Goal: Task Accomplishment & Management: Manage account settings

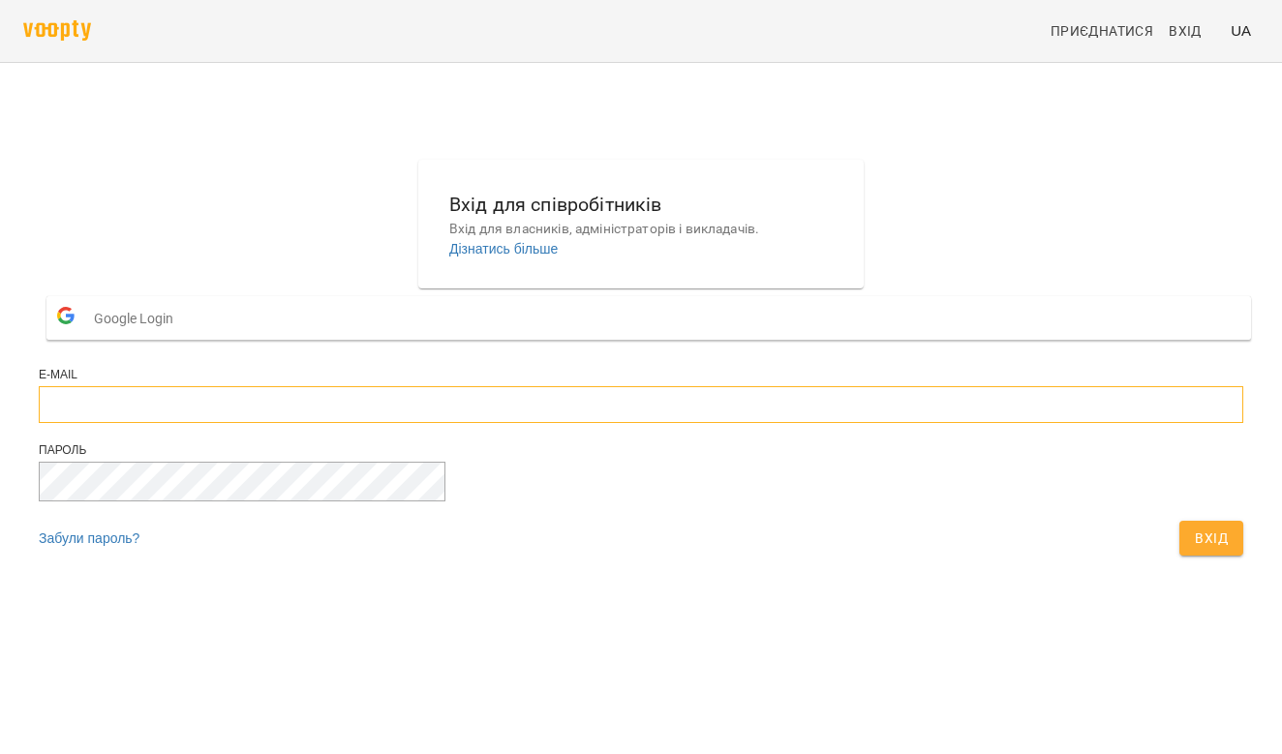
type input "*"
type input "**********"
click at [1179, 556] on button "Вхід" at bounding box center [1211, 538] width 64 height 35
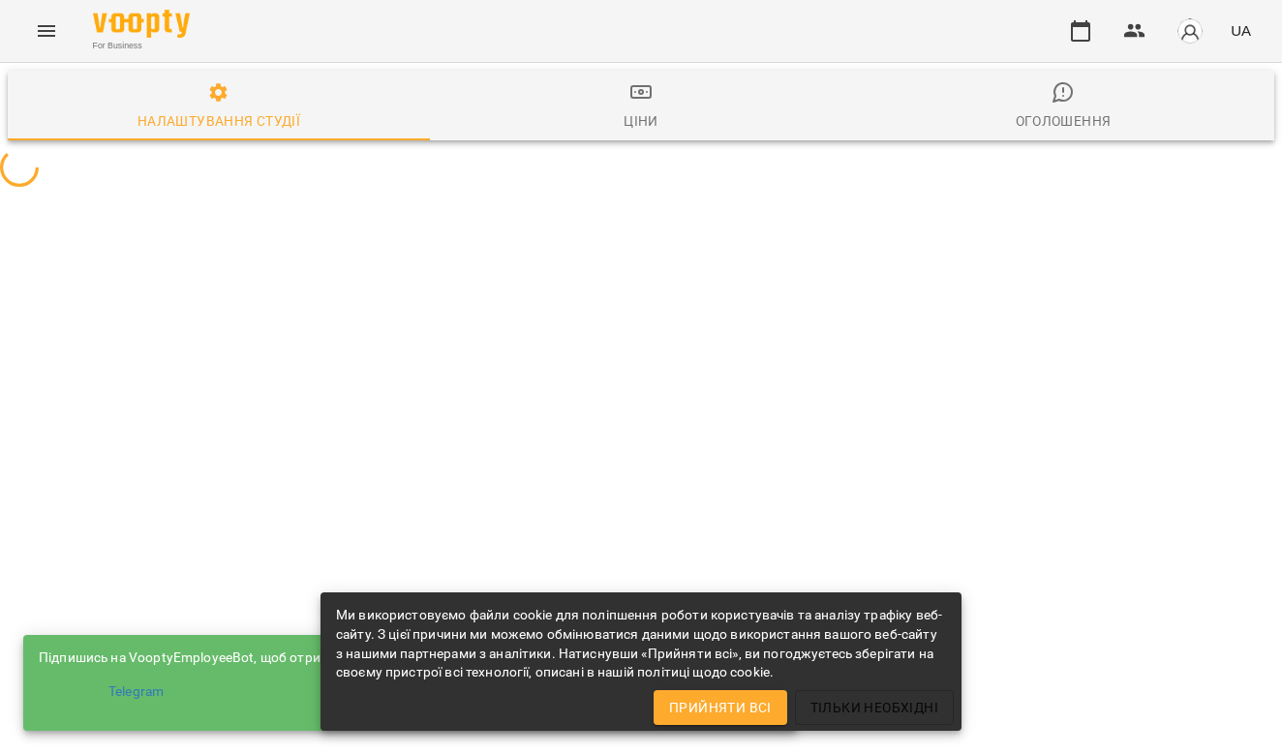
select select "**"
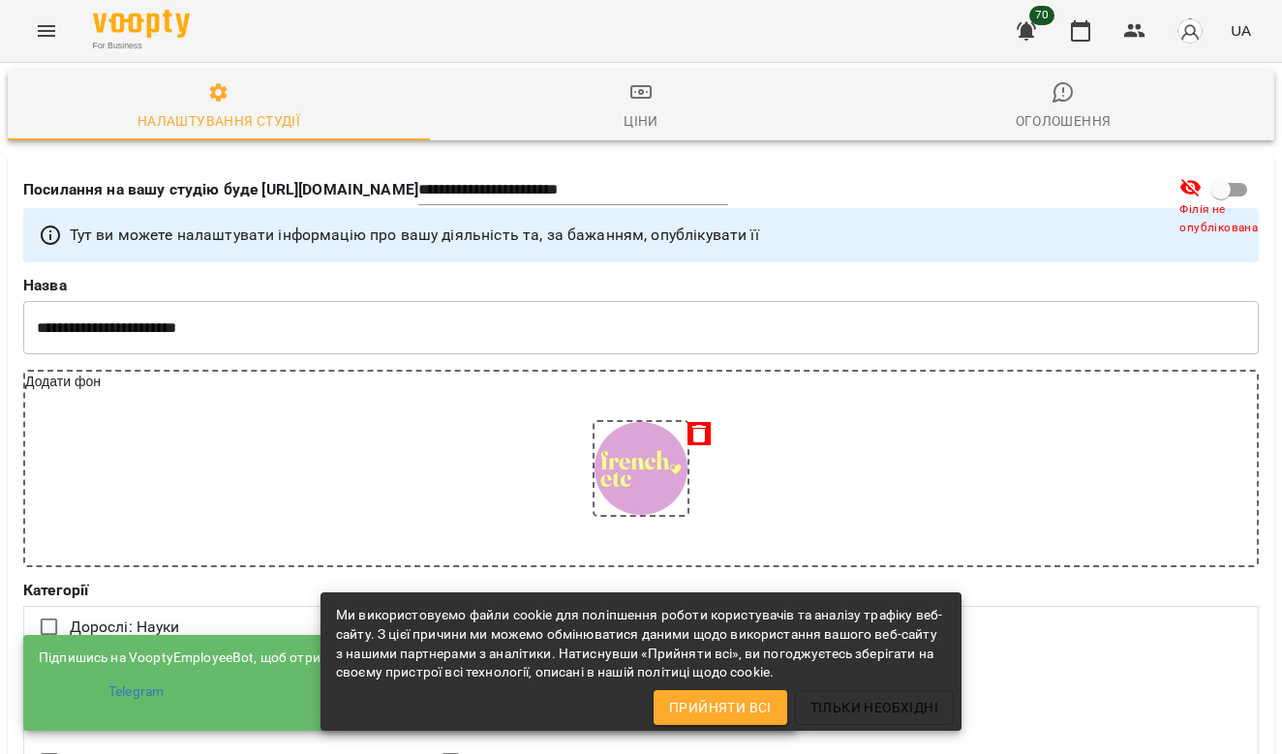
click at [166, 29] on img at bounding box center [141, 24] width 97 height 28
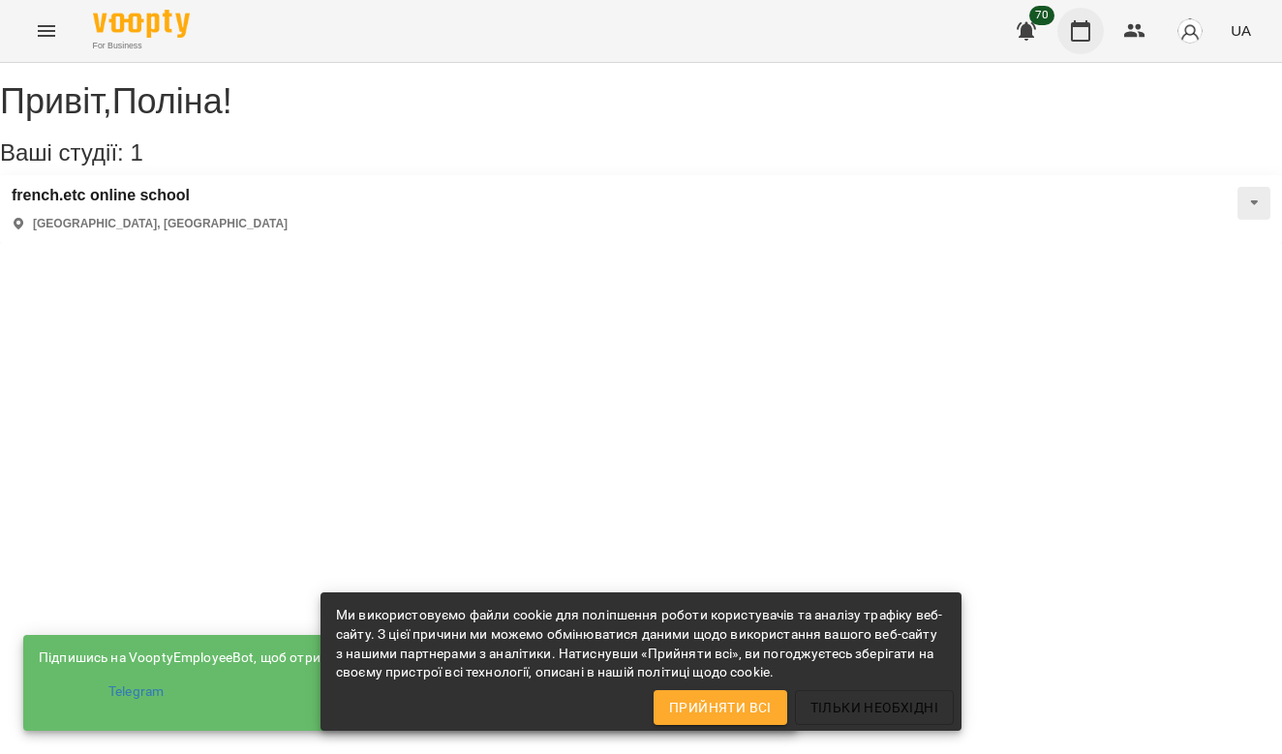
click at [1089, 38] on icon "button" at bounding box center [1080, 30] width 23 height 23
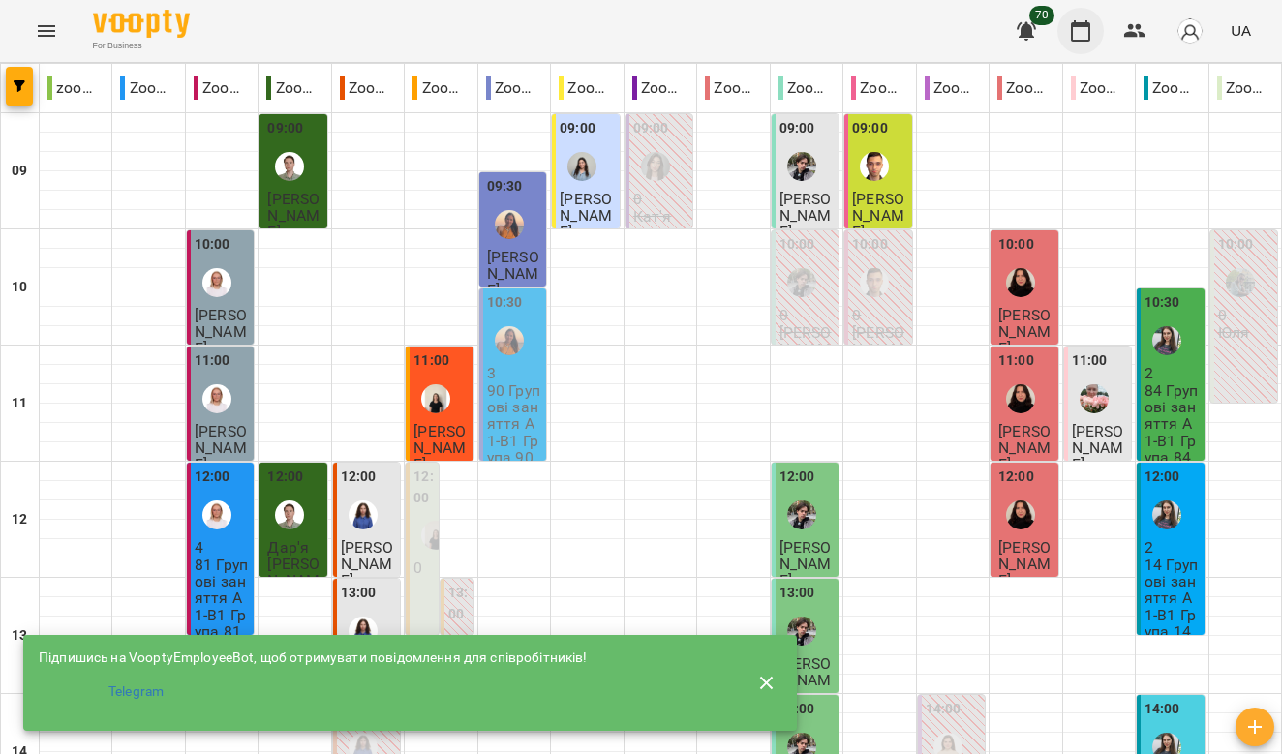
click at [1078, 34] on icon "button" at bounding box center [1080, 30] width 23 height 23
click at [772, 683] on icon "button" at bounding box center [766, 683] width 23 height 23
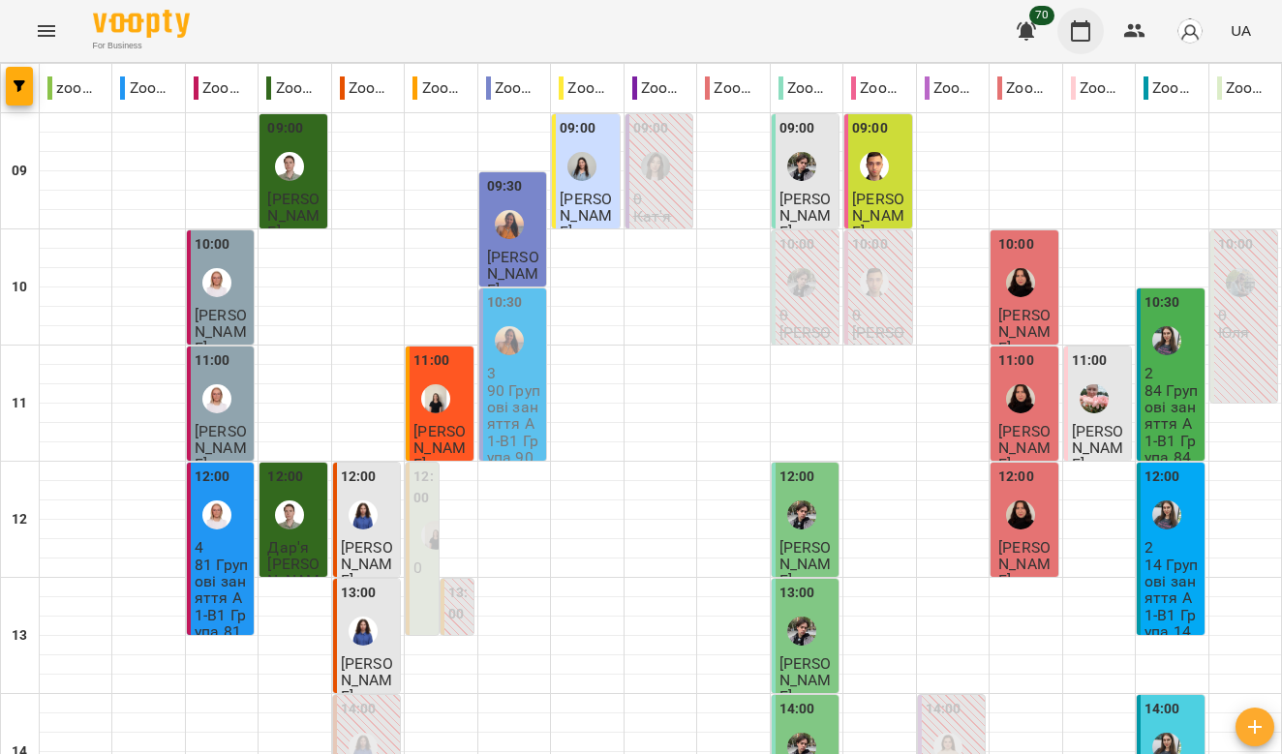
click at [1077, 34] on icon "button" at bounding box center [1080, 30] width 23 height 23
click at [21, 96] on button "button" at bounding box center [19, 86] width 27 height 39
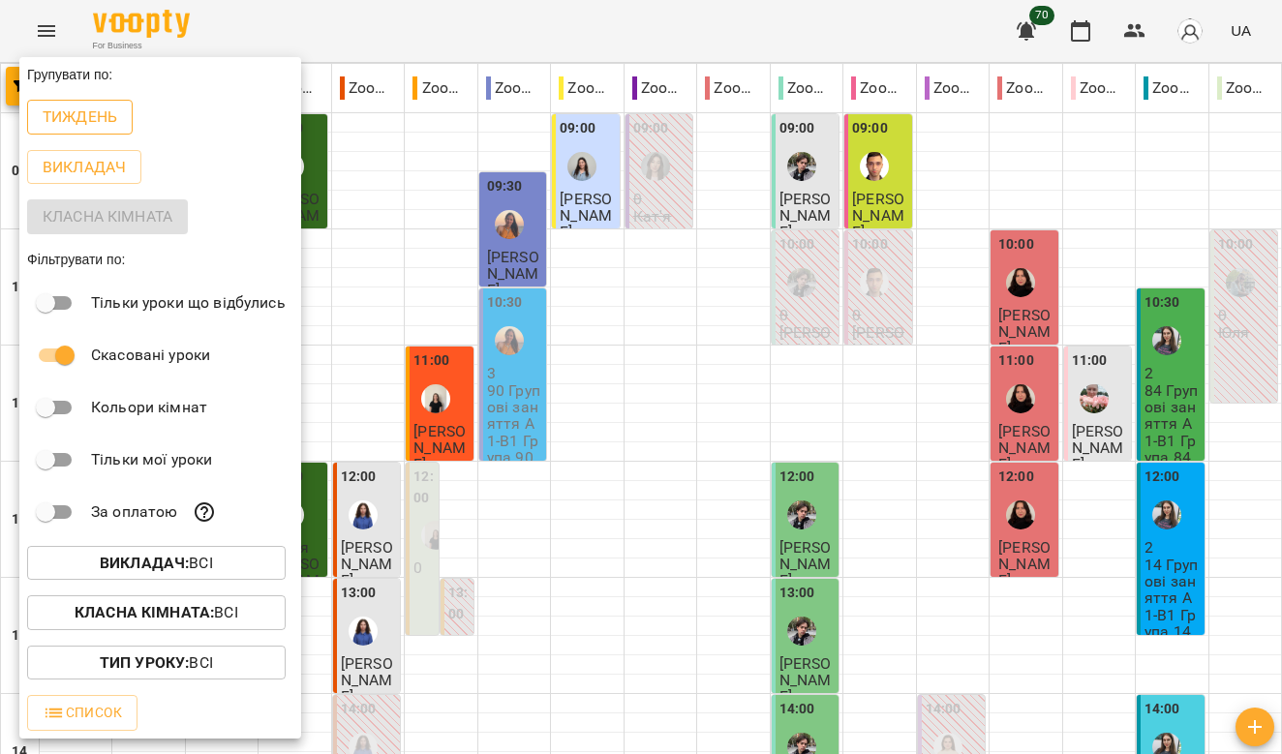
click at [102, 116] on p "Тиждень" at bounding box center [80, 117] width 75 height 23
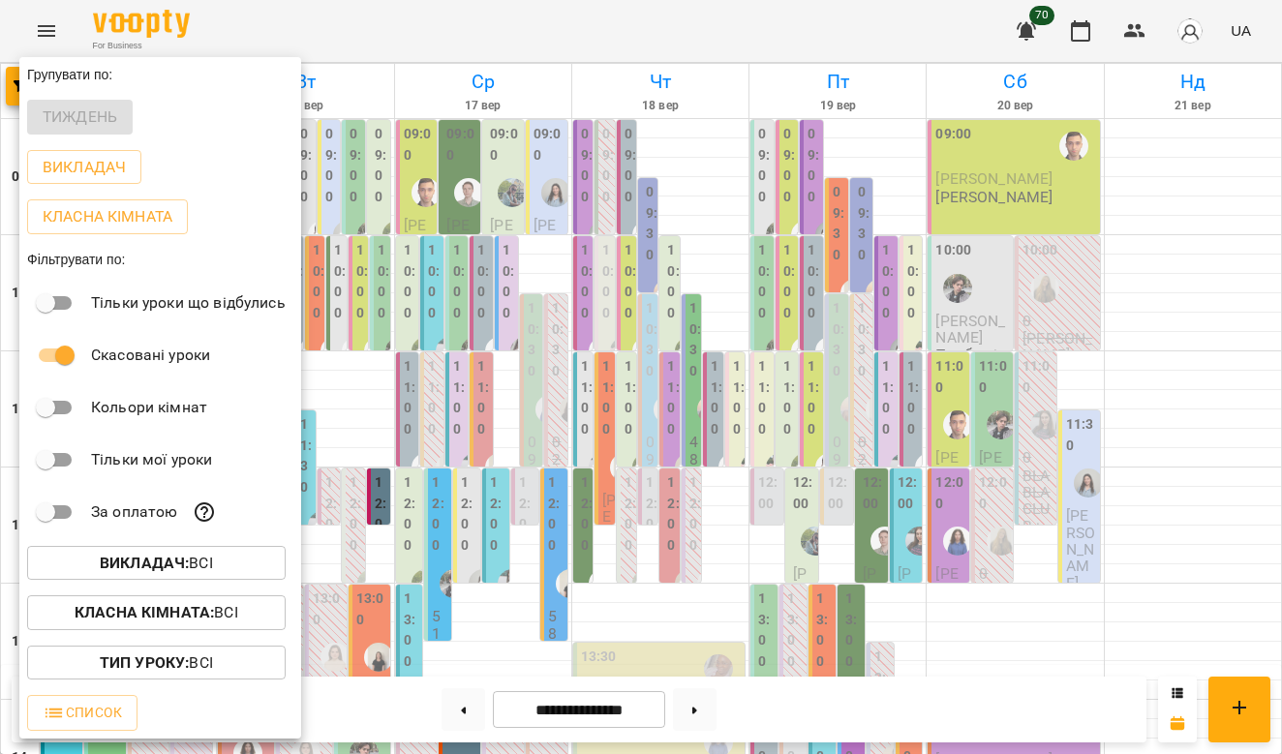
click at [727, 203] on div at bounding box center [641, 377] width 1282 height 754
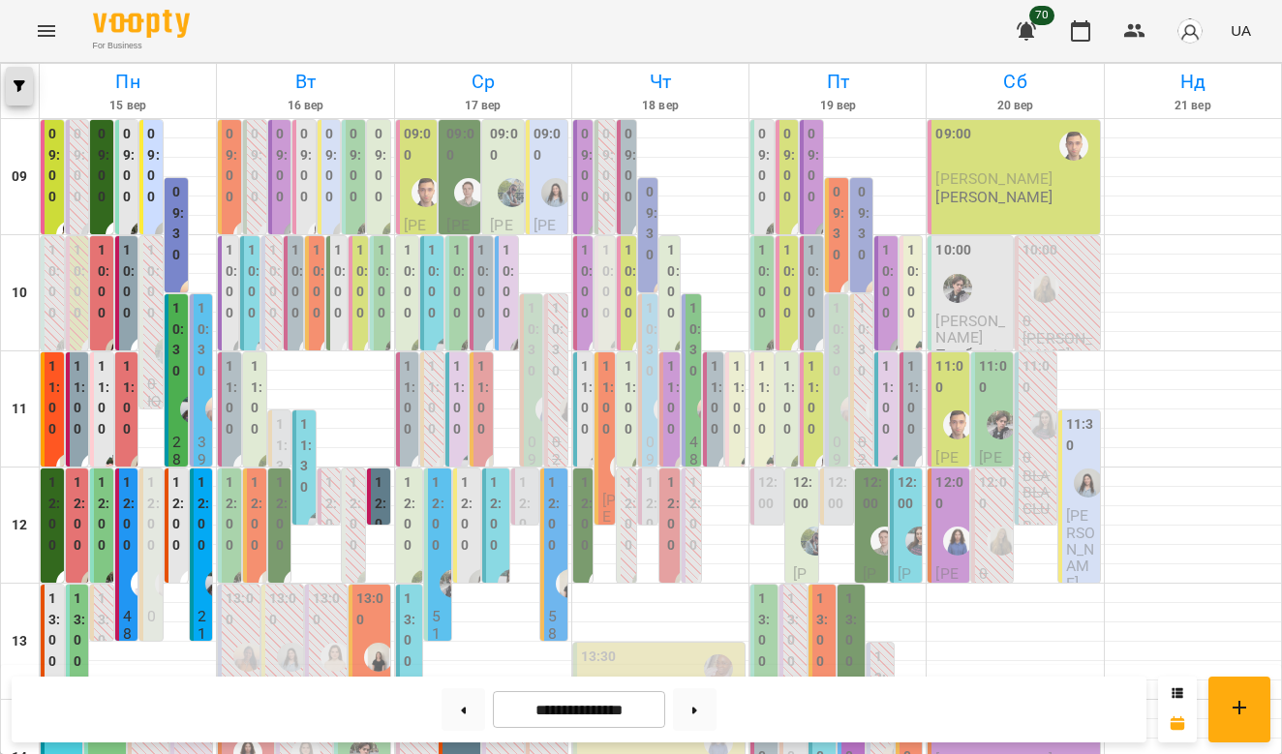
click at [15, 89] on icon "button" at bounding box center [20, 86] width 12 height 12
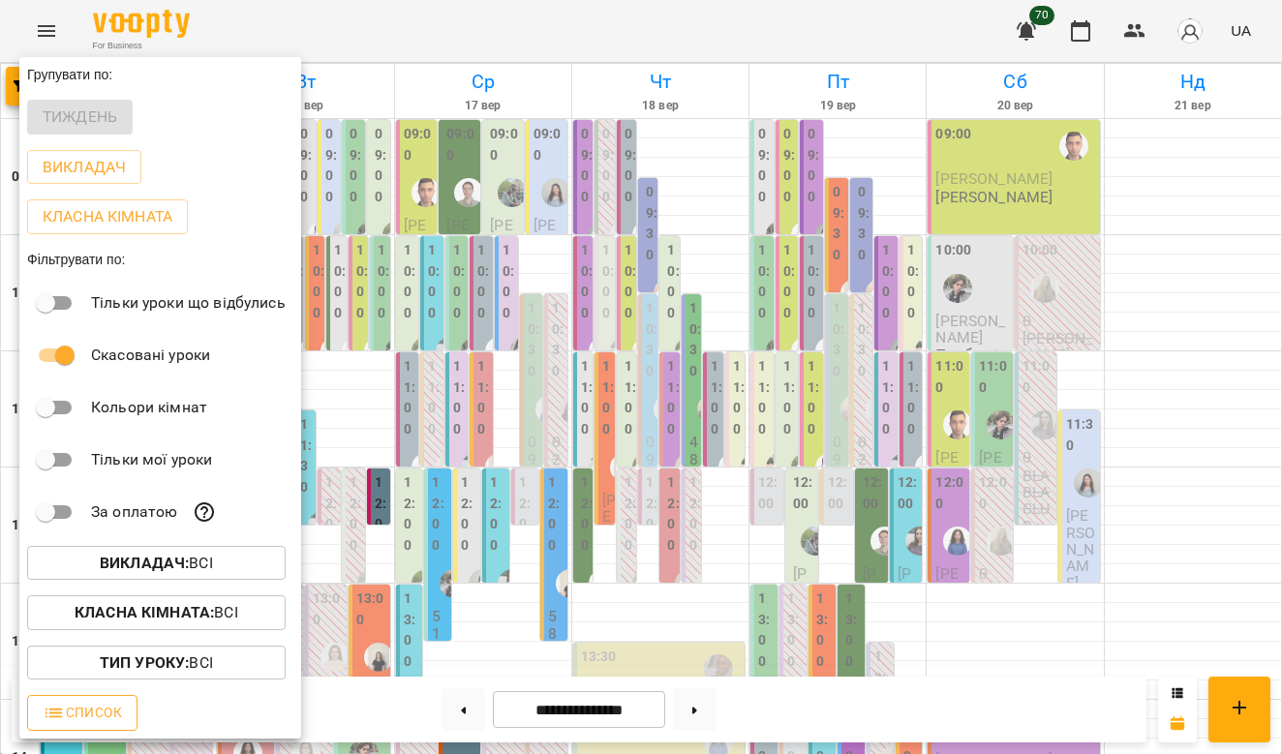
click at [112, 717] on span "Список" at bounding box center [82, 712] width 79 height 23
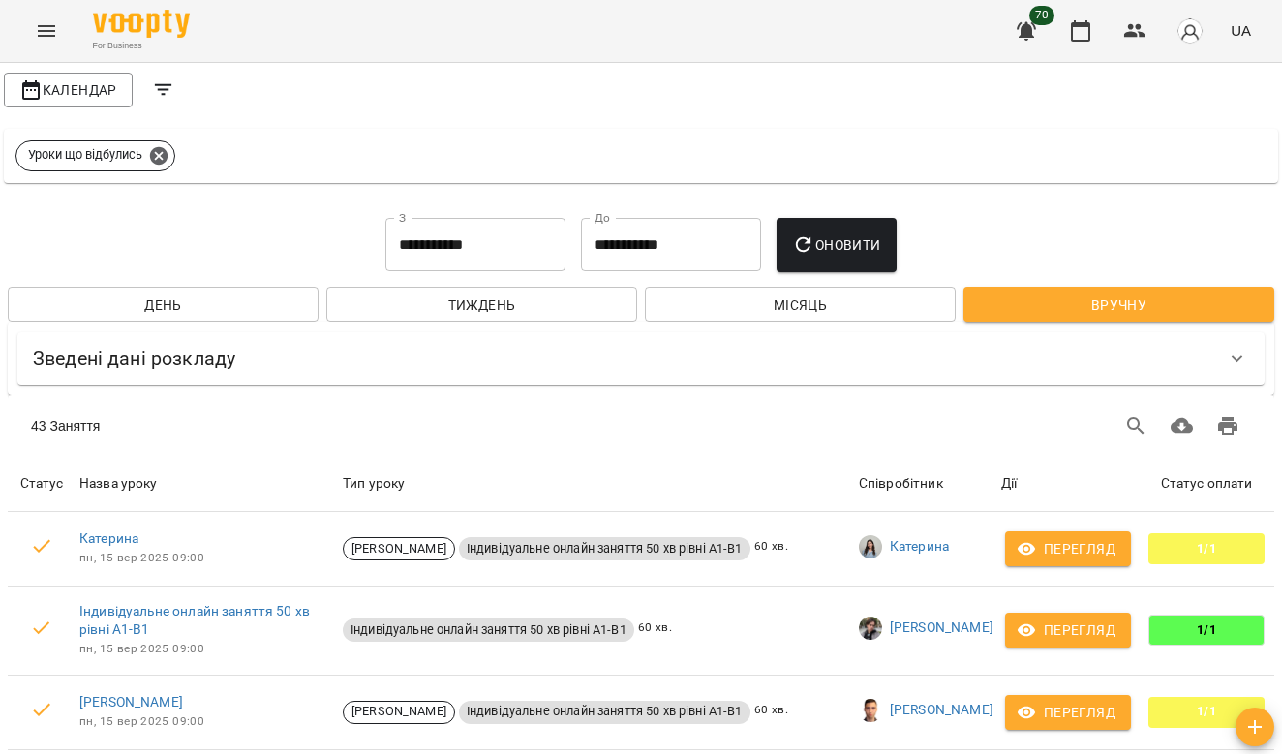
click at [126, 28] on img at bounding box center [141, 24] width 97 height 28
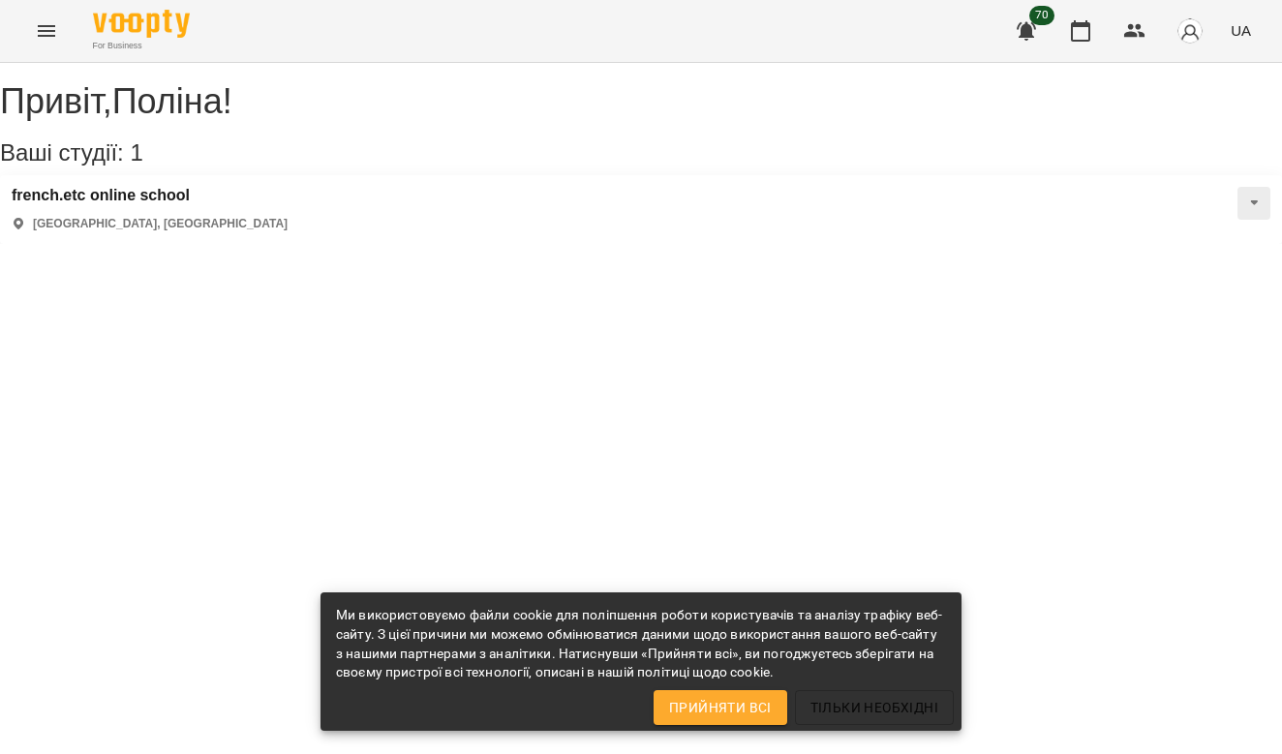
click at [126, 28] on img at bounding box center [141, 24] width 97 height 28
click at [1238, 220] on button at bounding box center [1254, 203] width 33 height 33
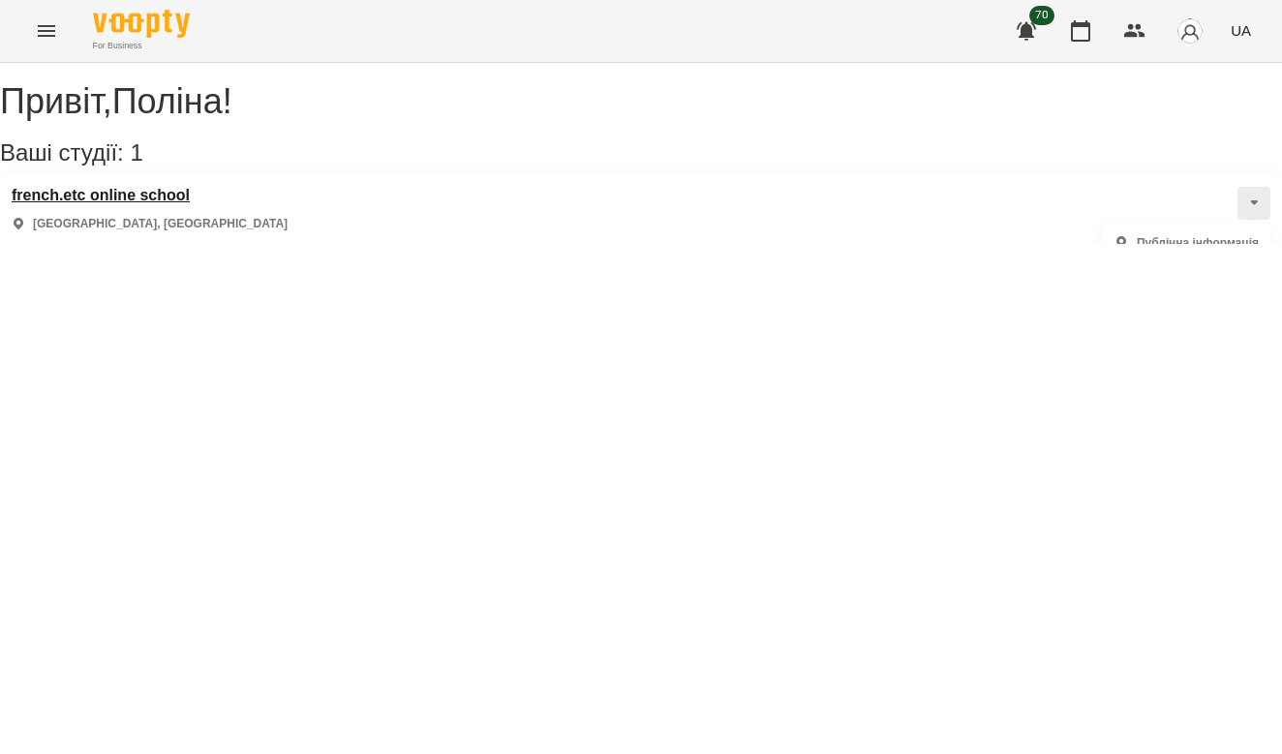
click at [163, 204] on h3 "french.etc online school" at bounding box center [150, 195] width 276 height 17
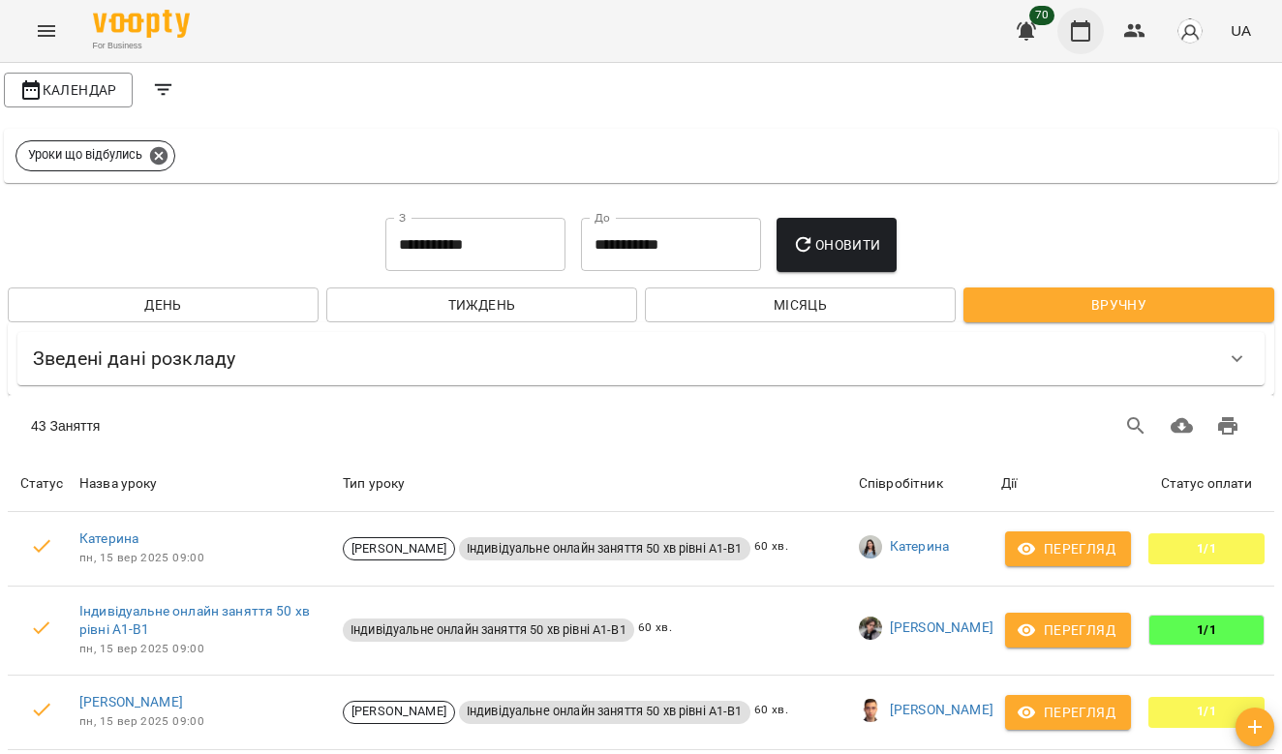
click at [1087, 35] on icon "button" at bounding box center [1080, 30] width 23 height 23
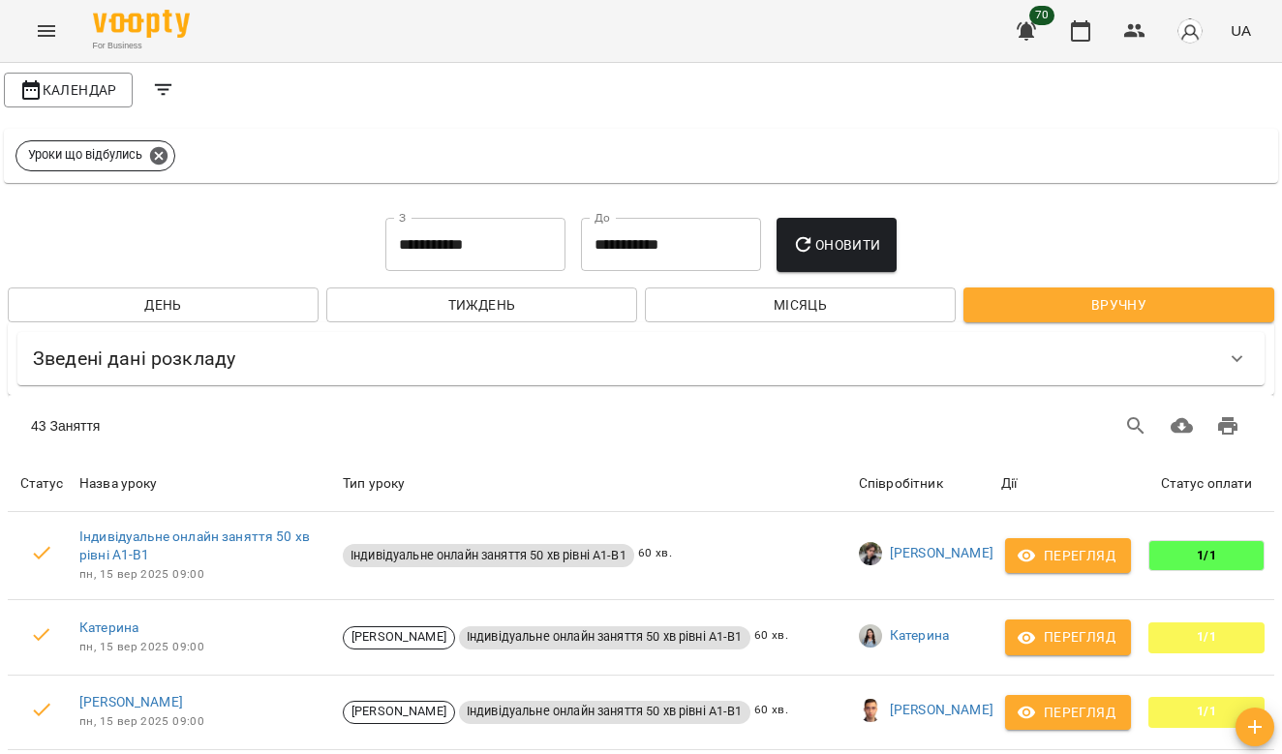
click at [516, 306] on span "Тиждень" at bounding box center [482, 304] width 280 height 23
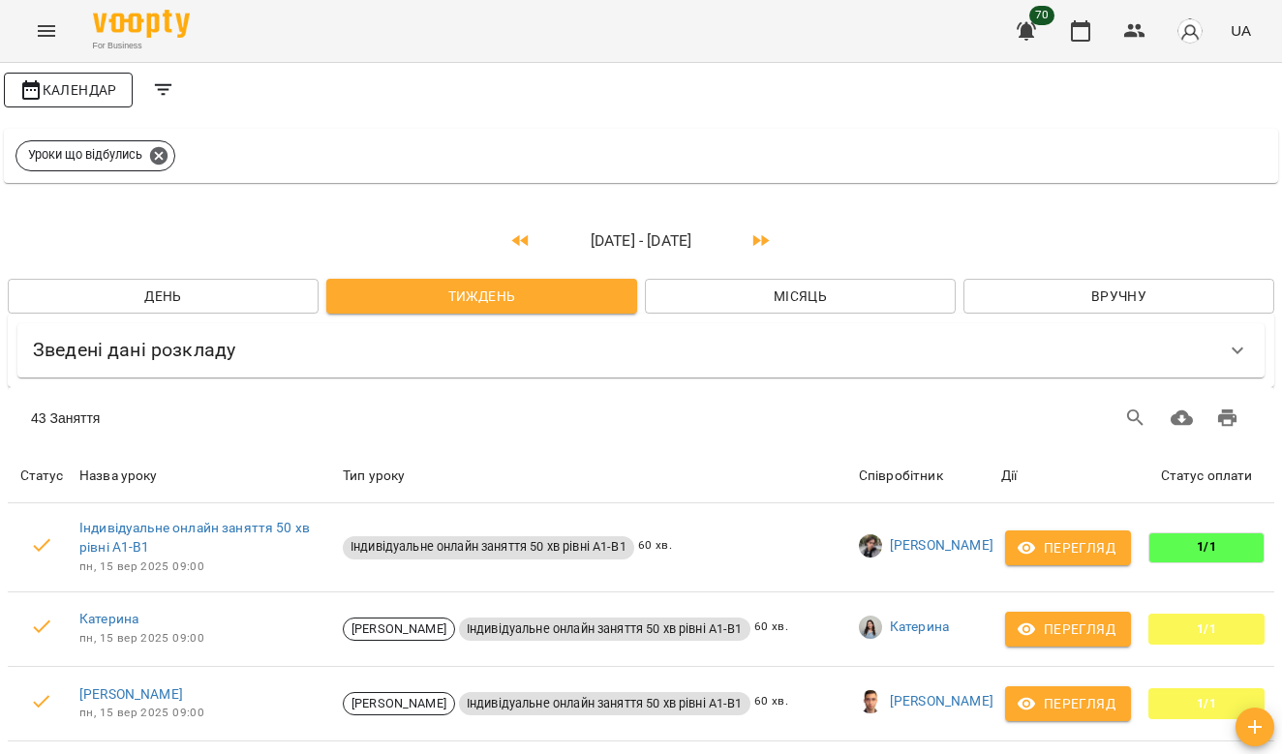
click at [31, 90] on icon "button" at bounding box center [30, 89] width 17 height 19
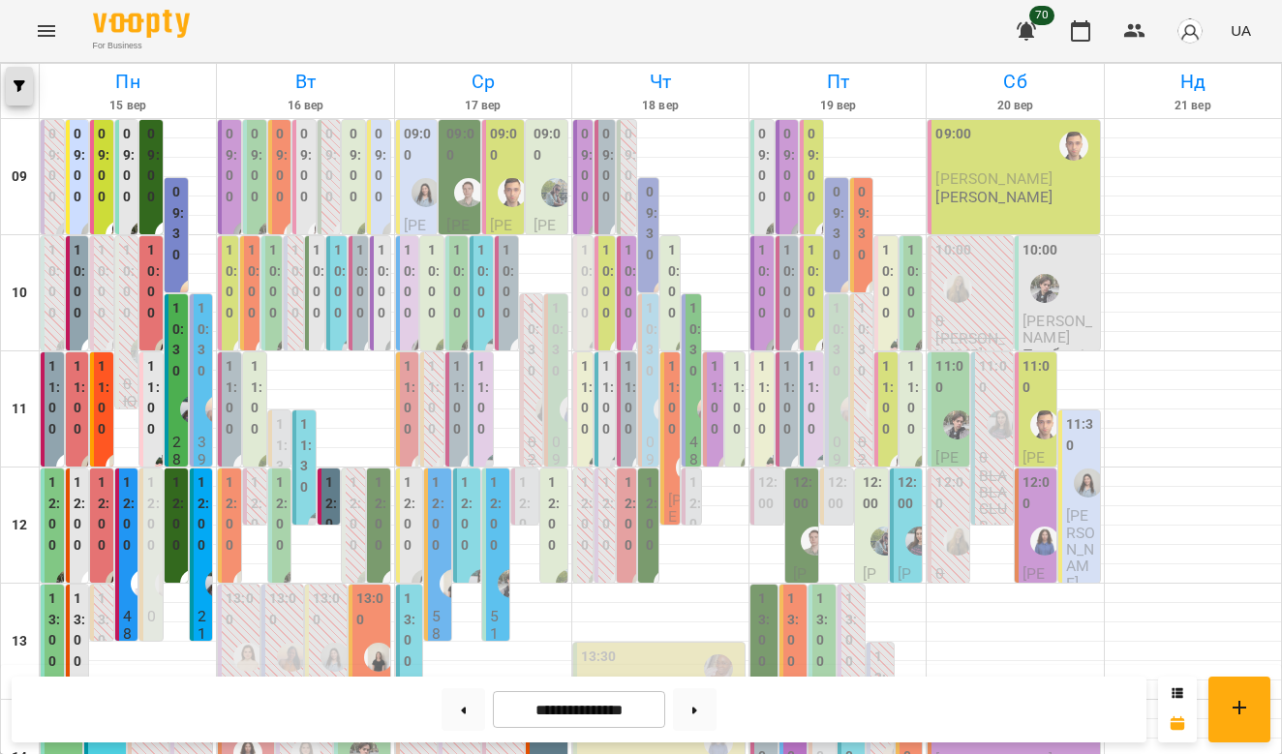
click at [28, 78] on button "button" at bounding box center [19, 86] width 27 height 39
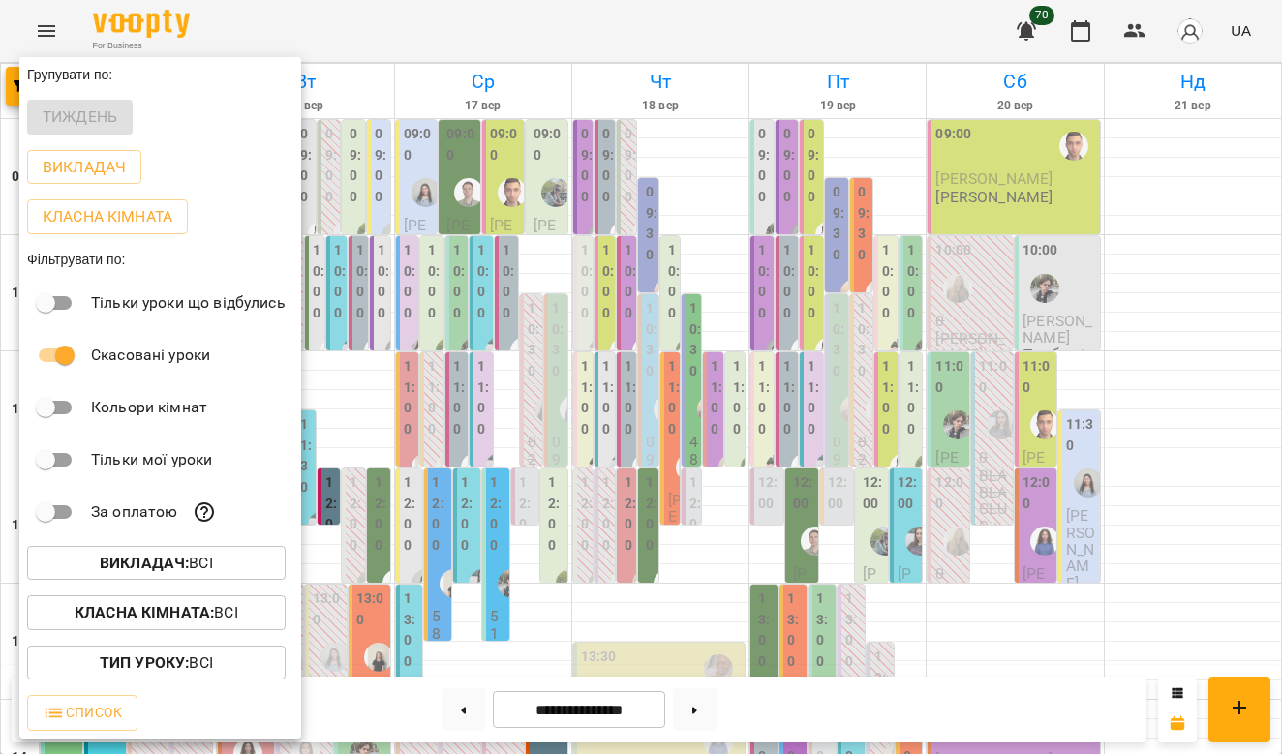
click at [189, 571] on b "Викладач :" at bounding box center [144, 563] width 89 height 18
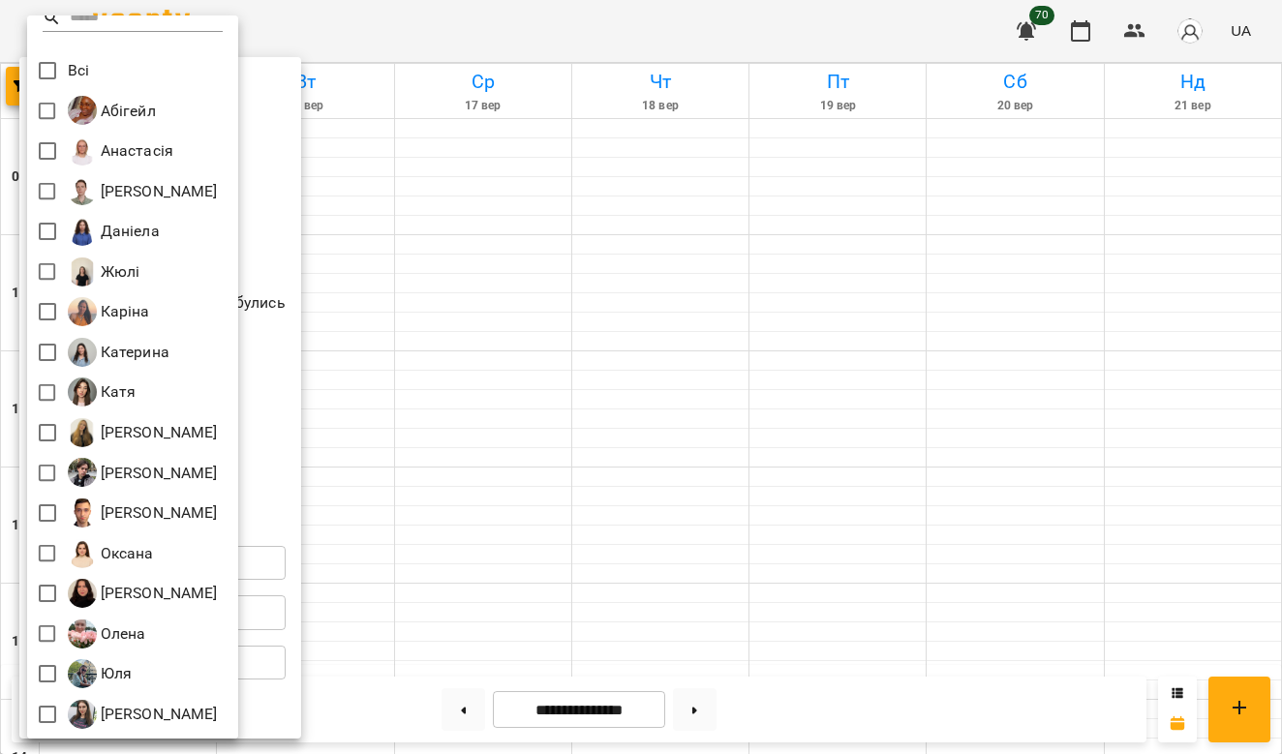
scroll to position [16, 0]
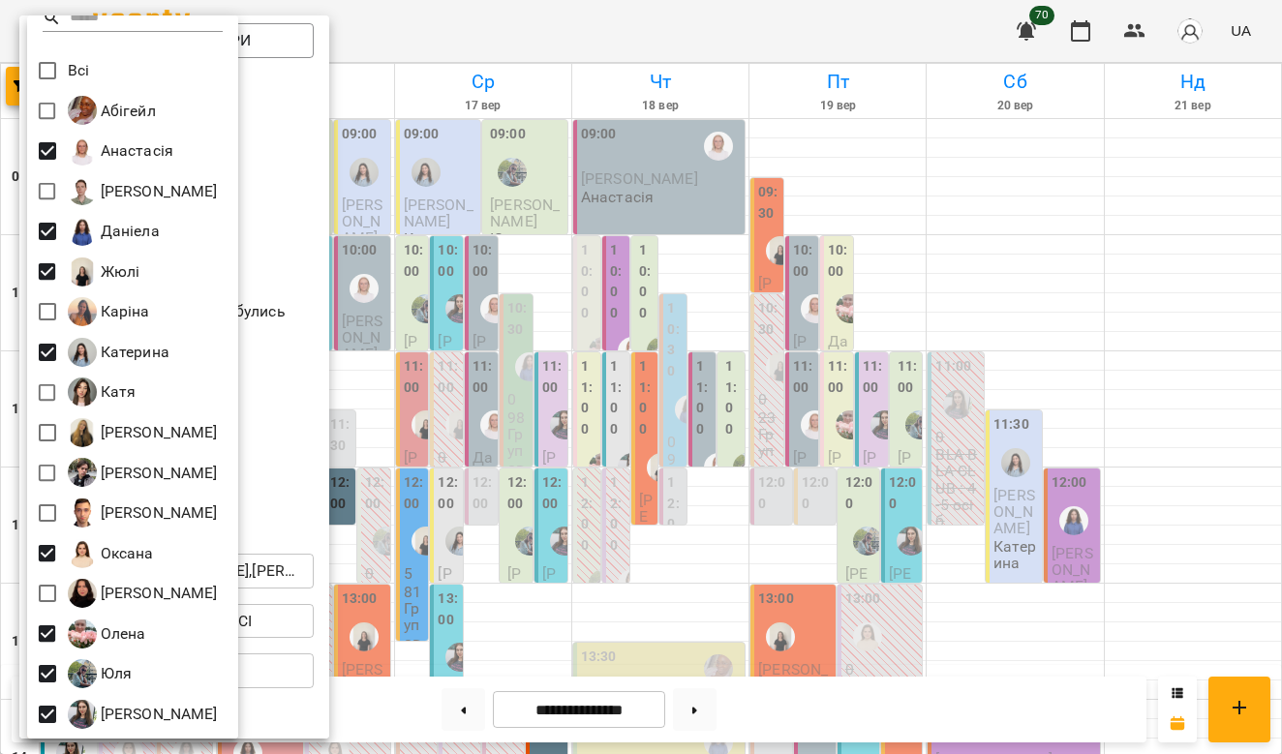
click at [290, 417] on div at bounding box center [641, 377] width 1282 height 754
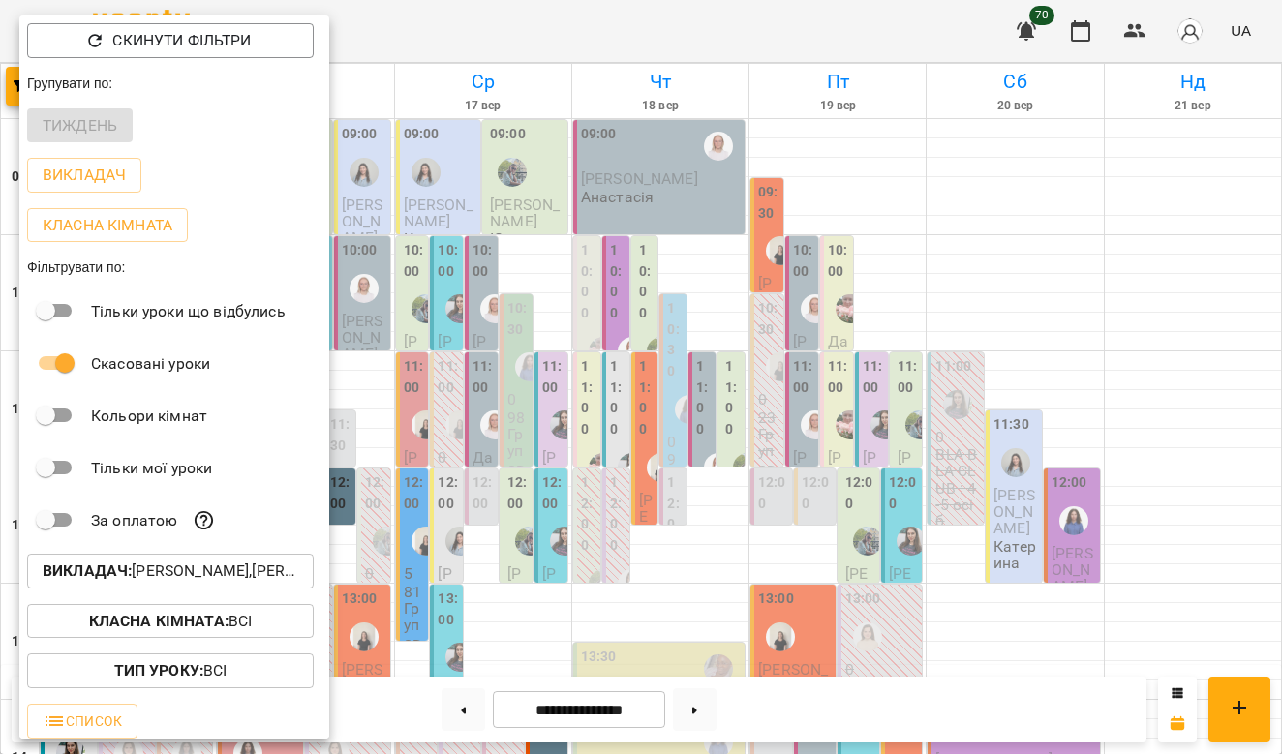
scroll to position [0, 0]
click at [230, 607] on button "Класна кімната : Всі" at bounding box center [170, 621] width 287 height 35
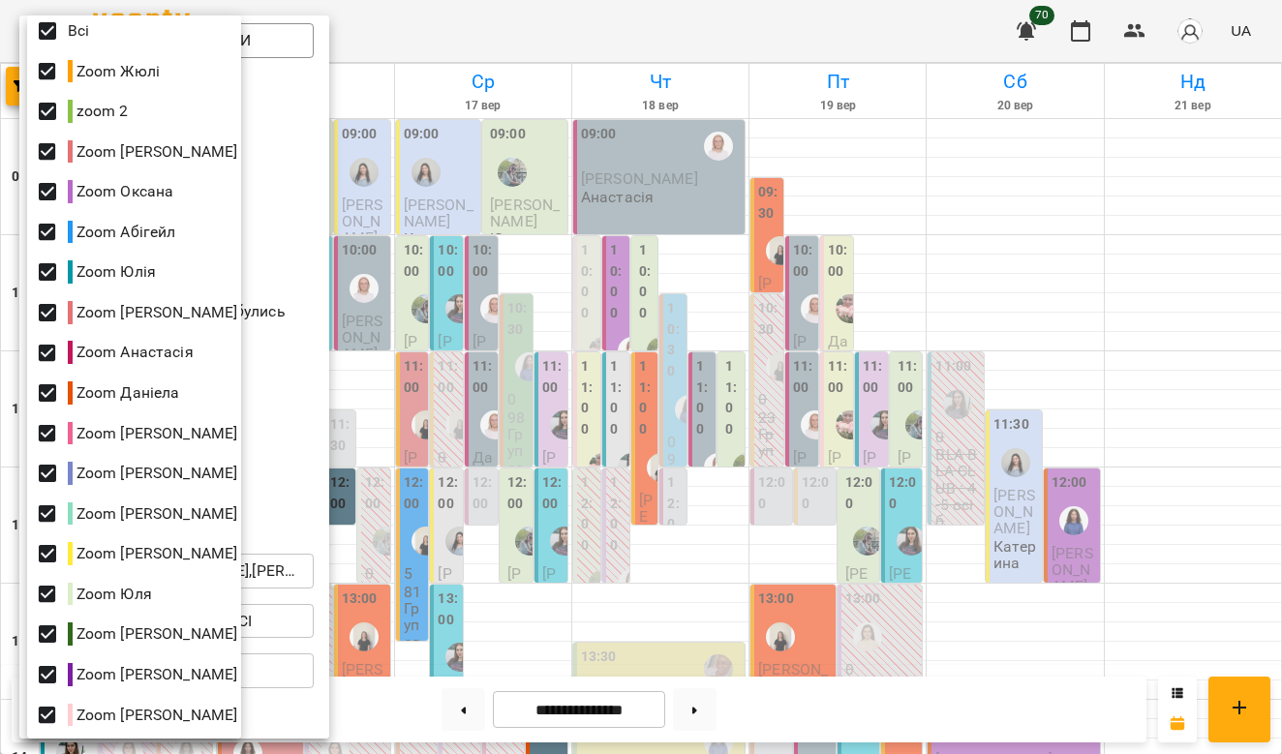
scroll to position [56, 0]
click at [297, 493] on div at bounding box center [641, 377] width 1282 height 754
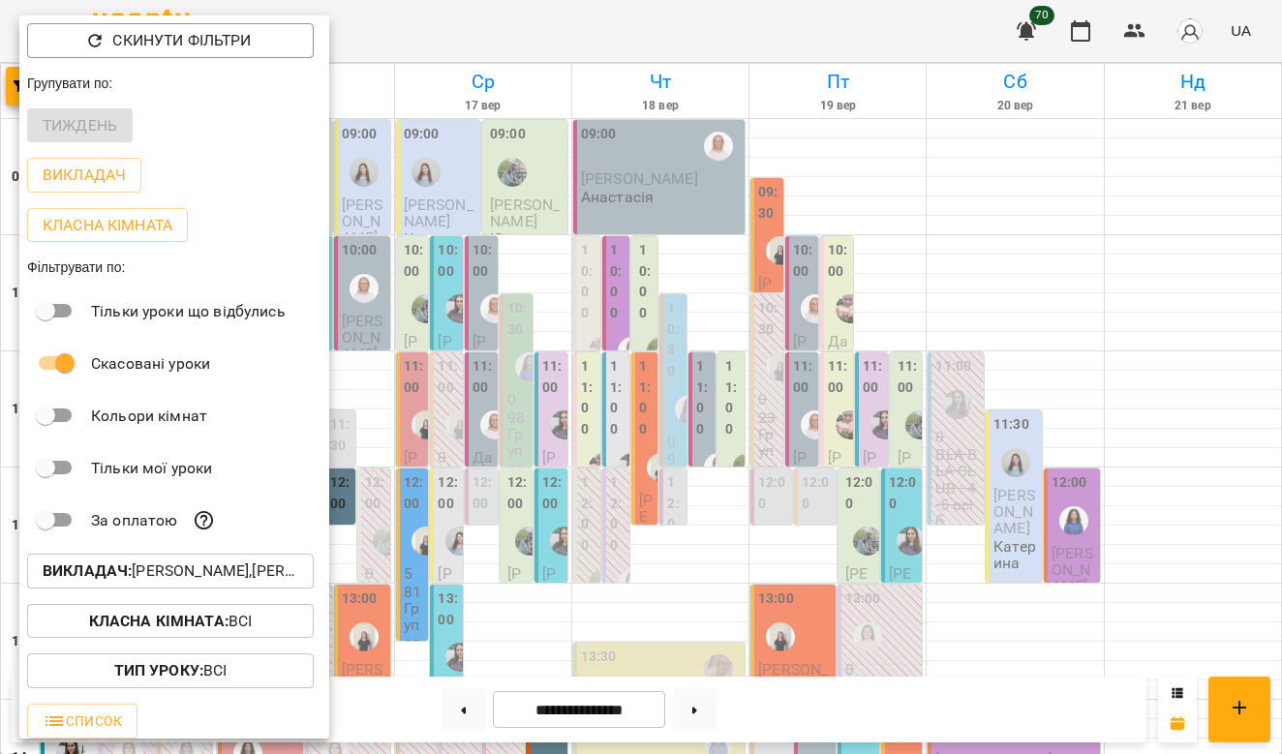
click at [239, 670] on span "Тип Уроку : Всі" at bounding box center [171, 670] width 256 height 23
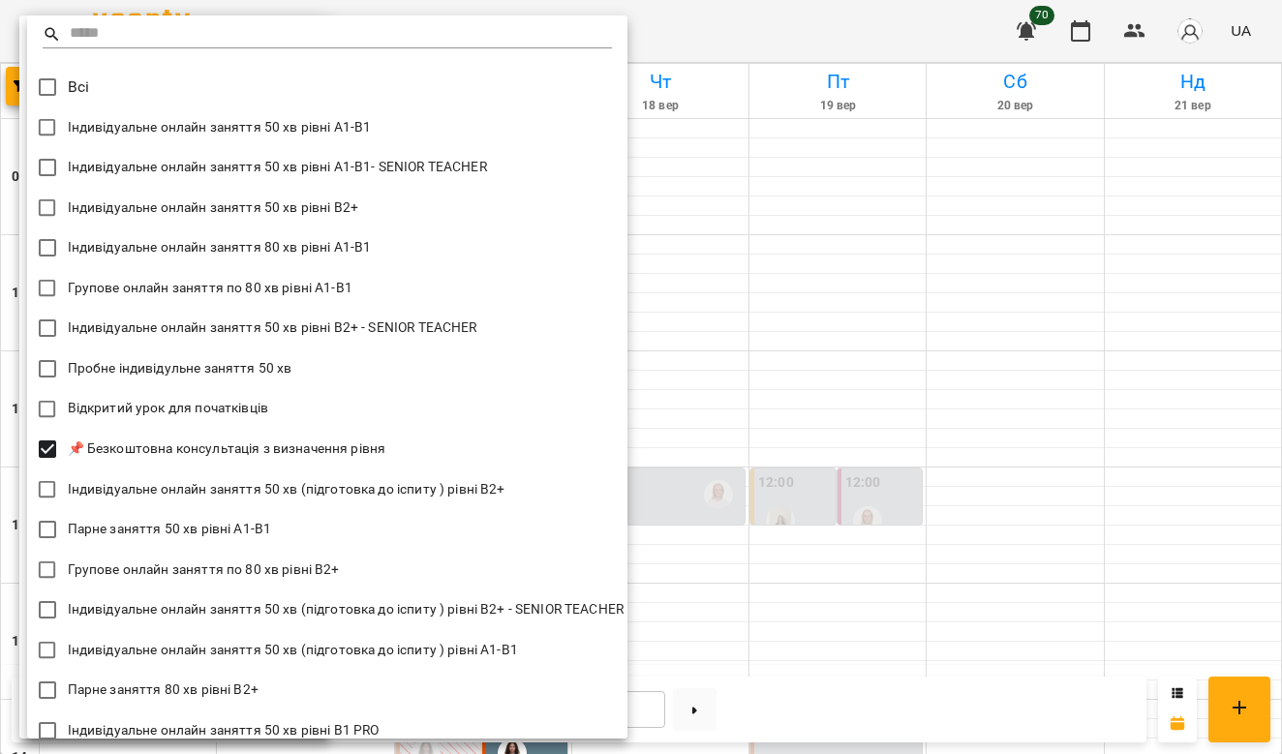
click at [854, 433] on div at bounding box center [641, 377] width 1282 height 754
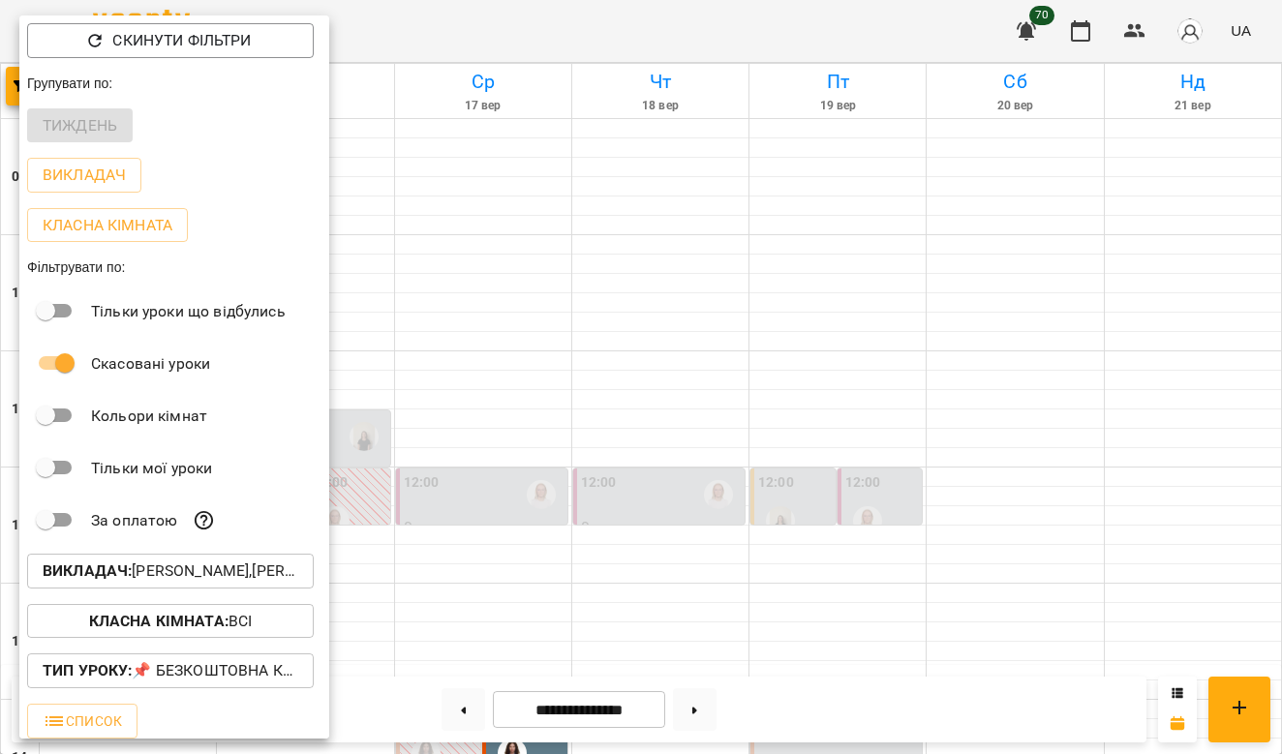
click at [688, 335] on div at bounding box center [641, 377] width 1282 height 754
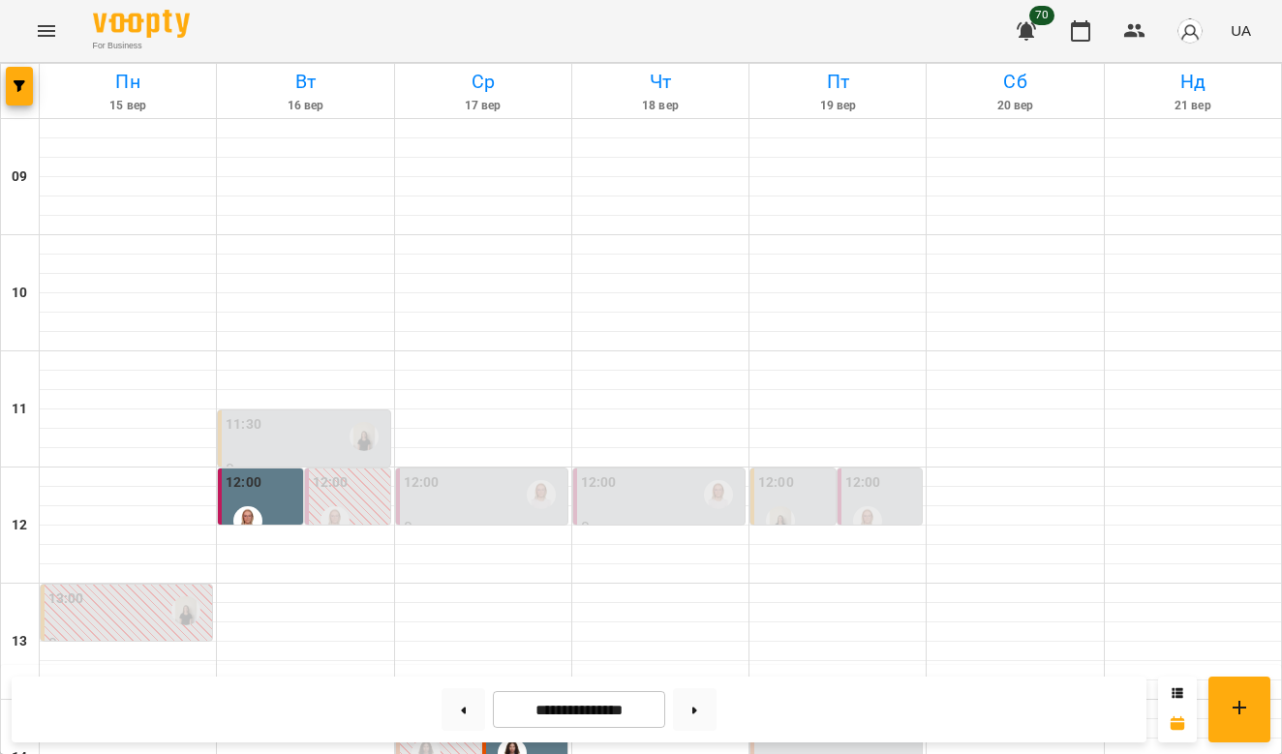
scroll to position [517, 0]
click at [17, 80] on icon "button" at bounding box center [20, 86] width 12 height 12
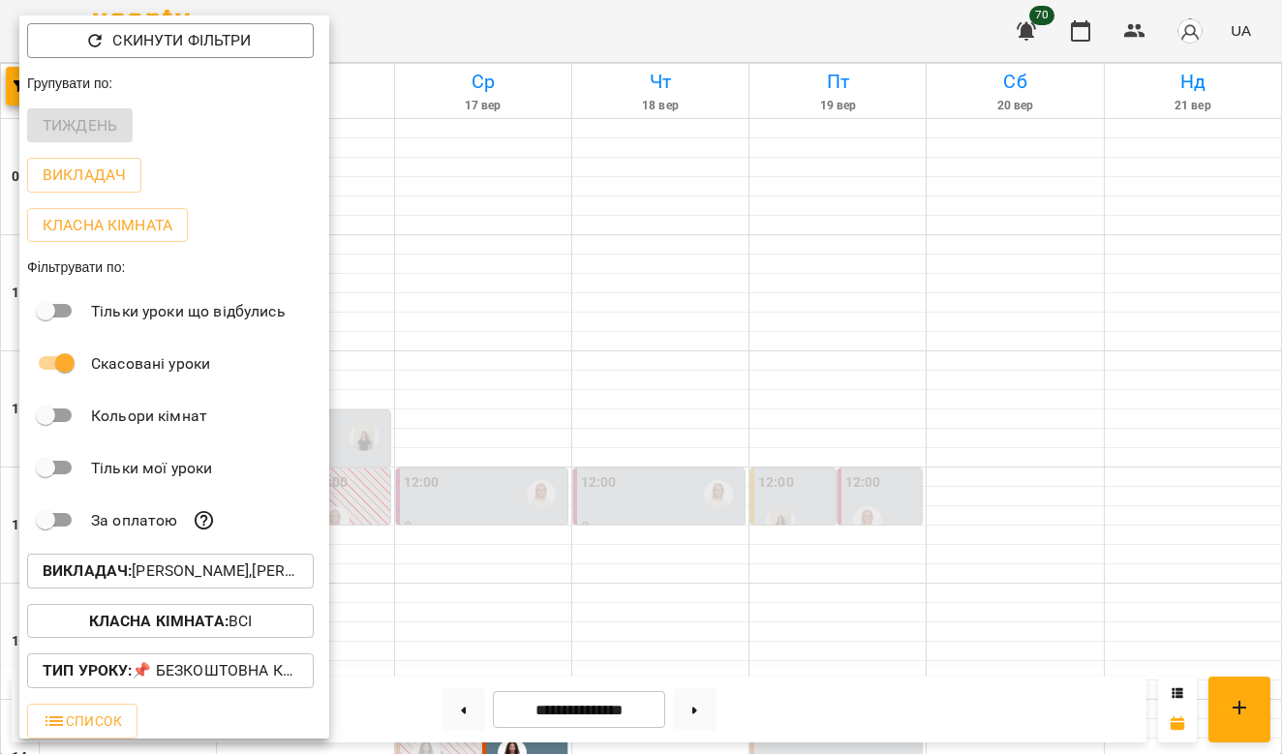
click at [161, 626] on b "Класна кімната :" at bounding box center [158, 621] width 139 height 18
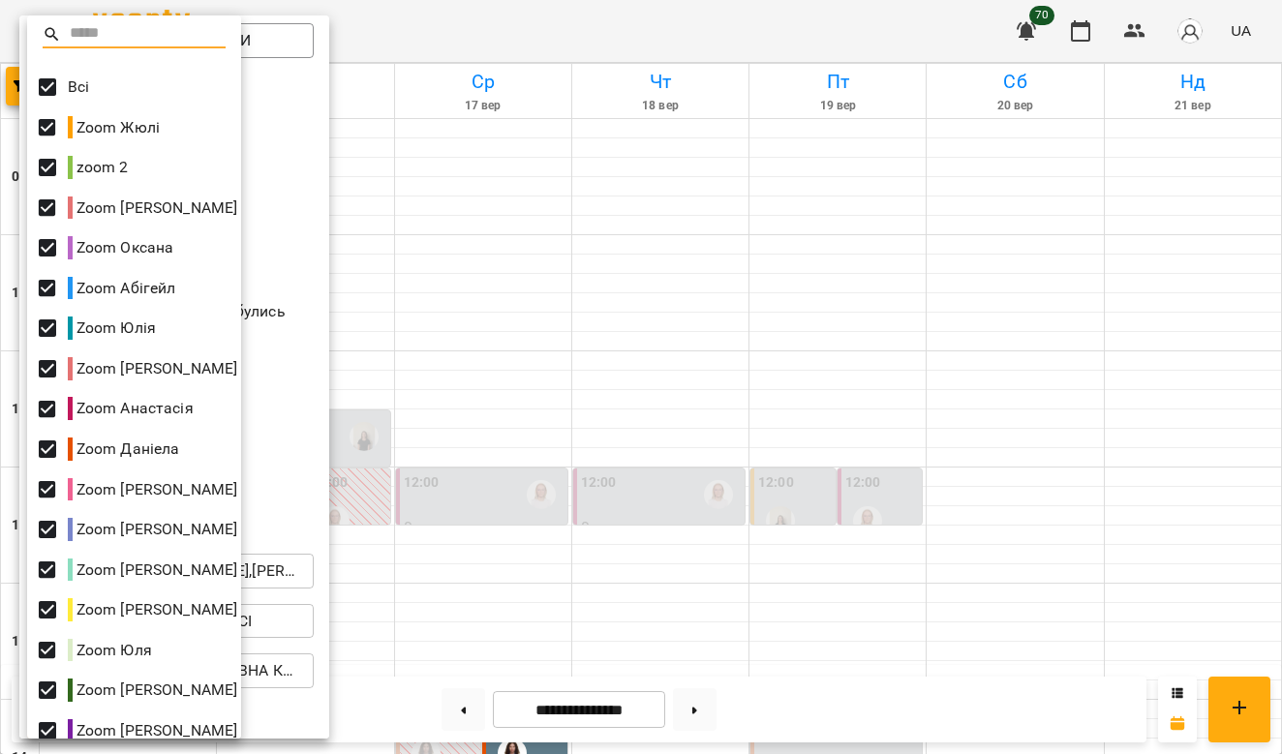
click at [288, 639] on div at bounding box center [641, 377] width 1282 height 754
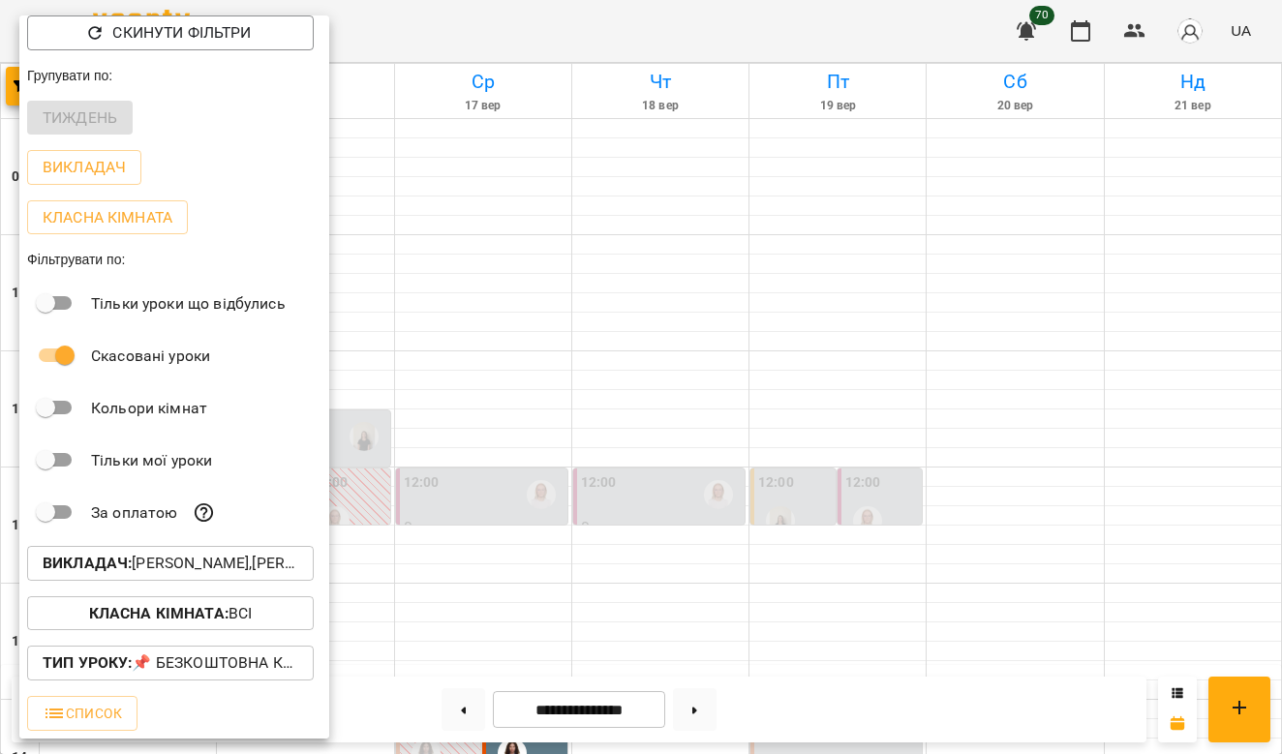
scroll to position [8, 0]
click at [245, 616] on p "Класна кімната : Всі" at bounding box center [171, 613] width 164 height 23
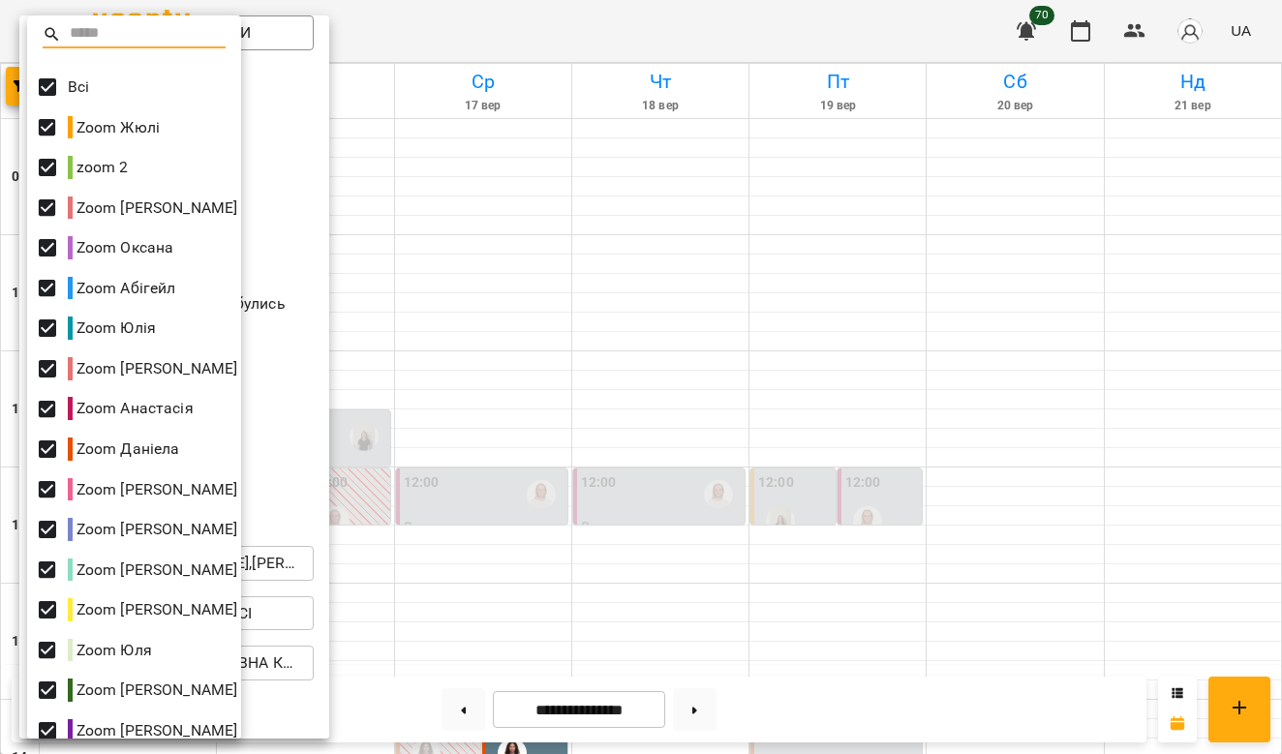
click at [290, 678] on div at bounding box center [641, 377] width 1282 height 754
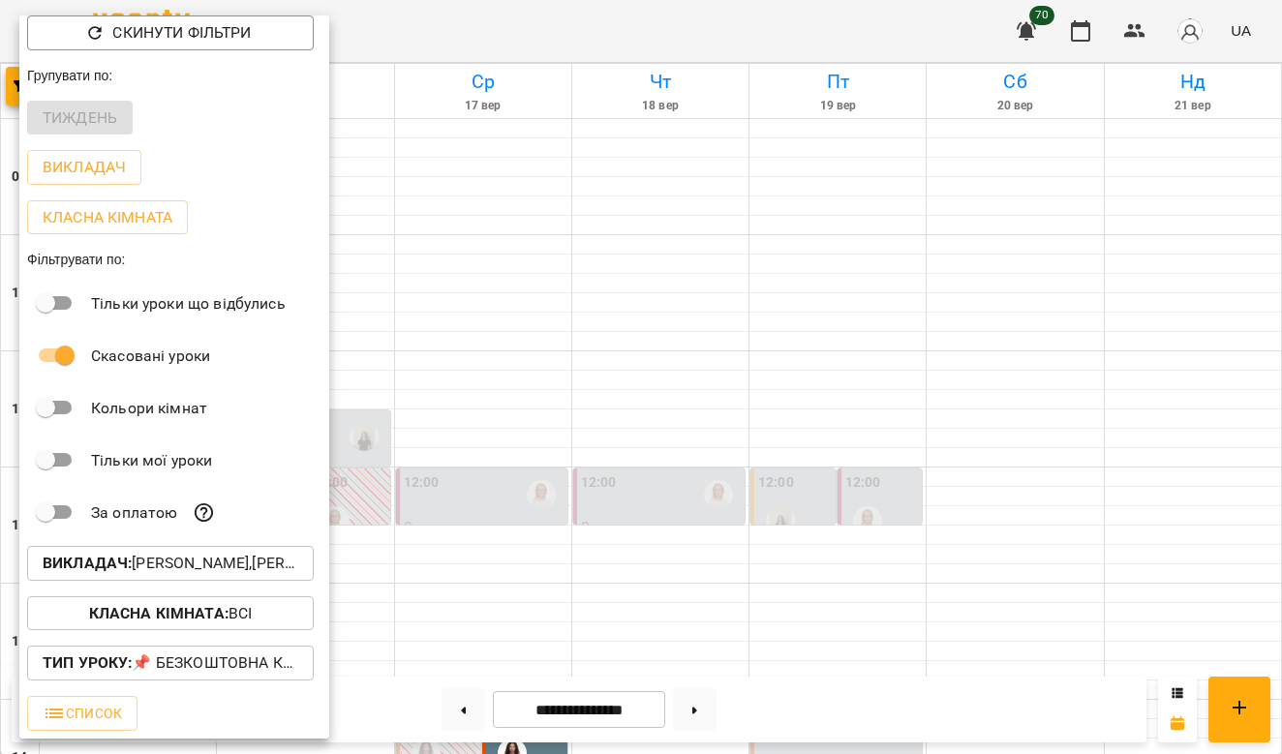
click at [276, 661] on p "Тип Уроку : 📌 Безкоштовна консультація з визначення рівня" at bounding box center [171, 663] width 256 height 23
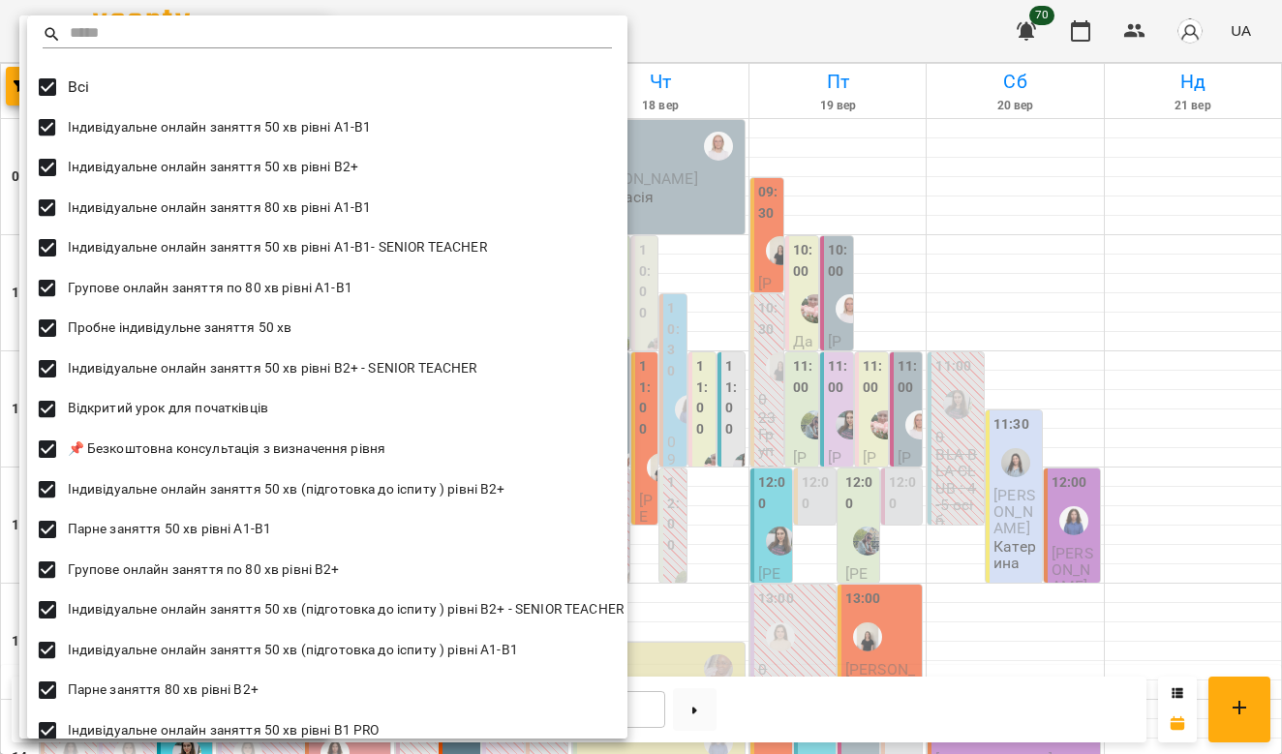
click at [1018, 526] on div at bounding box center [641, 377] width 1282 height 754
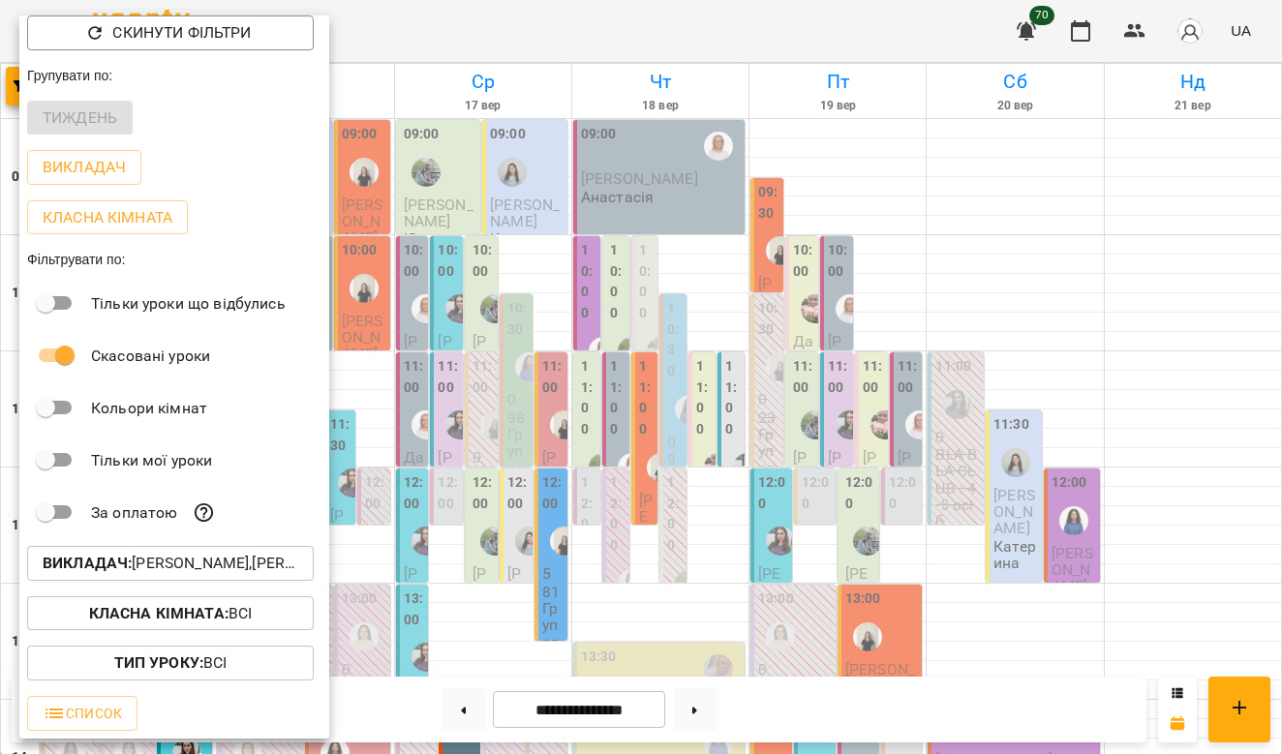
click at [1011, 573] on div at bounding box center [641, 377] width 1282 height 754
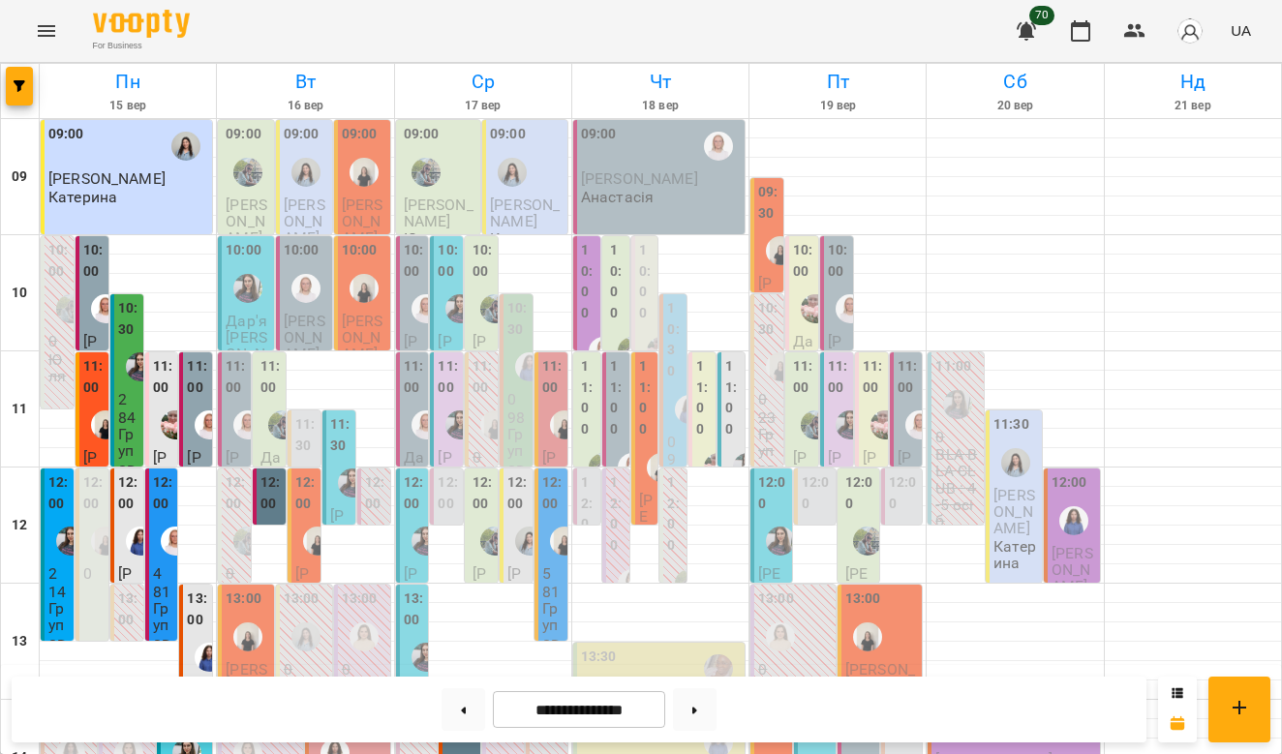
scroll to position [948, 0]
click at [1179, 691] on icon at bounding box center [1178, 694] width 12 height 12
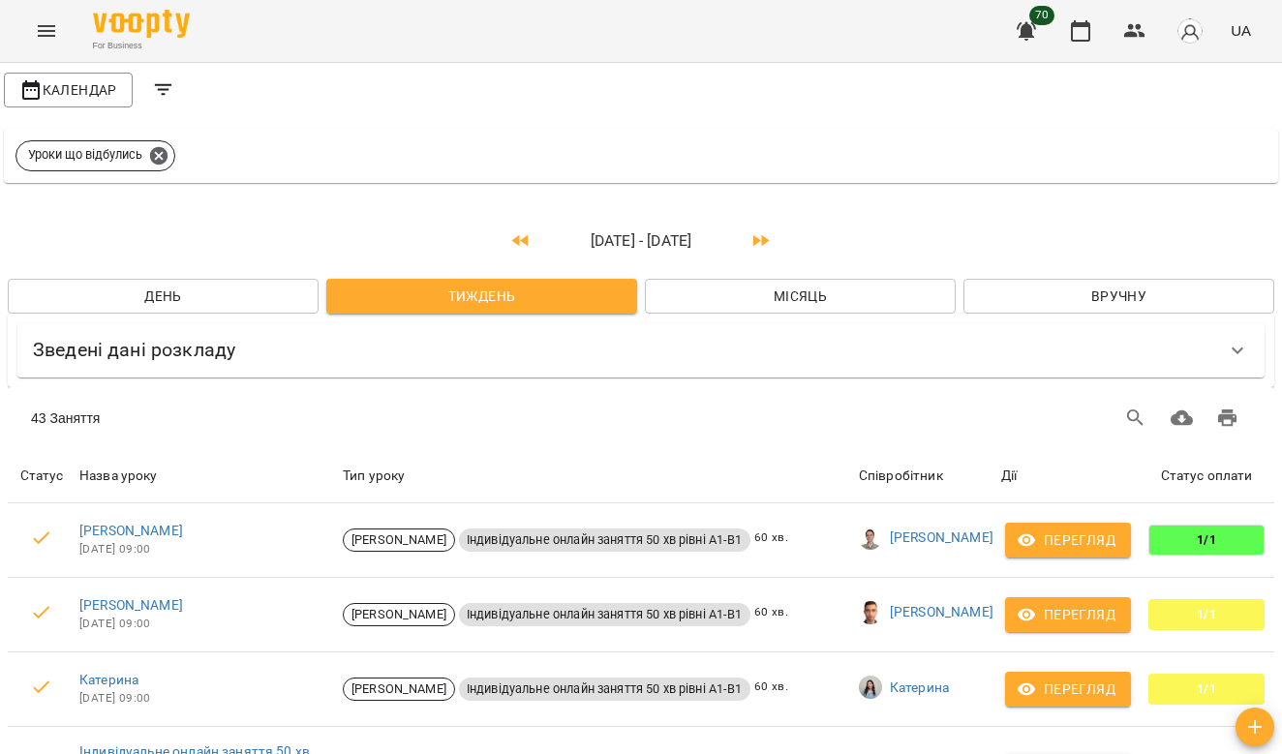
scroll to position [0, 0]
click at [169, 87] on icon "Filters" at bounding box center [163, 89] width 23 height 23
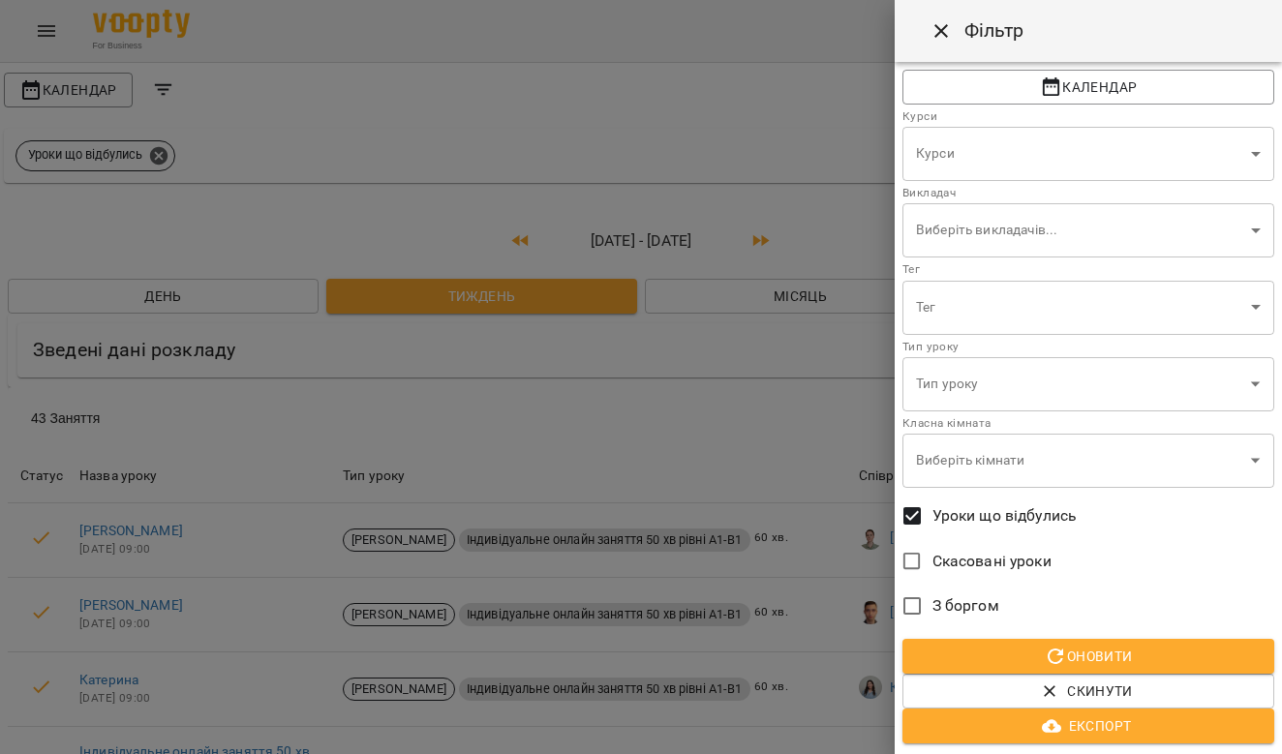
click at [169, 87] on div at bounding box center [641, 377] width 1282 height 754
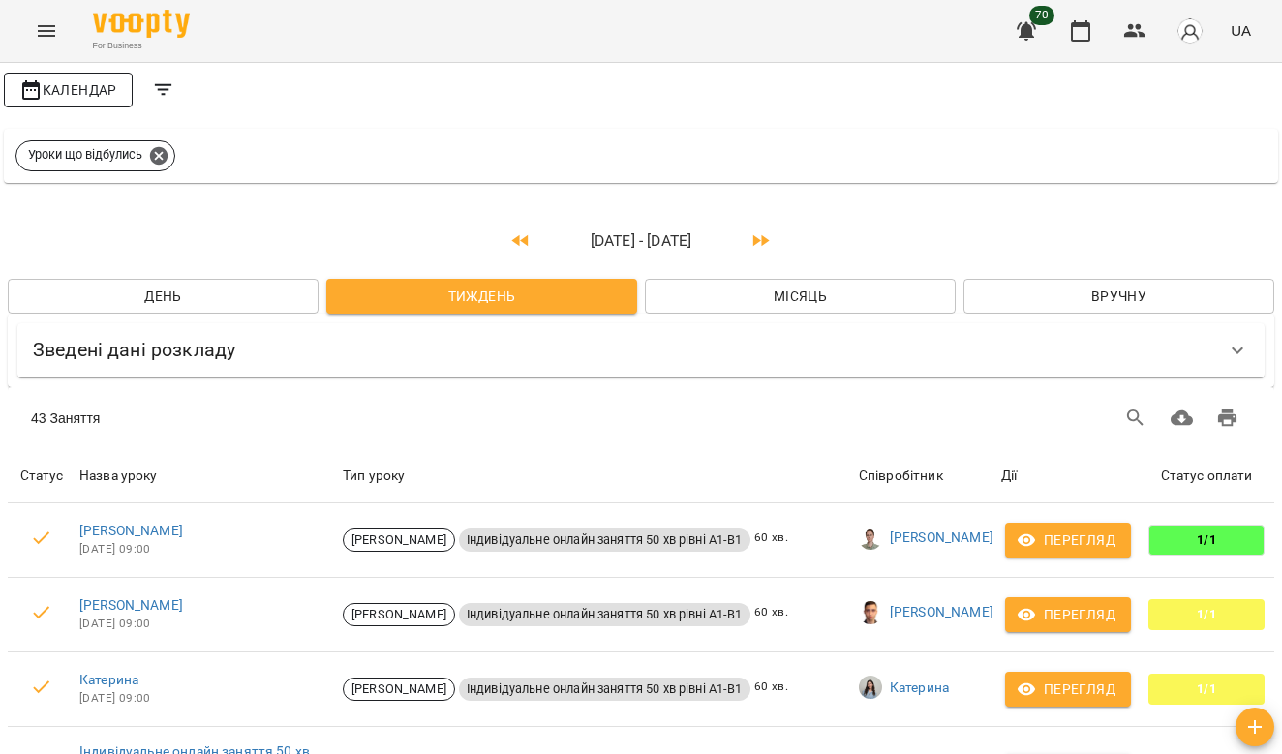
click at [99, 87] on span "Календар" at bounding box center [68, 89] width 98 height 23
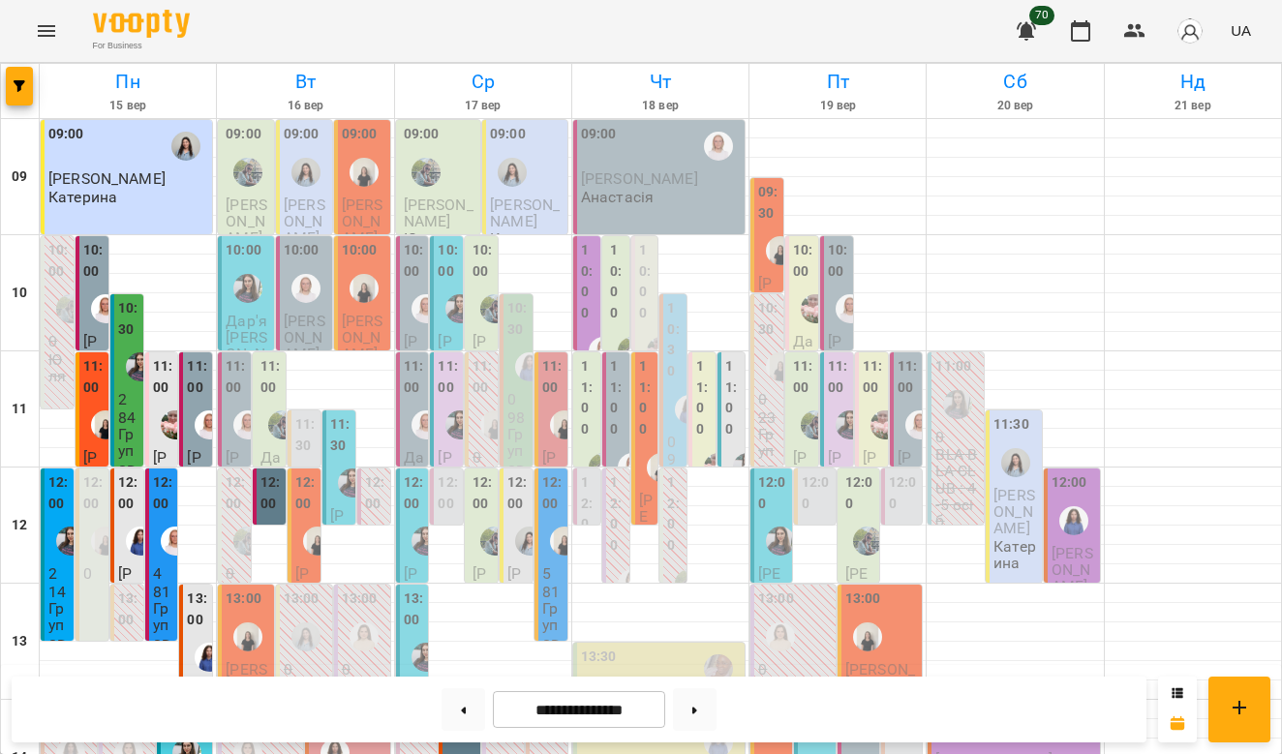
scroll to position [1034, 0]
click at [26, 78] on button "button" at bounding box center [19, 86] width 27 height 39
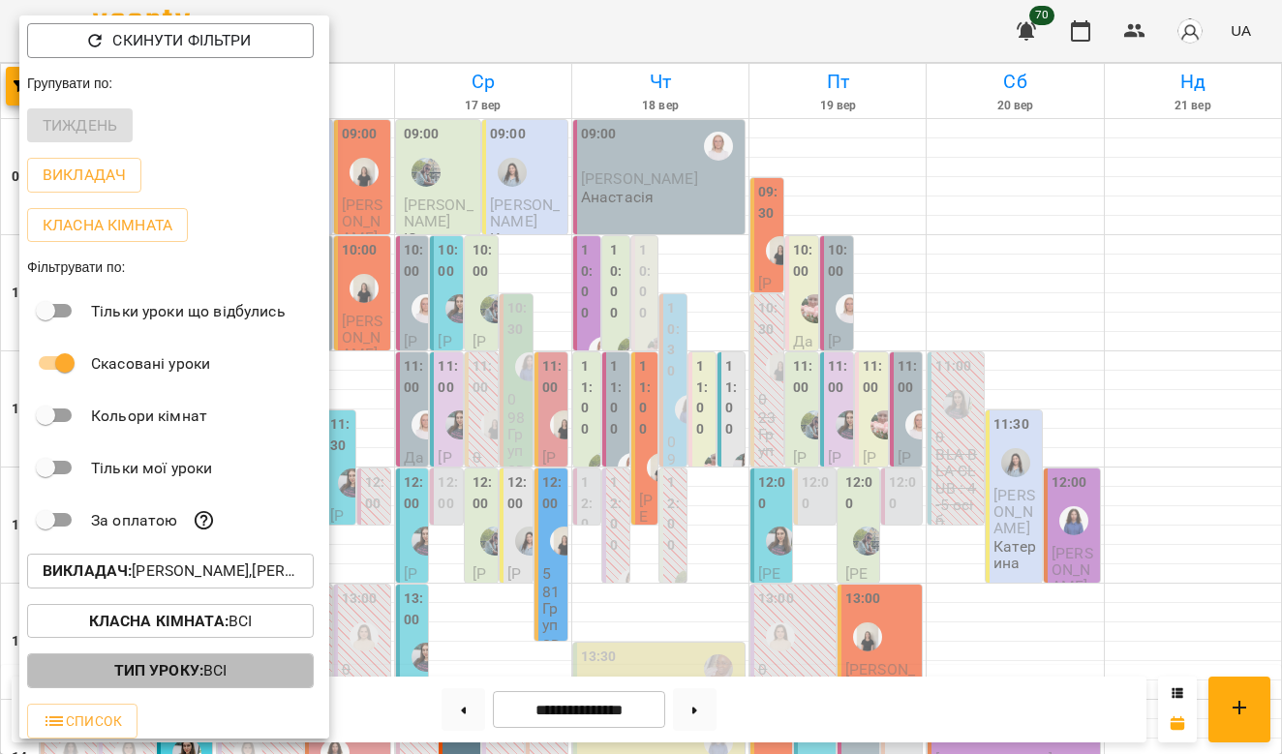
click at [226, 684] on button "Тип Уроку : Всі" at bounding box center [170, 671] width 287 height 35
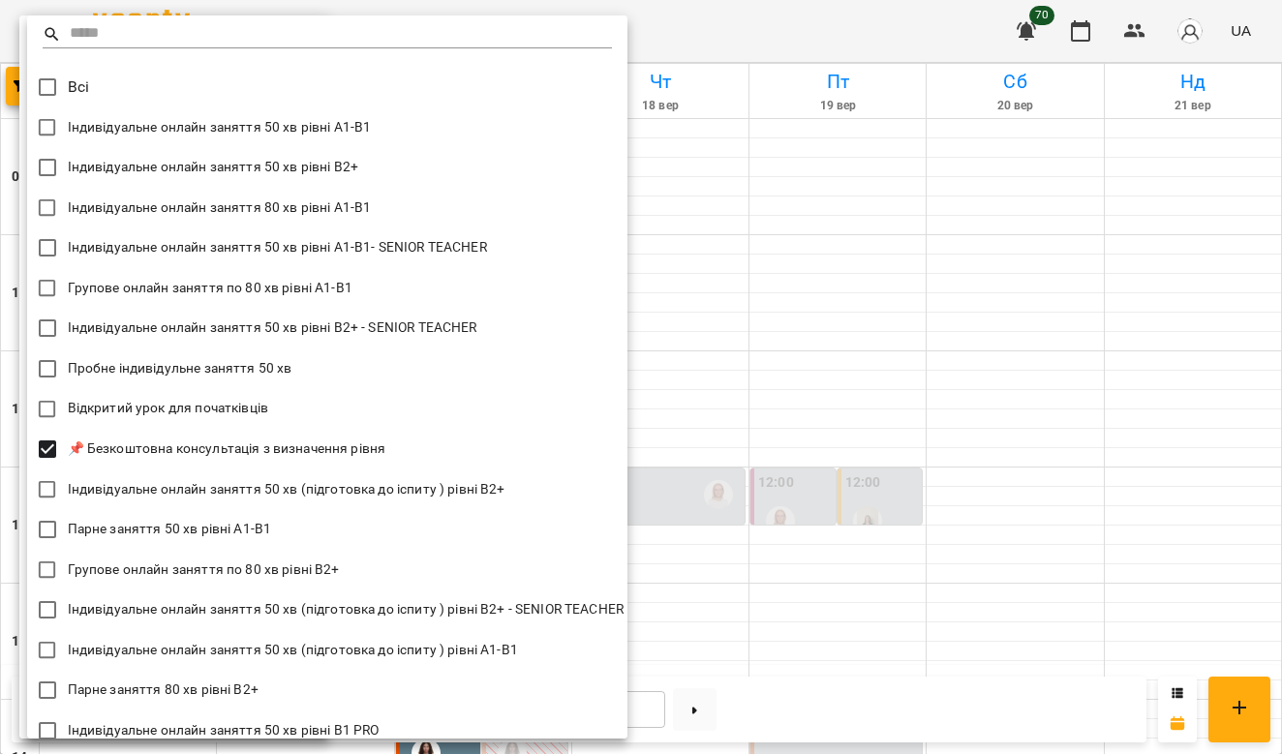
click at [838, 588] on div at bounding box center [641, 377] width 1282 height 754
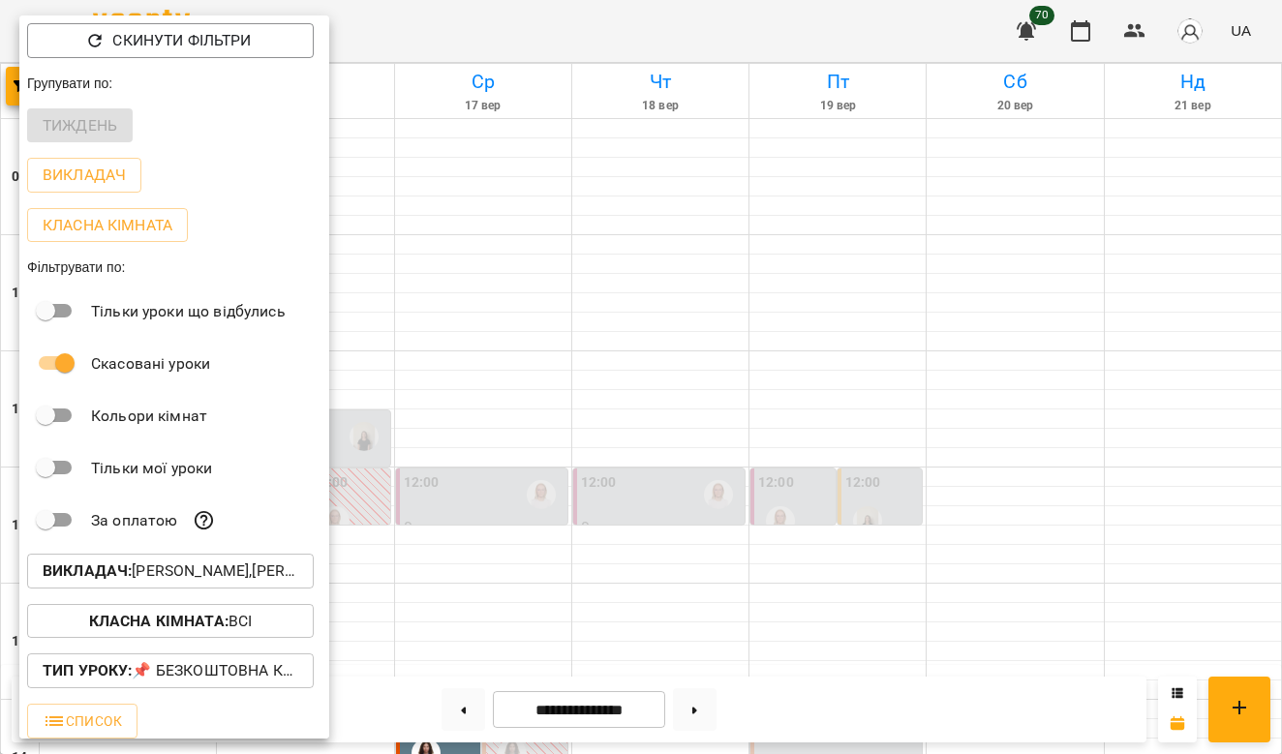
click at [722, 388] on div at bounding box center [641, 377] width 1282 height 754
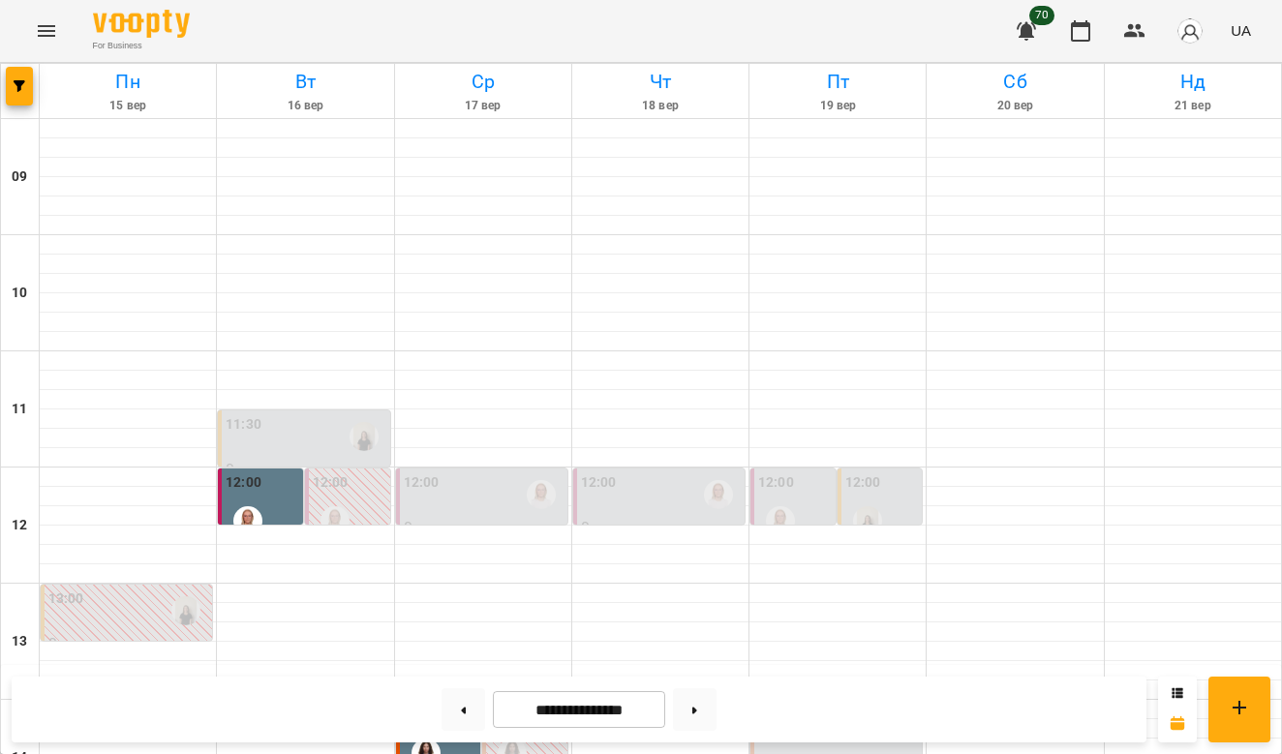
scroll to position [541, 0]
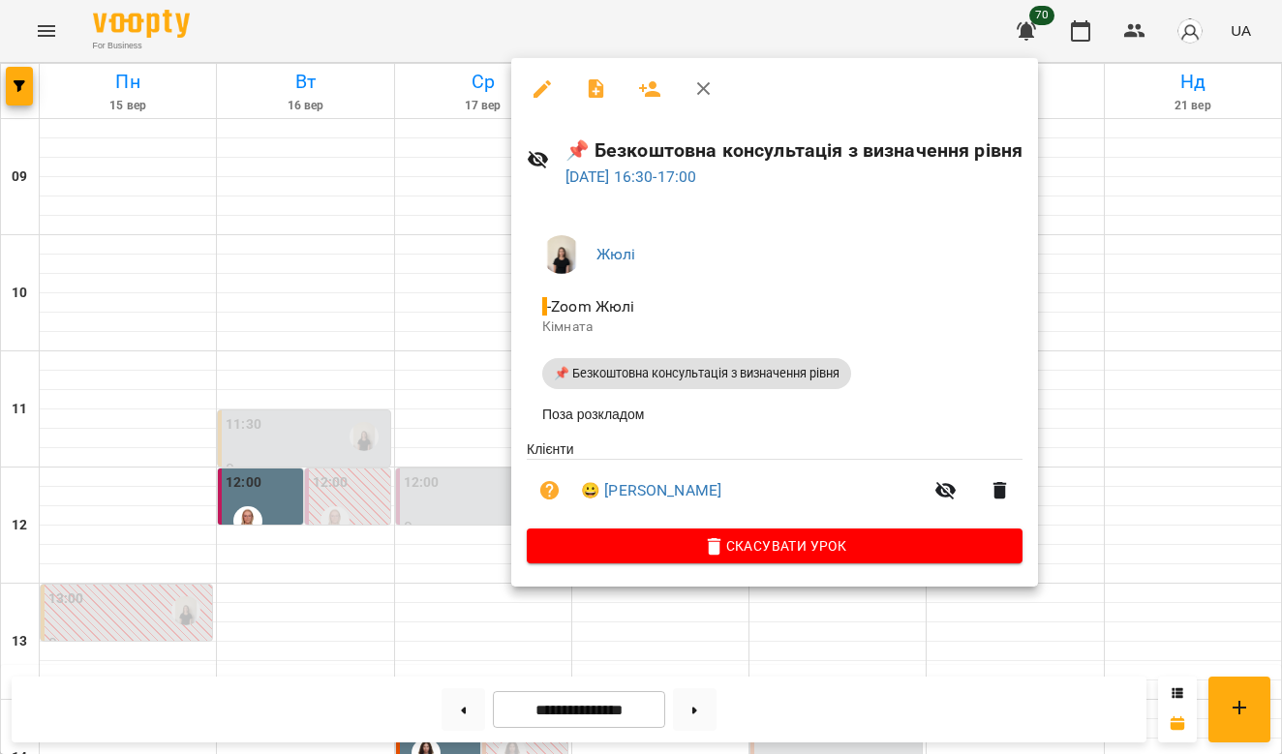
click at [438, 410] on div at bounding box center [641, 377] width 1282 height 754
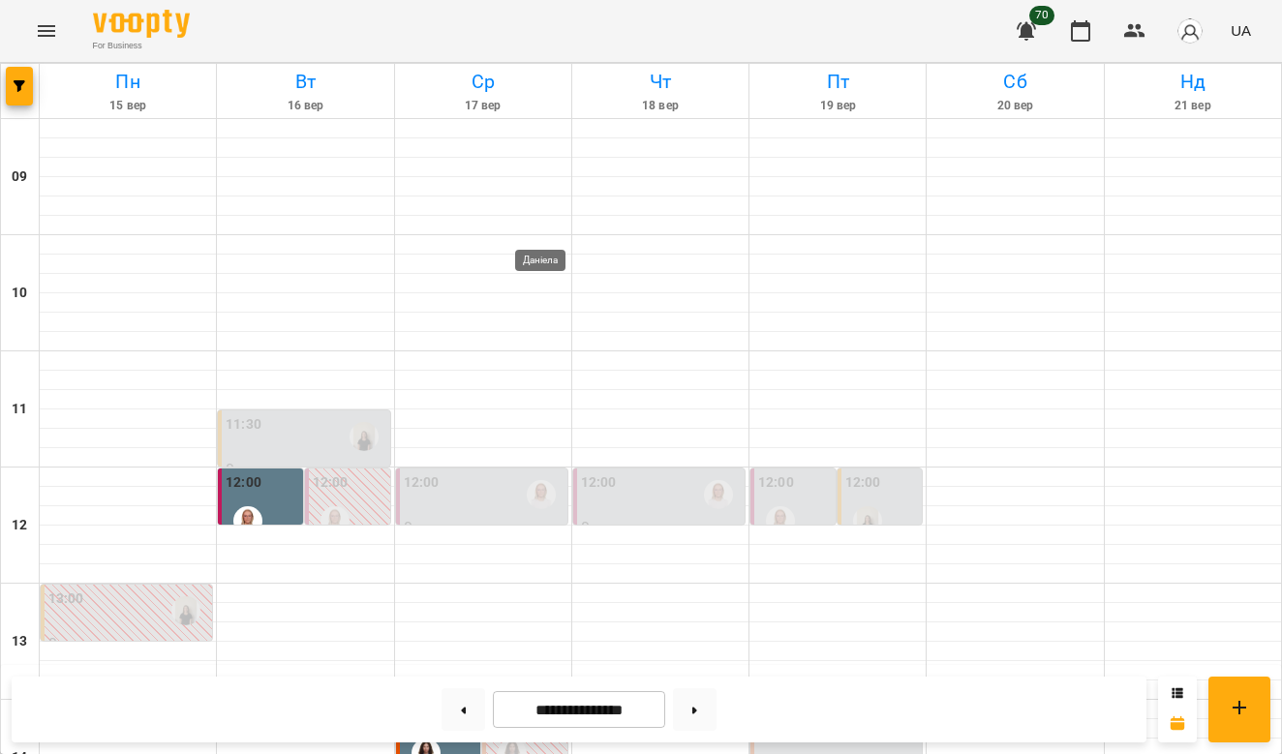
scroll to position [679, 0]
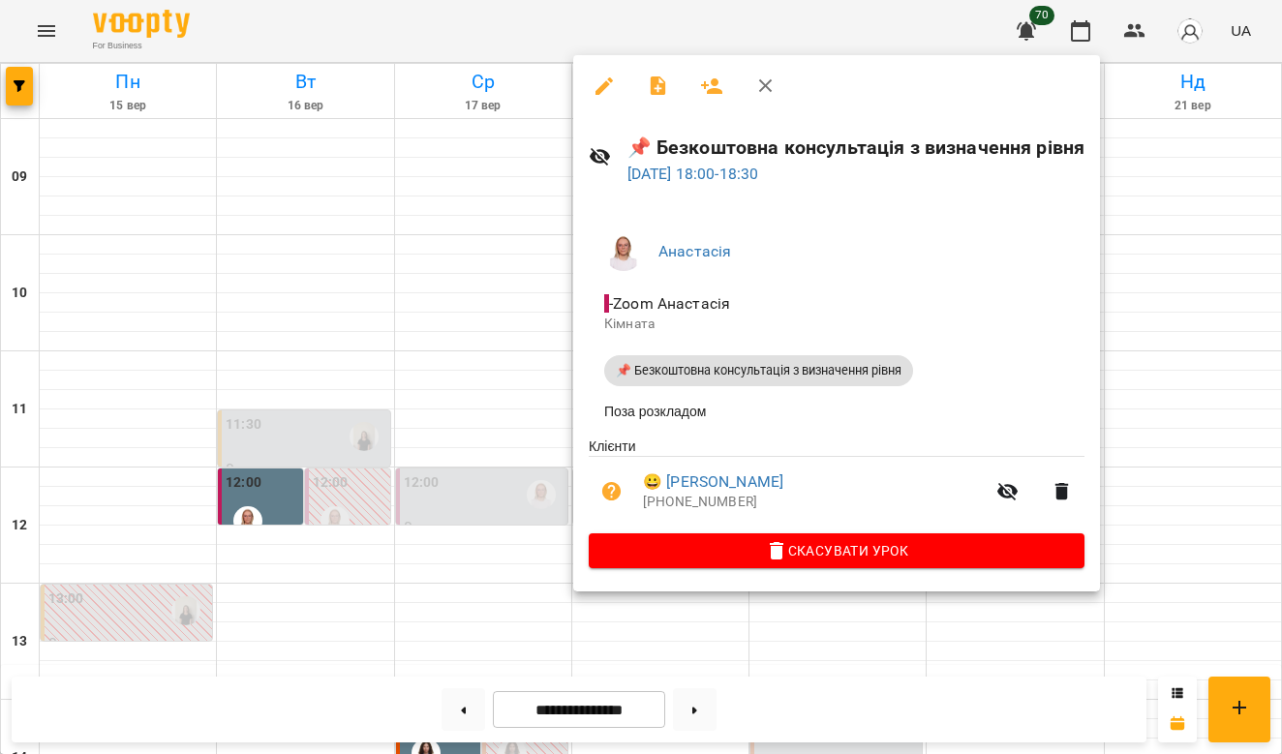
click at [397, 503] on div at bounding box center [641, 377] width 1282 height 754
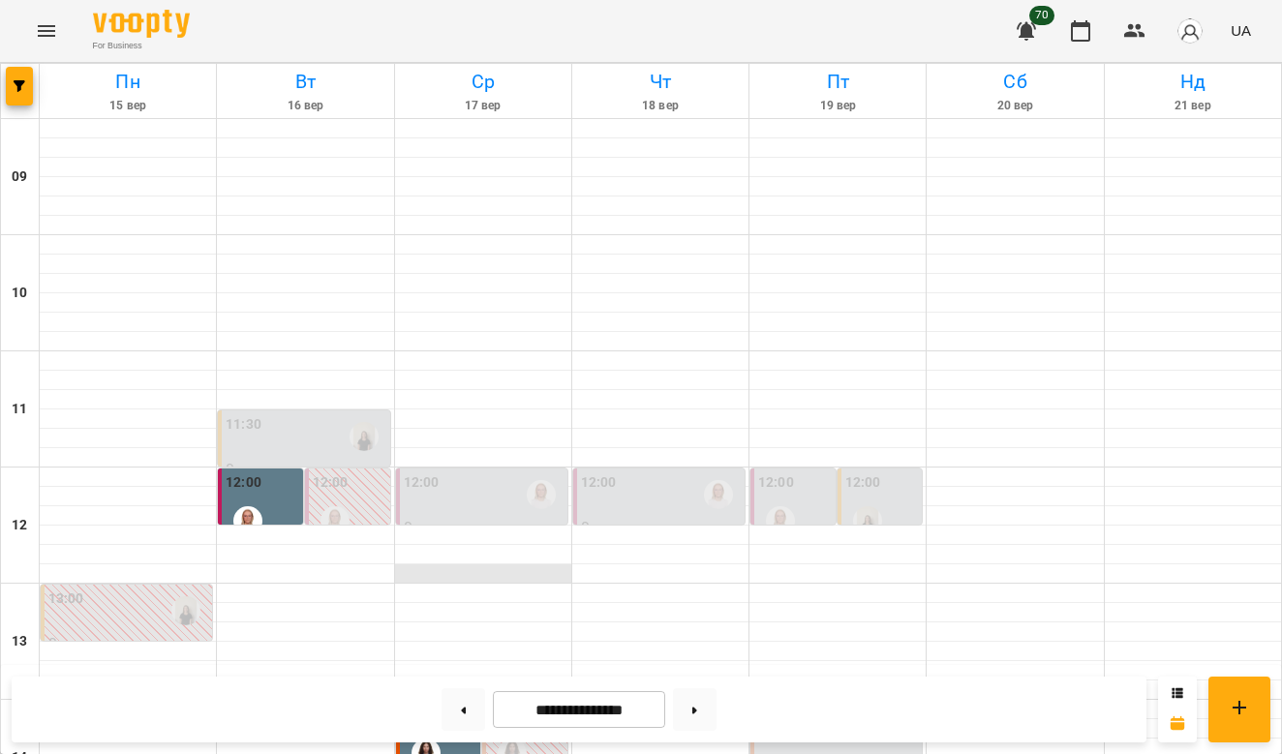
scroll to position [0, 0]
click at [259, 495] on div "12:00" at bounding box center [244, 486] width 36 height 26
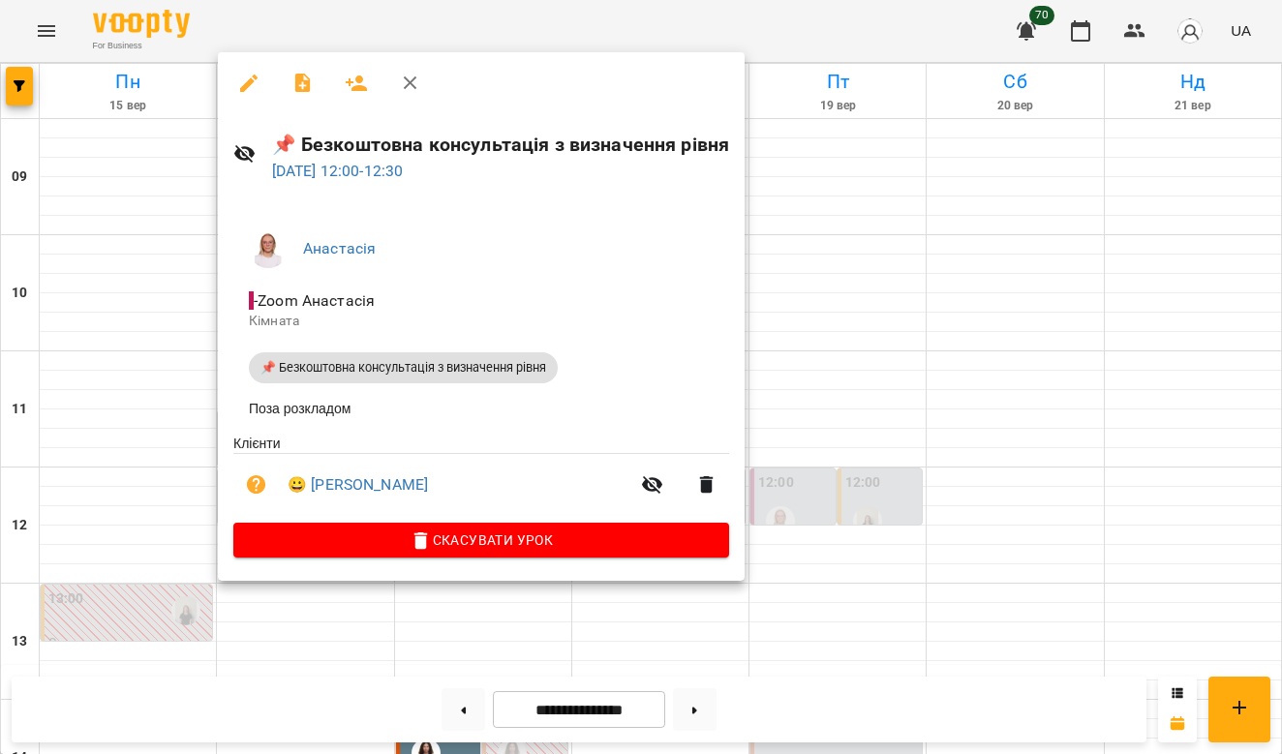
click at [859, 287] on div at bounding box center [641, 377] width 1282 height 754
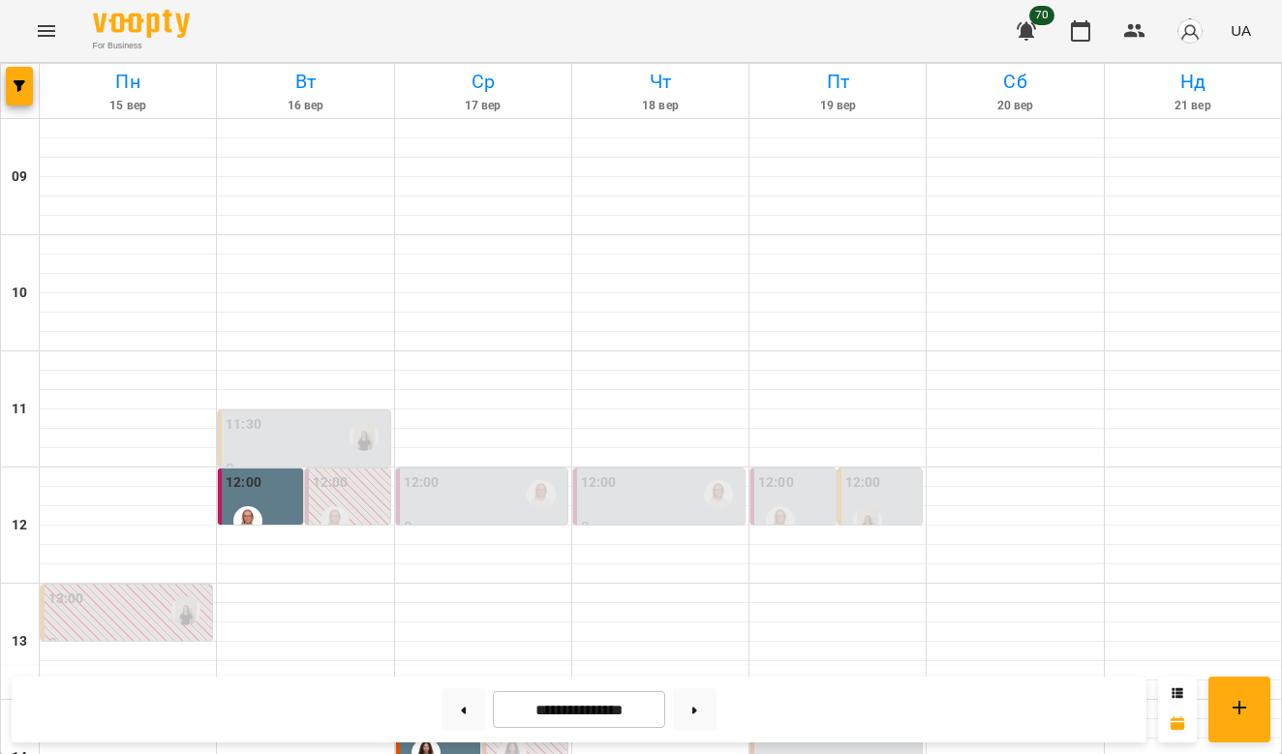
scroll to position [497, 0]
click at [449, 705] on div "14:00" at bounding box center [441, 740] width 74 height 71
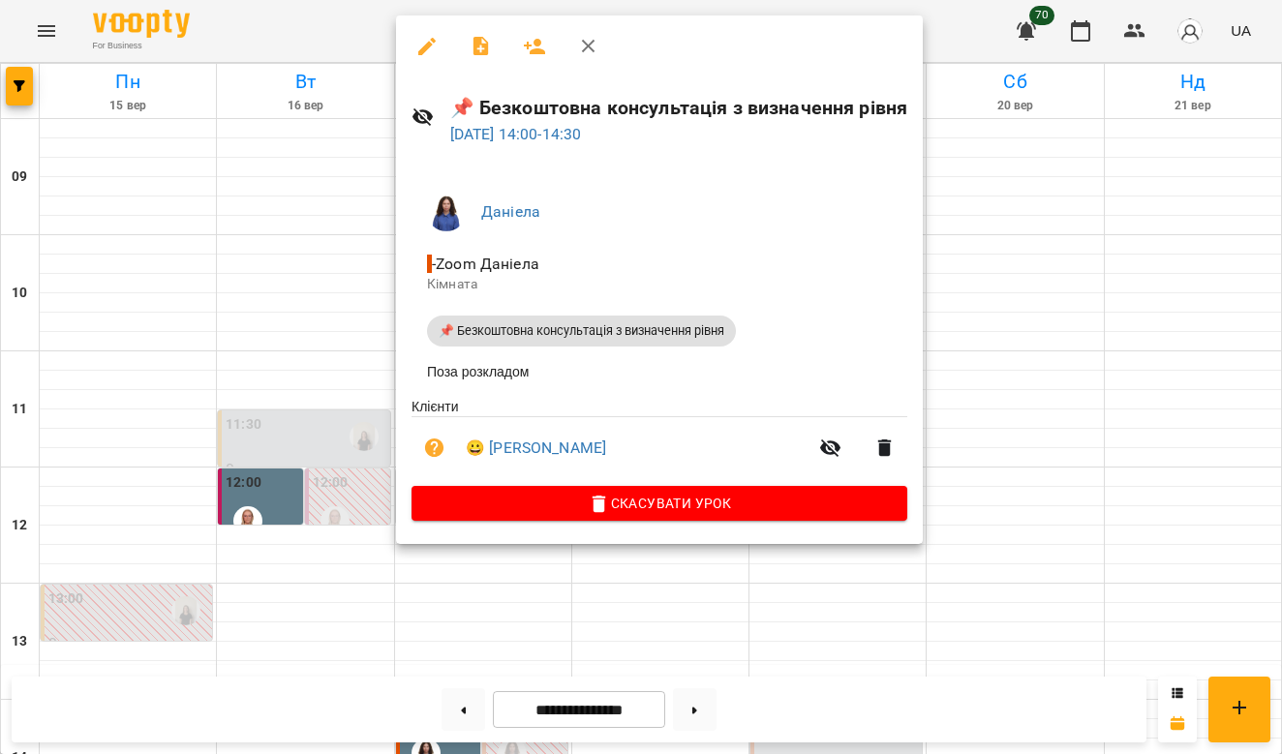
click at [299, 509] on div at bounding box center [641, 377] width 1282 height 754
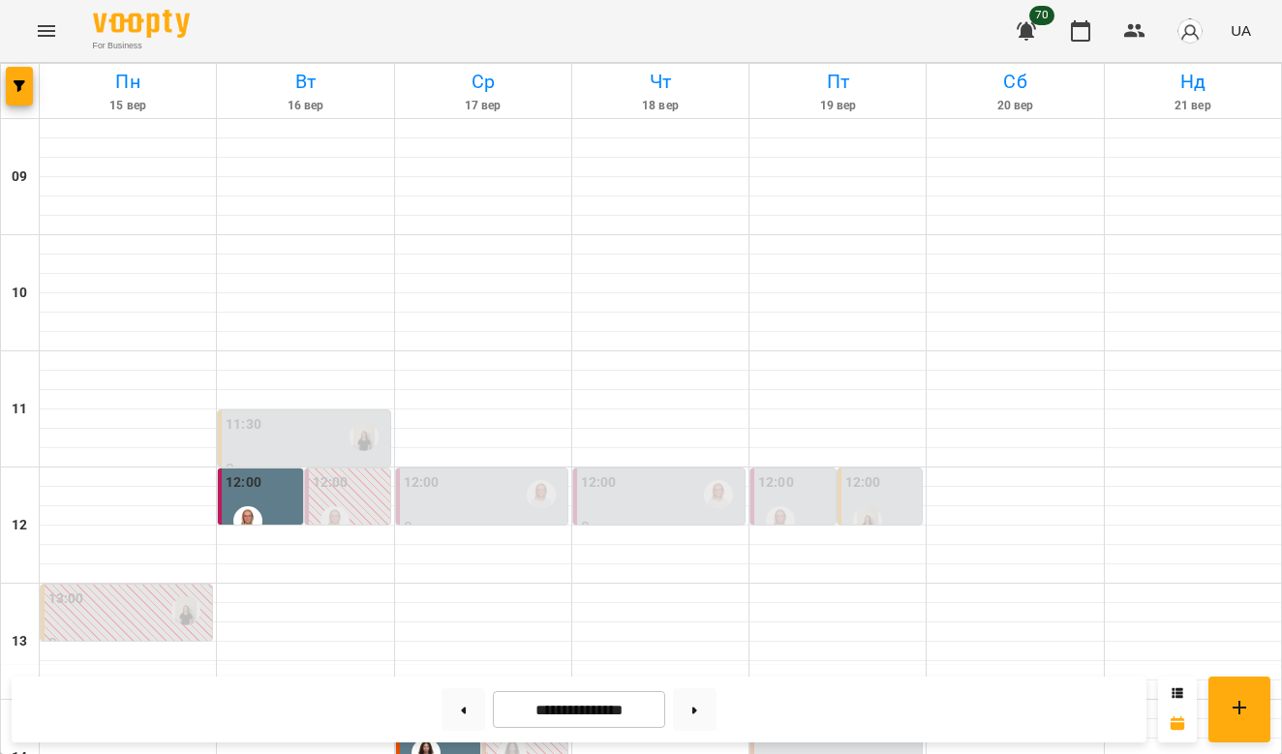
scroll to position [807, 0]
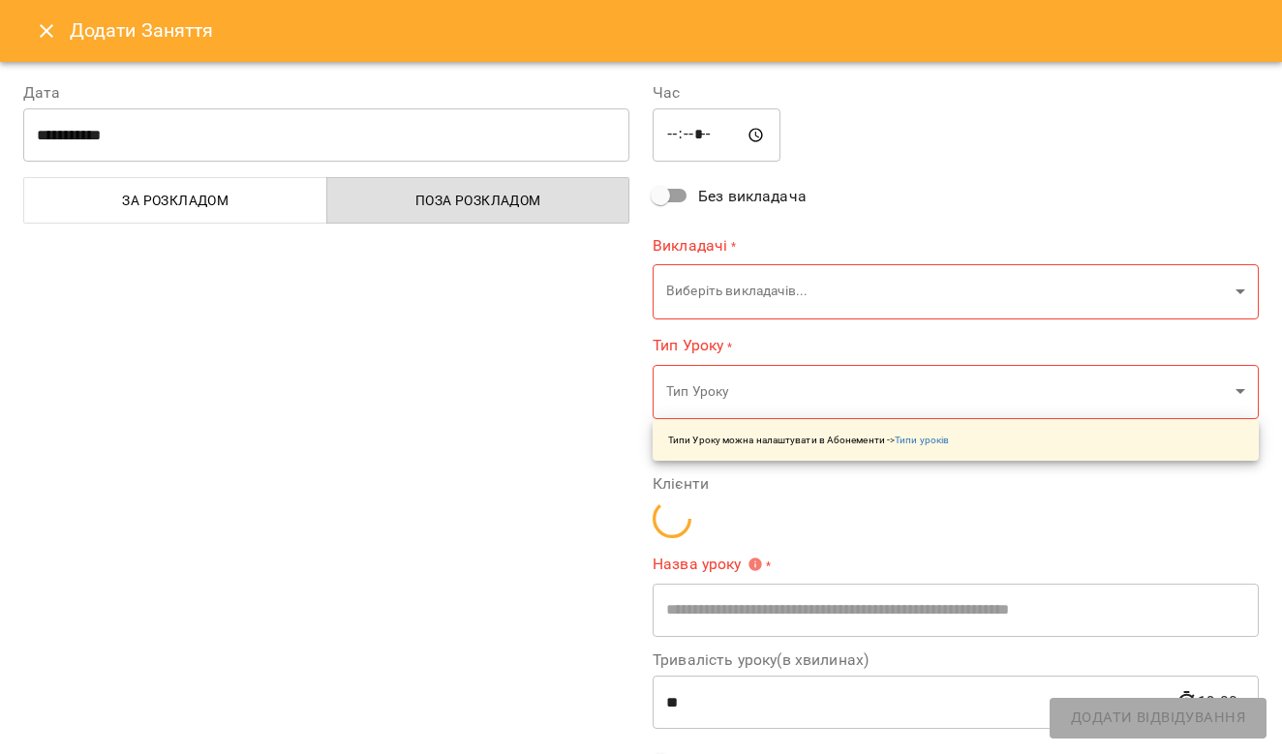
type input "**********"
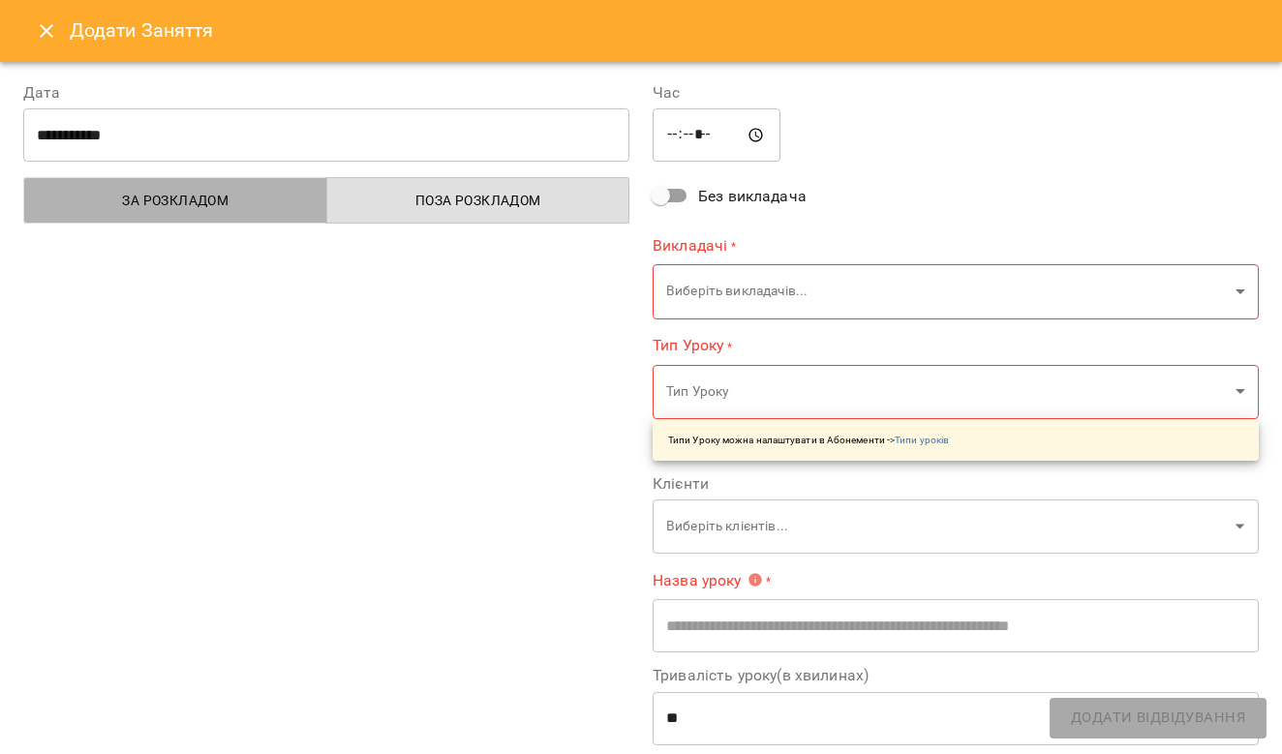
click at [297, 198] on span "За розкладом" at bounding box center [176, 200] width 280 height 23
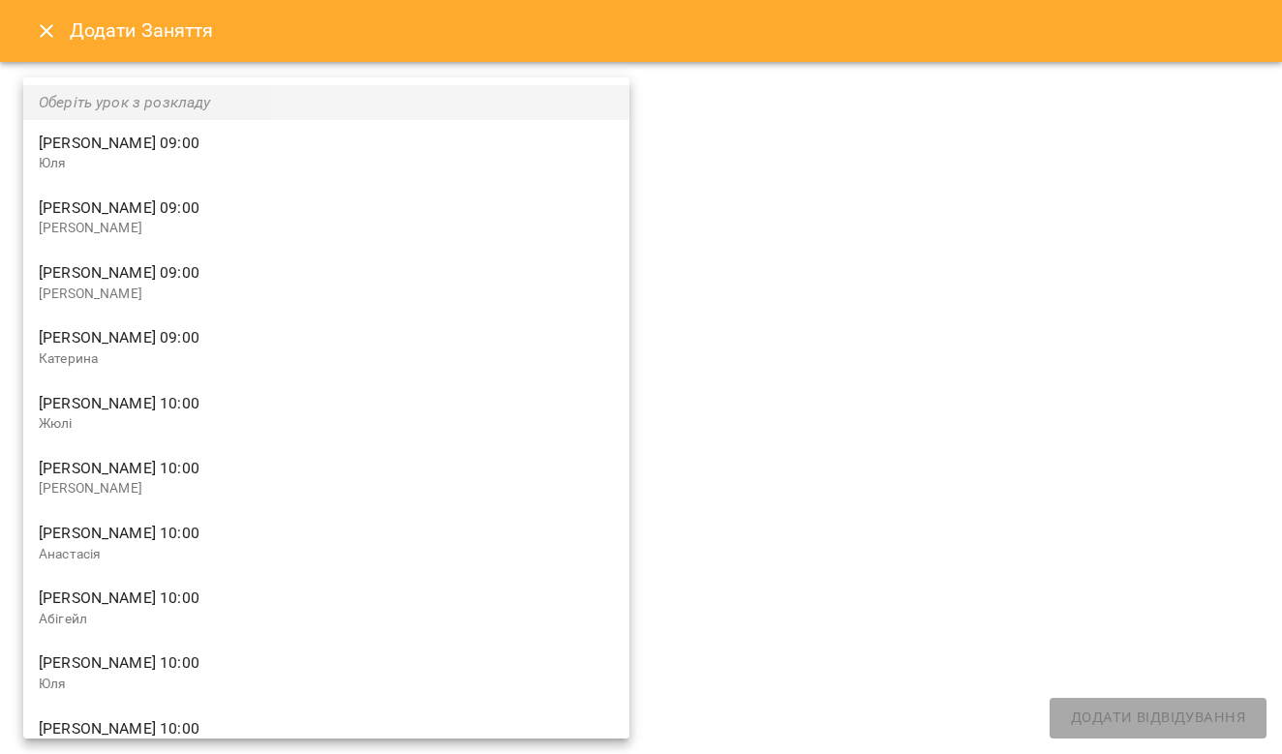
click at [866, 289] on div at bounding box center [641, 377] width 1282 height 754
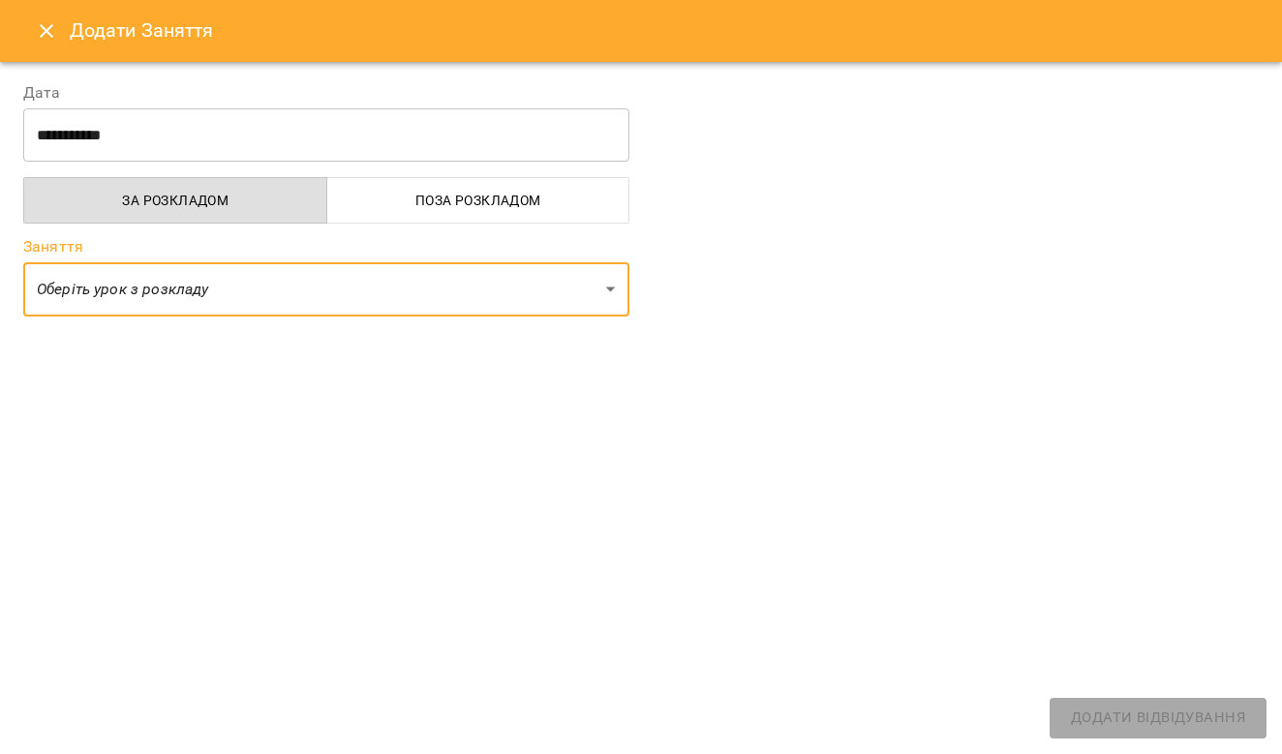
click at [471, 203] on span "Поза розкладом" at bounding box center [479, 200] width 280 height 23
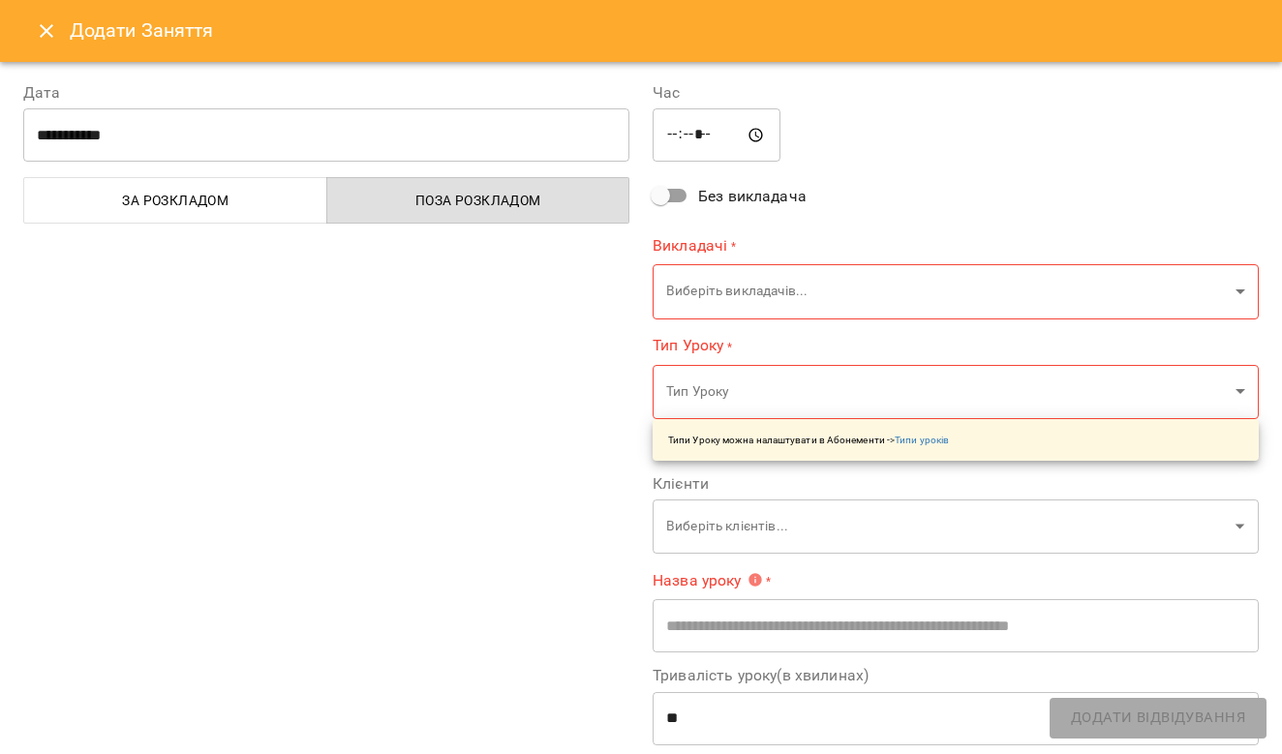
scroll to position [0, 0]
click at [53, 30] on icon "Close" at bounding box center [46, 30] width 23 height 23
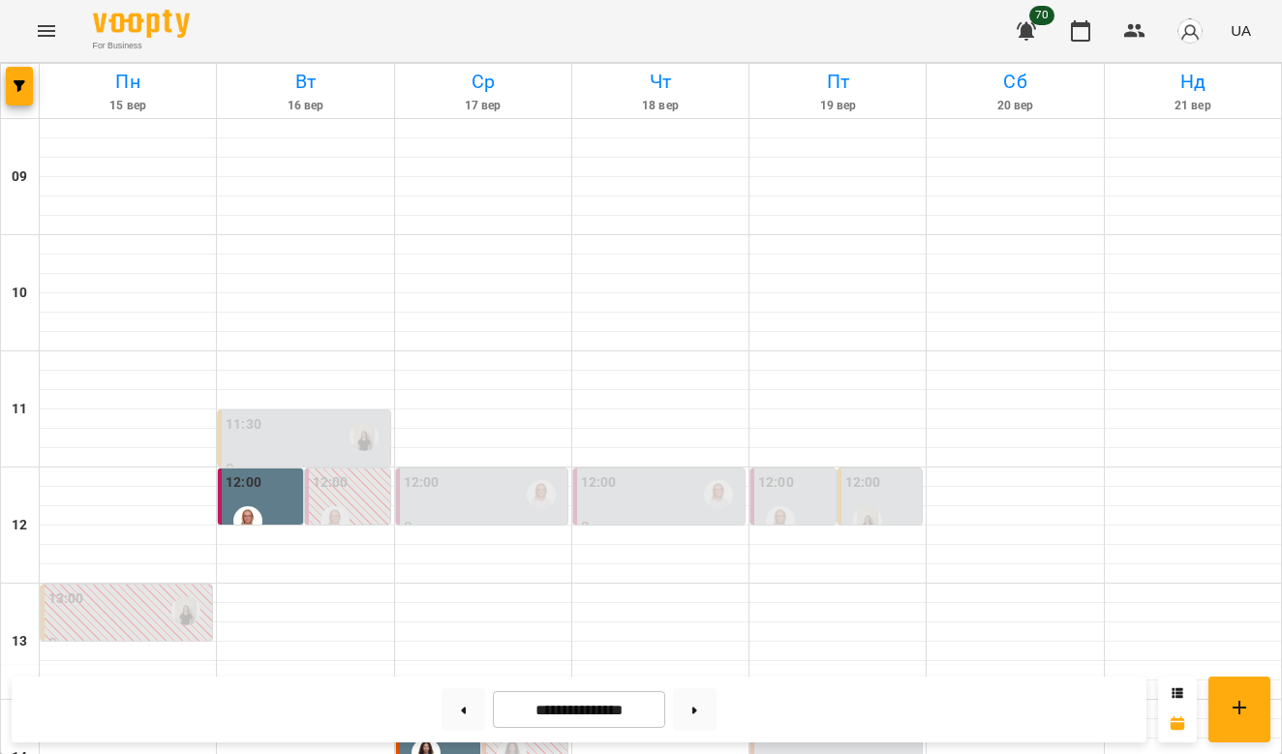
scroll to position [1078, 0]
click at [710, 710] on button at bounding box center [695, 709] width 44 height 43
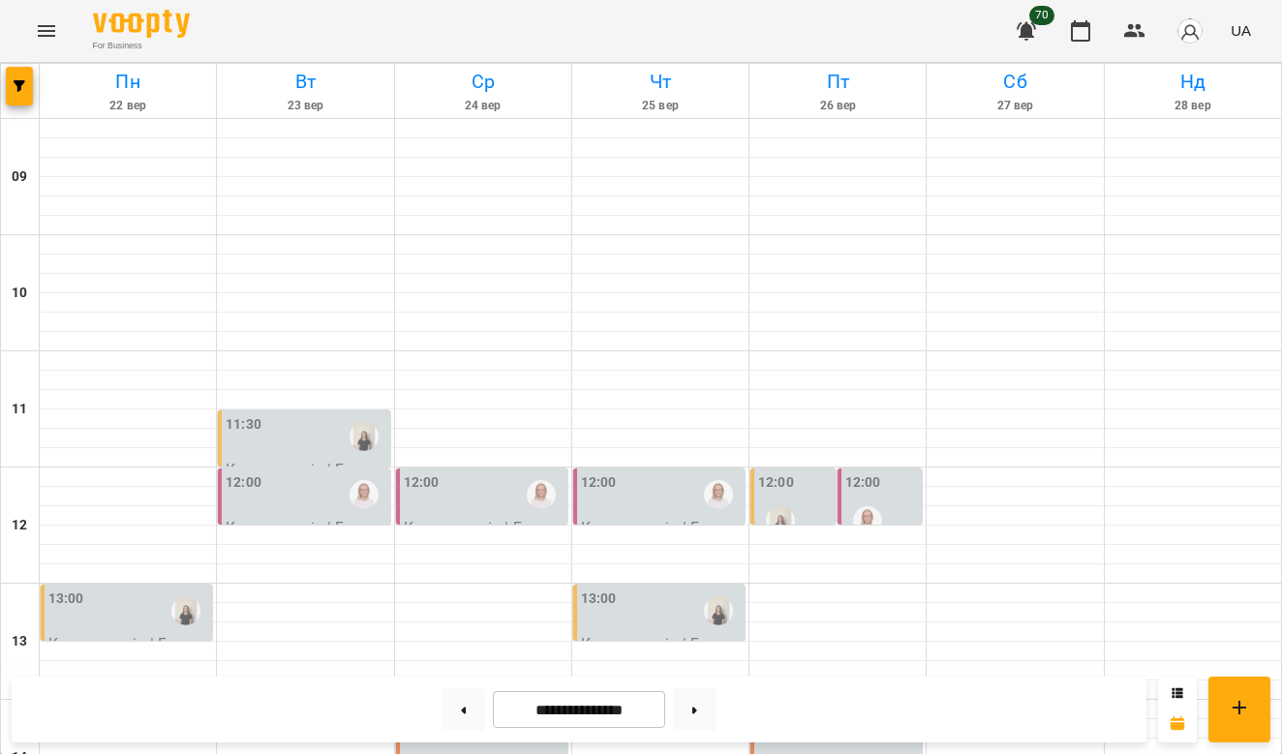
scroll to position [0, 0]
click at [274, 429] on div "11:30" at bounding box center [306, 436] width 160 height 45
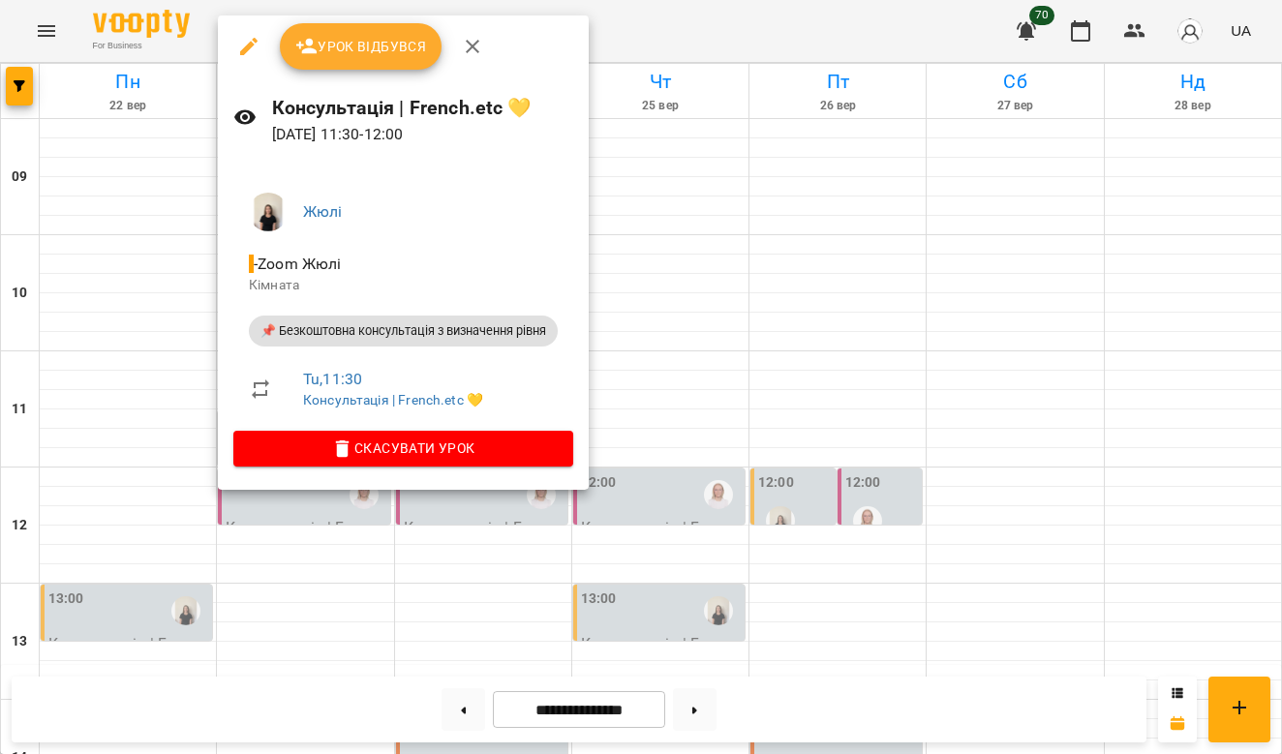
click at [656, 355] on div at bounding box center [641, 377] width 1282 height 754
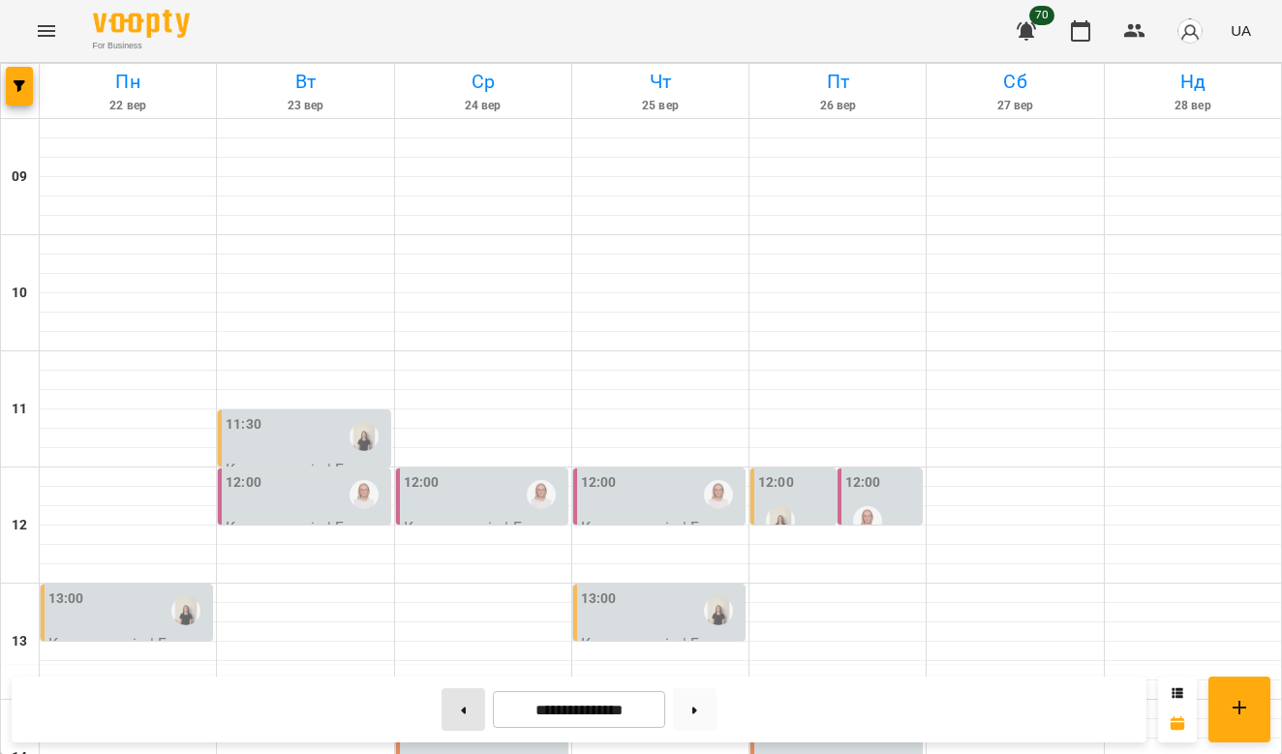
click at [462, 714] on button at bounding box center [464, 709] width 44 height 43
type input "**********"
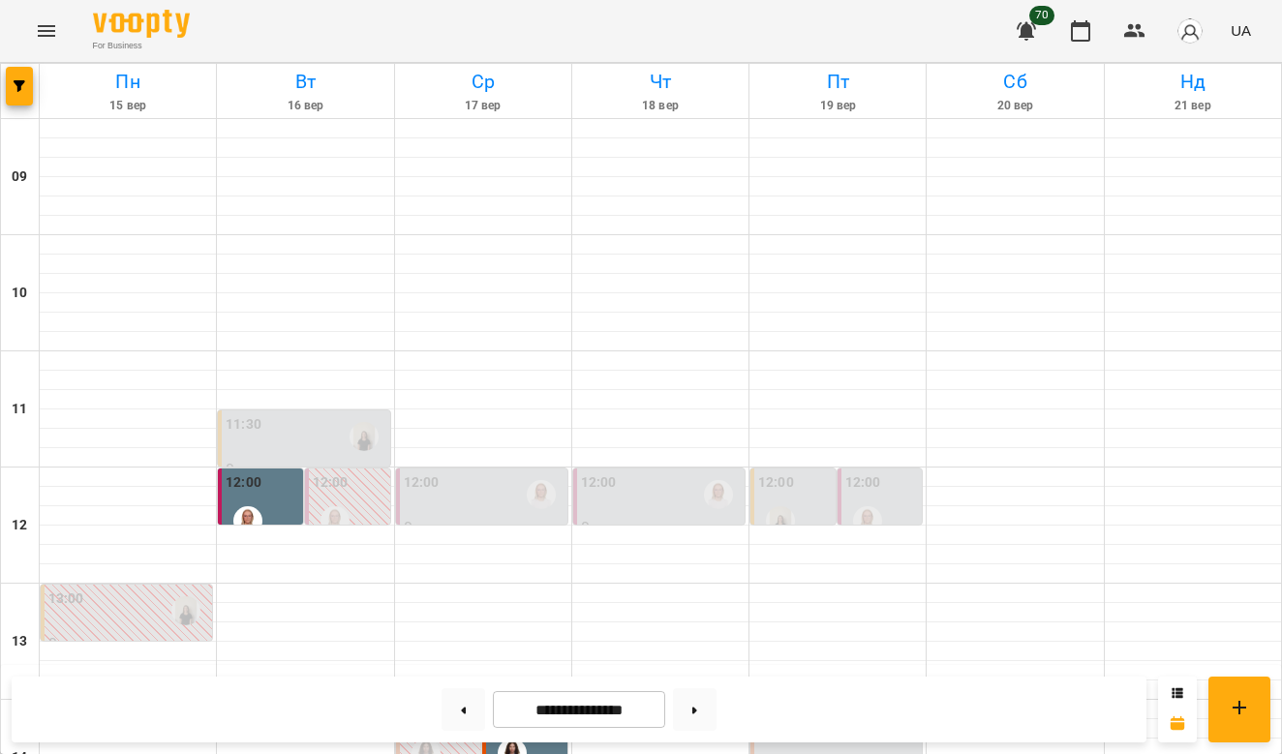
scroll to position [228, 0]
click at [663, 473] on div "12:00" at bounding box center [661, 495] width 160 height 45
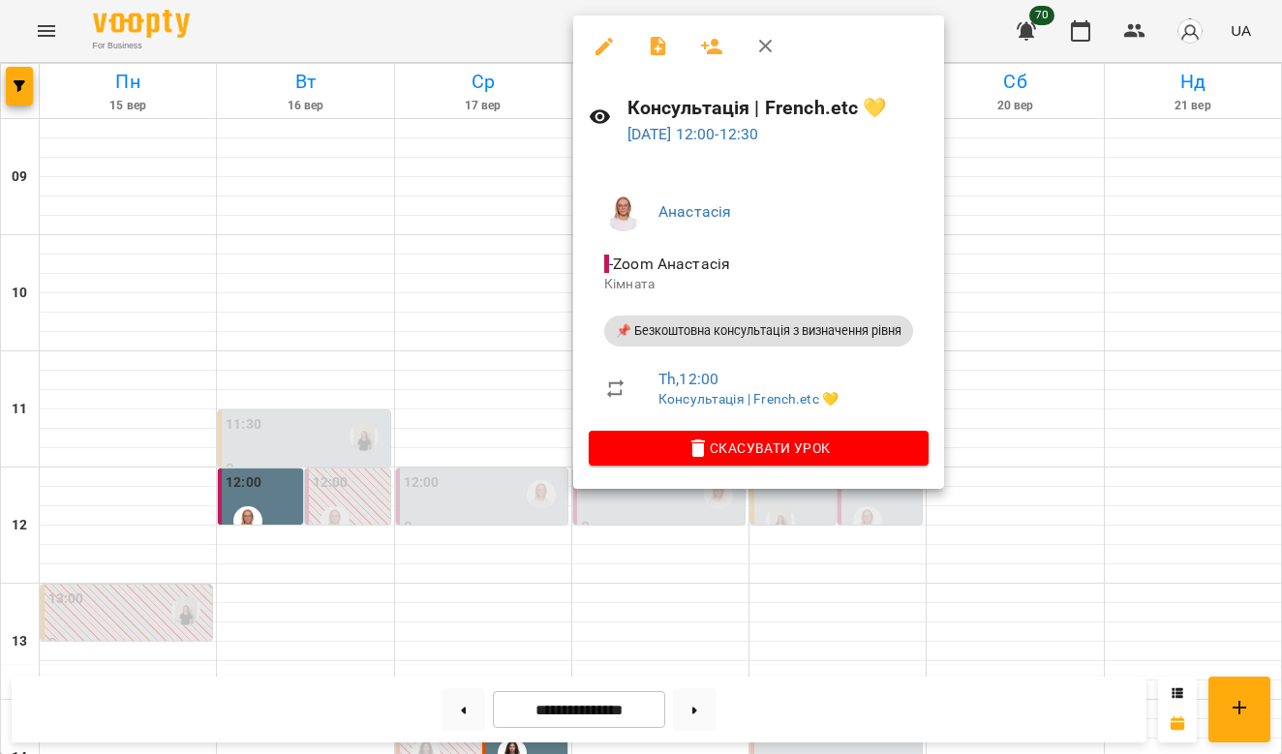
click at [1052, 305] on div at bounding box center [641, 377] width 1282 height 754
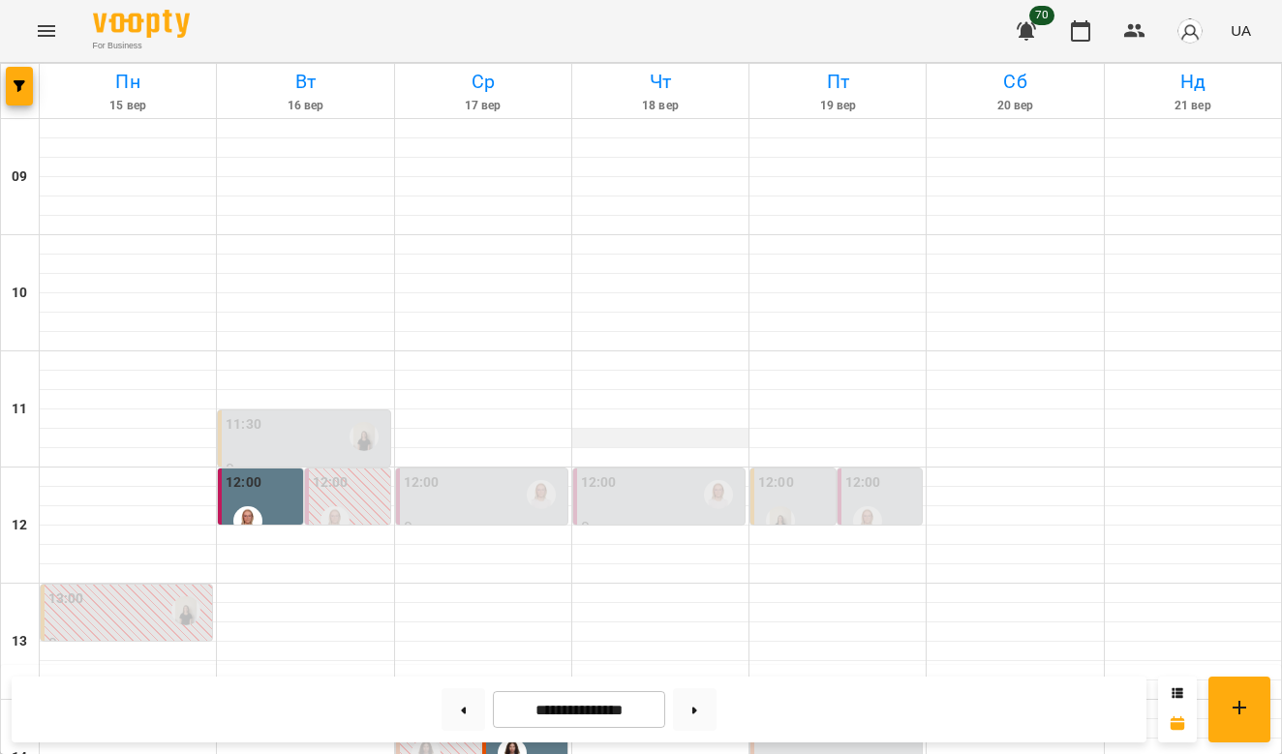
scroll to position [151, 0]
click at [596, 717] on input "**********" at bounding box center [579, 710] width 172 height 38
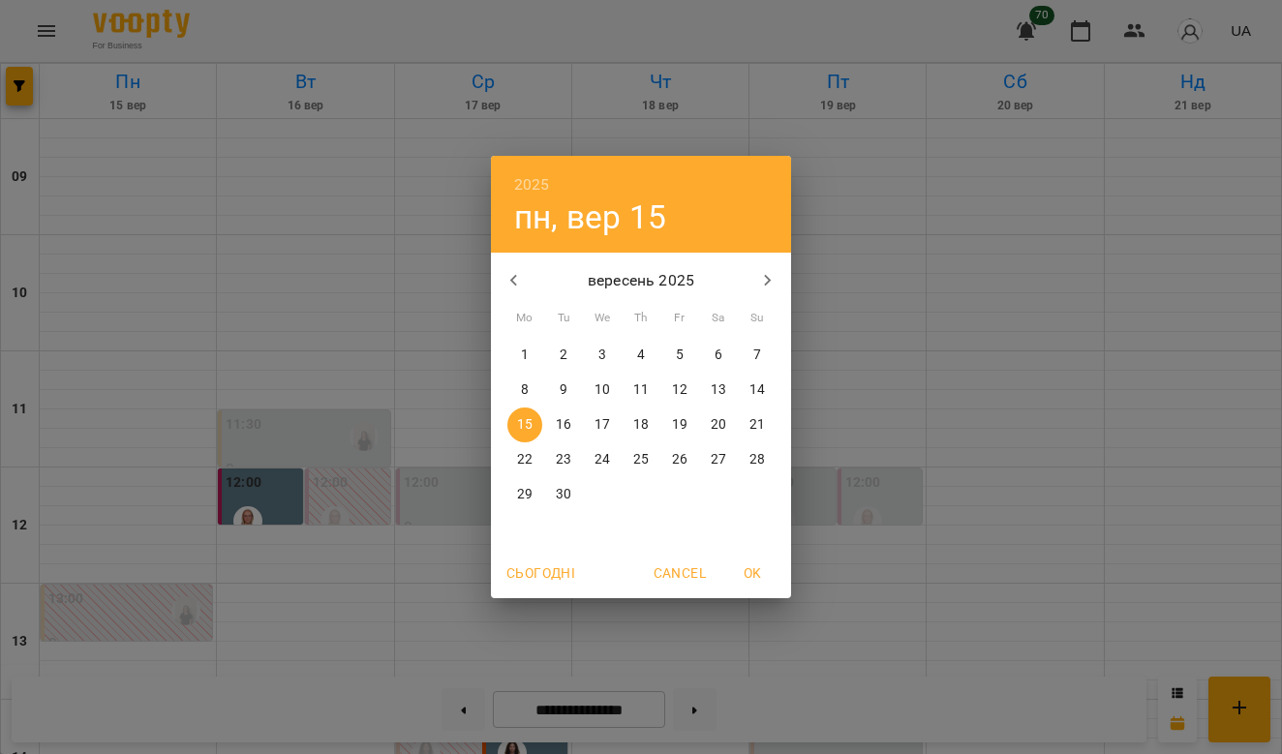
click at [646, 423] on p "18" at bounding box center [640, 424] width 15 height 19
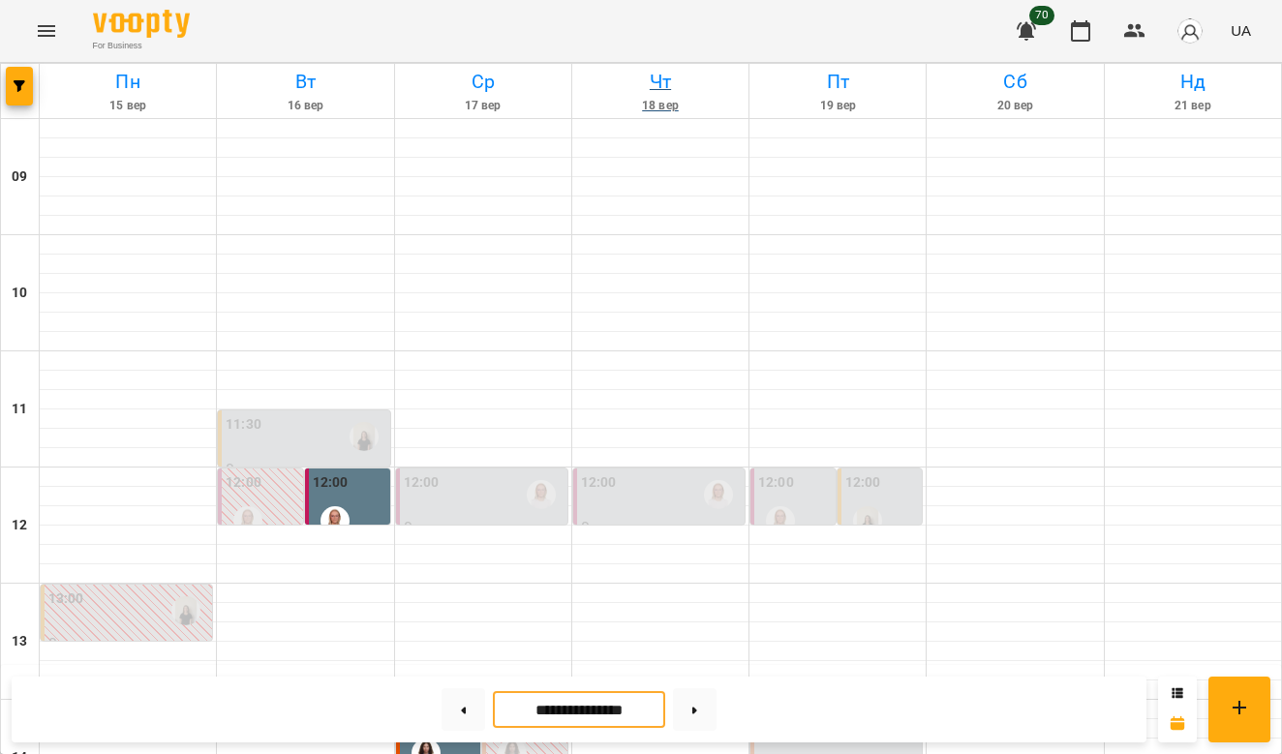
click at [665, 83] on h6 "Чт" at bounding box center [660, 82] width 170 height 30
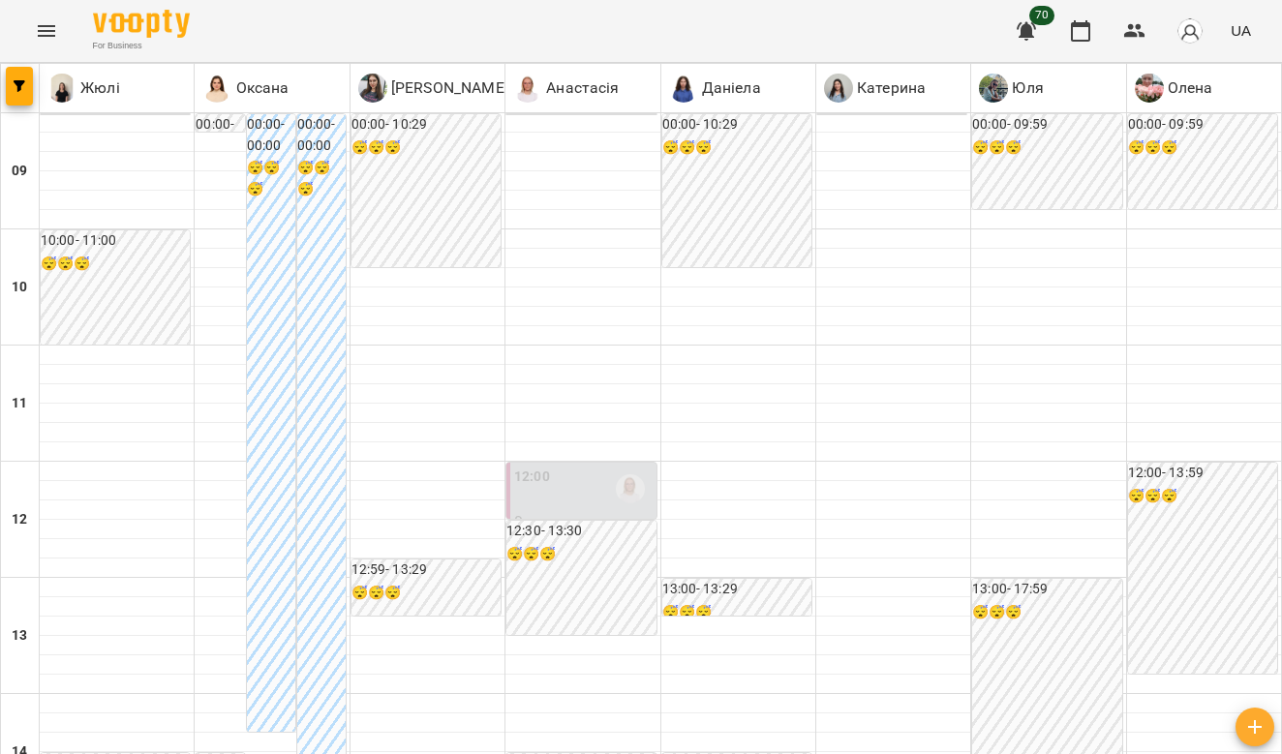
scroll to position [680, 0]
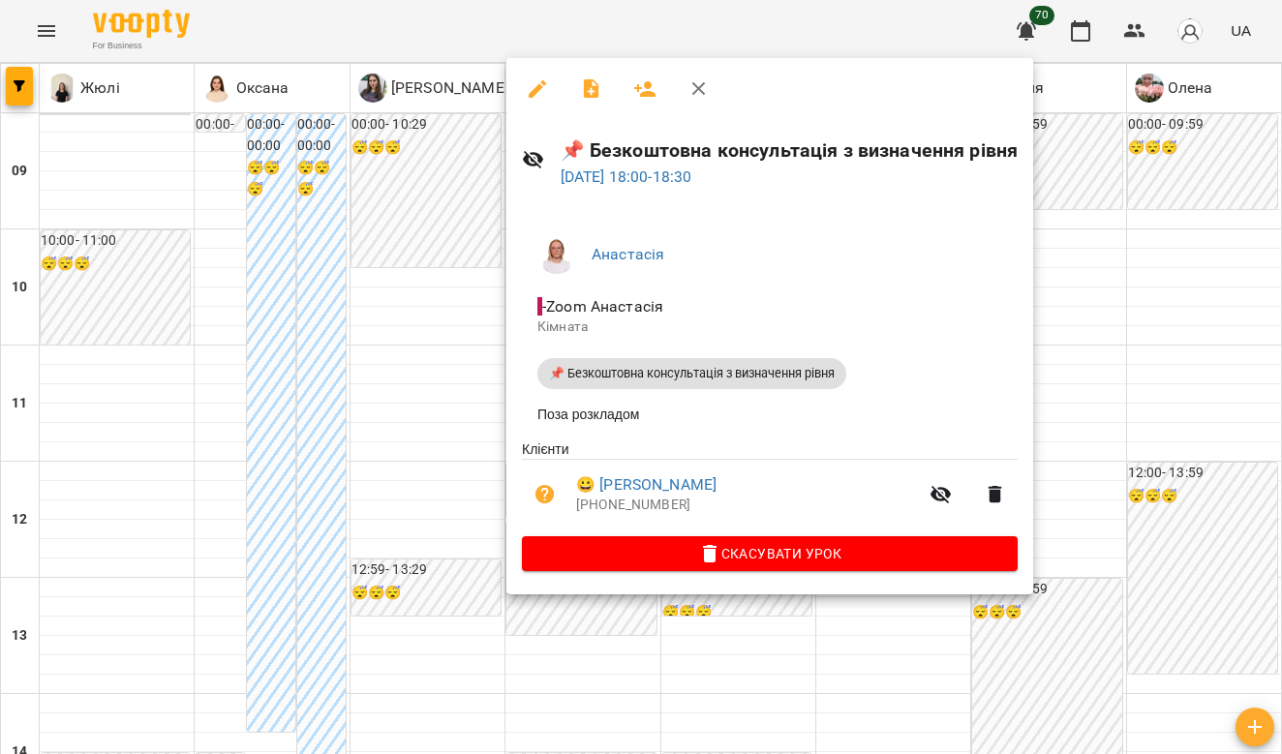
click at [426, 509] on div at bounding box center [641, 377] width 1282 height 754
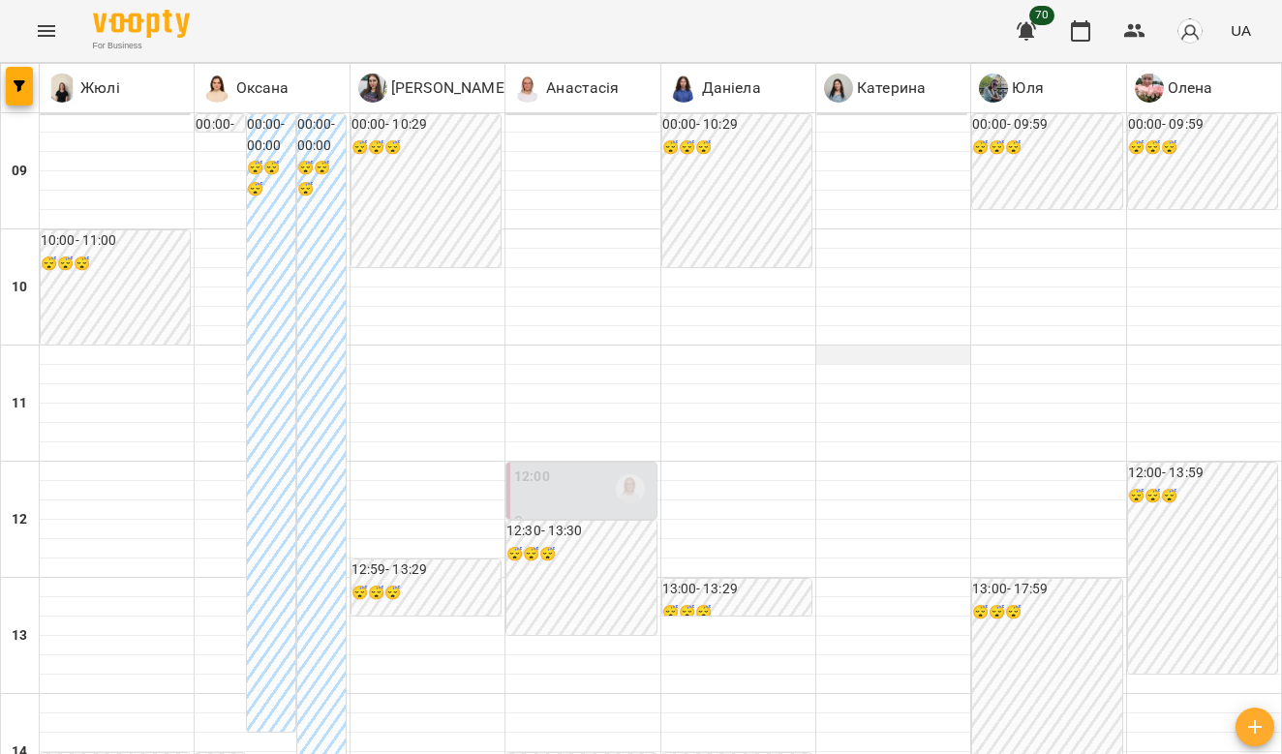
scroll to position [115, 0]
click at [799, 501] on div at bounding box center [738, 510] width 154 height 19
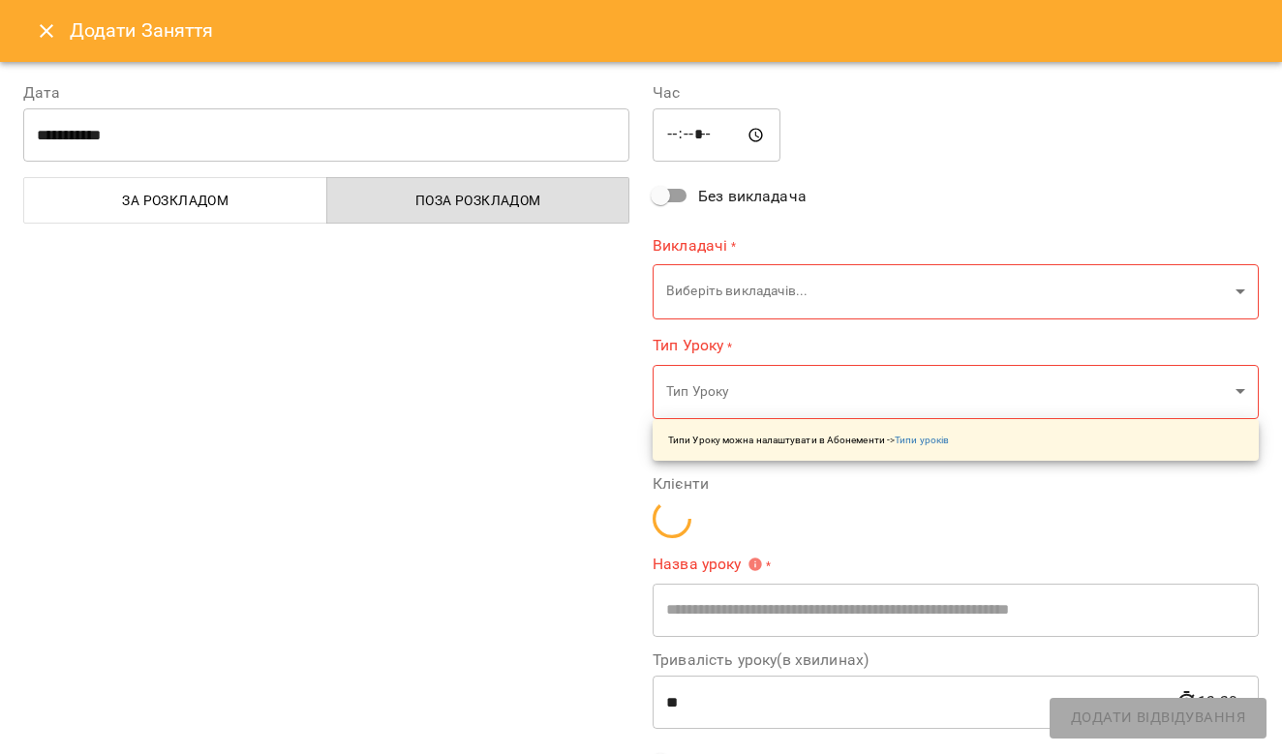
type input "**********"
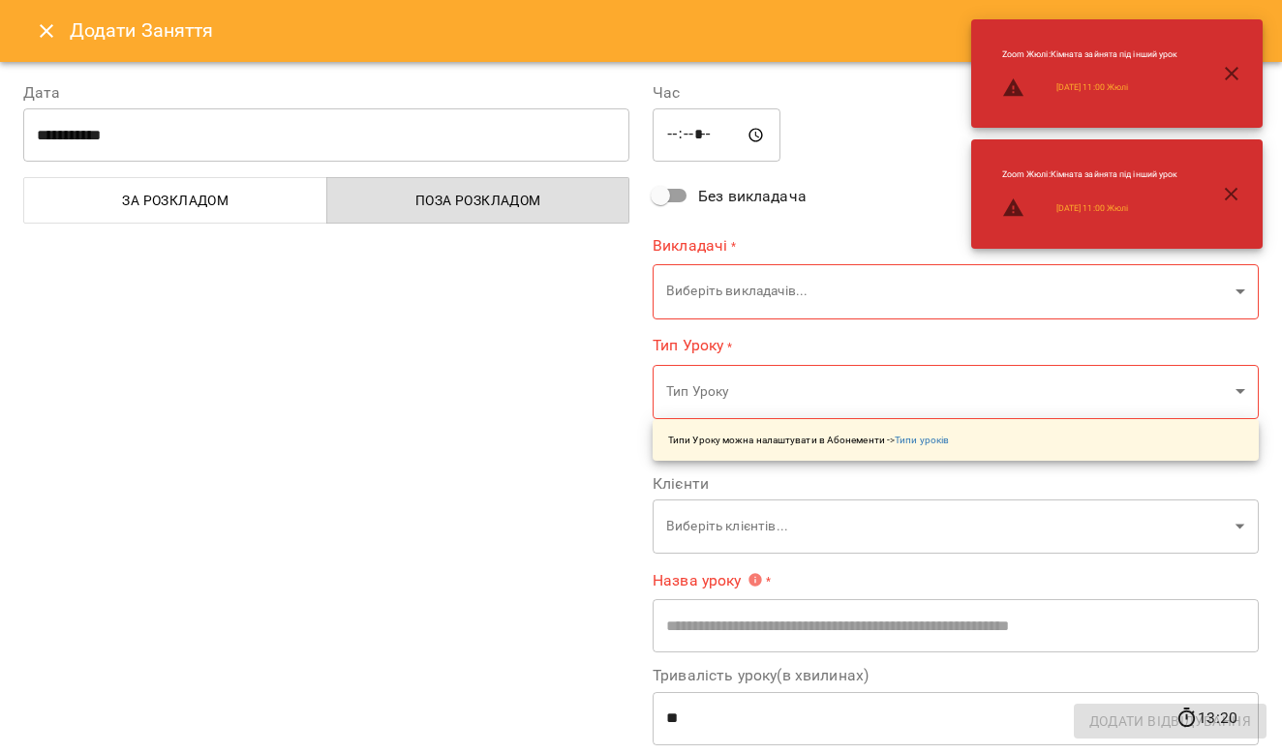
click at [46, 33] on icon "Close" at bounding box center [47, 31] width 14 height 14
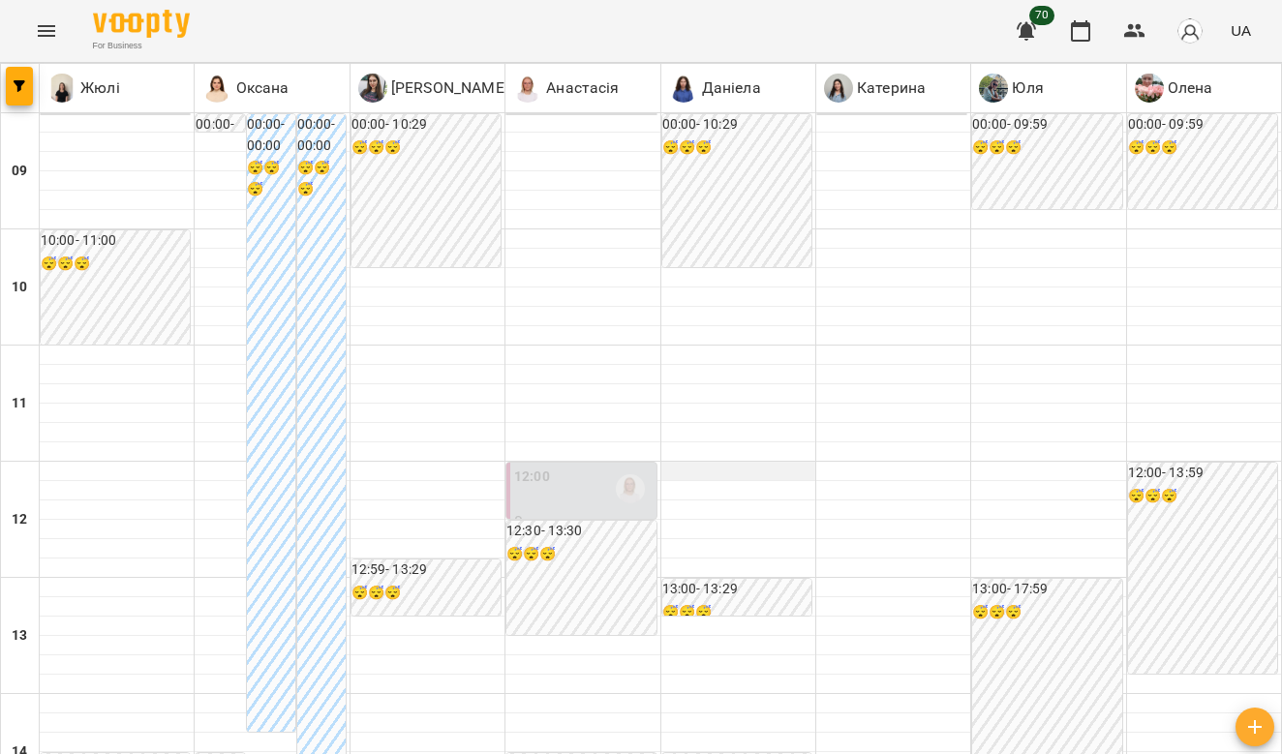
scroll to position [1114, 0]
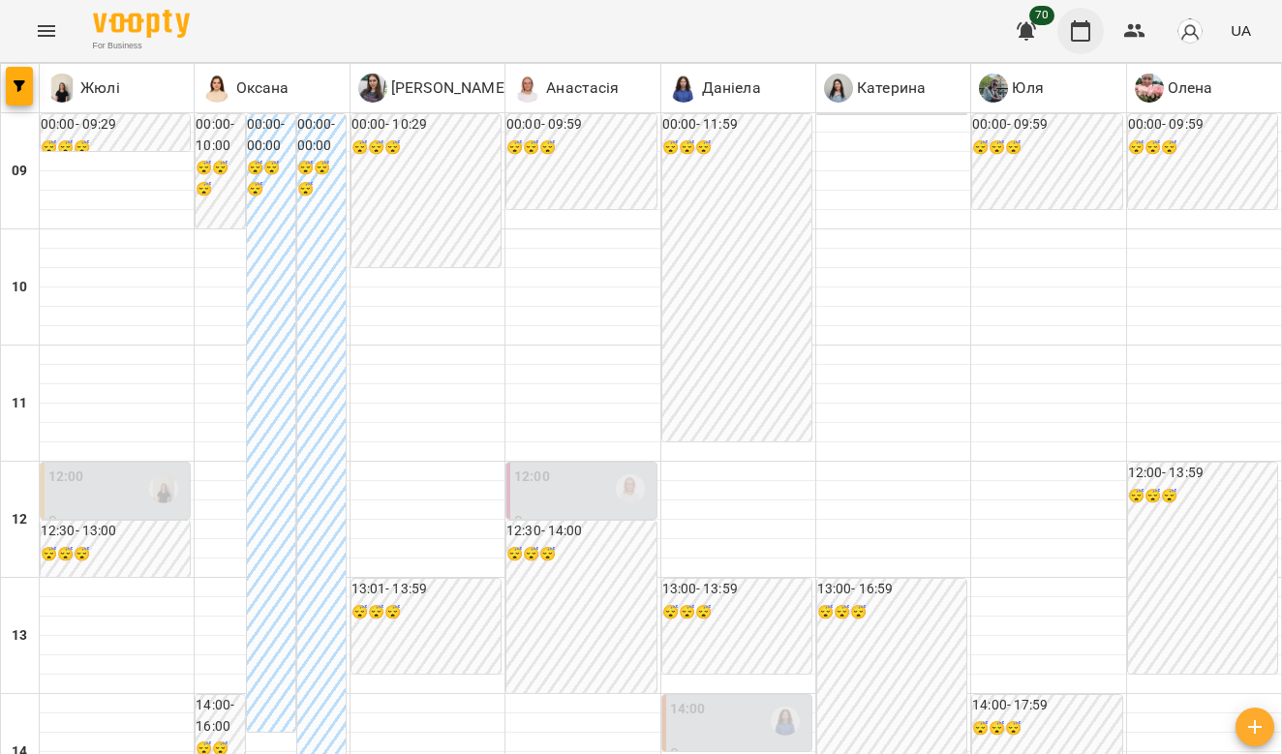
click at [1080, 25] on icon "button" at bounding box center [1080, 30] width 19 height 21
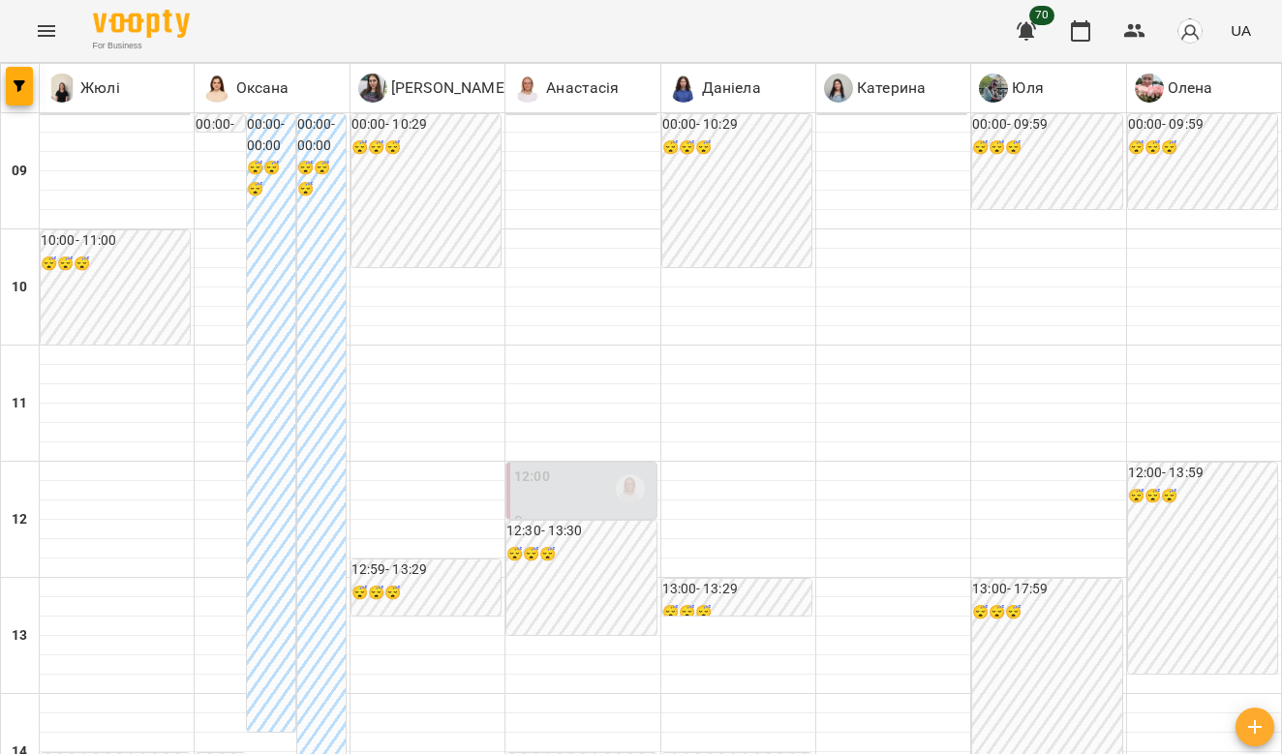
scroll to position [0, 0]
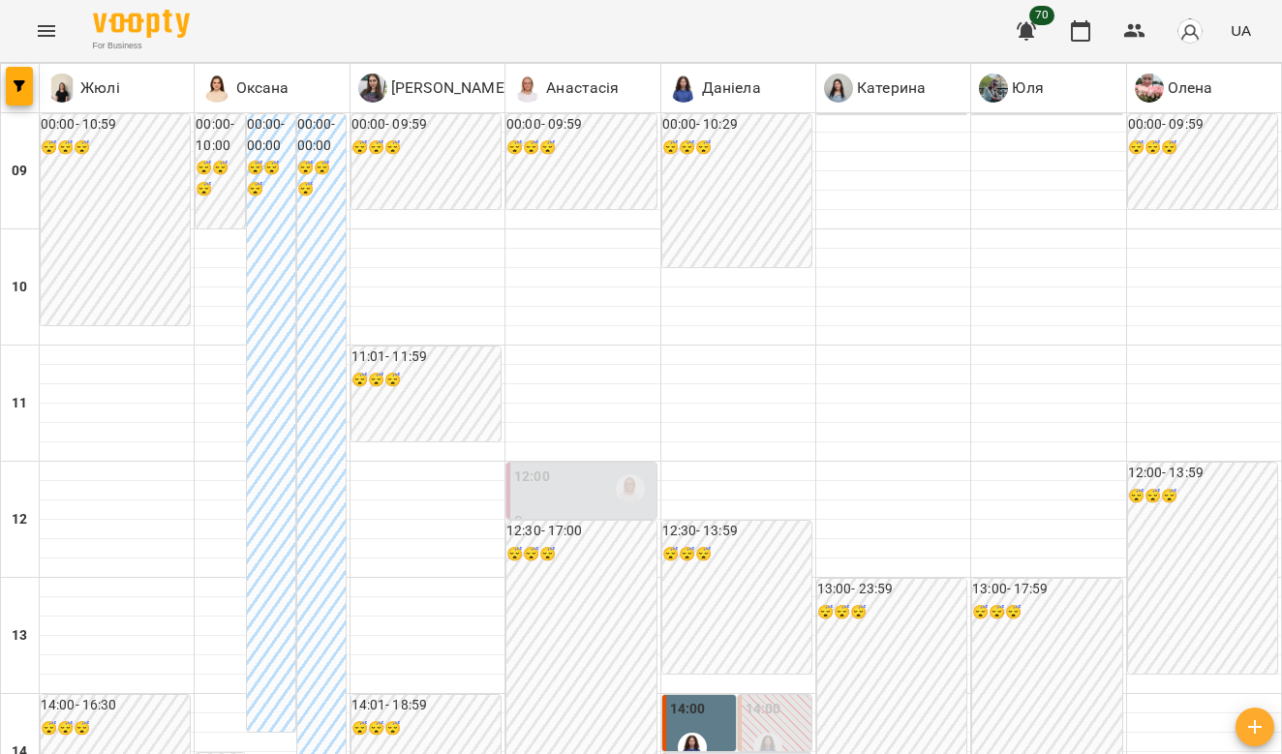
scroll to position [1114, 0]
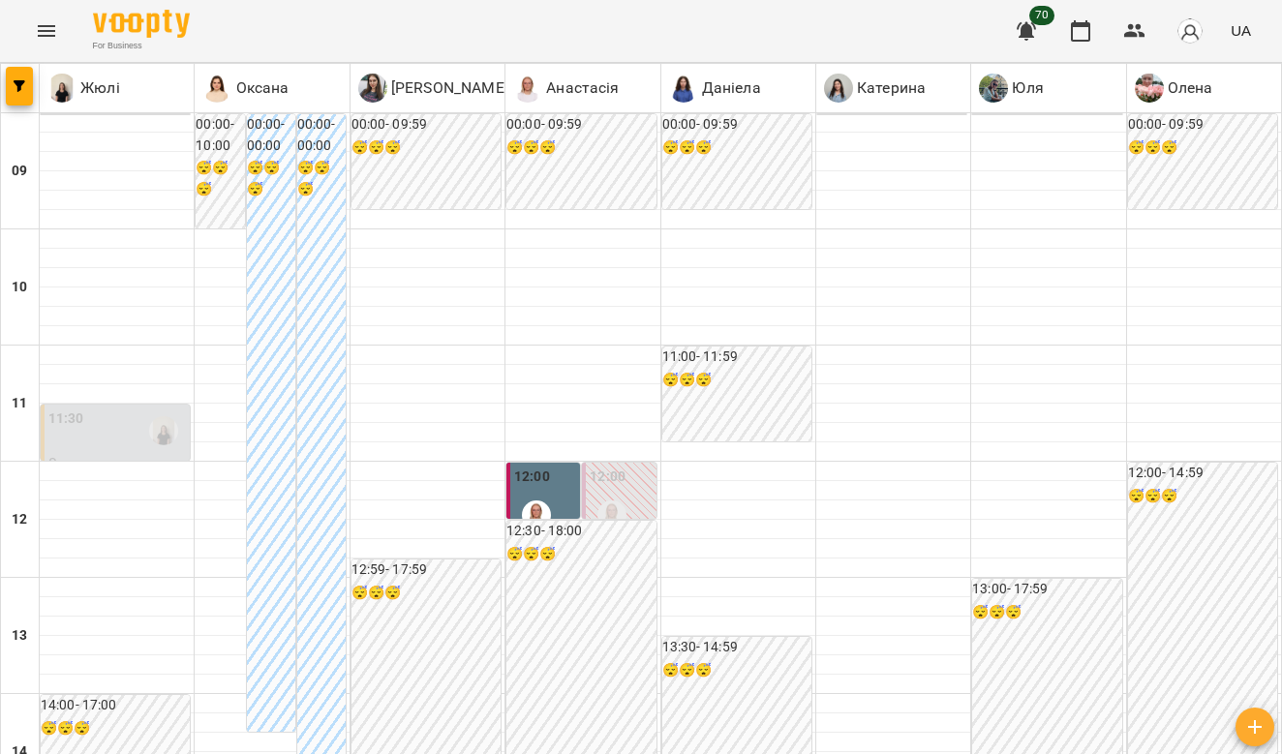
scroll to position [185, 0]
click at [568, 467] on div "12:00" at bounding box center [545, 502] width 62 height 71
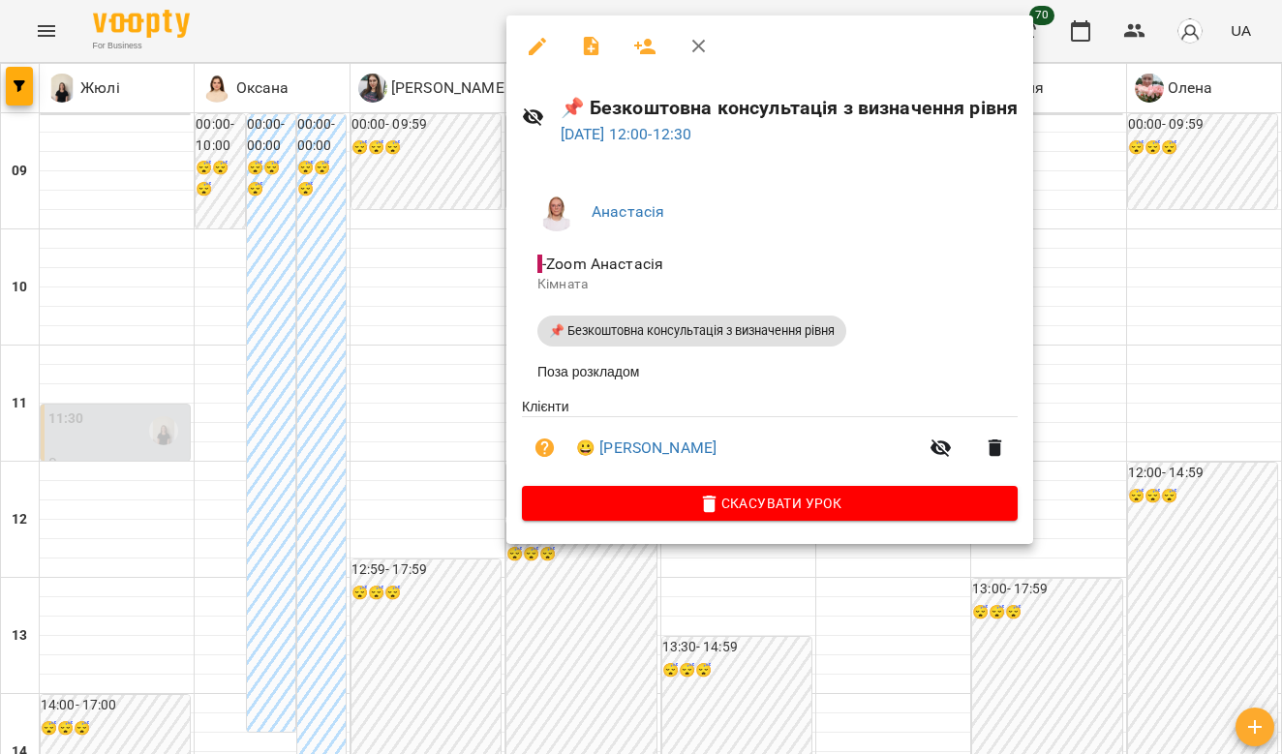
click at [1095, 203] on div at bounding box center [641, 377] width 1282 height 754
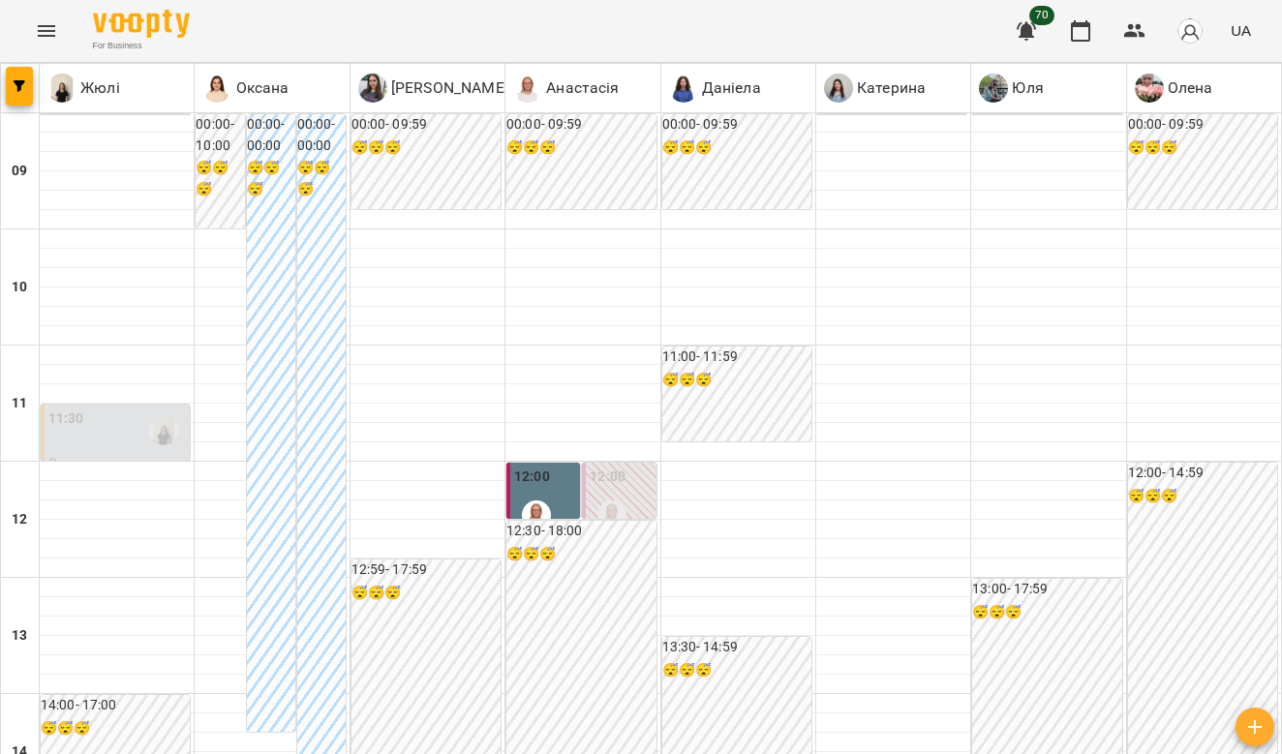
scroll to position [8, 0]
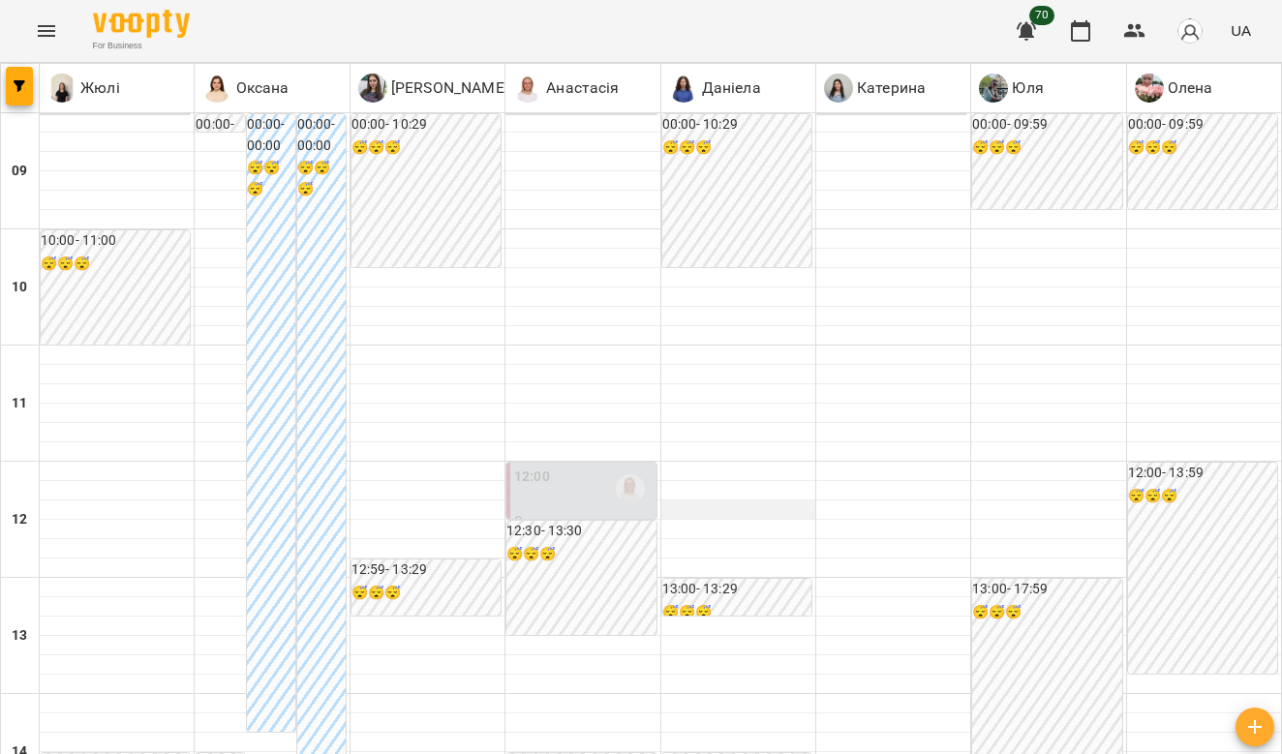
scroll to position [254, 0]
click at [776, 462] on div at bounding box center [738, 471] width 154 height 19
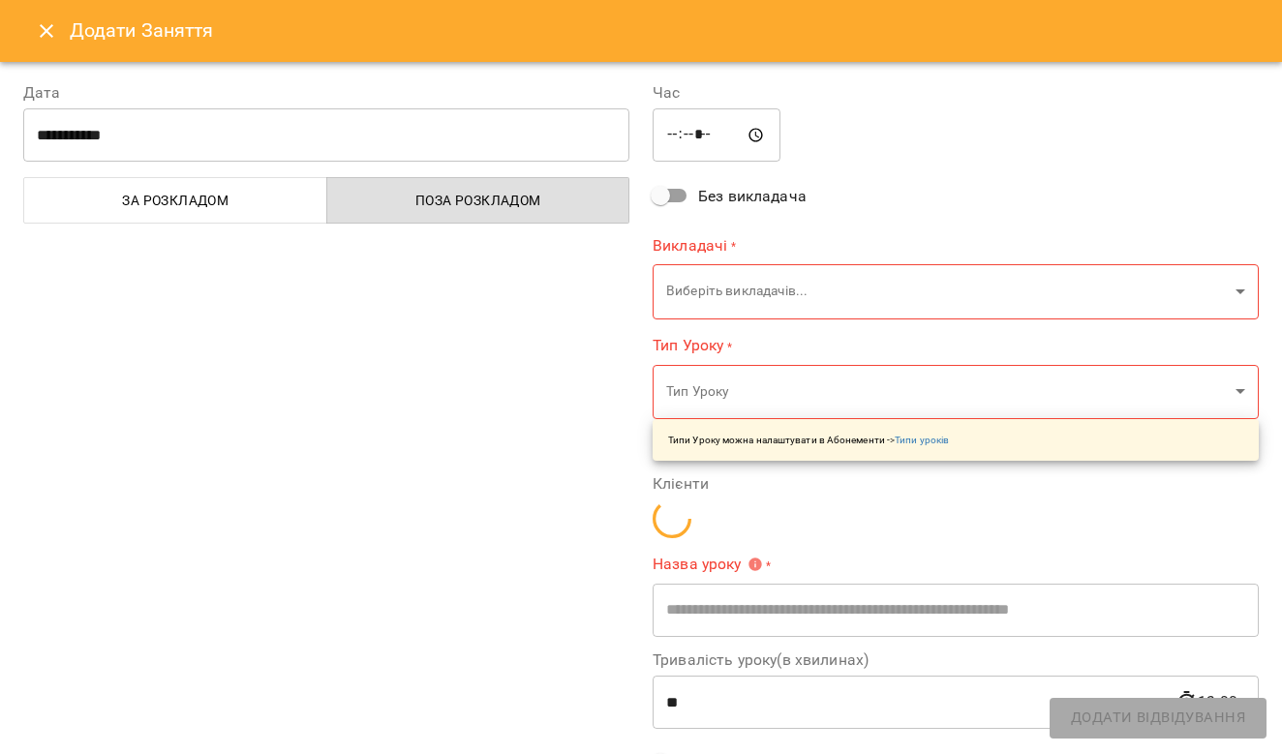
type input "**********"
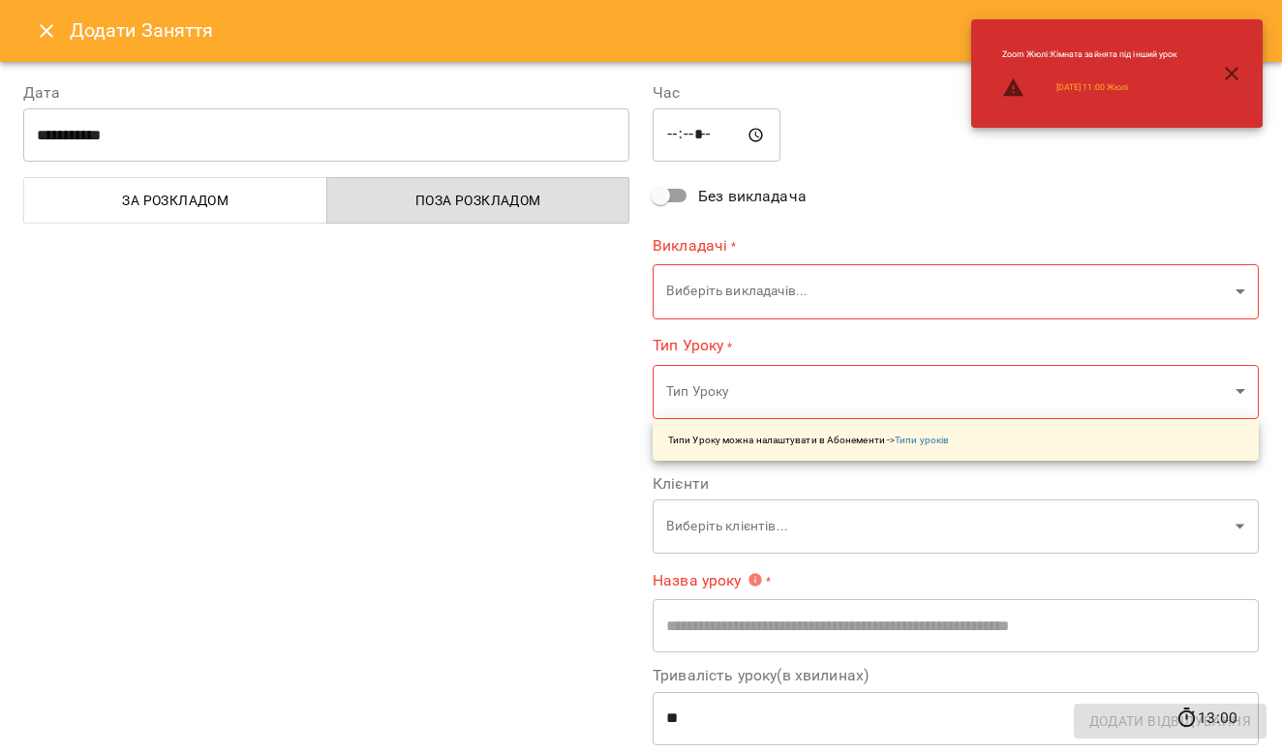
scroll to position [0, 0]
click at [46, 35] on icon "Close" at bounding box center [46, 30] width 23 height 23
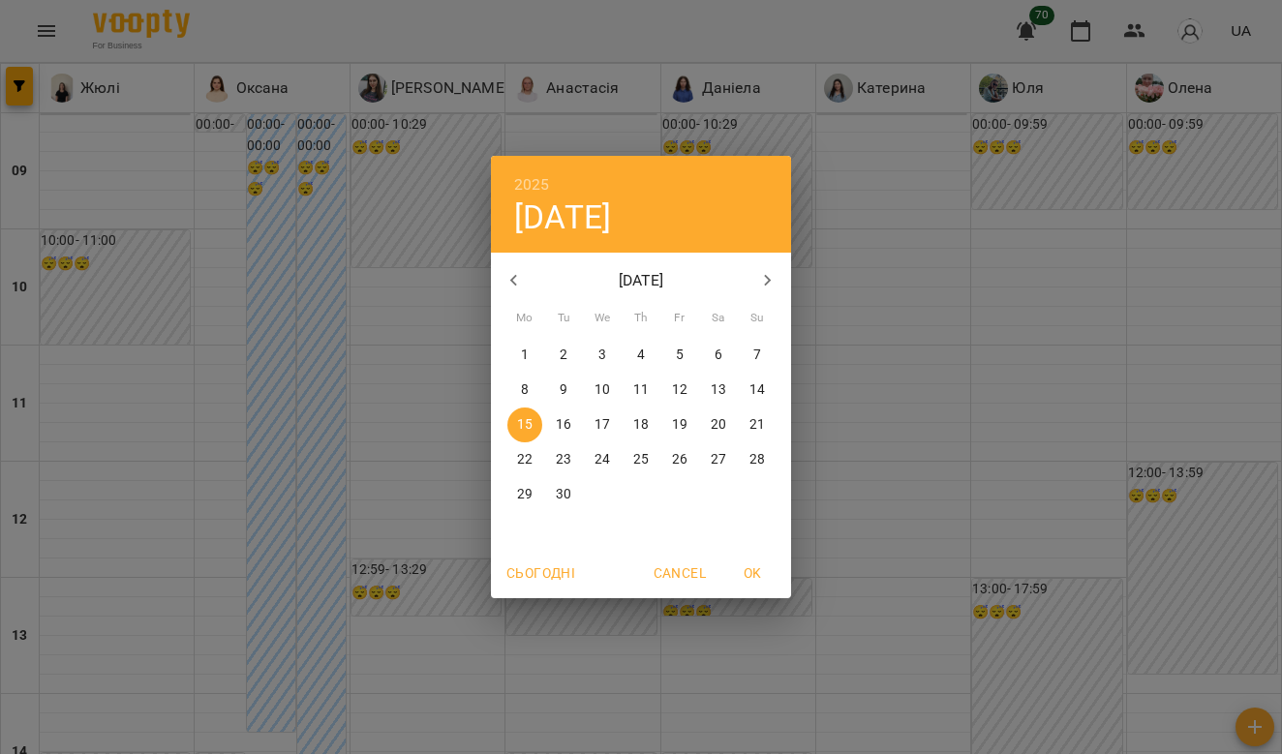
click at [756, 574] on span "OK" at bounding box center [752, 573] width 46 height 23
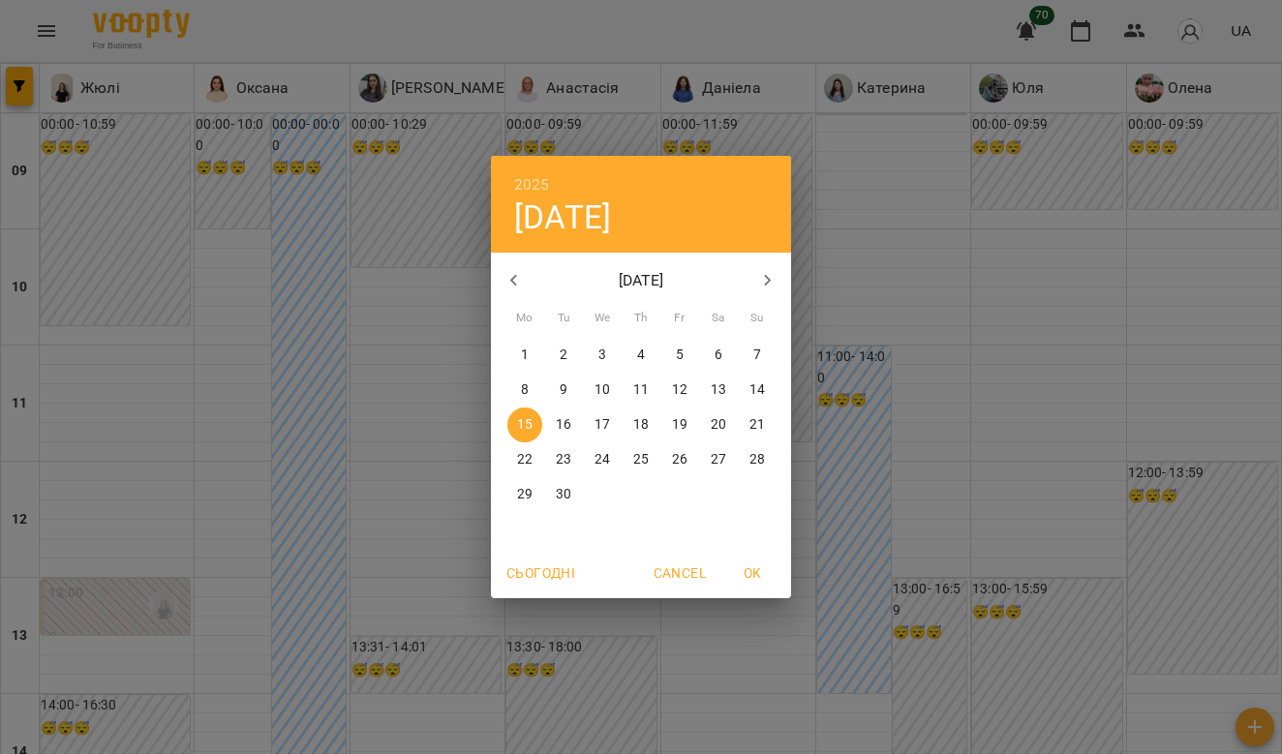
click at [751, 424] on p "21" at bounding box center [756, 424] width 15 height 19
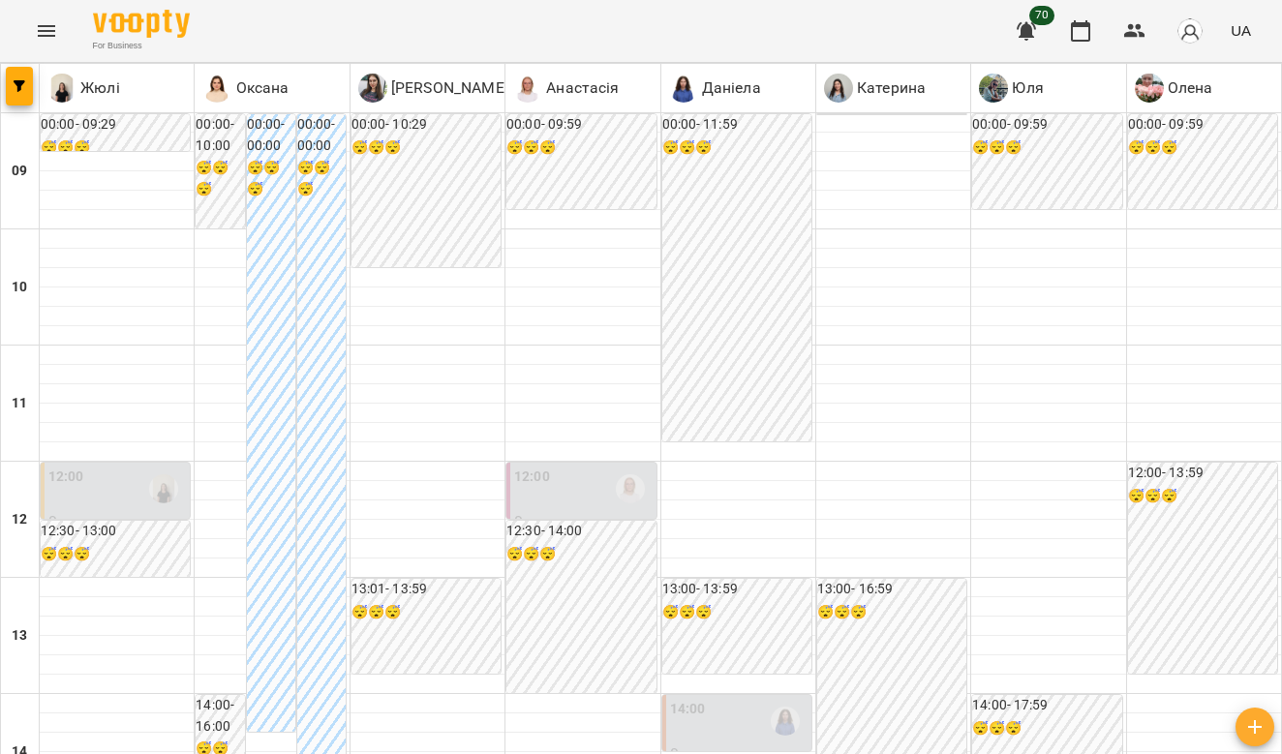
scroll to position [1114, 0]
click at [19, 97] on button "button" at bounding box center [19, 86] width 27 height 39
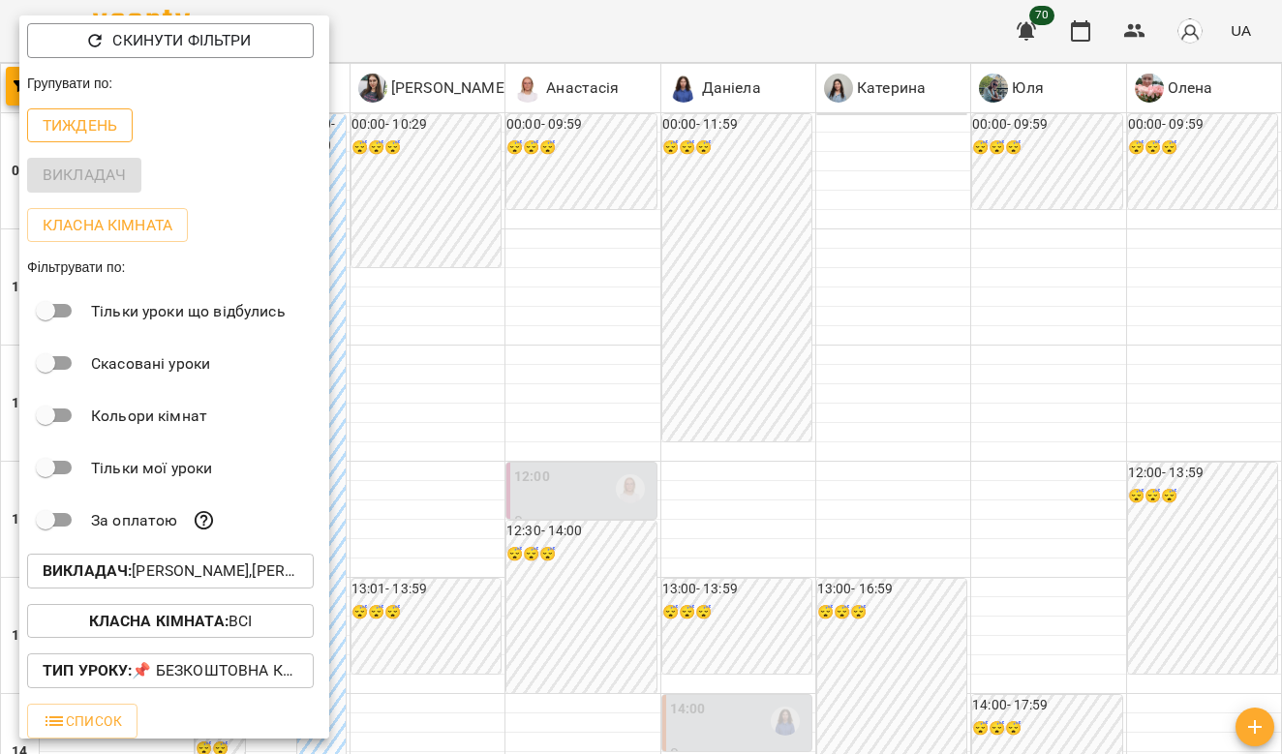
scroll to position [0, 0]
click at [95, 140] on button "Тиждень" at bounding box center [80, 125] width 106 height 35
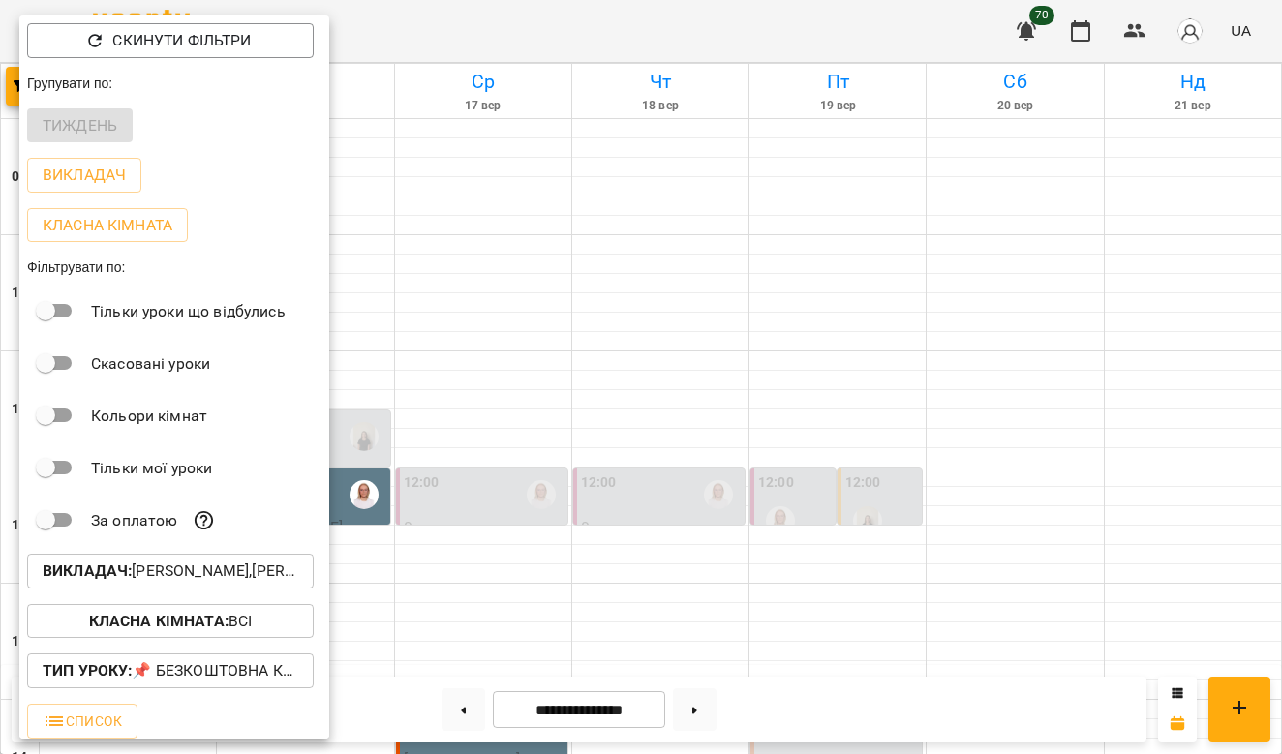
click at [527, 278] on div at bounding box center [641, 377] width 1282 height 754
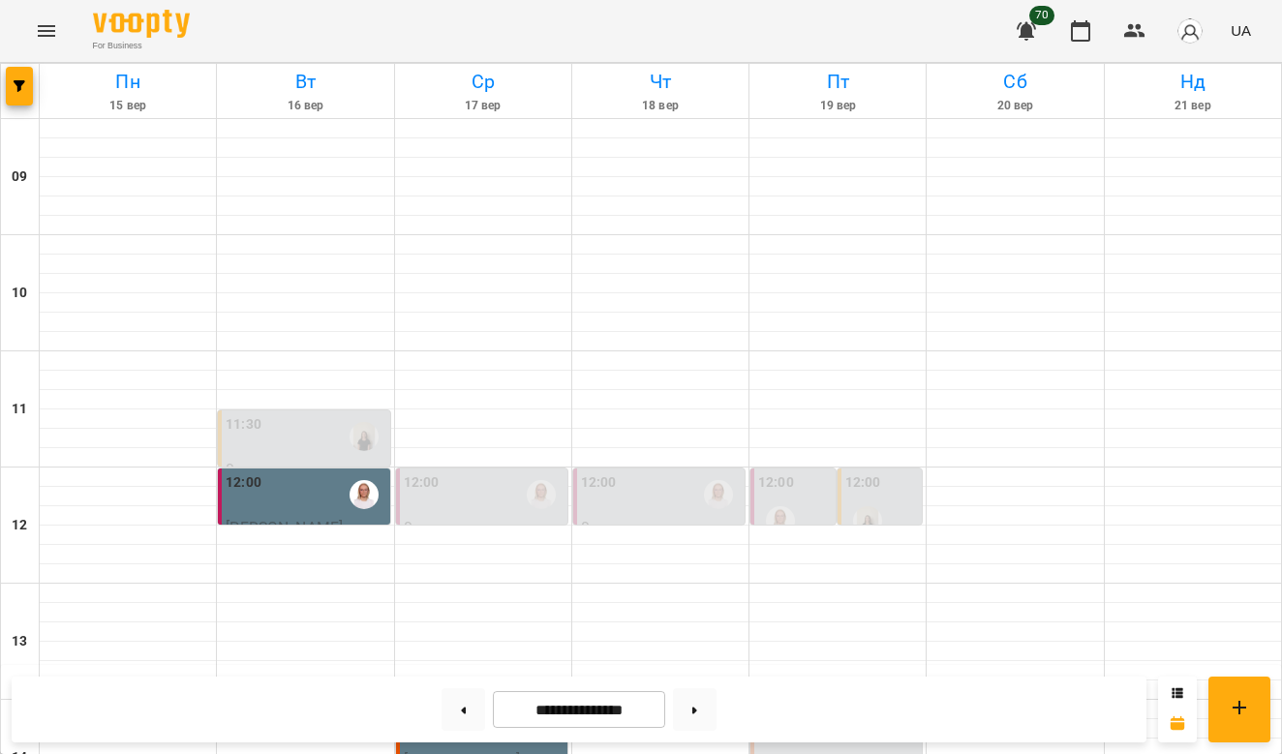
scroll to position [508, 0]
click at [488, 705] on div "14:00" at bounding box center [484, 727] width 160 height 45
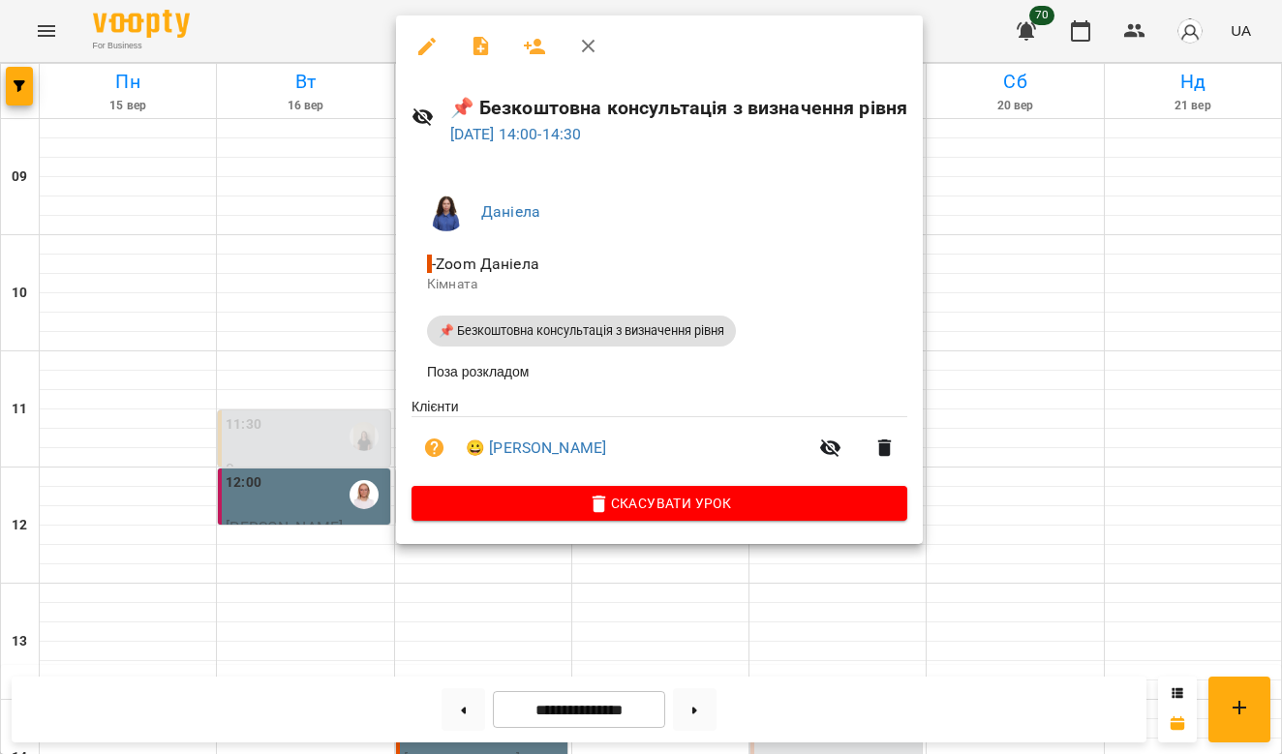
click at [1085, 287] on div at bounding box center [641, 377] width 1282 height 754
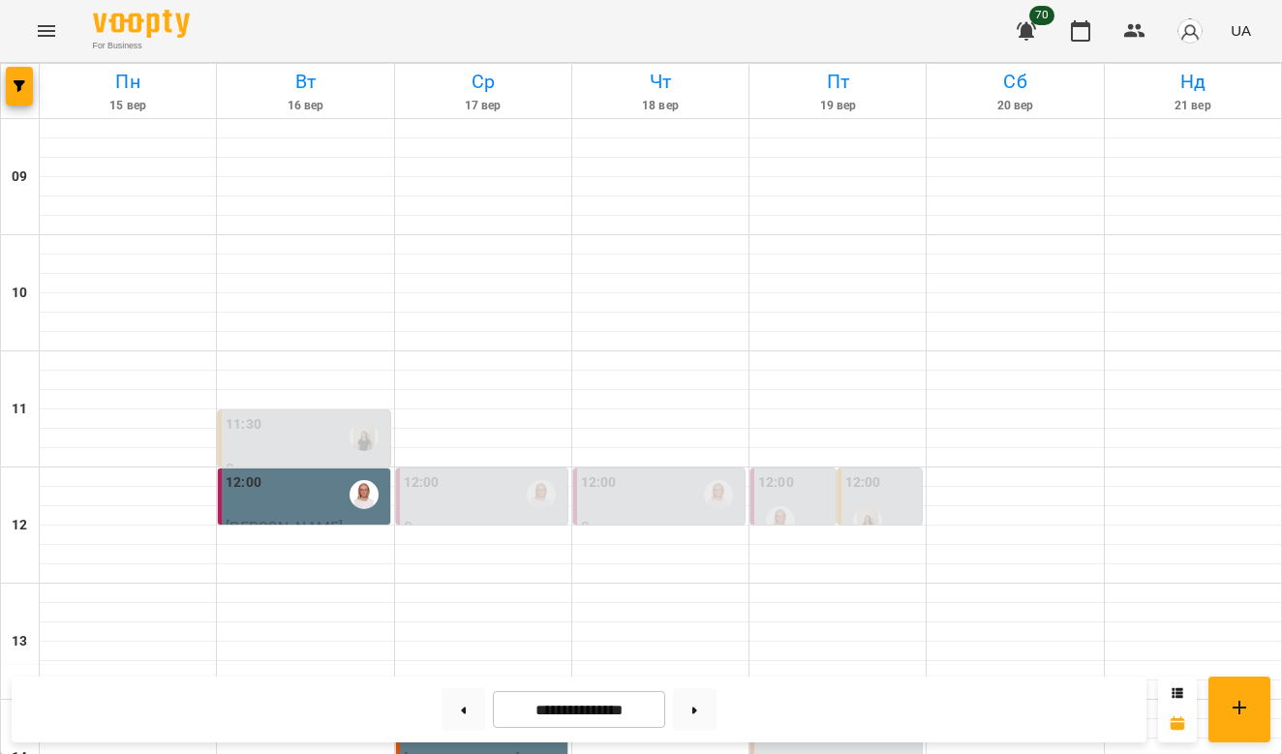
scroll to position [308, 0]
click at [858, 705] on div "14:00" at bounding box center [838, 727] width 160 height 45
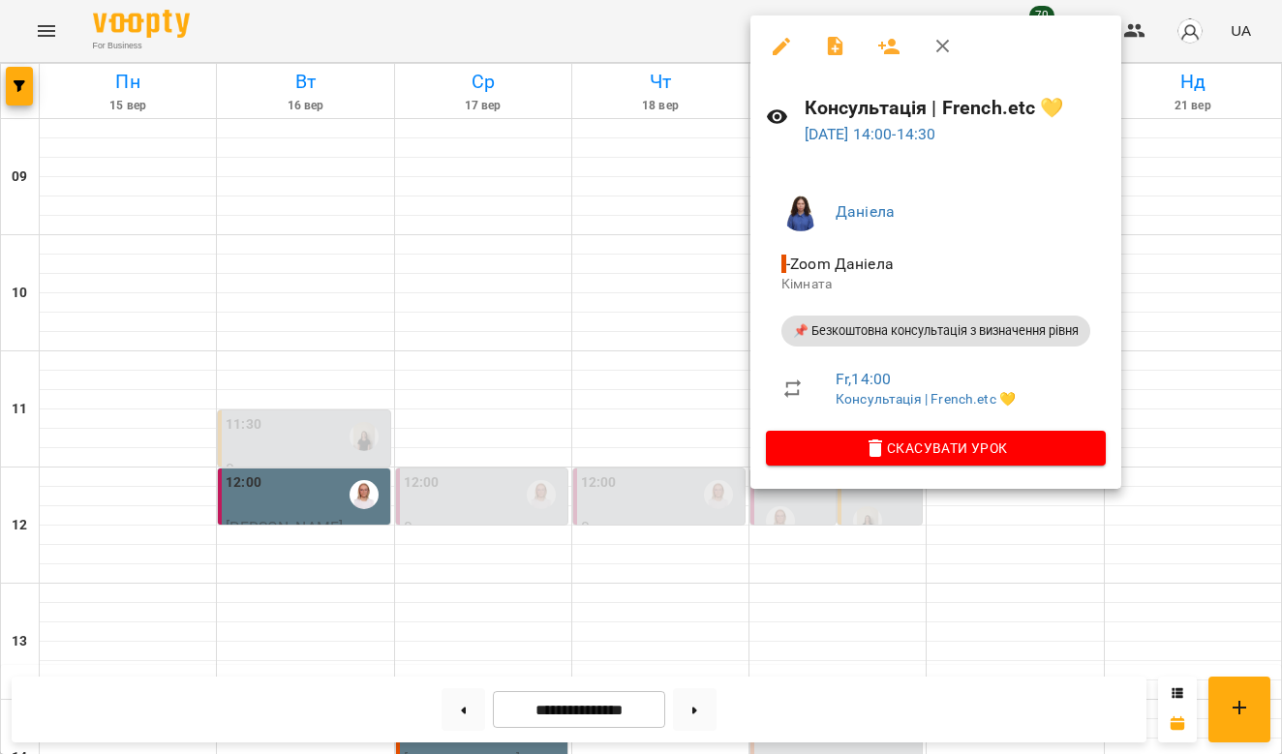
click at [1187, 302] on div at bounding box center [641, 377] width 1282 height 754
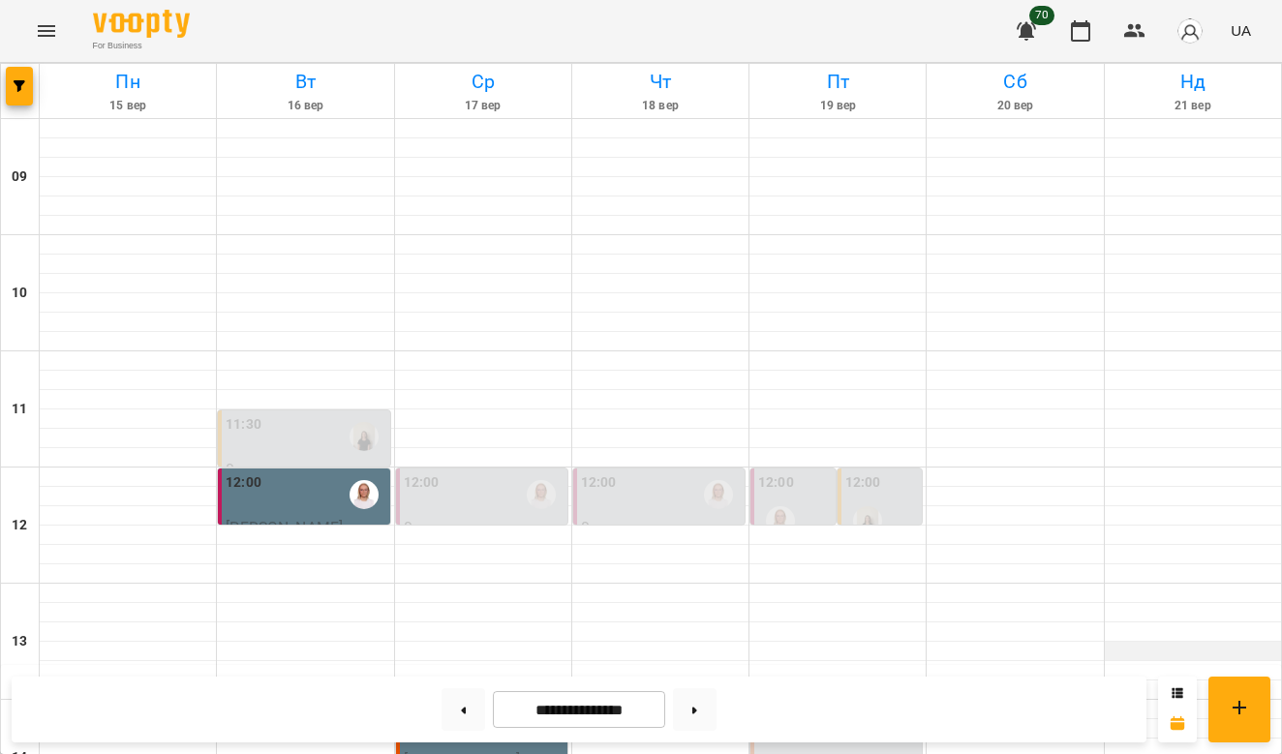
scroll to position [156, 0]
click at [605, 473] on label "12:00" at bounding box center [599, 483] width 36 height 21
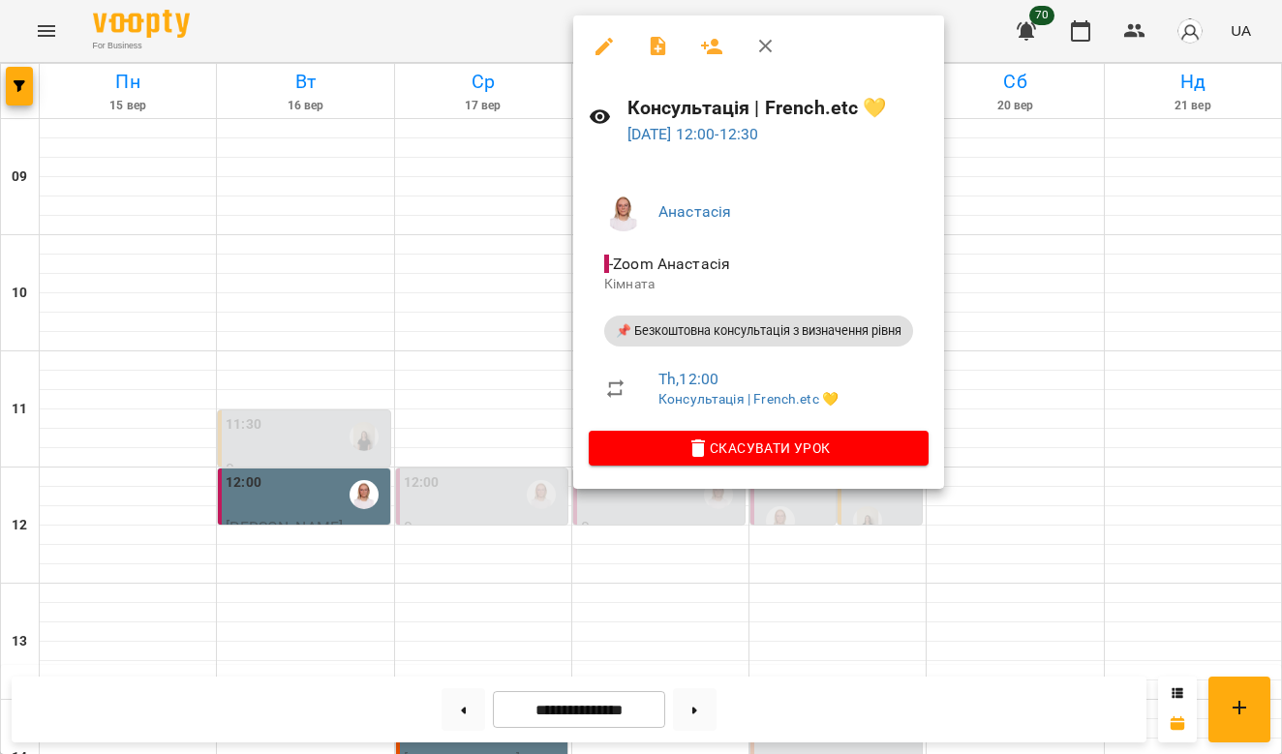
click at [714, 41] on icon "button" at bounding box center [711, 46] width 21 height 15
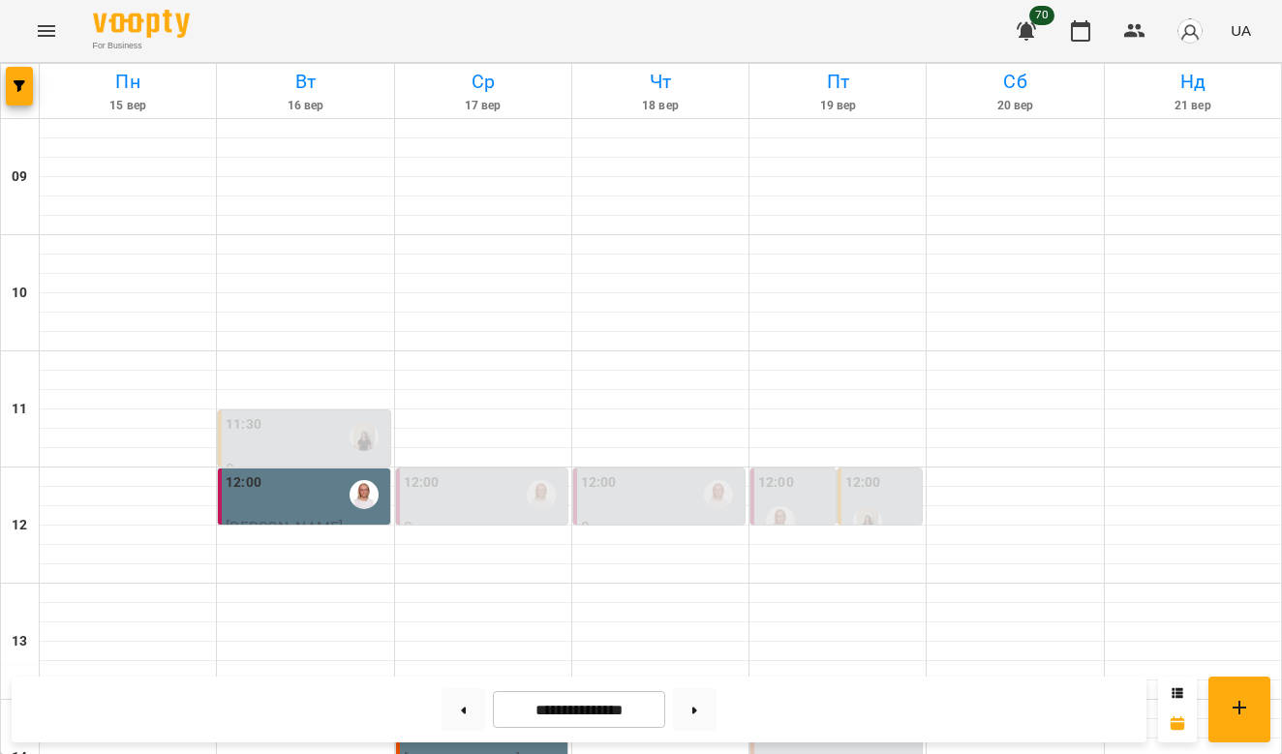
scroll to position [336, 0]
click at [820, 705] on div "14:00" at bounding box center [838, 727] width 160 height 45
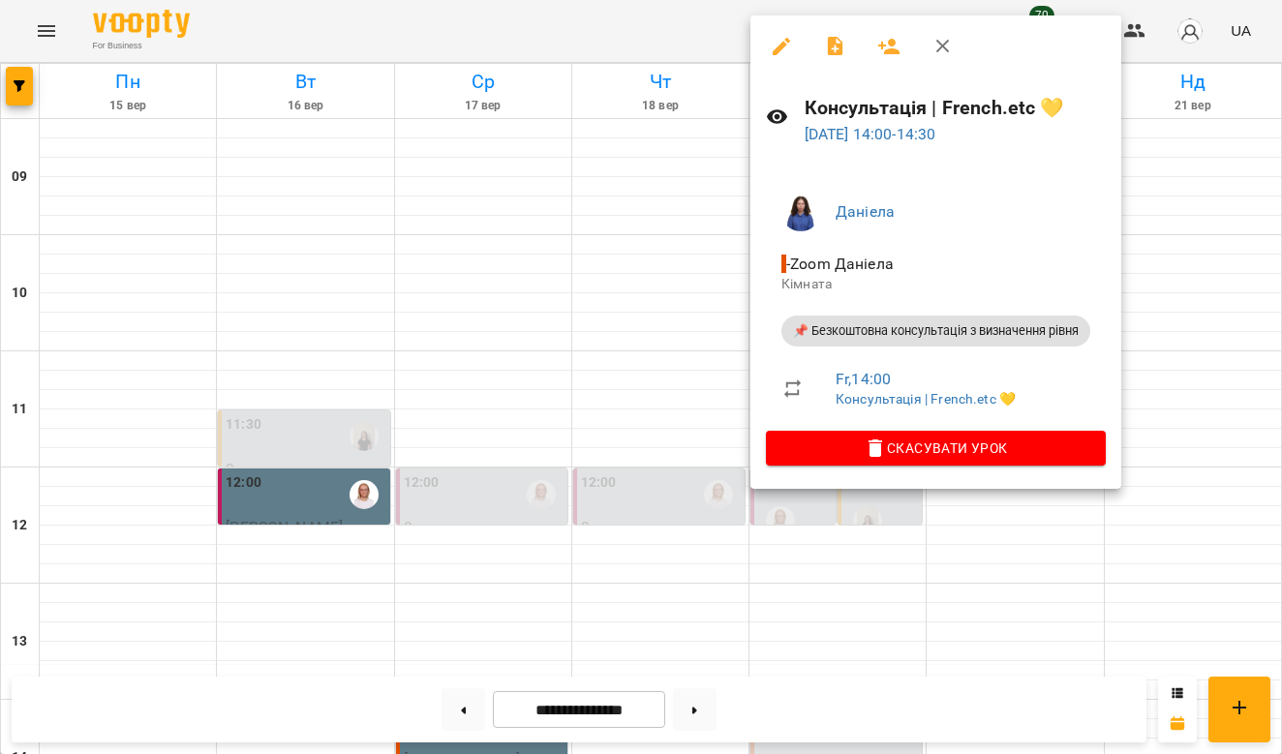
click at [1197, 191] on div at bounding box center [641, 377] width 1282 height 754
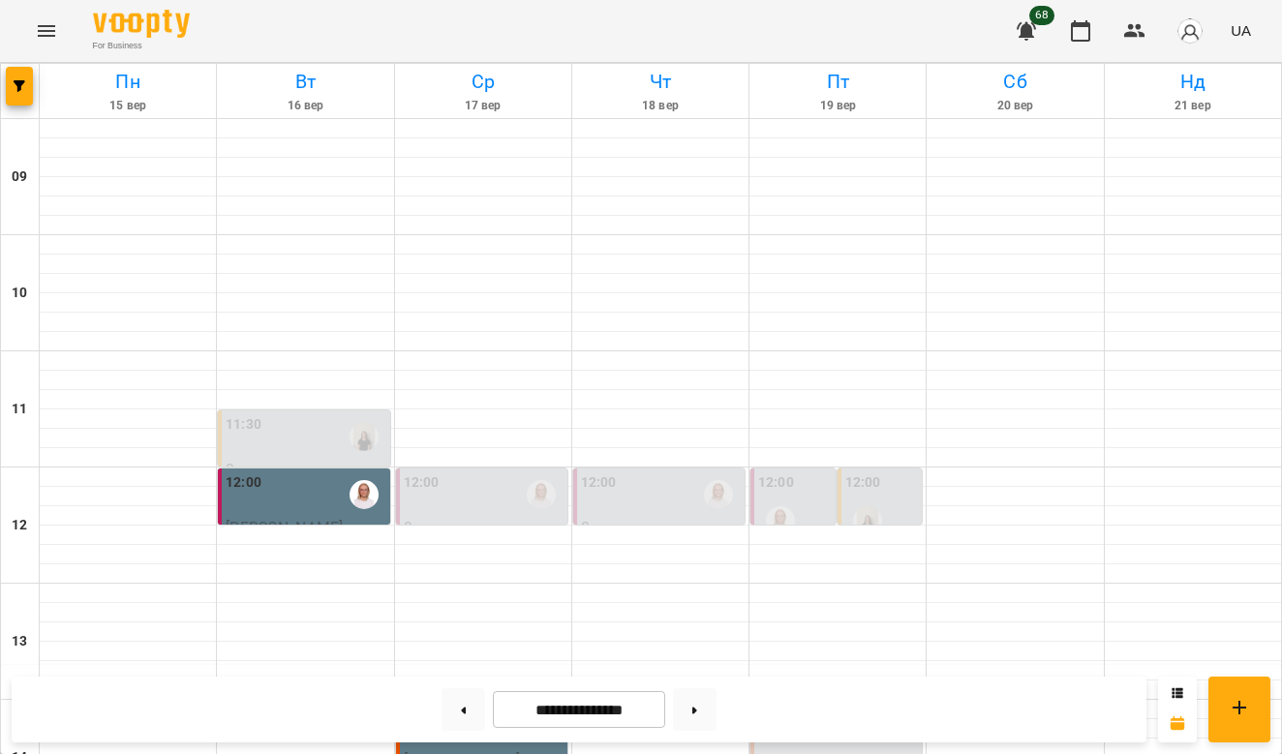
click at [468, 705] on div "14:00" at bounding box center [484, 727] width 160 height 45
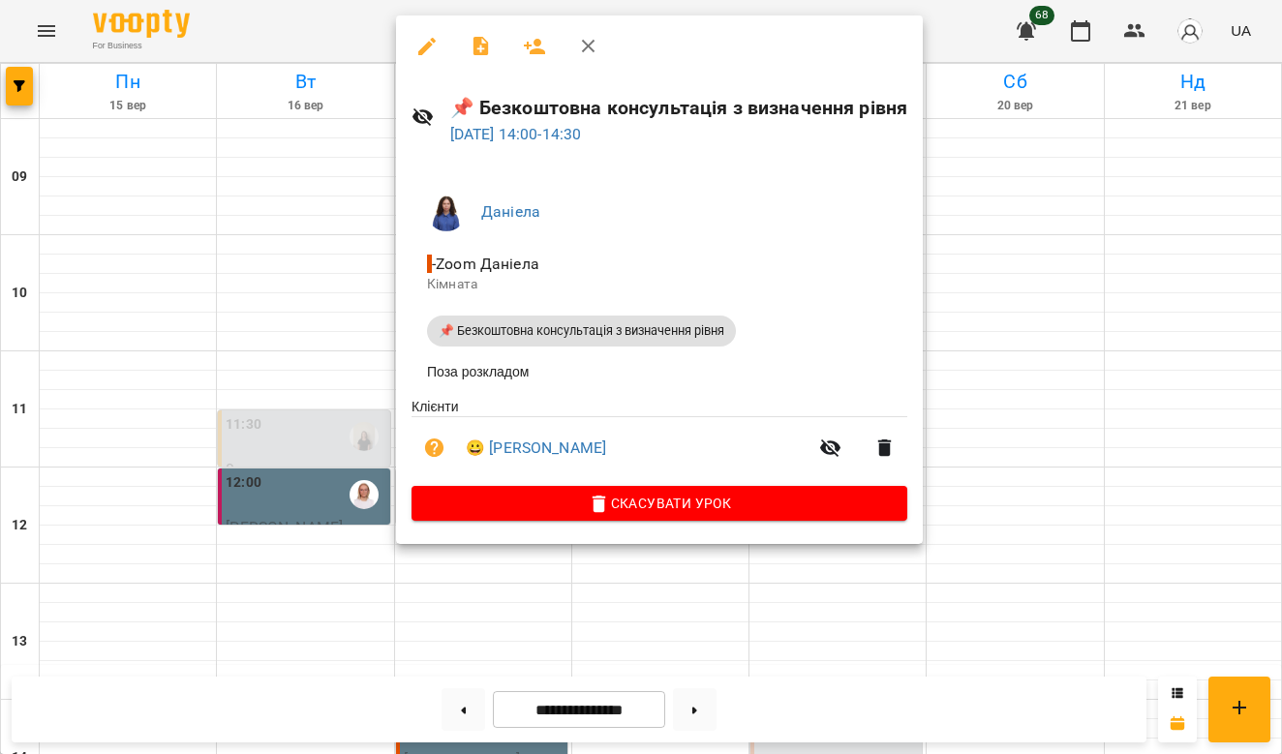
click at [1049, 332] on div at bounding box center [641, 377] width 1282 height 754
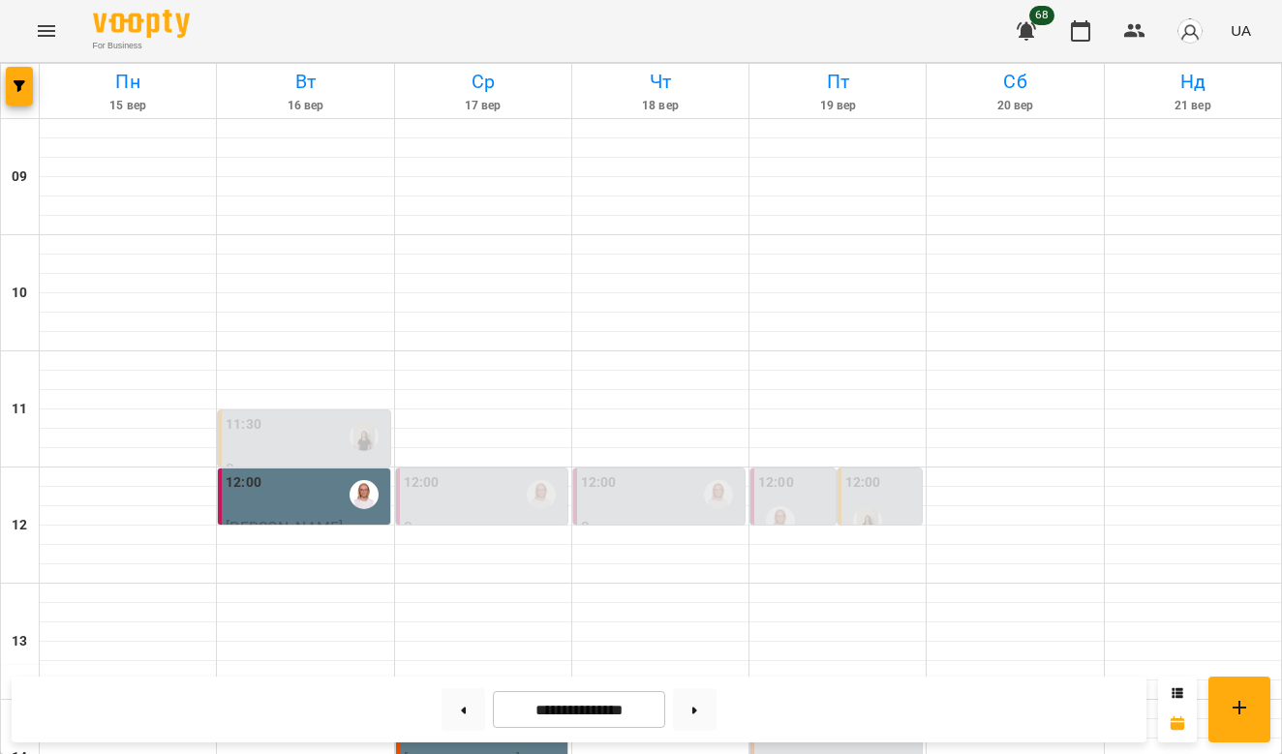
click at [786, 705] on label "14:00" at bounding box center [776, 715] width 36 height 21
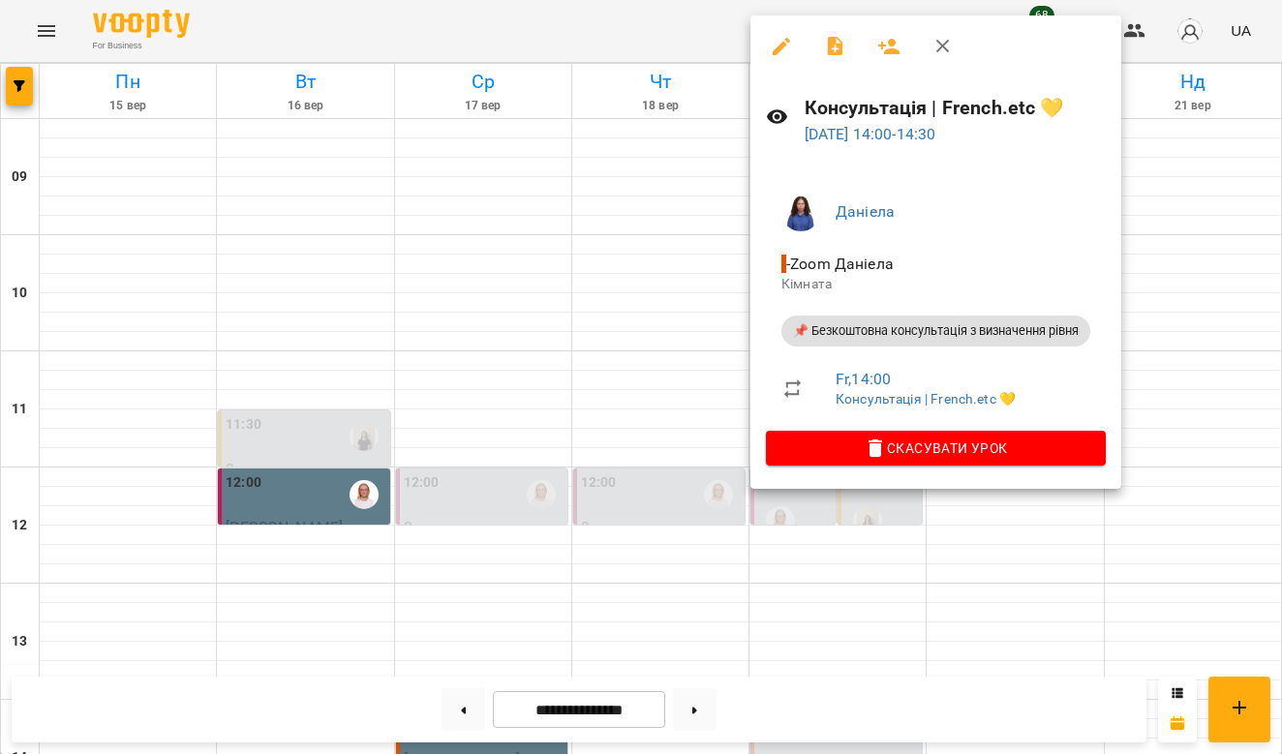
click at [788, 45] on icon "button" at bounding box center [781, 46] width 23 height 23
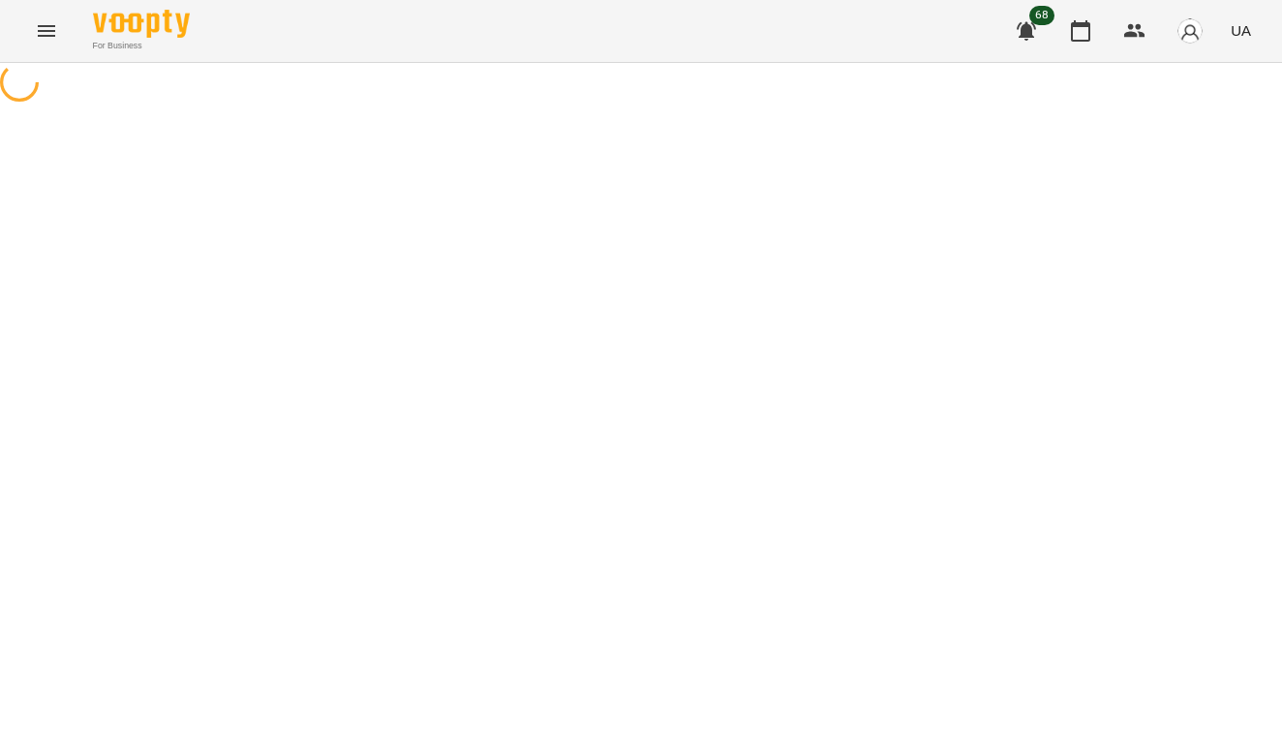
select select "**********"
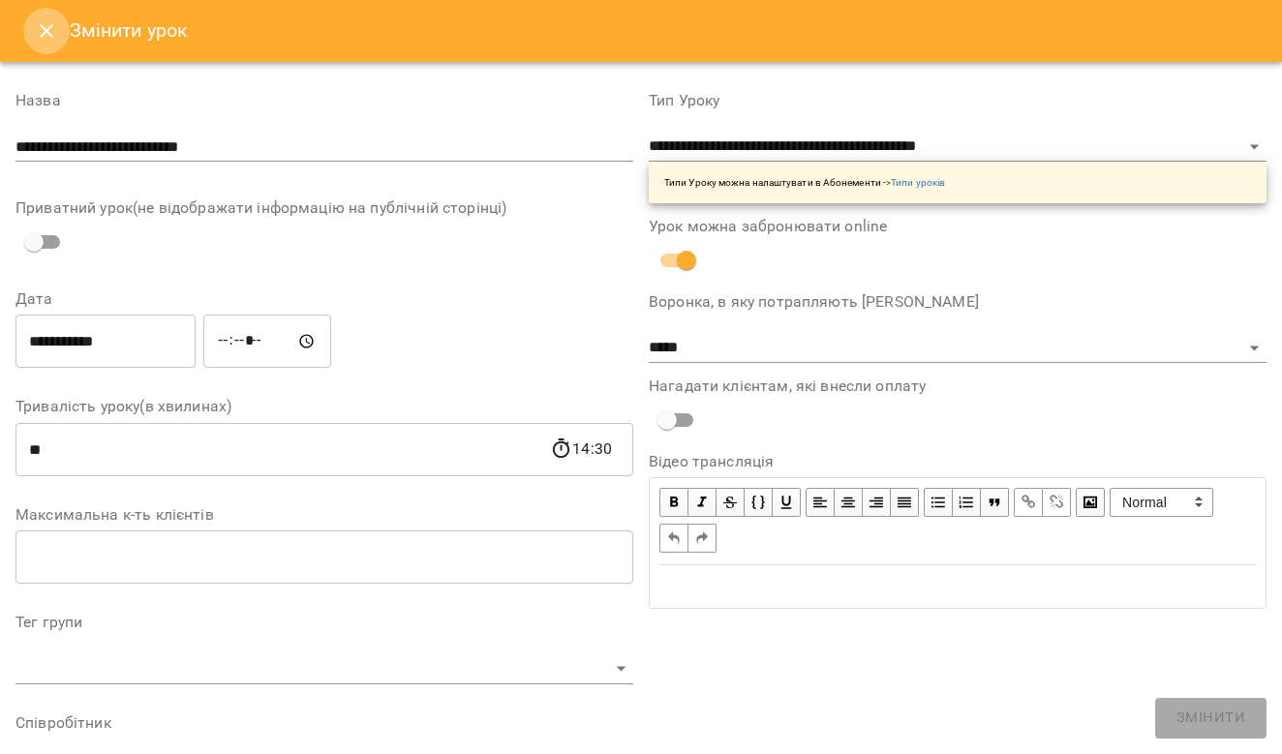
click at [50, 36] on icon "Close" at bounding box center [47, 31] width 14 height 14
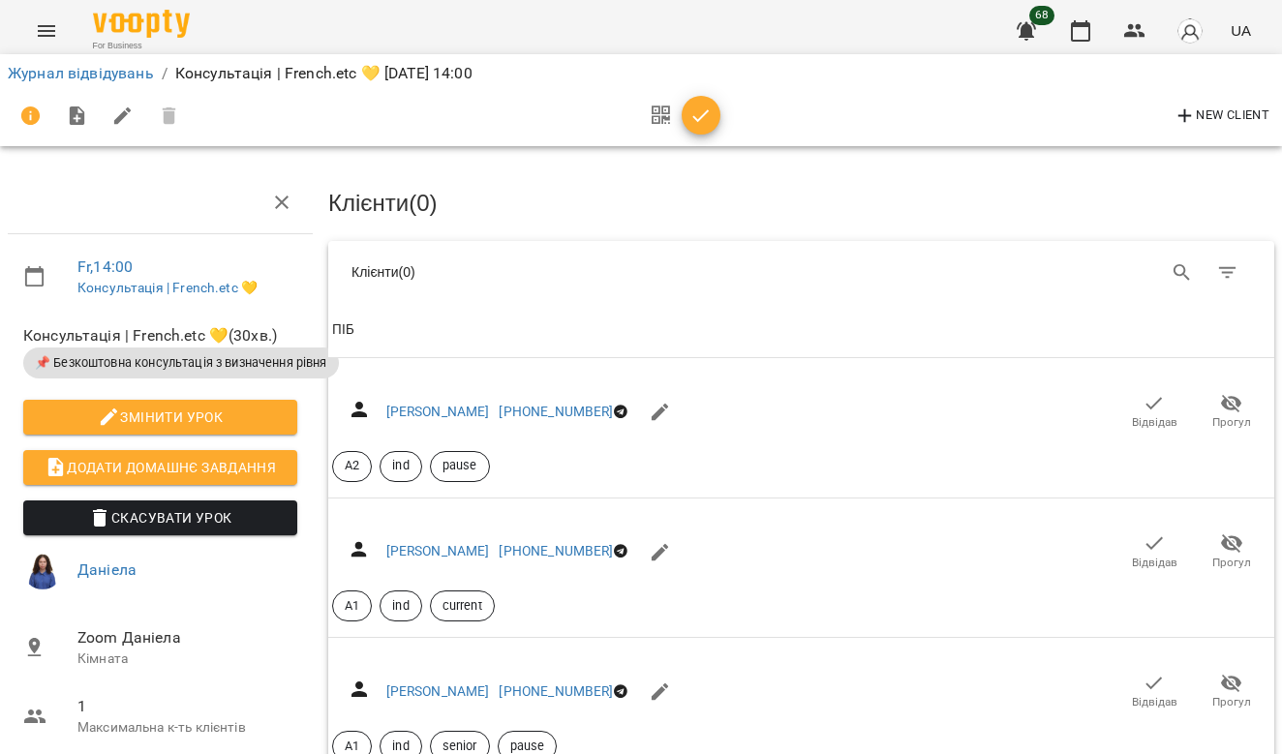
click at [80, 119] on icon "button" at bounding box center [76, 116] width 15 height 19
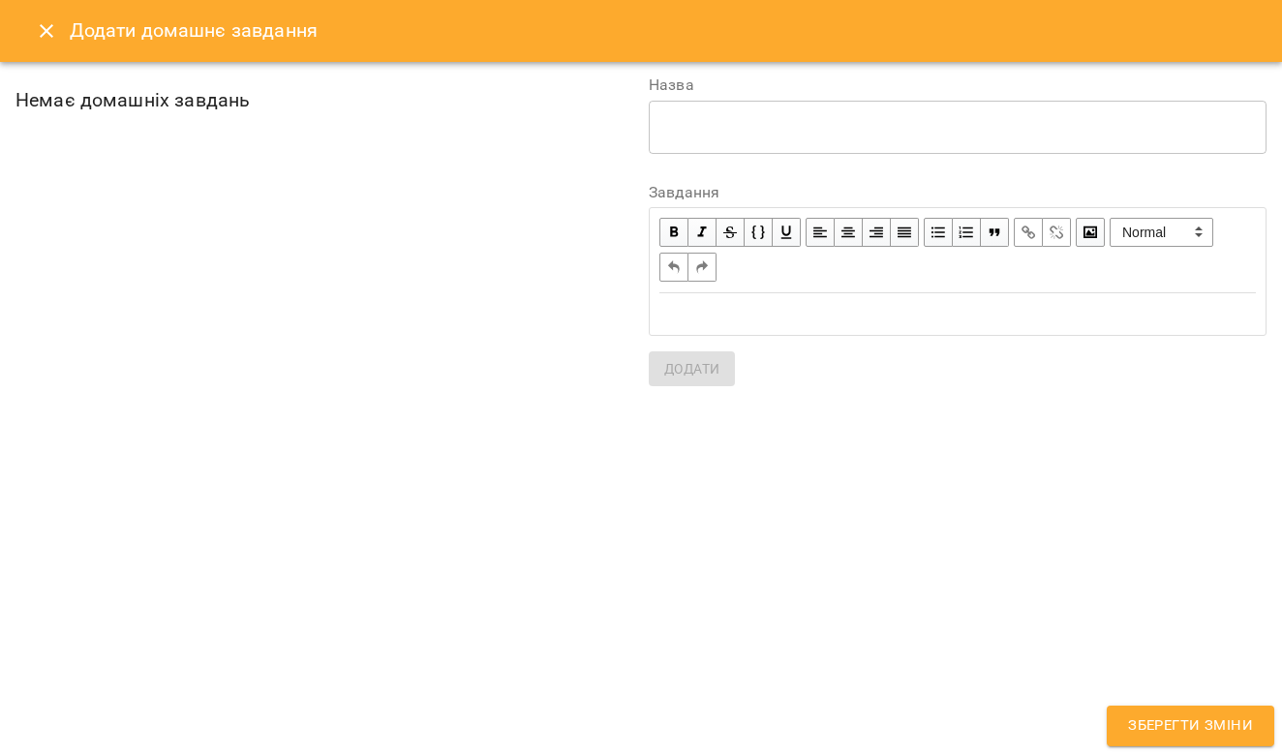
click at [42, 29] on icon "Close" at bounding box center [46, 30] width 23 height 23
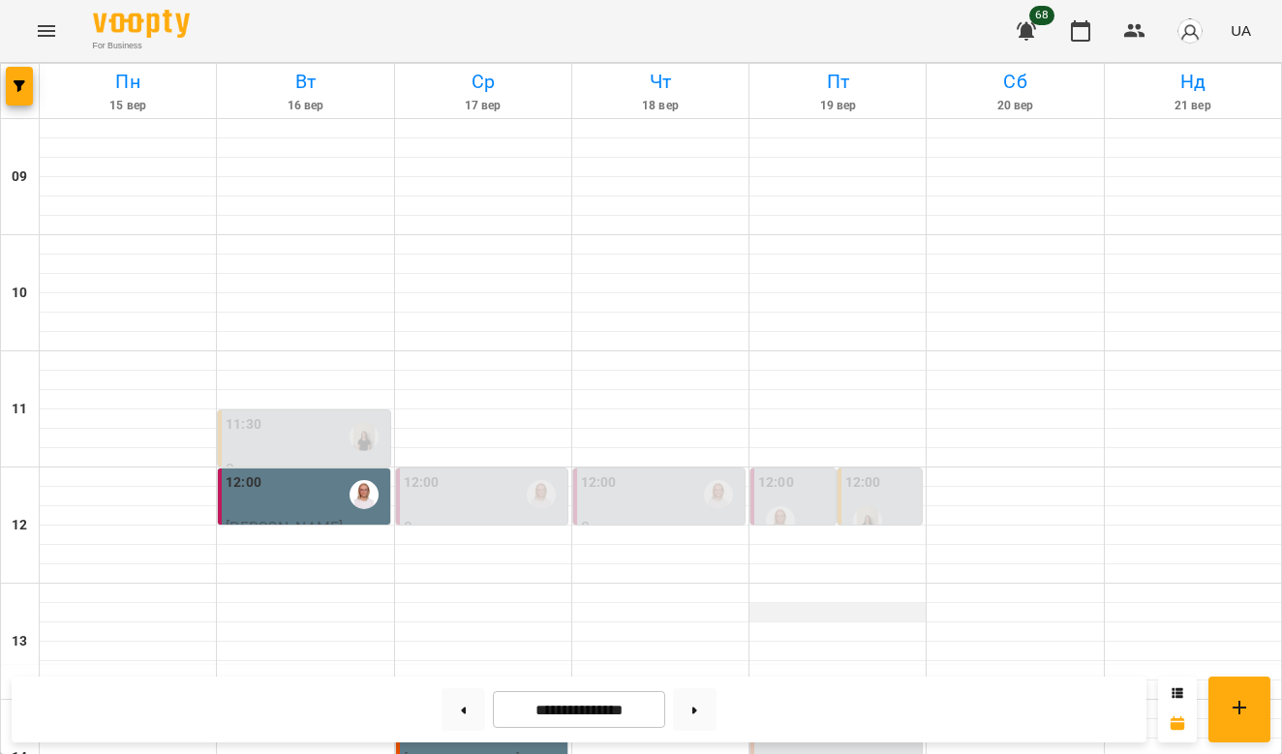
scroll to position [474, 0]
click at [778, 705] on label "14:00" at bounding box center [776, 715] width 36 height 21
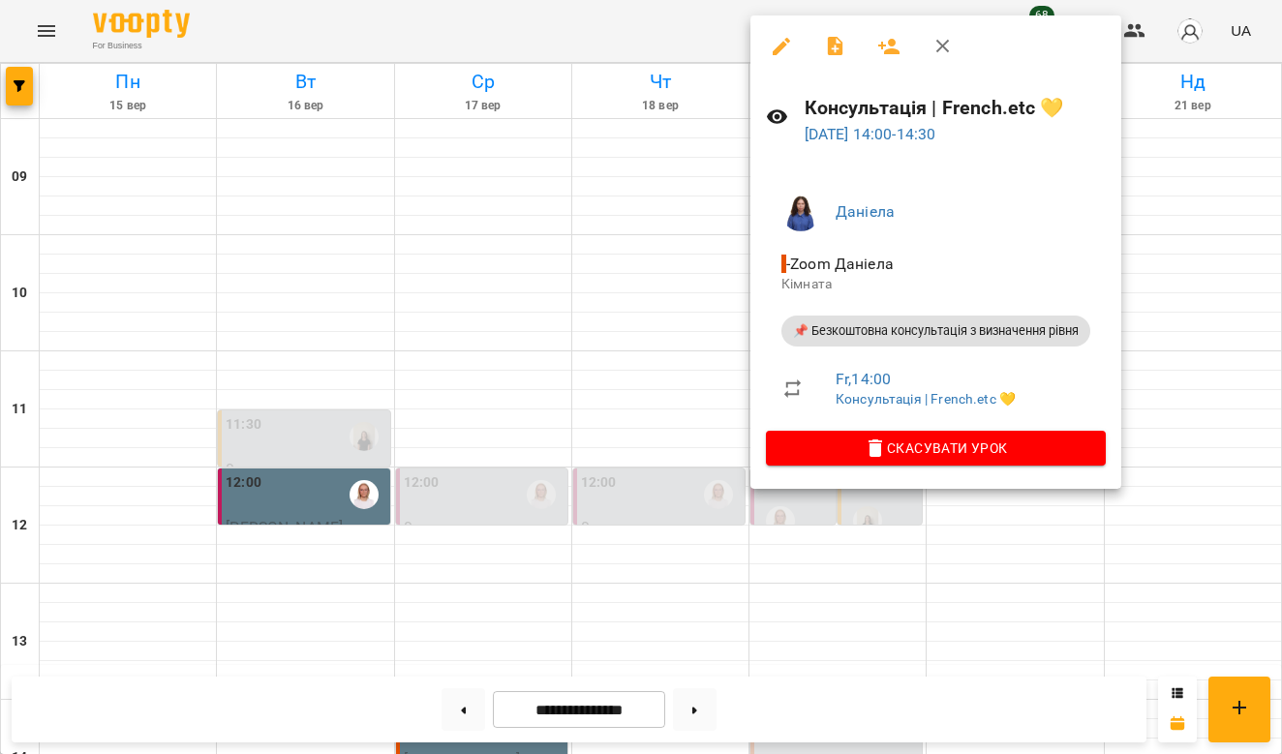
click at [888, 48] on icon "button" at bounding box center [888, 46] width 23 height 23
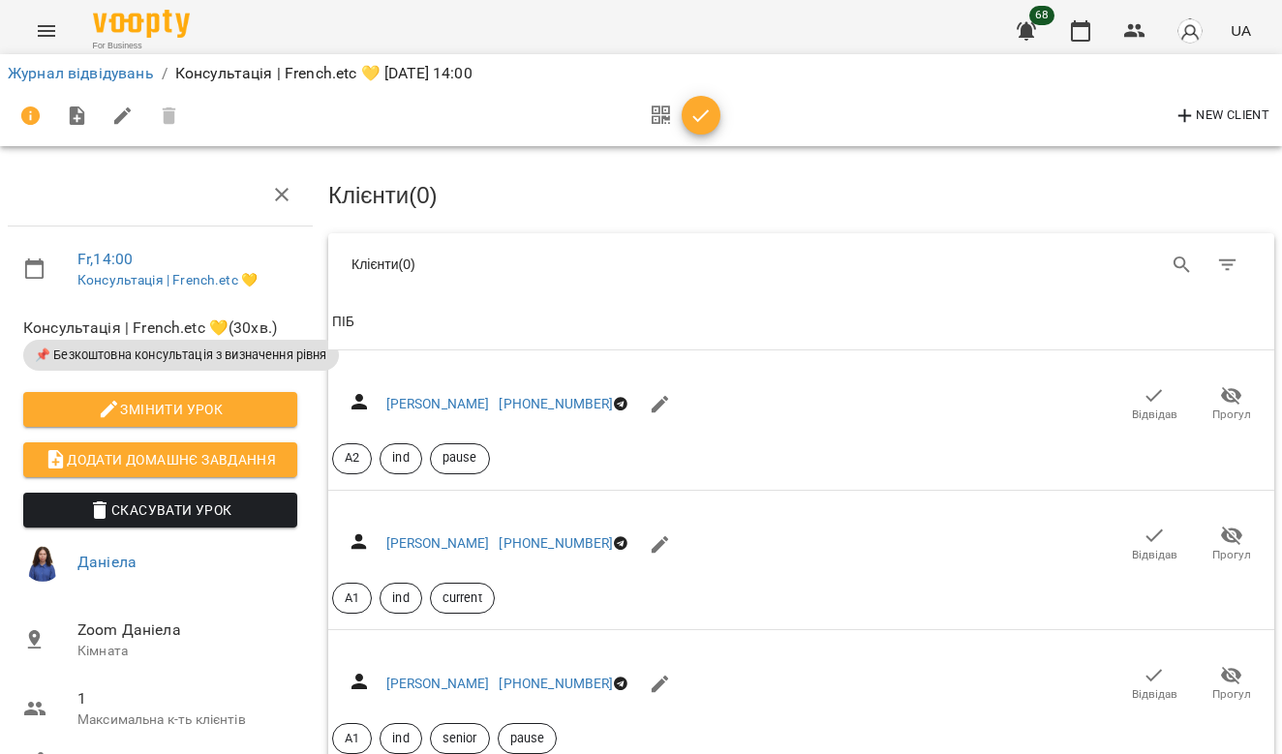
scroll to position [483, 0]
click at [1177, 110] on icon "button" at bounding box center [1185, 116] width 23 height 23
select select "**"
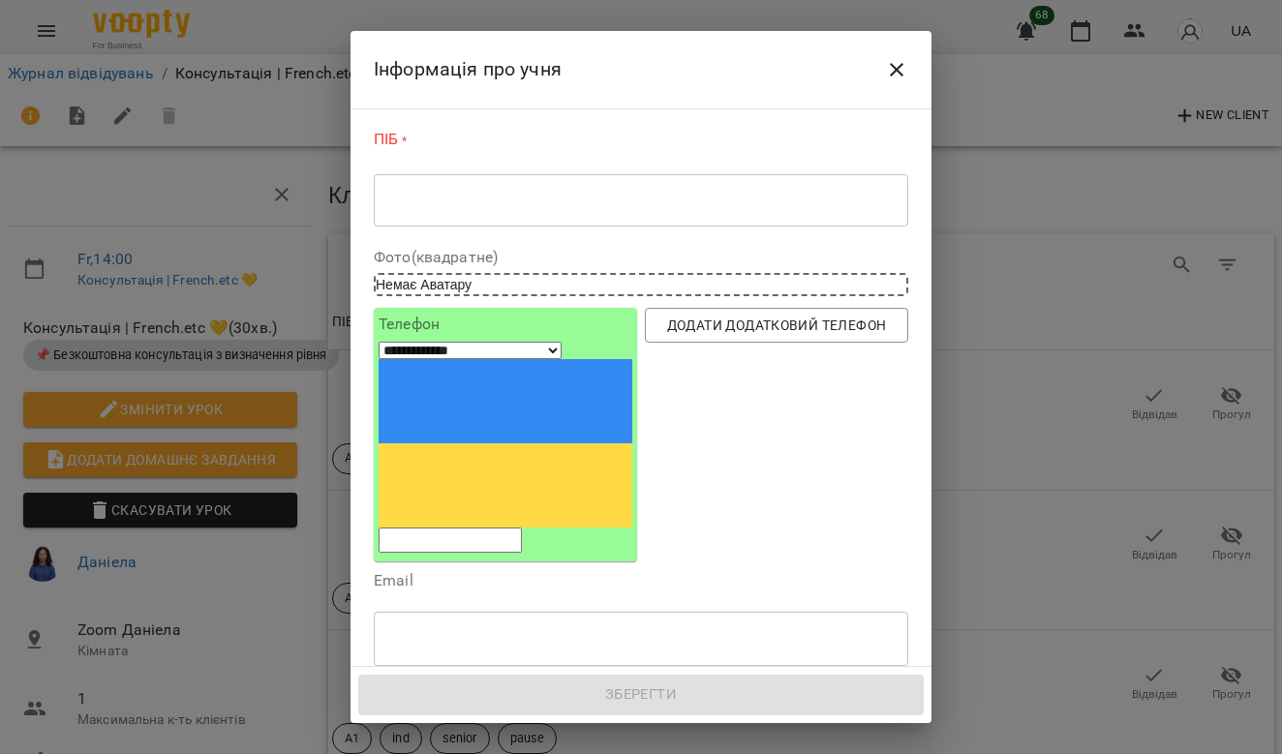
scroll to position [0, 0]
click at [663, 216] on div "* ​" at bounding box center [641, 199] width 535 height 53
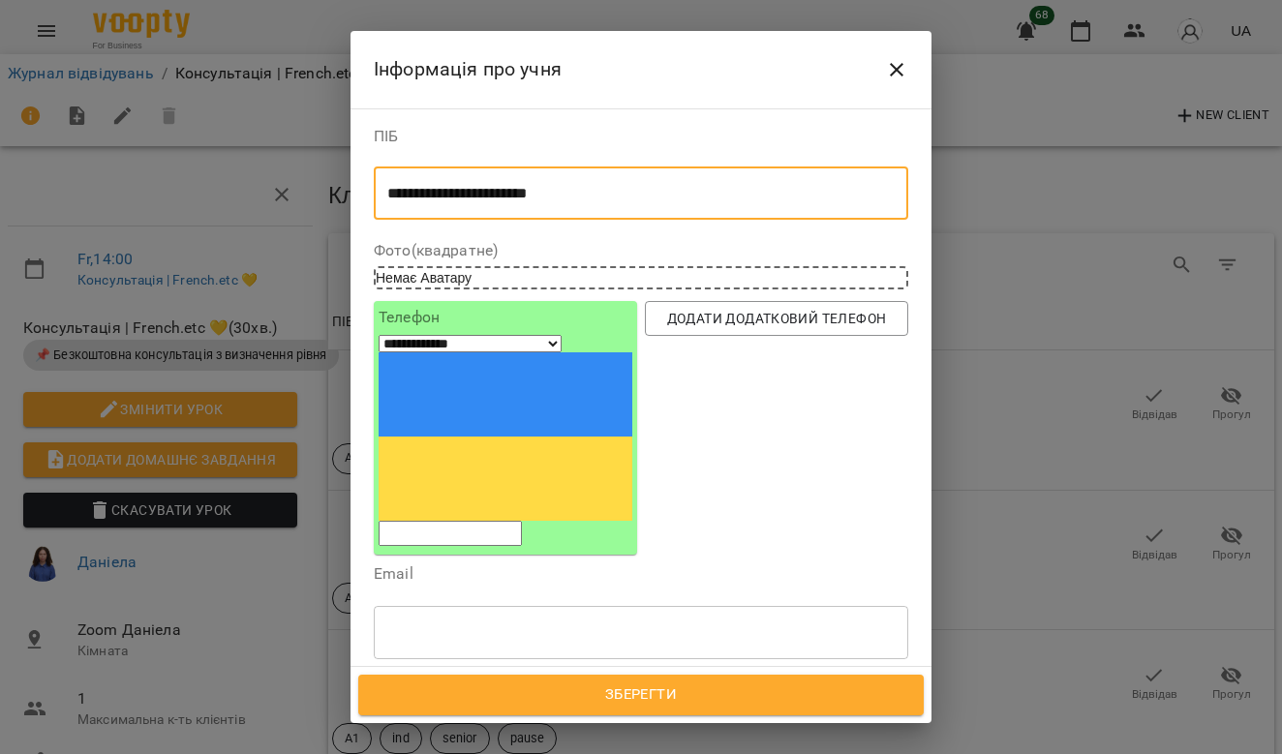
type textarea "**********"
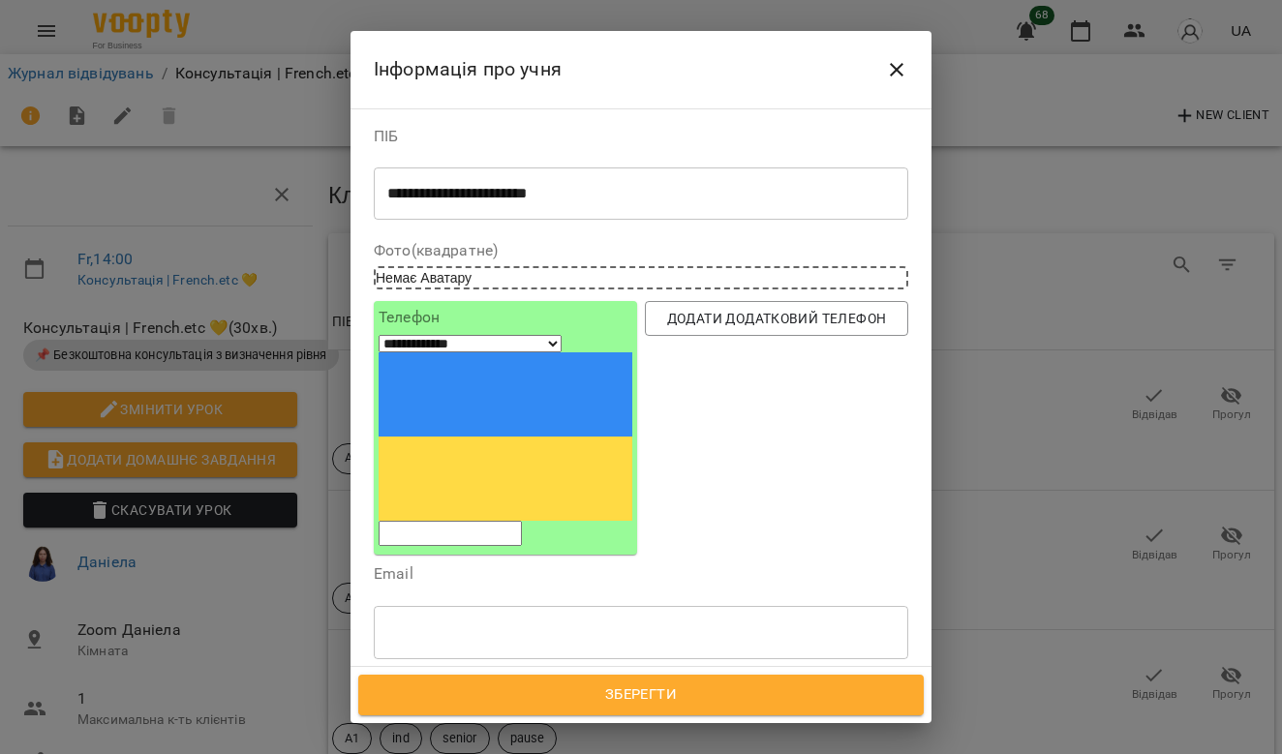
type input "*"
type input "**********"
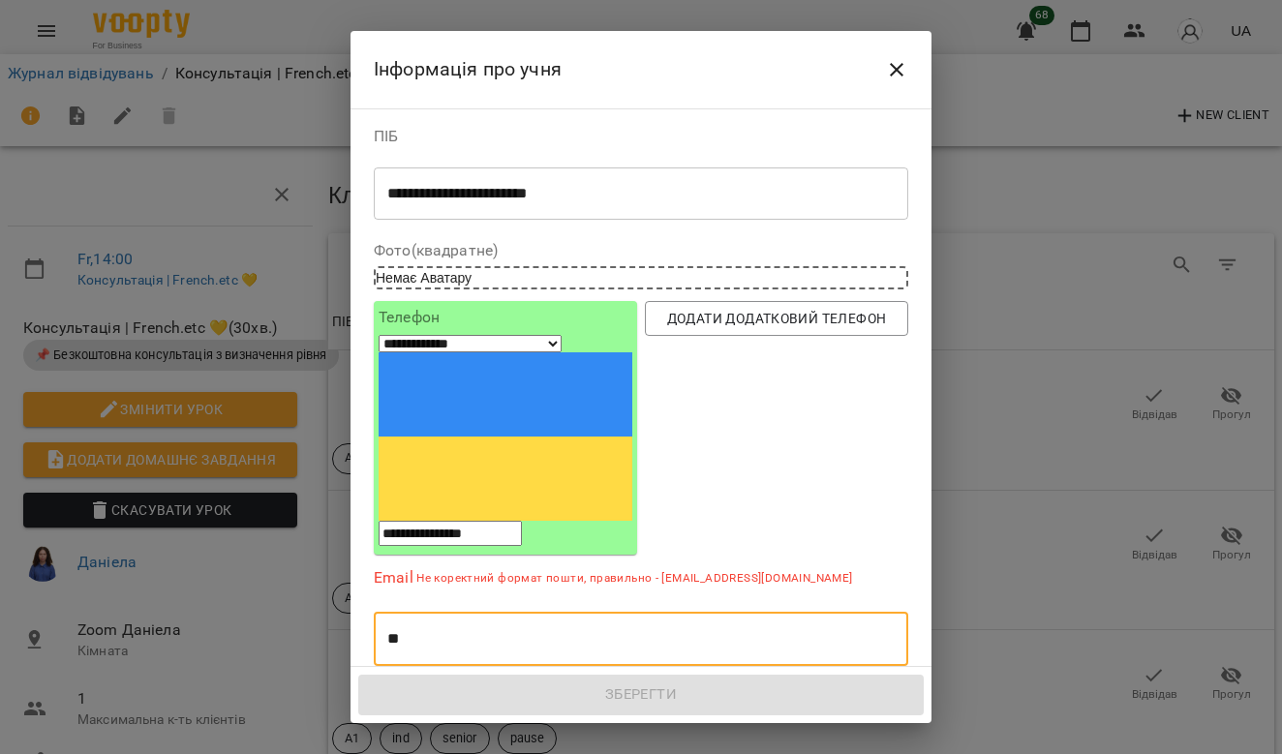
type input "*"
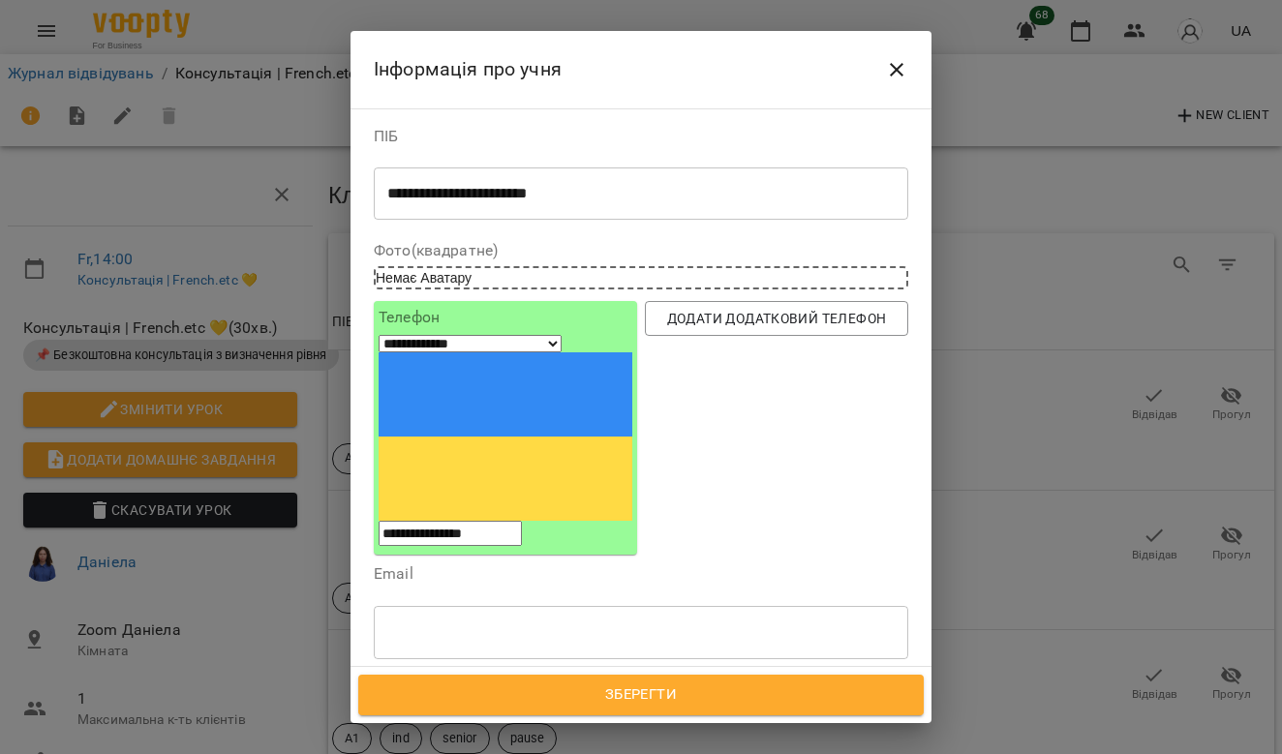
drag, startPoint x: 562, startPoint y: 338, endPoint x: 513, endPoint y: 340, distance: 48.5
click at [512, 521] on input "**********" at bounding box center [450, 533] width 143 height 25
click at [522, 521] on input "**********" at bounding box center [450, 533] width 143 height 25
type input "**********"
click at [520, 605] on input "text" at bounding box center [641, 632] width 535 height 54
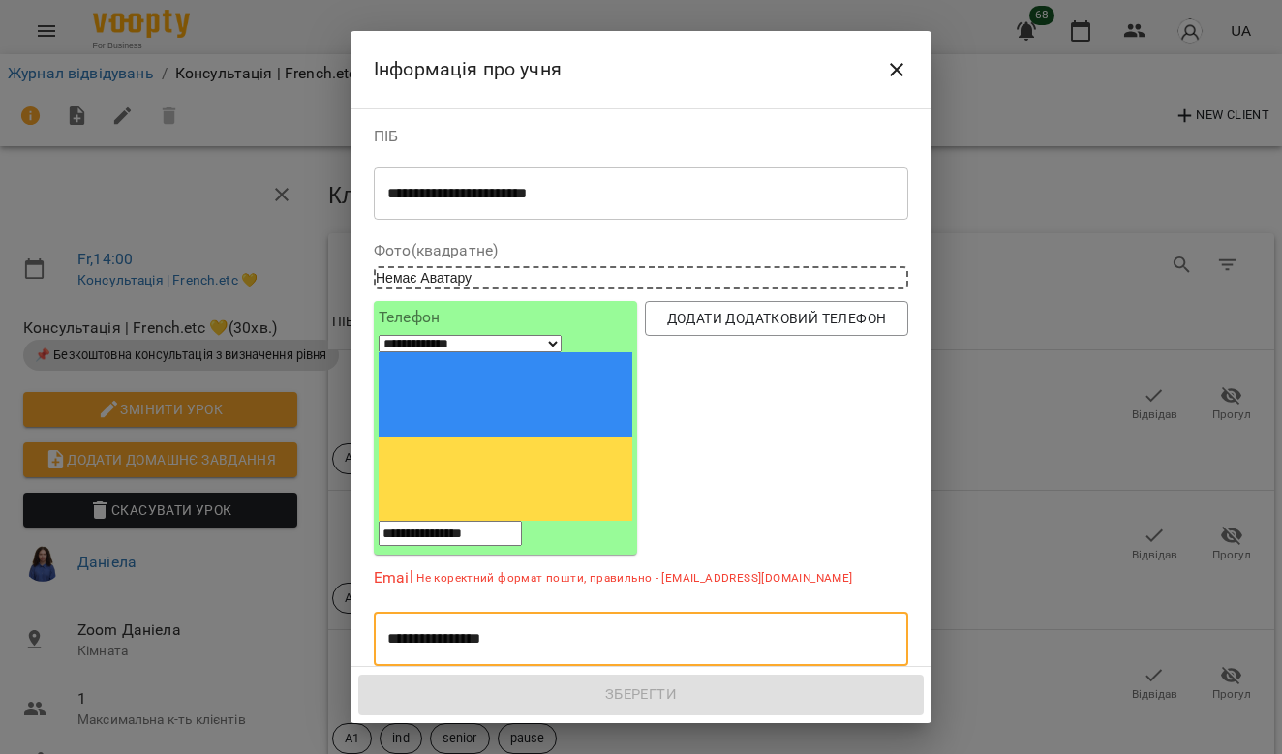
type input "**********"
drag, startPoint x: 536, startPoint y: 493, endPoint x: 525, endPoint y: 489, distance: 12.2
click at [525, 612] on input "**********" at bounding box center [641, 639] width 535 height 54
drag, startPoint x: 539, startPoint y: 472, endPoint x: 253, endPoint y: 454, distance: 287.2
click at [253, 454] on div "**********" at bounding box center [641, 377] width 1282 height 754
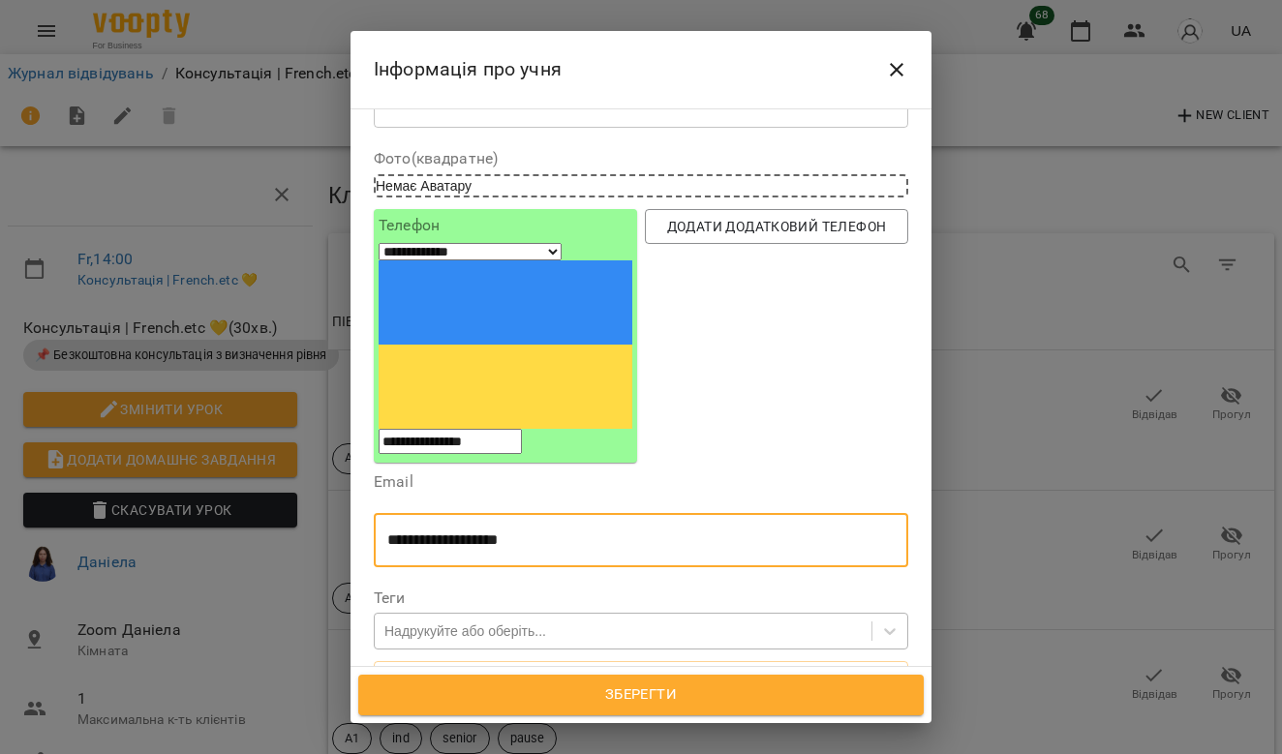
scroll to position [103, 0]
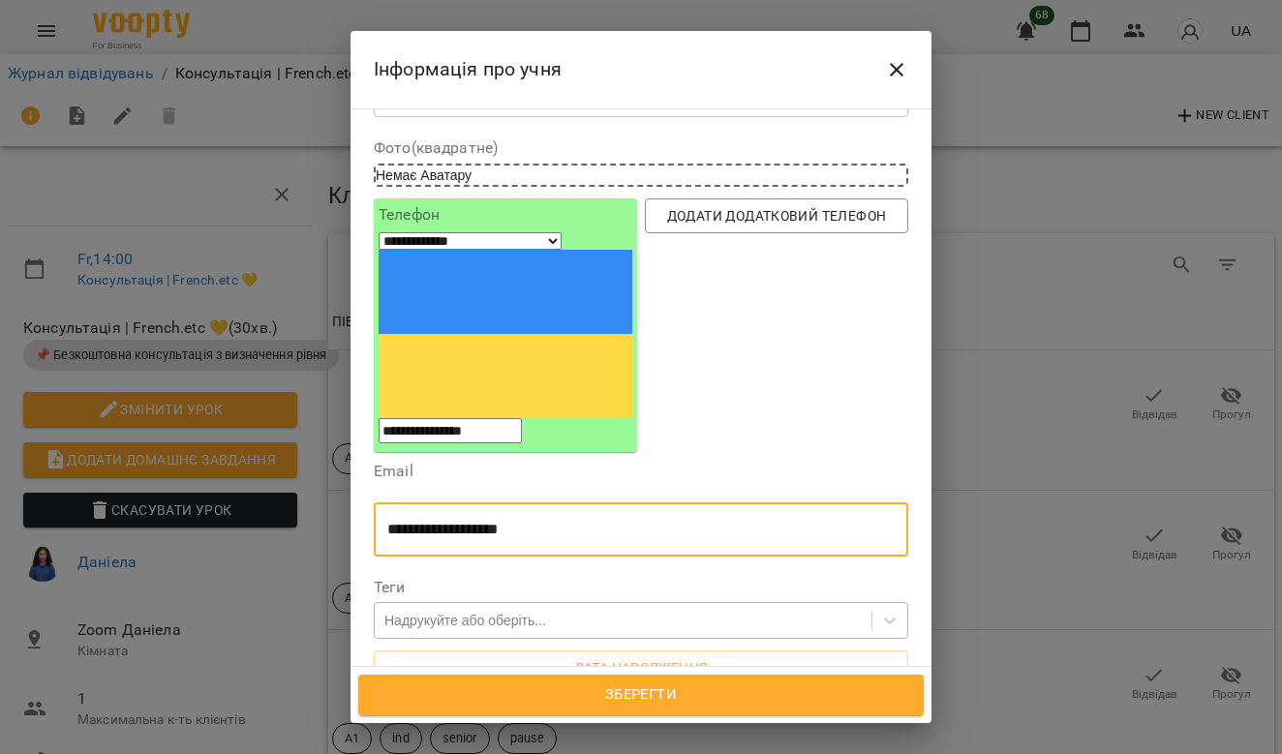
type input "**********"
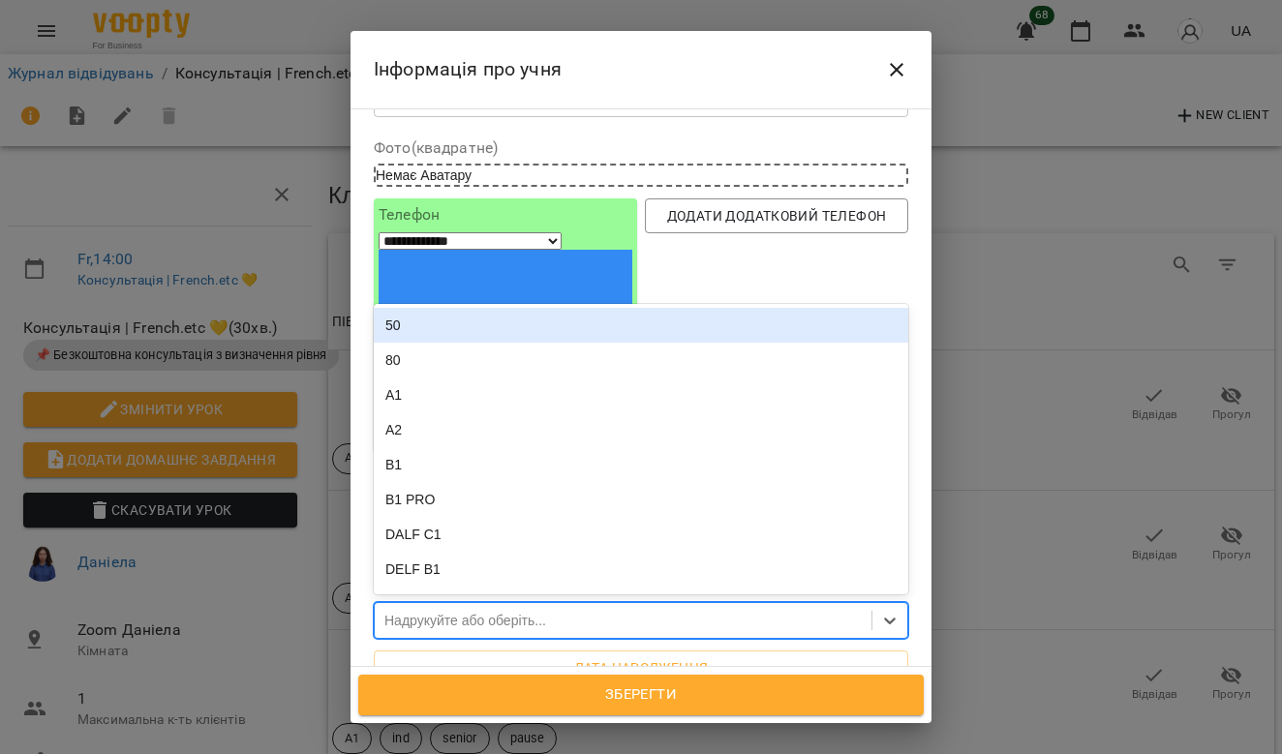
click at [600, 605] on div "Надрукуйте або оберіть..." at bounding box center [623, 621] width 497 height 32
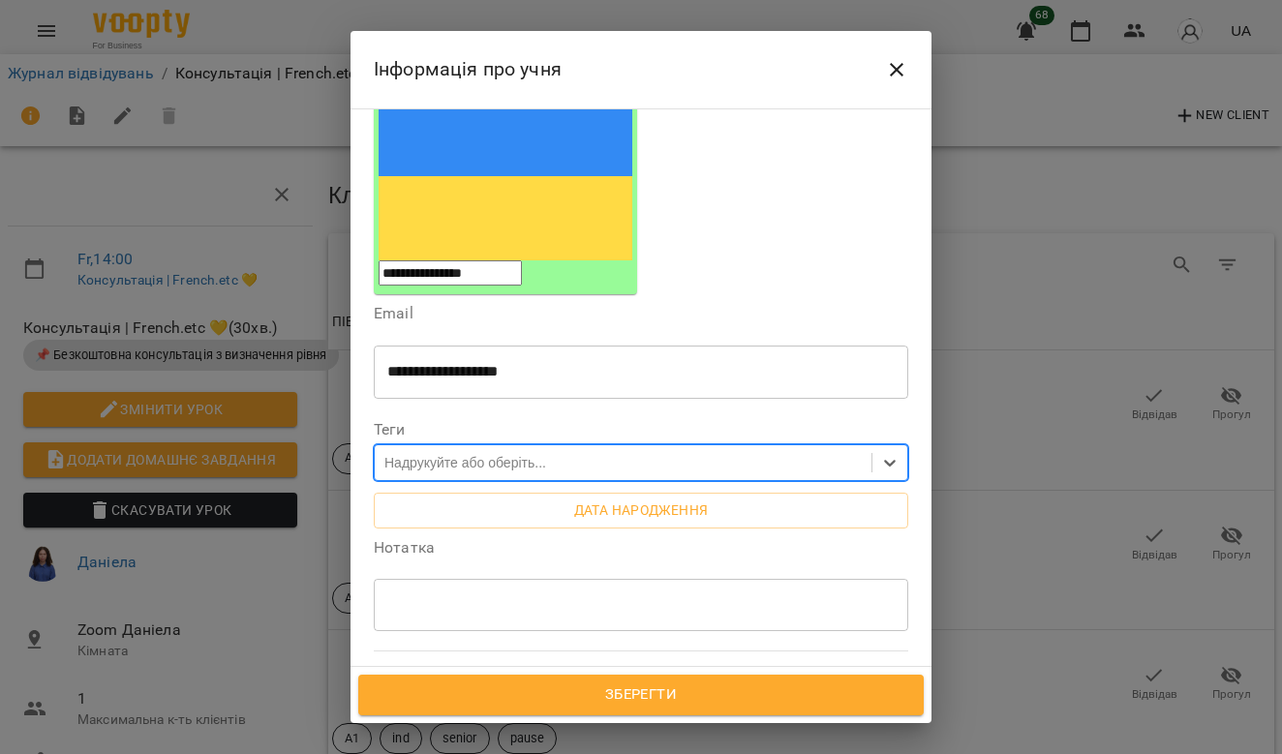
scroll to position [247, 0]
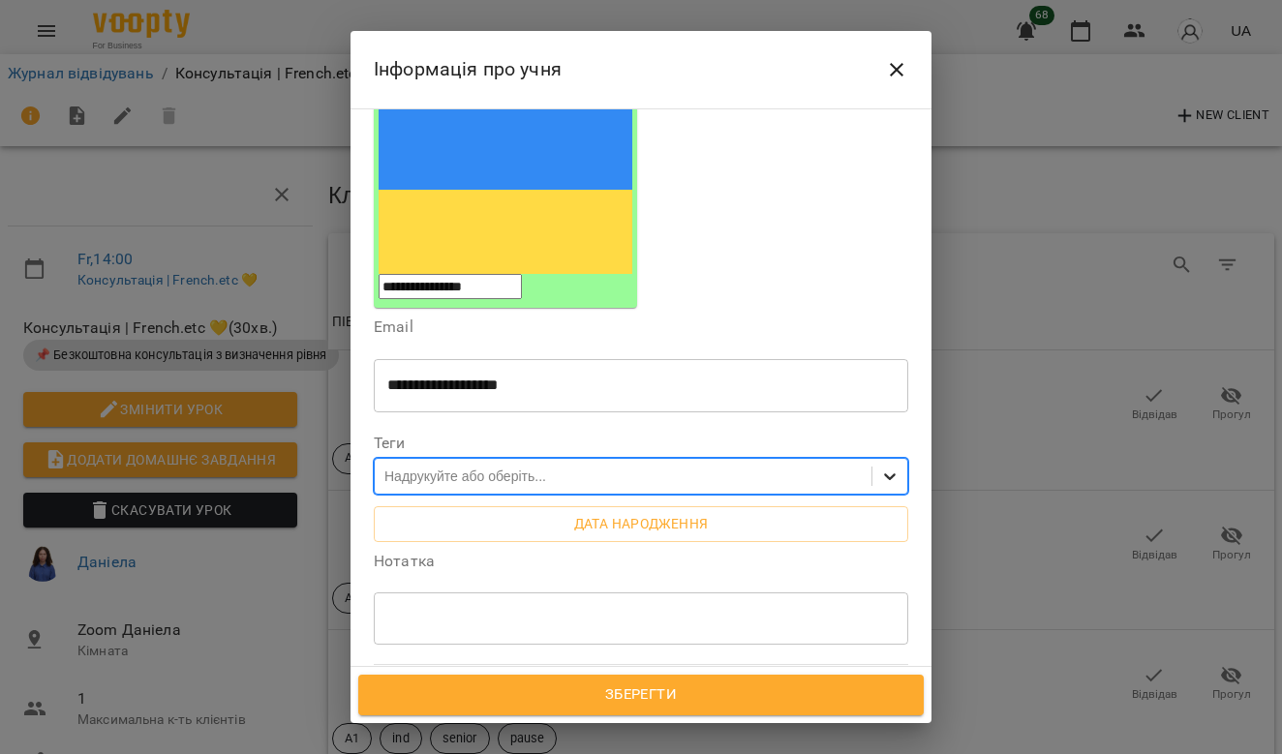
click at [894, 467] on icon at bounding box center [889, 476] width 19 height 19
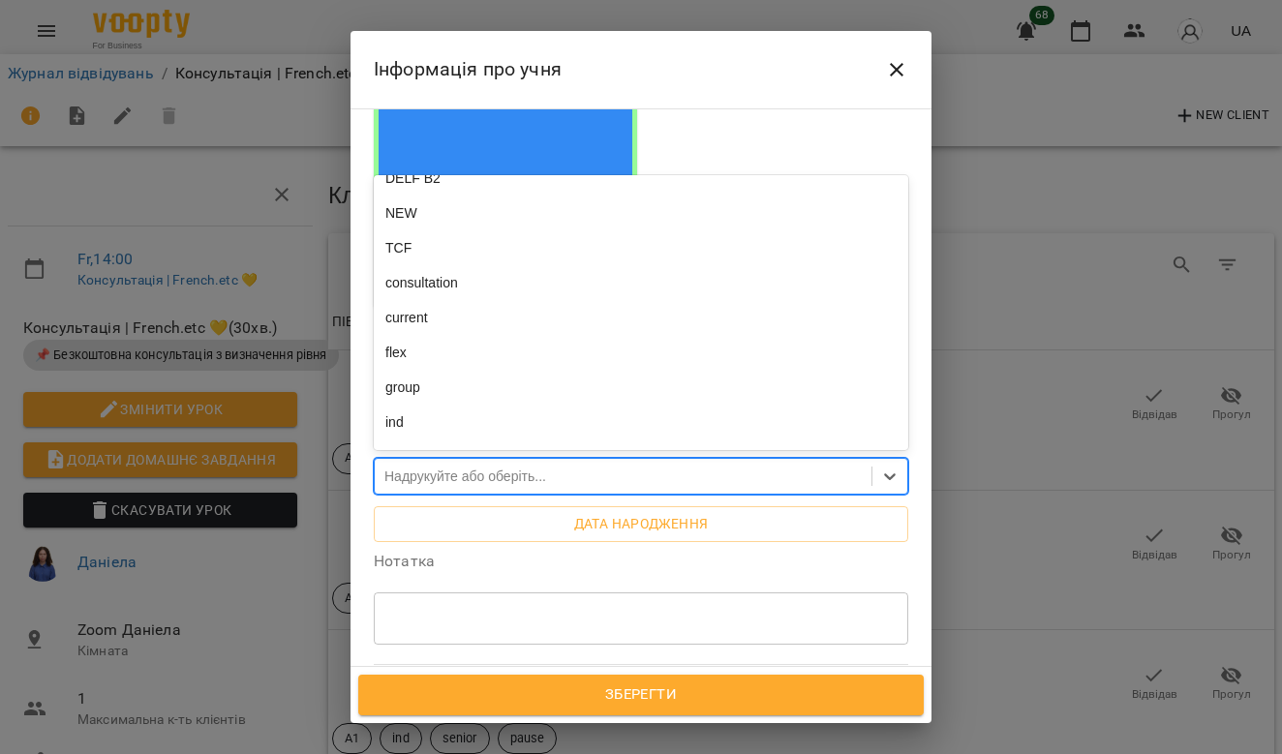
scroll to position [269, 0]
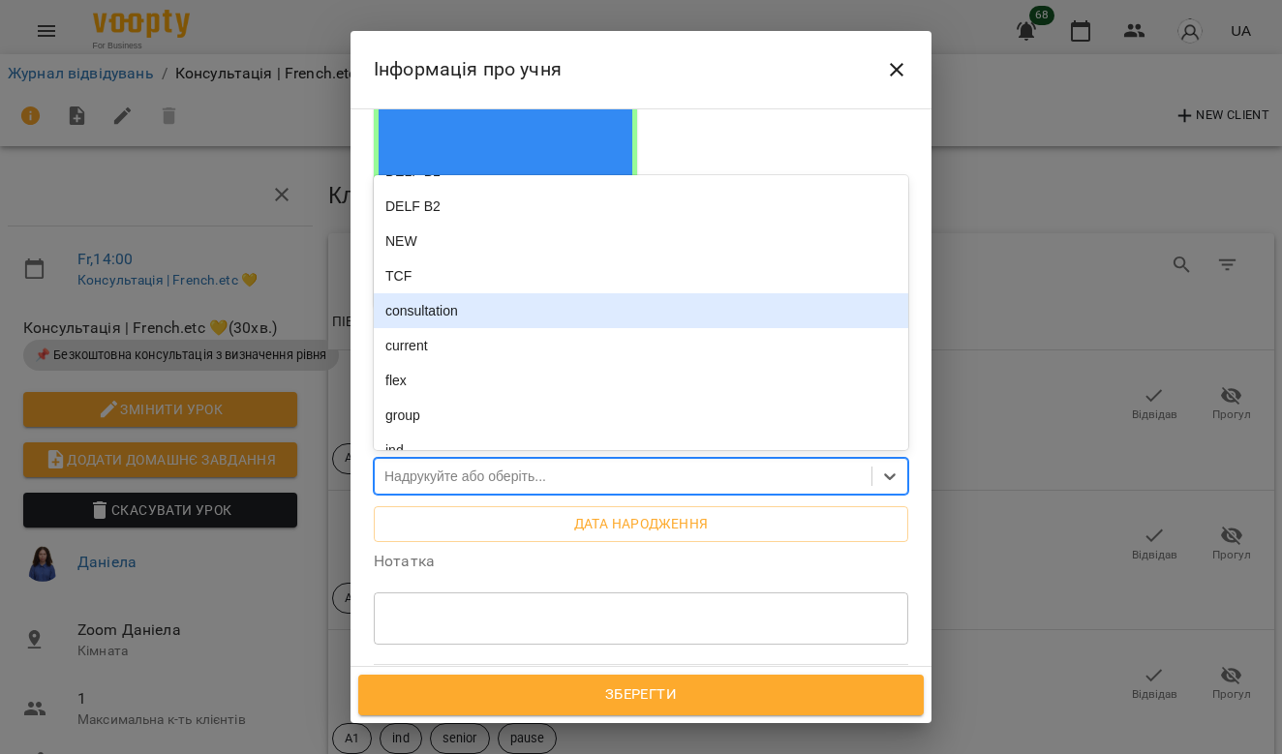
click at [498, 293] on div "consultation" at bounding box center [641, 310] width 535 height 35
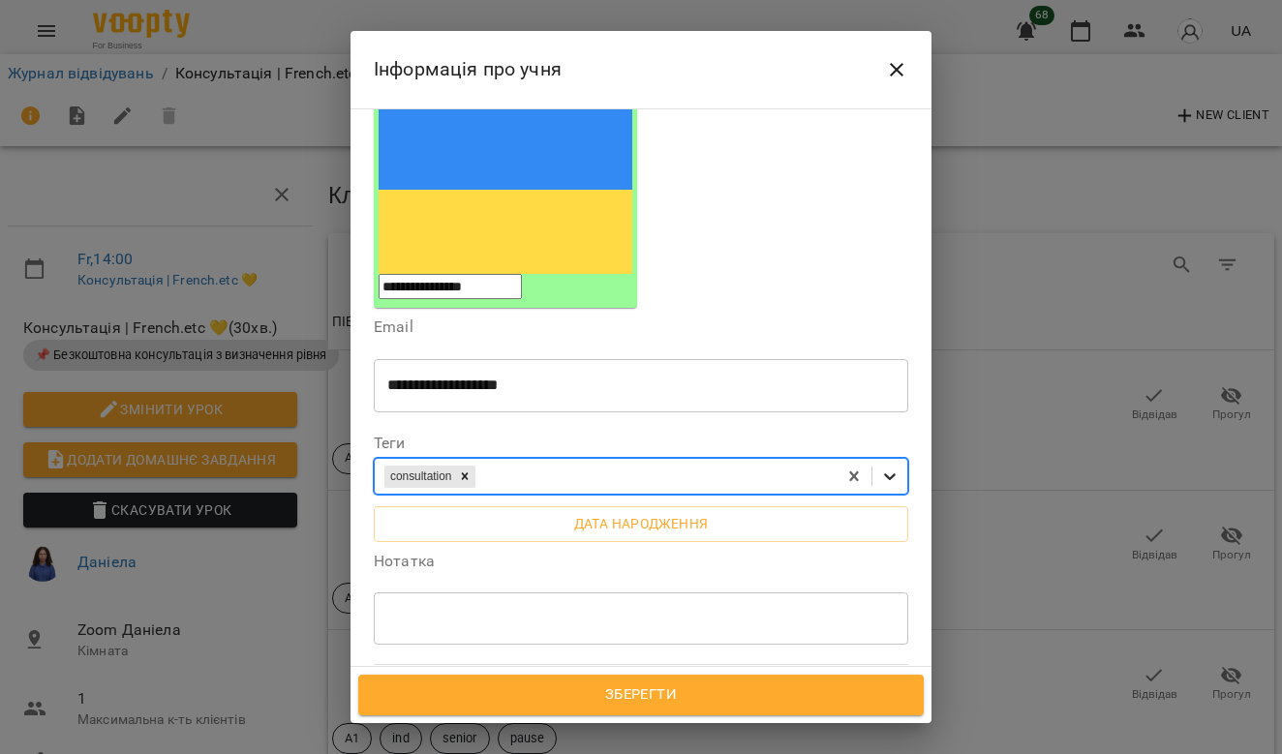
click at [896, 467] on icon at bounding box center [889, 476] width 19 height 19
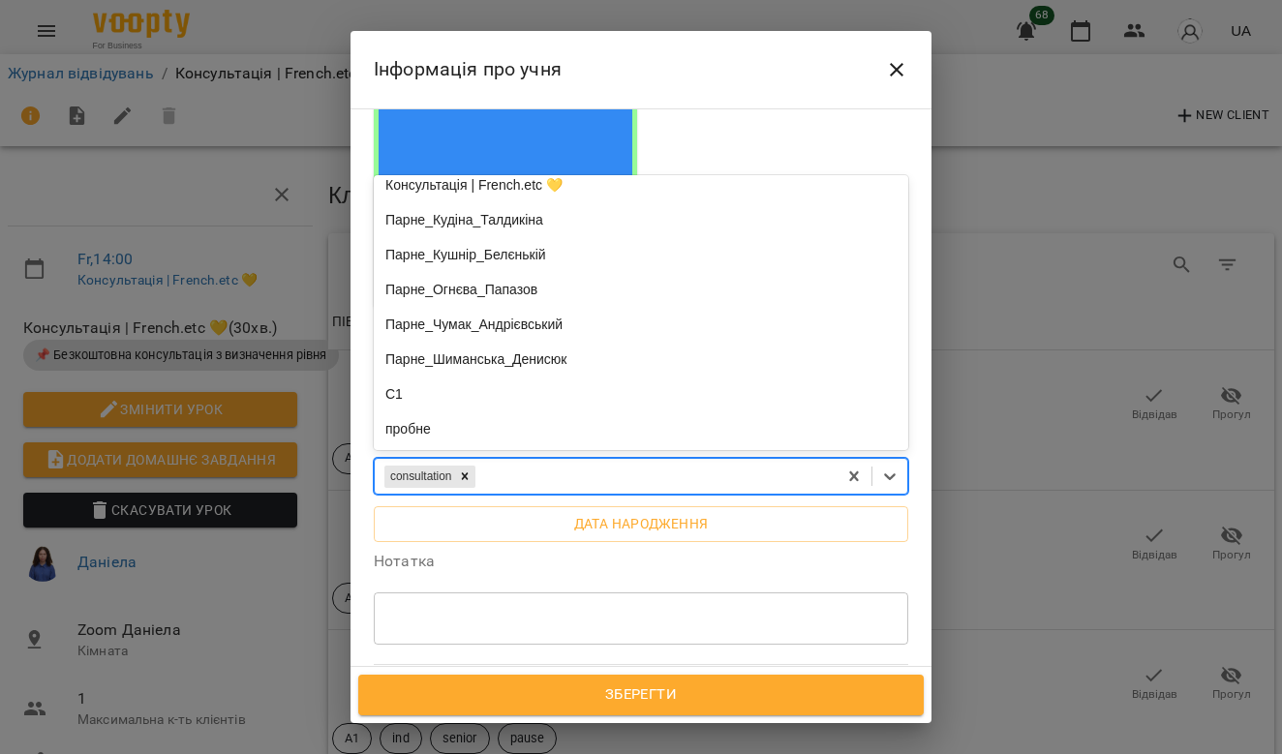
scroll to position [1720, 0]
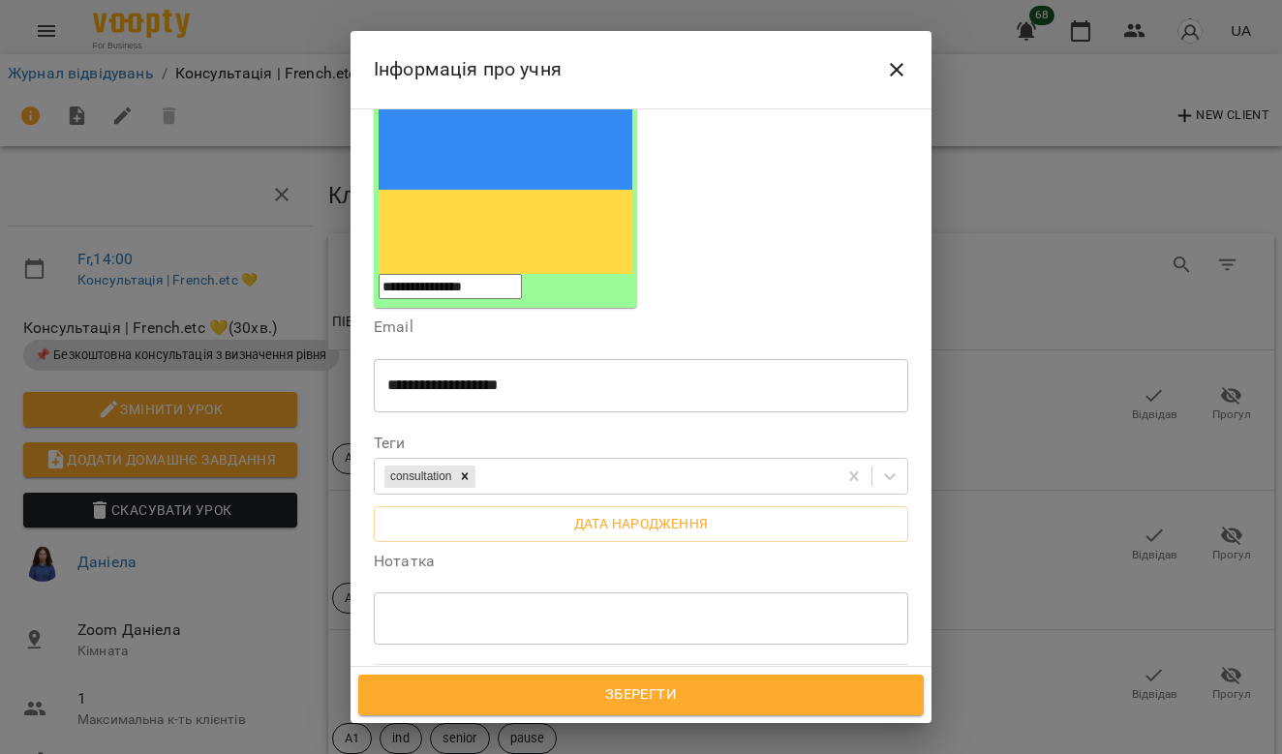
click at [854, 660] on div "Усі філії" at bounding box center [641, 702] width 542 height 85
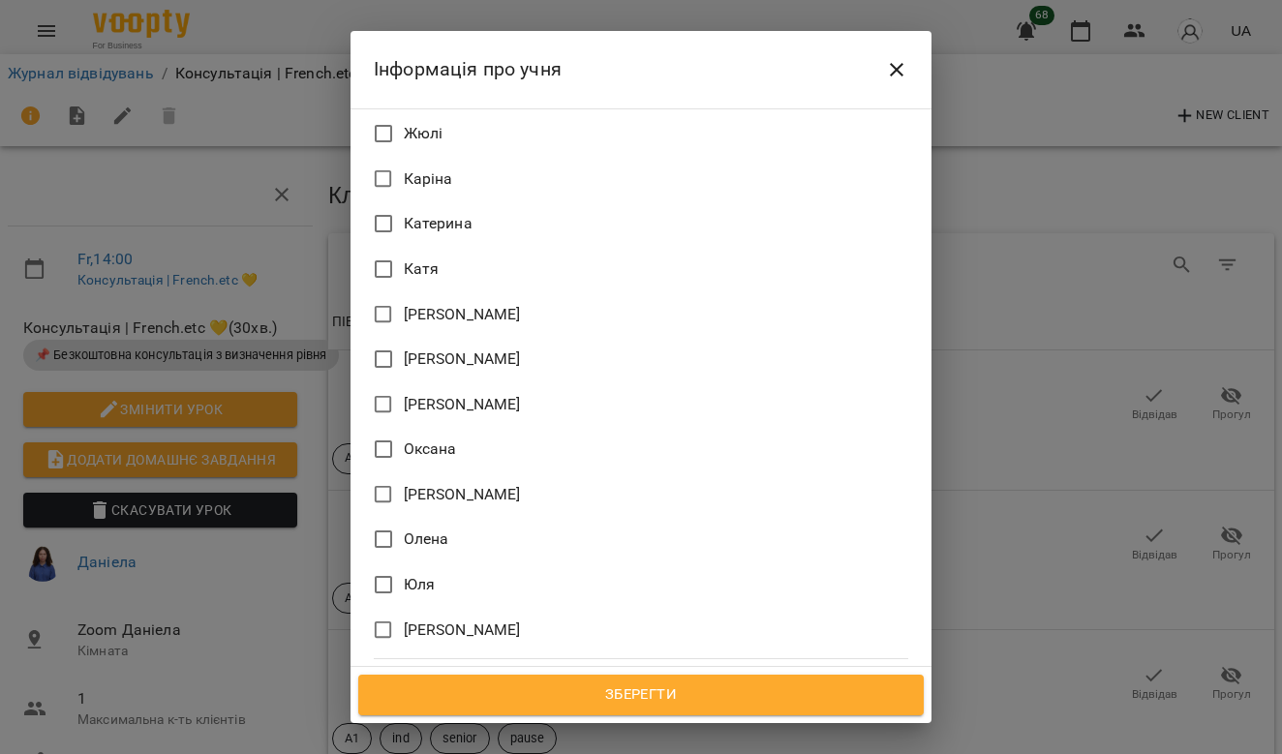
scroll to position [1172, 0]
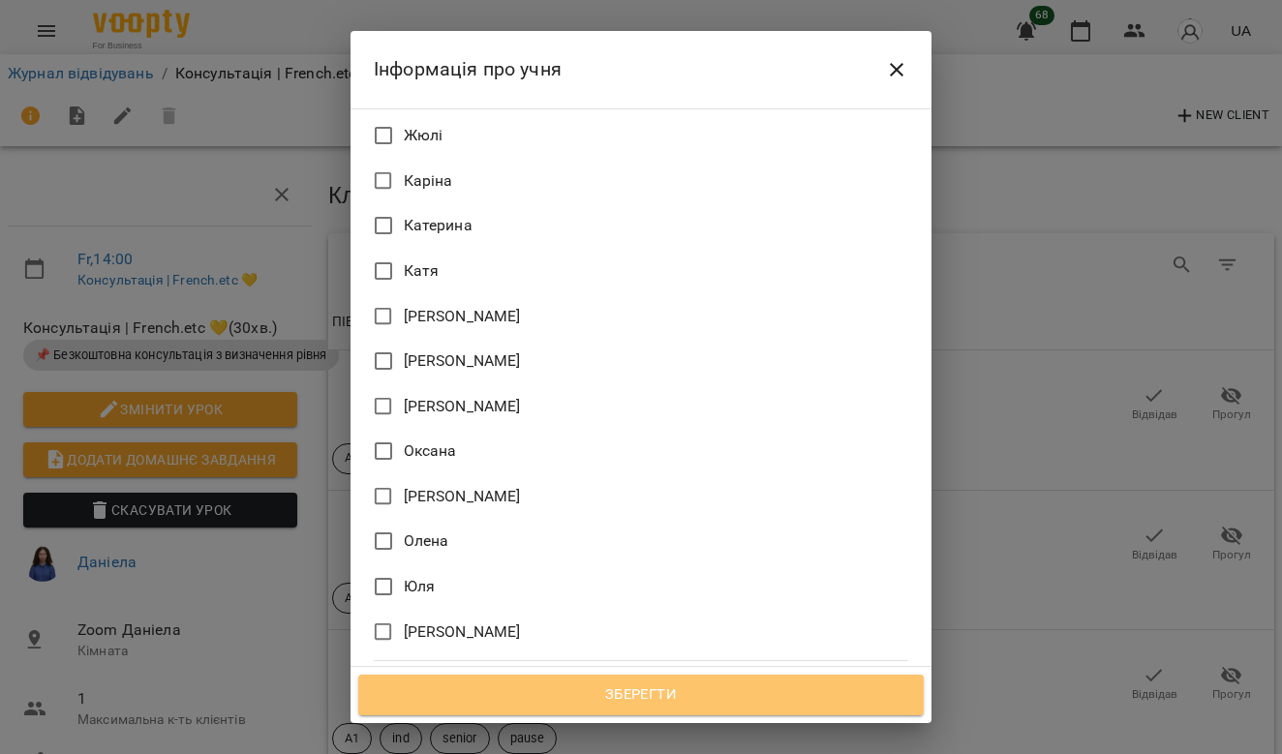
click at [736, 698] on span "Зберегти" at bounding box center [641, 695] width 523 height 25
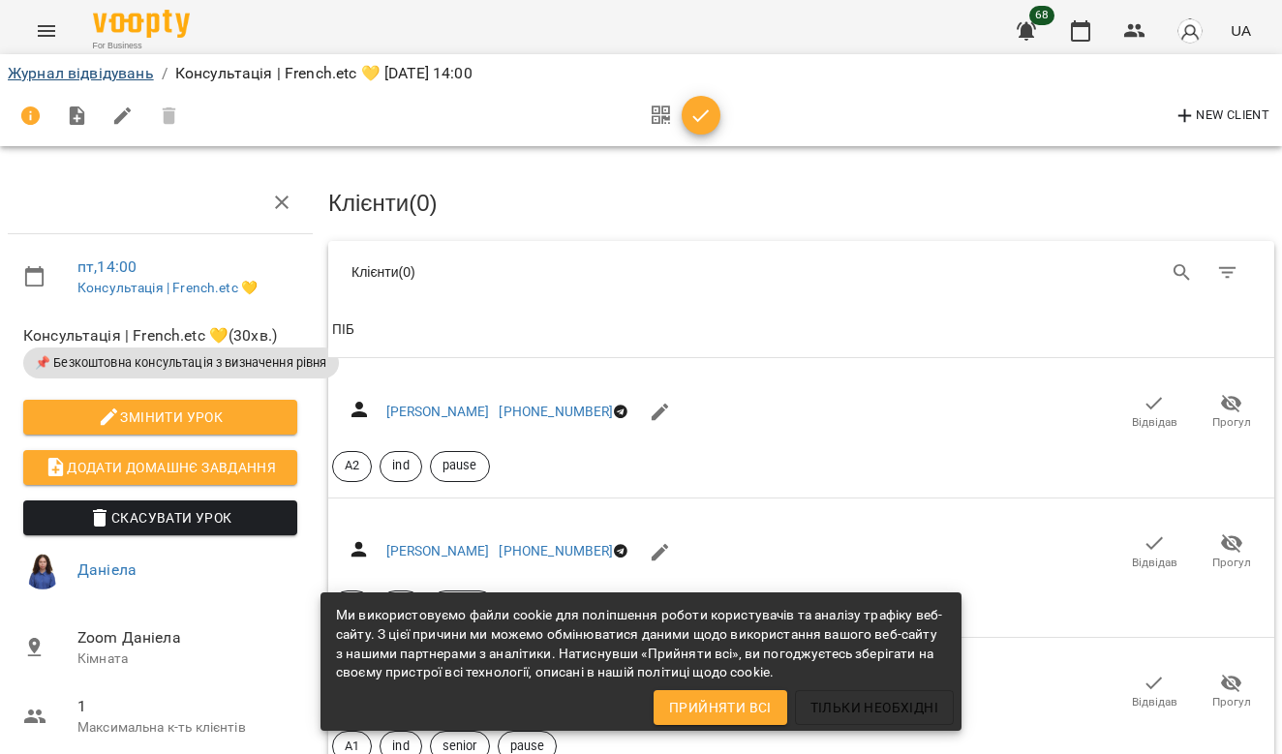
click at [145, 76] on link "Журнал відвідувань" at bounding box center [81, 73] width 146 height 18
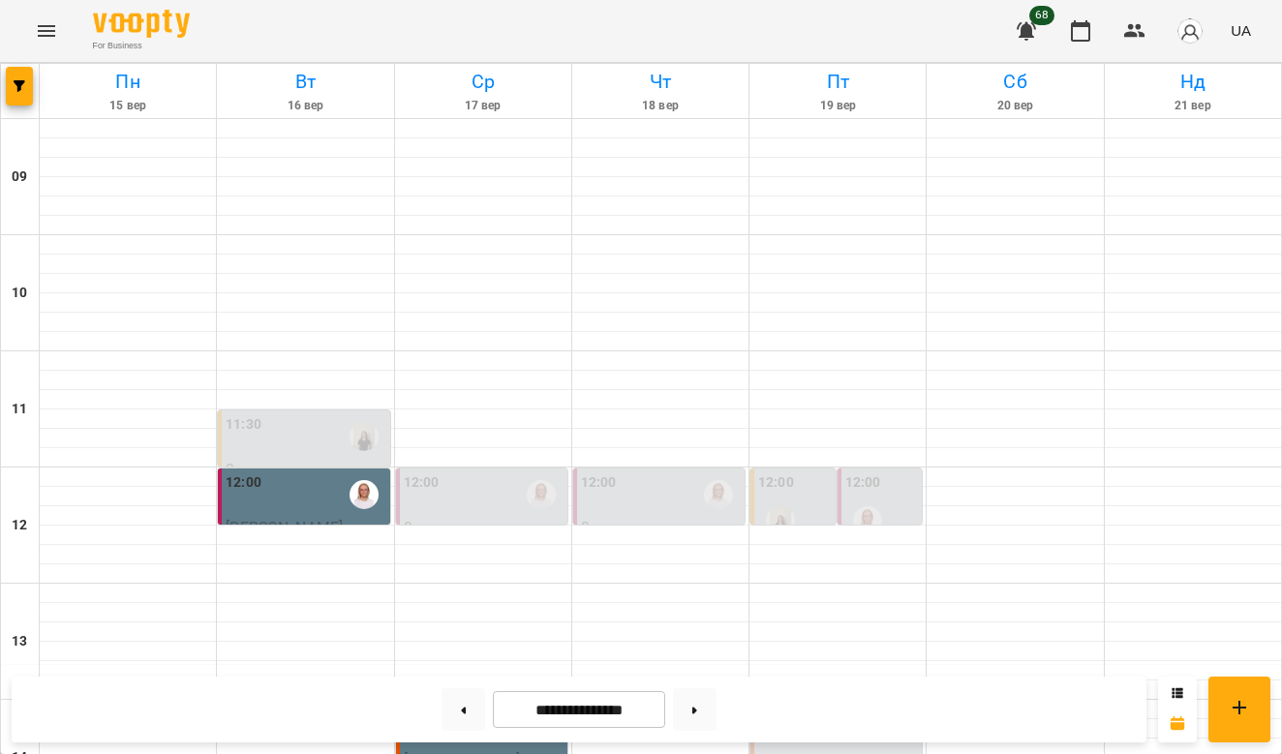
click at [868, 469] on div "12:00 0 Консультація | French.etc 💛" at bounding box center [880, 543] width 85 height 149
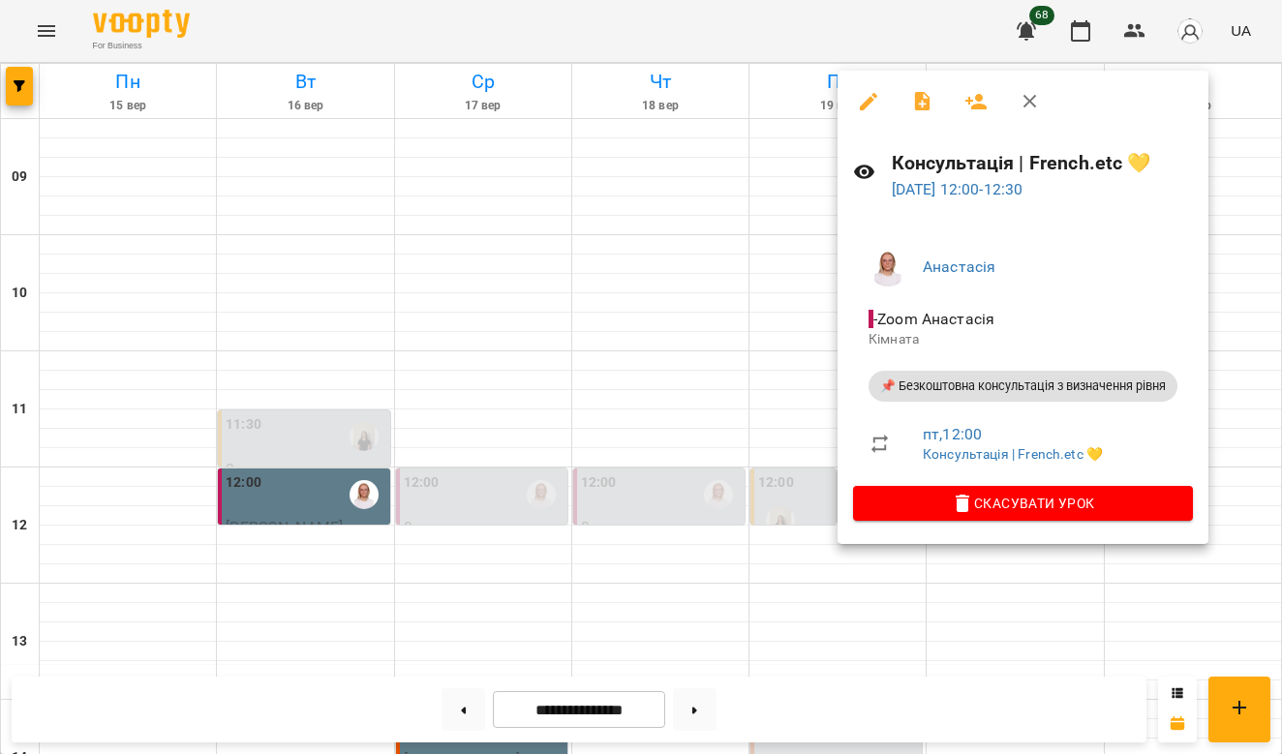
click at [767, 413] on div at bounding box center [641, 377] width 1282 height 754
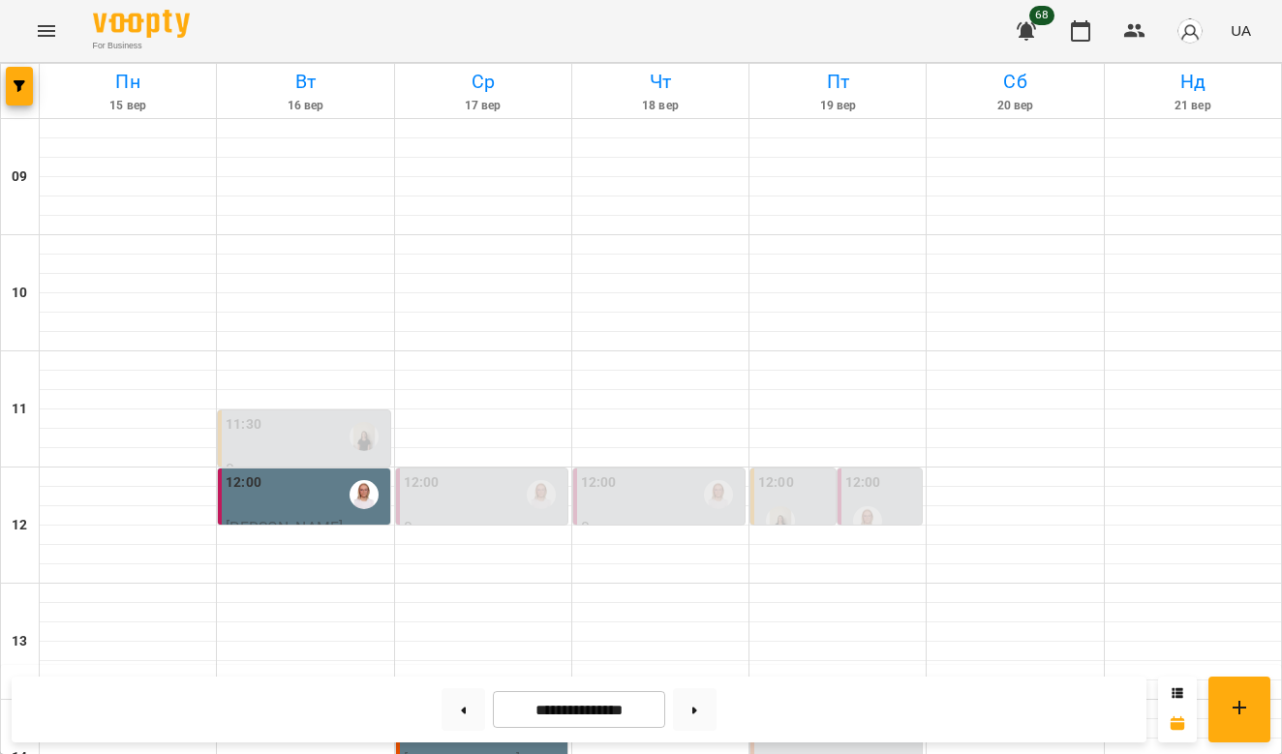
click at [780, 478] on label "12:00" at bounding box center [776, 483] width 36 height 21
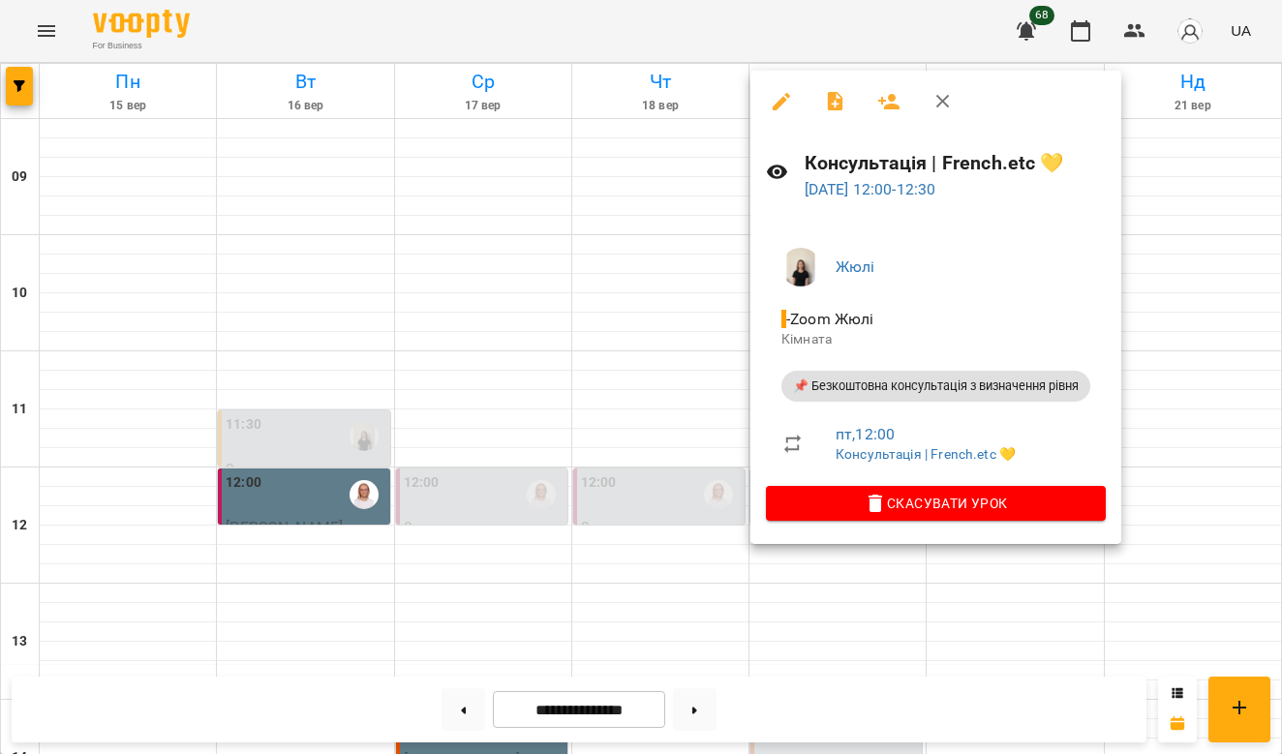
click at [695, 403] on div at bounding box center [641, 377] width 1282 height 754
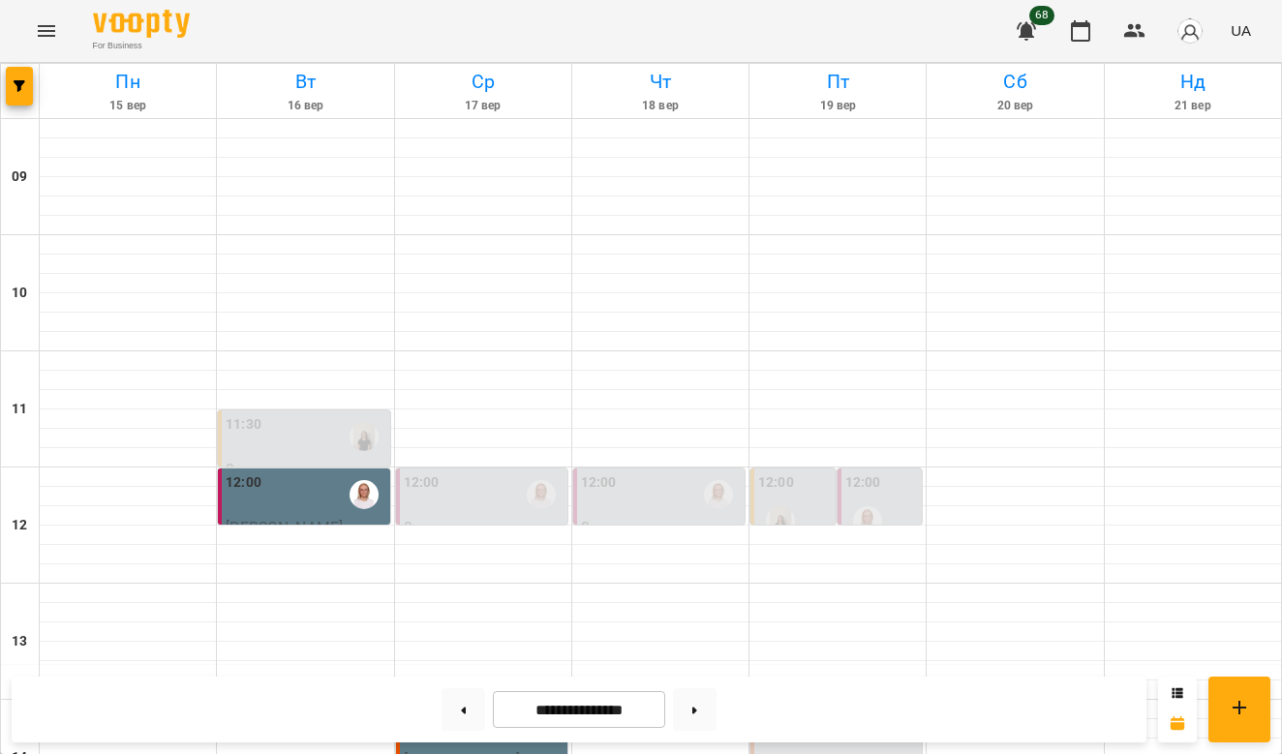
click at [668, 481] on div "12:00" at bounding box center [661, 495] width 160 height 45
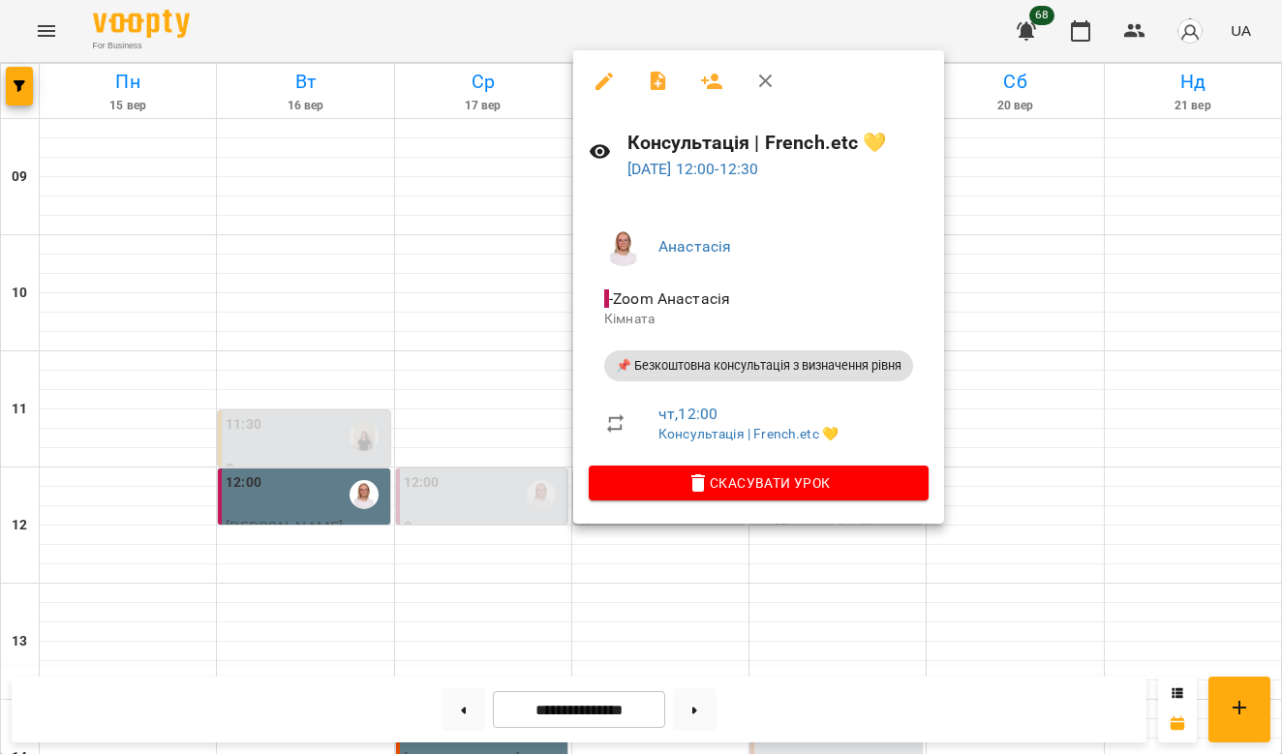
click at [1023, 309] on div at bounding box center [641, 377] width 1282 height 754
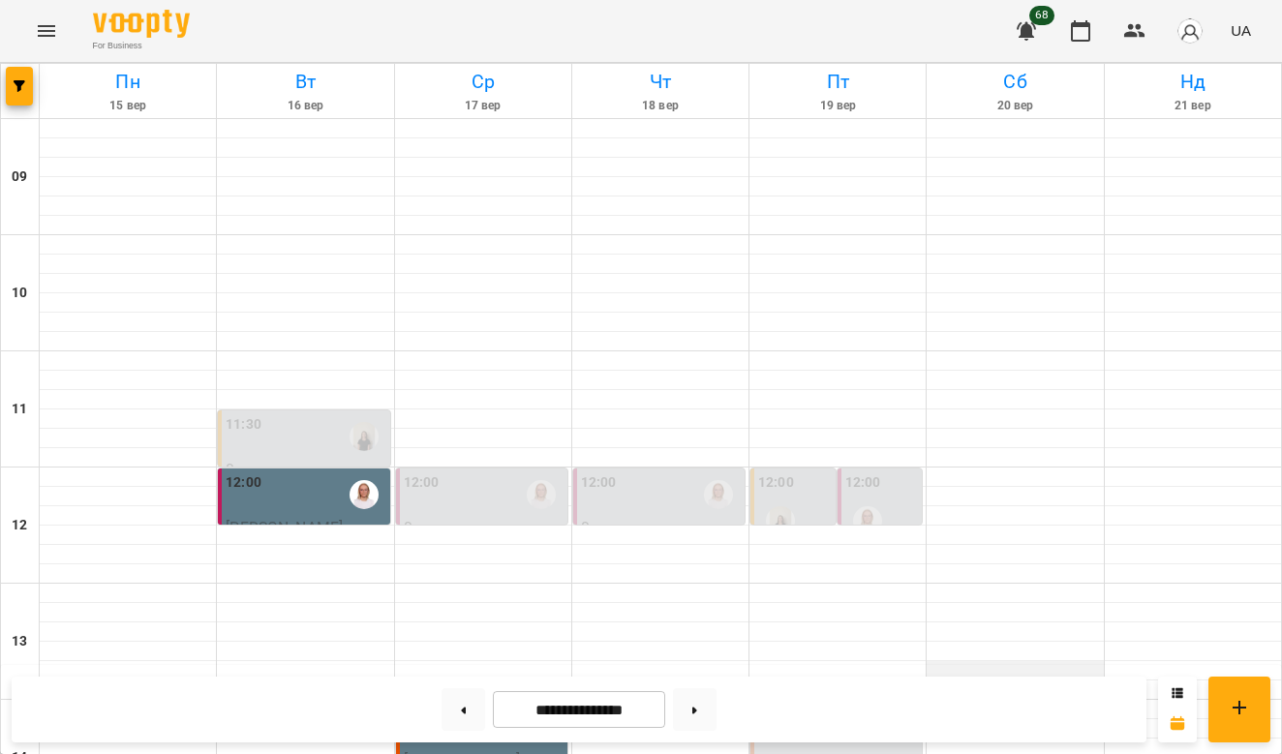
scroll to position [352, 0]
click at [838, 705] on div "14:00" at bounding box center [838, 727] width 160 height 45
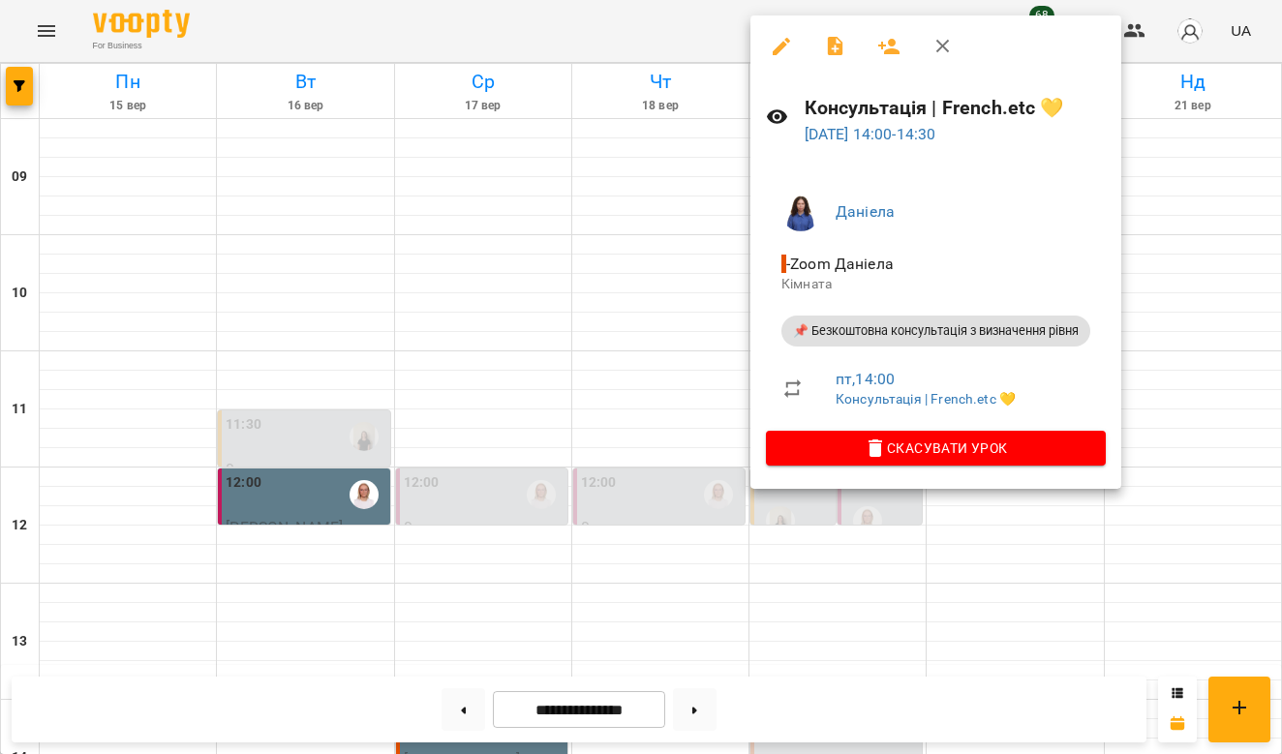
click at [1245, 249] on div at bounding box center [641, 377] width 1282 height 754
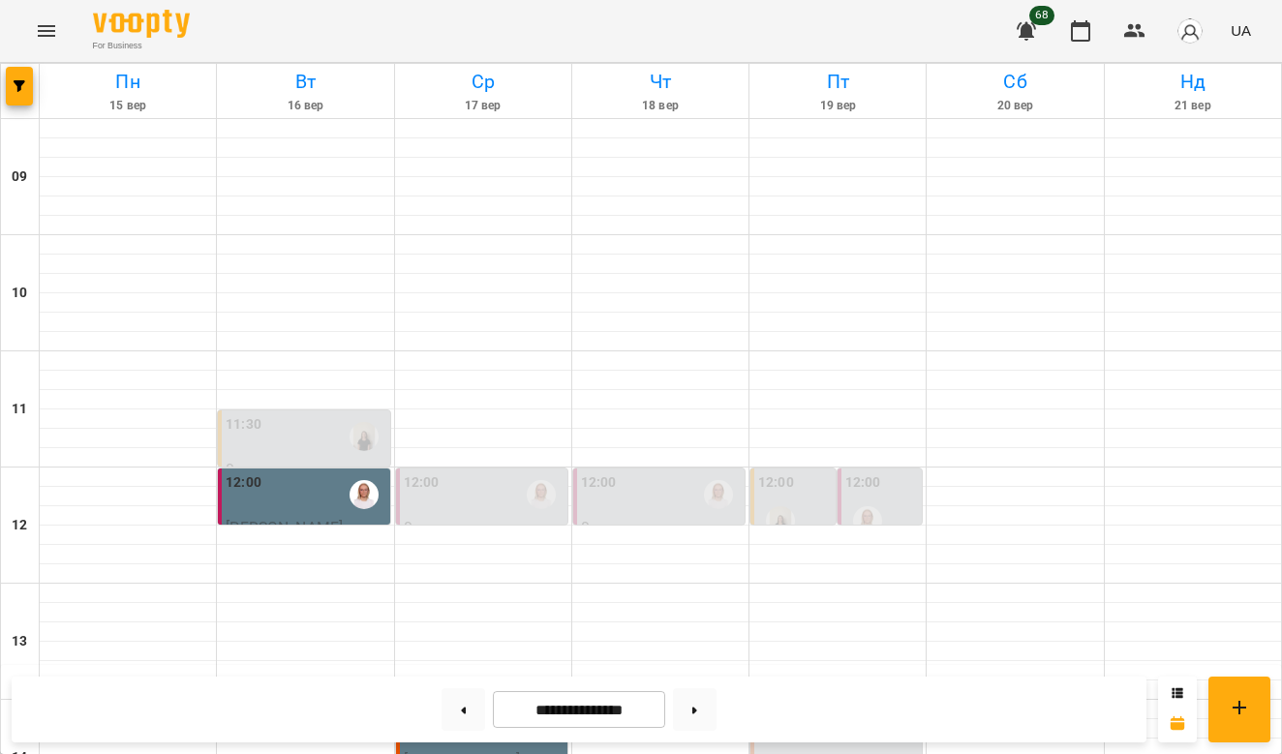
click at [1190, 19] on img "button" at bounding box center [1190, 30] width 27 height 27
click at [1033, 26] on div at bounding box center [641, 377] width 1282 height 754
click at [1019, 28] on icon "button" at bounding box center [1026, 30] width 23 height 23
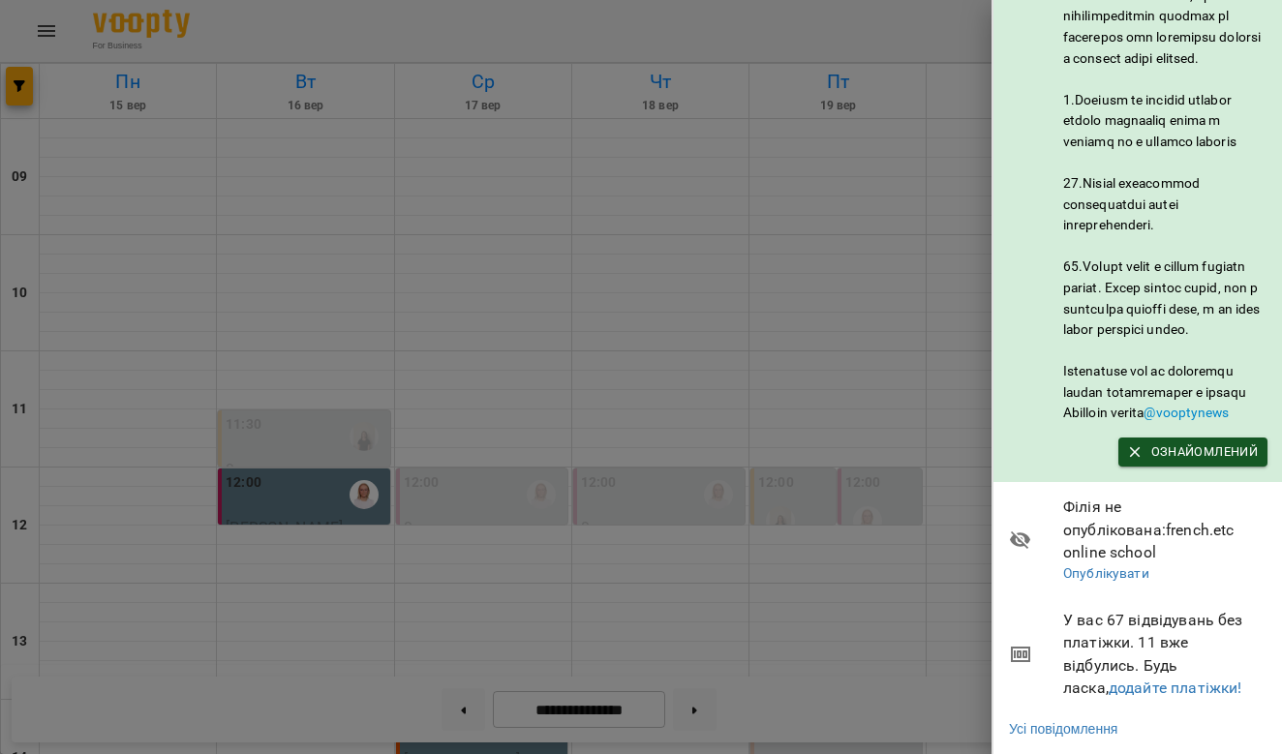
scroll to position [1015, 0]
click at [936, 262] on div at bounding box center [641, 377] width 1282 height 754
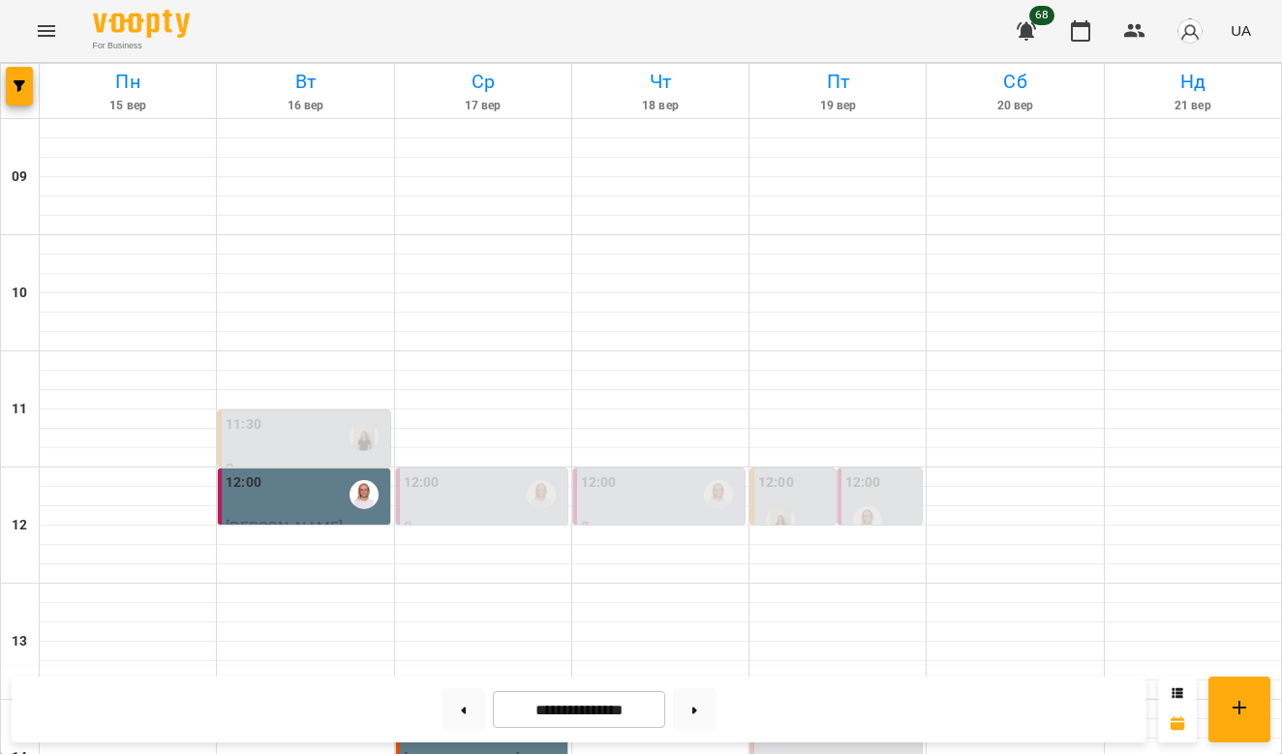
click at [856, 705] on div "14:00" at bounding box center [838, 727] width 160 height 45
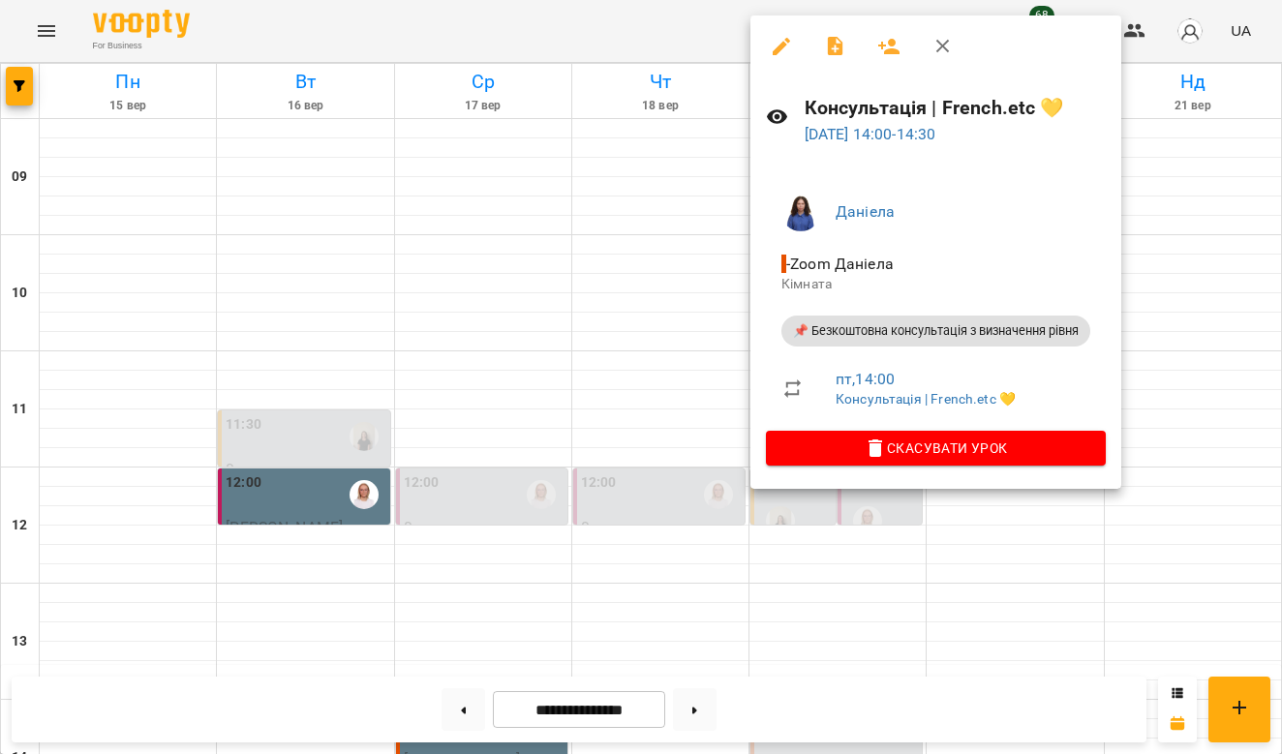
click at [1146, 374] on div at bounding box center [641, 377] width 1282 height 754
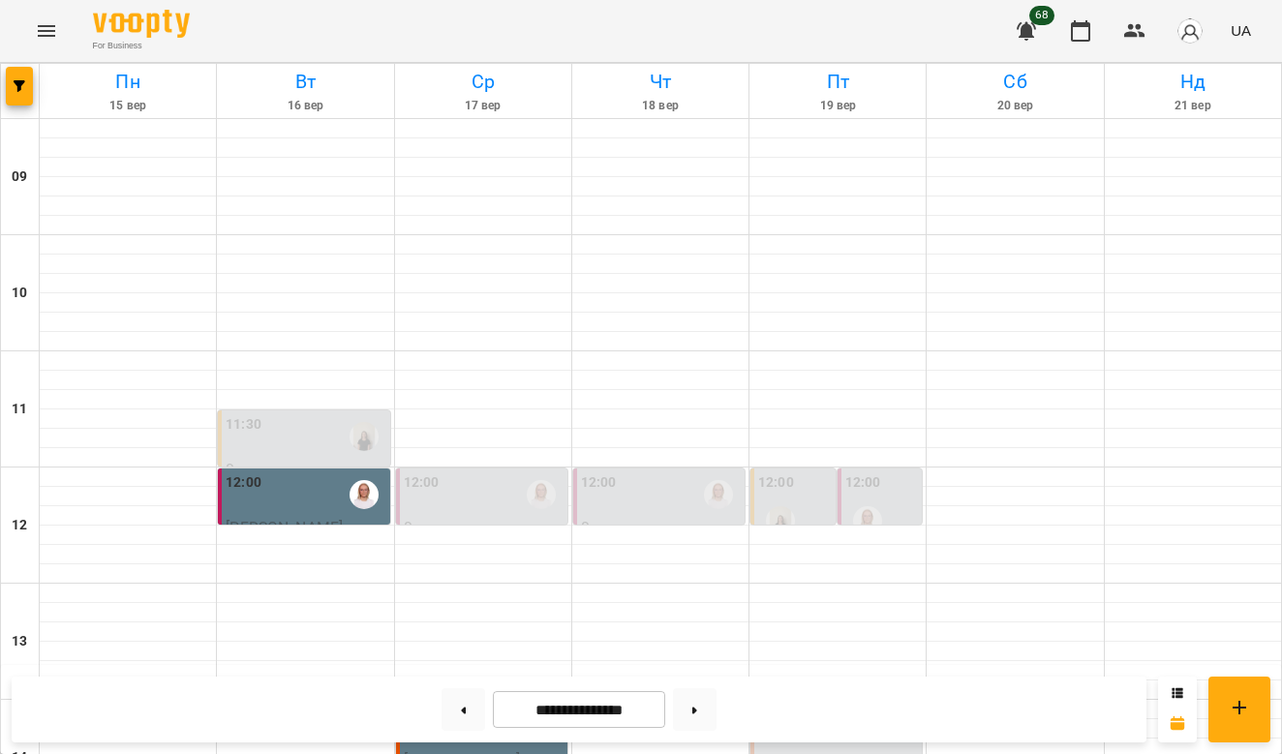
scroll to position [865, 0]
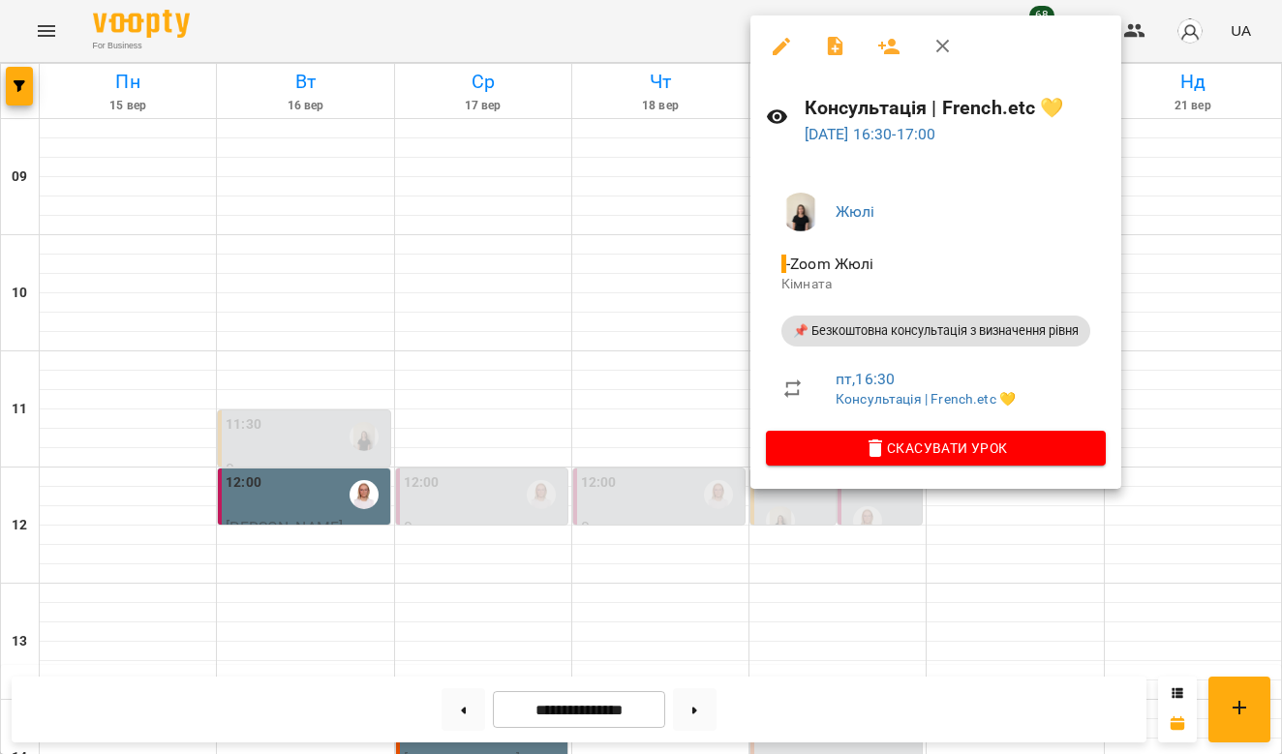
click at [1165, 306] on div at bounding box center [641, 377] width 1282 height 754
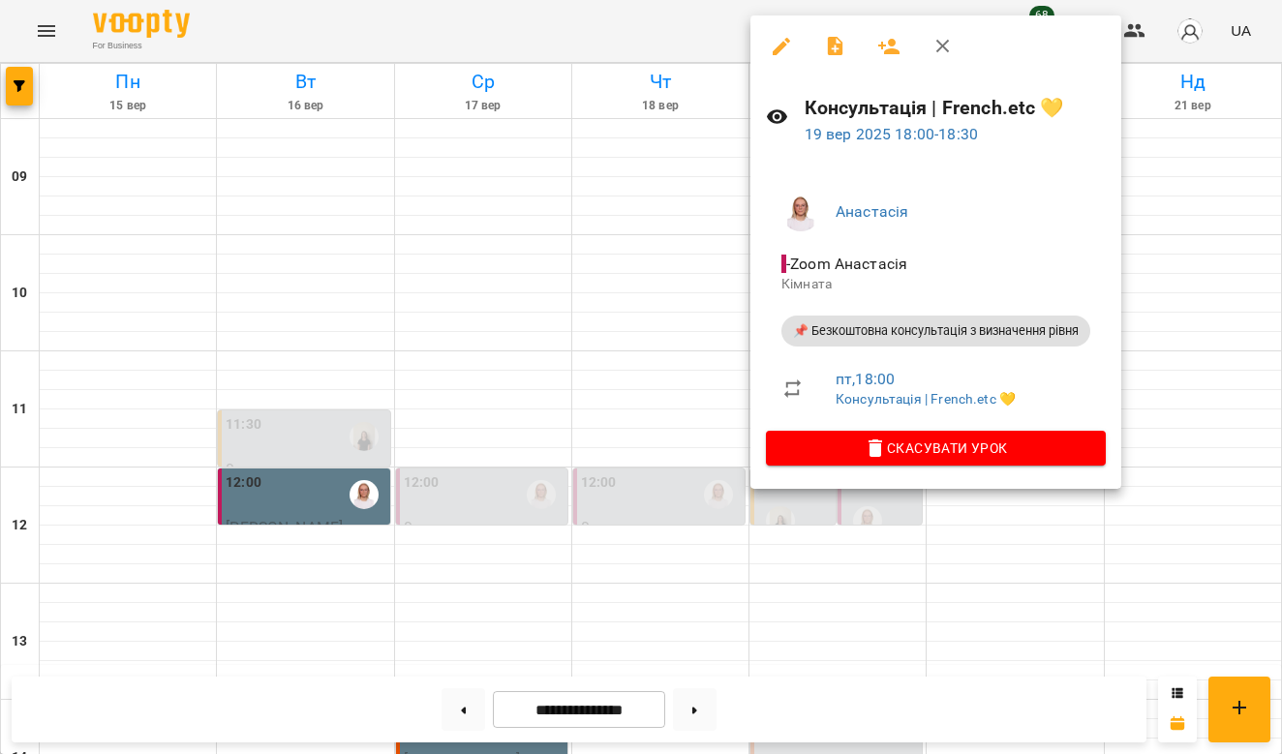
click at [1194, 325] on div at bounding box center [641, 377] width 1282 height 754
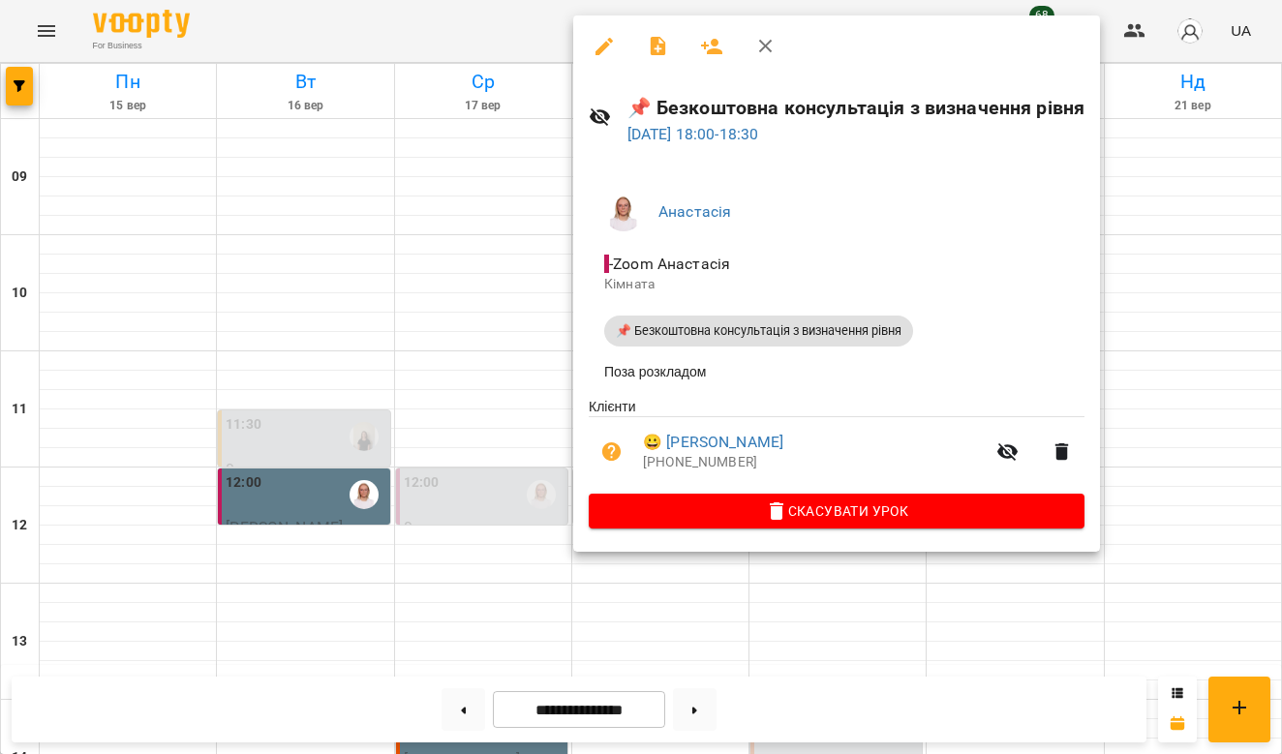
click at [1146, 335] on div at bounding box center [641, 377] width 1282 height 754
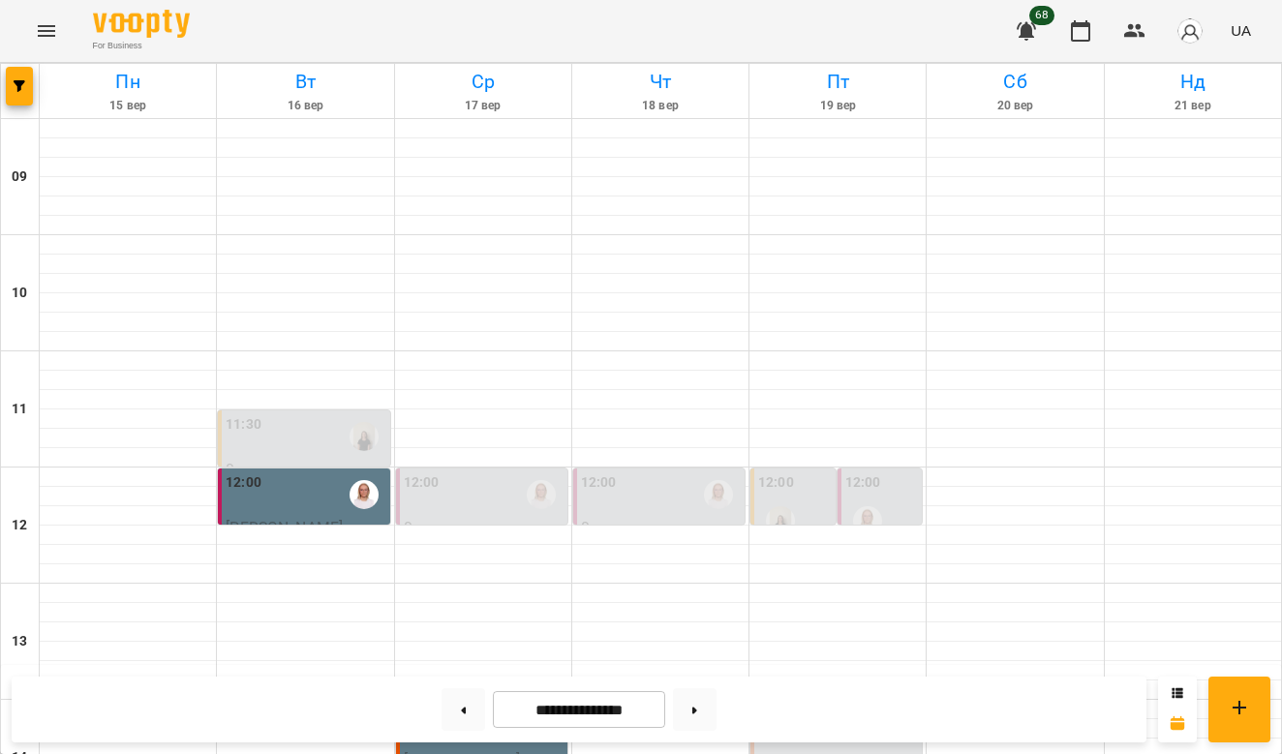
scroll to position [1078, 0]
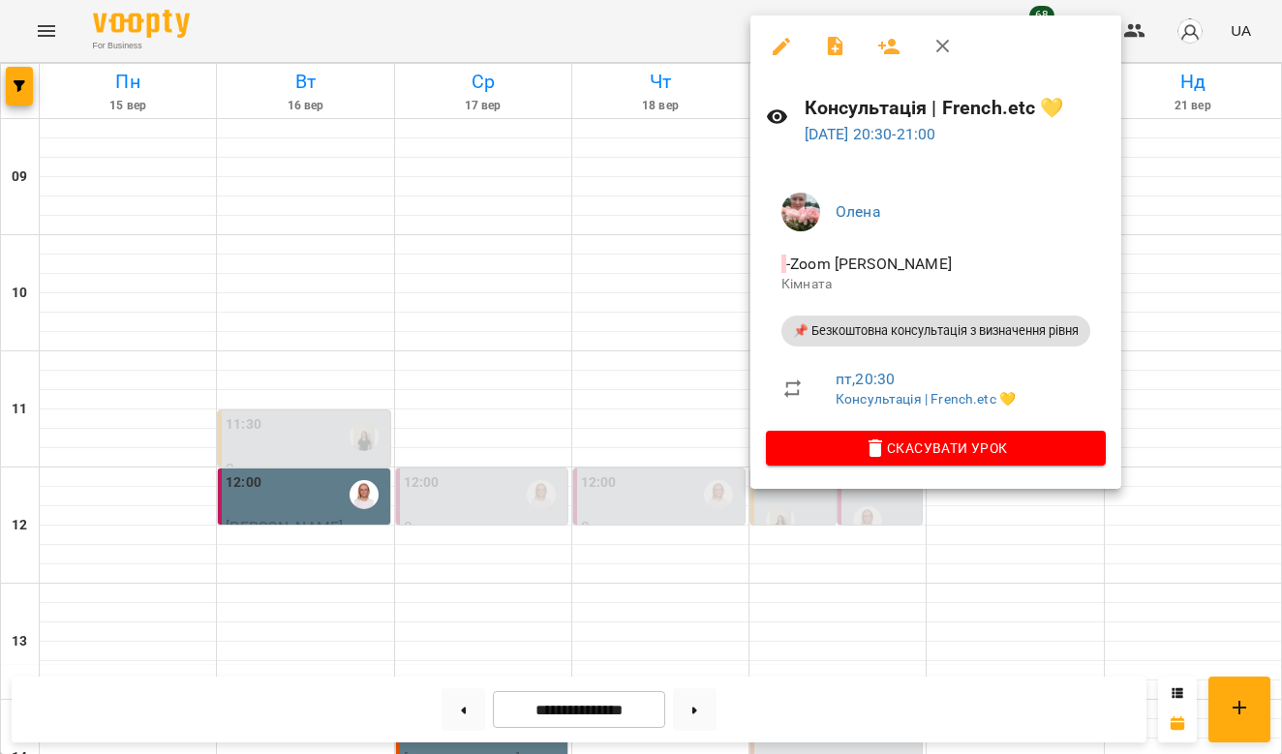
click at [1177, 298] on div at bounding box center [641, 377] width 1282 height 754
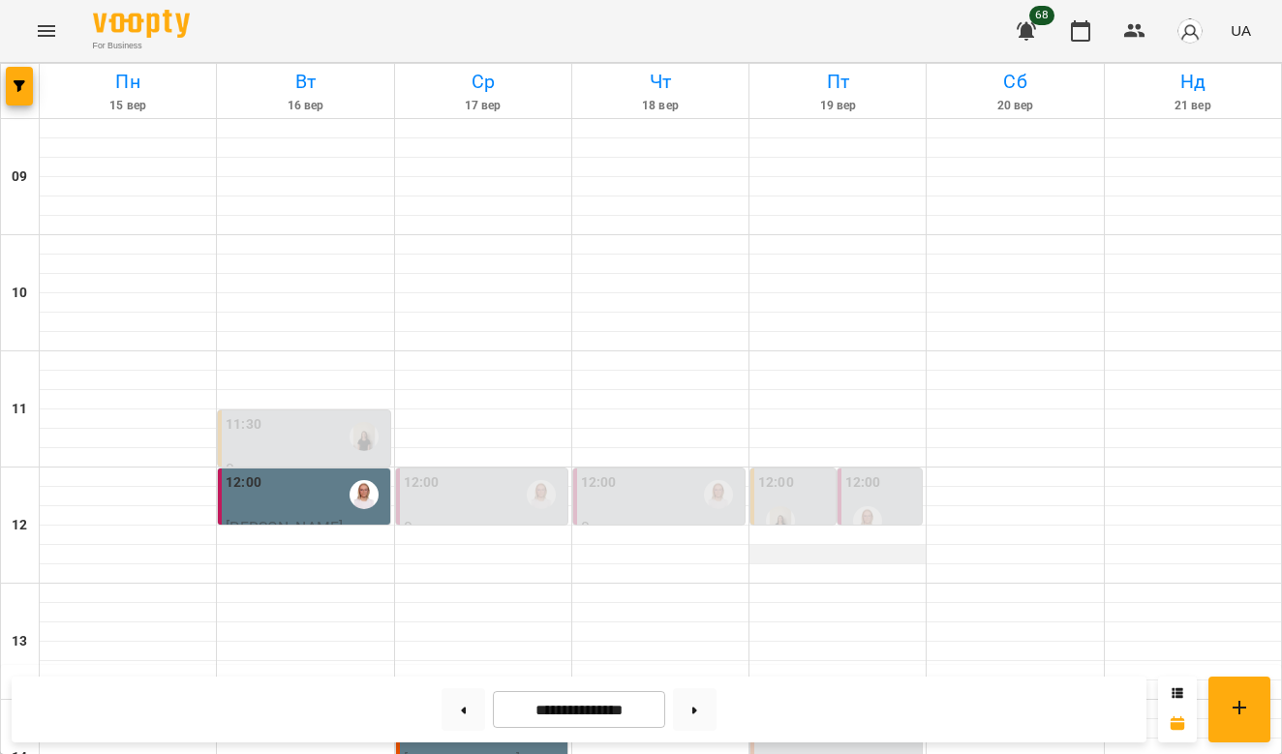
scroll to position [164, 0]
click at [902, 473] on div "12:00" at bounding box center [882, 508] width 74 height 71
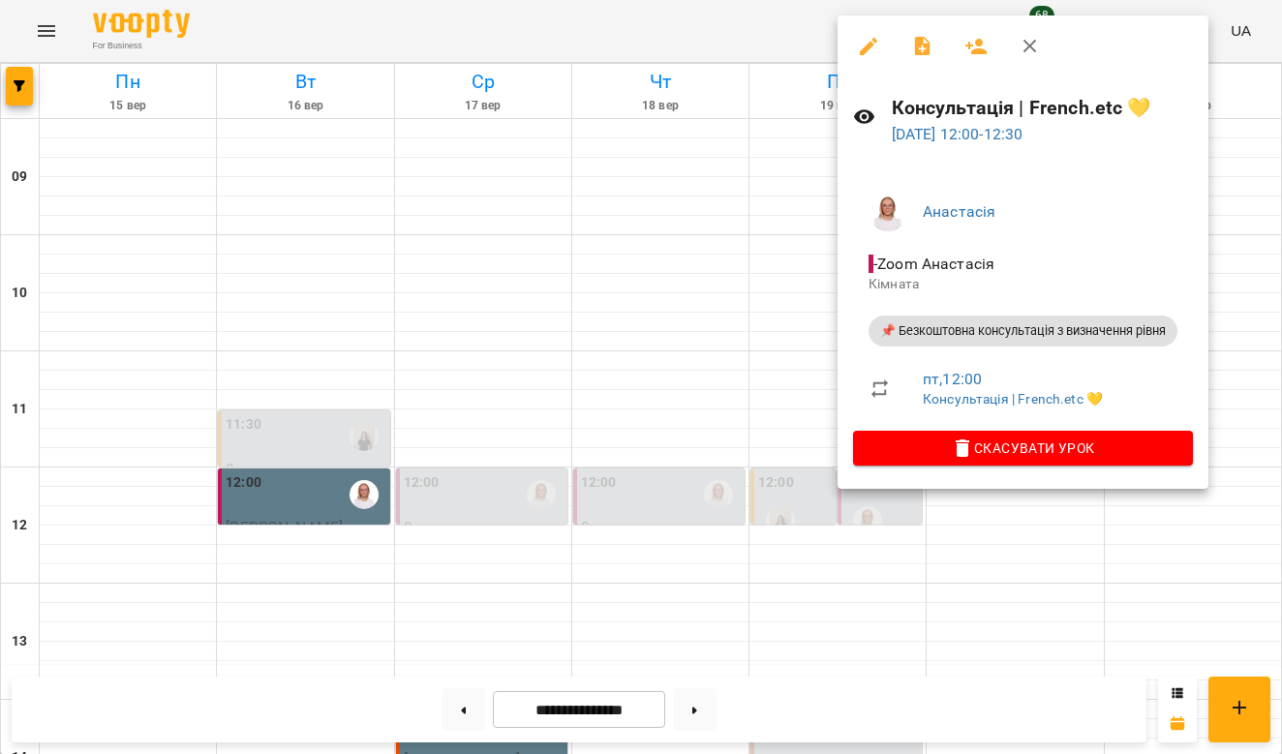
click at [708, 389] on div at bounding box center [641, 377] width 1282 height 754
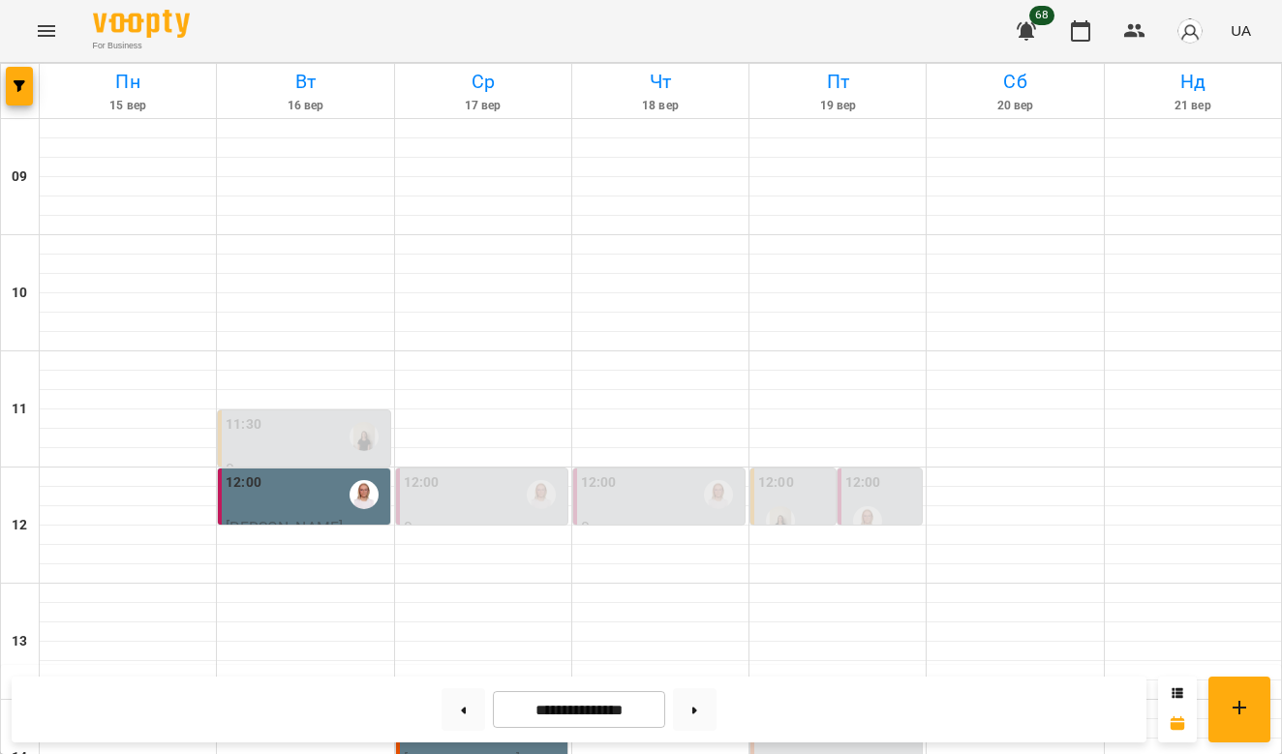
click at [785, 473] on label "12:00" at bounding box center [776, 483] width 36 height 21
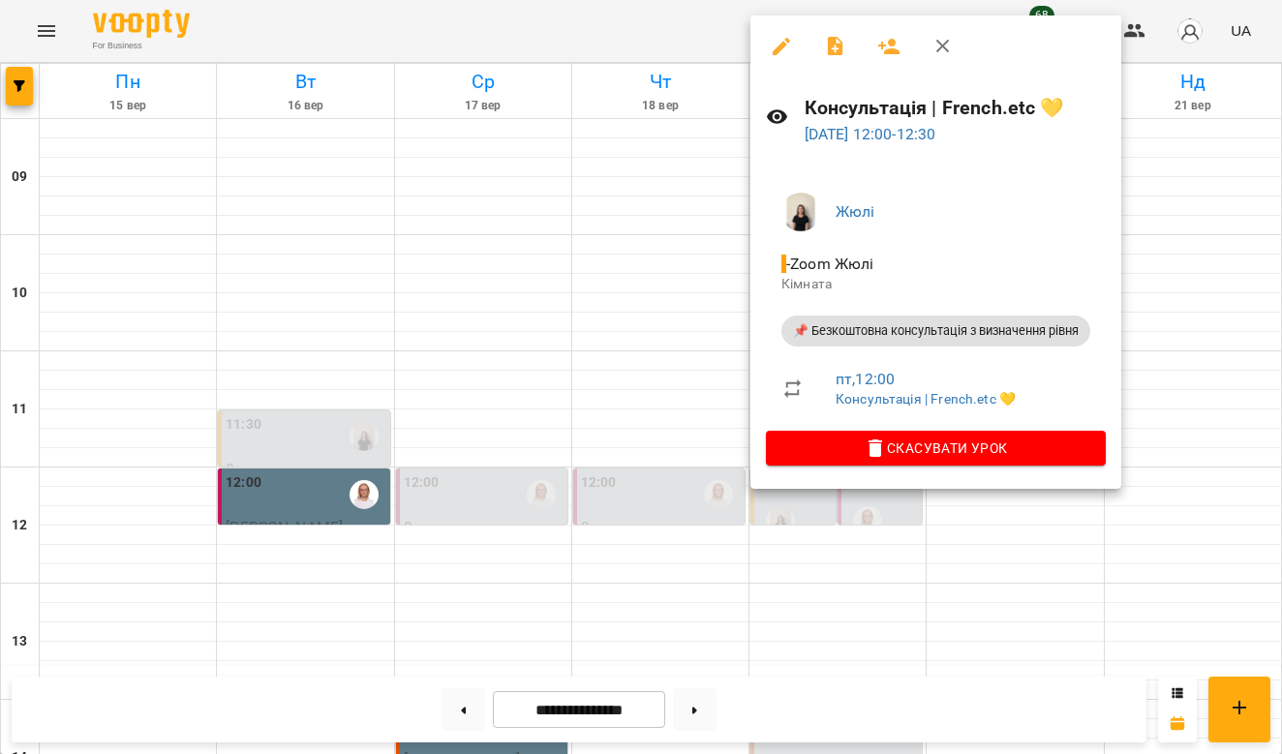
click at [626, 406] on div at bounding box center [641, 377] width 1282 height 754
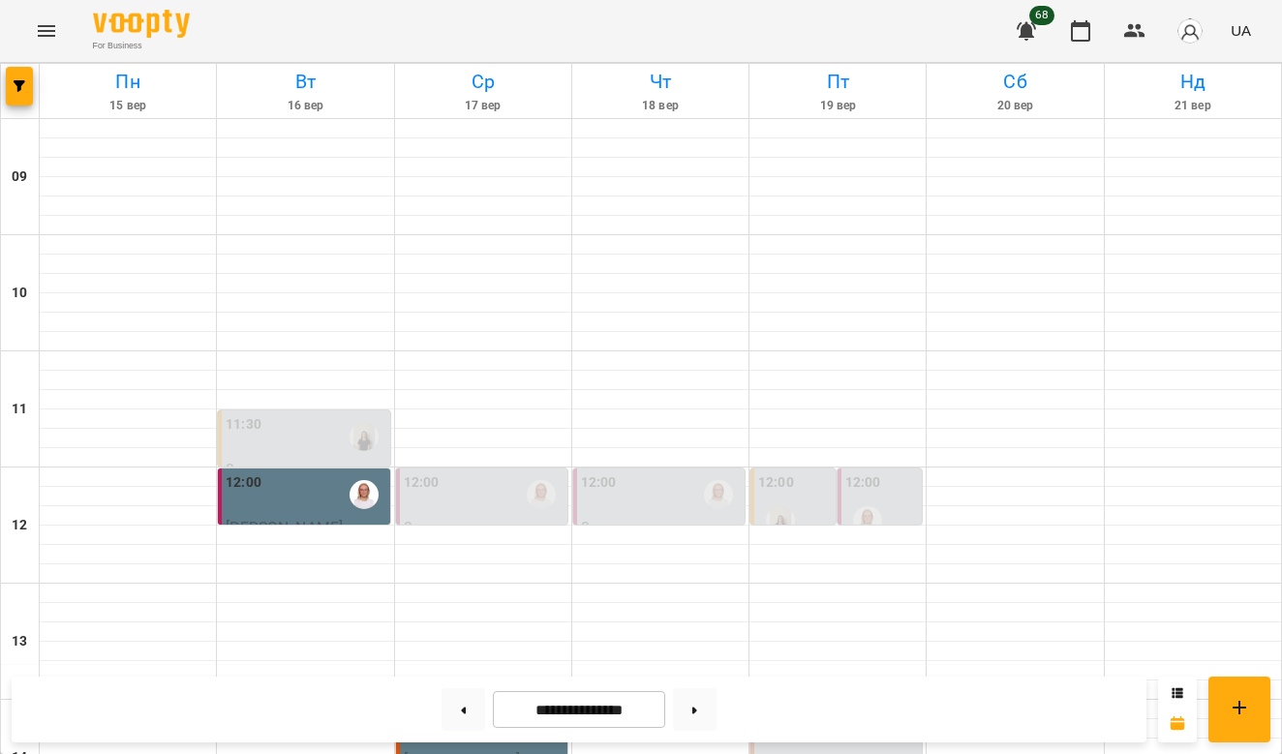
click at [672, 473] on div "12:00" at bounding box center [661, 495] width 160 height 45
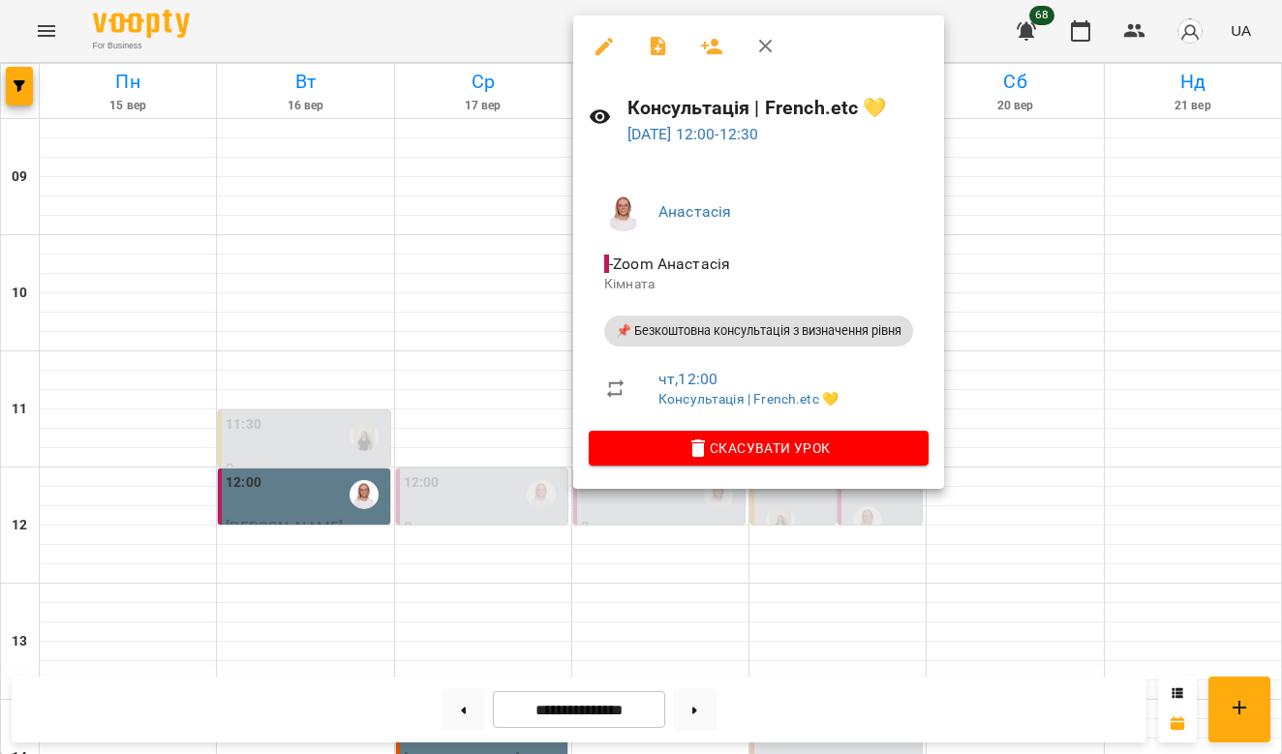
click at [901, 536] on div at bounding box center [641, 377] width 1282 height 754
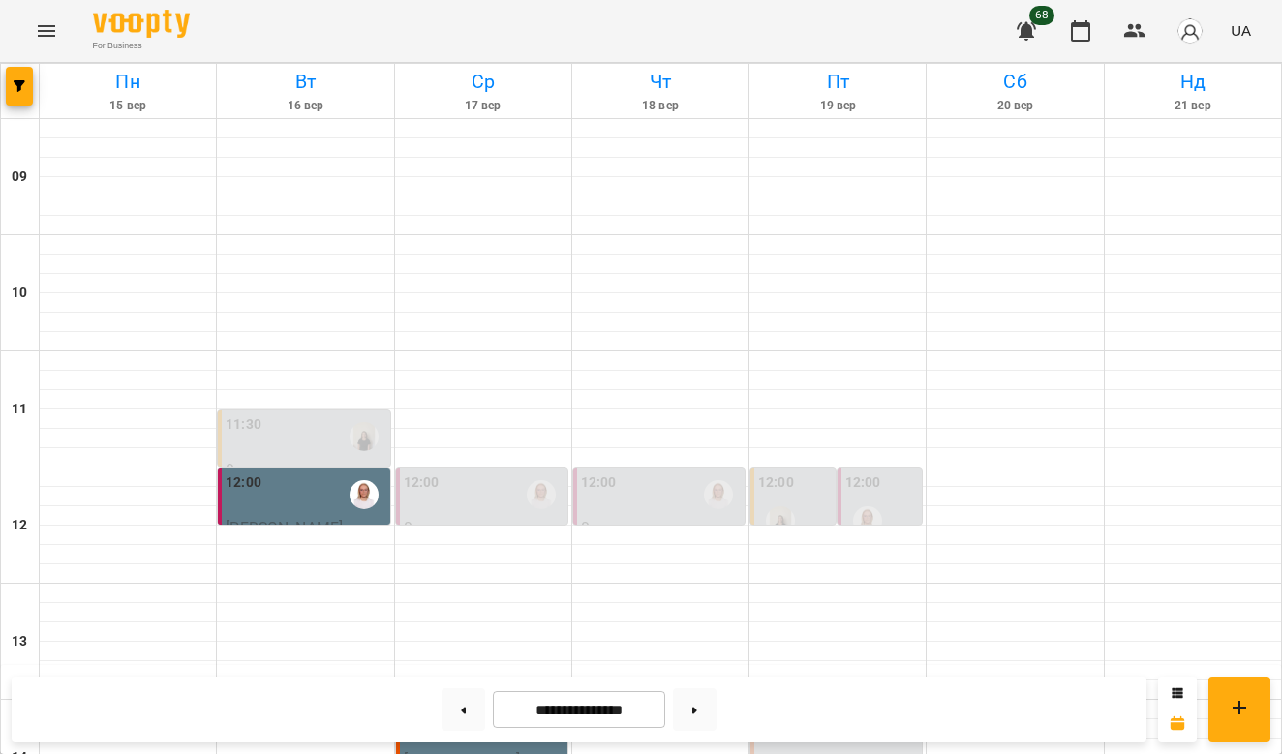
scroll to position [379, 0]
click at [863, 705] on div "14:00" at bounding box center [838, 727] width 160 height 45
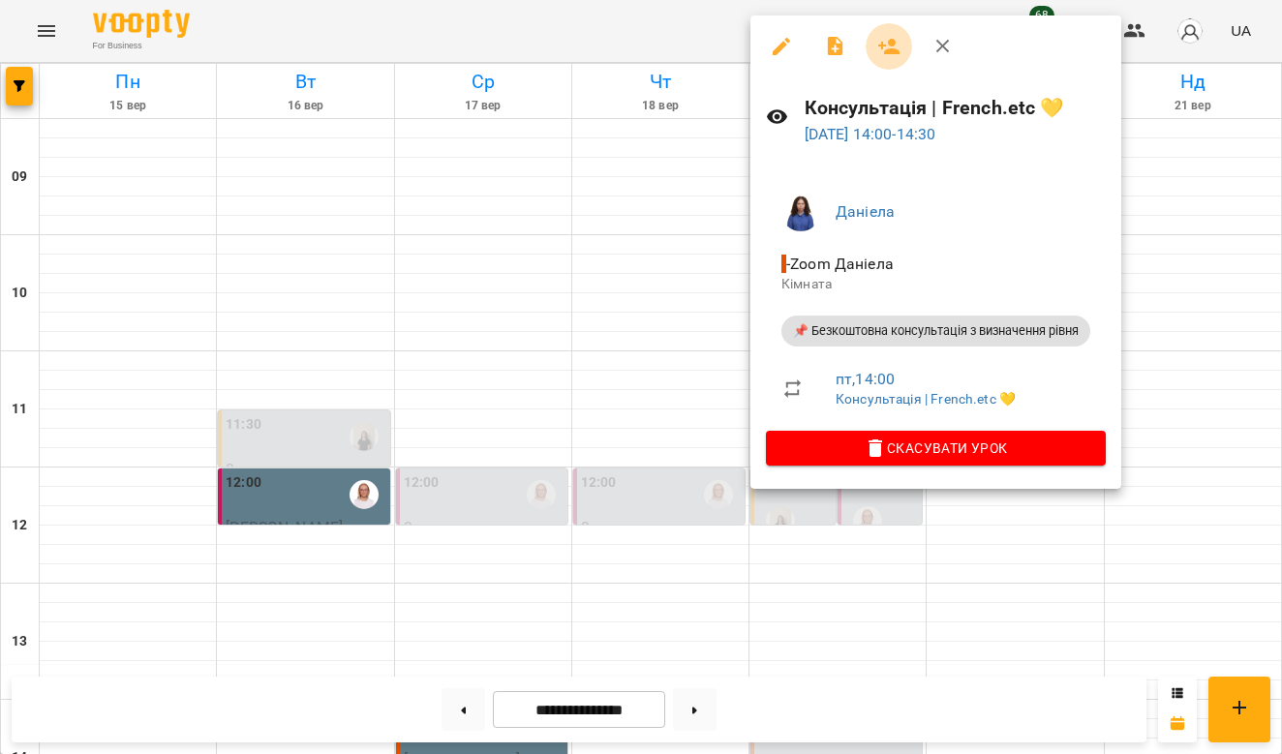
click at [896, 59] on button "button" at bounding box center [889, 46] width 46 height 46
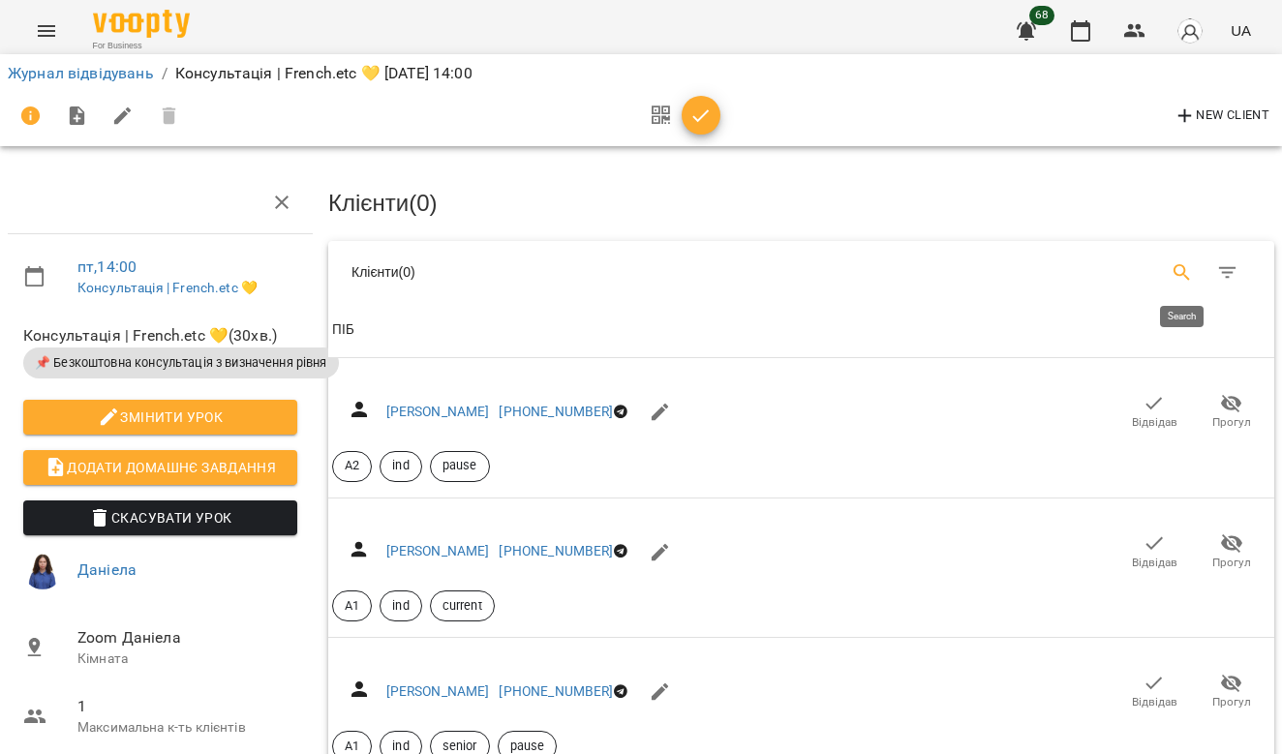
click at [1185, 261] on icon "Search" at bounding box center [1182, 272] width 23 height 23
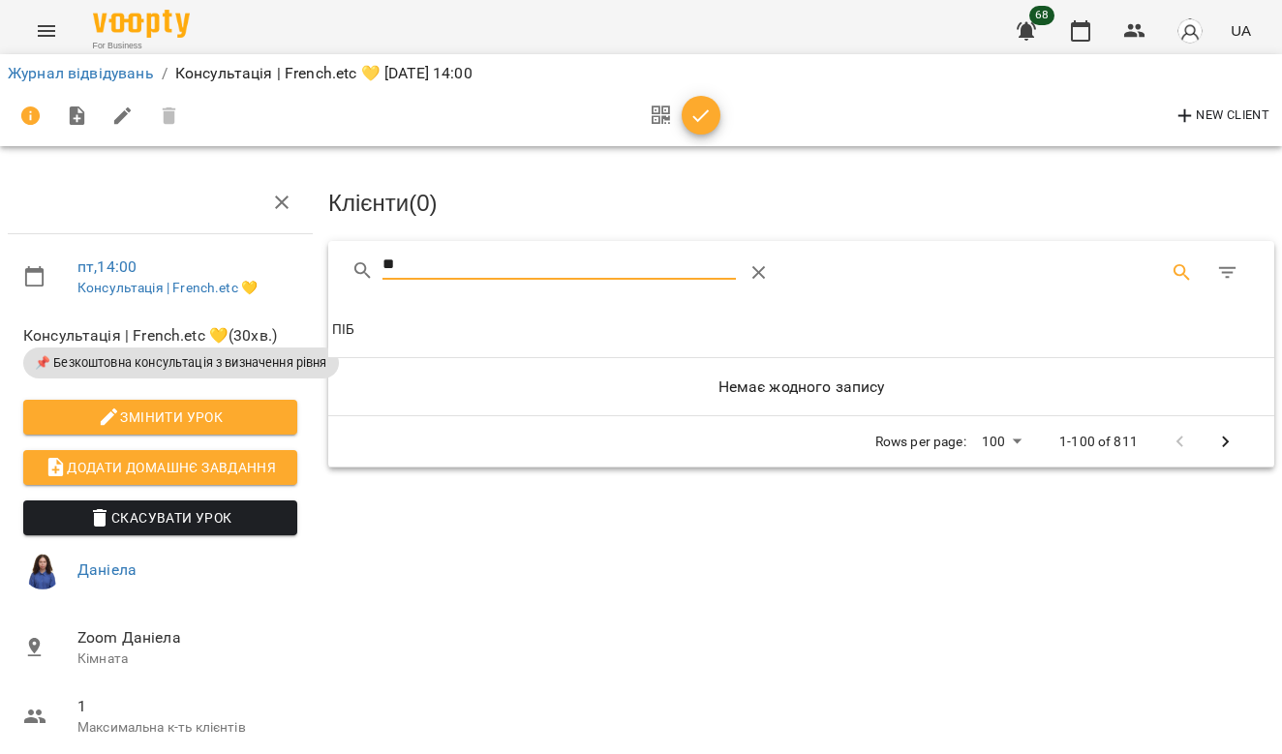
type input "*"
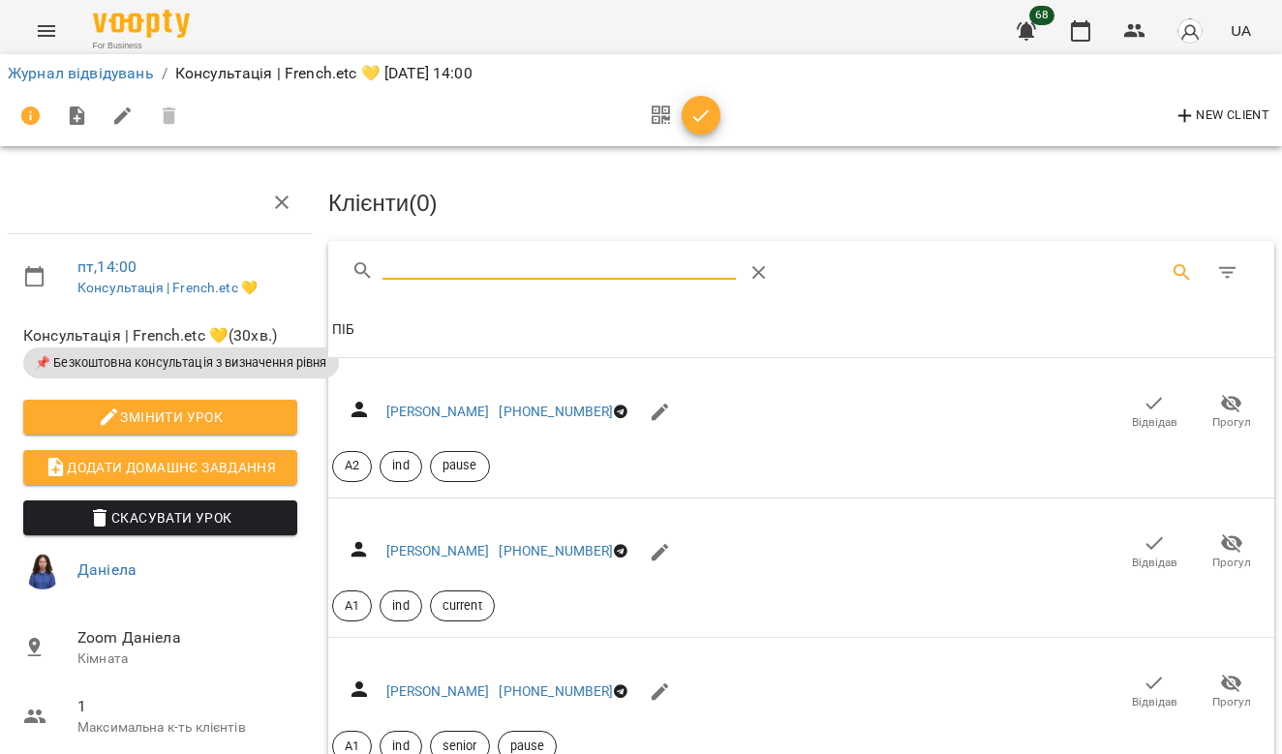
type input "*"
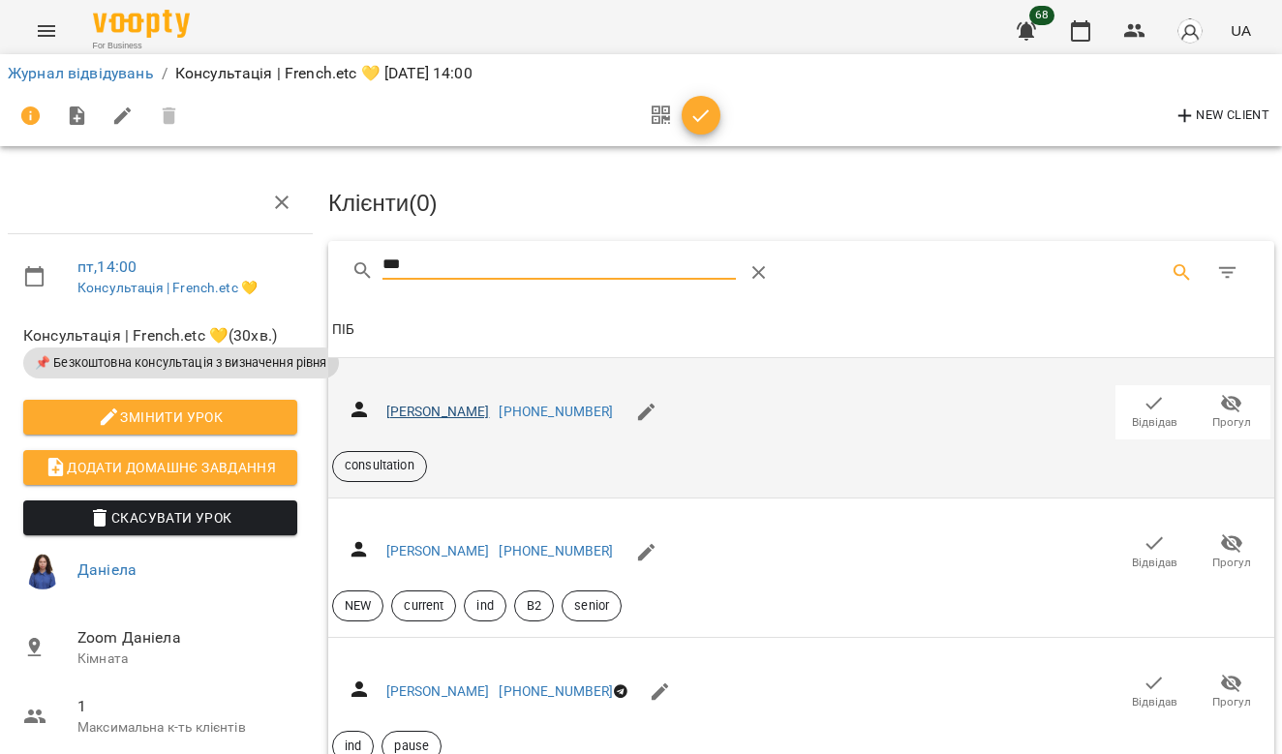
type input "***"
click at [490, 404] on link "[PERSON_NAME]" at bounding box center [438, 411] width 104 height 15
click at [414, 410] on link "[PERSON_NAME]" at bounding box center [438, 411] width 104 height 15
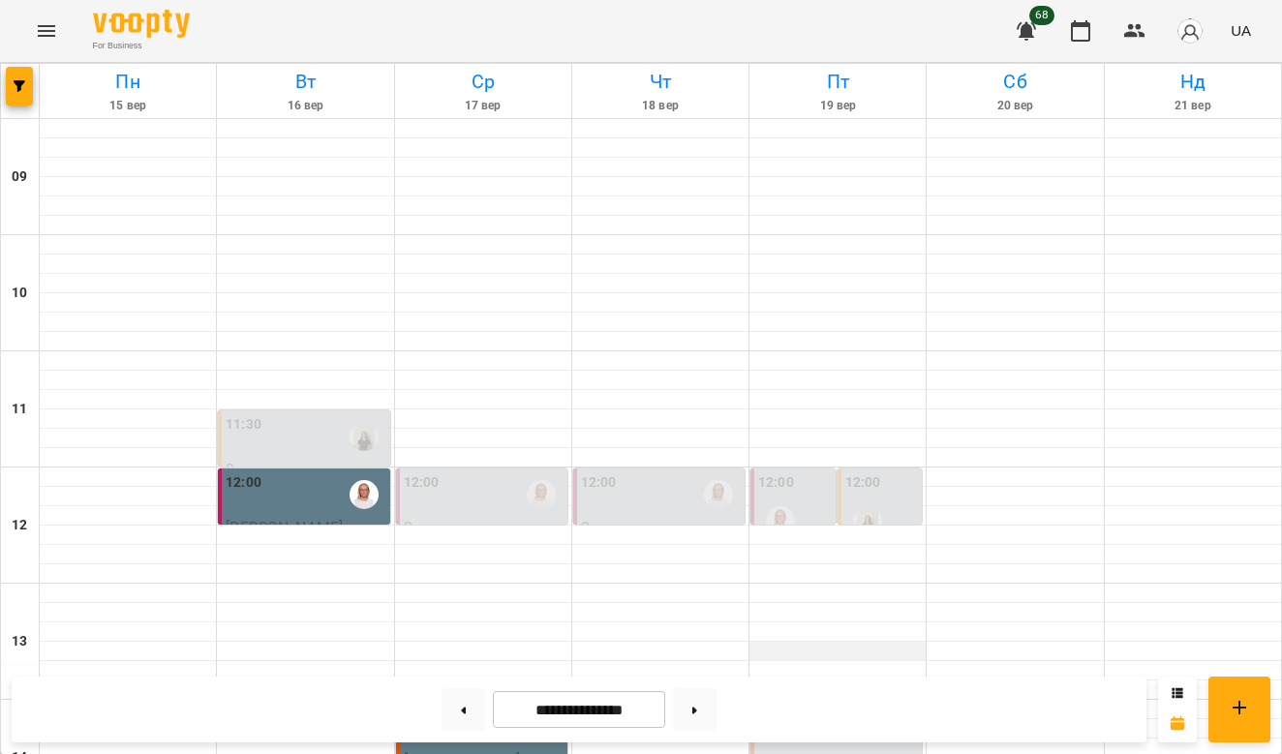
scroll to position [502, 0]
click at [790, 705] on label "14:00" at bounding box center [776, 715] width 36 height 21
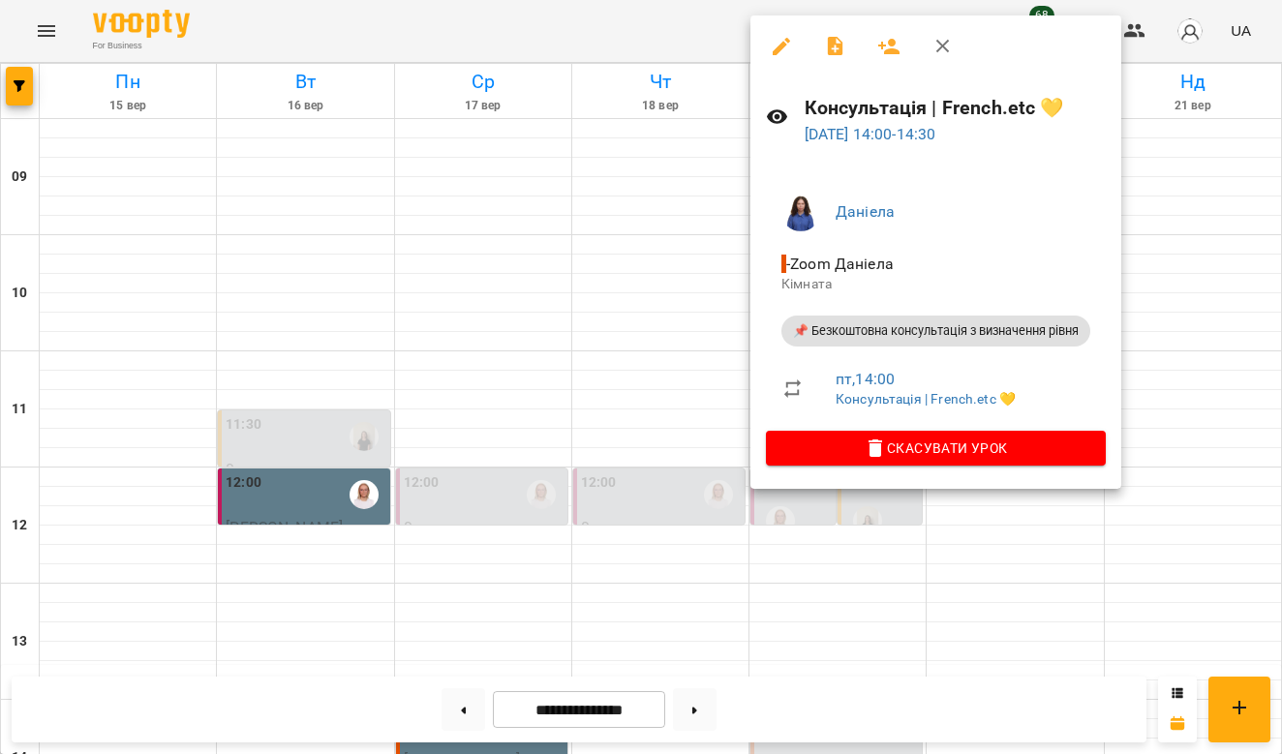
click at [786, 41] on icon "button" at bounding box center [781, 46] width 17 height 17
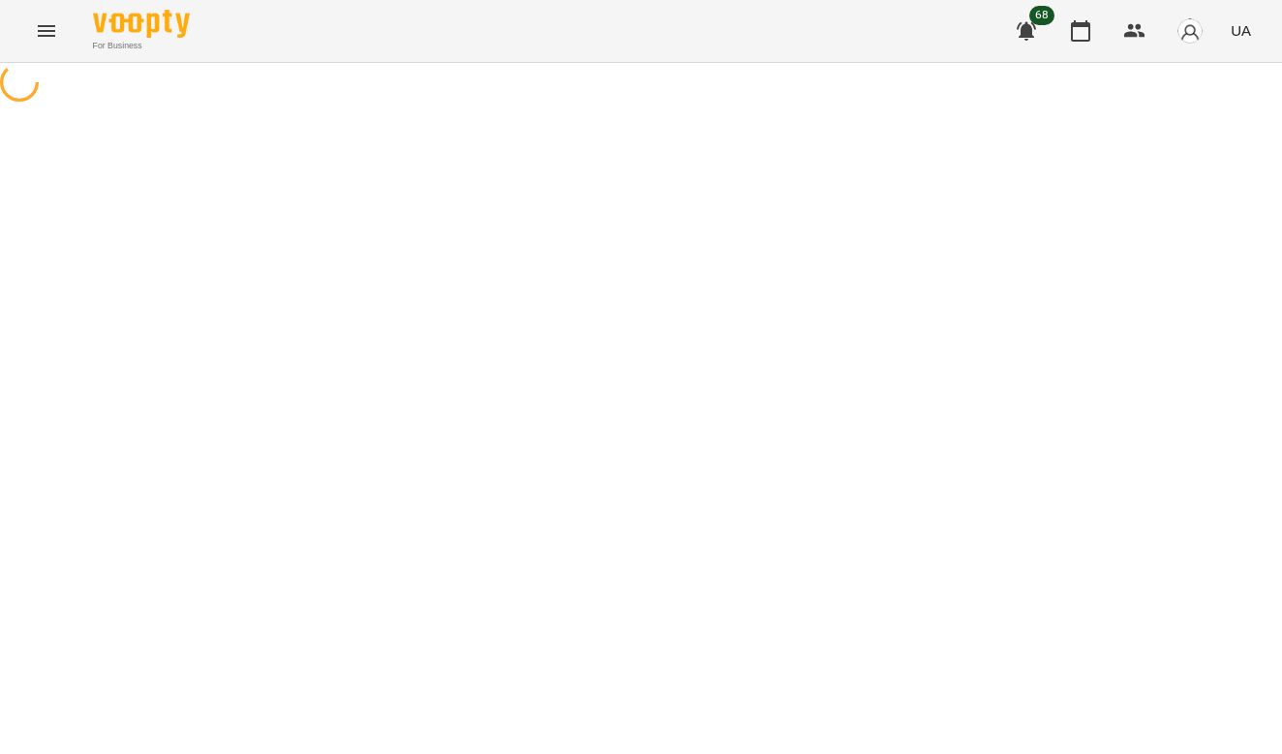
select select "**********"
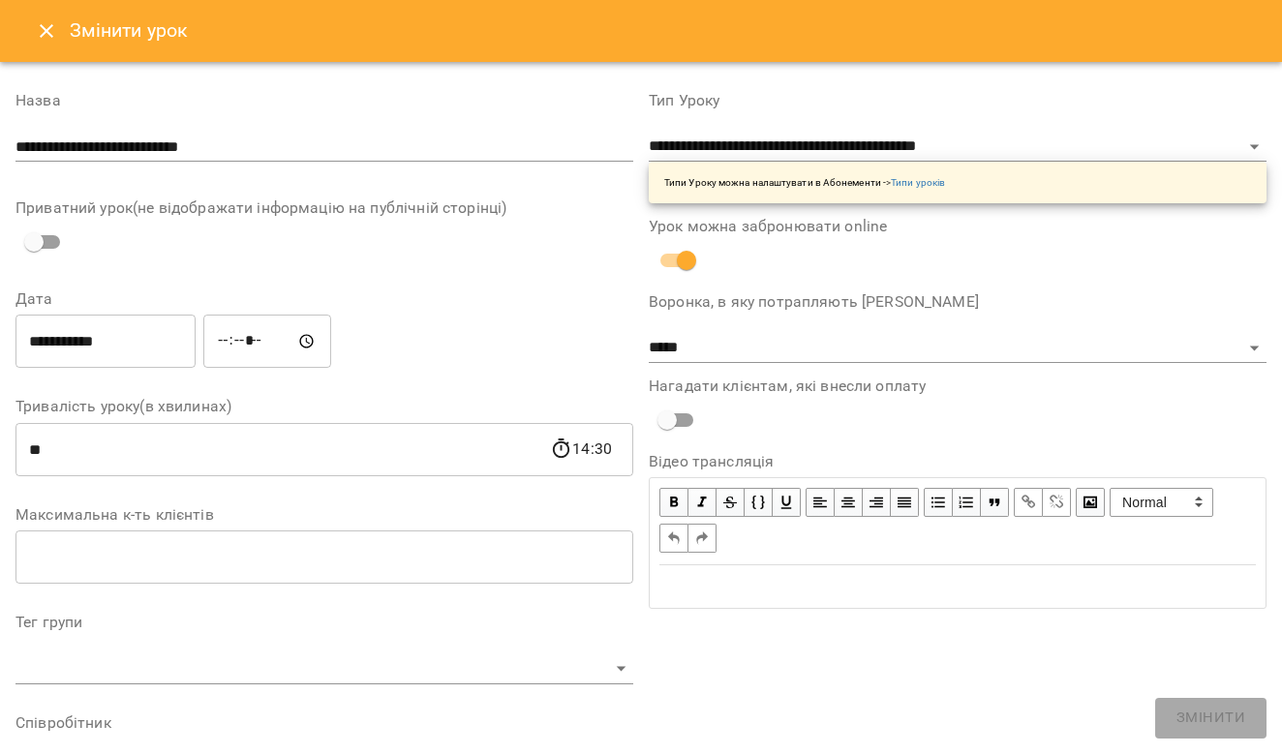
click at [46, 26] on icon "Close" at bounding box center [46, 30] width 23 height 23
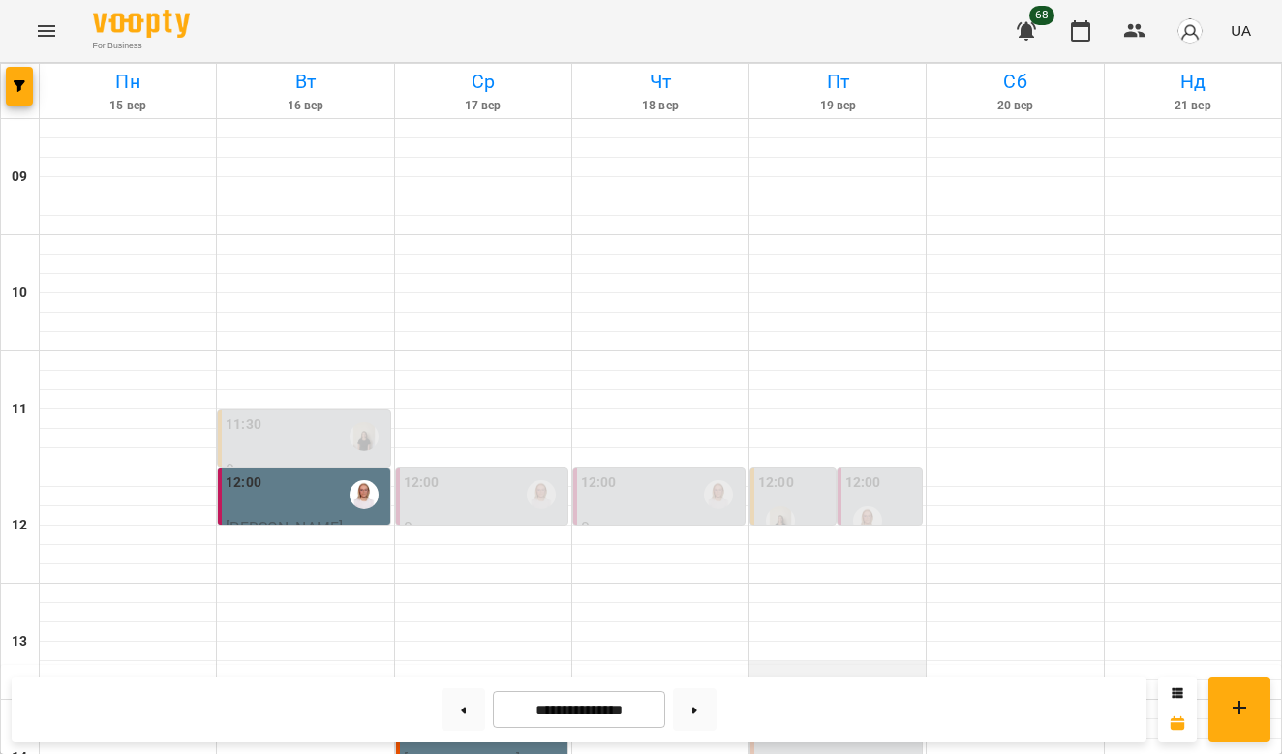
scroll to position [523, 0]
click at [780, 705] on label "14:00" at bounding box center [776, 715] width 36 height 21
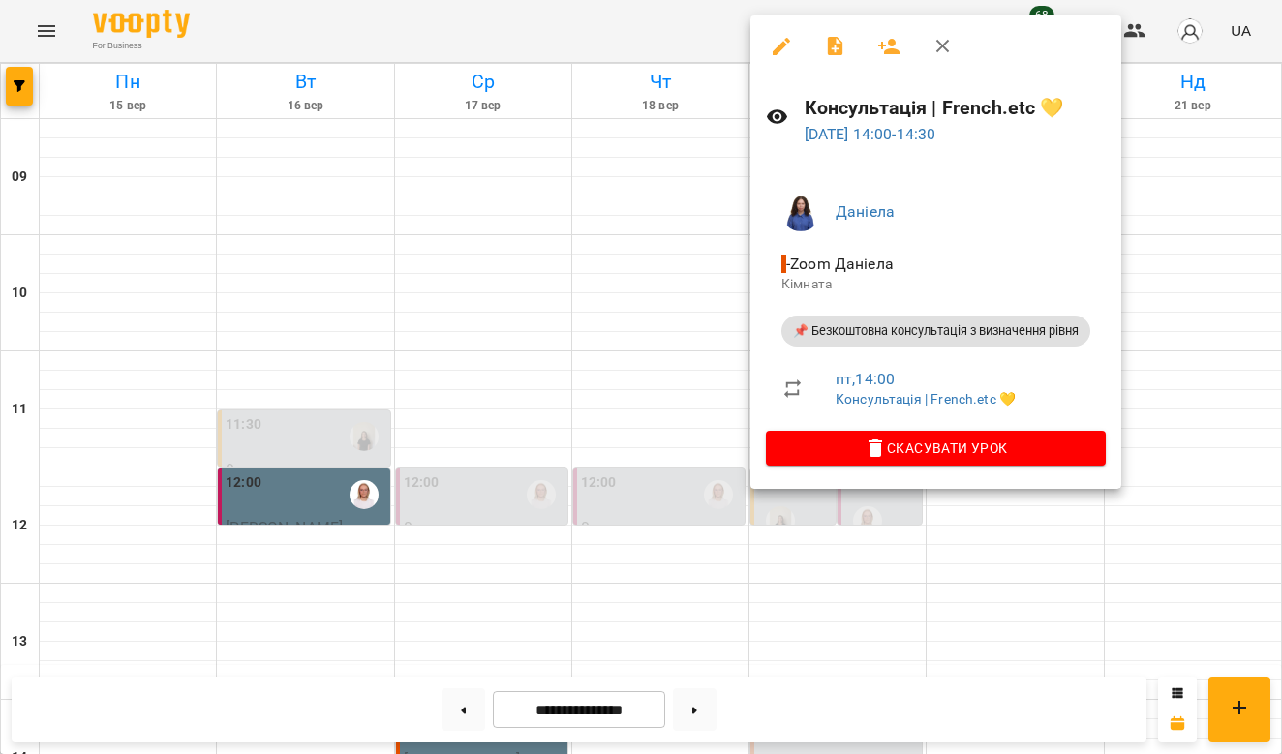
click at [842, 46] on icon "button" at bounding box center [834, 46] width 15 height 19
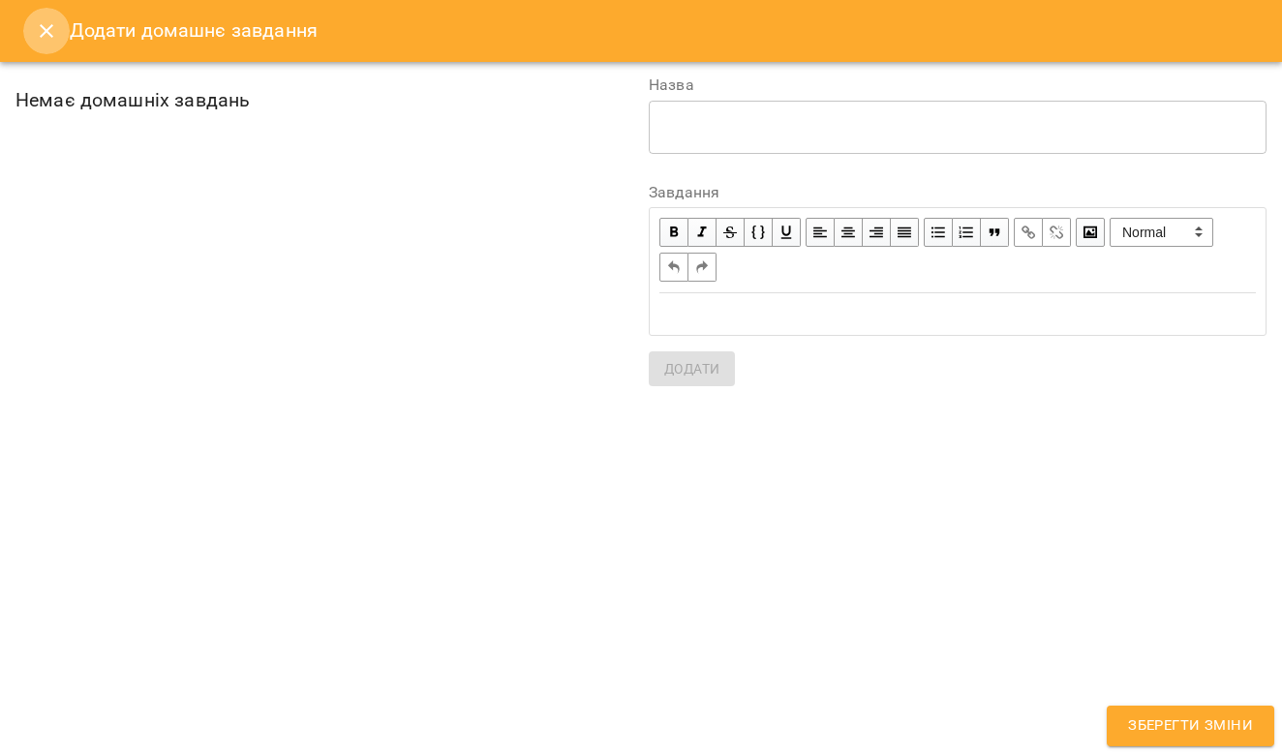
click at [44, 30] on icon "Close" at bounding box center [46, 30] width 23 height 23
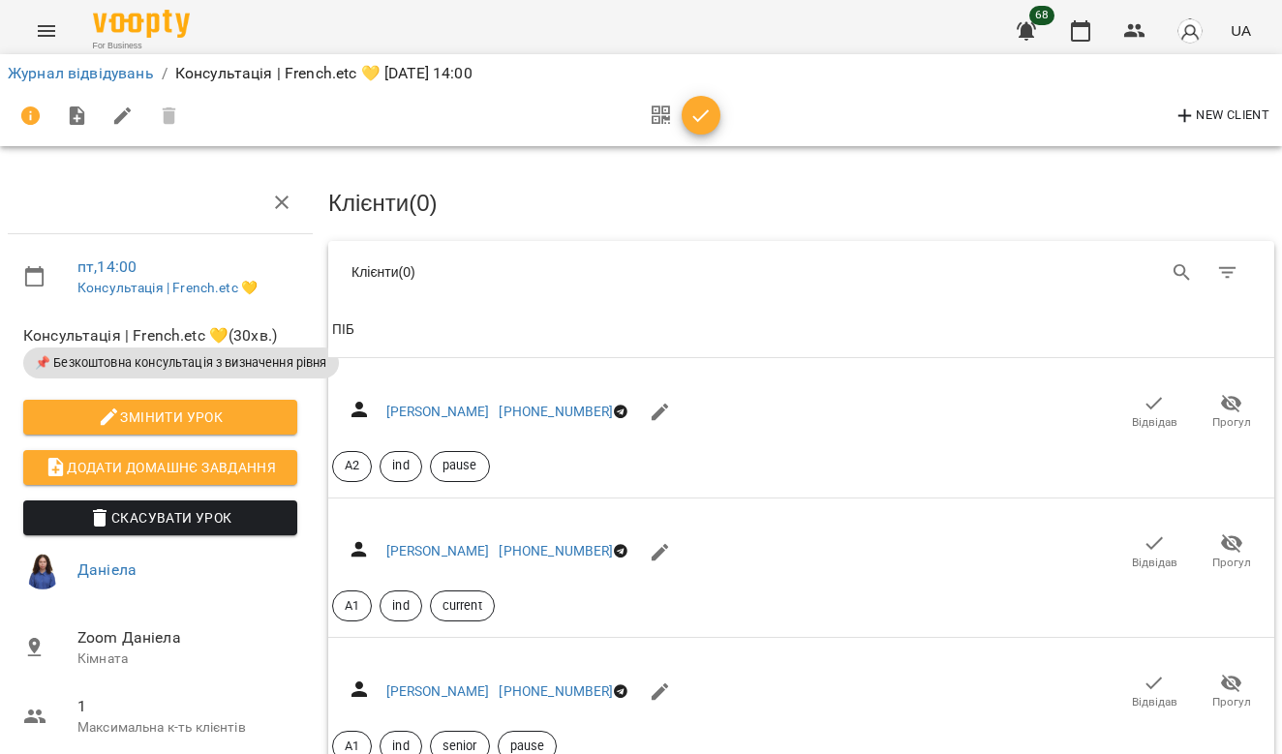
click at [123, 116] on icon "button" at bounding box center [122, 115] width 17 height 17
select select "**********"
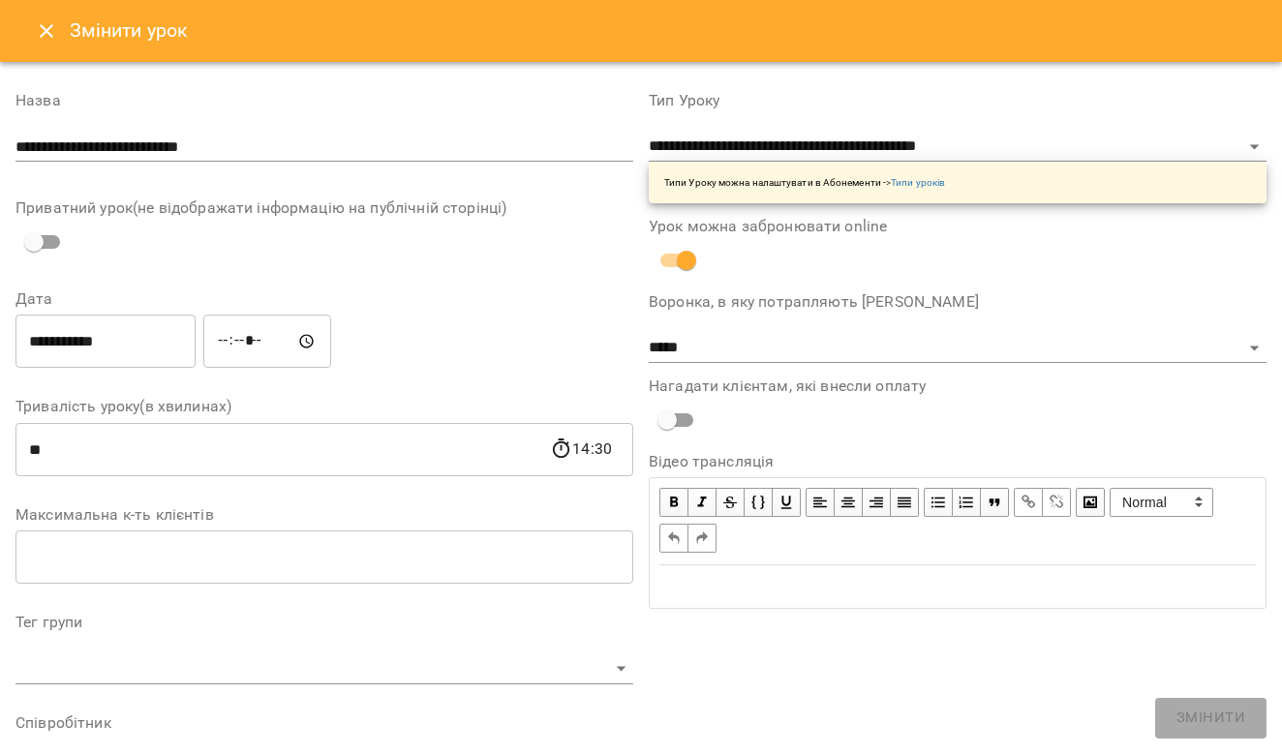
click at [43, 30] on icon "Close" at bounding box center [46, 30] width 23 height 23
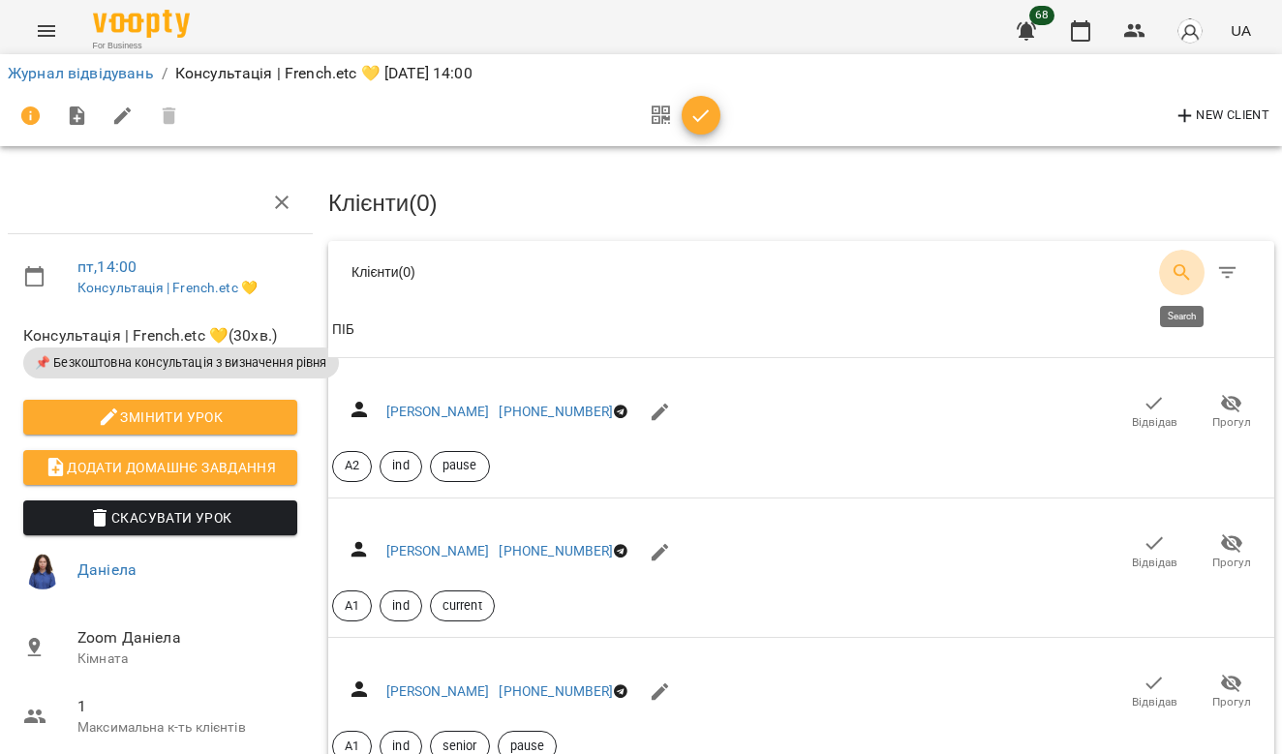
click at [1178, 285] on button "Search" at bounding box center [1182, 273] width 46 height 46
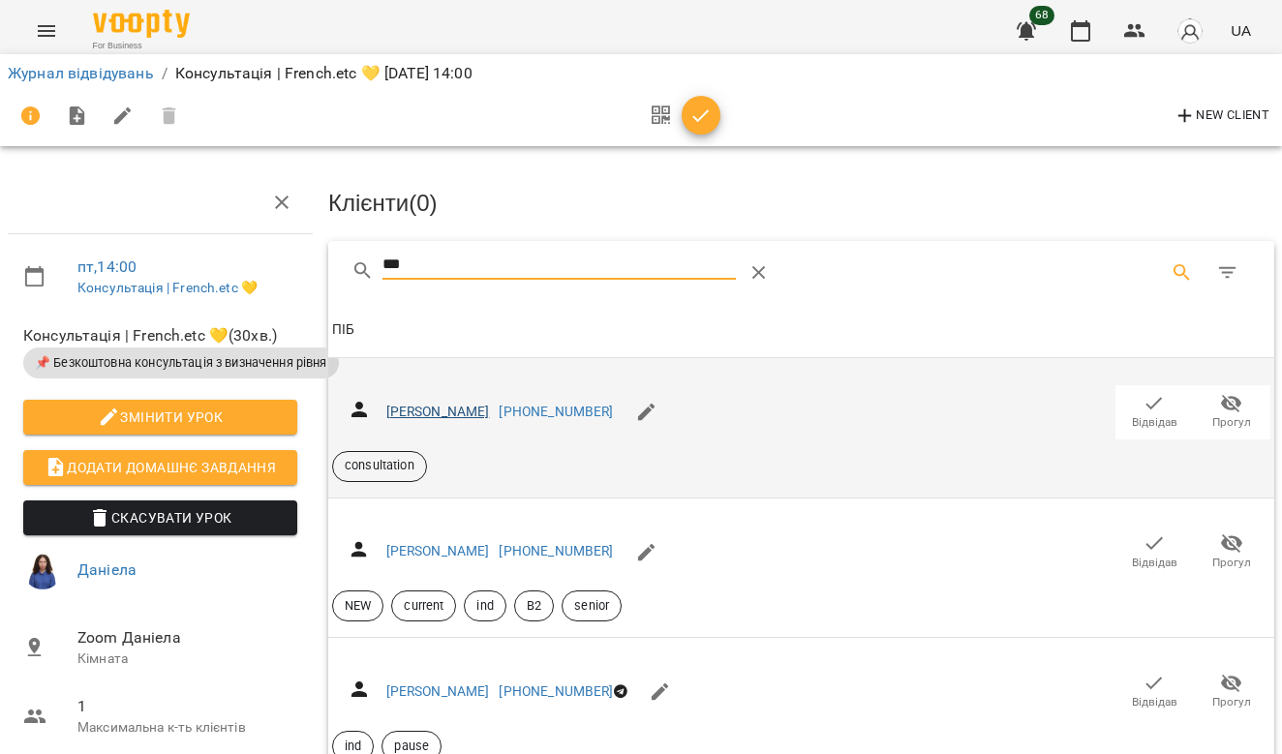
type input "***"
click at [490, 407] on link "[PERSON_NAME]" at bounding box center [438, 411] width 104 height 15
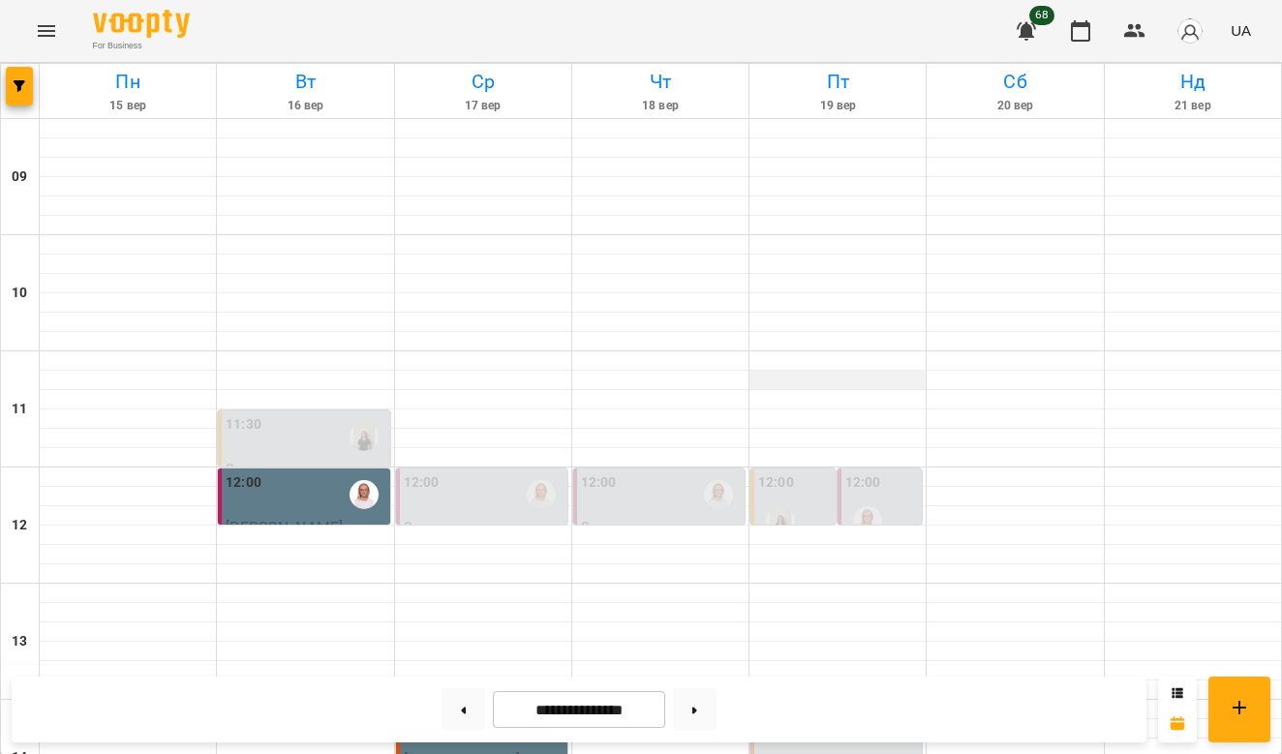
scroll to position [137, 0]
click at [841, 681] on div at bounding box center [837, 690] width 176 height 19
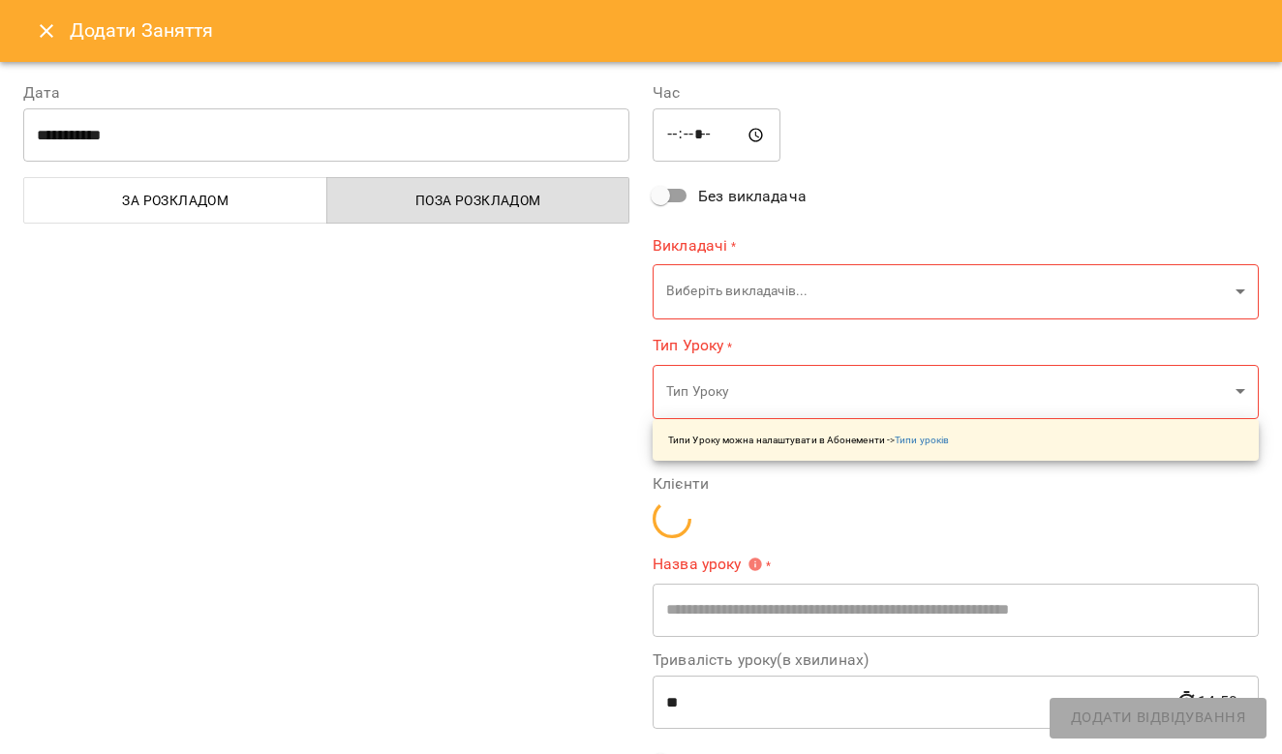
type input "**********"
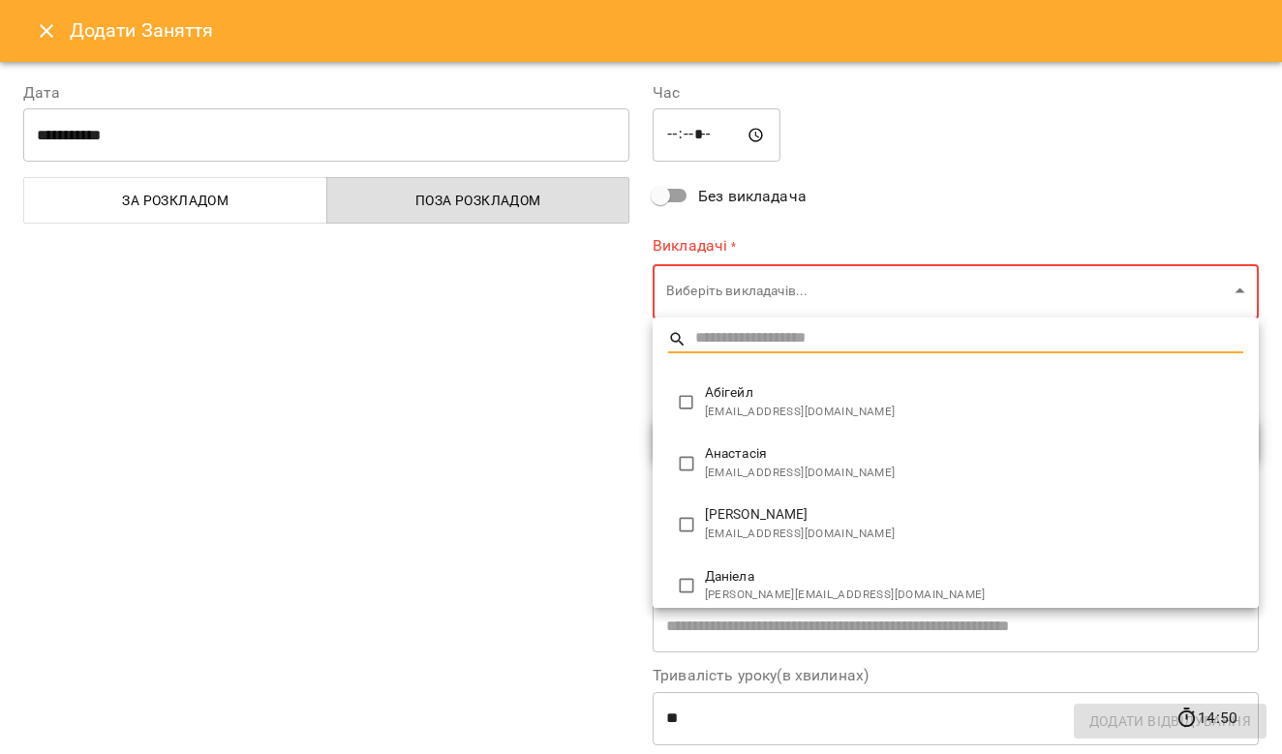
click at [48, 29] on div at bounding box center [641, 377] width 1282 height 754
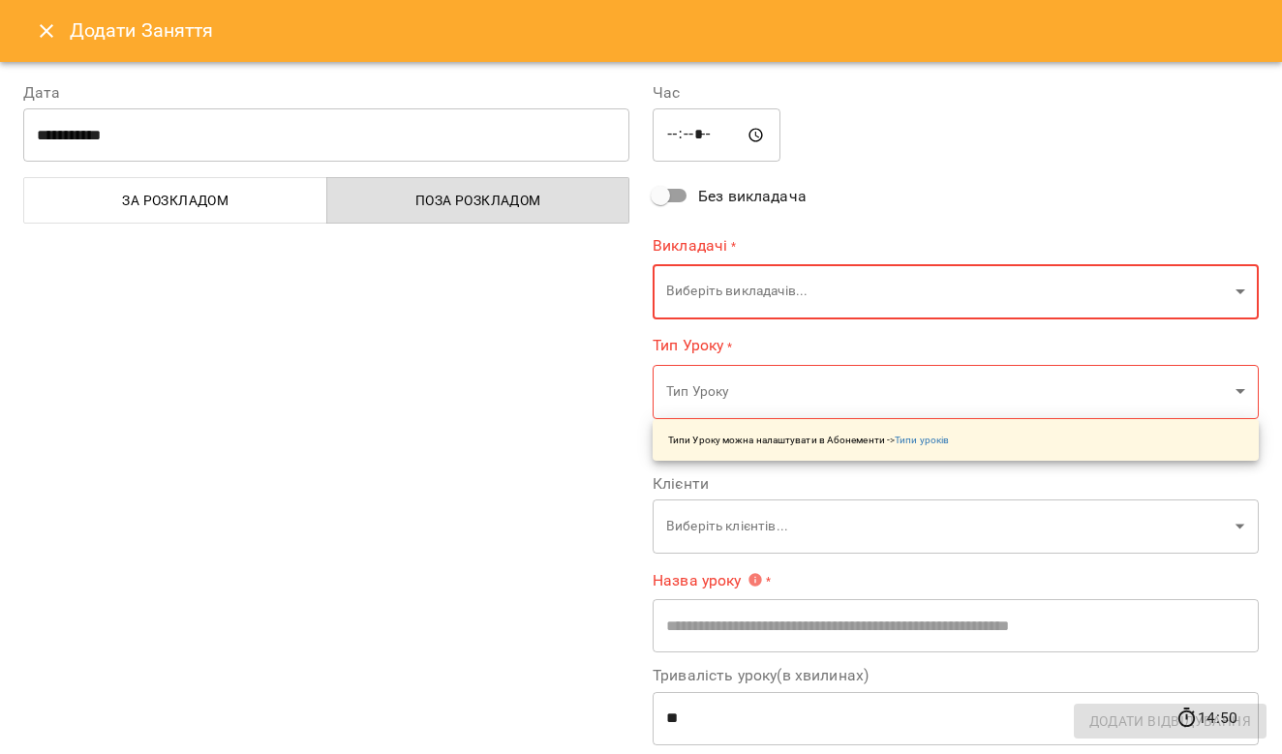
click at [51, 30] on icon "Close" at bounding box center [46, 30] width 23 height 23
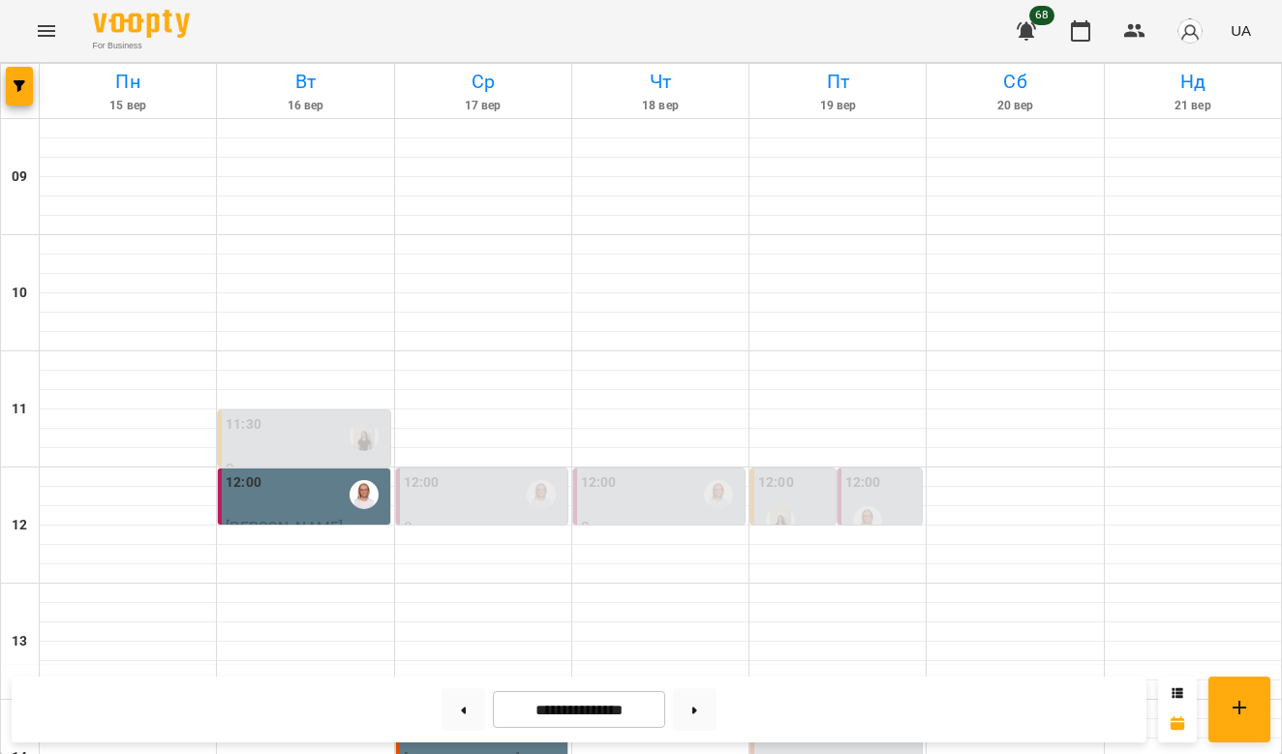
scroll to position [438, 0]
click at [826, 753] on div at bounding box center [837, 767] width 176 height 19
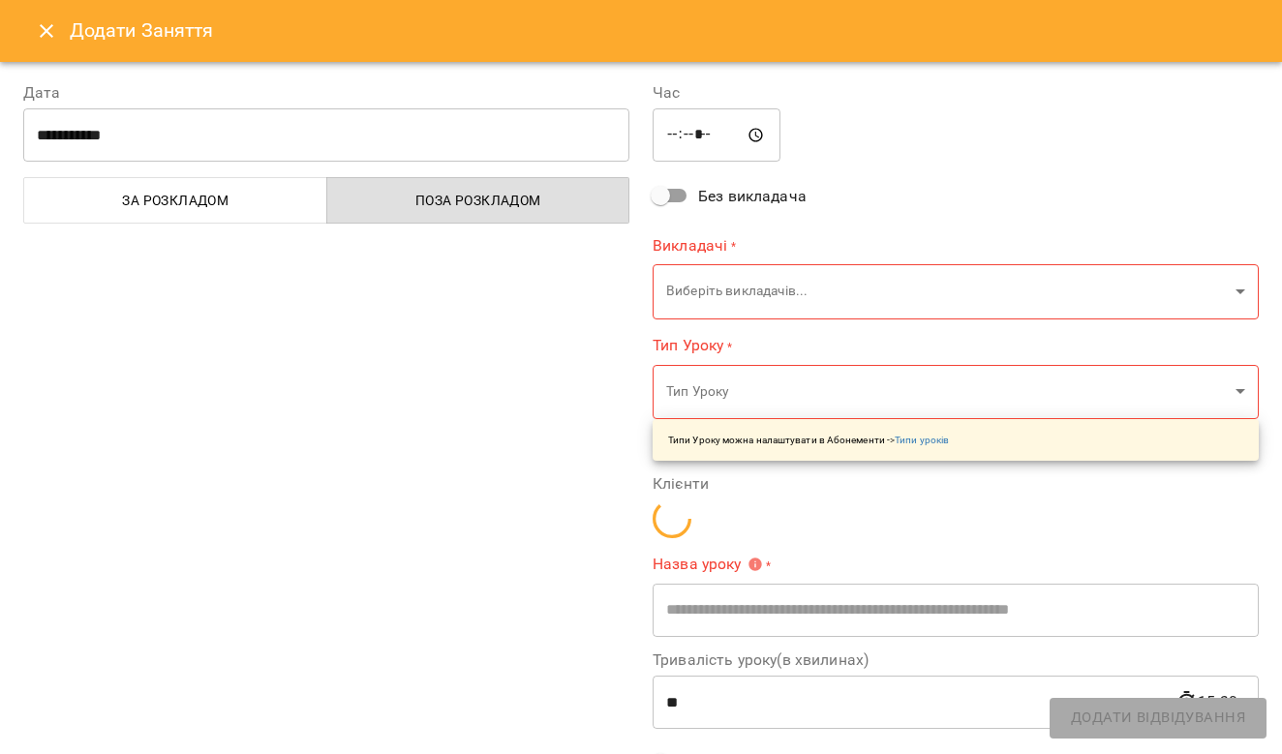
type input "**********"
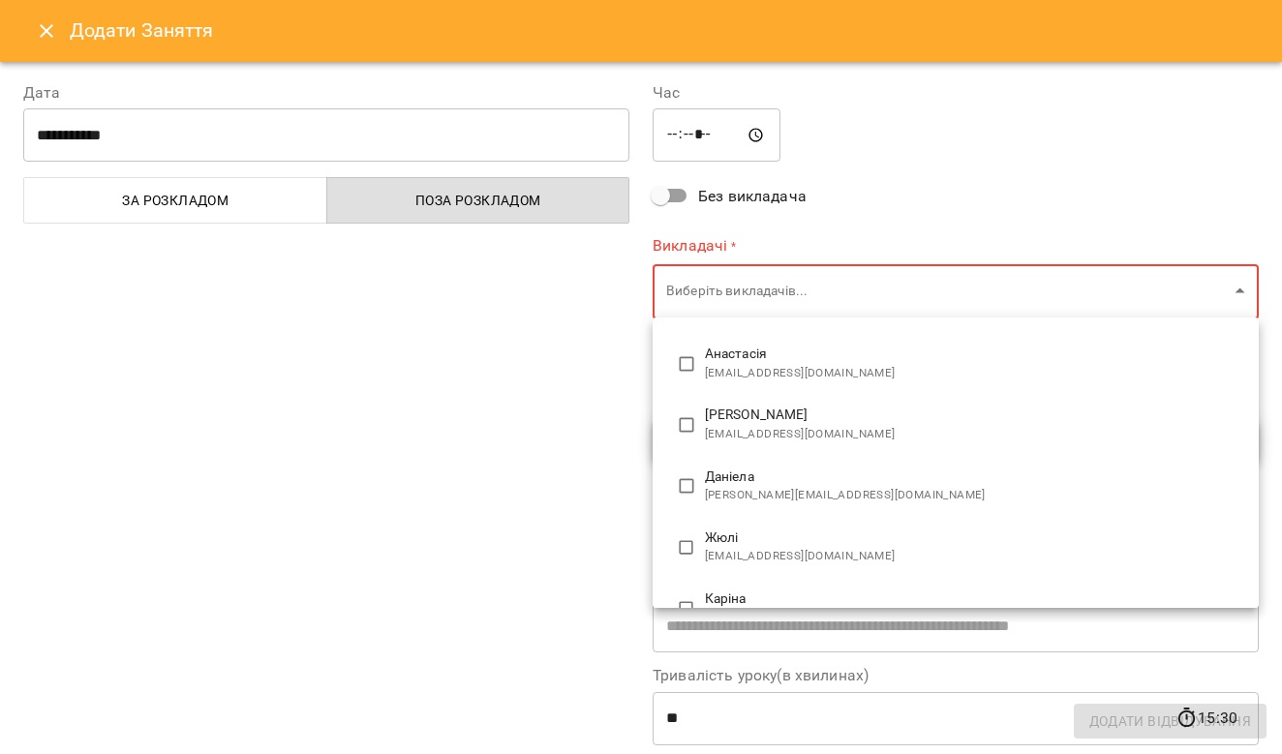
scroll to position [102, 0]
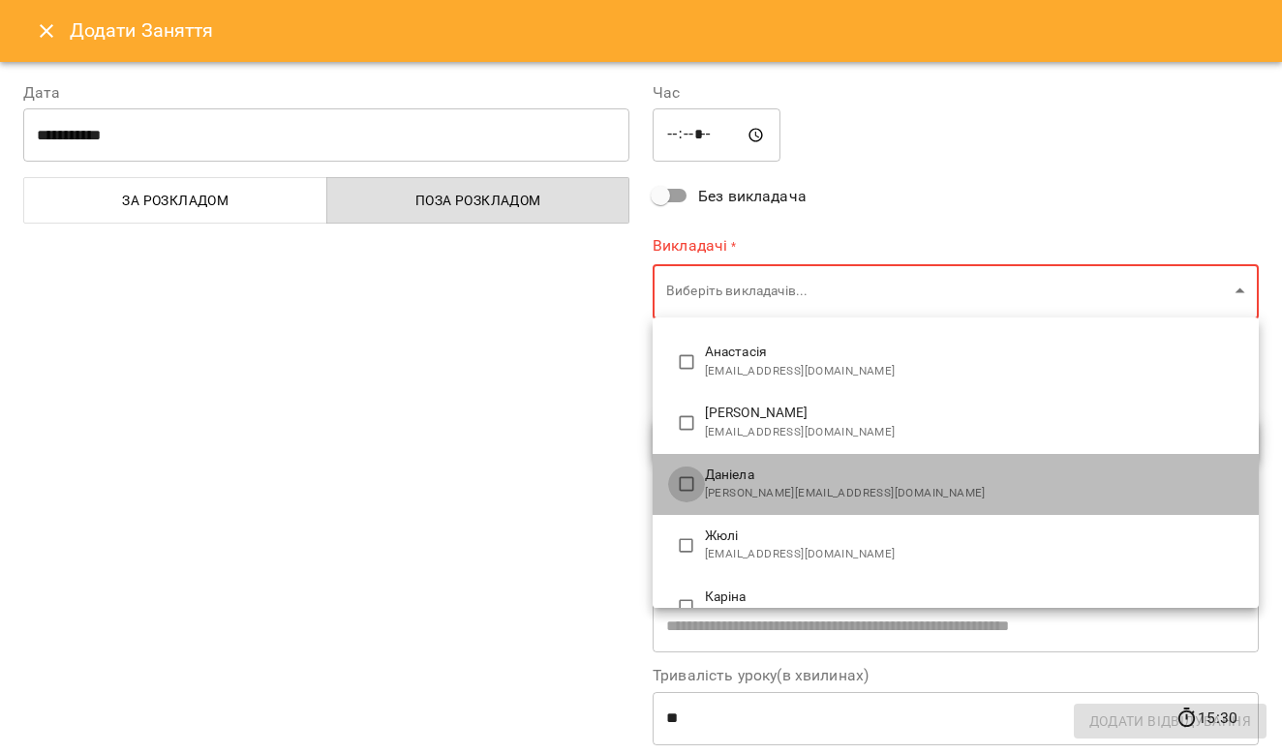
type input "**********"
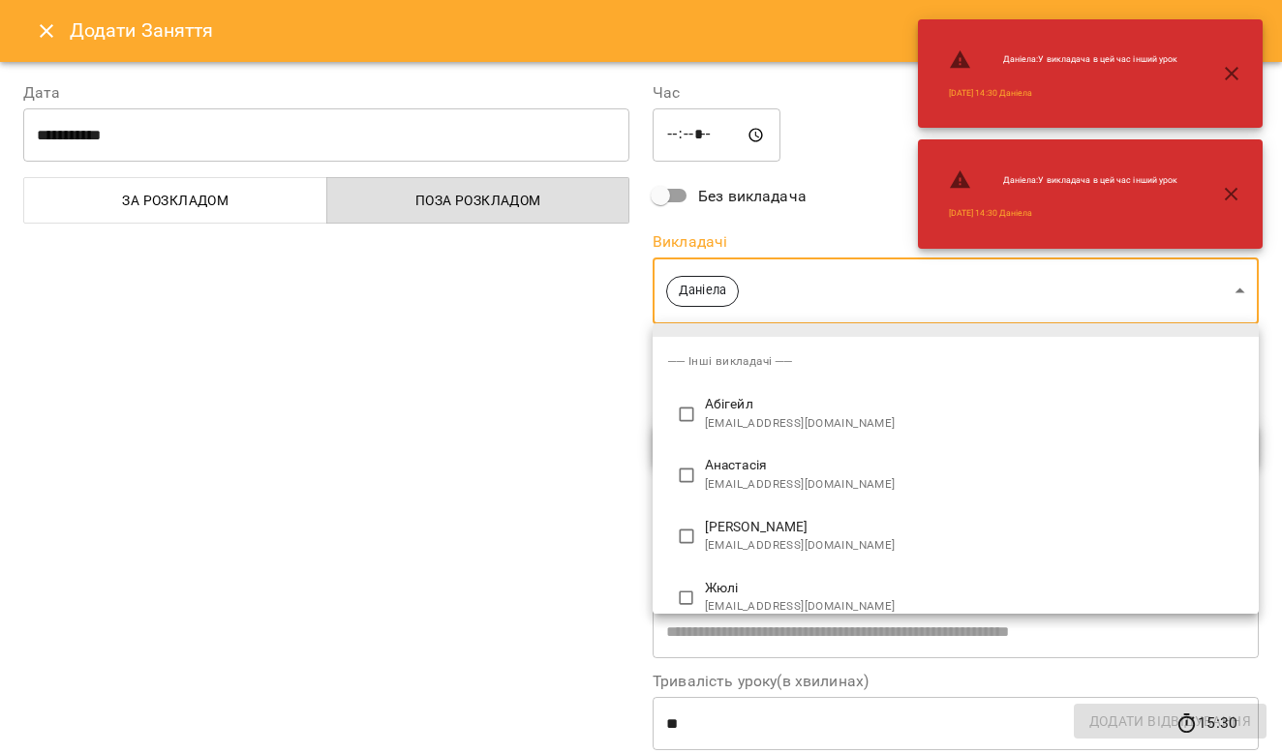
click at [1241, 288] on div at bounding box center [641, 377] width 1282 height 754
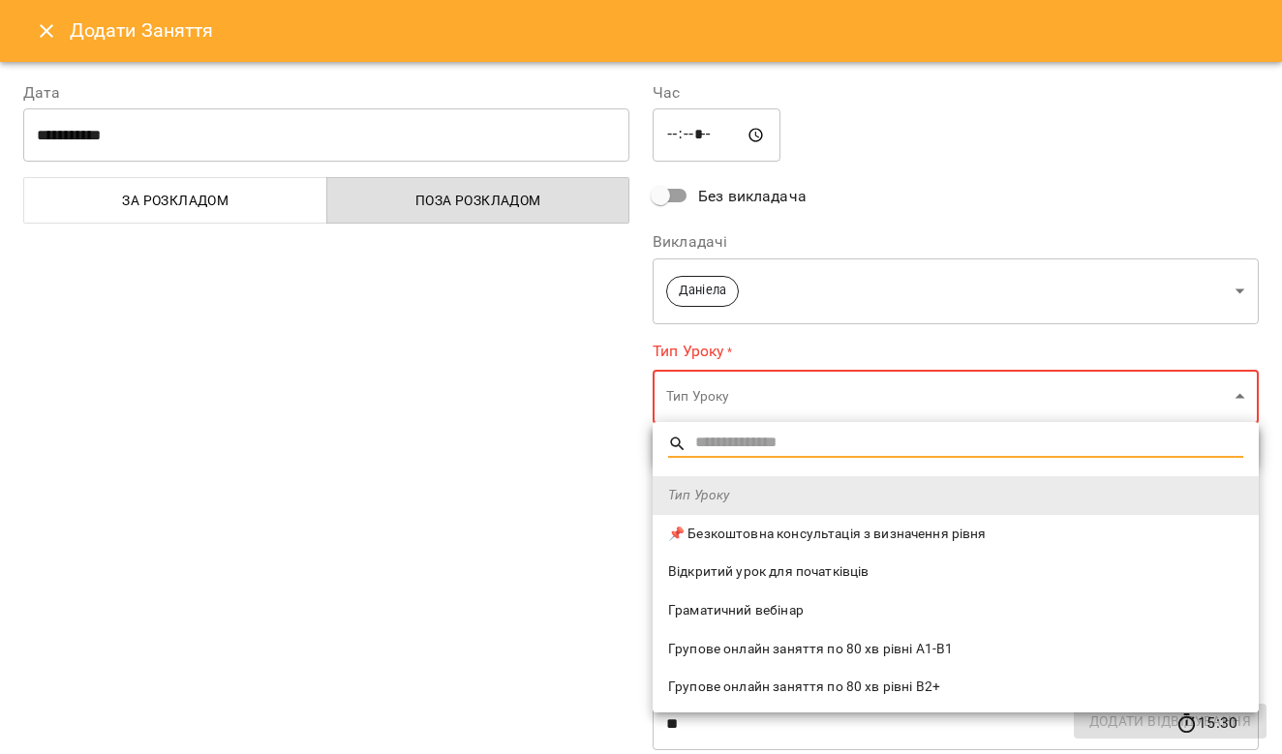
click at [842, 532] on span "📌 Безкоштовна консультація з визначення рівня" at bounding box center [955, 534] width 575 height 19
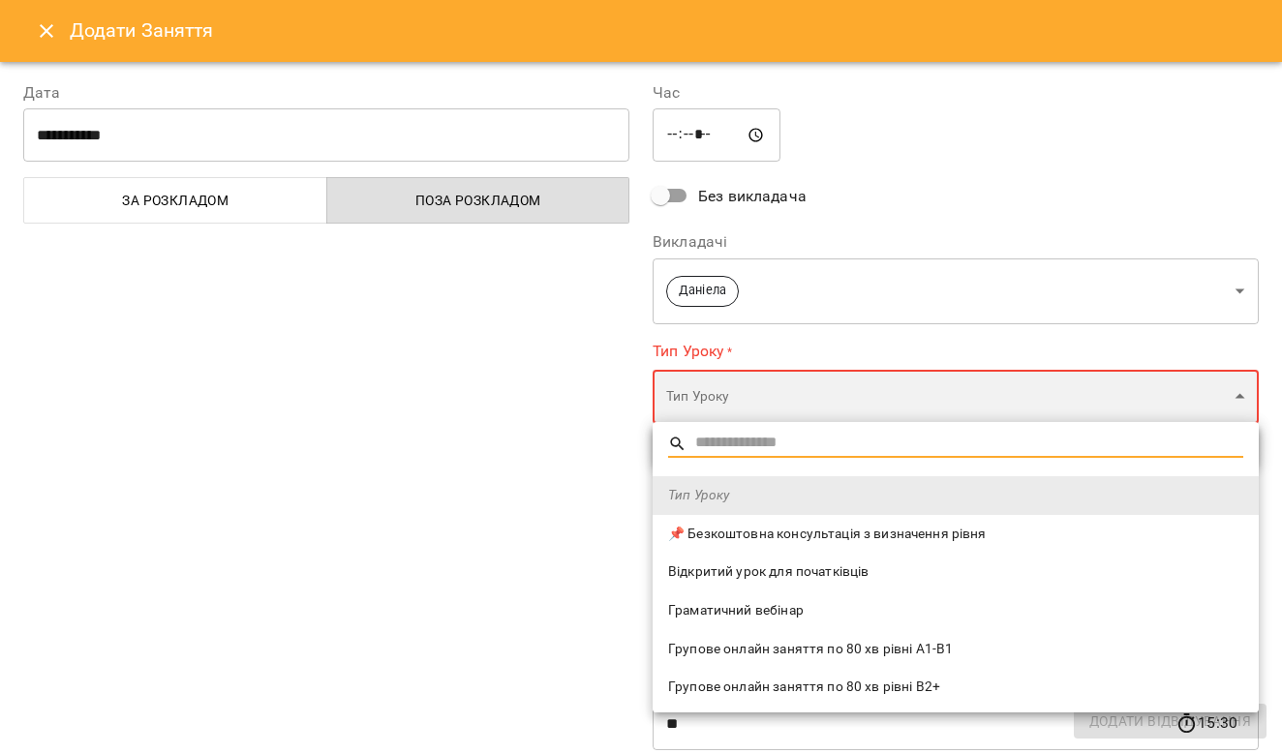
type input "**********"
type input "**"
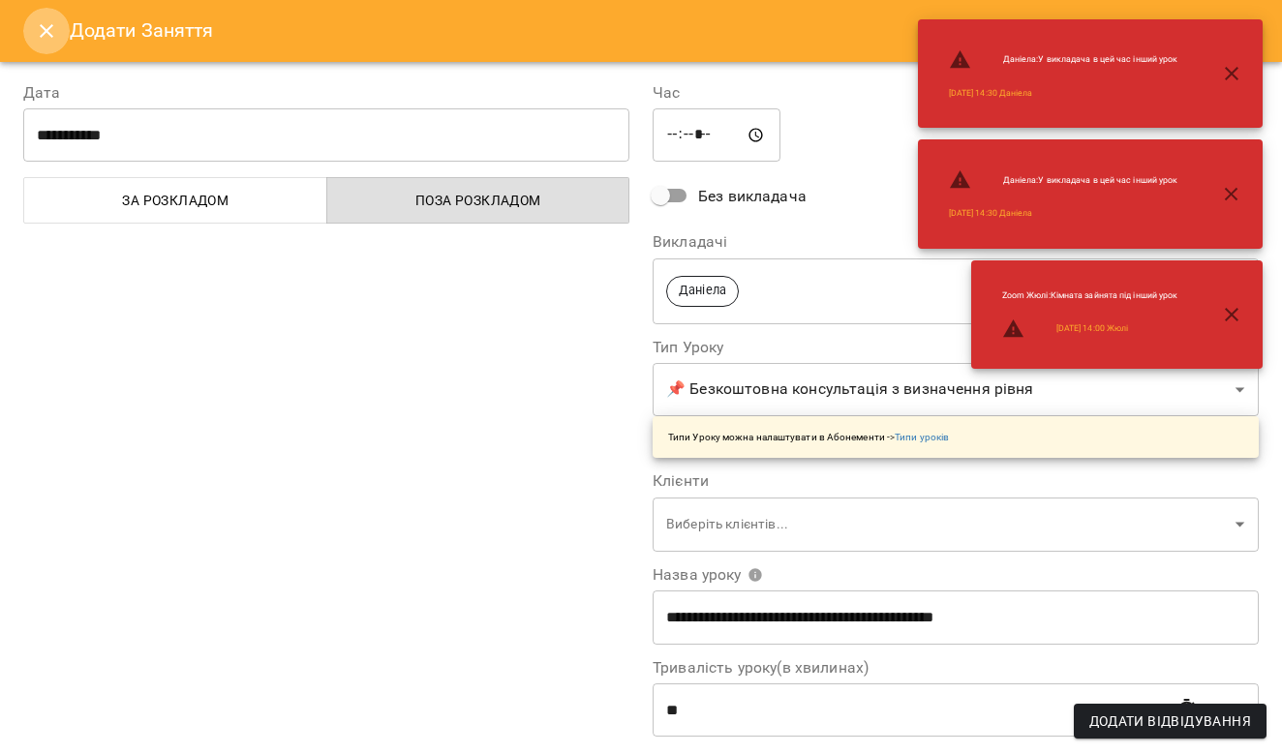
click at [34, 31] on button "Close" at bounding box center [46, 31] width 46 height 46
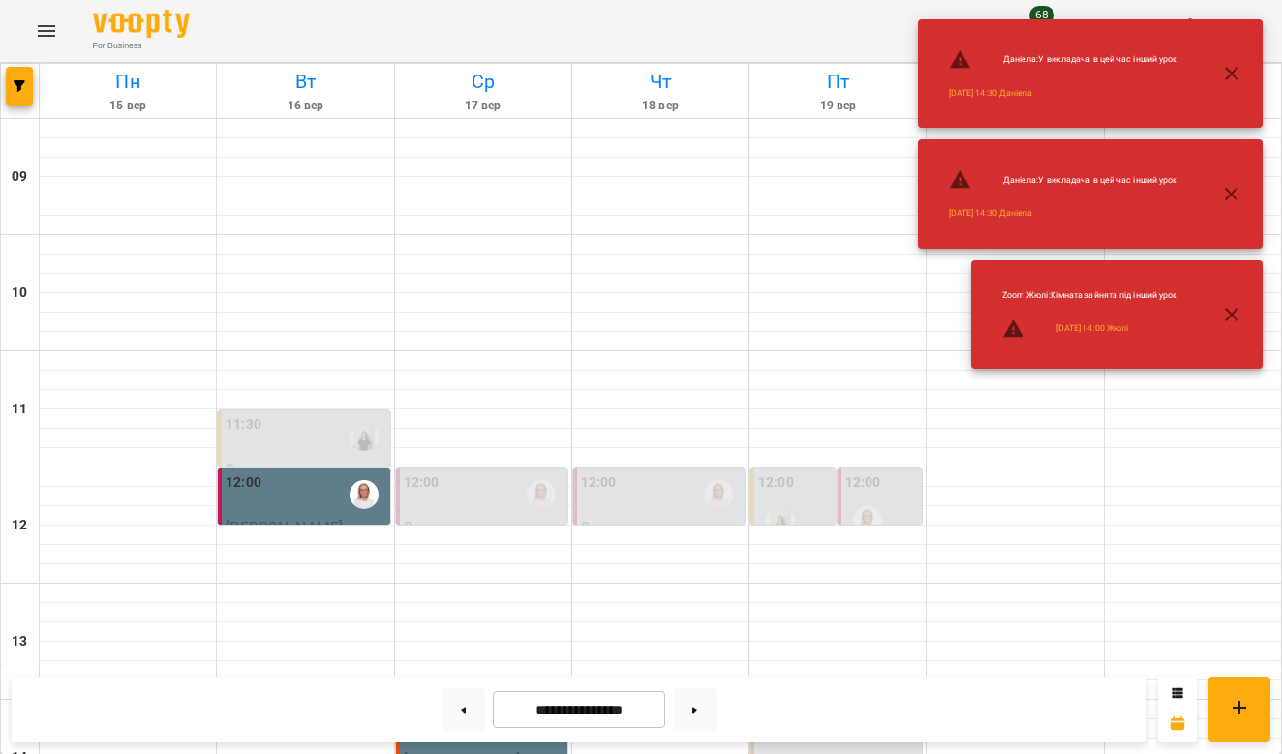
scroll to position [778, 0]
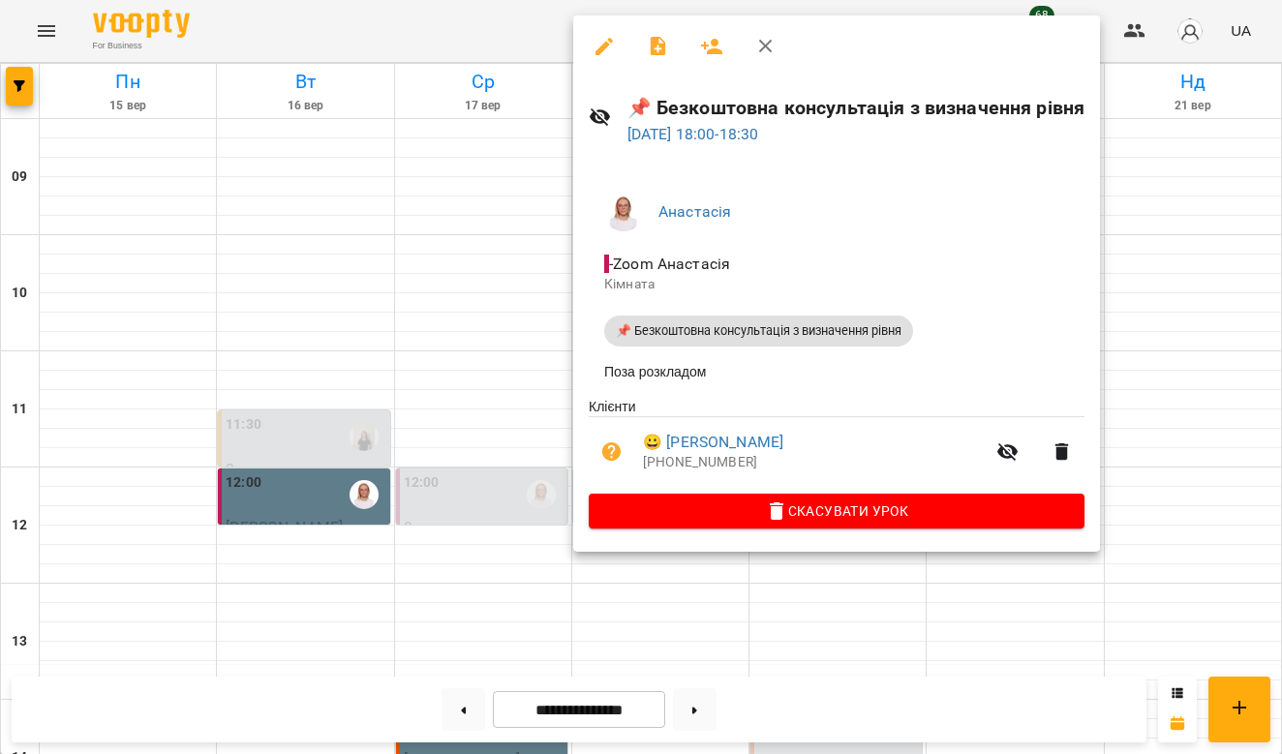
click at [1000, 622] on div at bounding box center [641, 377] width 1282 height 754
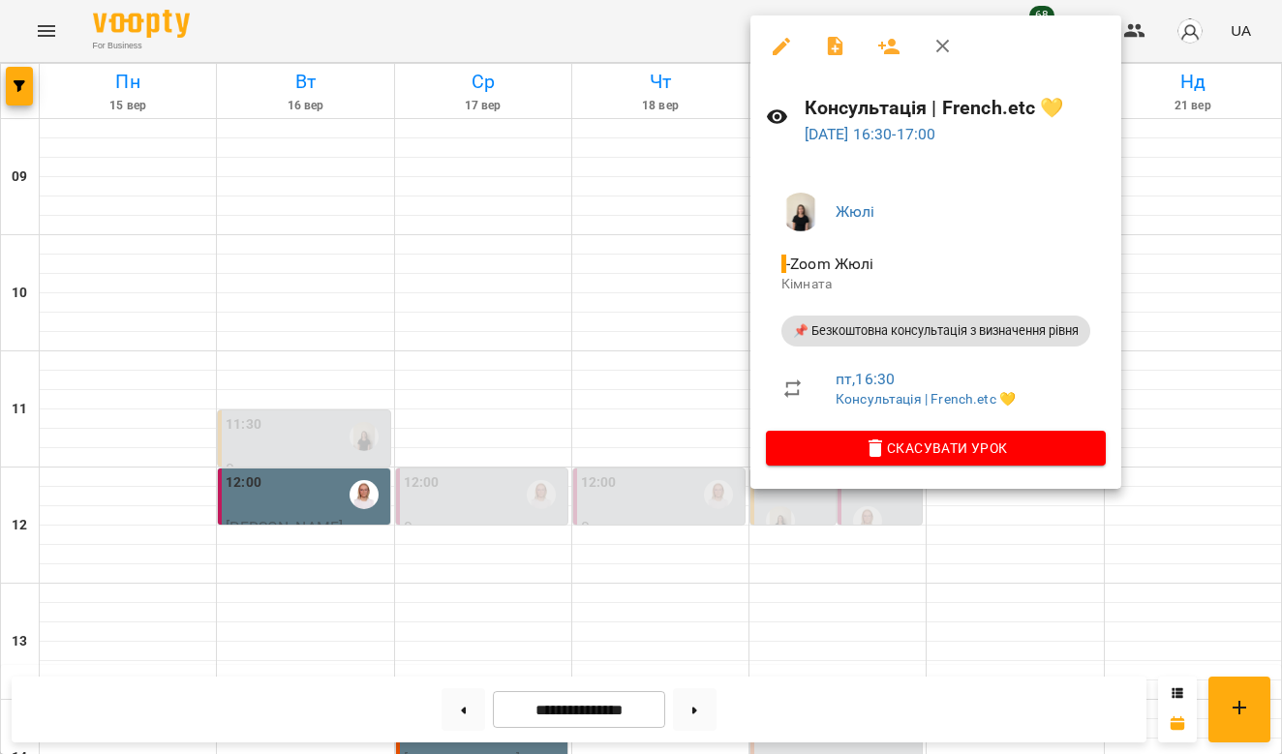
click at [609, 299] on div at bounding box center [641, 377] width 1282 height 754
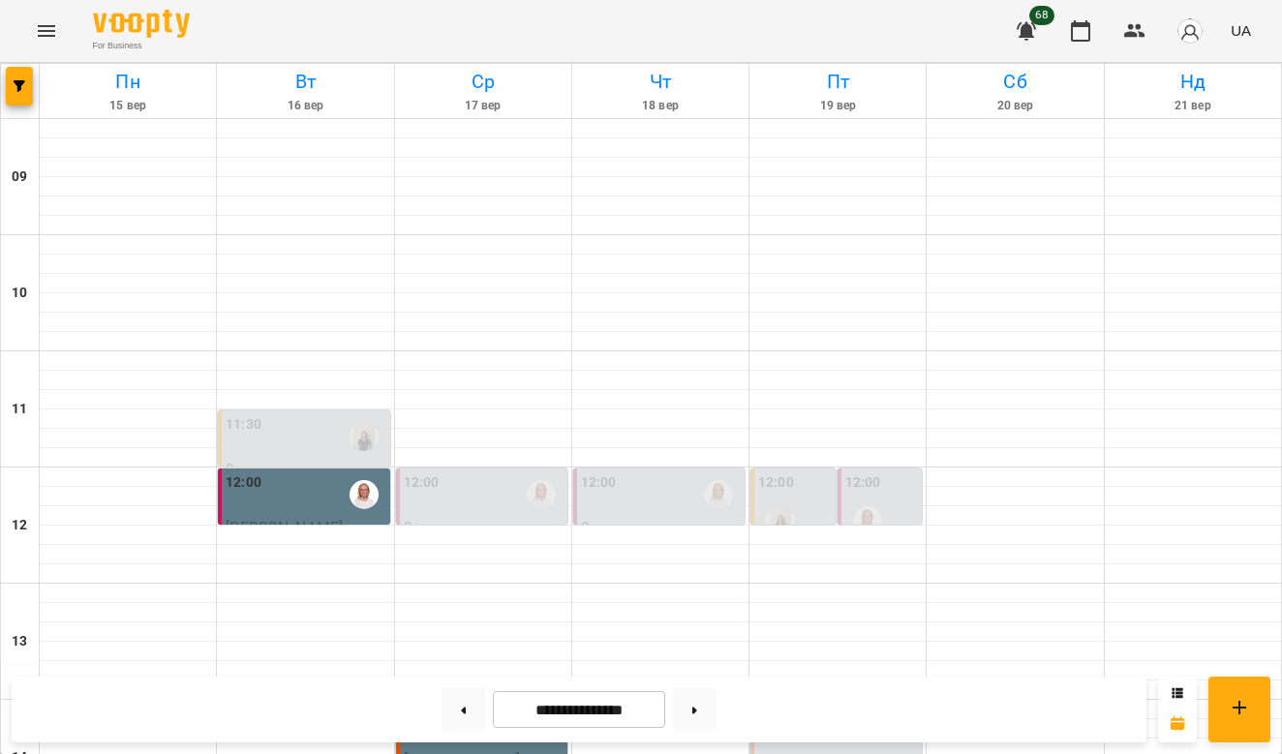
scroll to position [355, 0]
click at [872, 753] on div at bounding box center [837, 767] width 176 height 19
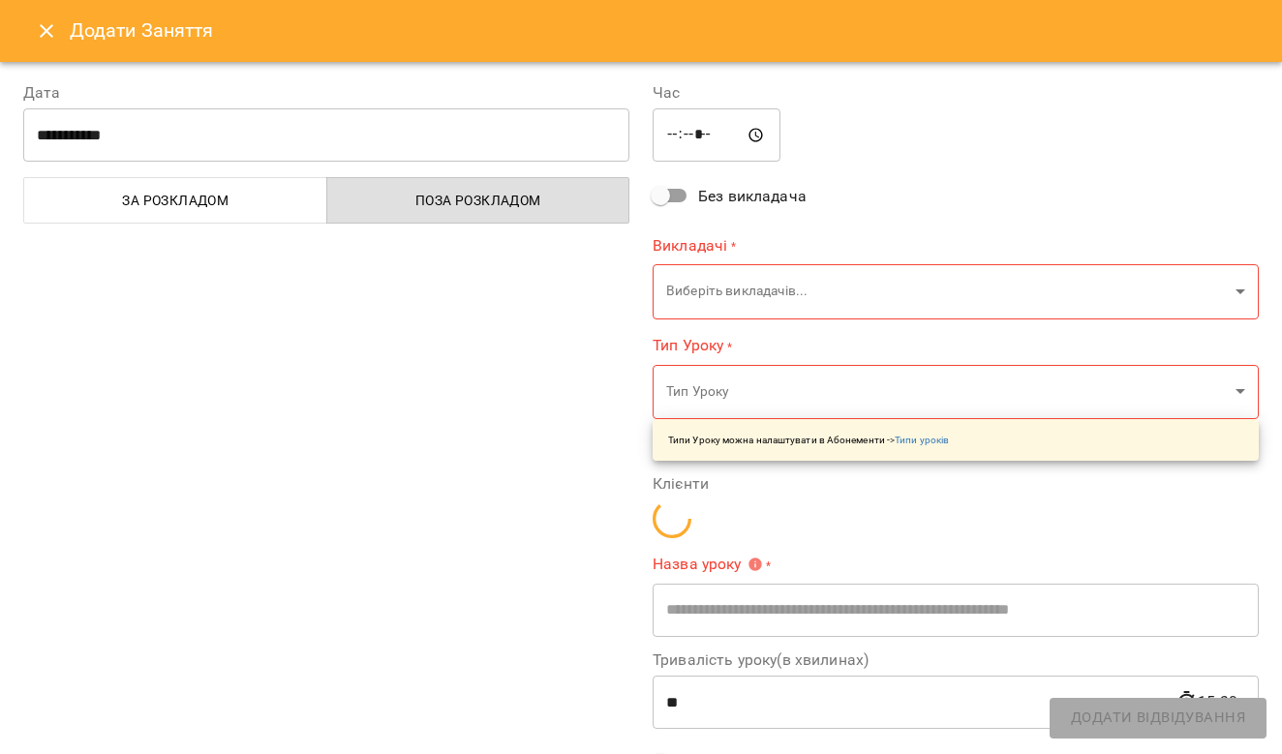
type input "**********"
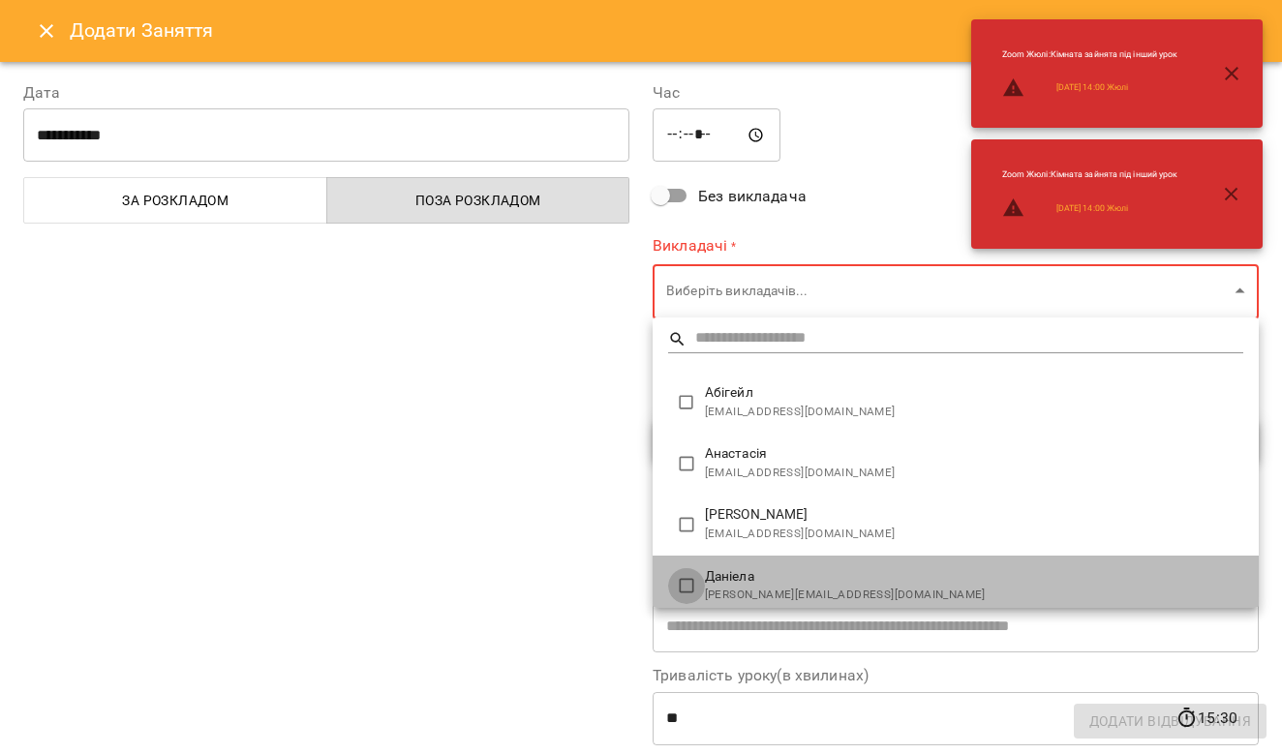
type input "**********"
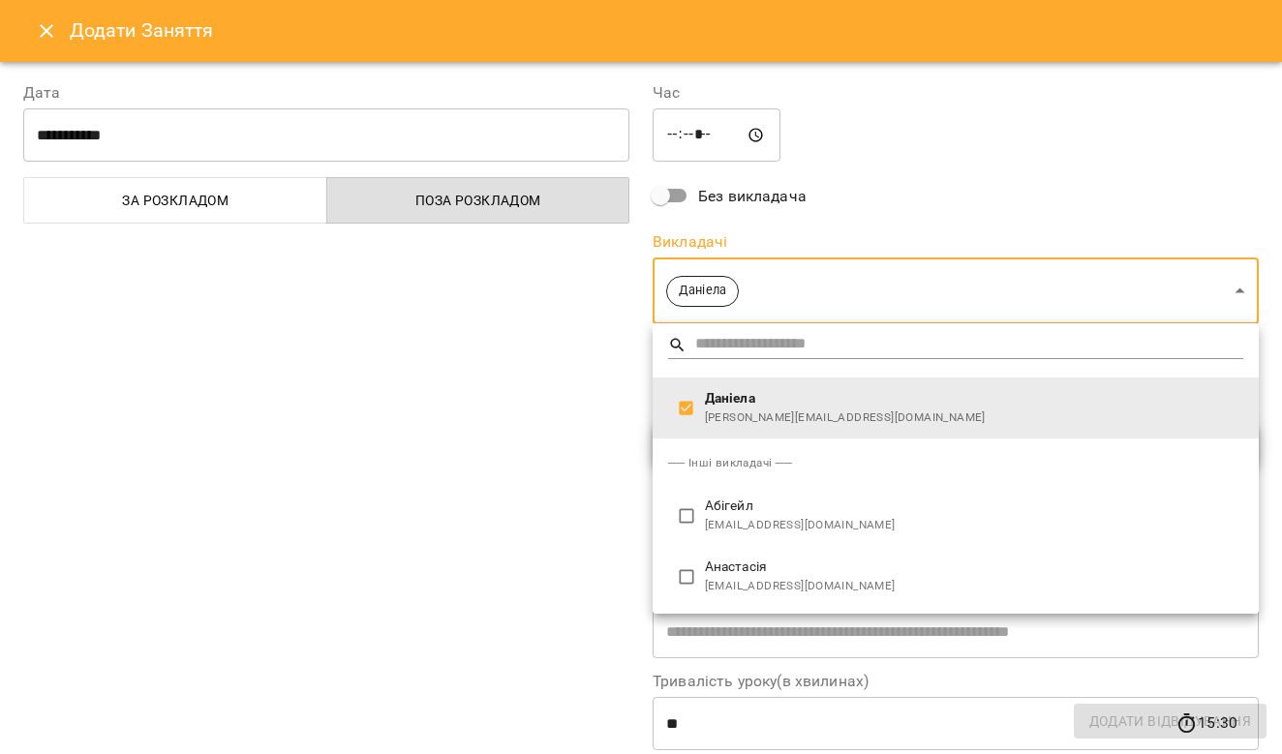
click at [817, 187] on div at bounding box center [641, 377] width 1282 height 754
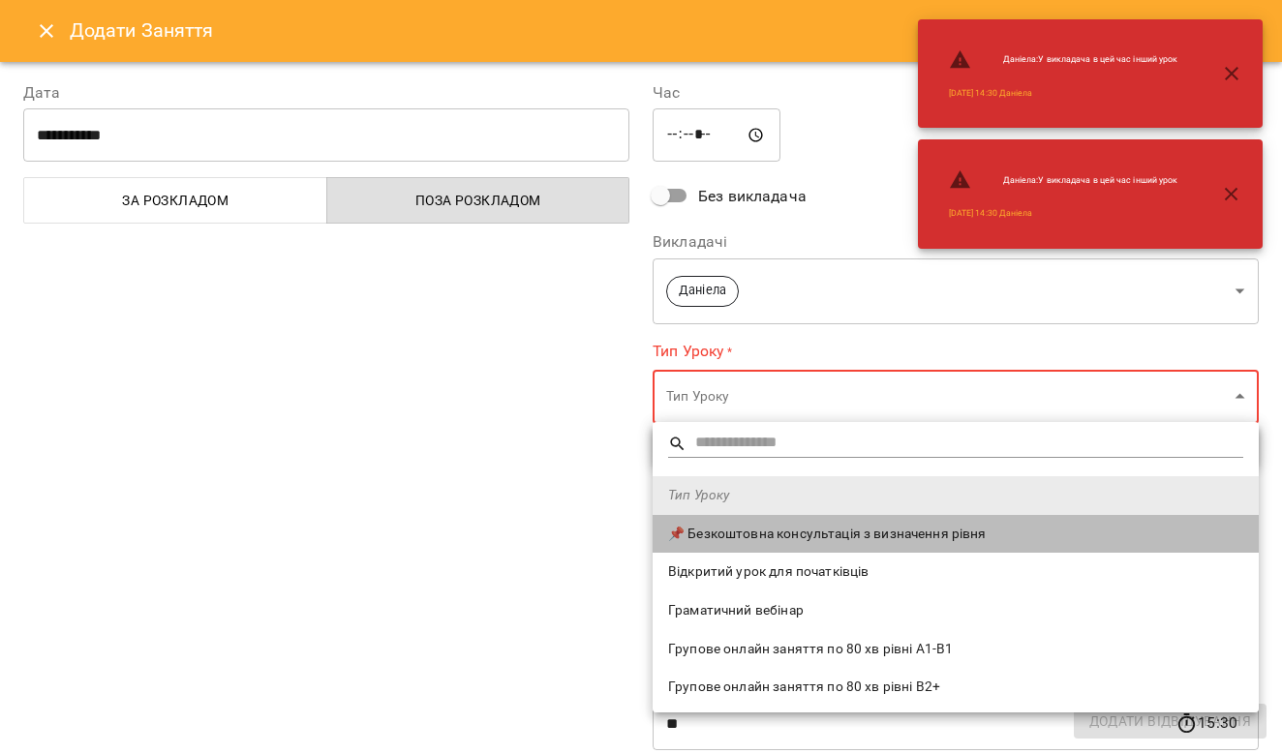
click at [786, 523] on li "📌 Безкоштовна консультація з визначення рівня" at bounding box center [956, 534] width 606 height 39
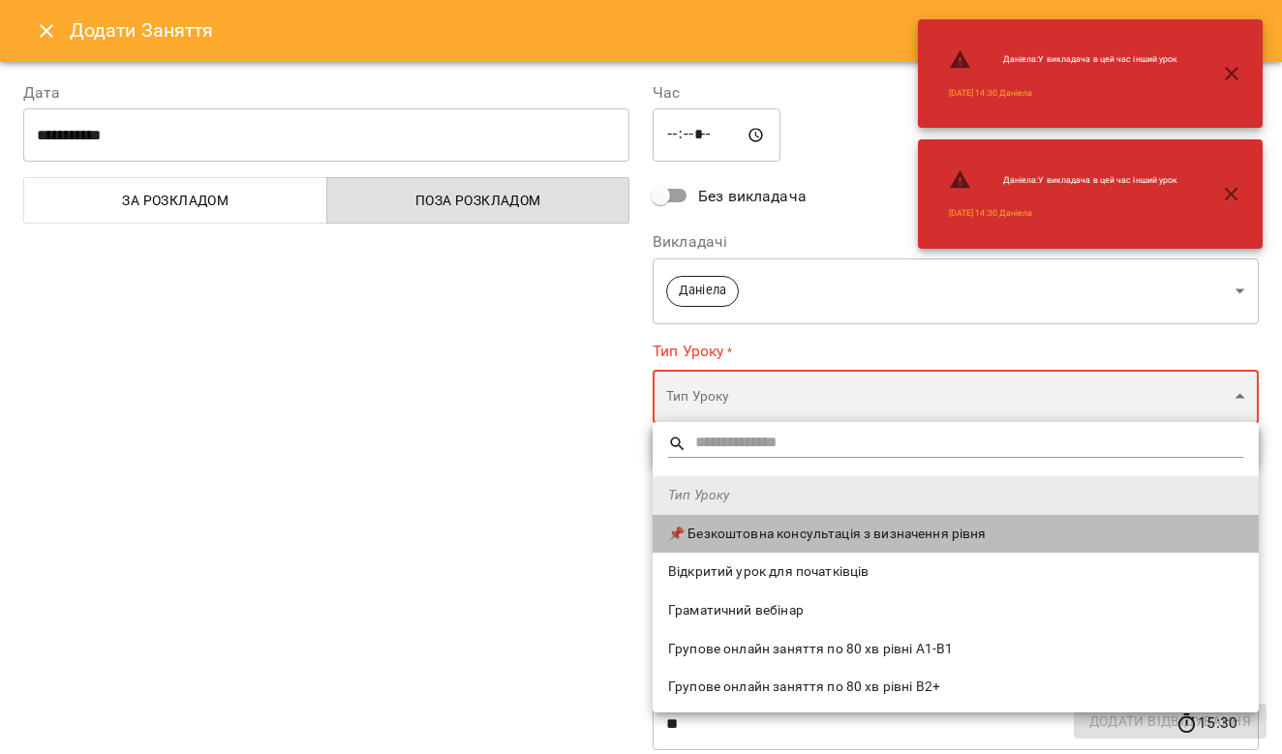
type input "**********"
type input "**"
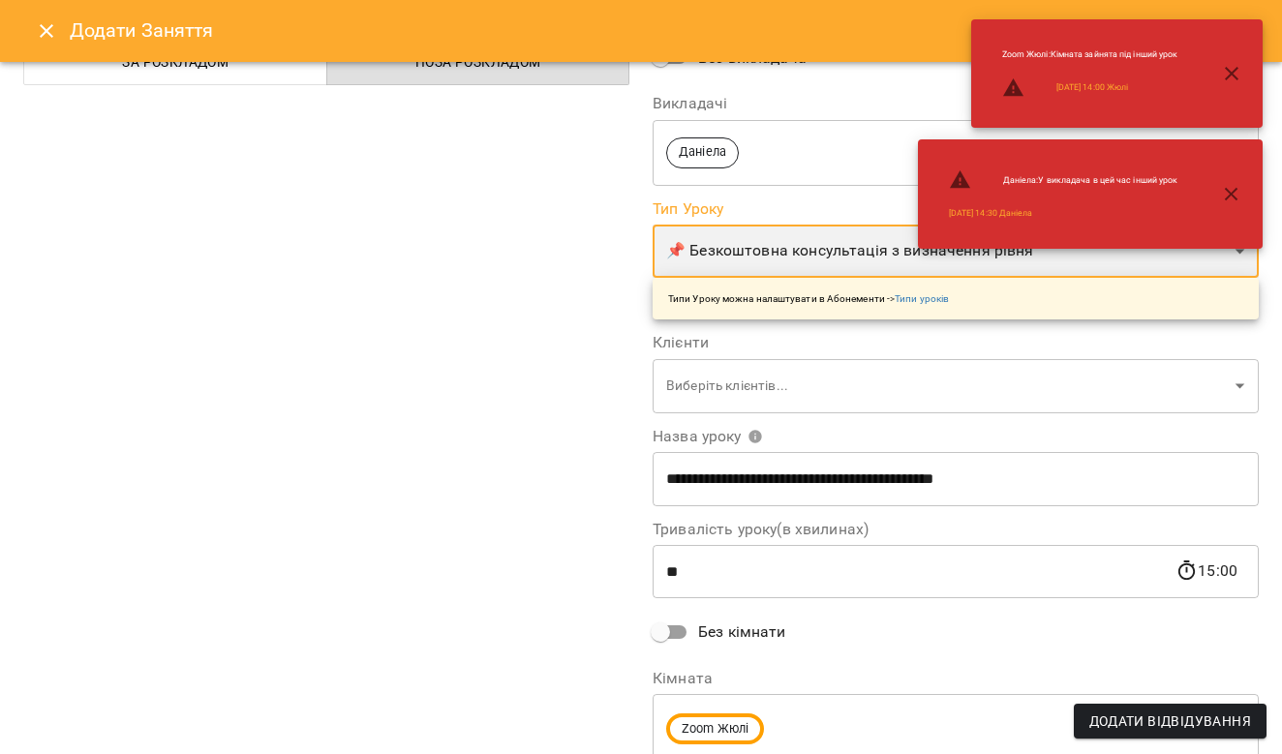
scroll to position [164, 0]
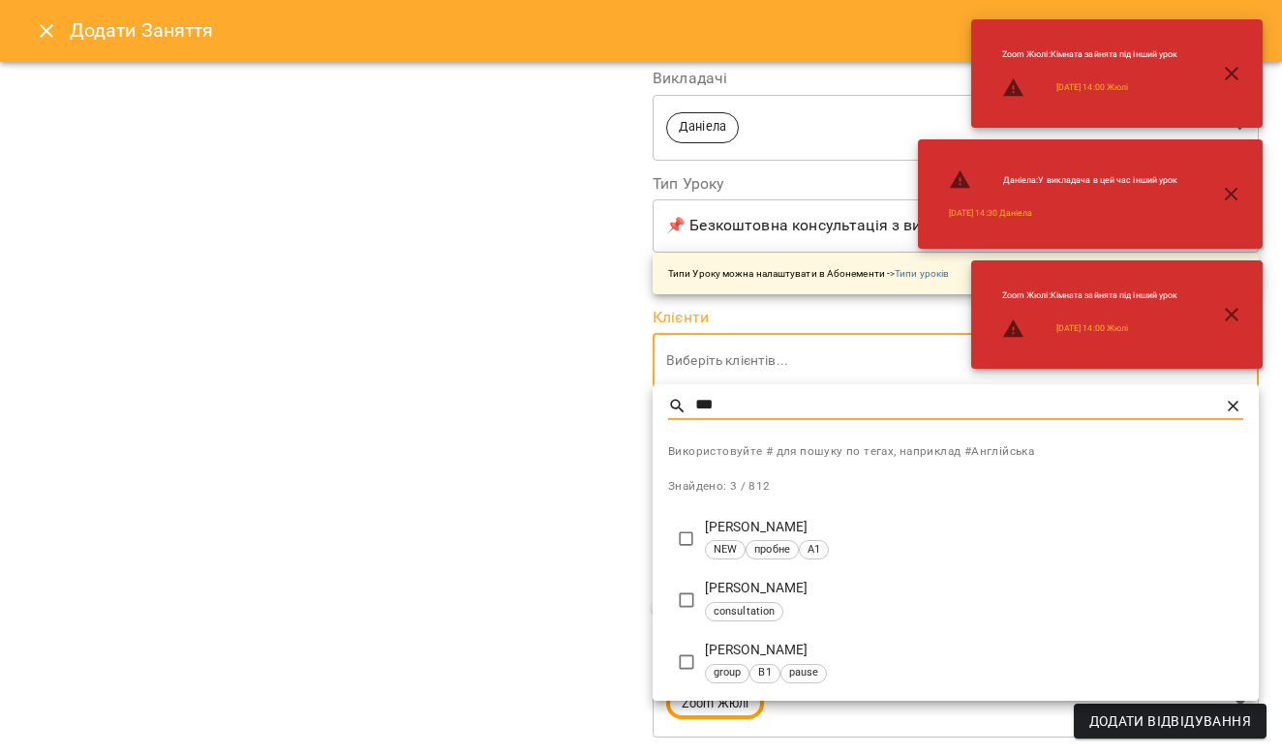
type input "***"
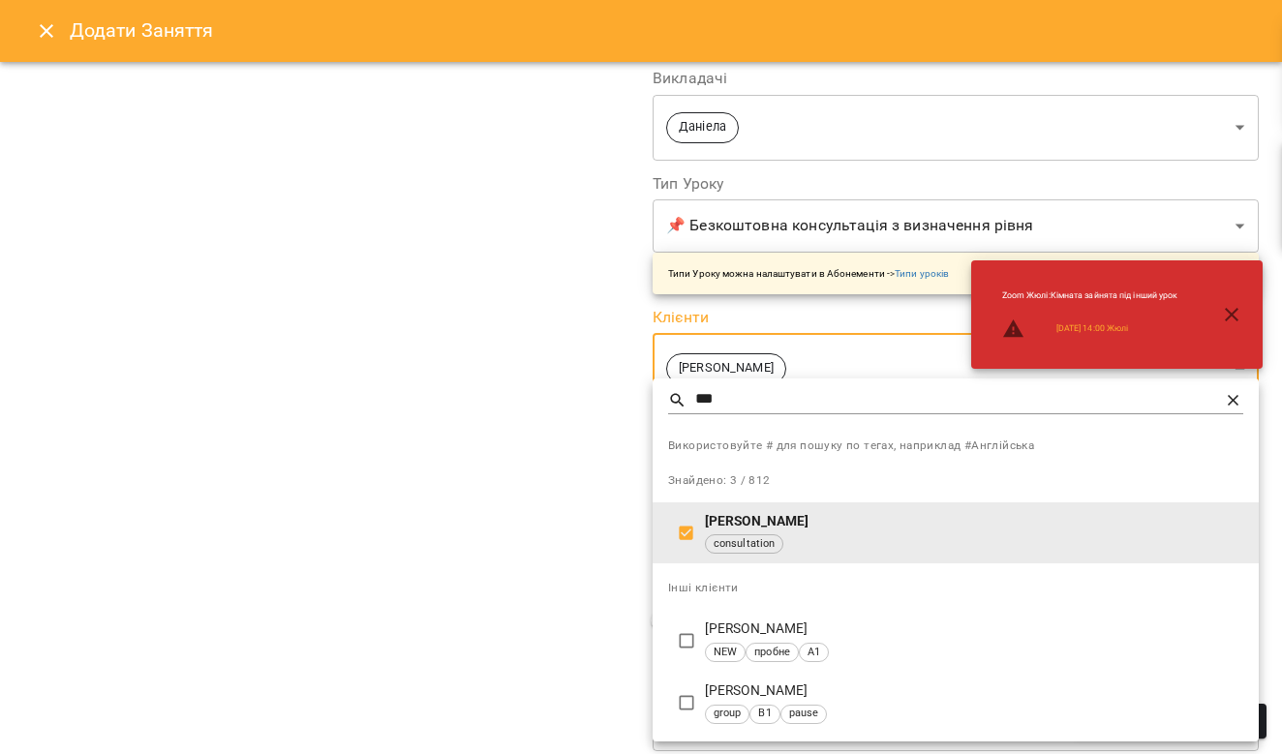
type input "**********"
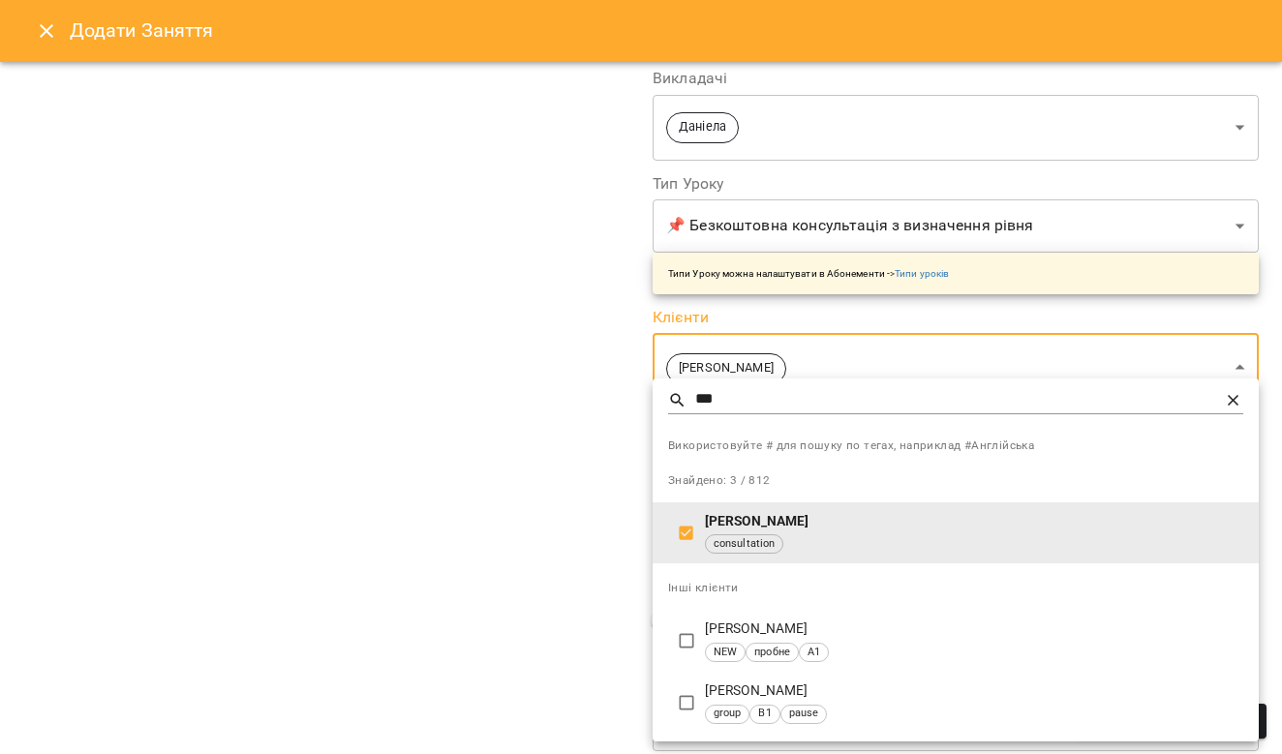
click at [1238, 404] on icon at bounding box center [1233, 400] width 11 height 11
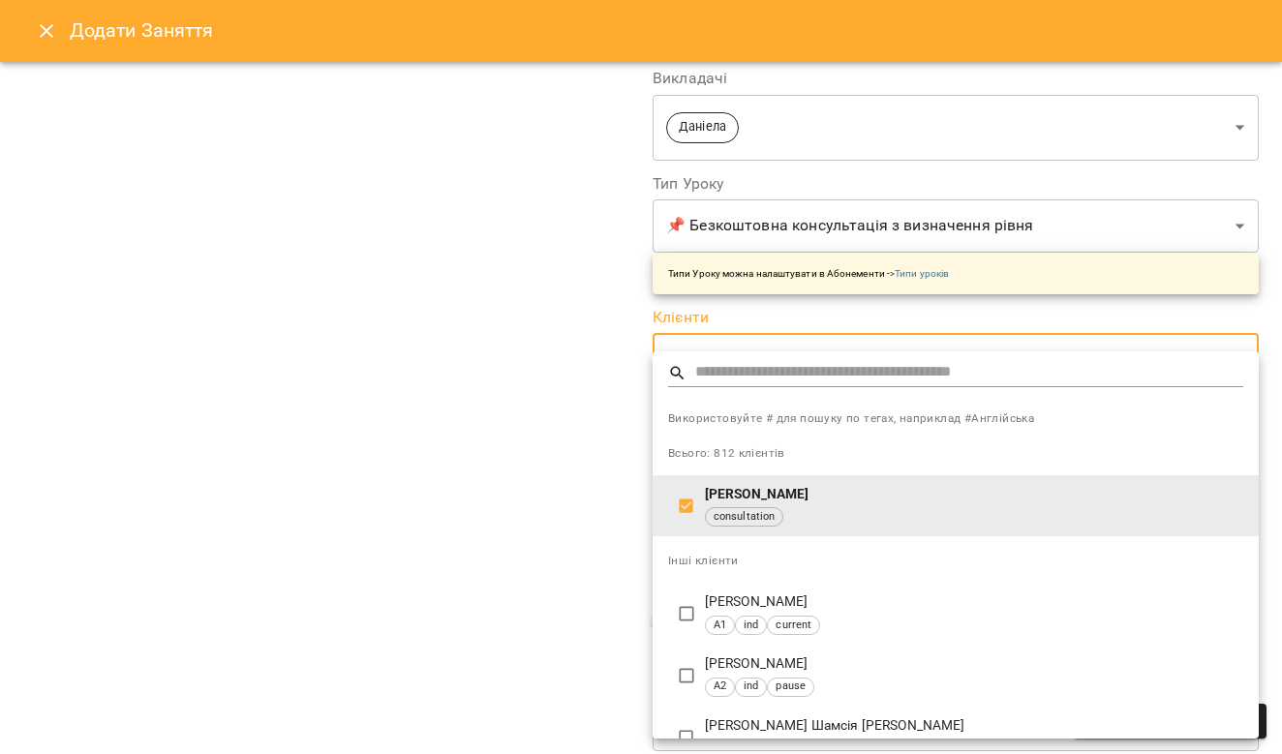
click at [1201, 311] on div at bounding box center [641, 377] width 1282 height 754
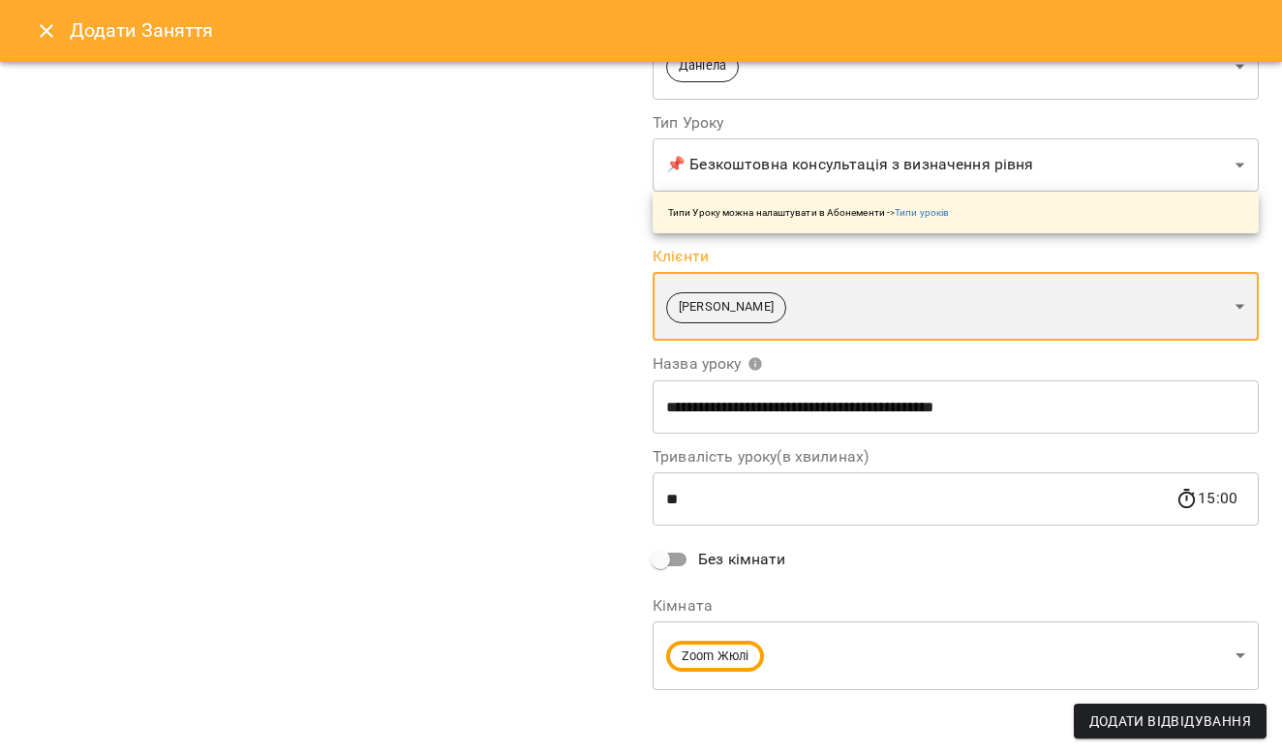
scroll to position [223, 0]
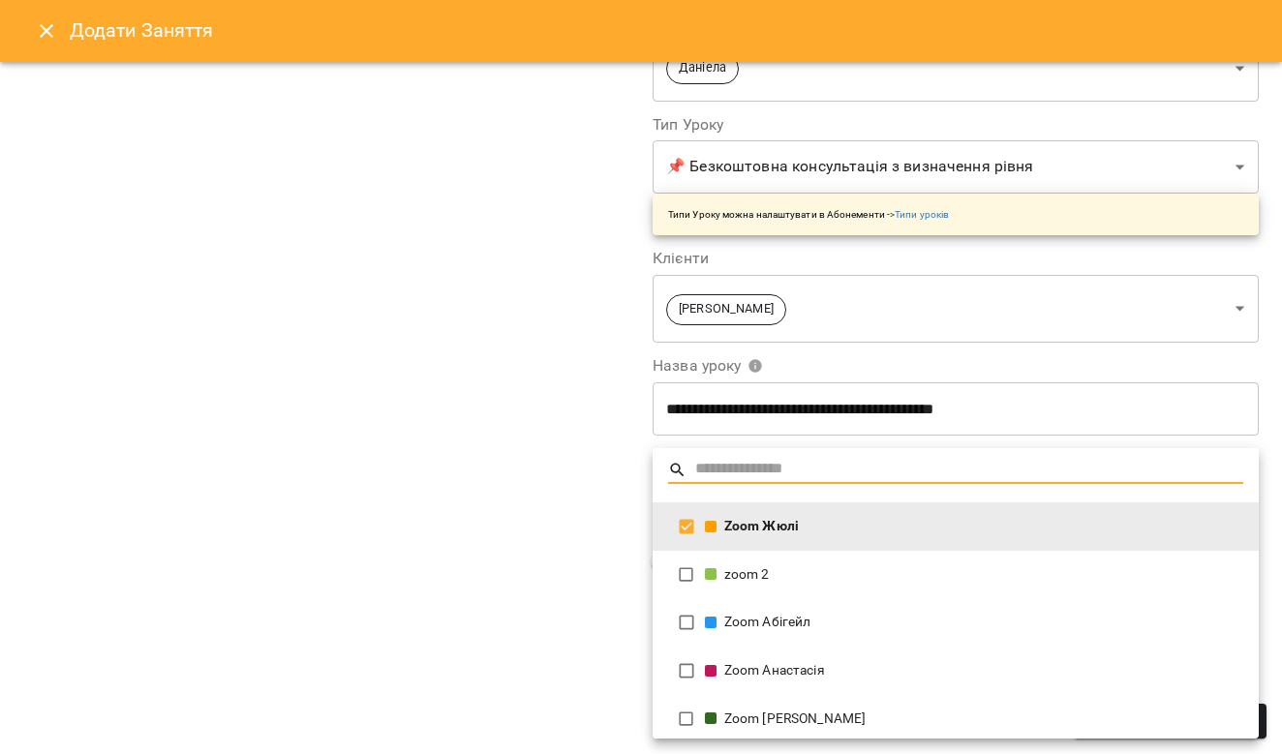
click at [387, 451] on div at bounding box center [641, 377] width 1282 height 754
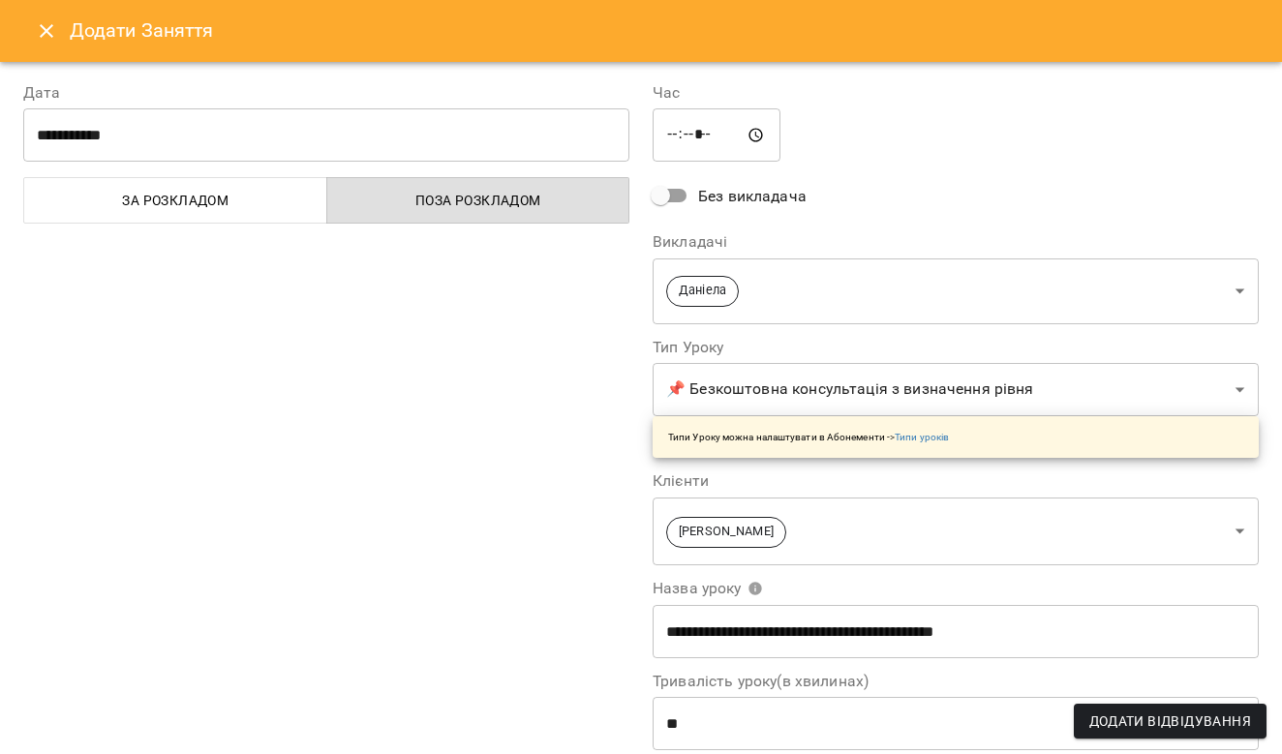
scroll to position [0, 0]
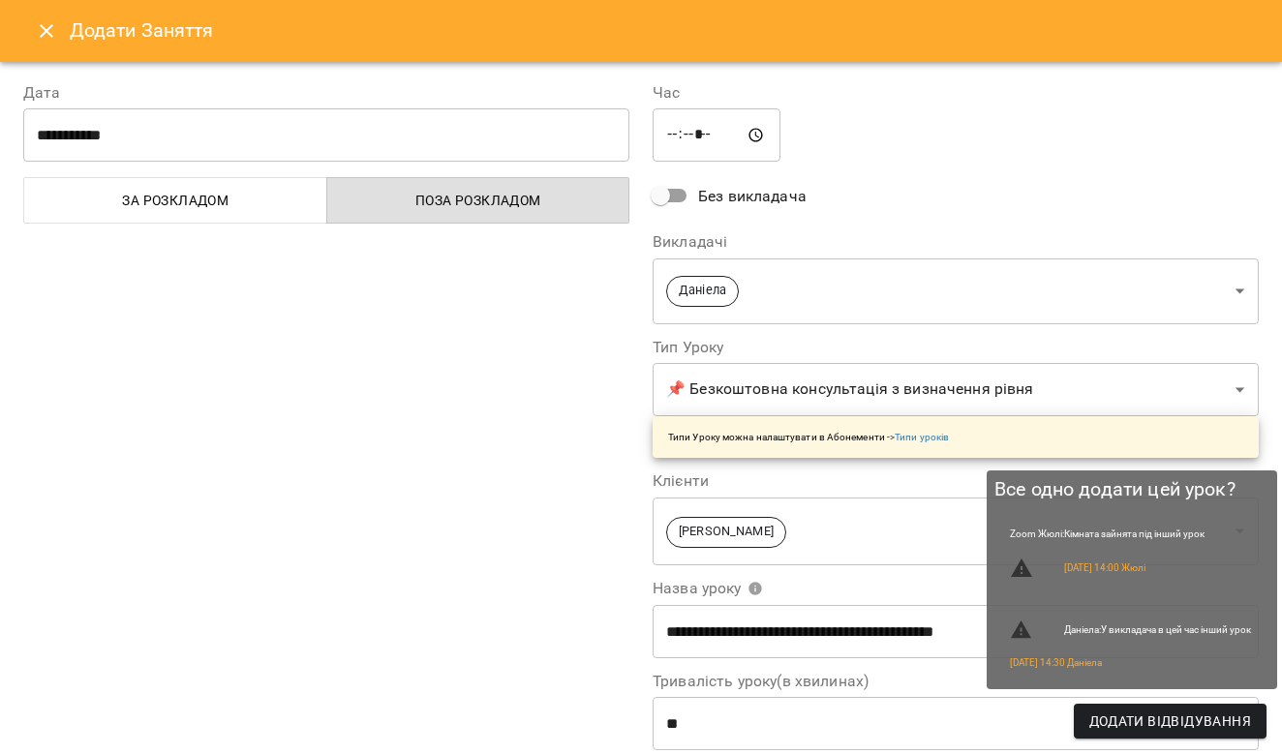
click at [1193, 717] on span "Додати Відвідування" at bounding box center [1170, 721] width 162 height 23
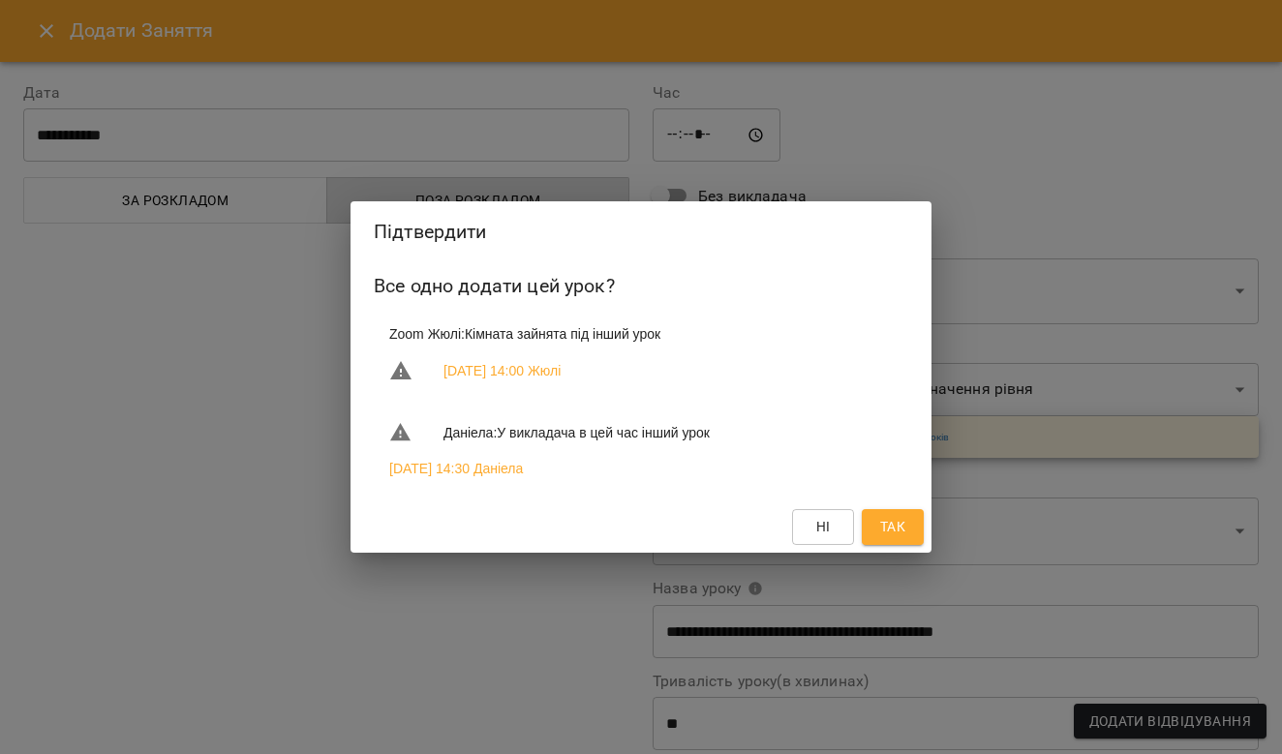
click at [881, 531] on span "Так" at bounding box center [892, 526] width 25 height 23
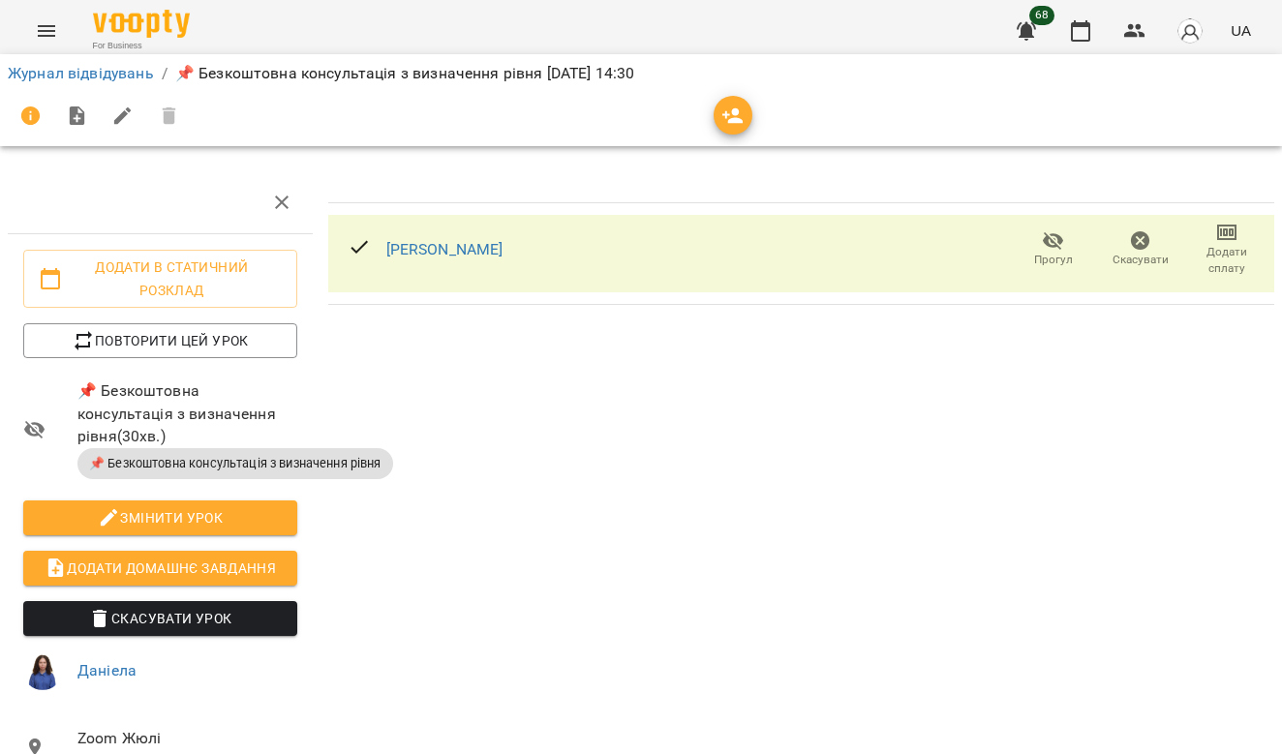
click at [812, 552] on div "Бондарук Поліна Павлівна Прогул Скасувати Додати сплату" at bounding box center [802, 527] width 962 height 727
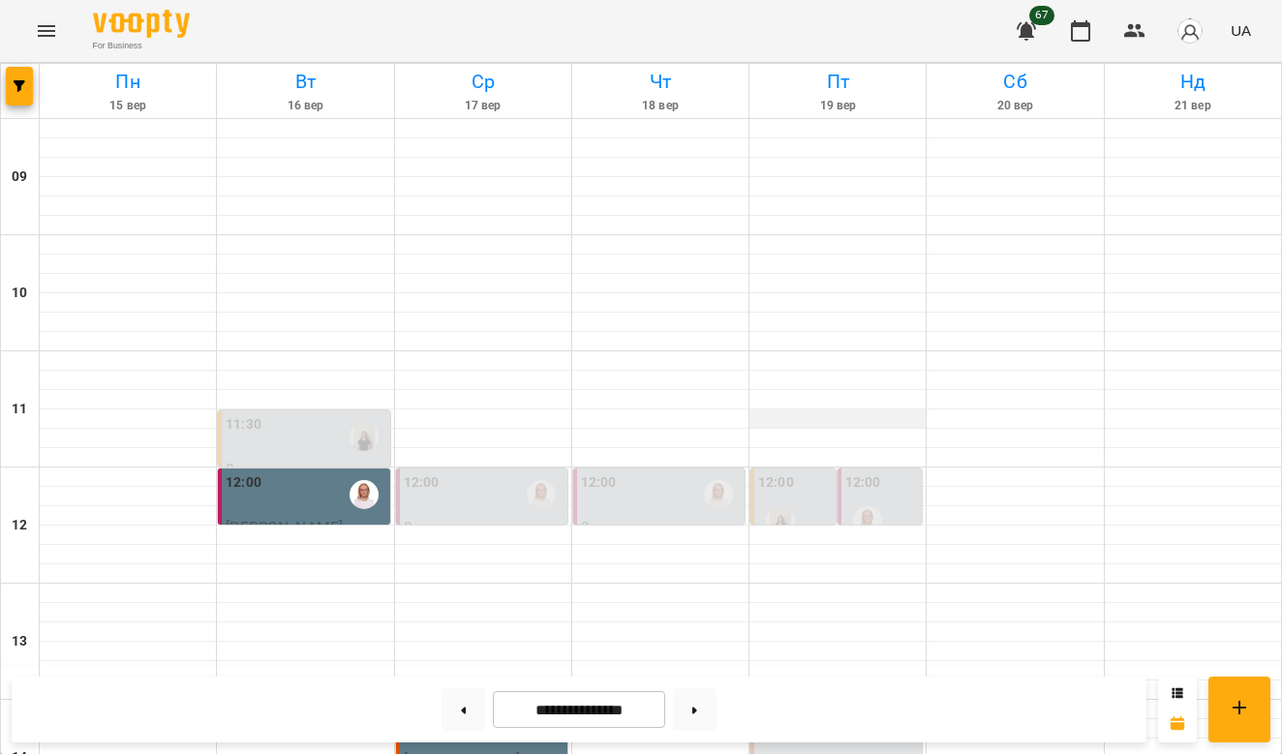
scroll to position [594, 0]
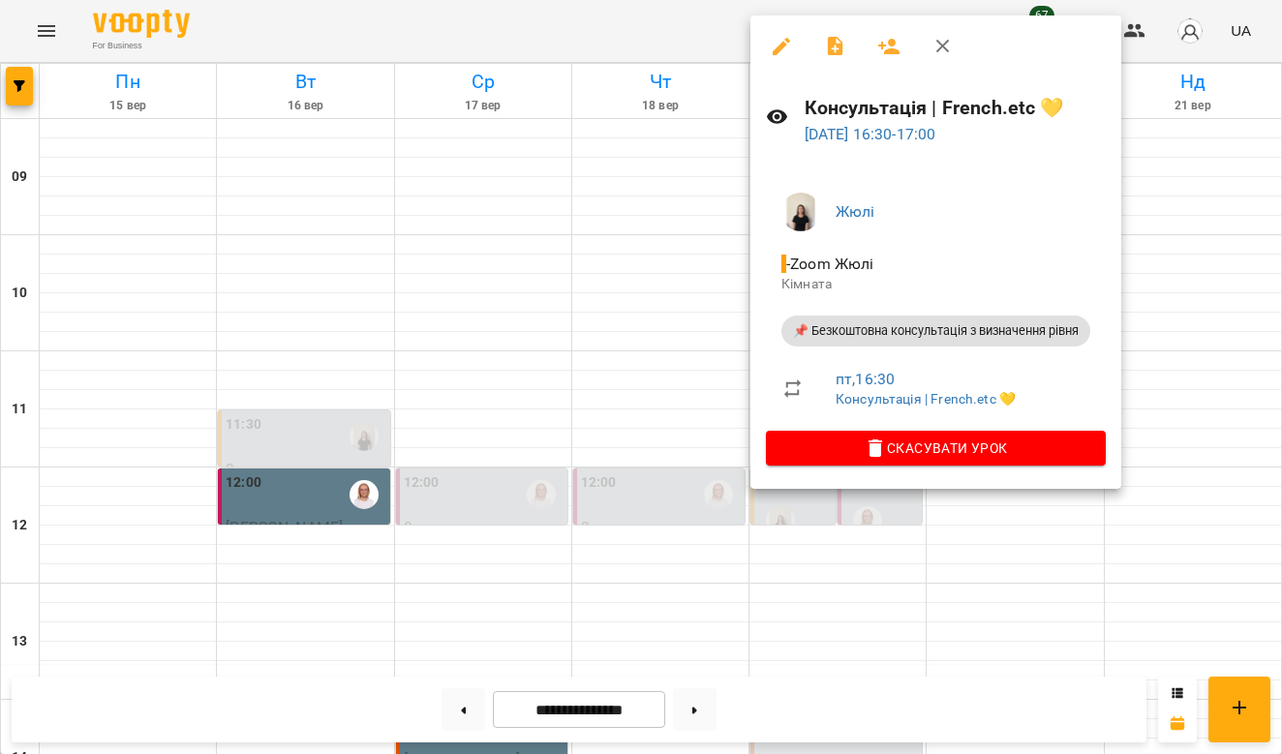
click at [930, 556] on div at bounding box center [641, 377] width 1282 height 754
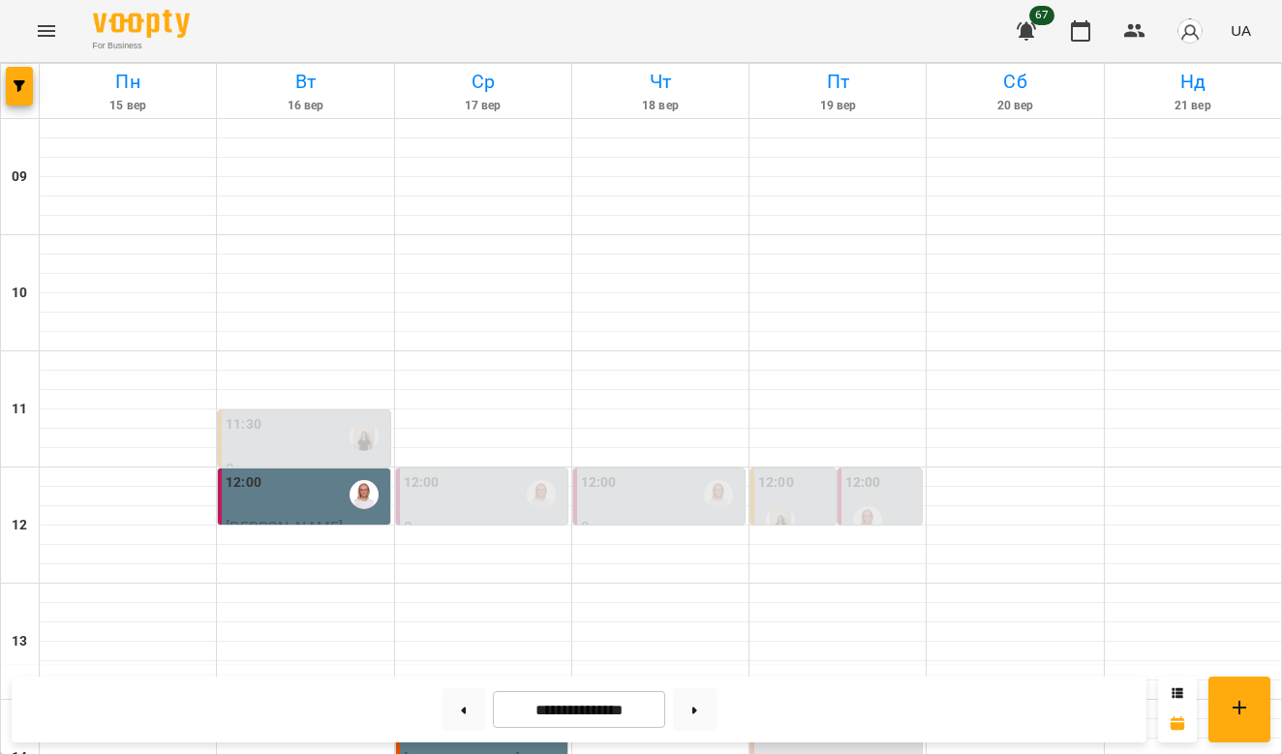
scroll to position [699, 0]
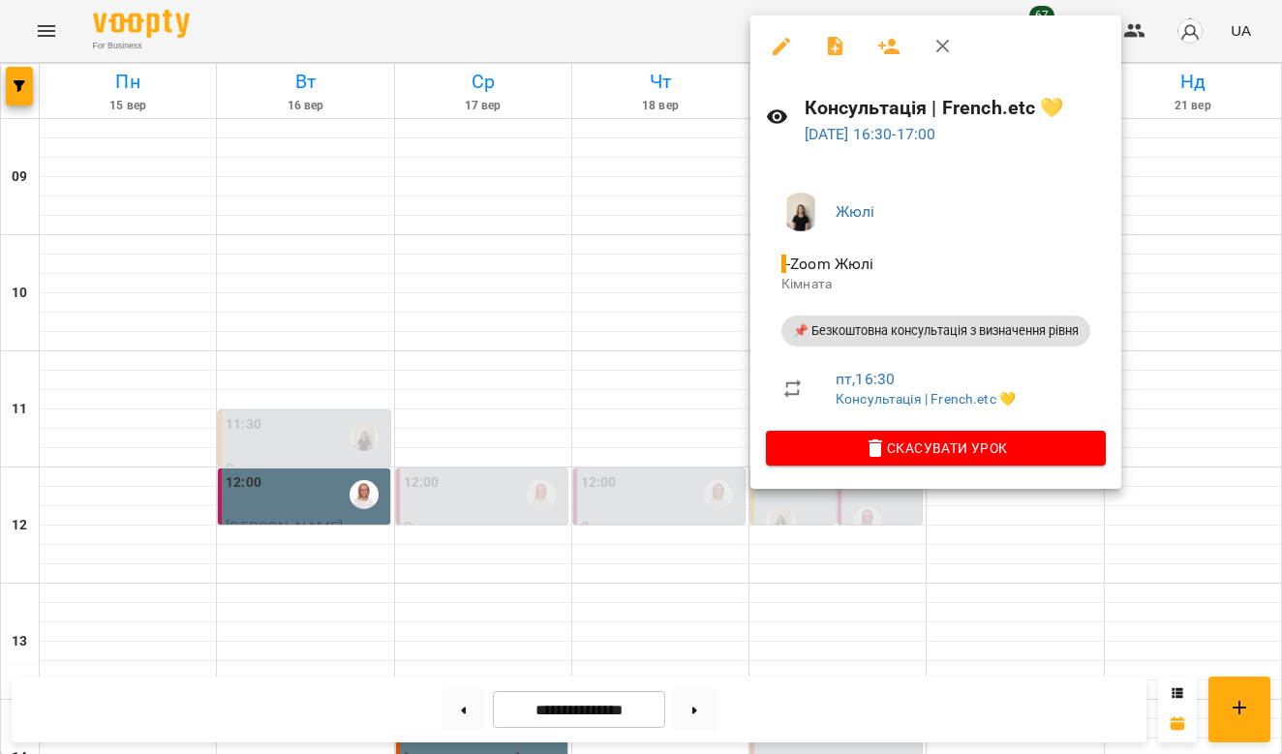
click at [660, 324] on div at bounding box center [641, 377] width 1282 height 754
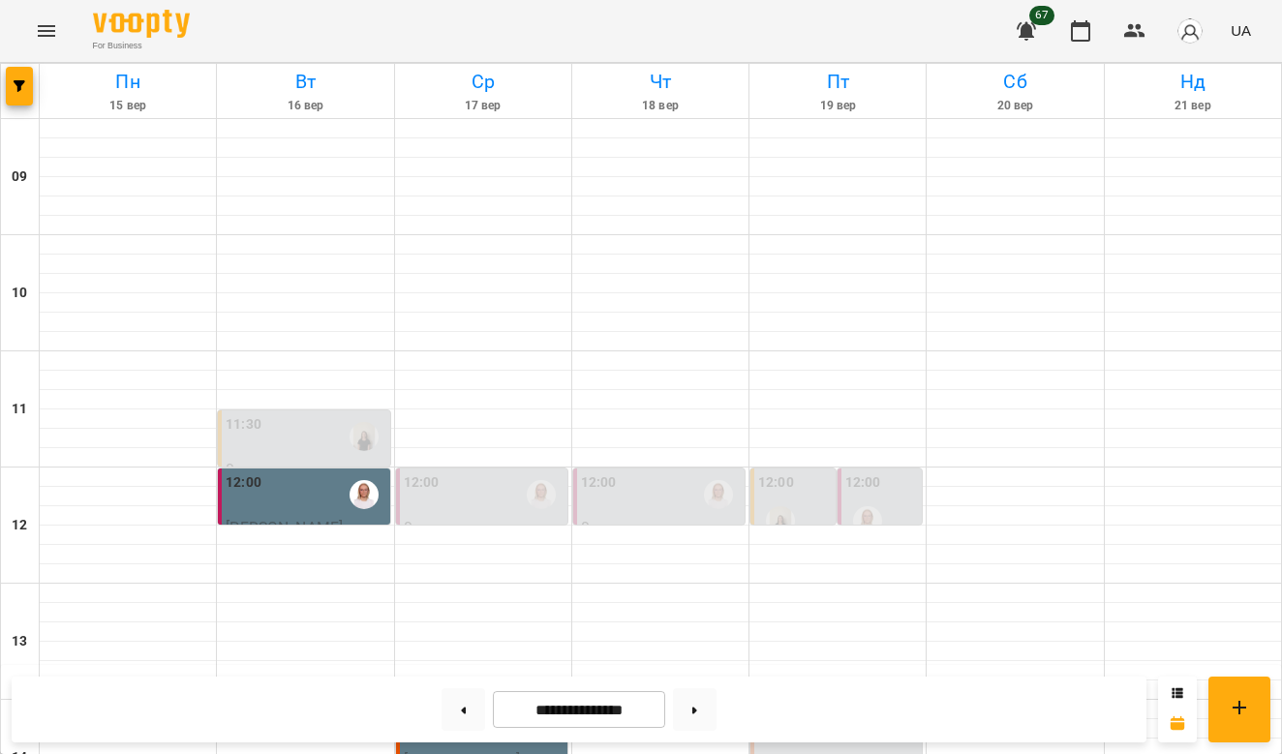
scroll to position [510, 0]
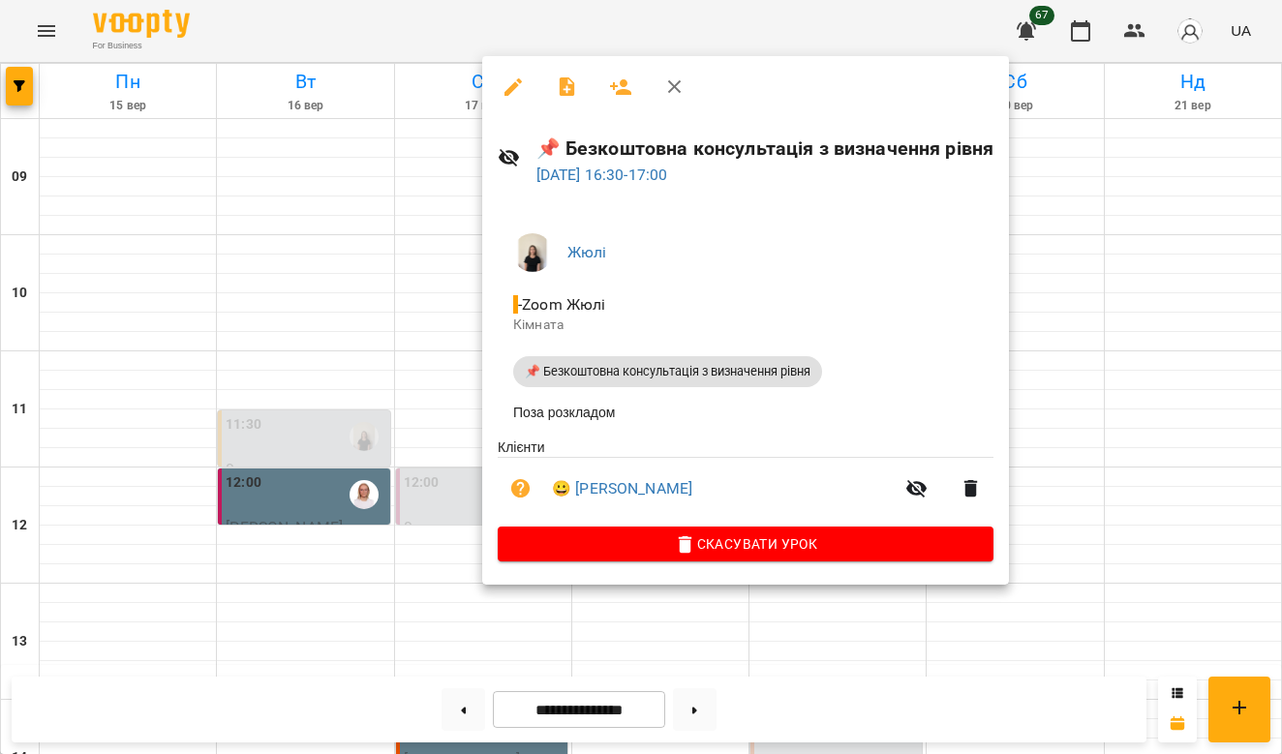
click at [413, 578] on div at bounding box center [641, 377] width 1282 height 754
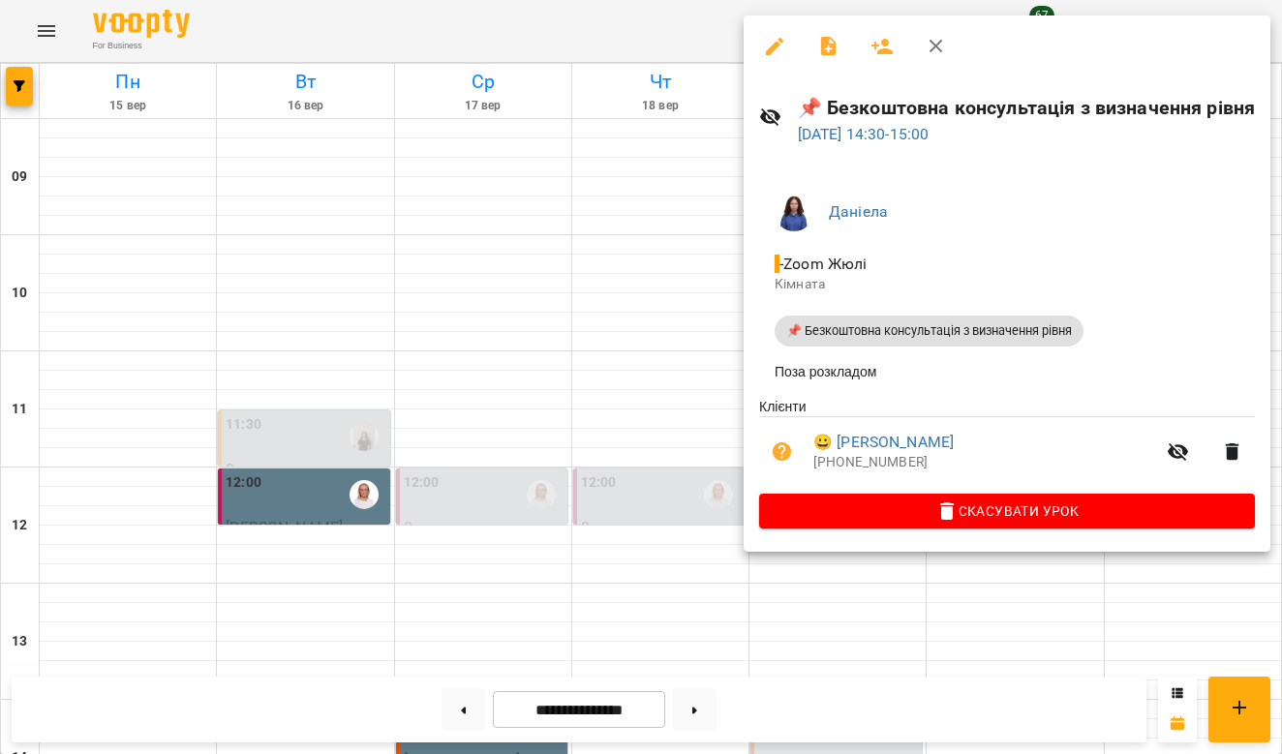
click at [670, 292] on div at bounding box center [641, 377] width 1282 height 754
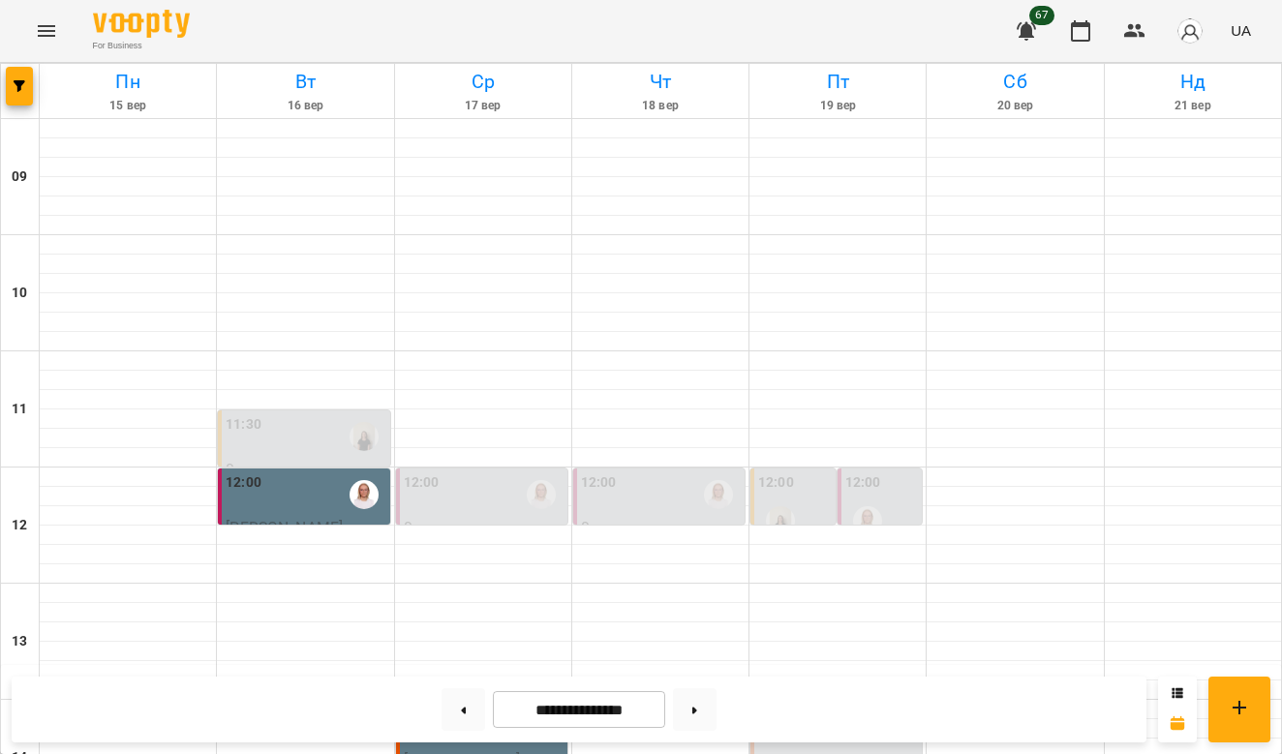
scroll to position [965, 0]
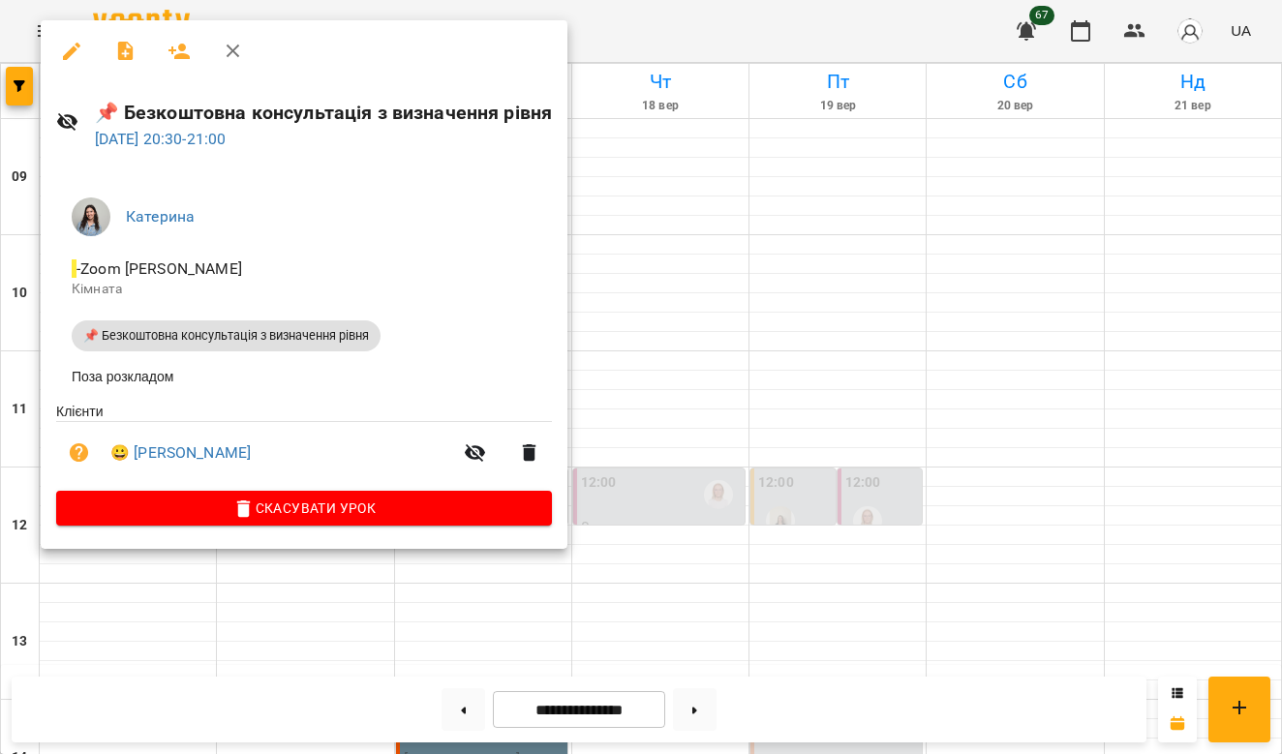
click at [335, 609] on div at bounding box center [641, 377] width 1282 height 754
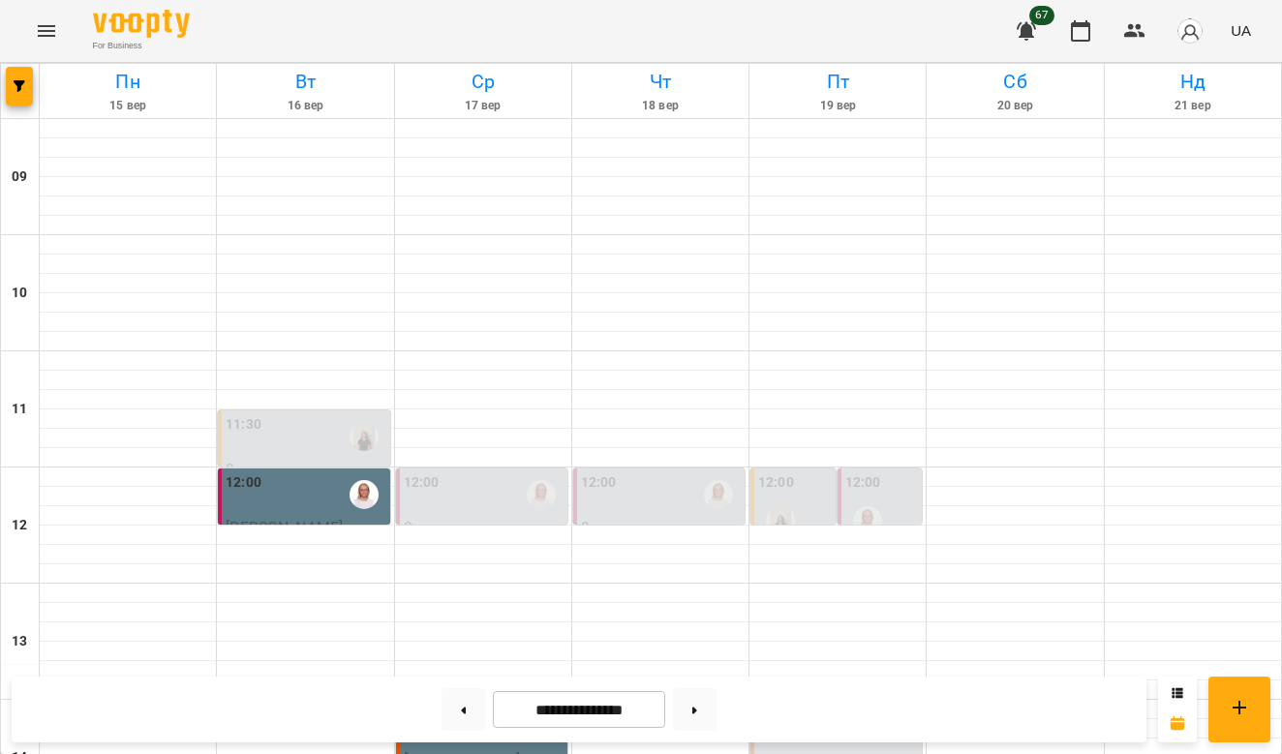
scroll to position [293, 0]
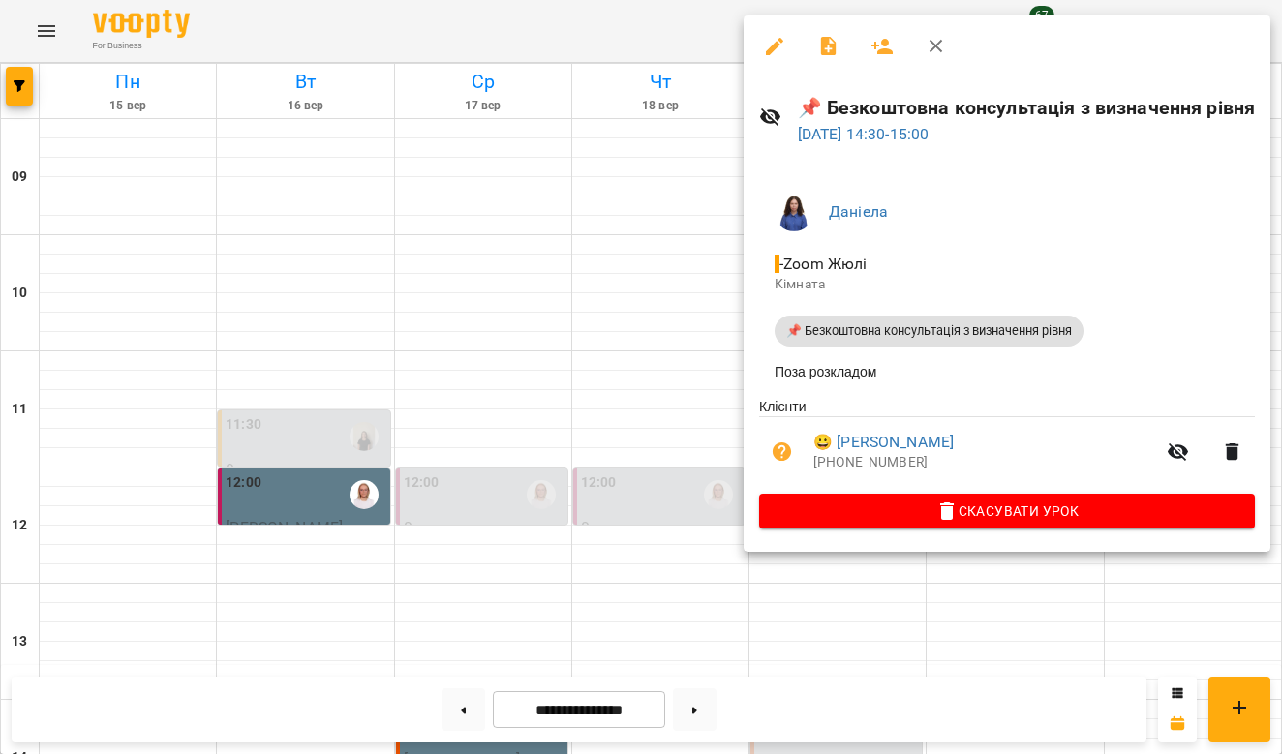
click at [1033, 598] on div at bounding box center [641, 377] width 1282 height 754
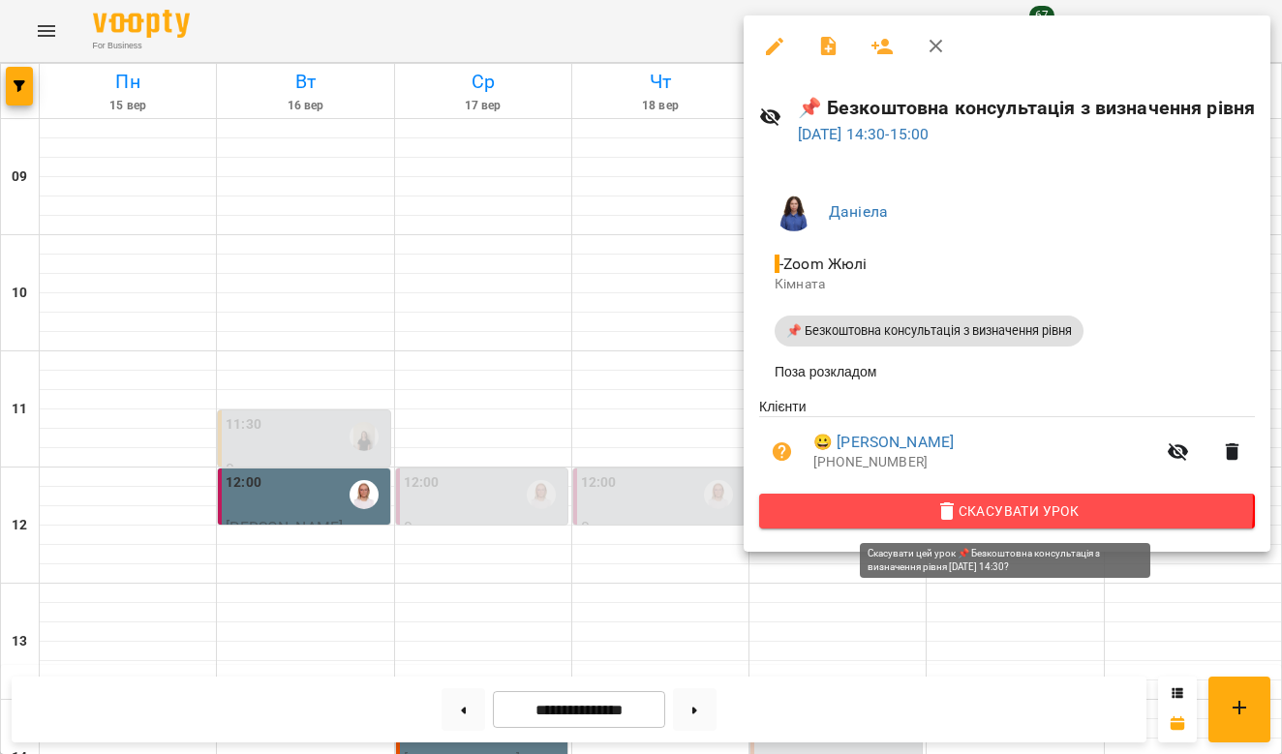
click at [979, 507] on span "Скасувати Урок" at bounding box center [1007, 511] width 465 height 23
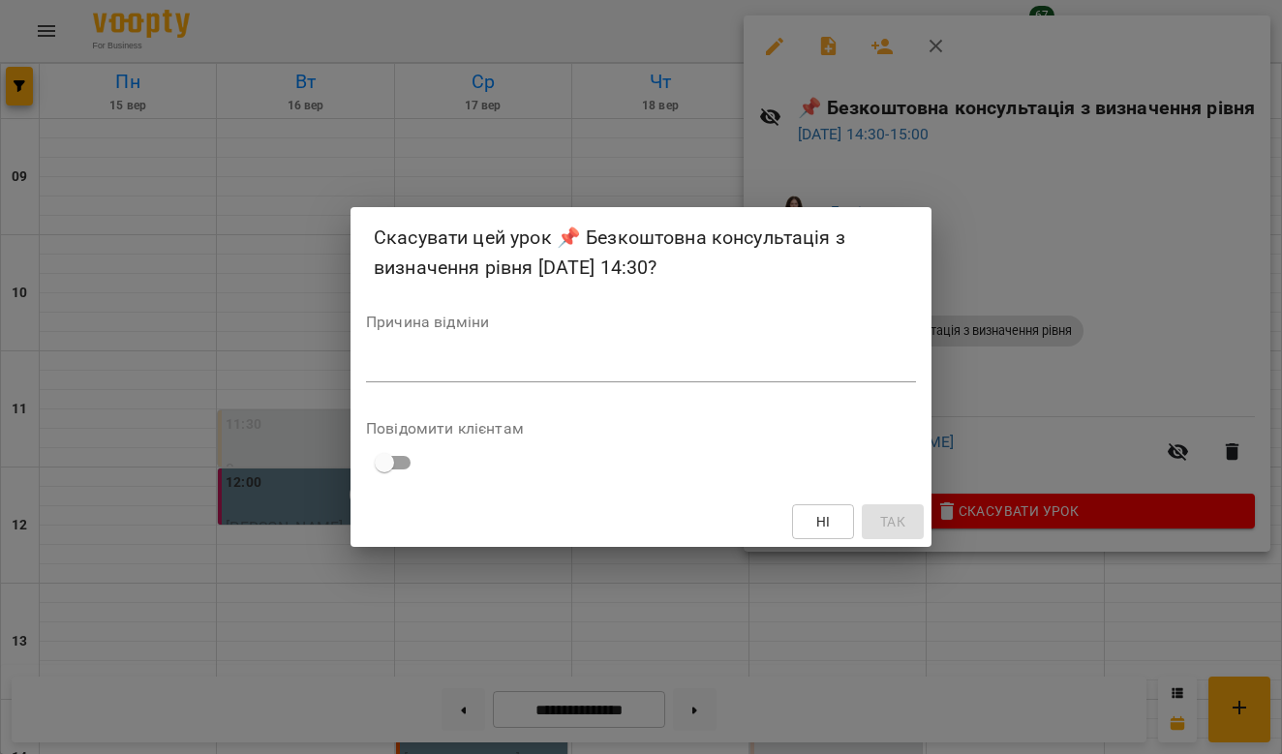
click at [746, 384] on div "Причина відміни *" at bounding box center [641, 353] width 550 height 76
click at [723, 357] on div "*" at bounding box center [641, 367] width 550 height 30
click at [1127, 567] on div "Скасувати цей урок 📌 Безкоштовна консультація з визначення рівня 19 вер 2025 14…" at bounding box center [641, 377] width 1282 height 754
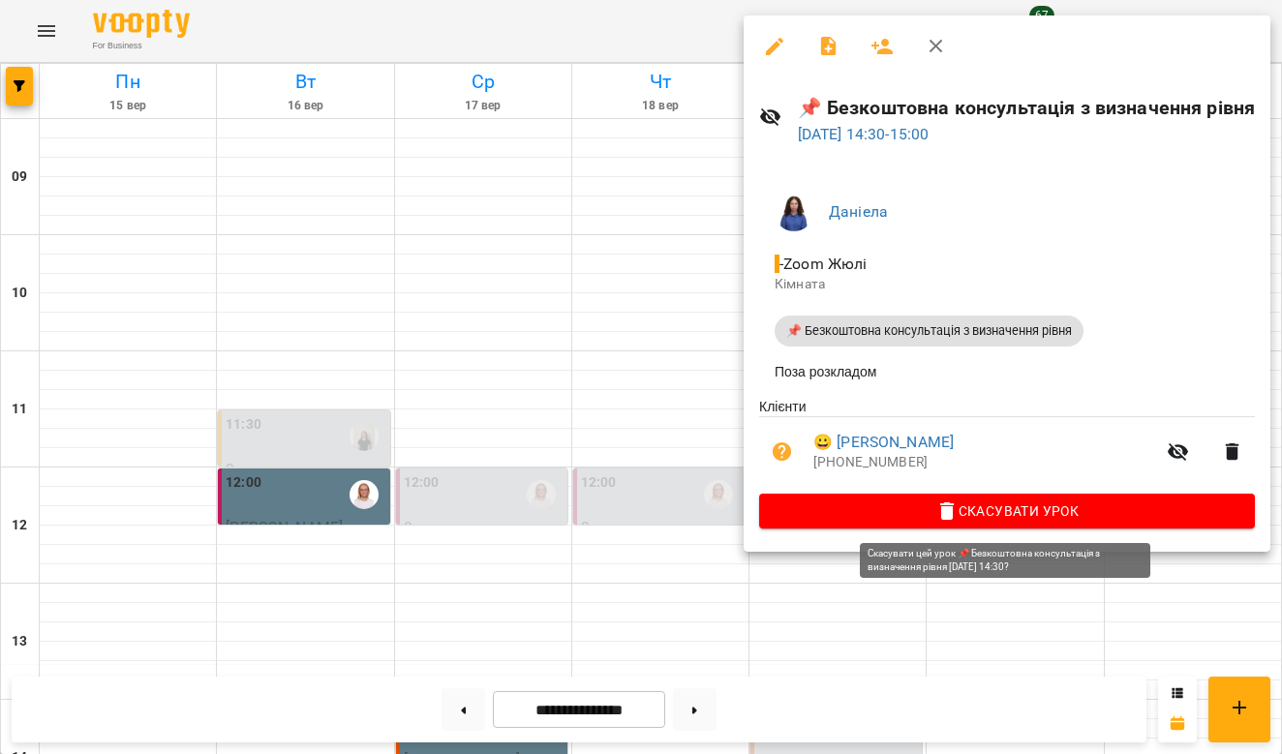
click at [1132, 514] on span "Скасувати Урок" at bounding box center [1007, 511] width 465 height 23
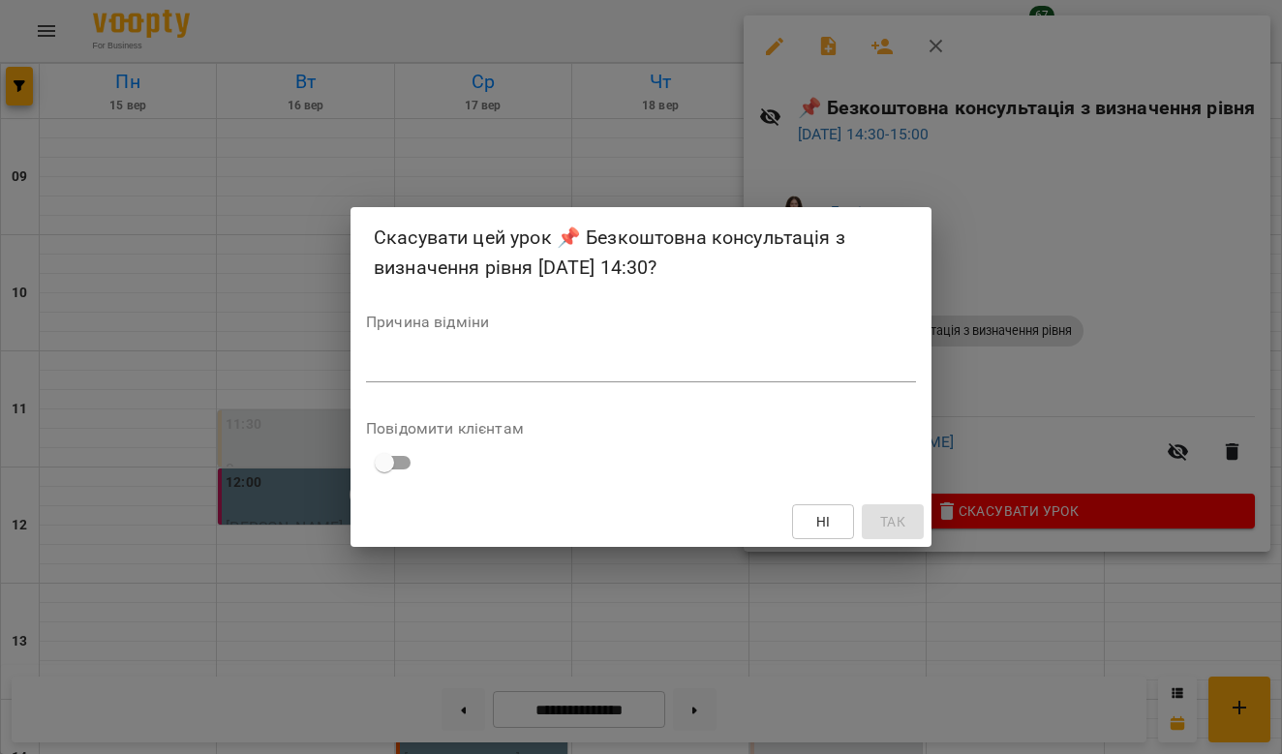
click at [556, 375] on textarea at bounding box center [641, 366] width 550 height 17
click at [832, 530] on span "Ні" at bounding box center [823, 521] width 31 height 23
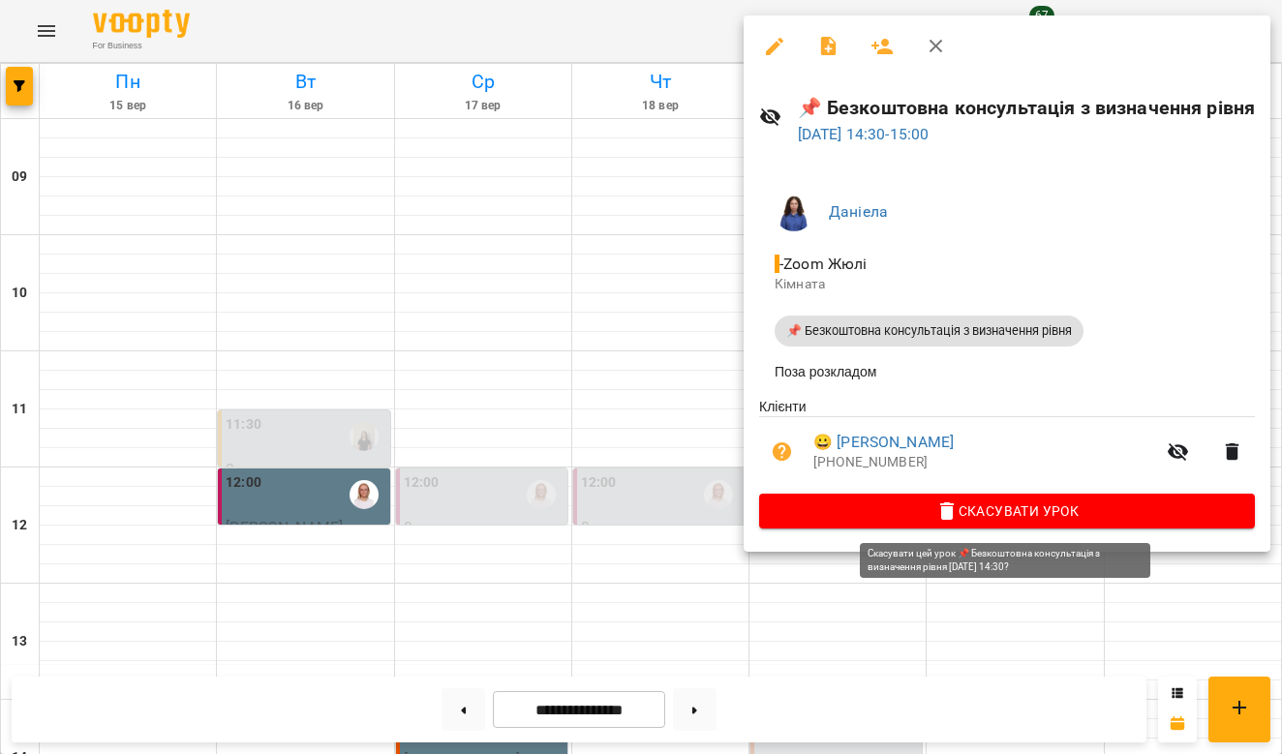
click at [989, 511] on span "Скасувати Урок" at bounding box center [1007, 511] width 465 height 23
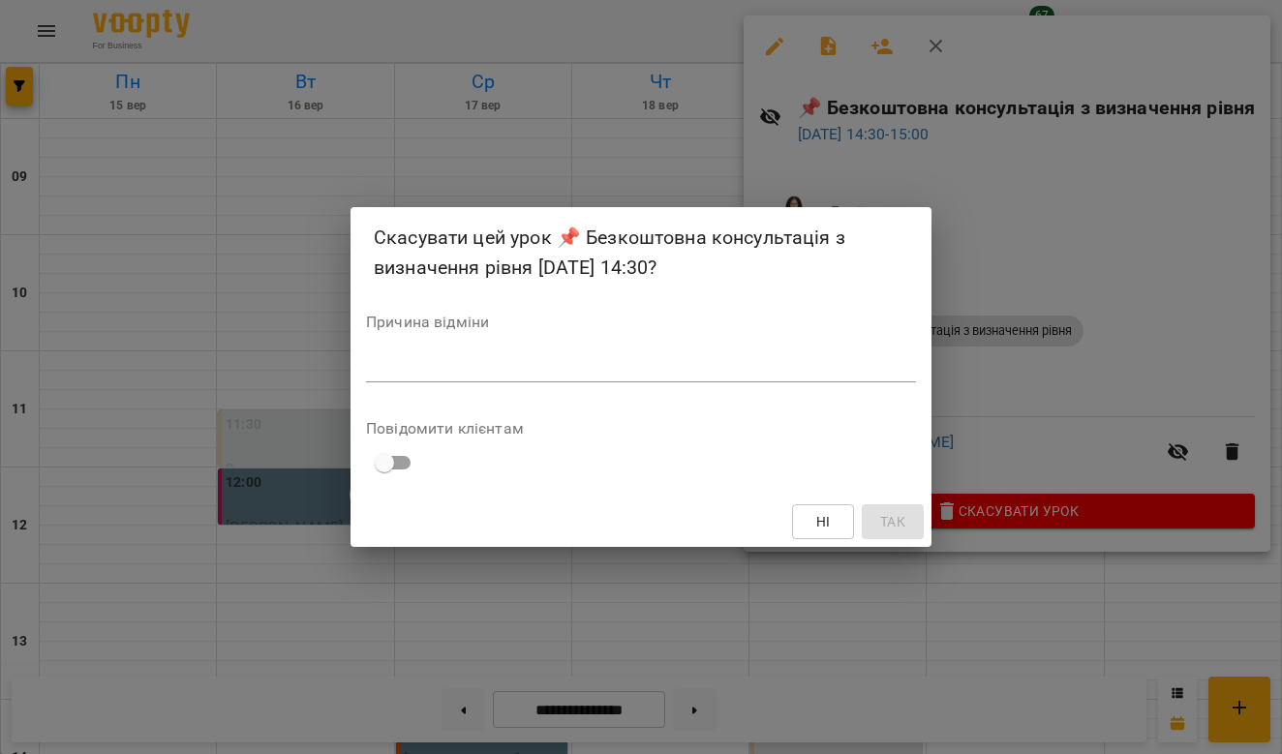
click at [719, 353] on div "*" at bounding box center [641, 367] width 550 height 30
type textarea "*"
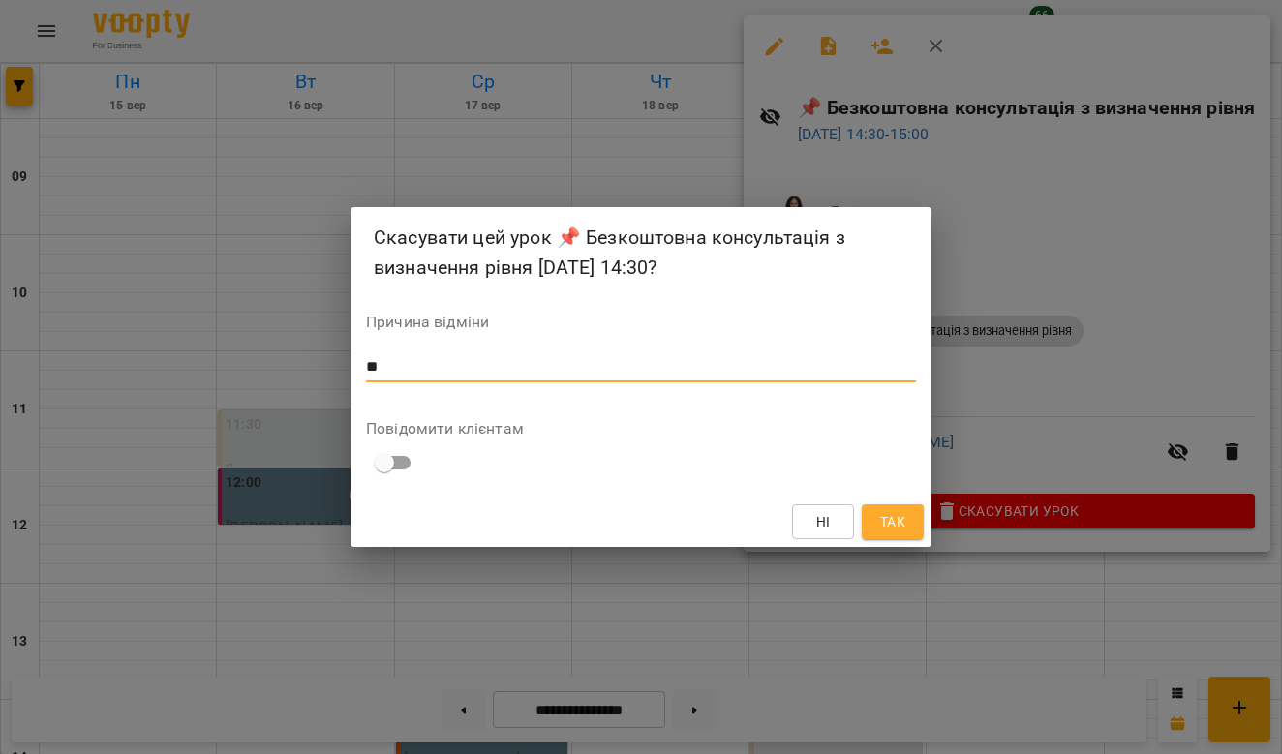
type textarea "*"
type textarea "**********"
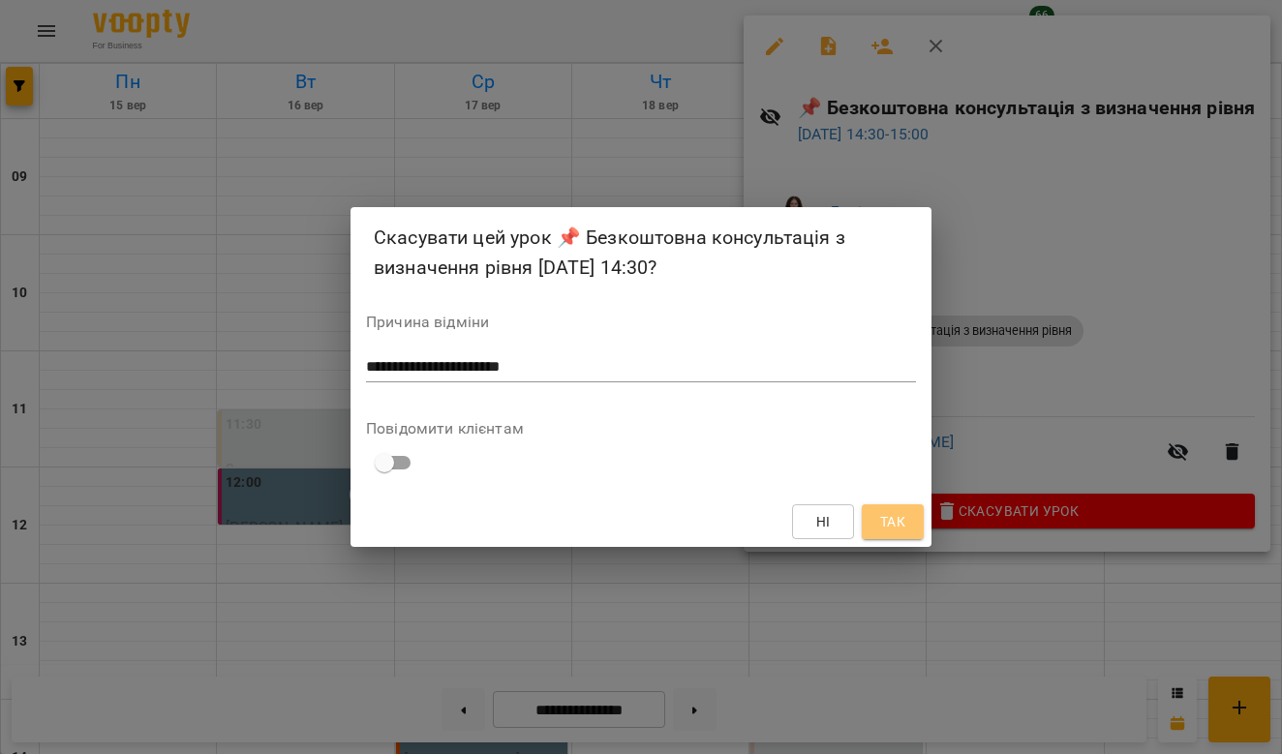
click at [900, 521] on span "Так" at bounding box center [892, 521] width 25 height 23
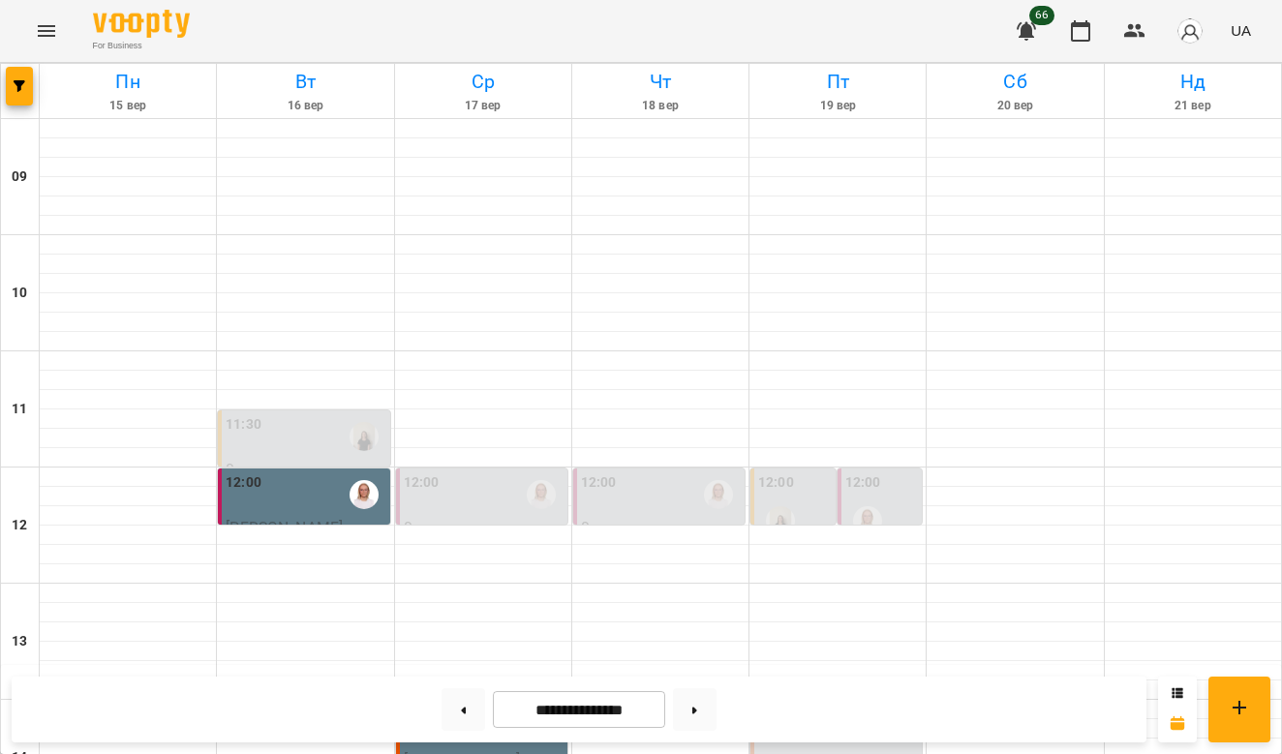
click at [787, 705] on label "14:00" at bounding box center [776, 715] width 36 height 21
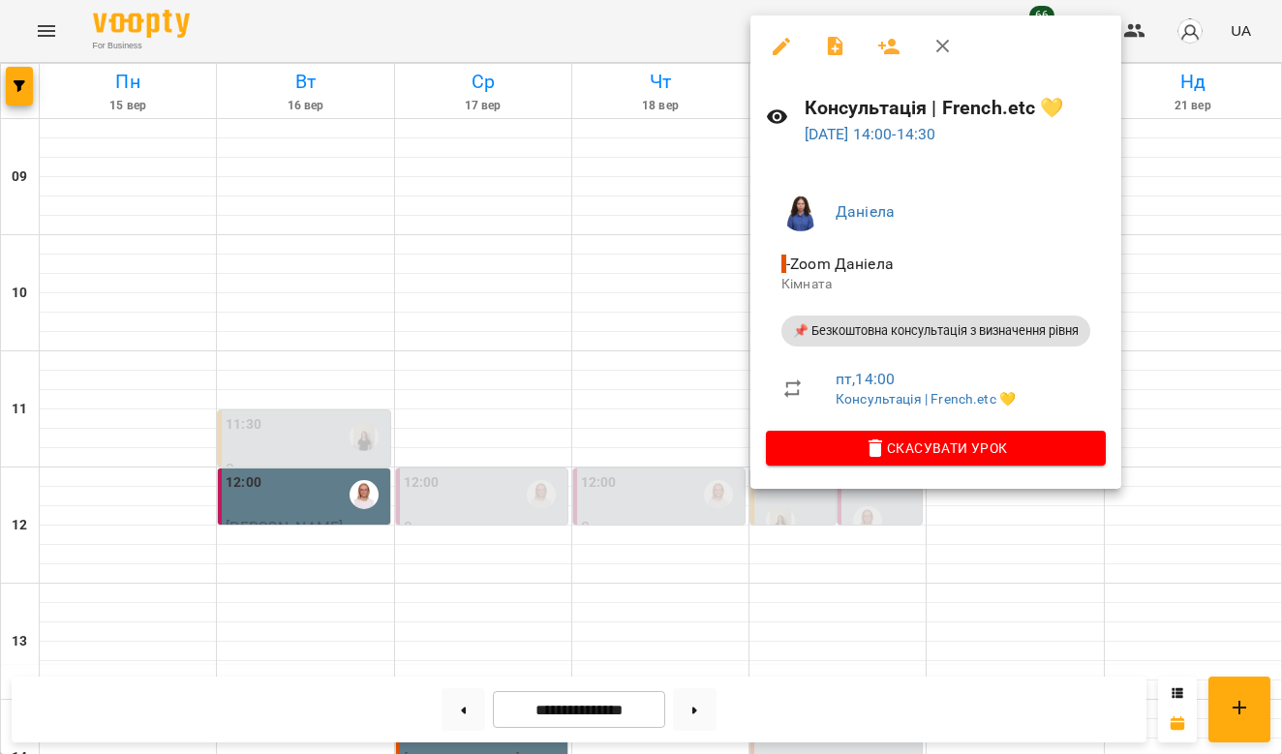
click at [769, 615] on div at bounding box center [641, 377] width 1282 height 754
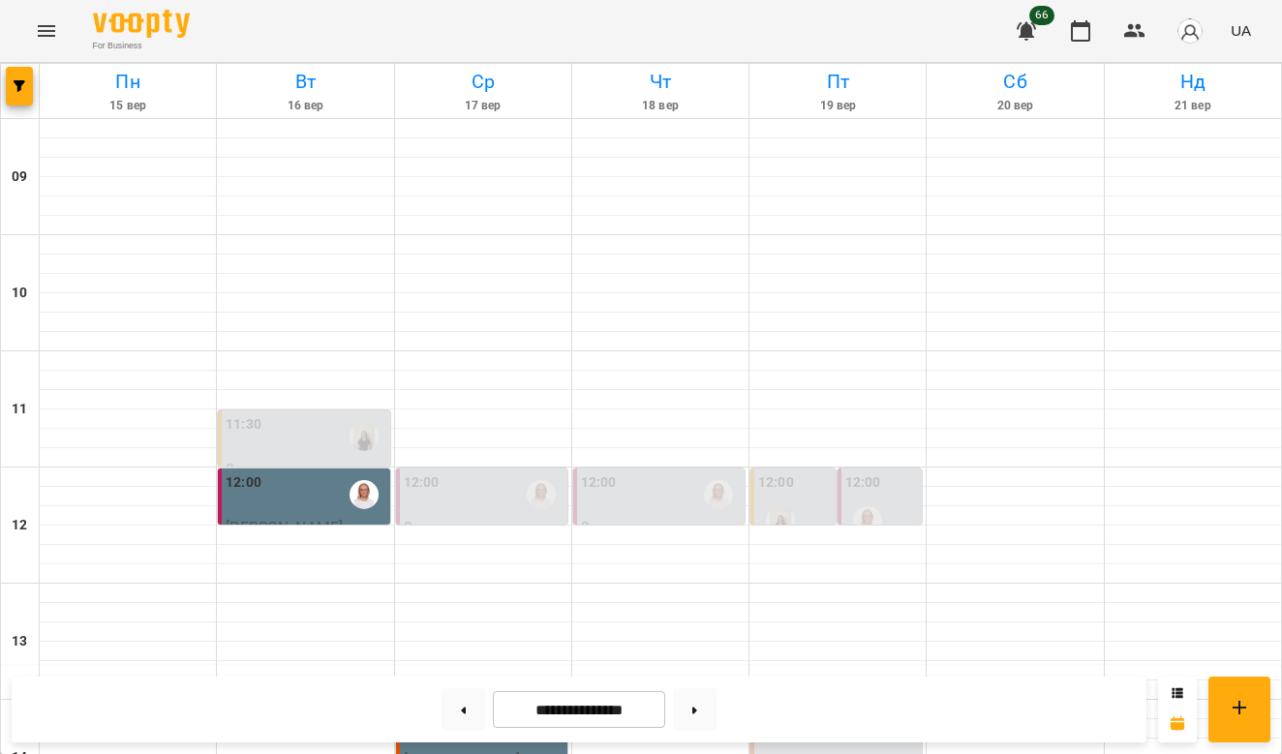
scroll to position [728, 0]
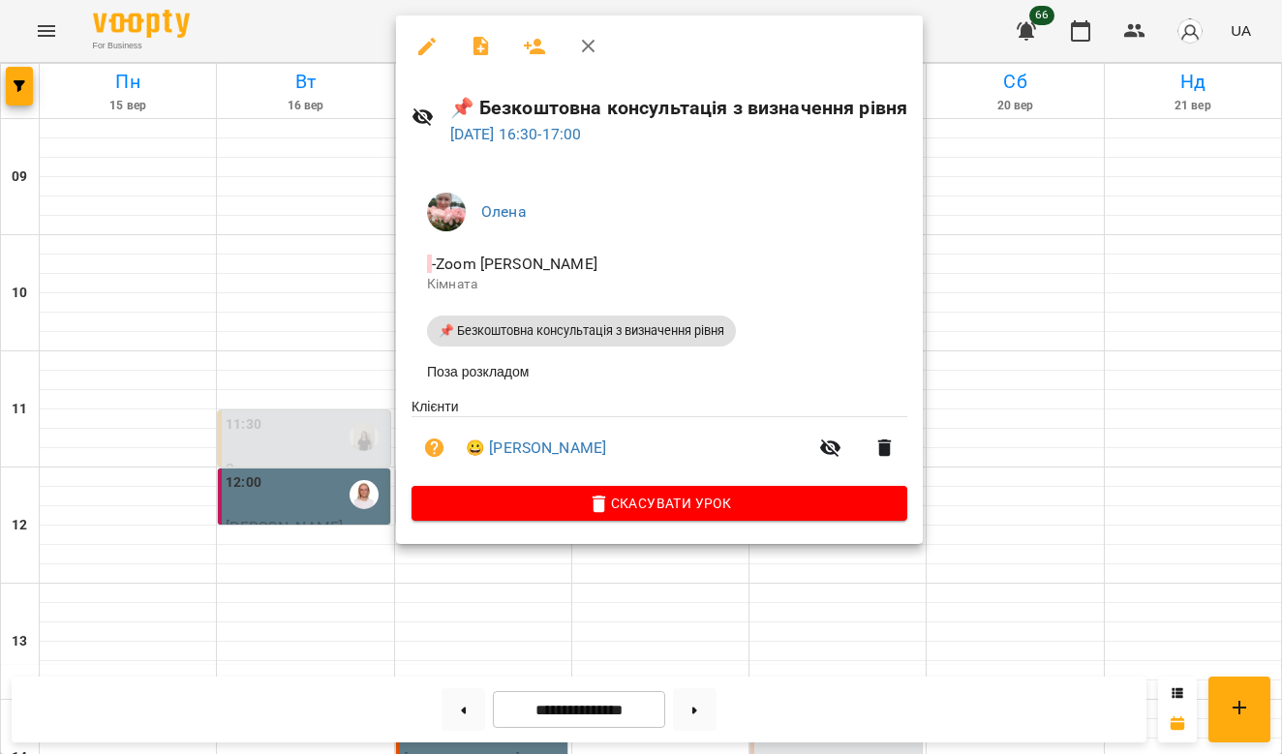
click at [260, 278] on div at bounding box center [641, 377] width 1282 height 754
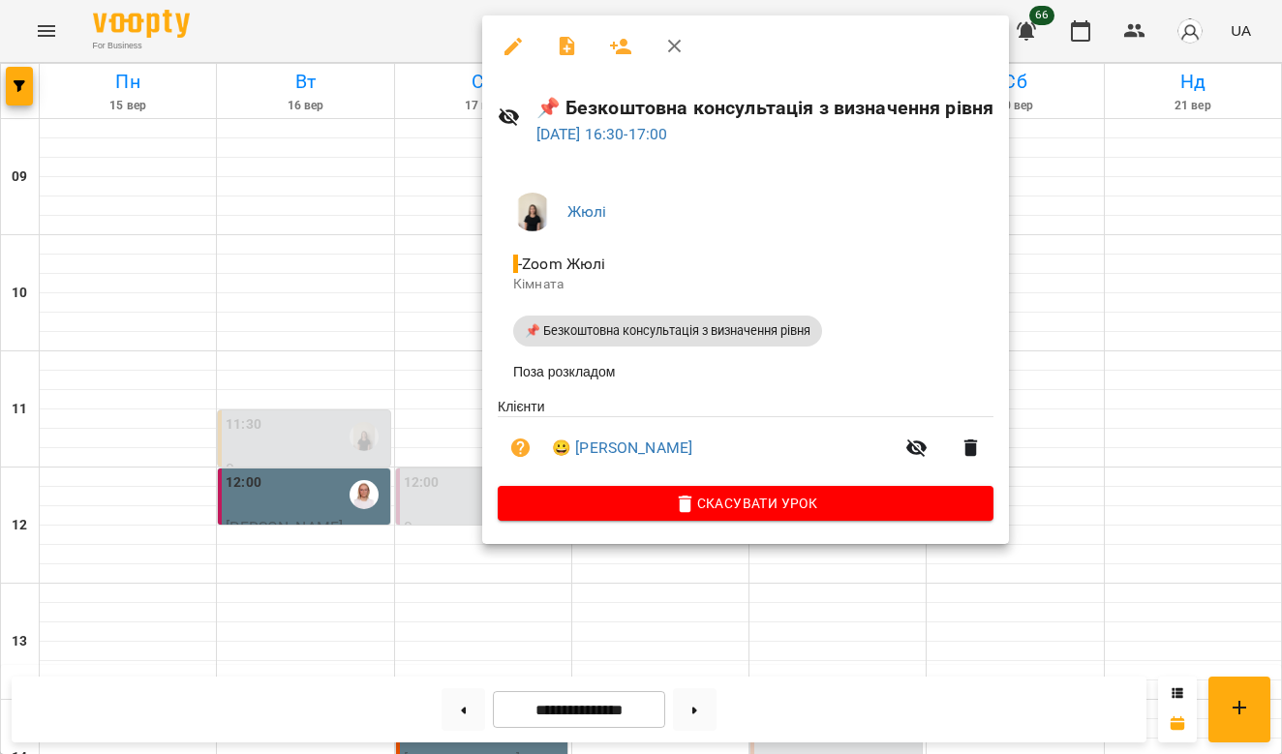
click at [397, 411] on div at bounding box center [641, 377] width 1282 height 754
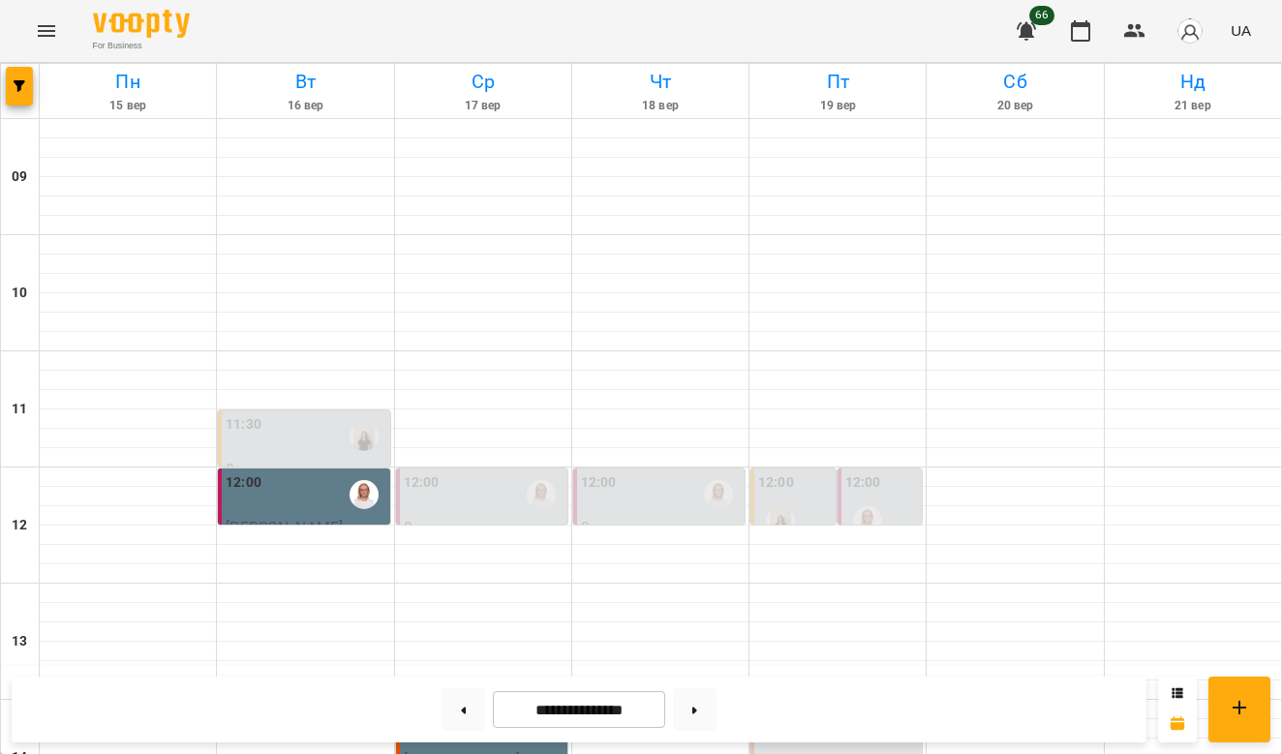
scroll to position [491, 0]
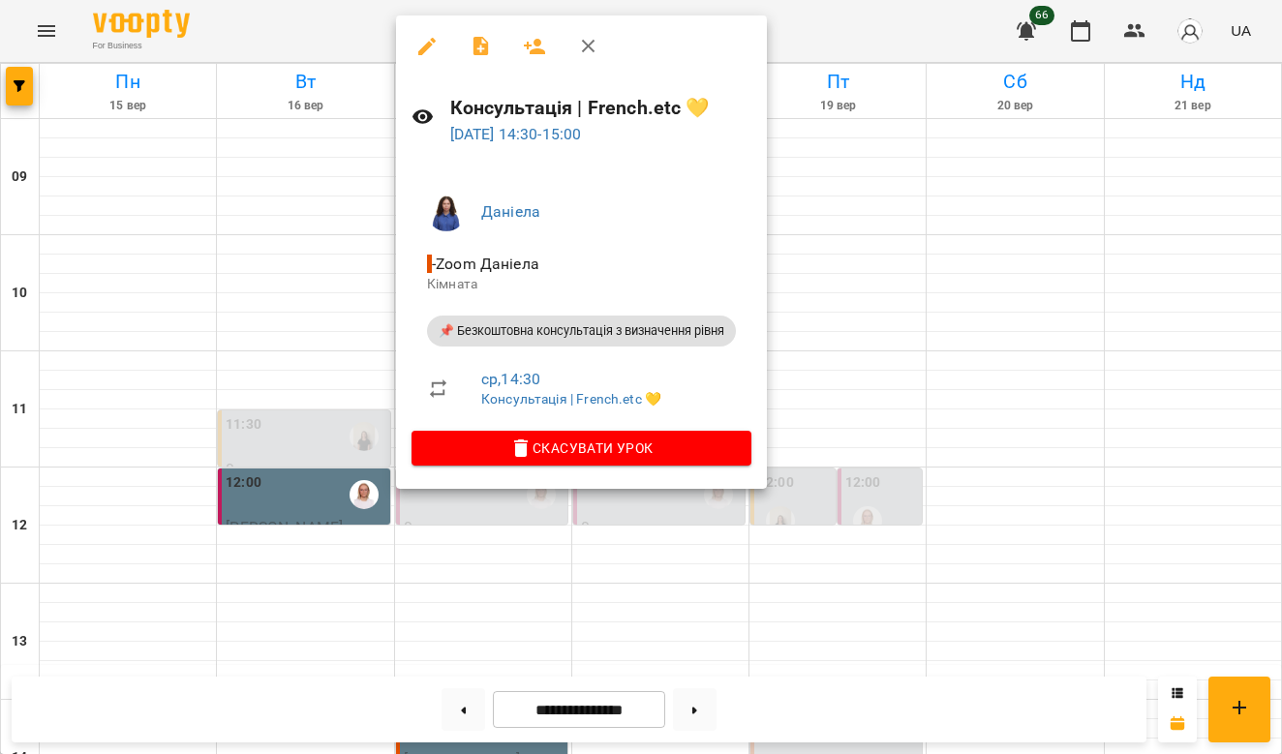
click at [932, 316] on div at bounding box center [641, 377] width 1282 height 754
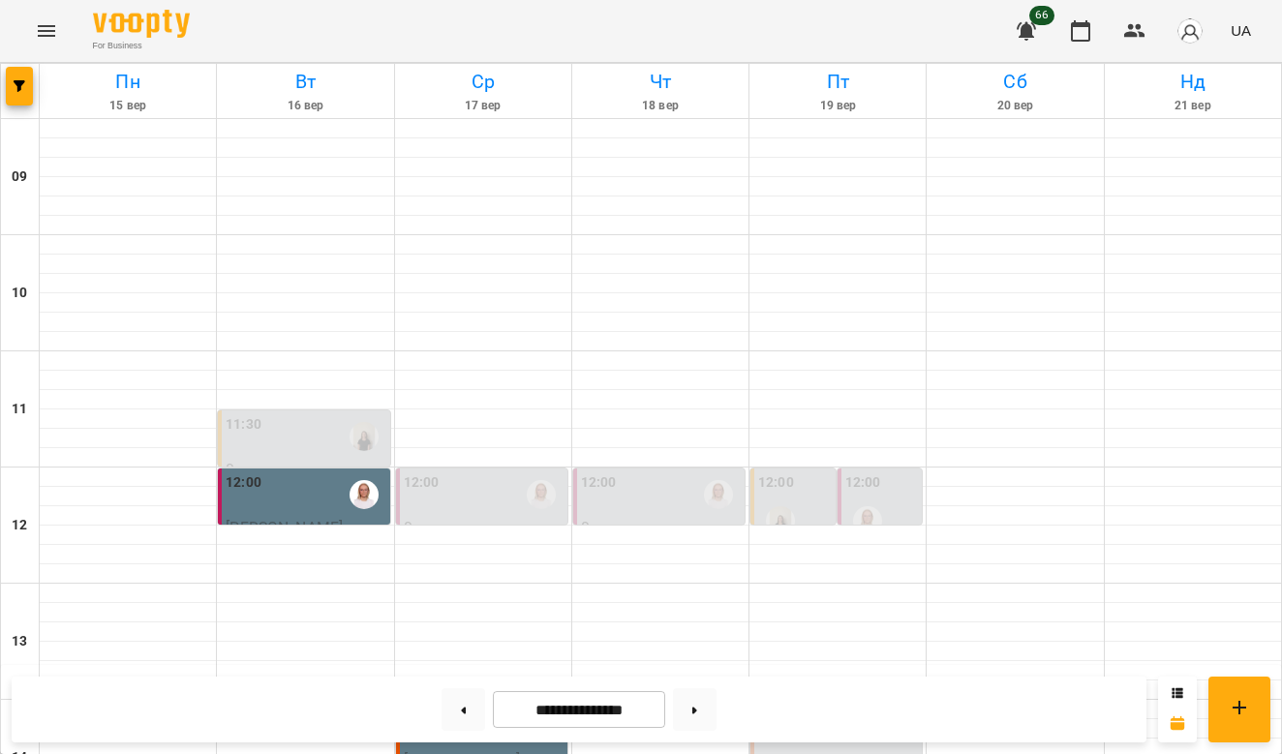
click at [794, 705] on div "14:00" at bounding box center [838, 727] width 160 height 45
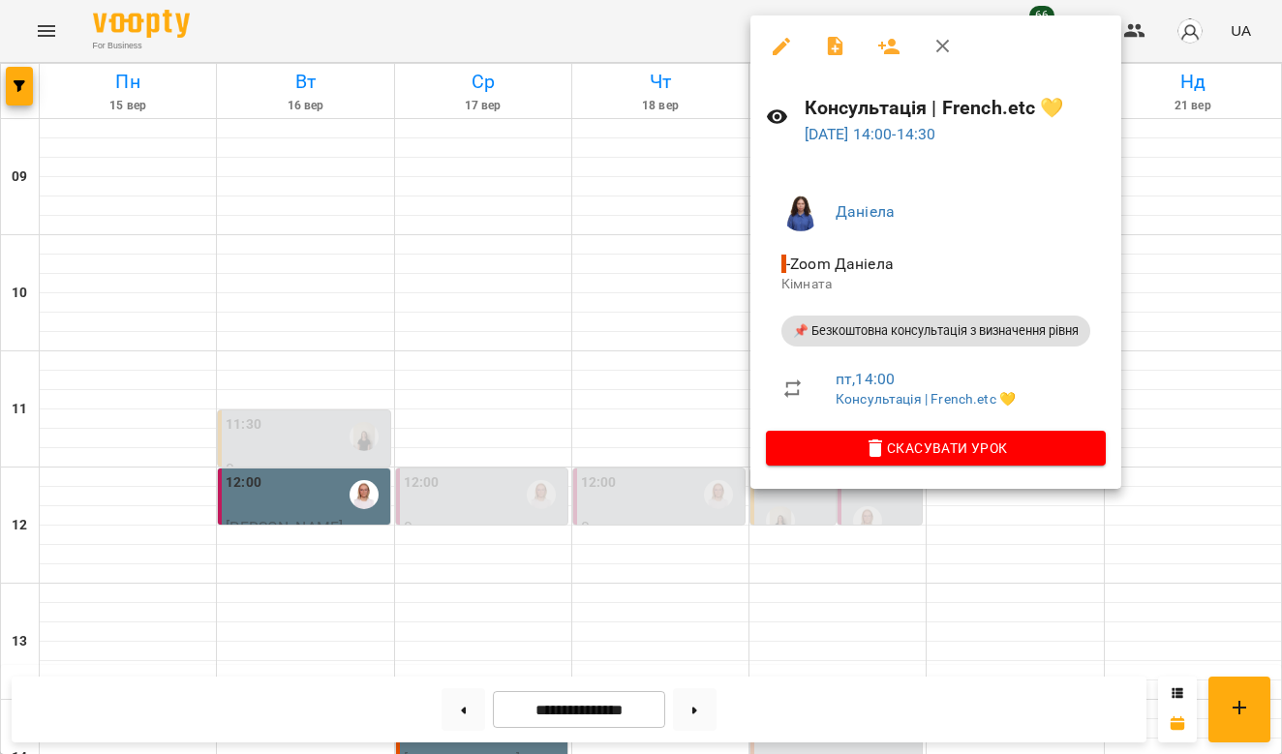
click at [1181, 282] on div at bounding box center [641, 377] width 1282 height 754
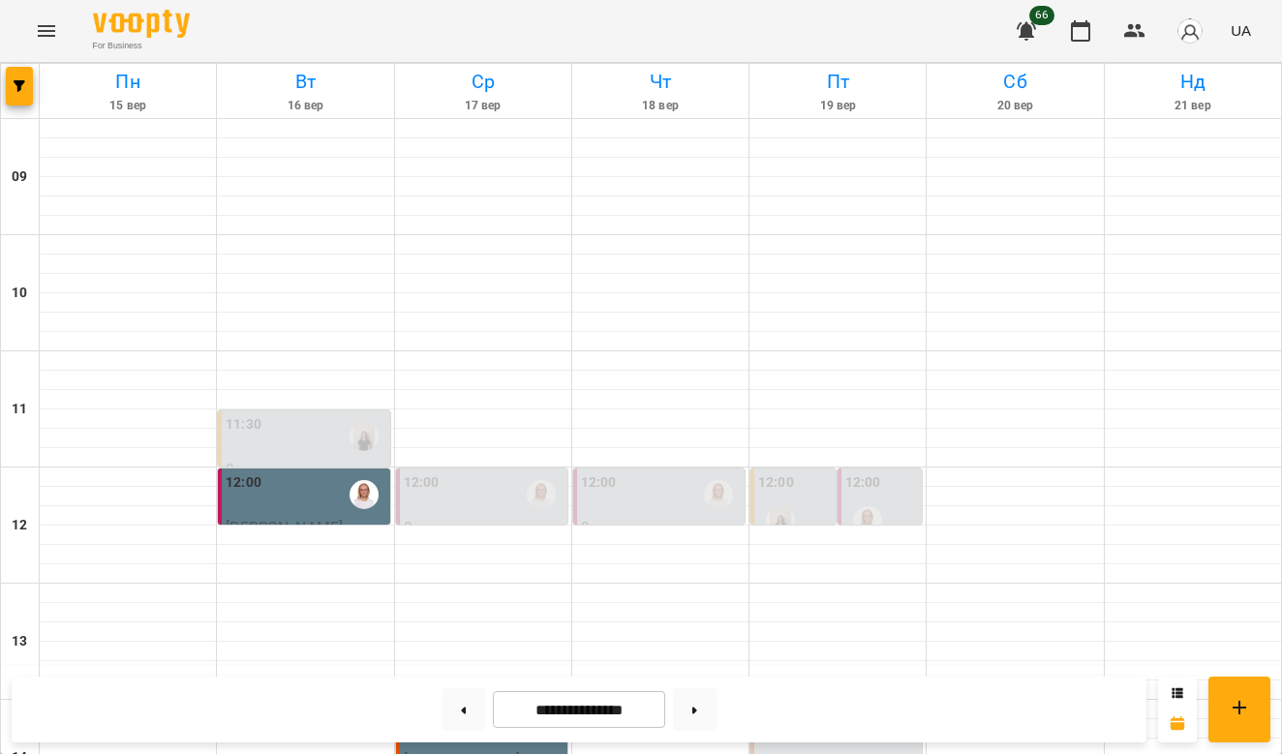
click at [781, 705] on label "14:00" at bounding box center [776, 715] width 36 height 21
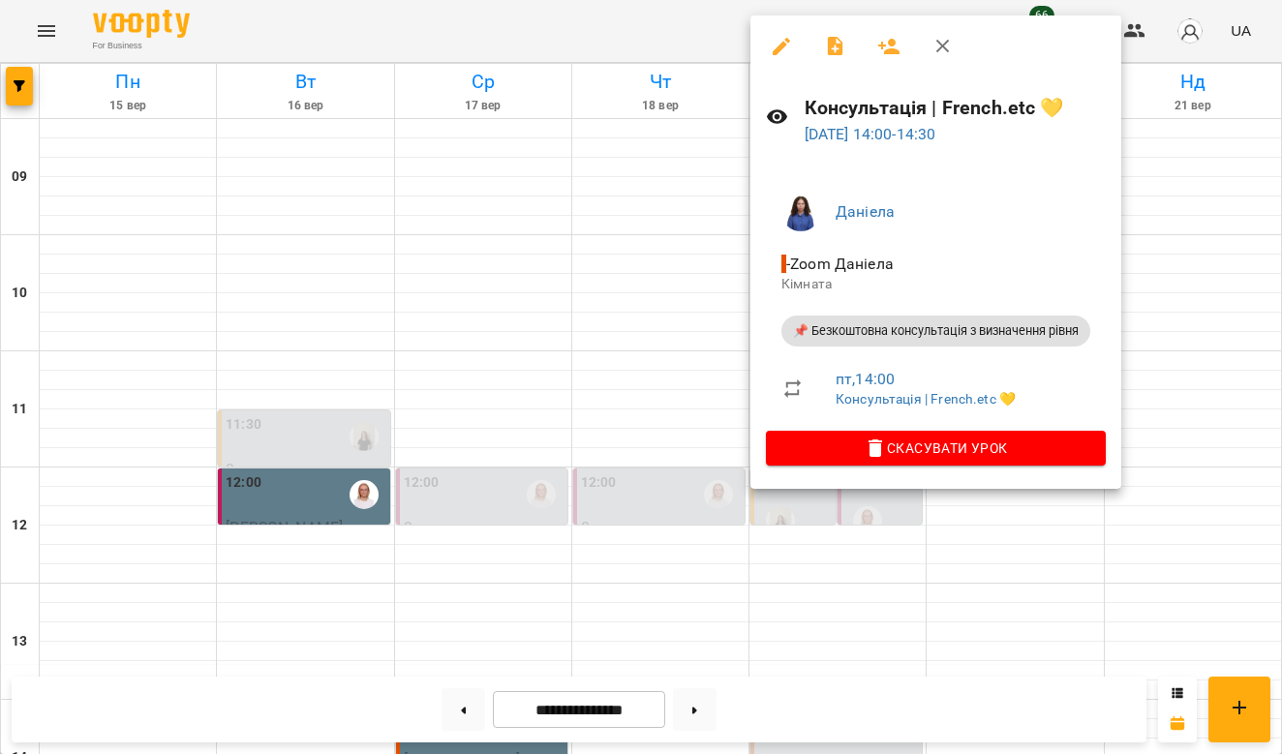
click at [1160, 305] on div at bounding box center [641, 377] width 1282 height 754
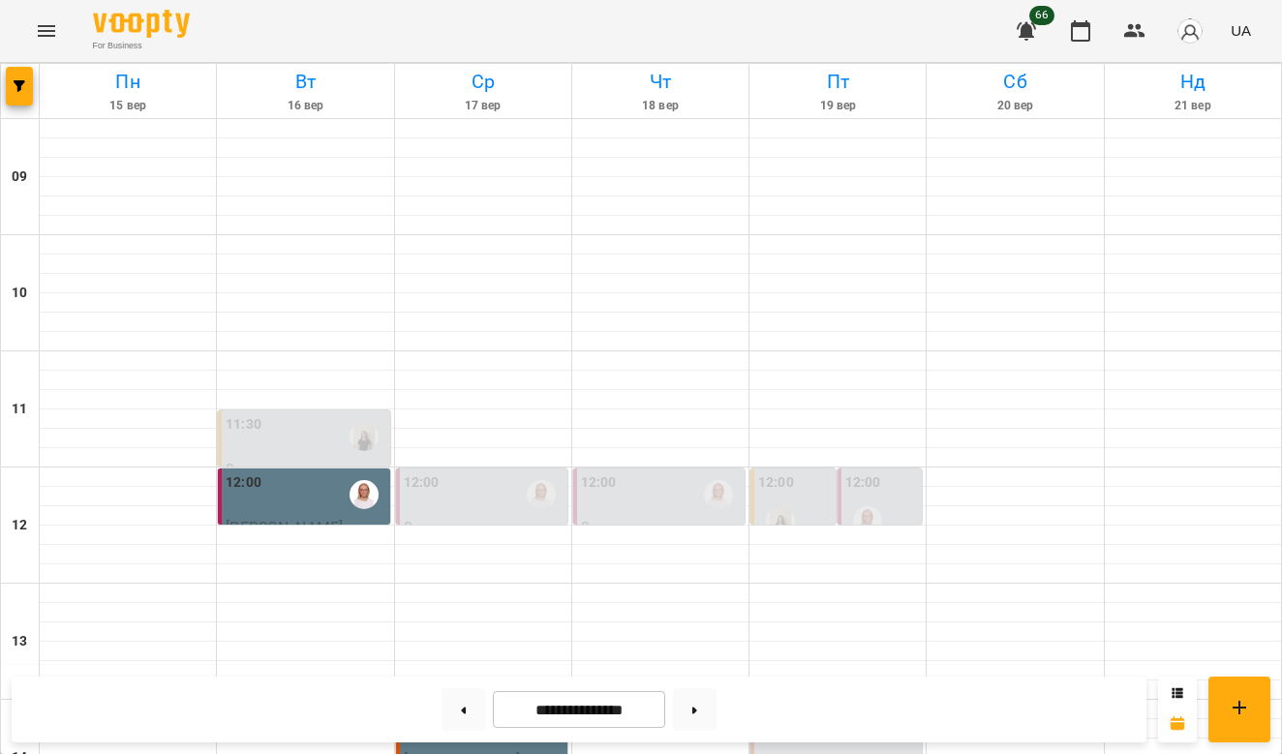
scroll to position [0, 0]
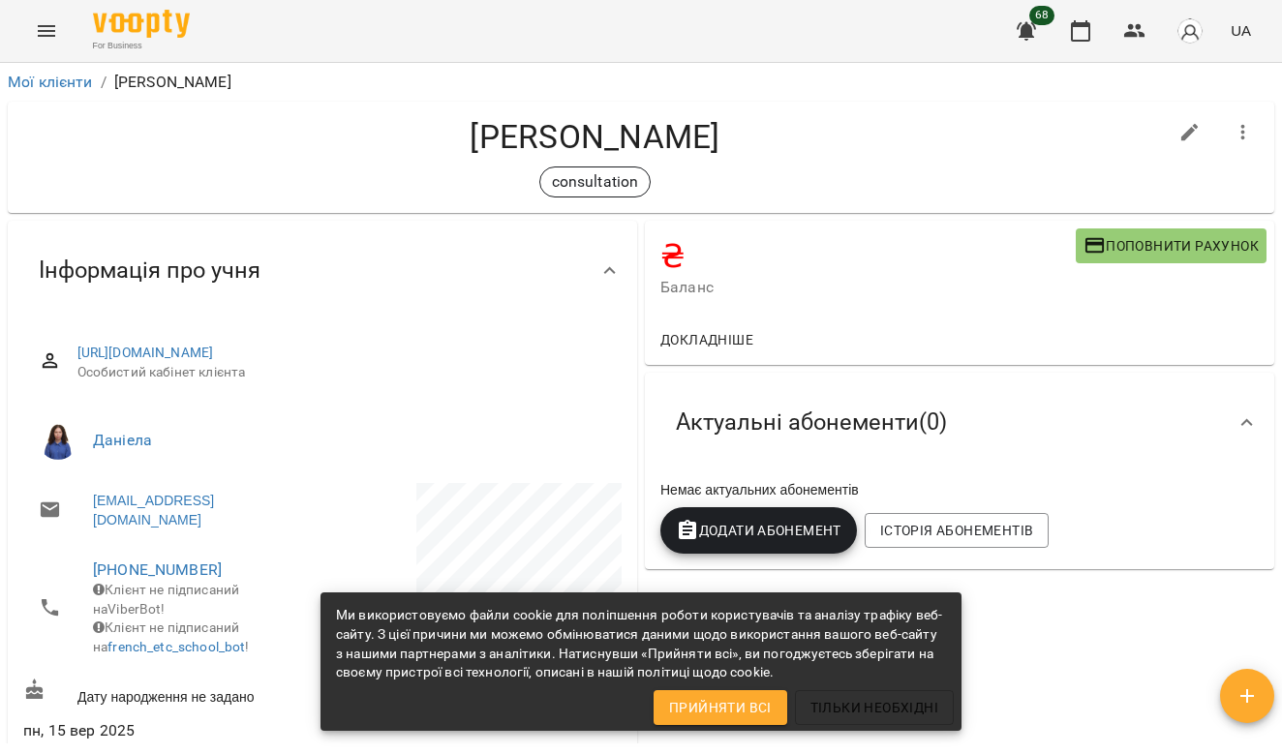
click at [1251, 136] on icon "button" at bounding box center [1243, 132] width 23 height 23
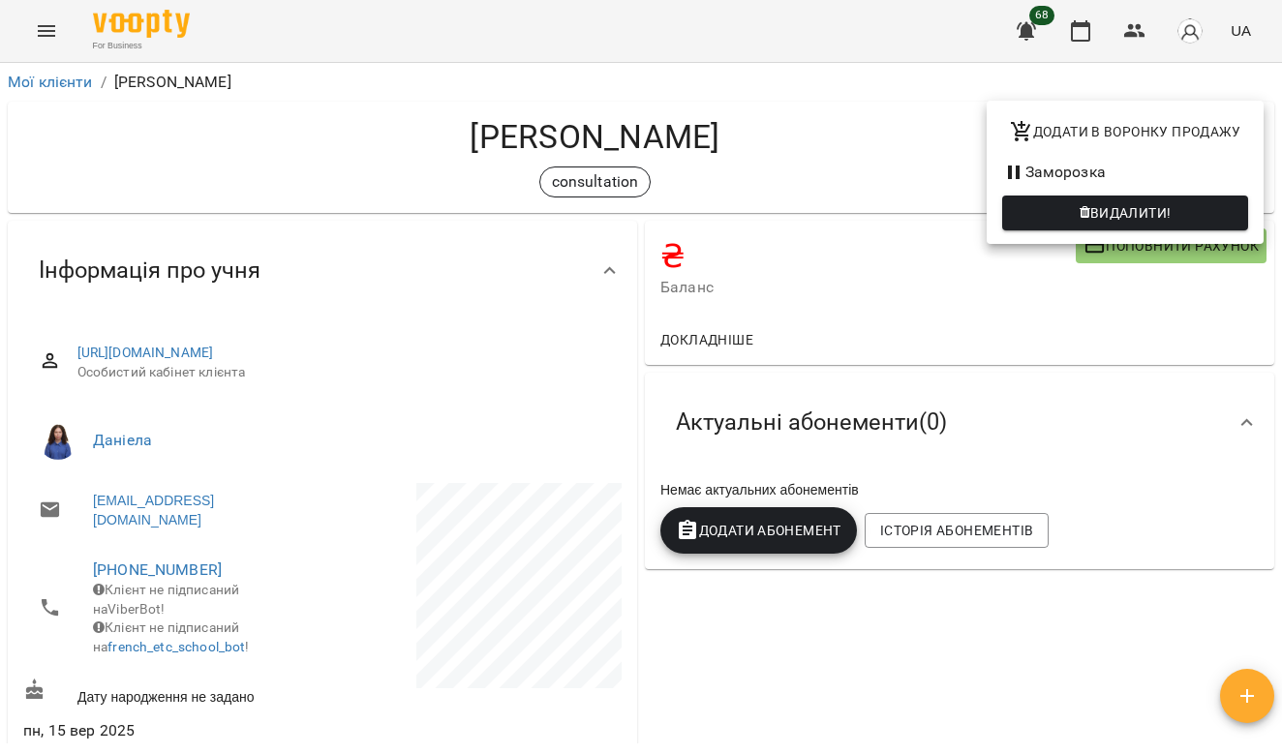
click at [782, 143] on div at bounding box center [641, 377] width 1282 height 754
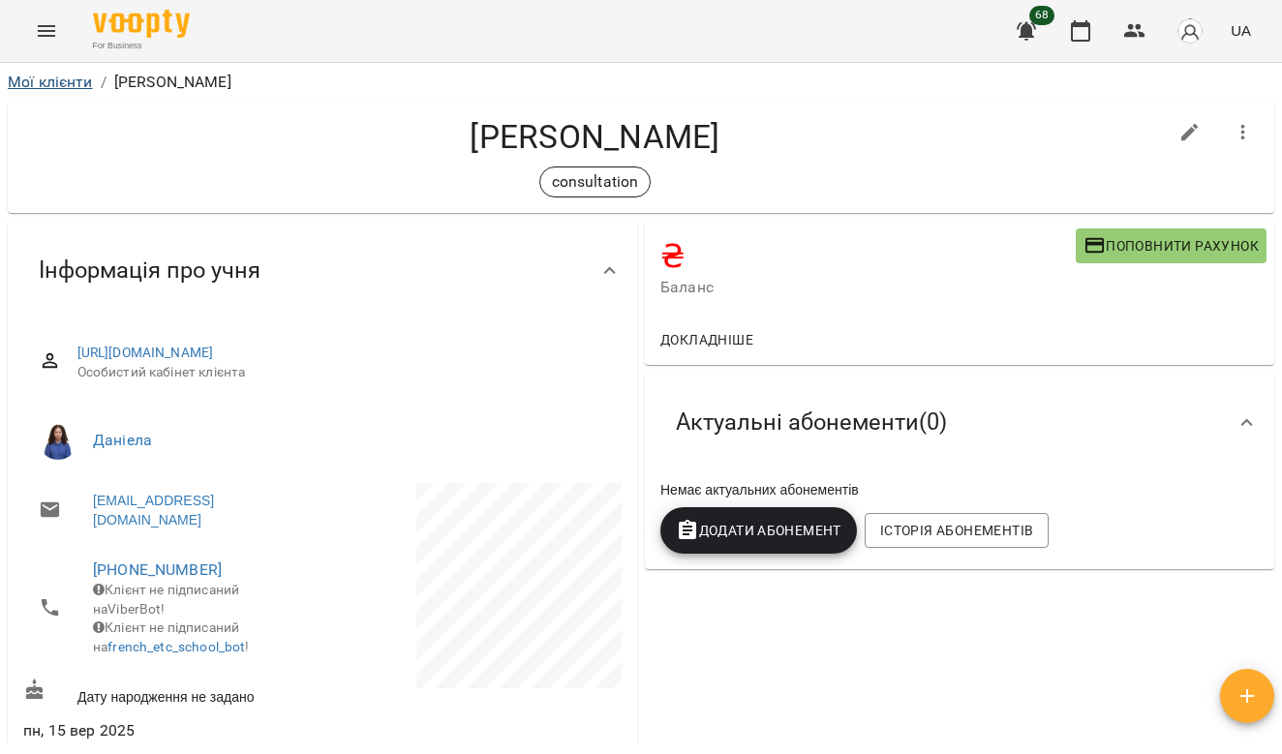
click at [66, 87] on link "Мої клієнти" at bounding box center [50, 82] width 85 height 18
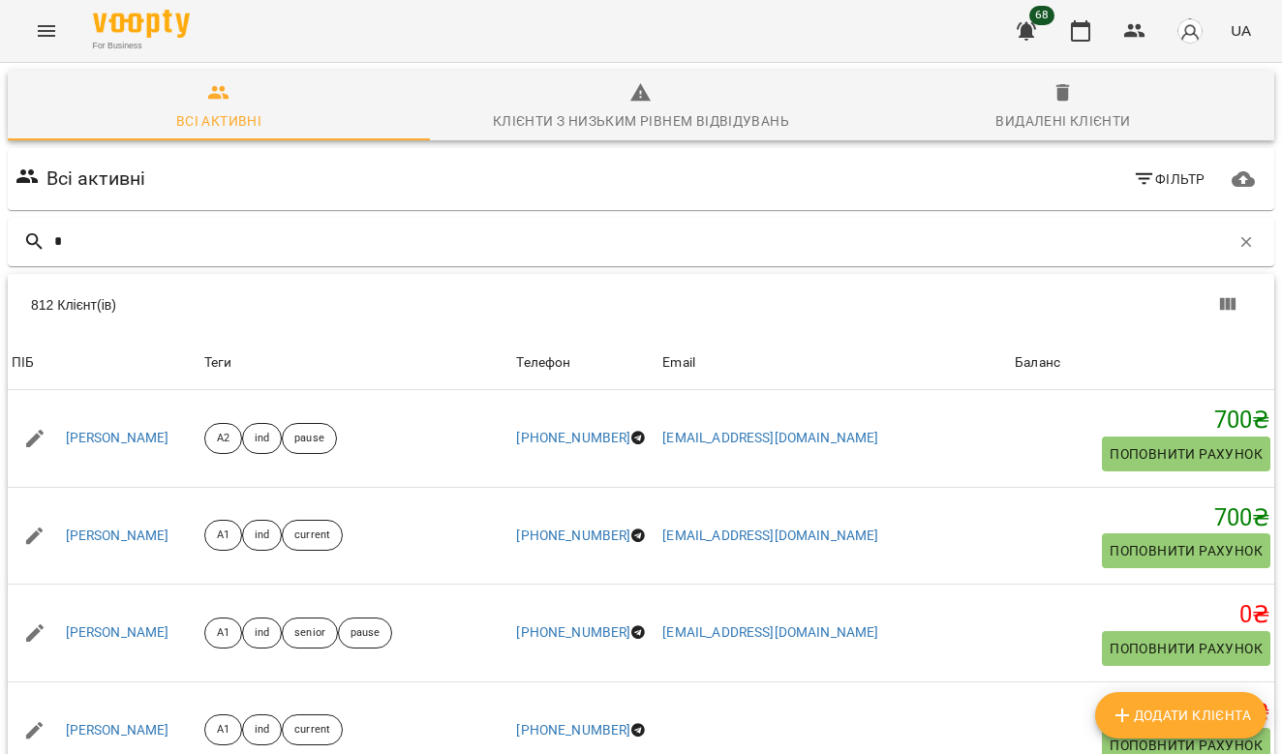
type input "*"
click at [46, 35] on icon "Menu" at bounding box center [46, 31] width 17 height 12
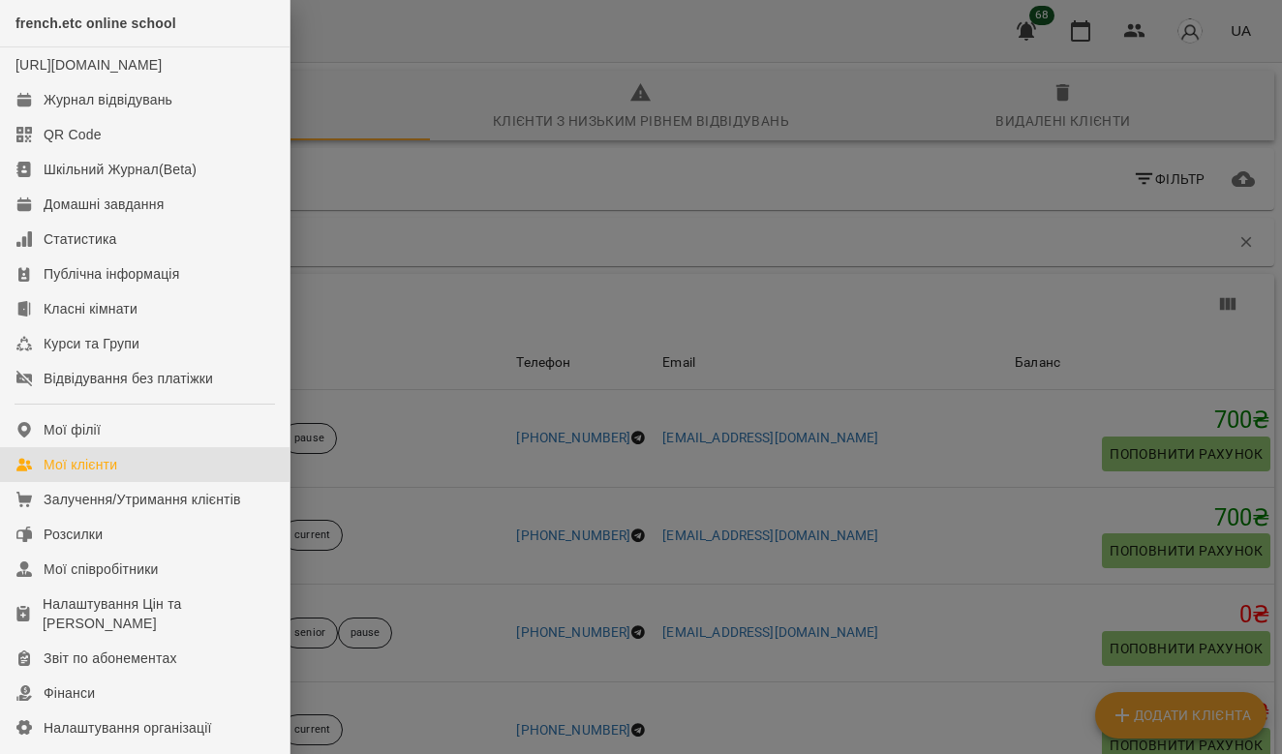
click at [1092, 24] on div at bounding box center [641, 377] width 1282 height 754
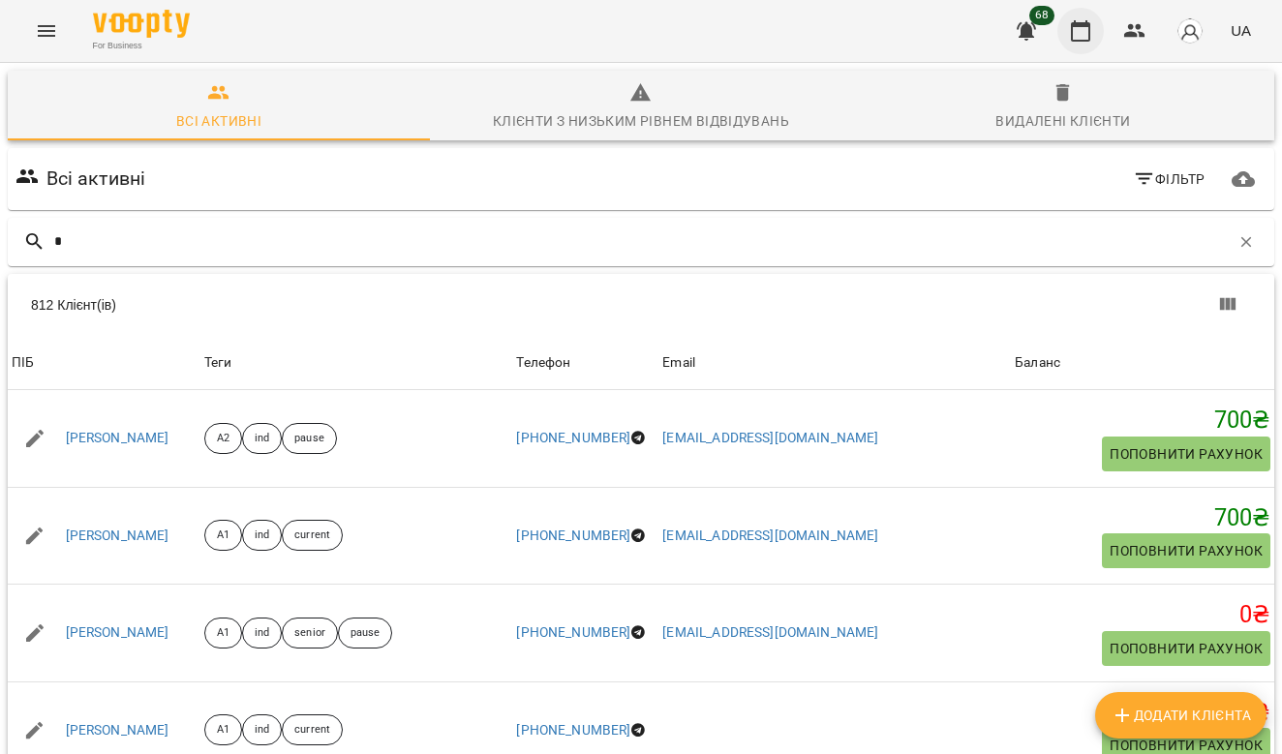
click at [1084, 38] on icon "button" at bounding box center [1080, 30] width 23 height 23
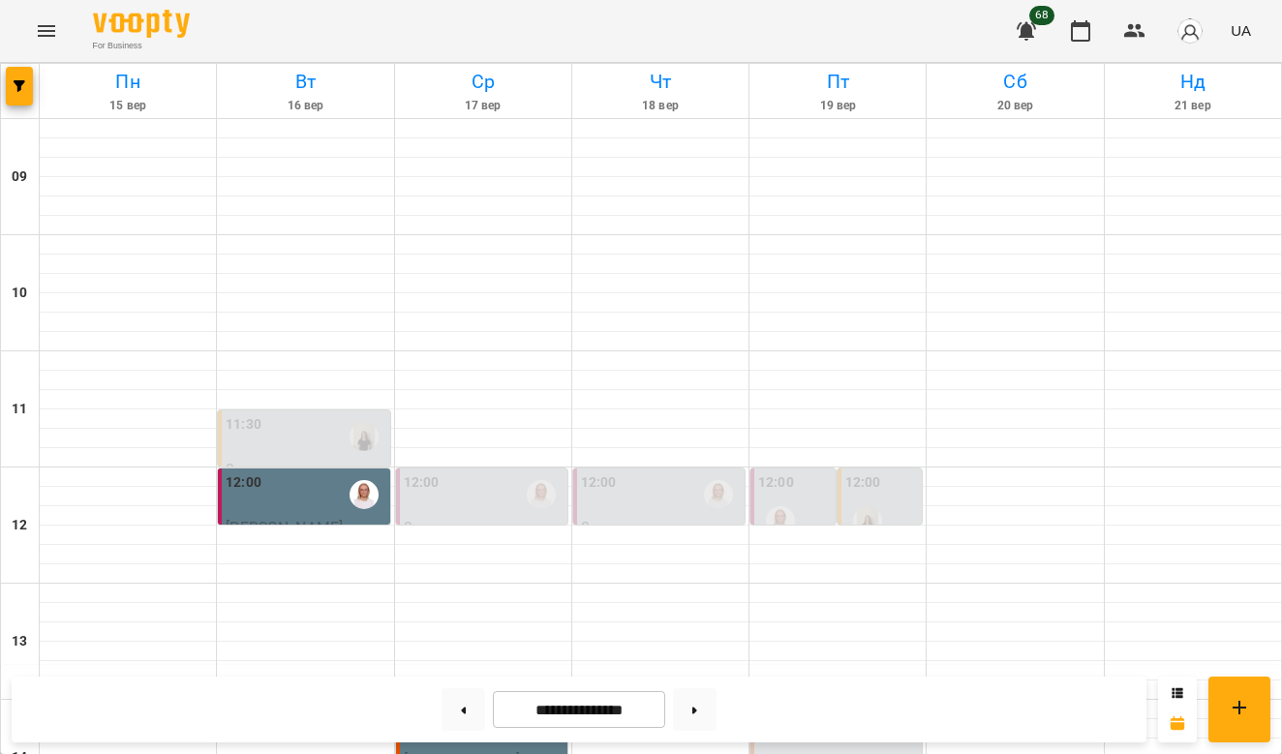
scroll to position [520, 0]
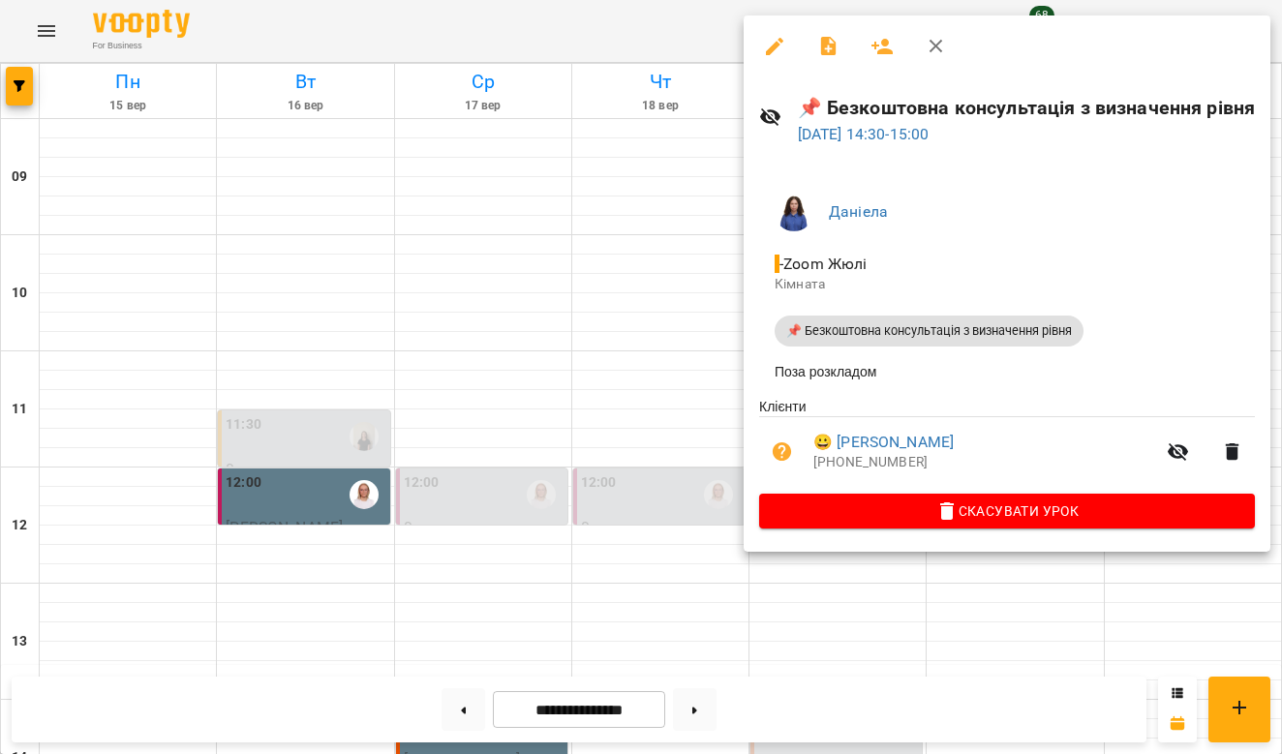
click at [692, 290] on div at bounding box center [641, 377] width 1282 height 754
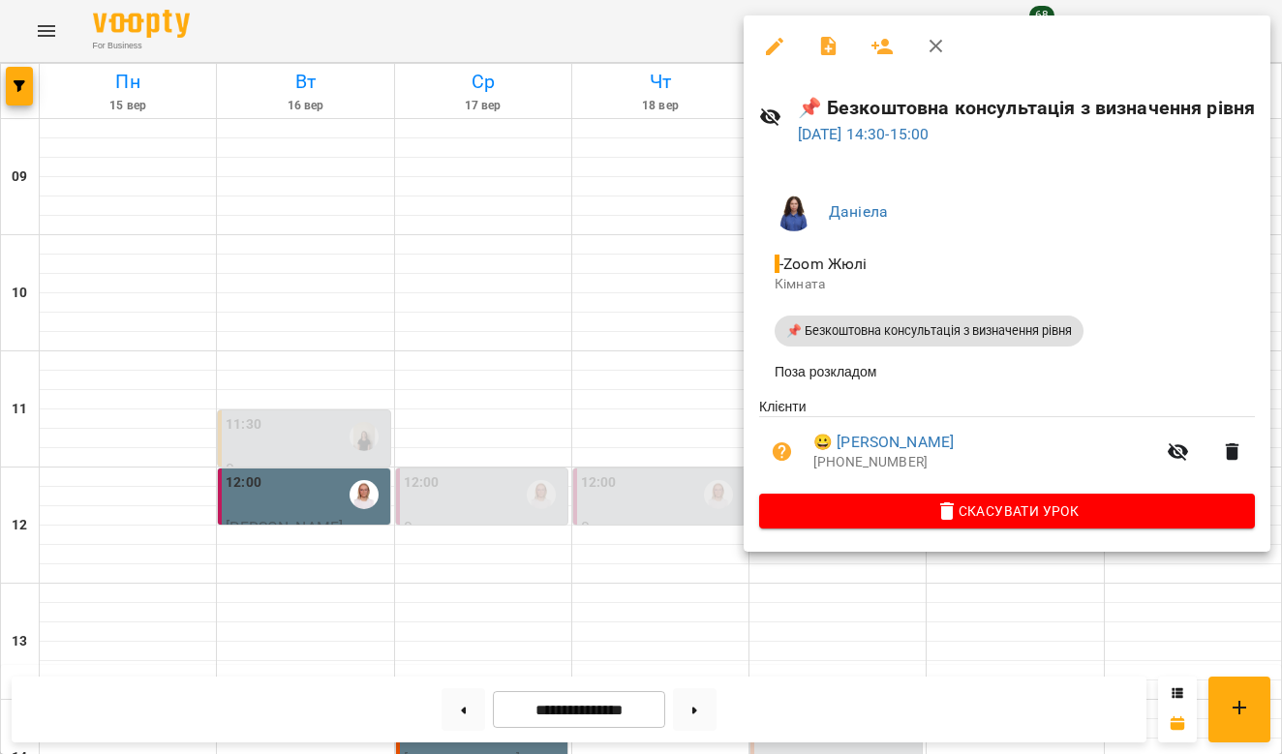
click at [668, 364] on div at bounding box center [641, 377] width 1282 height 754
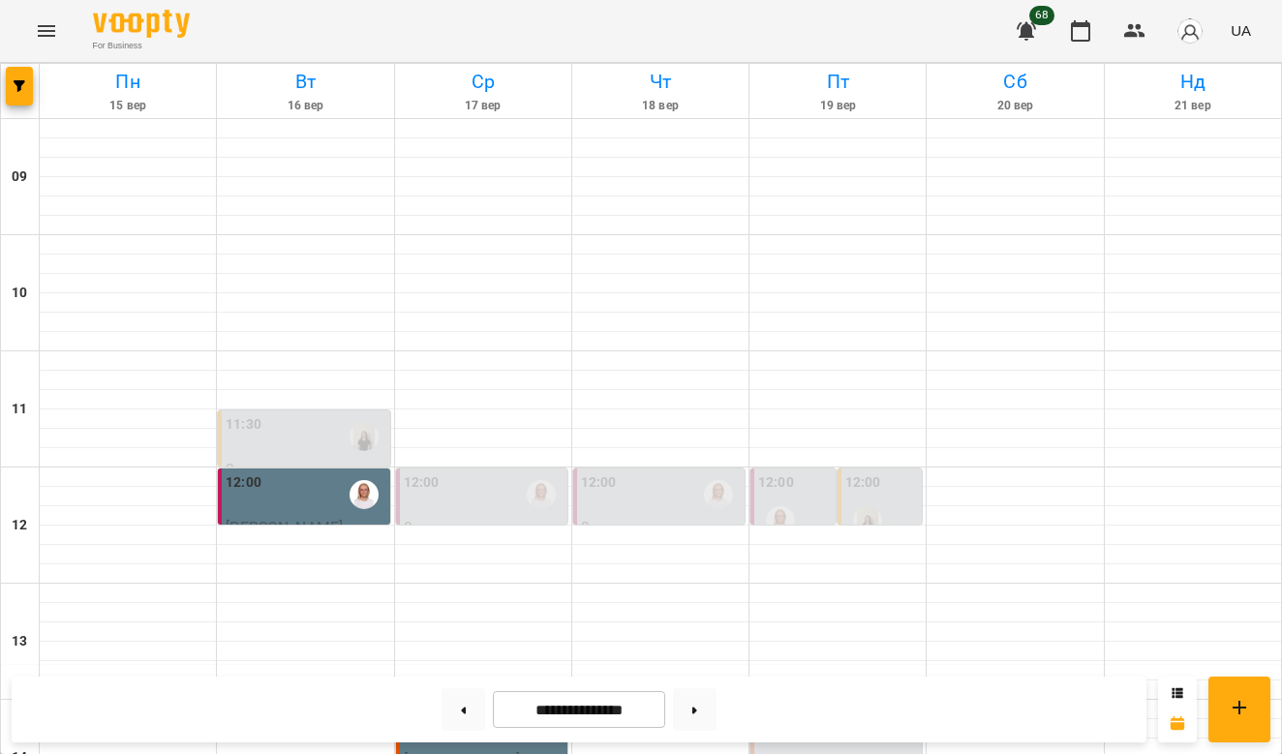
scroll to position [511, 0]
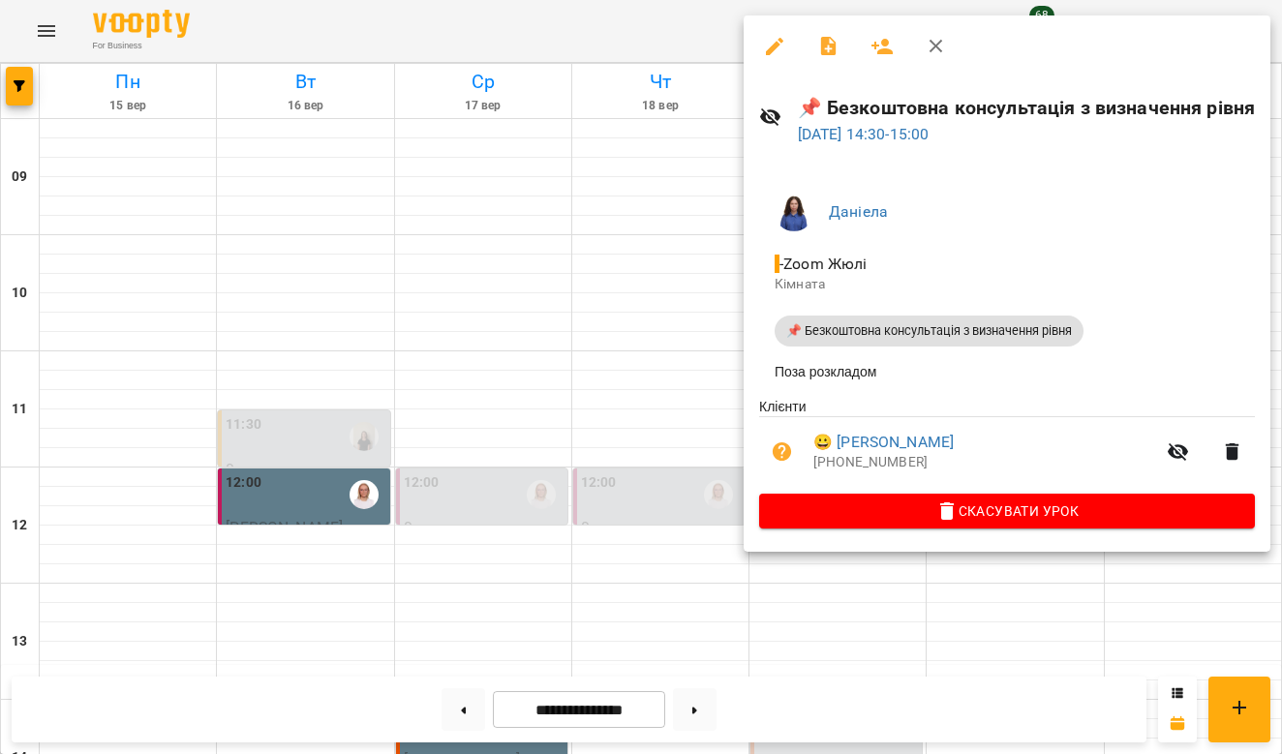
click at [688, 211] on div at bounding box center [641, 377] width 1282 height 754
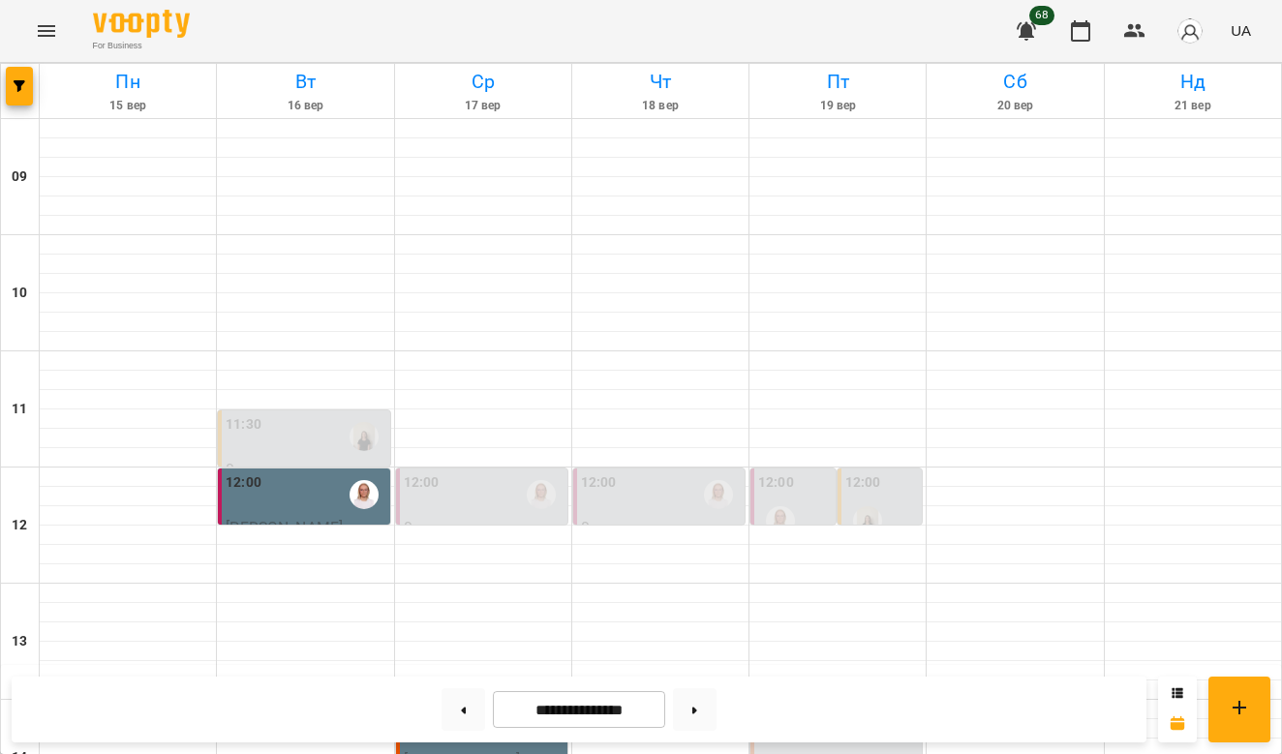
click at [810, 705] on div "14:00" at bounding box center [838, 727] width 160 height 45
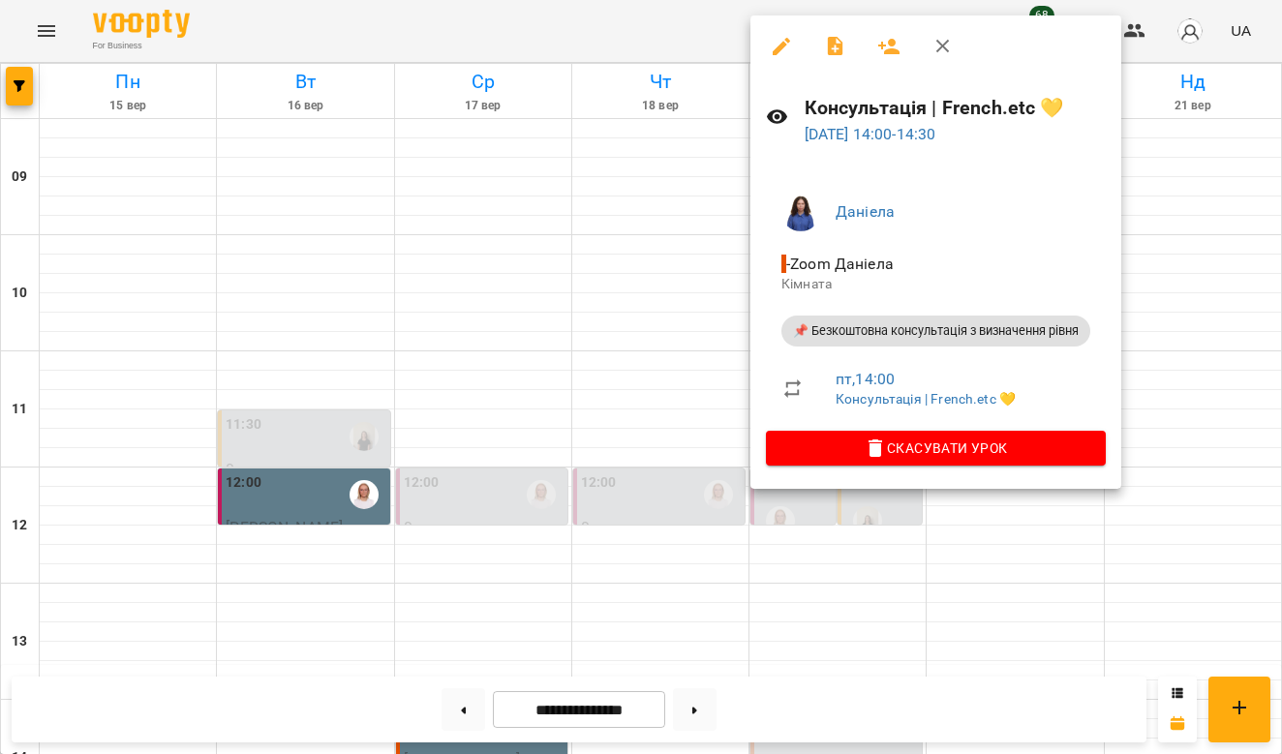
click at [1180, 228] on div at bounding box center [641, 377] width 1282 height 754
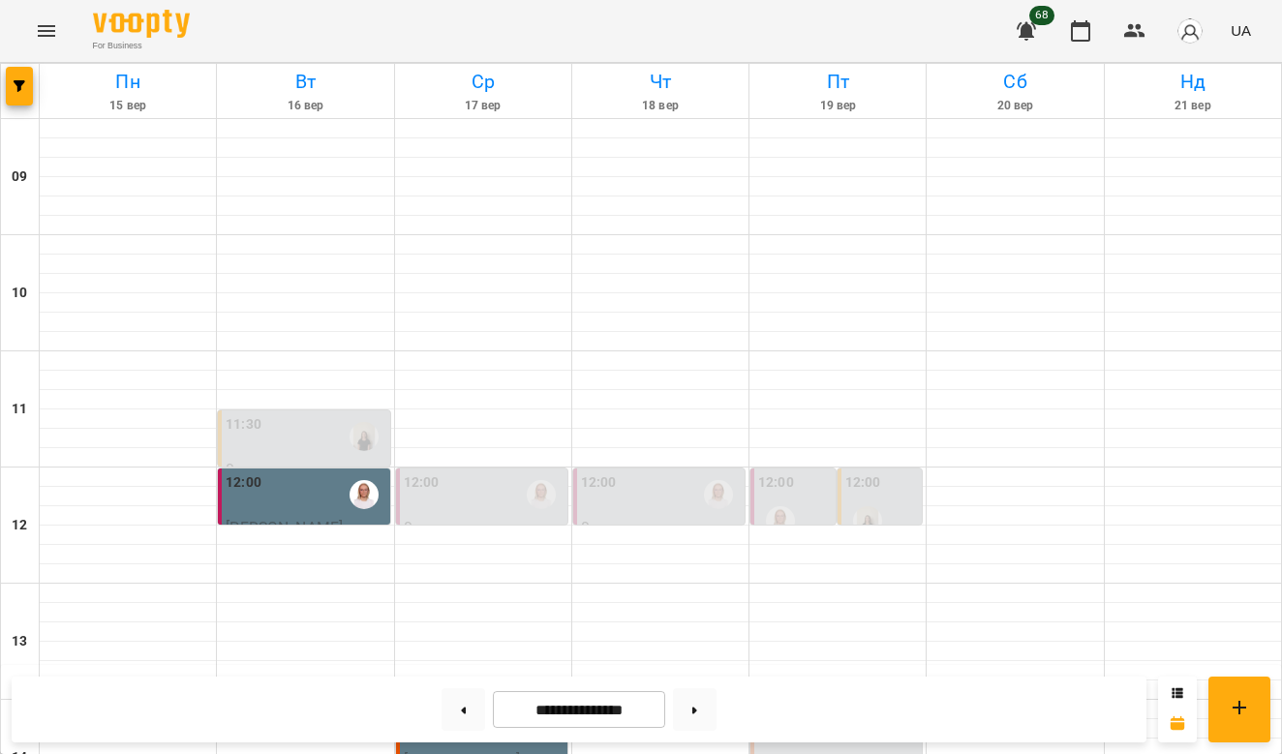
click at [784, 705] on label "14:00" at bounding box center [776, 715] width 36 height 21
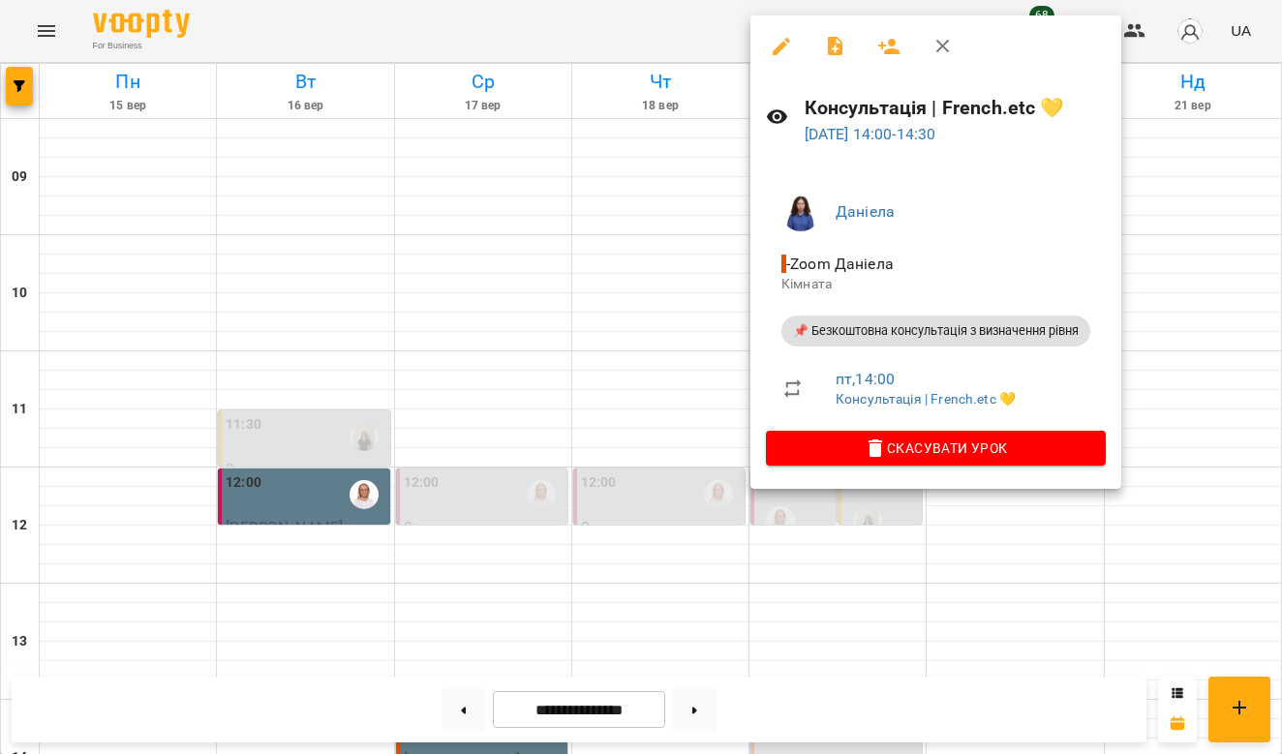
click at [656, 241] on div at bounding box center [641, 377] width 1282 height 754
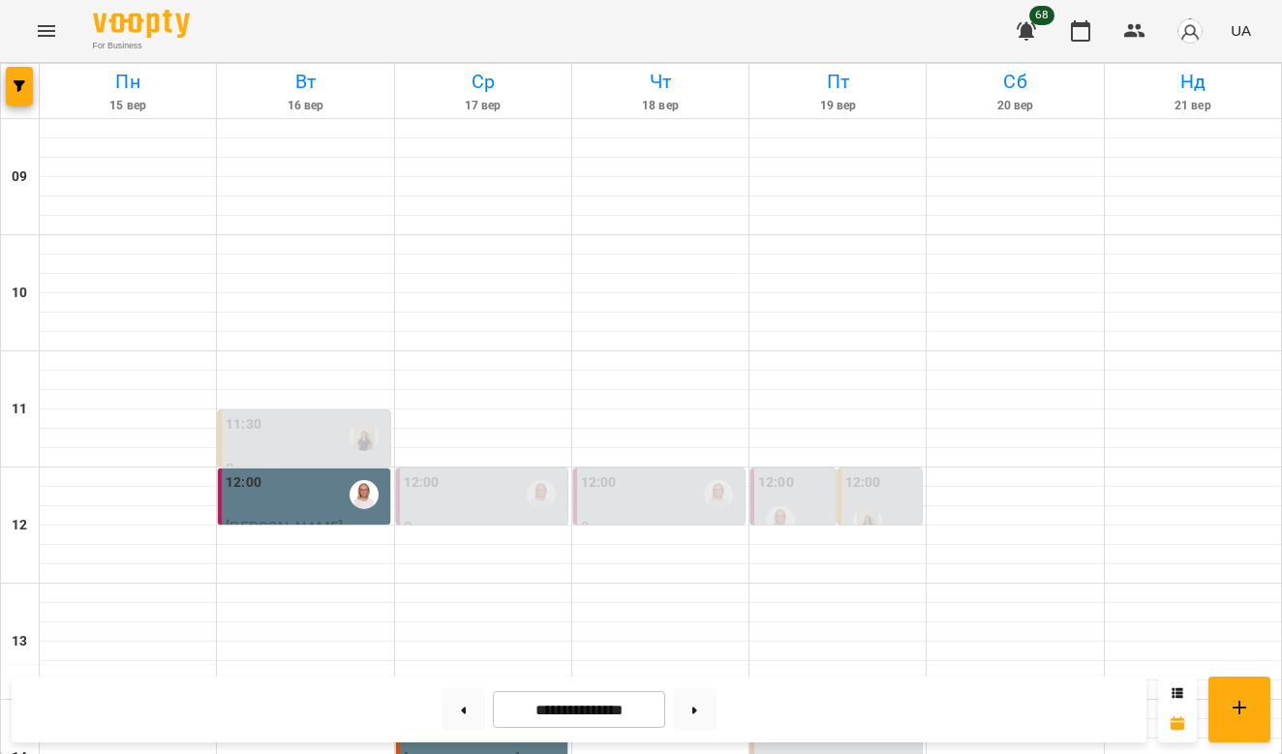
click at [1185, 29] on img "button" at bounding box center [1190, 30] width 27 height 27
click at [840, 203] on div at bounding box center [641, 377] width 1282 height 754
click at [778, 705] on label "14:00" at bounding box center [776, 715] width 36 height 21
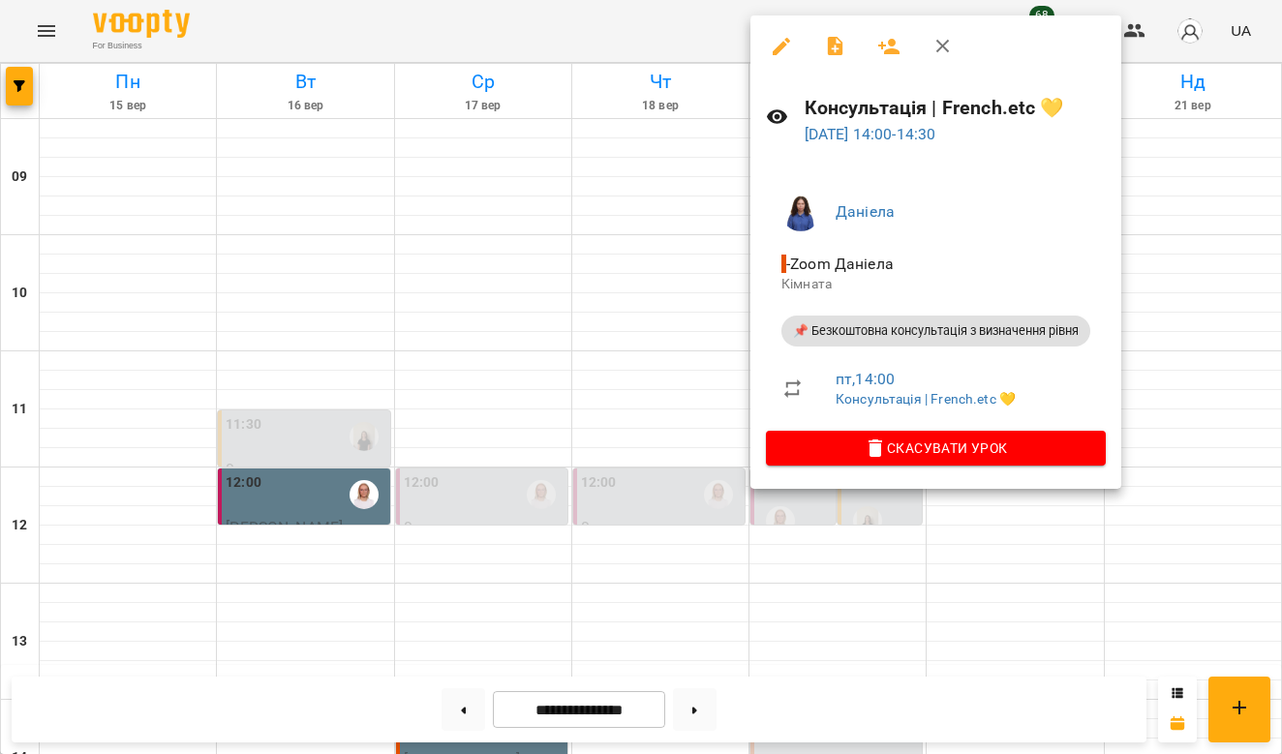
click at [895, 48] on icon "button" at bounding box center [888, 46] width 23 height 23
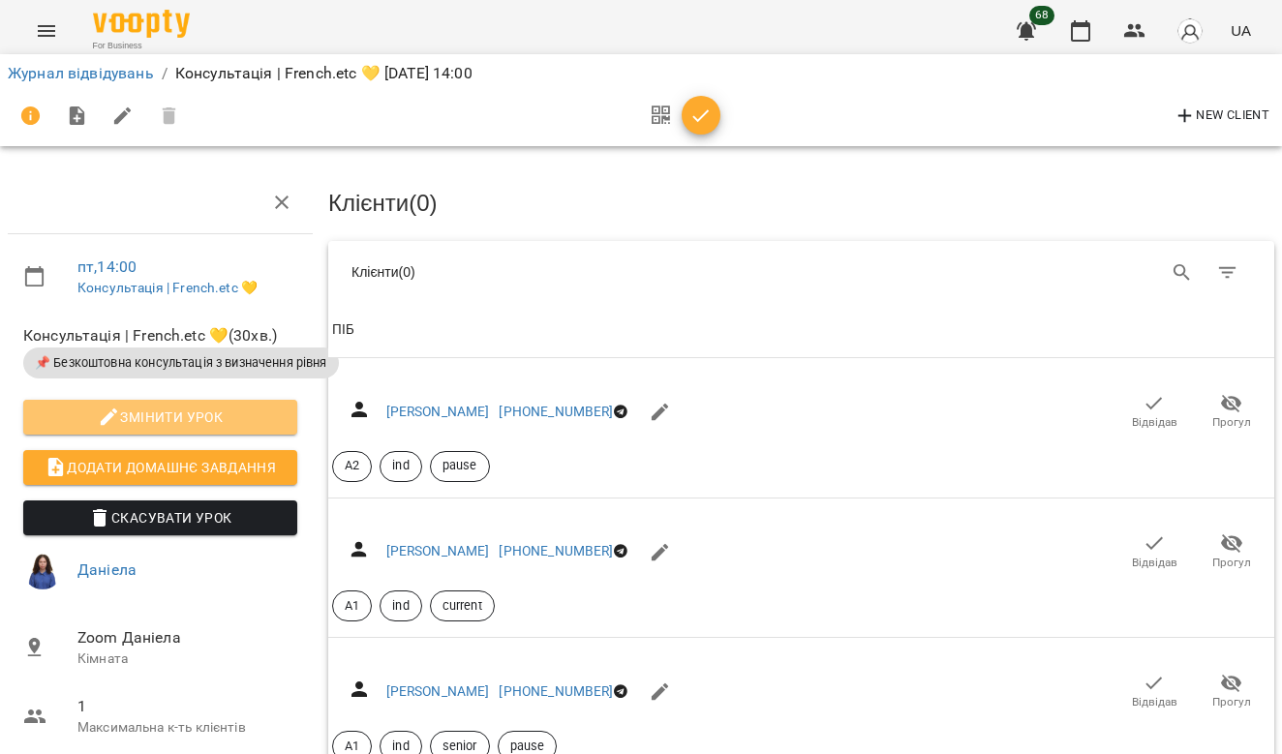
click at [143, 414] on span "Змінити урок" at bounding box center [160, 417] width 243 height 23
select select "**********"
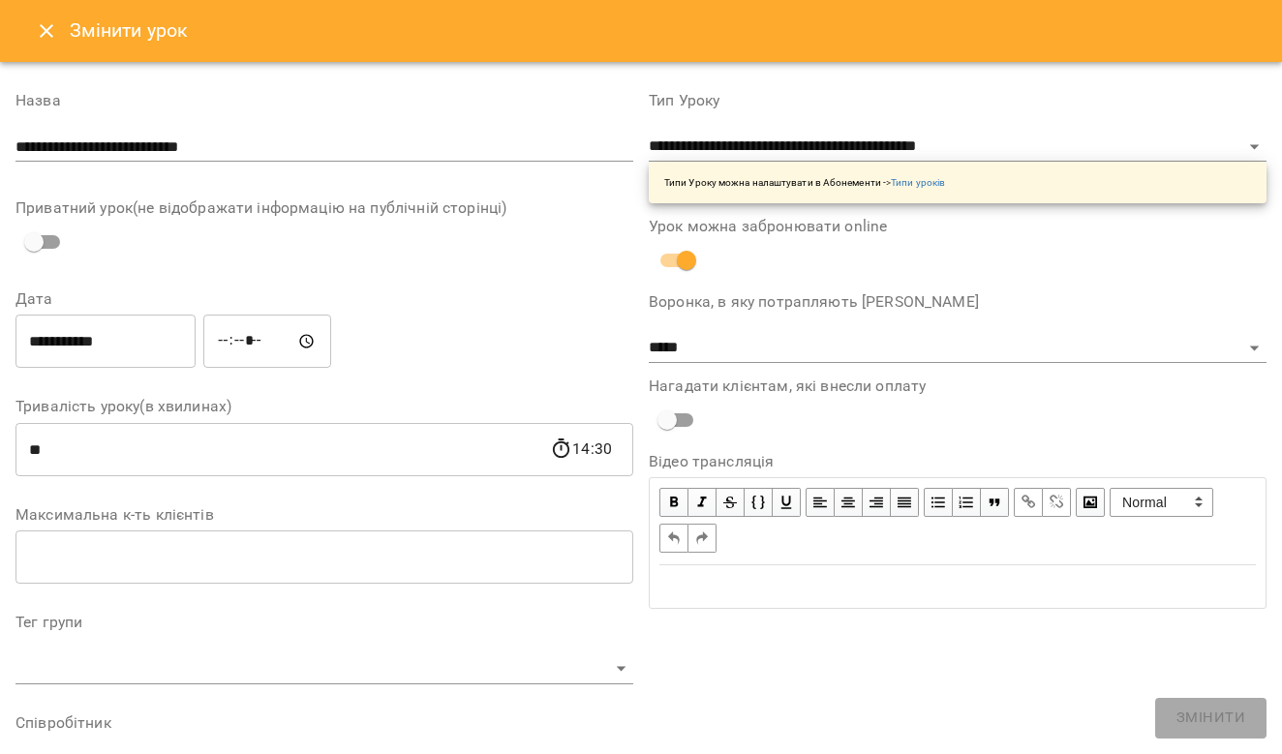
click at [1008, 687] on div "**********" at bounding box center [957, 662] width 633 height 1185
click at [46, 31] on icon "Close" at bounding box center [47, 31] width 14 height 14
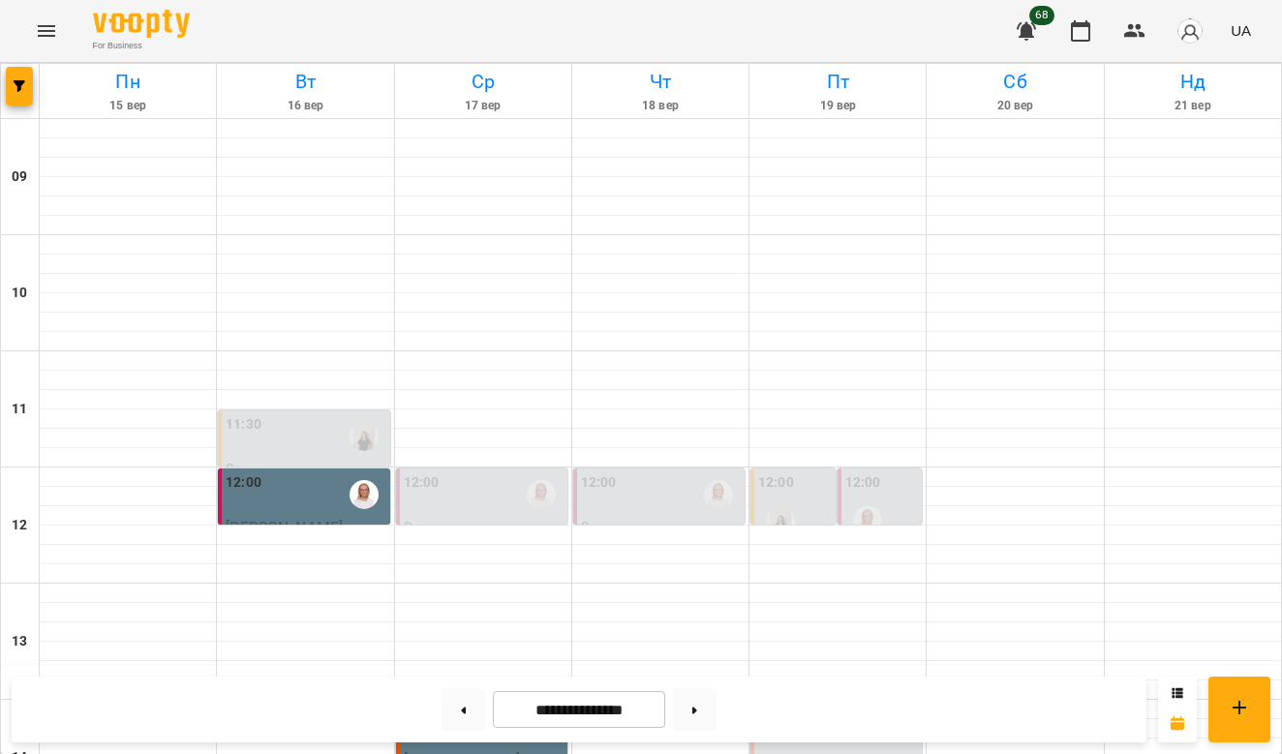
click at [875, 476] on label "12:00" at bounding box center [863, 483] width 36 height 21
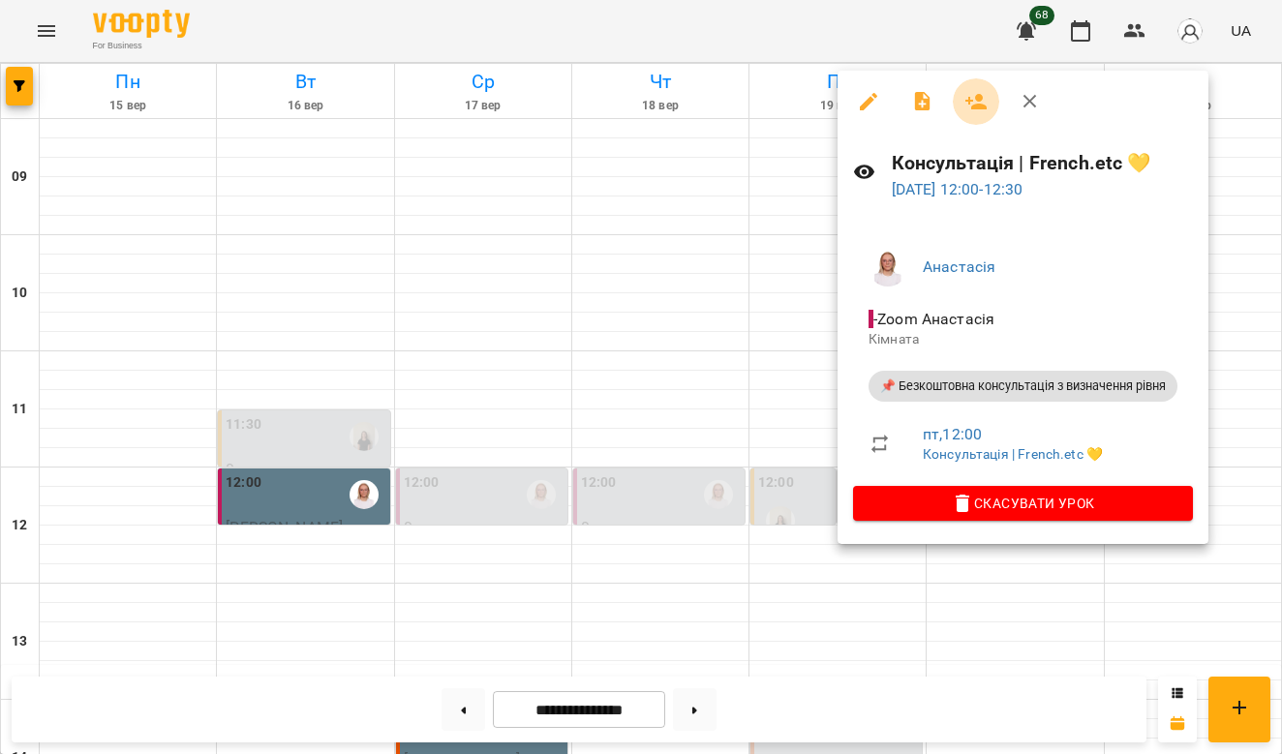
click at [979, 97] on icon "button" at bounding box center [975, 101] width 21 height 15
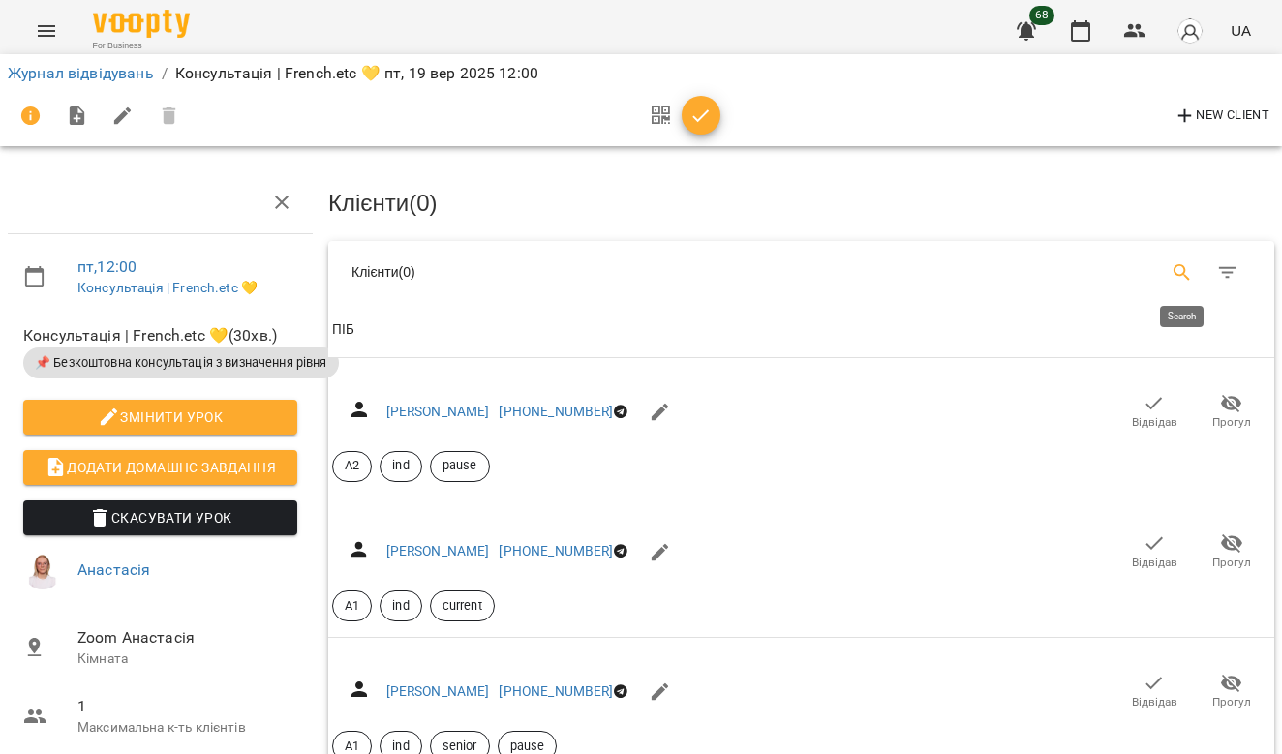
click at [1180, 265] on icon "Search" at bounding box center [1182, 272] width 23 height 23
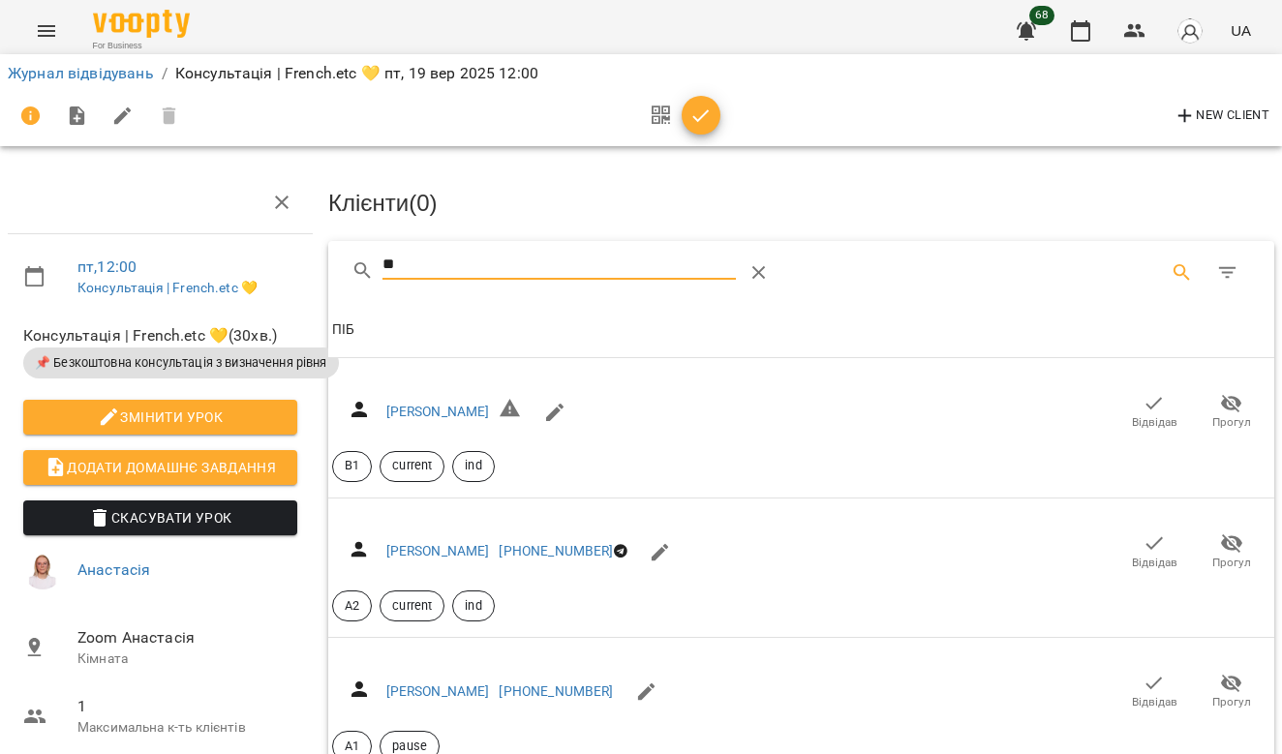
type input "*"
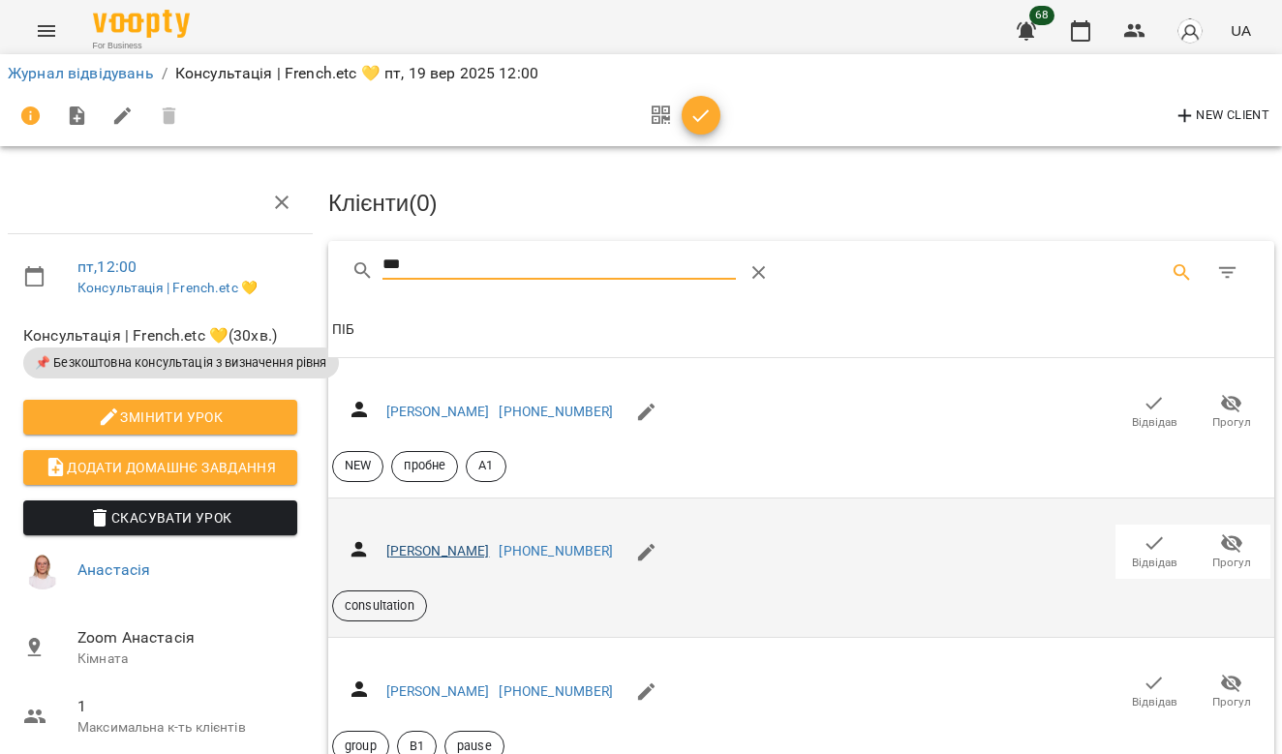
type input "***"
click at [465, 543] on link "[PERSON_NAME]" at bounding box center [438, 550] width 104 height 15
click at [928, 565] on div "Бондарук Поліна Павлівна +380934703320 Відвідав Прогул consultation" at bounding box center [801, 568] width 938 height 108
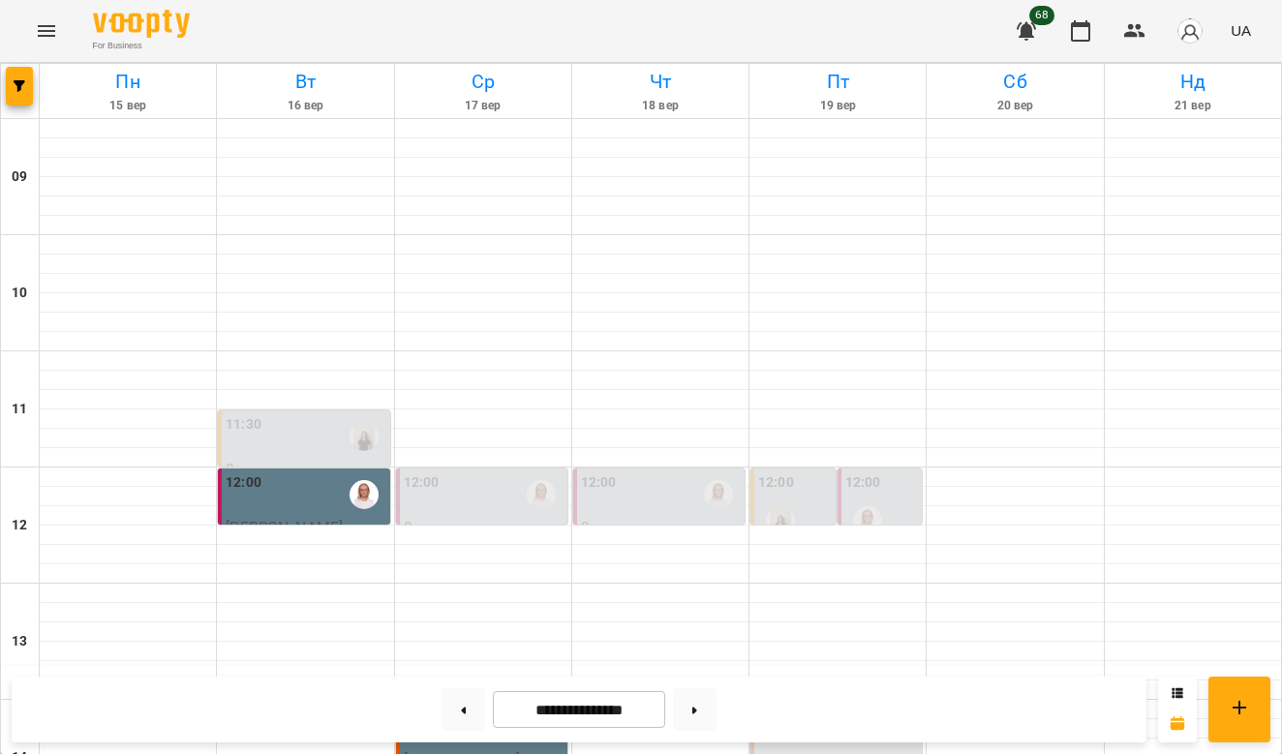
scroll to position [975, 0]
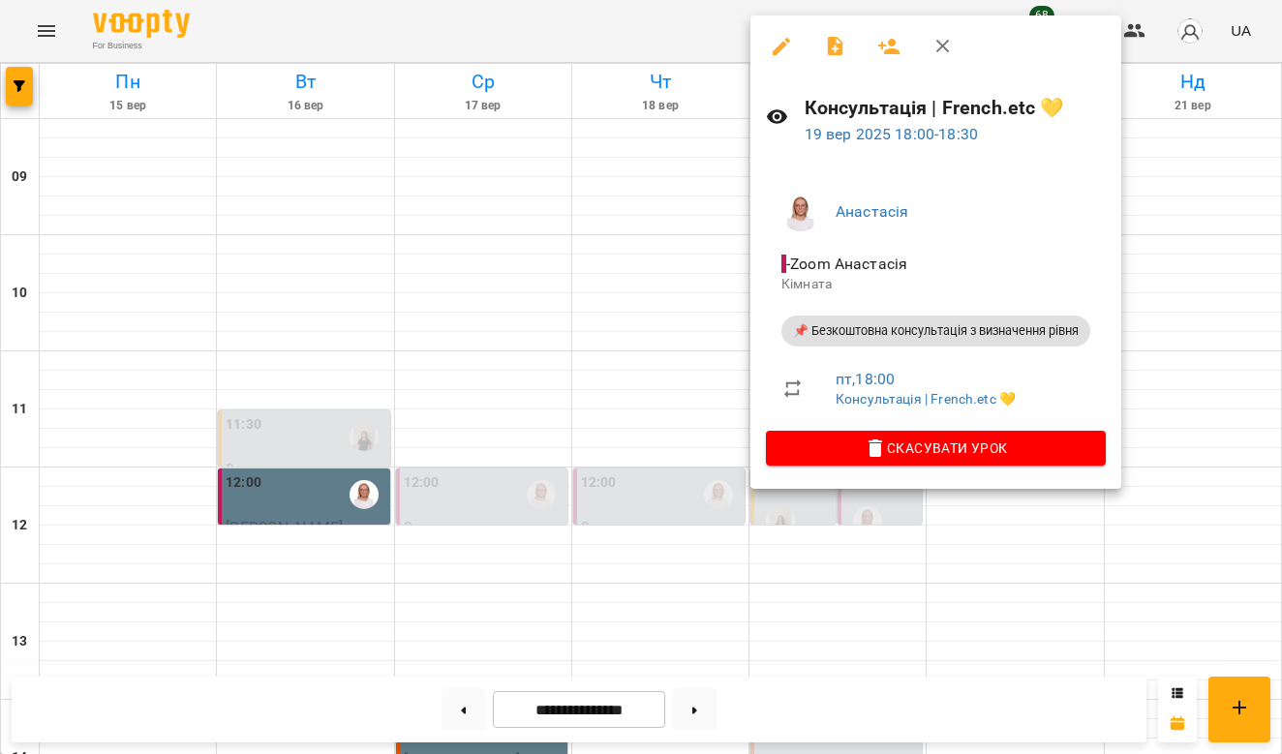
click at [606, 494] on div at bounding box center [641, 377] width 1282 height 754
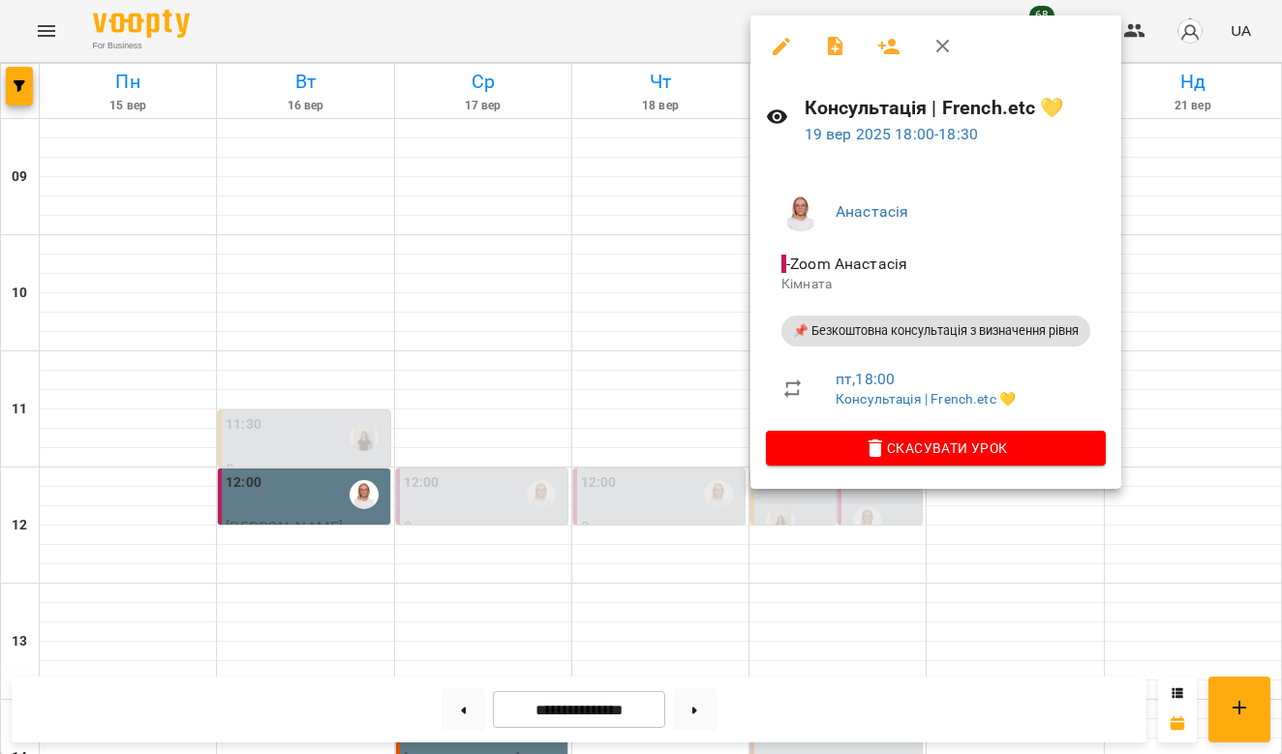
click at [1201, 544] on div at bounding box center [641, 377] width 1282 height 754
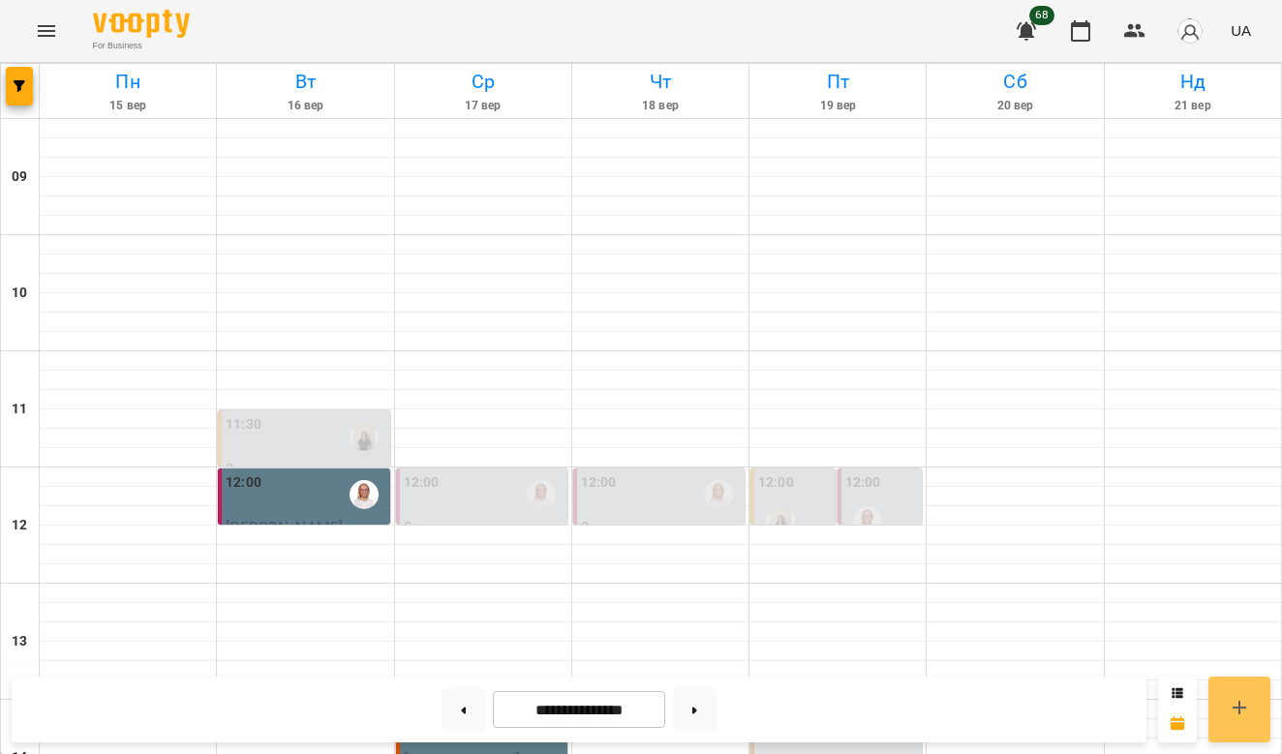
click at [1244, 698] on icon at bounding box center [1239, 707] width 23 height 23
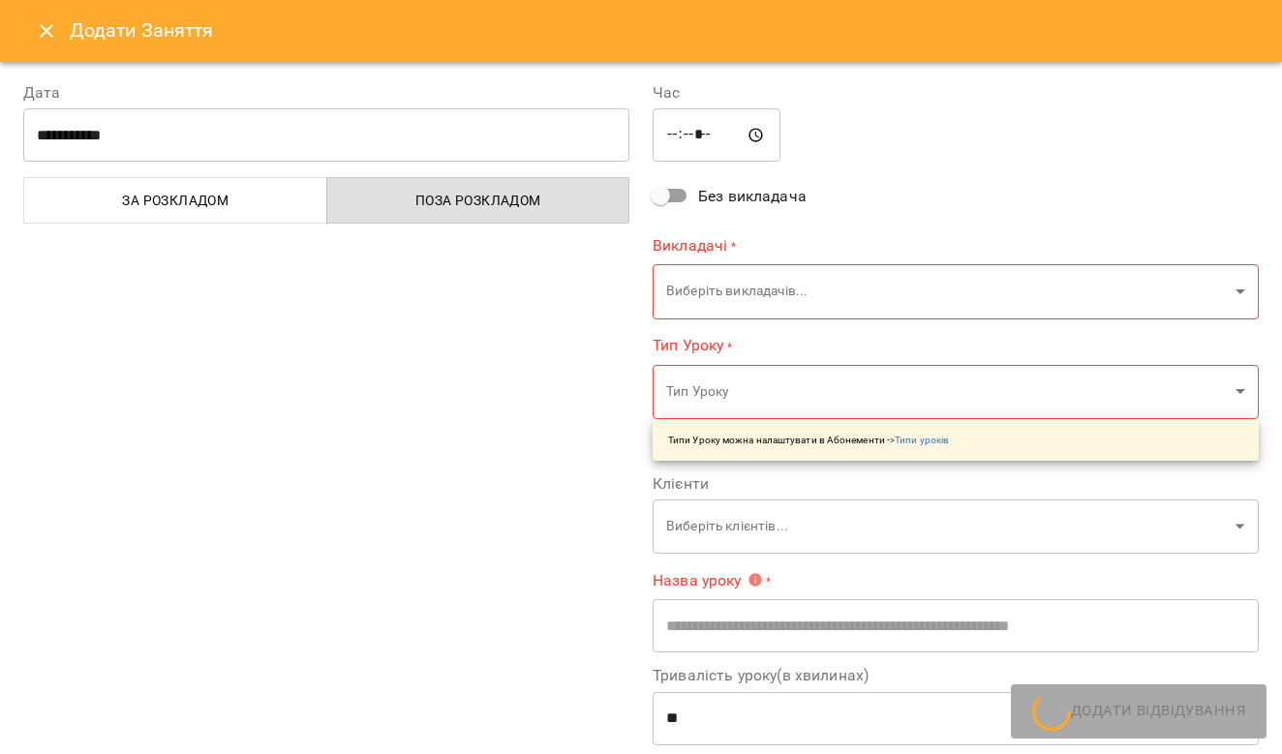
type input "*****"
type input "**********"
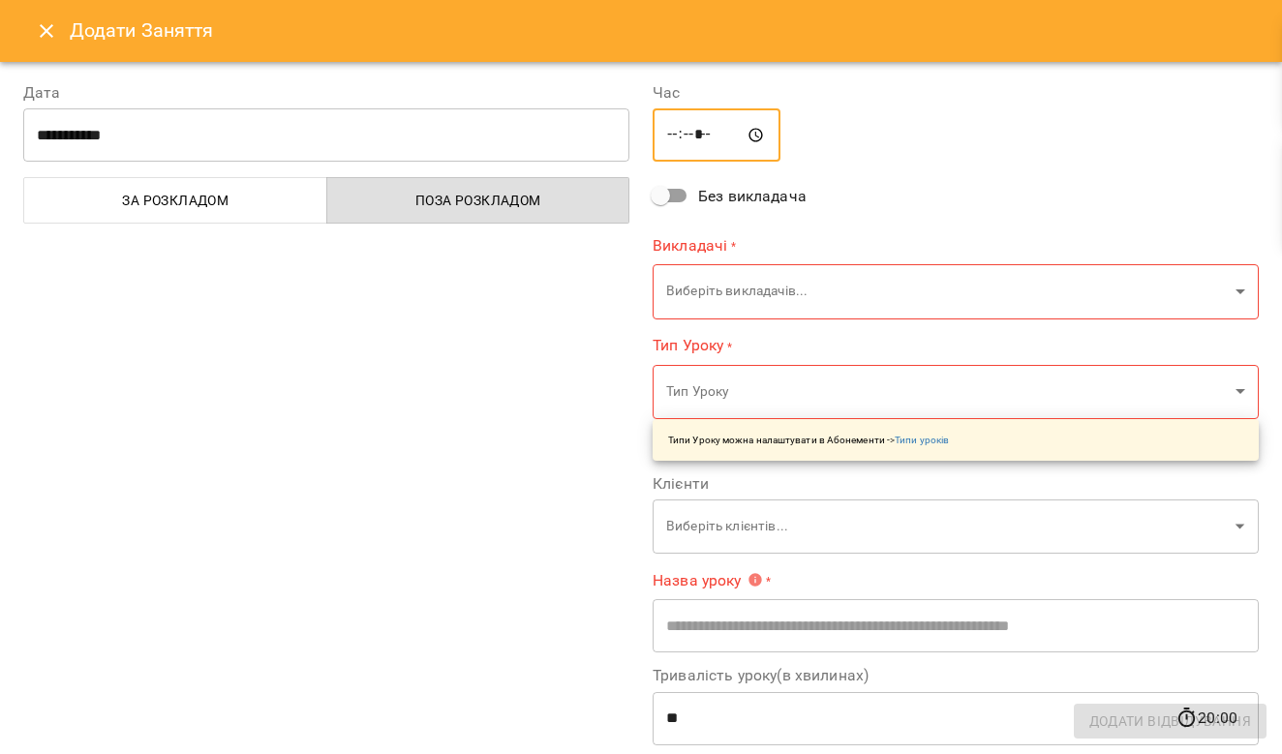
click at [711, 130] on input "*****" at bounding box center [717, 135] width 128 height 54
click at [717, 133] on input "*****" at bounding box center [717, 135] width 128 height 54
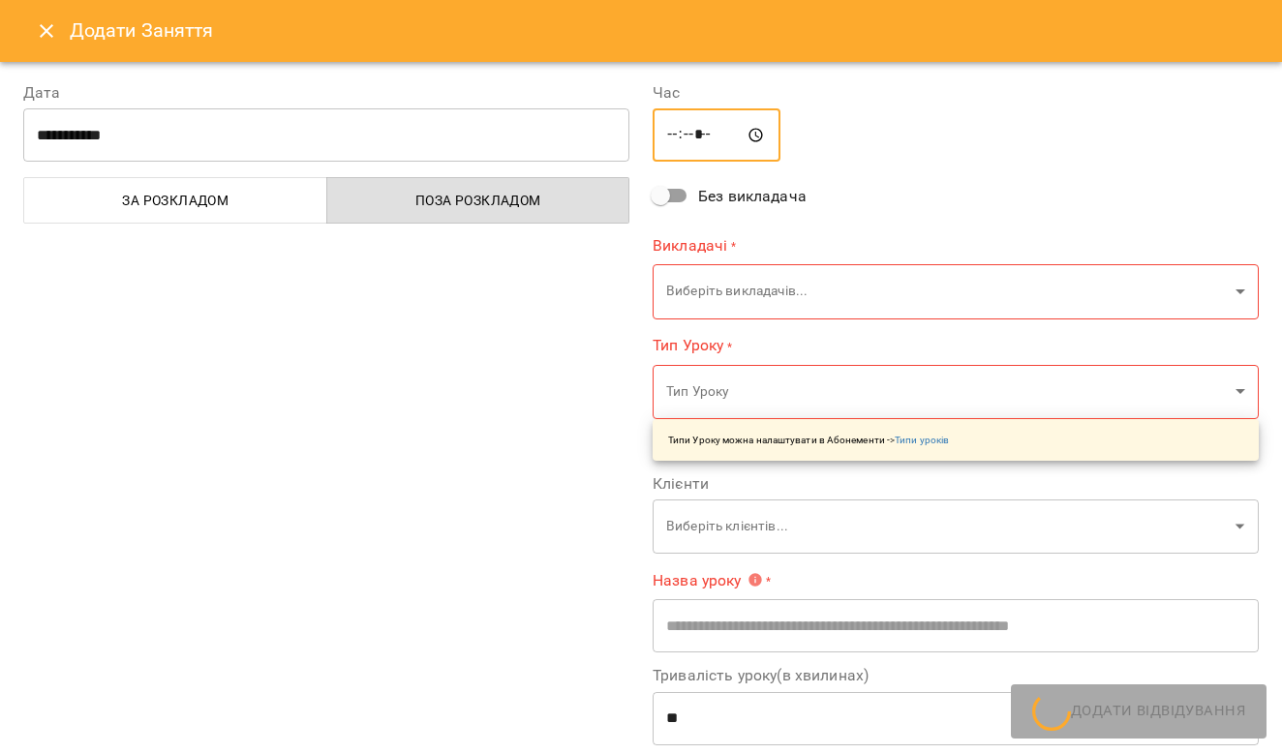
type input "*****"
click at [716, 138] on input "*****" at bounding box center [717, 135] width 128 height 54
click at [689, 140] on input "*****" at bounding box center [717, 135] width 128 height 54
click at [675, 132] on input "*****" at bounding box center [717, 135] width 128 height 54
type input "*****"
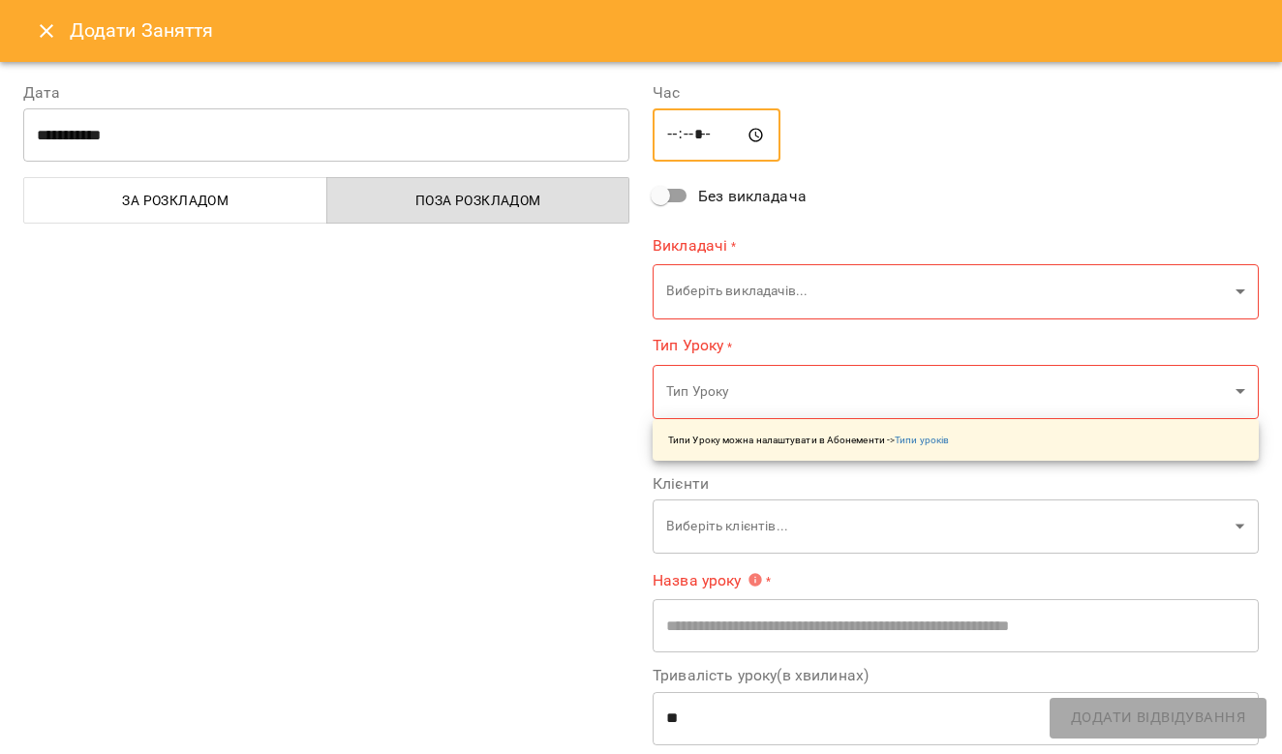
click at [518, 142] on input "**********" at bounding box center [326, 135] width 606 height 54
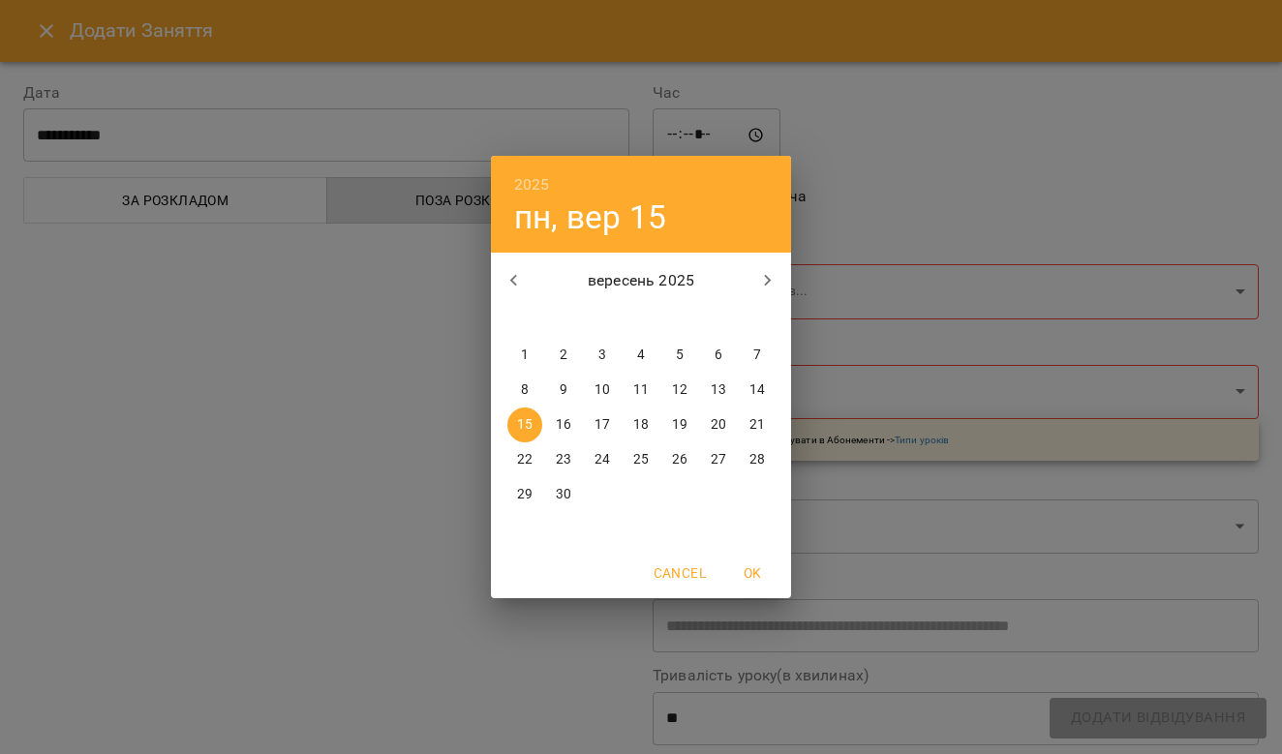
click at [535, 431] on span "15" at bounding box center [524, 424] width 35 height 19
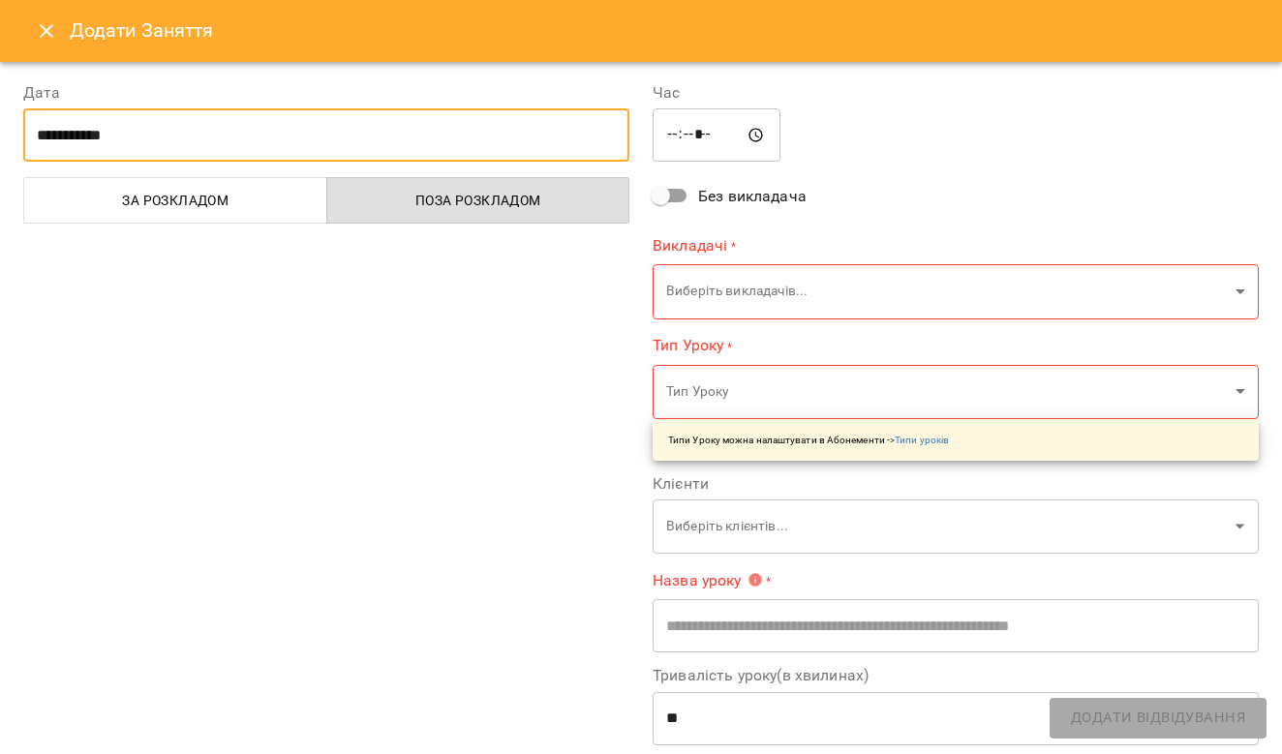
click at [598, 129] on input "**********" at bounding box center [326, 135] width 606 height 54
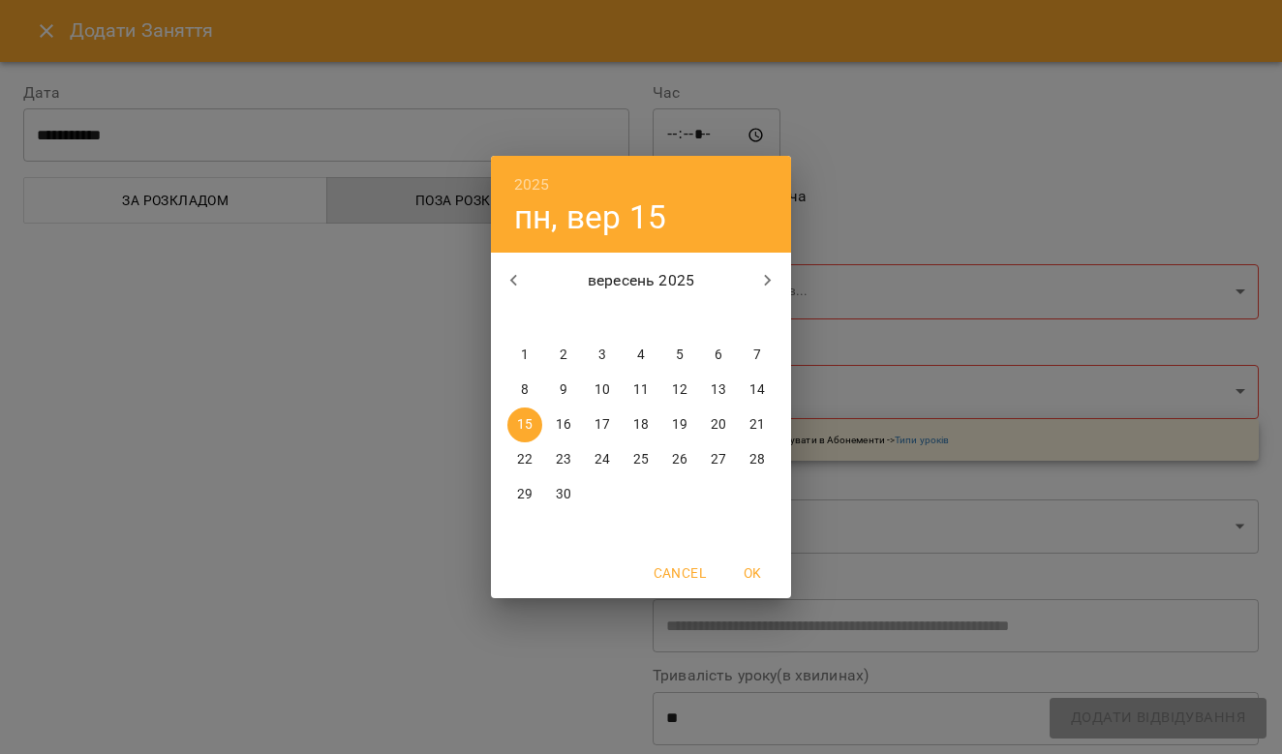
click at [695, 435] on div "19" at bounding box center [679, 425] width 39 height 35
type input "**********"
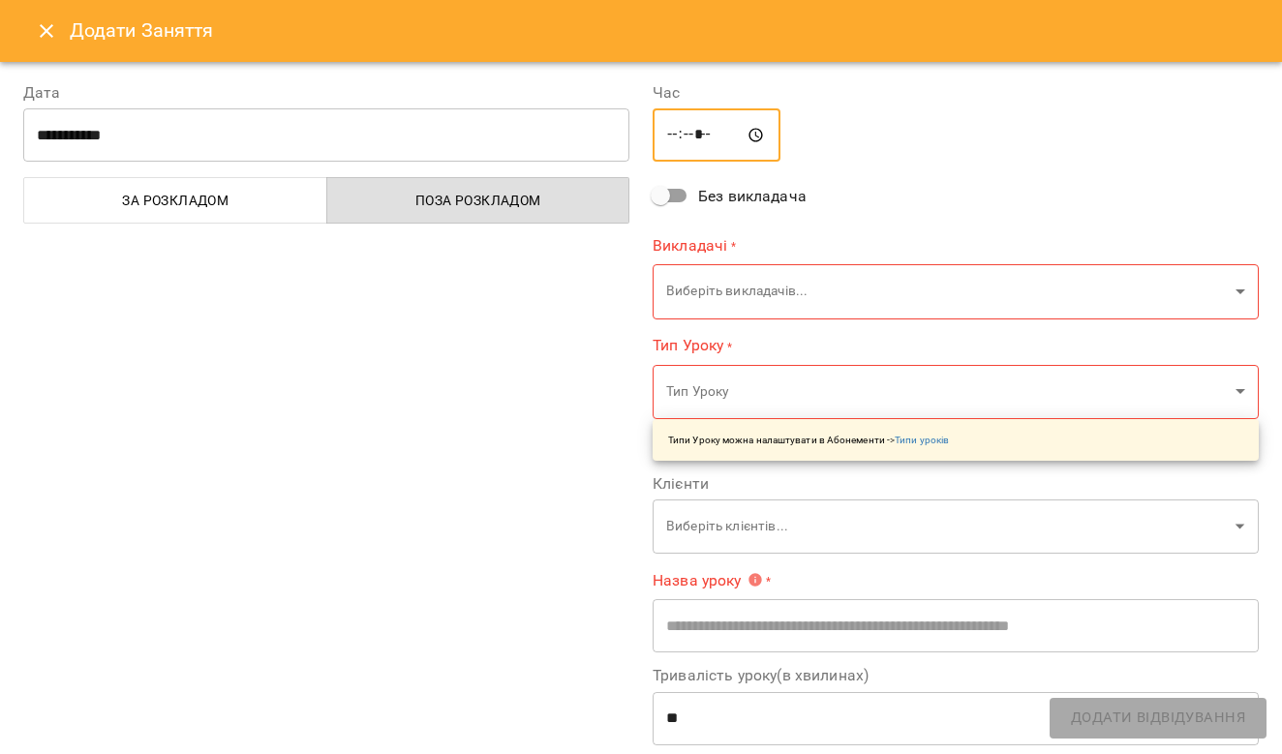
click at [704, 144] on input "*****" at bounding box center [717, 135] width 128 height 54
click at [677, 137] on input "*****" at bounding box center [717, 135] width 128 height 54
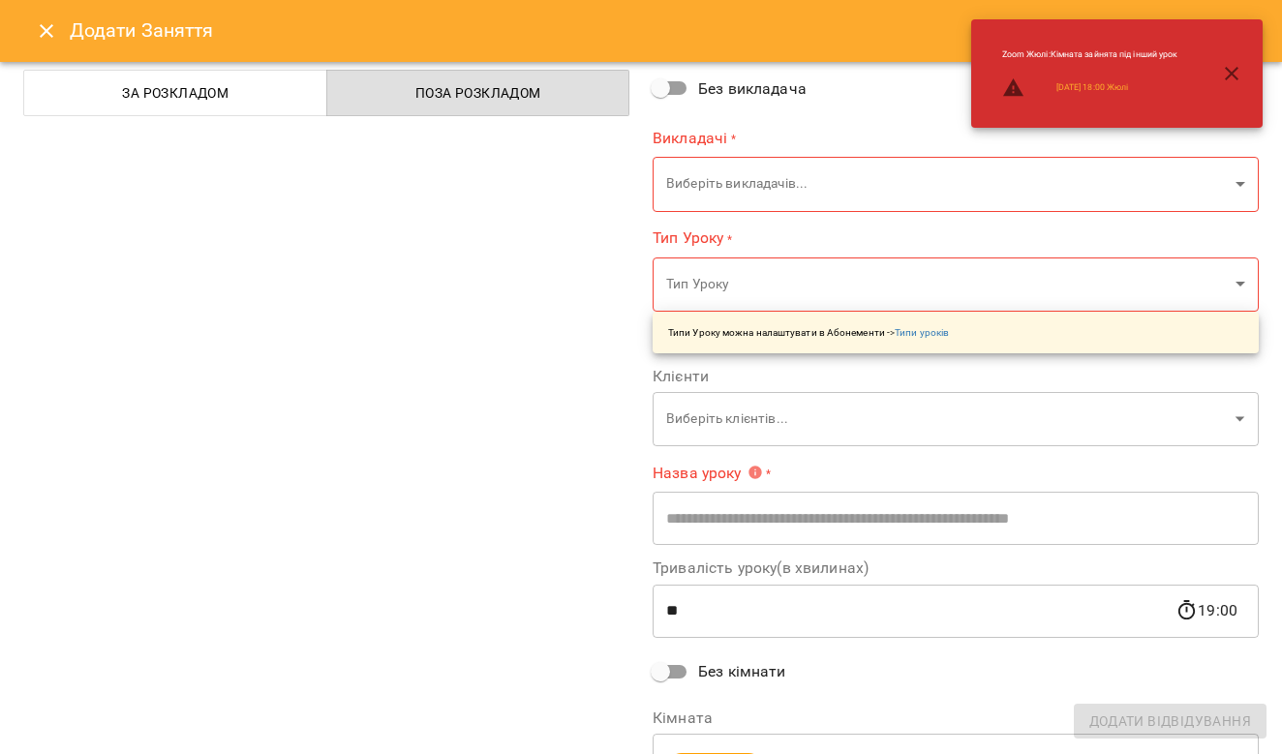
scroll to position [104, 0]
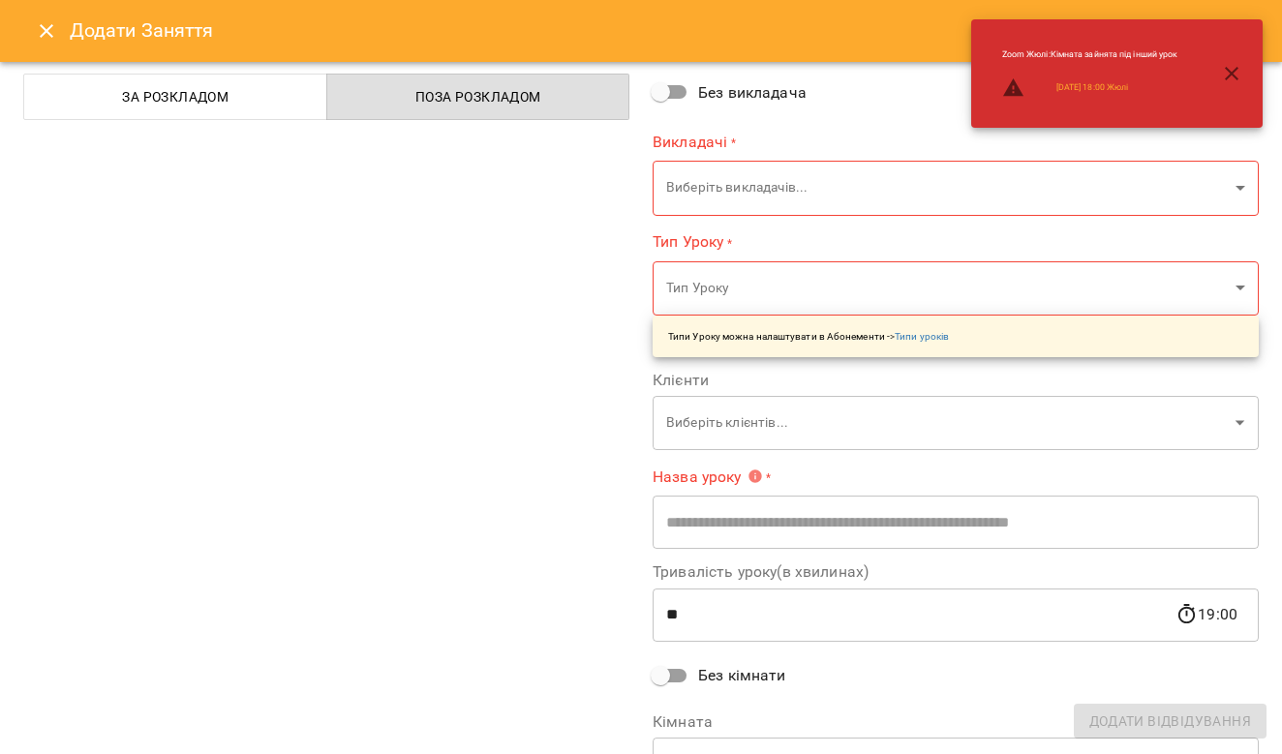
type input "*****"
click at [1232, 70] on icon "button" at bounding box center [1231, 73] width 23 height 23
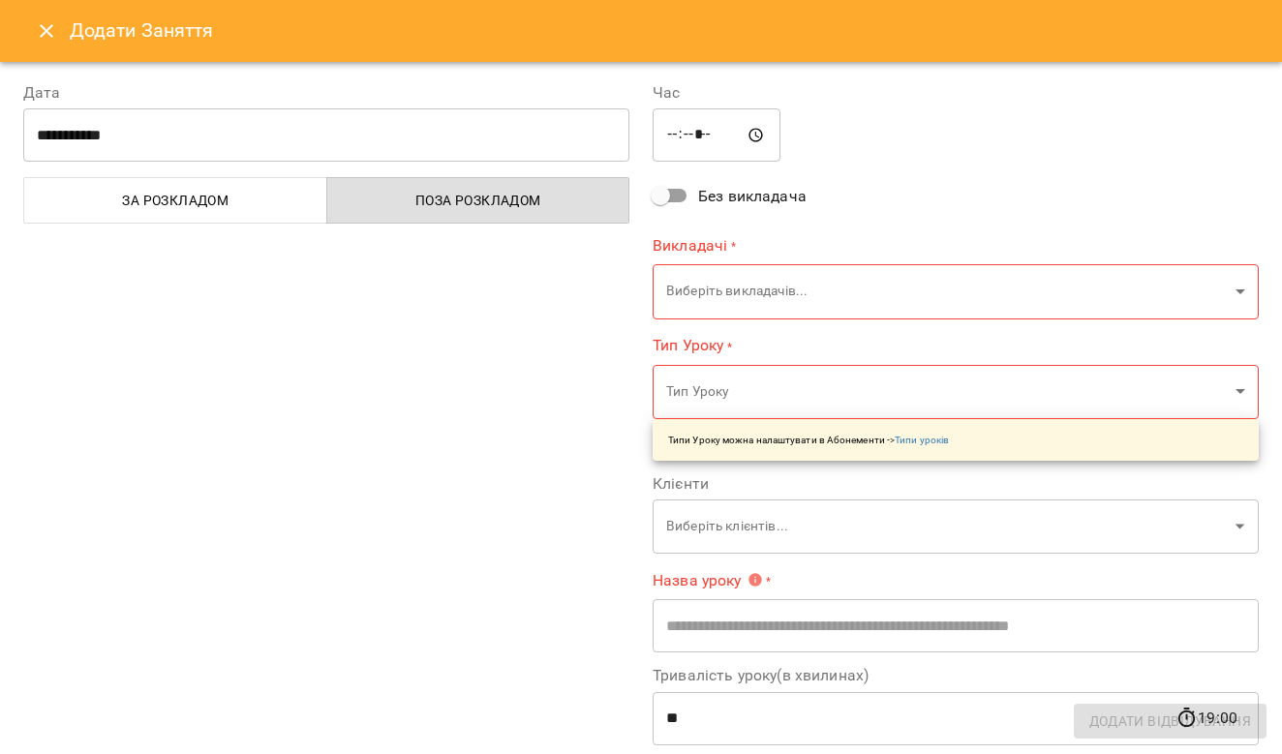
scroll to position [0, 0]
click at [32, 24] on button "Close" at bounding box center [46, 31] width 46 height 46
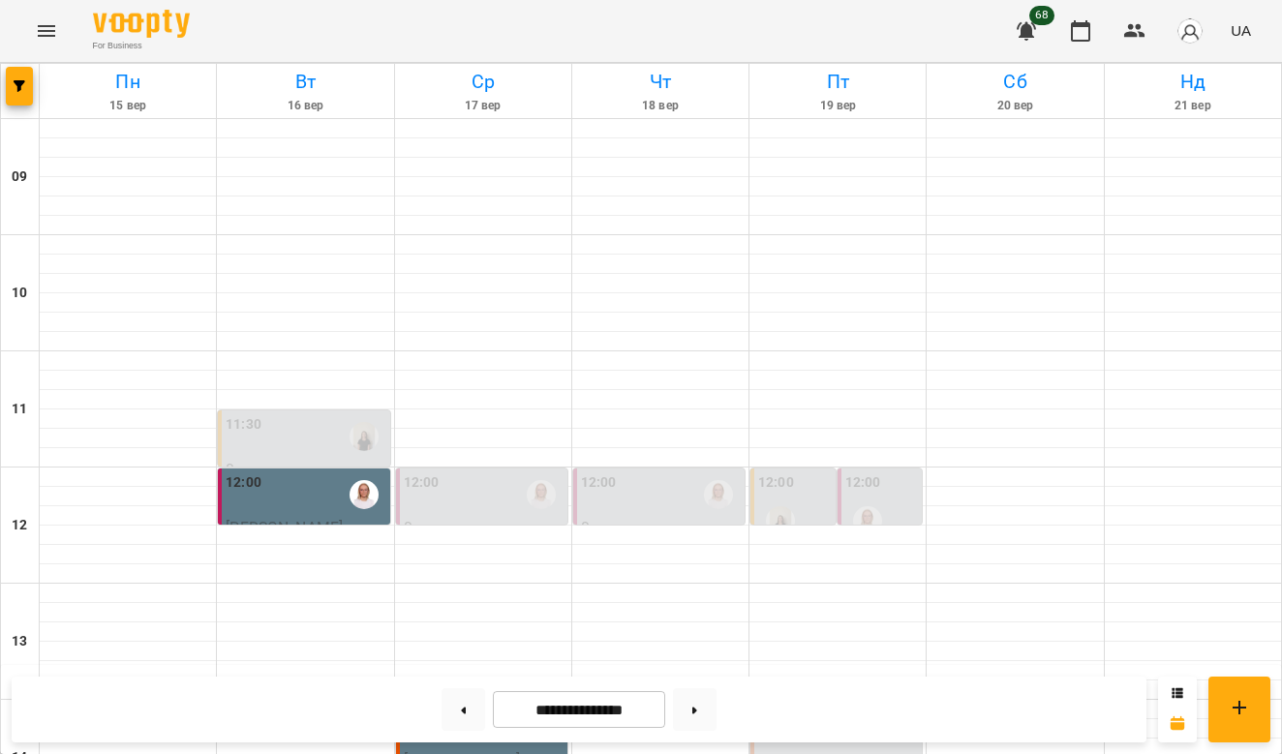
scroll to position [376, 0]
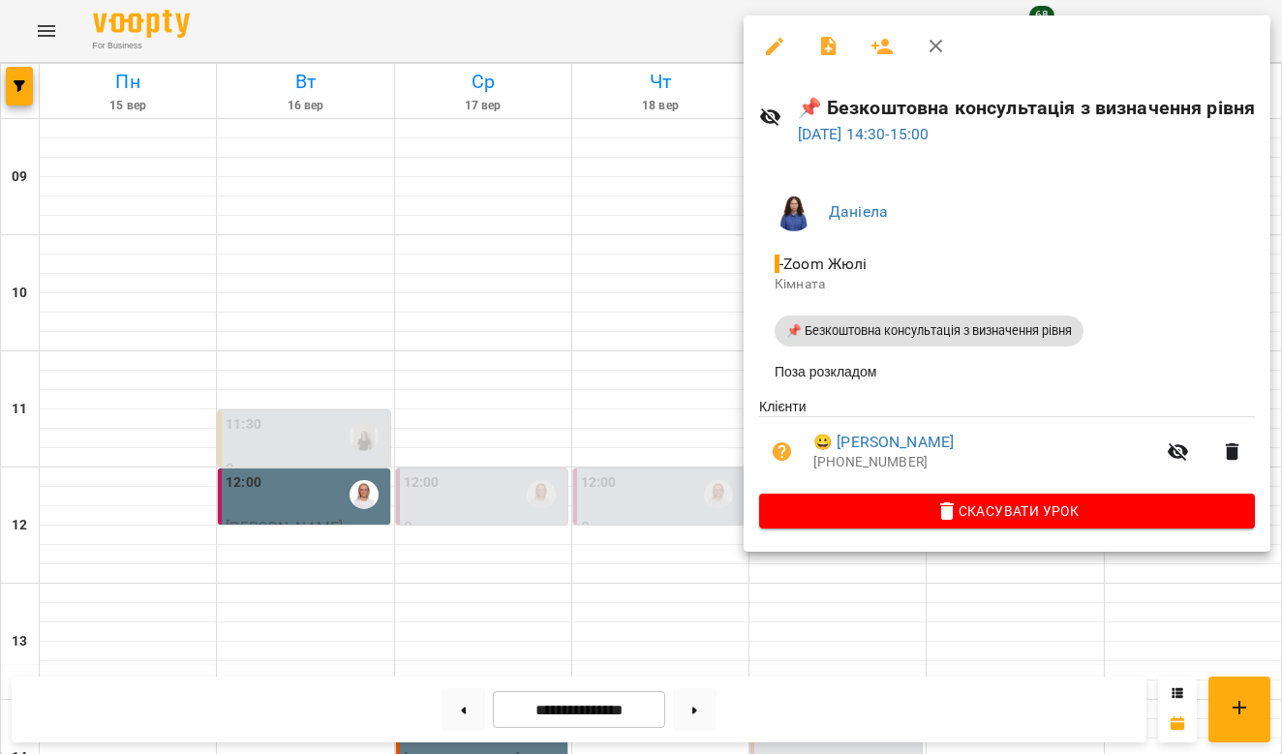
click at [1014, 642] on div at bounding box center [641, 377] width 1282 height 754
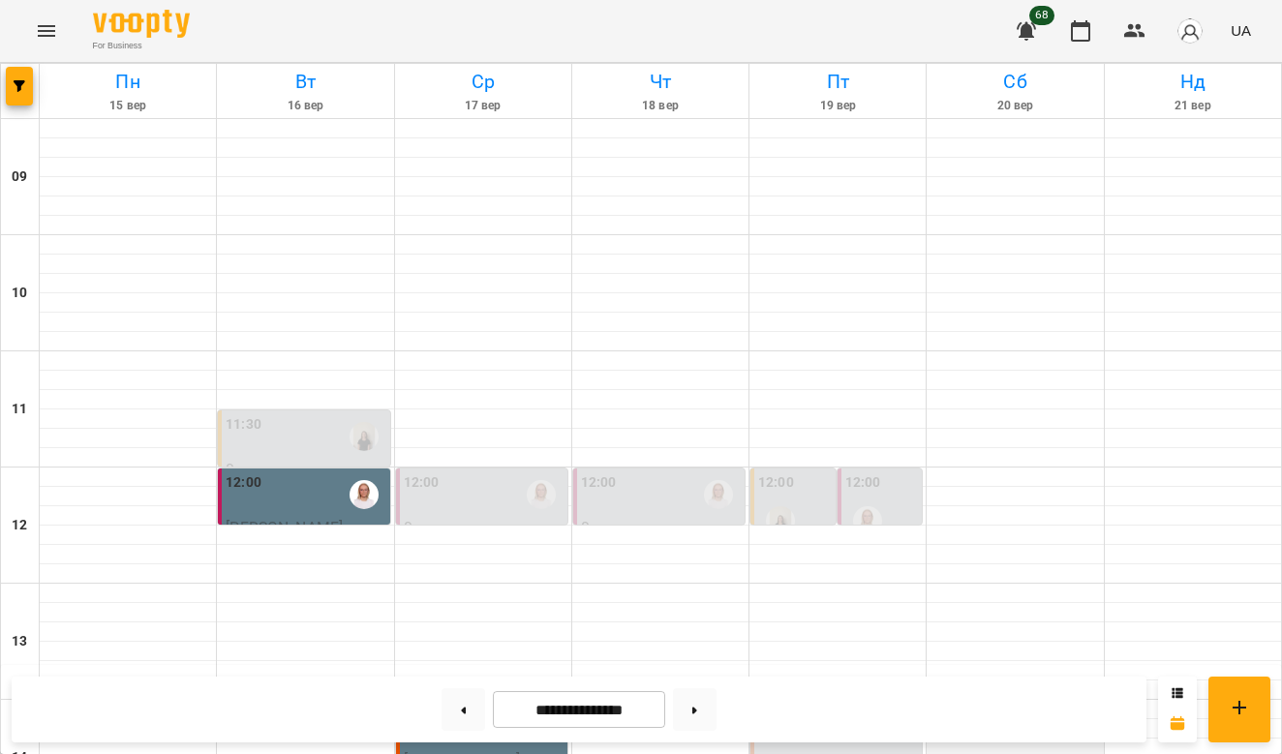
scroll to position [313, 0]
click at [825, 705] on div "14:00" at bounding box center [838, 727] width 160 height 45
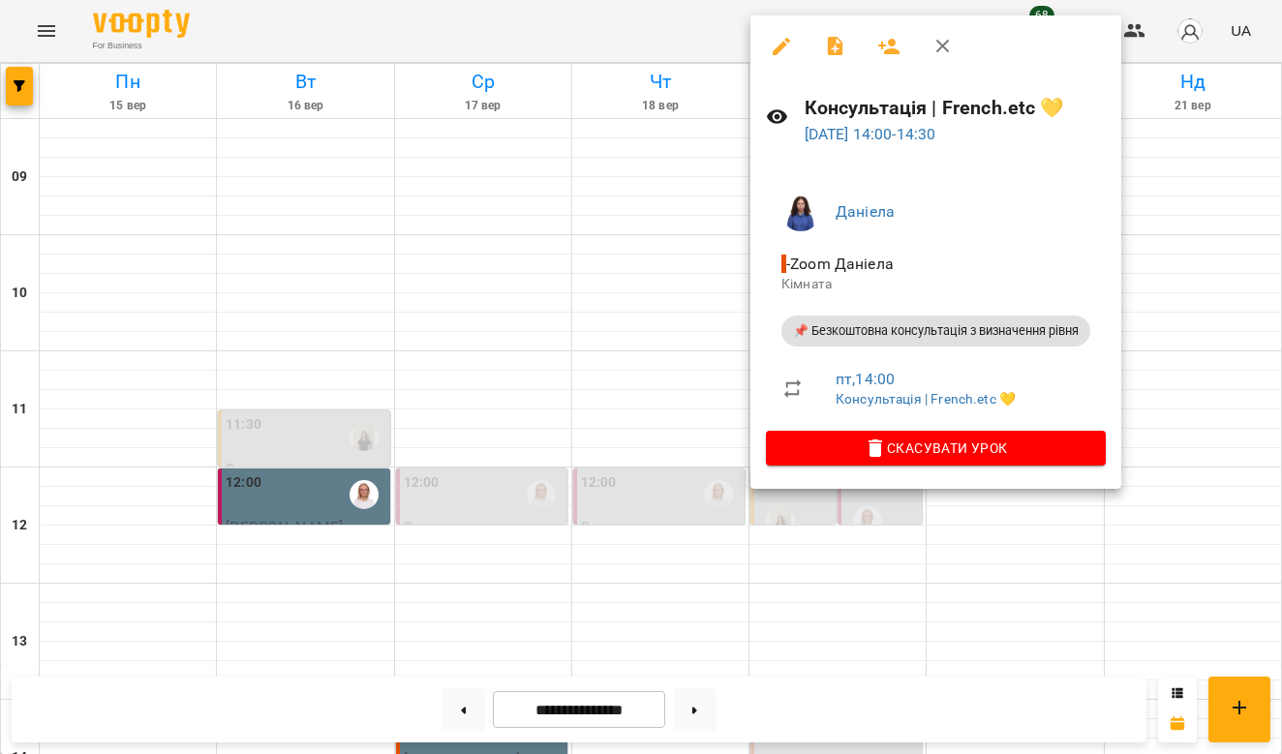
click at [806, 615] on div at bounding box center [641, 377] width 1282 height 754
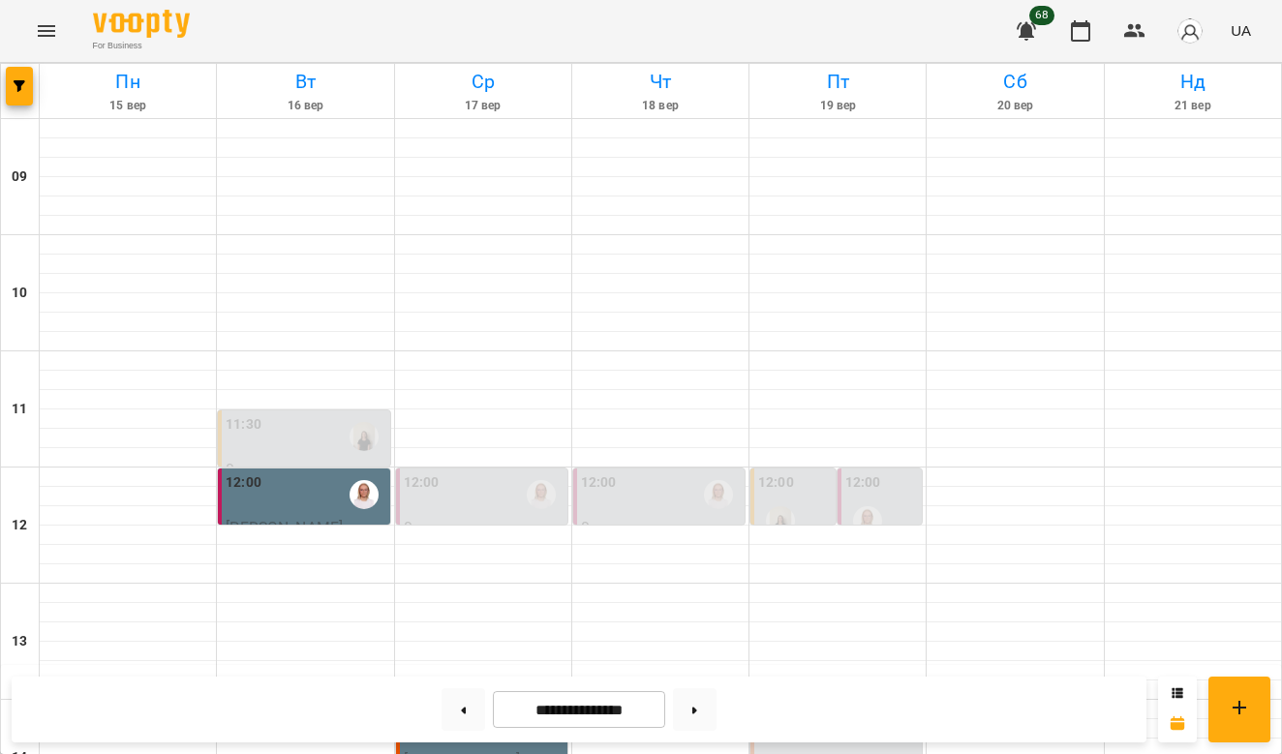
click at [792, 705] on label "14:00" at bounding box center [776, 715] width 36 height 21
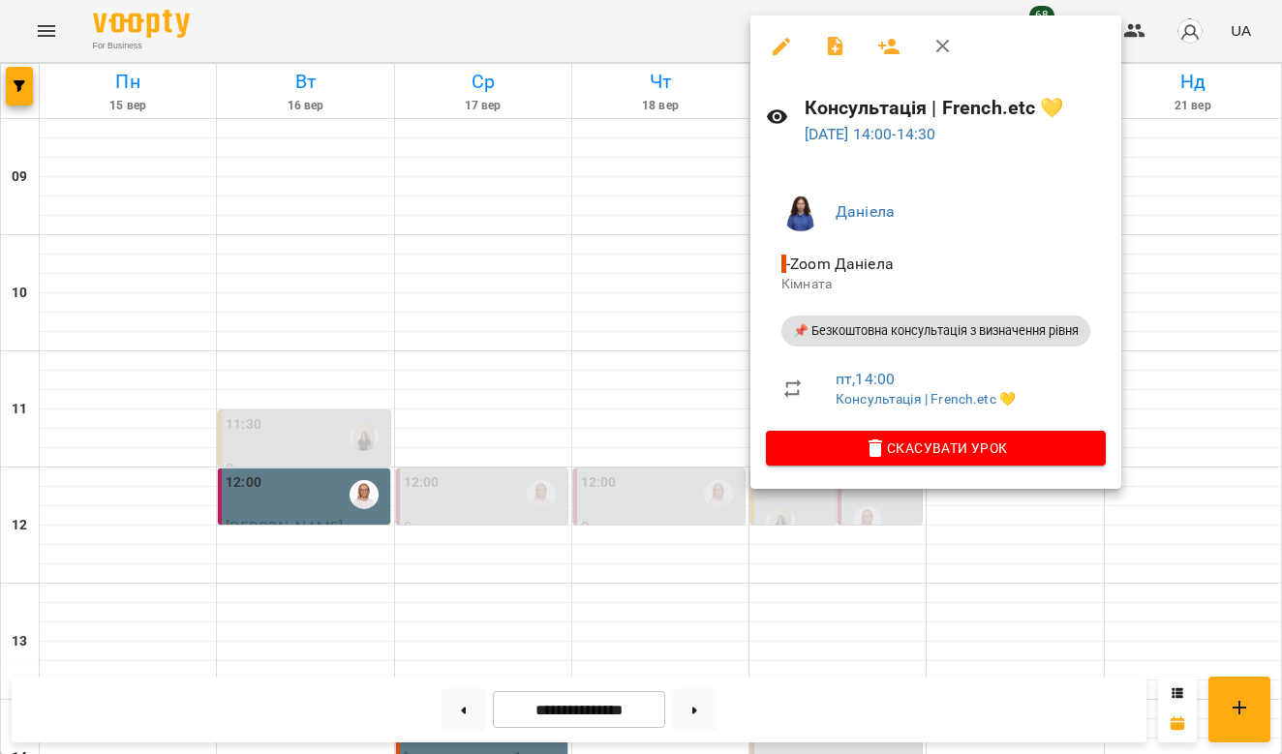
click at [864, 579] on div at bounding box center [641, 377] width 1282 height 754
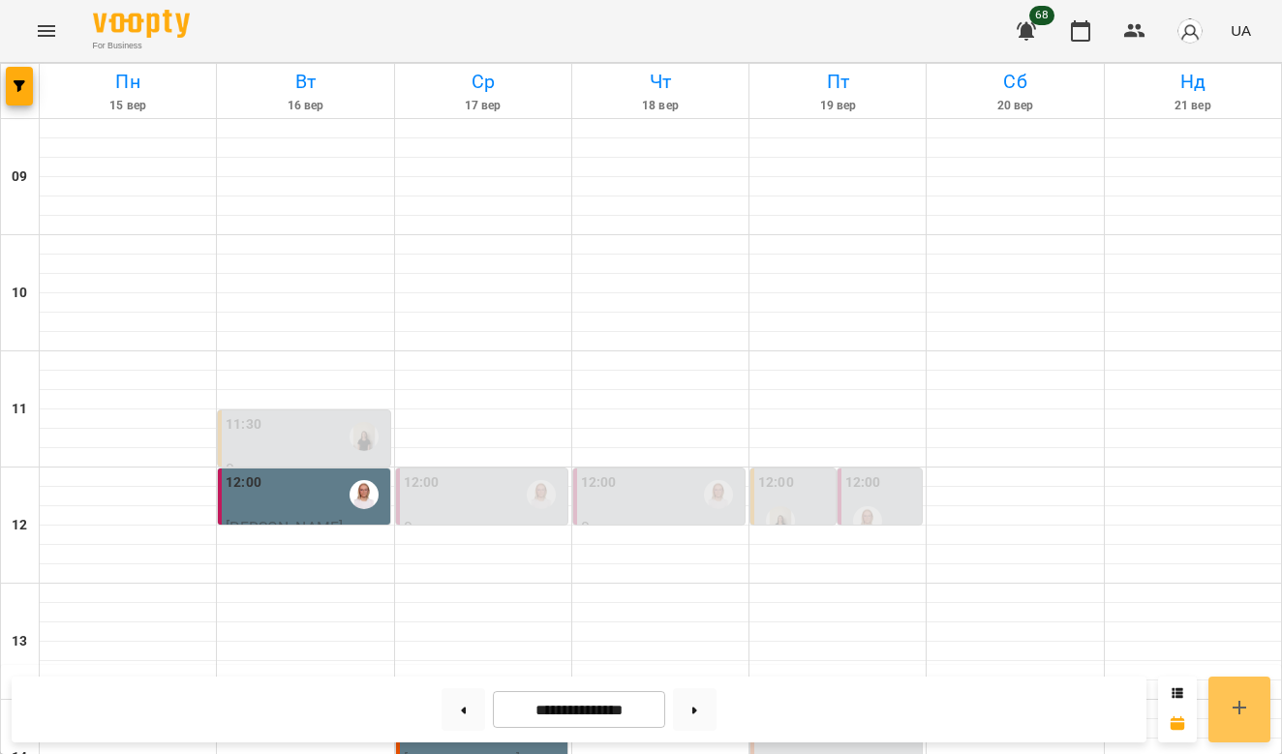
click at [1241, 723] on button at bounding box center [1239, 710] width 62 height 66
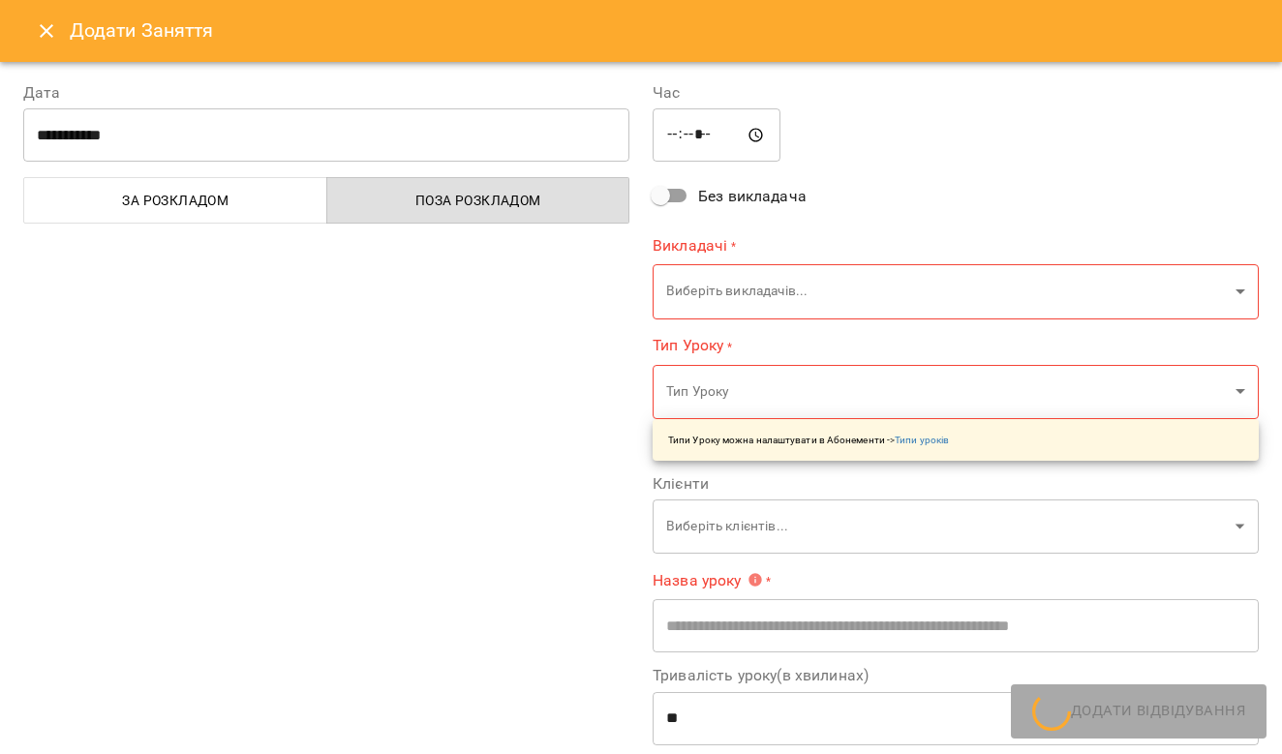
type input "*****"
type input "**********"
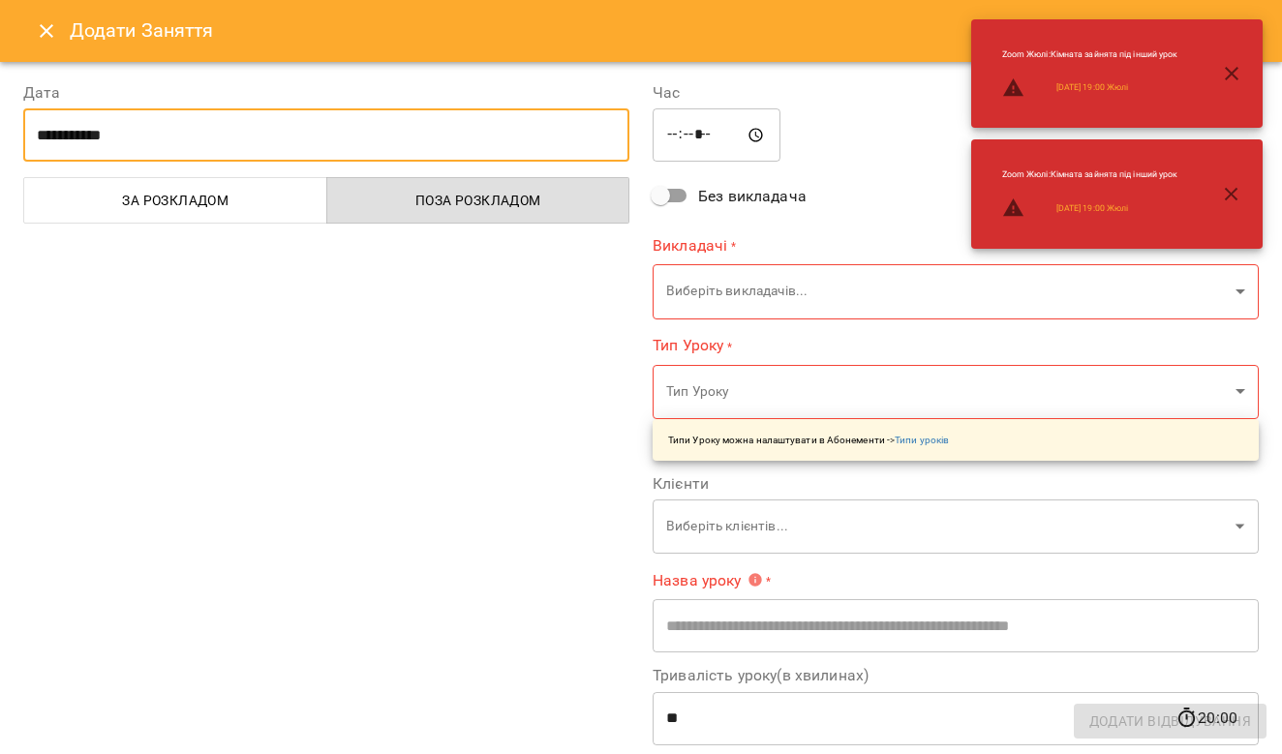
click at [392, 145] on input "**********" at bounding box center [326, 135] width 606 height 54
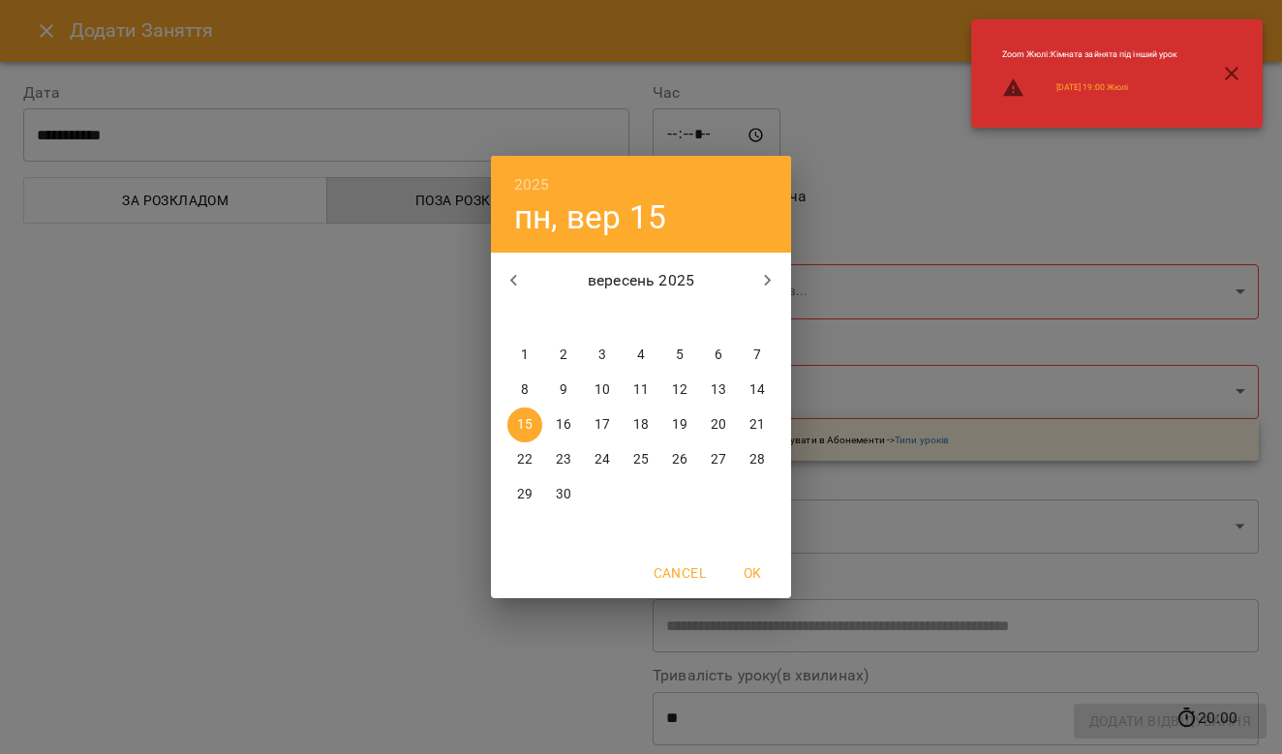
click at [686, 426] on p "19" at bounding box center [679, 424] width 15 height 19
type input "**********"
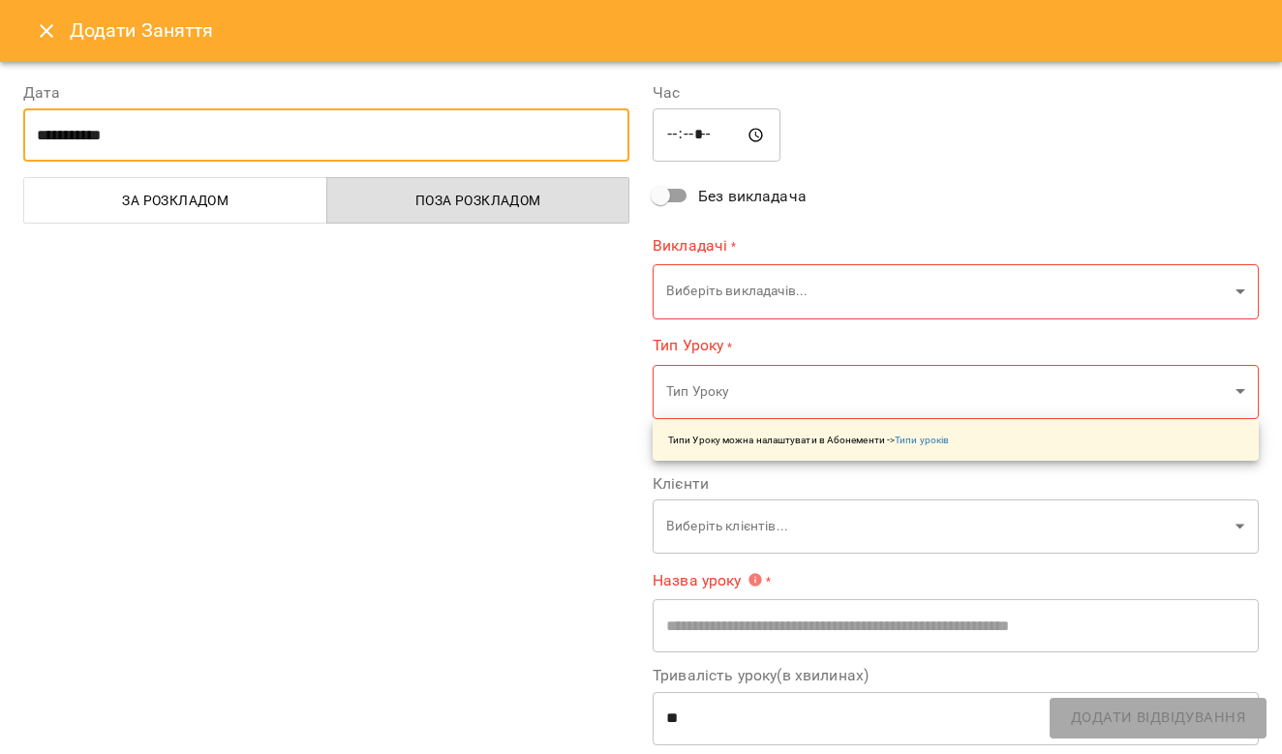
click at [678, 135] on input "*****" at bounding box center [717, 135] width 128 height 54
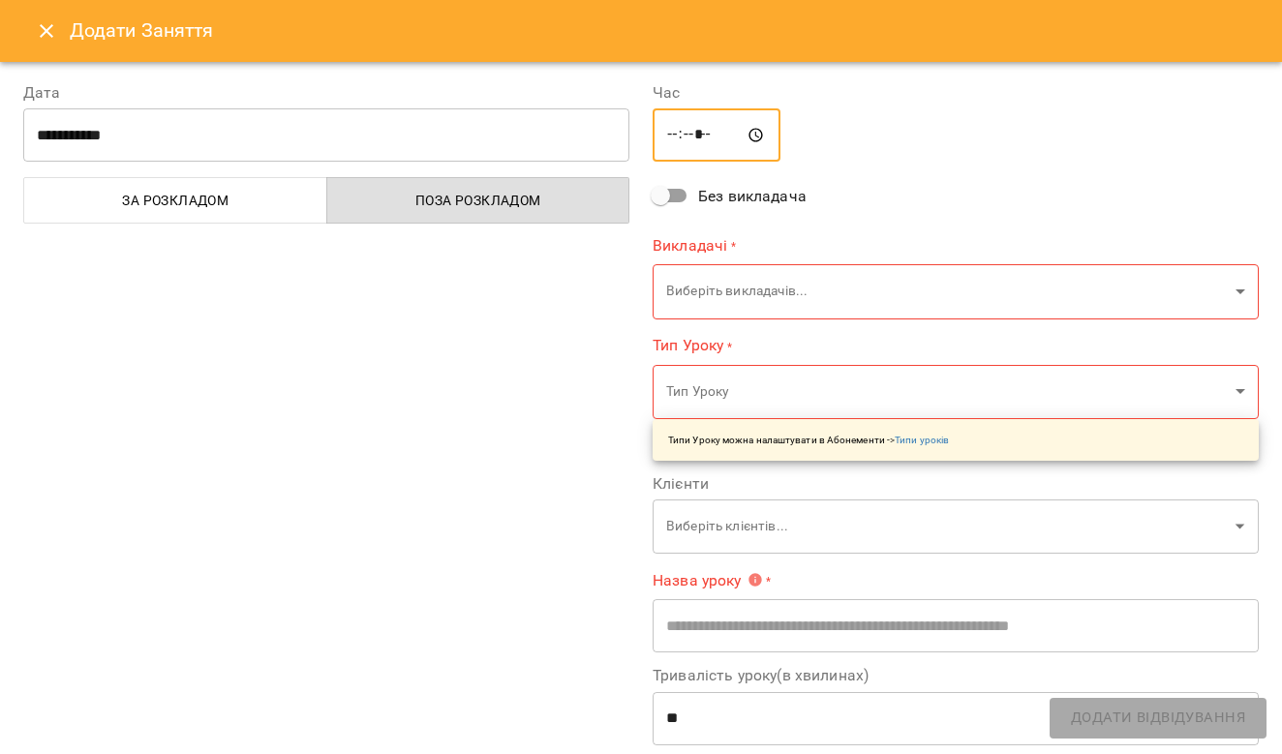
type input "*****"
click at [54, 43] on button "Close" at bounding box center [46, 31] width 46 height 46
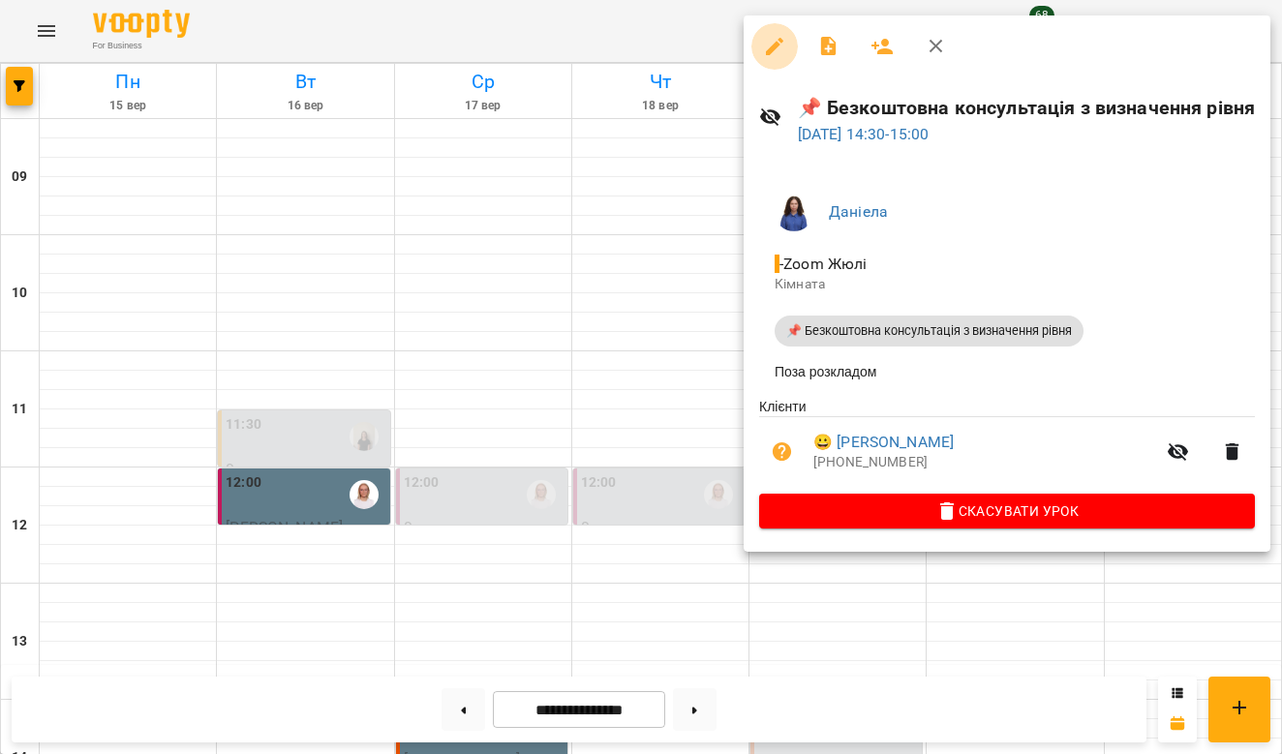
click at [768, 39] on icon "button" at bounding box center [774, 46] width 23 height 23
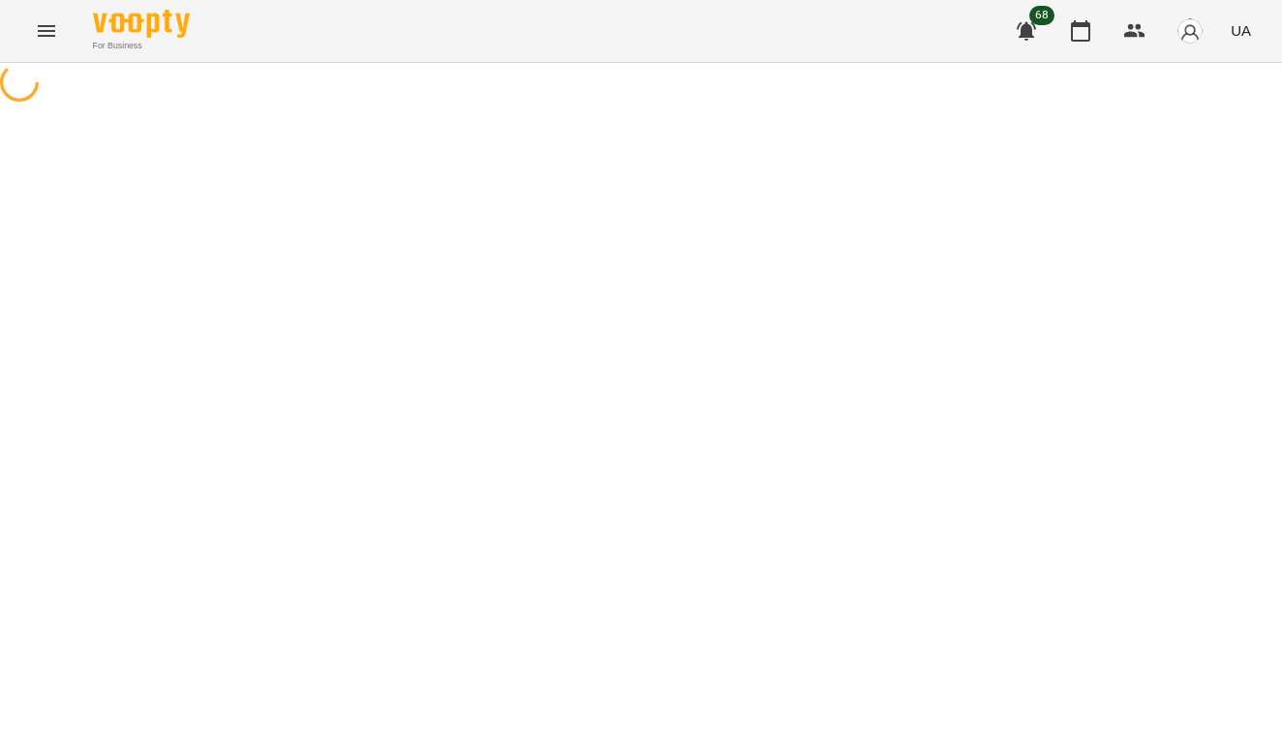
select select "**********"
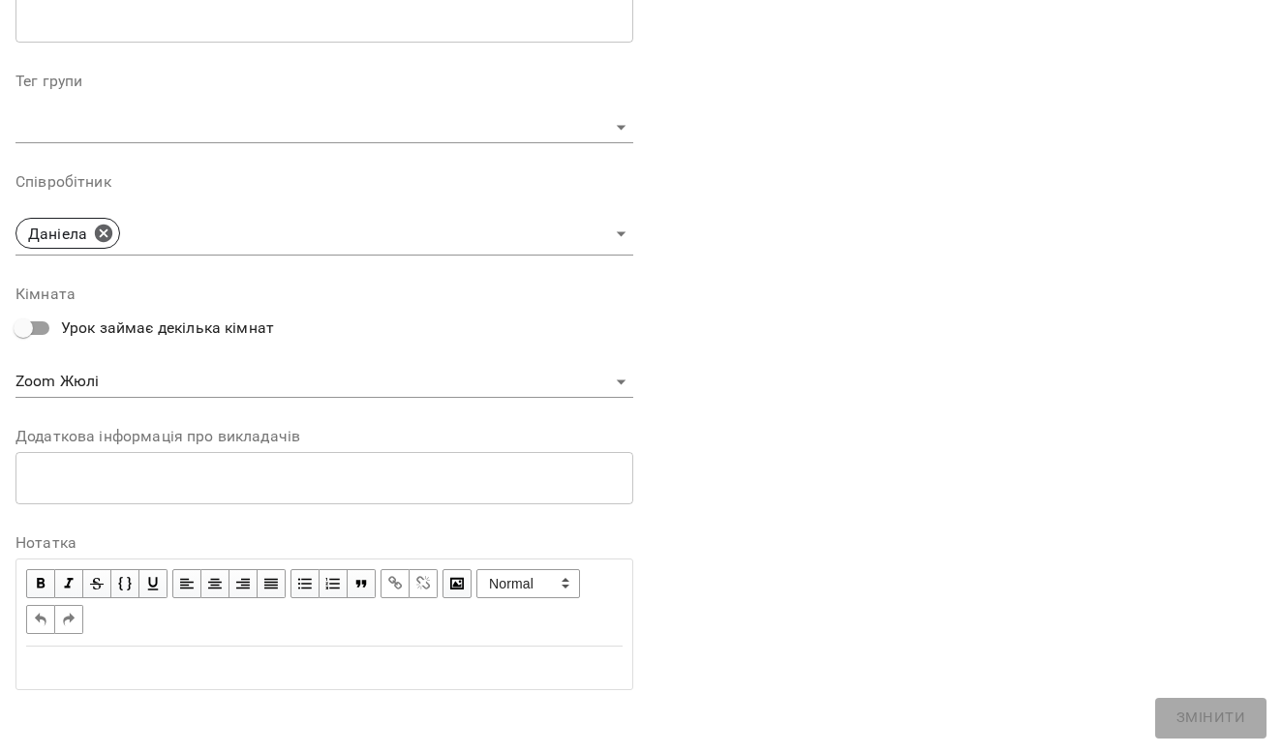
scroll to position [540, 0]
click at [619, 380] on body "**********" at bounding box center [641, 445] width 1282 height 891
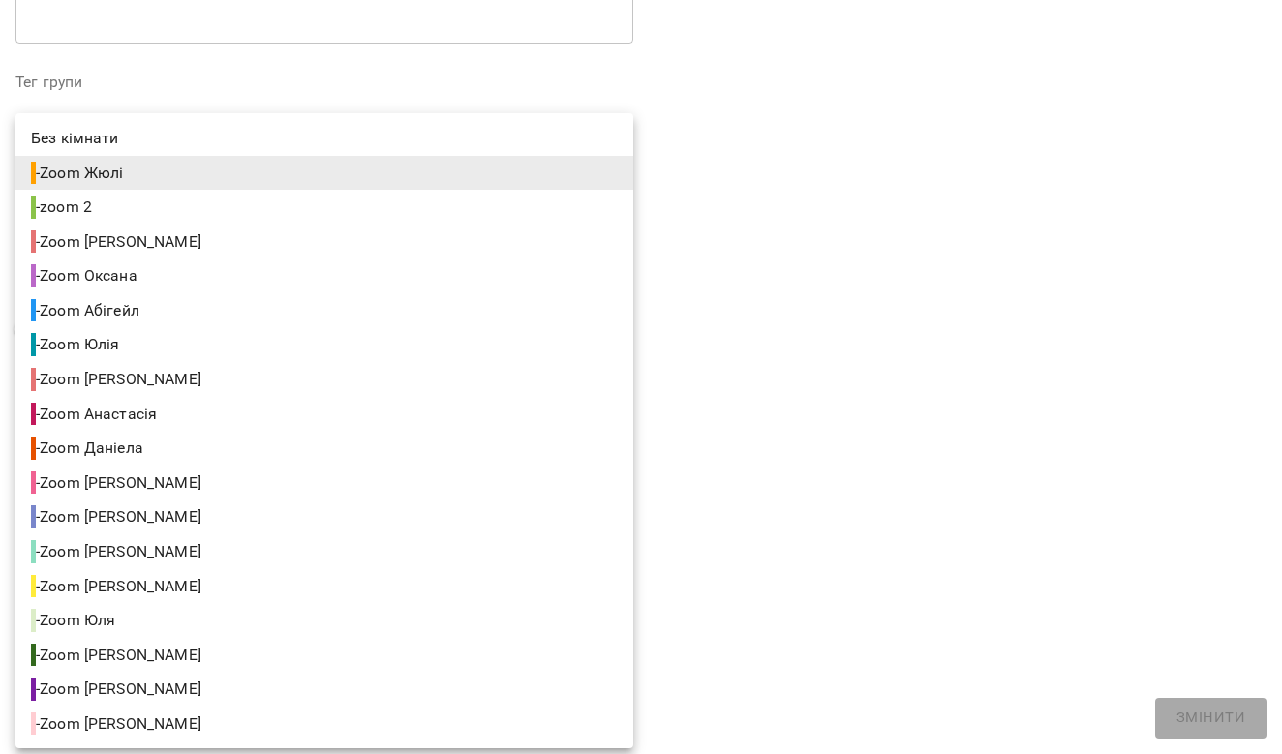
click at [329, 453] on li "- Zoom Даніела" at bounding box center [324, 448] width 618 height 35
type input "**********"
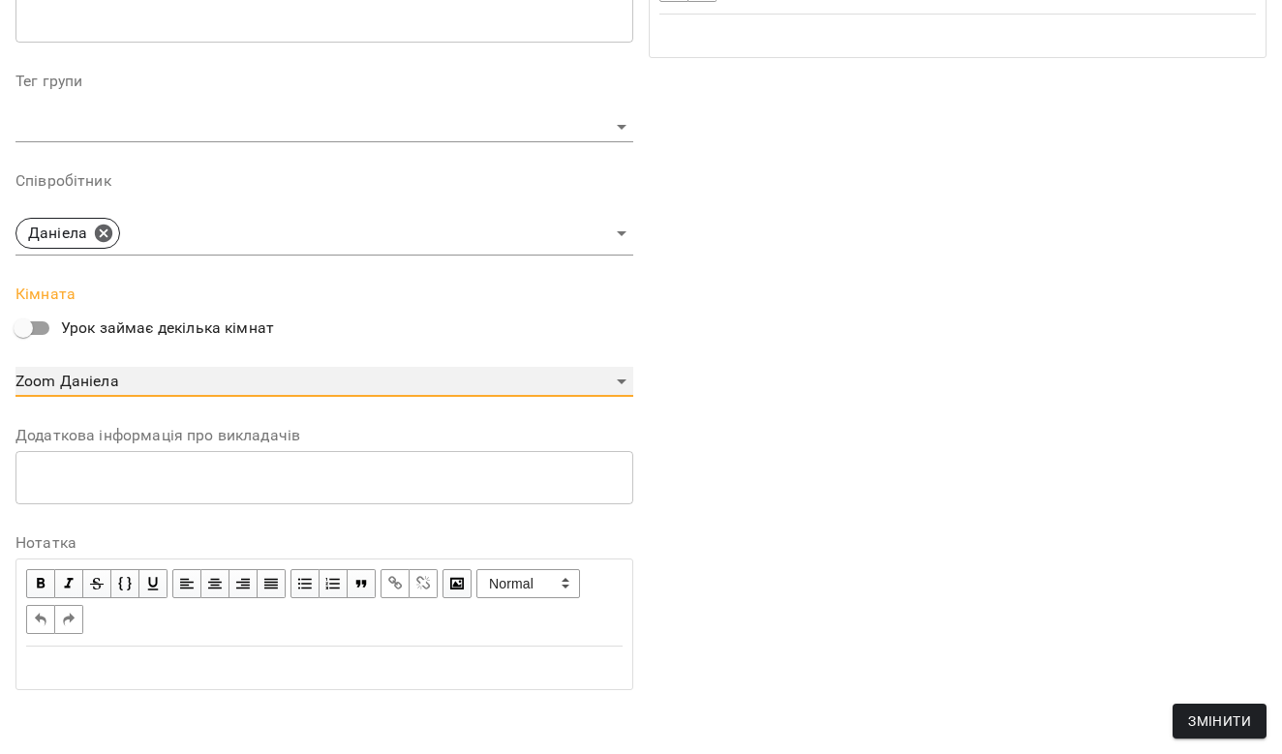
scroll to position [622, 0]
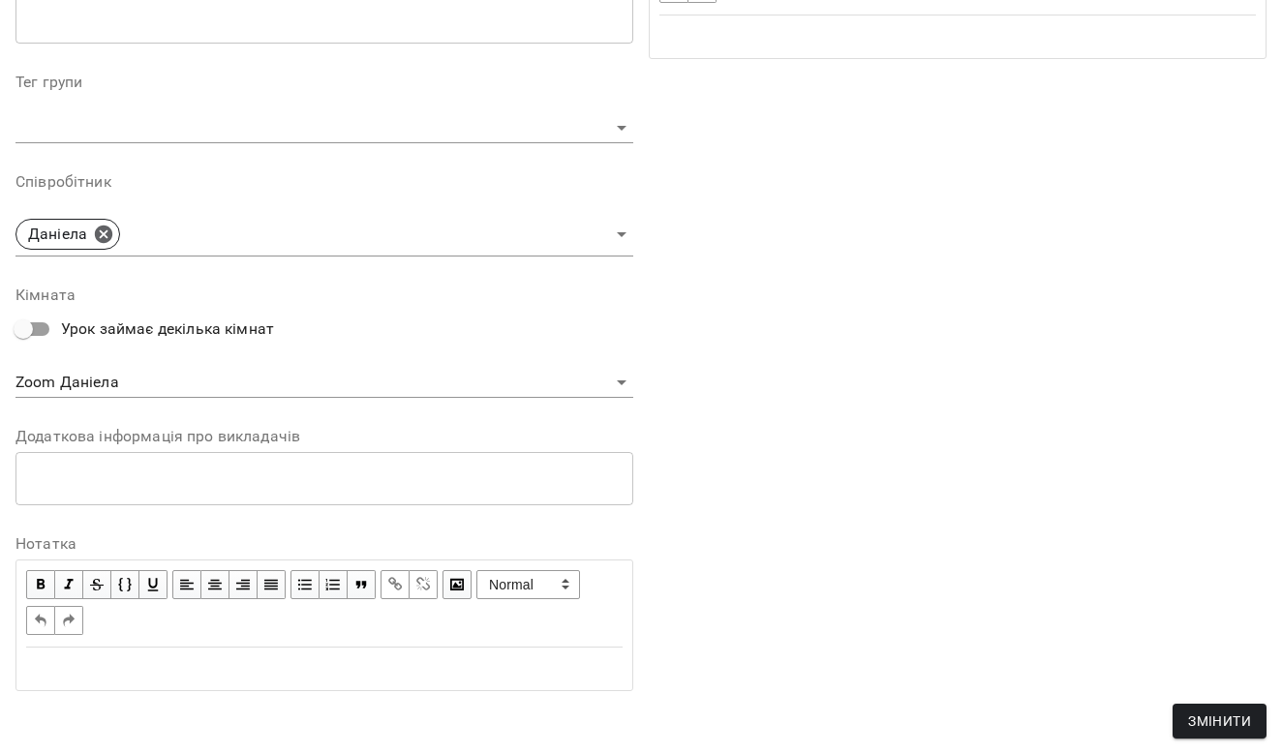
click at [469, 671] on div "Edit text" at bounding box center [324, 668] width 596 height 23
click at [524, 621] on div "**********" at bounding box center [324, 604] width 596 height 87
click at [486, 657] on div "Edit text" at bounding box center [324, 668] width 596 height 23
click at [571, 620] on div "**********" at bounding box center [324, 604] width 596 height 87
click at [367, 632] on div "**********" at bounding box center [324, 604] width 596 height 87
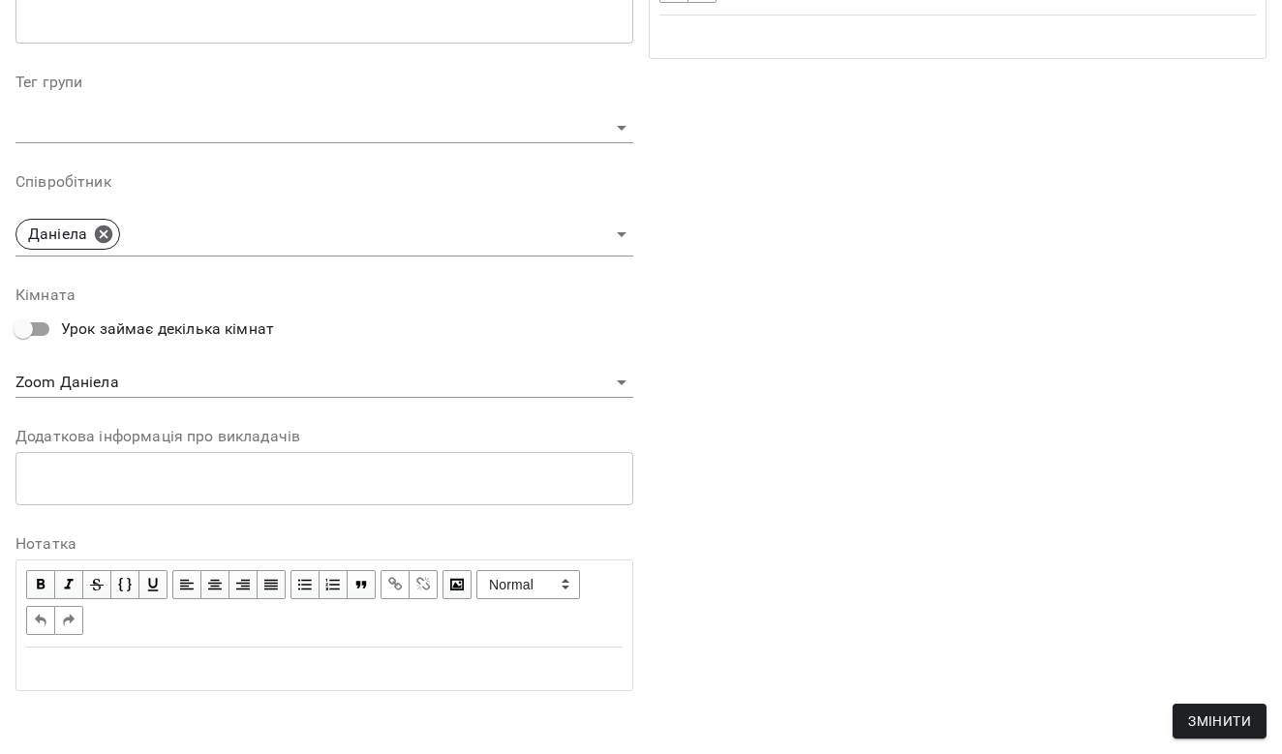
click at [192, 669] on div "Edit text" at bounding box center [324, 668] width 596 height 23
click at [176, 657] on div "Edit text" at bounding box center [324, 668] width 596 height 23
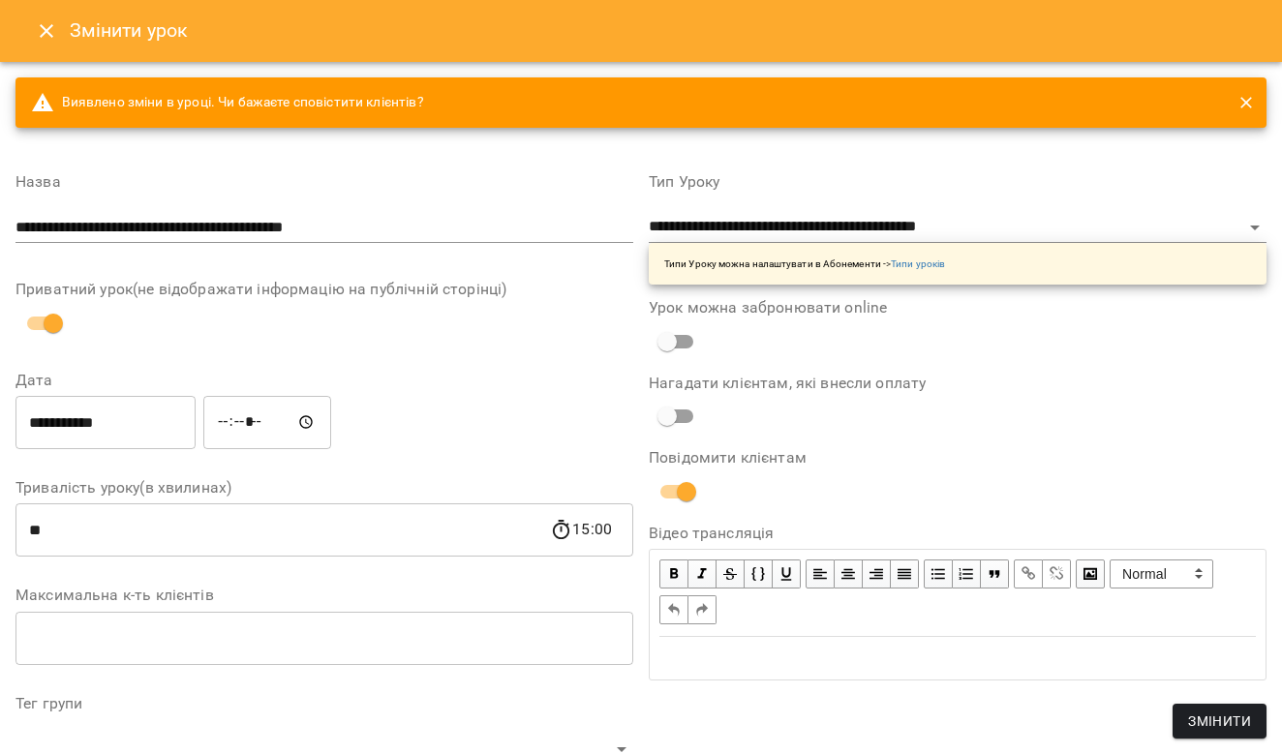
scroll to position [0, 0]
click at [46, 26] on icon "Close" at bounding box center [46, 30] width 23 height 23
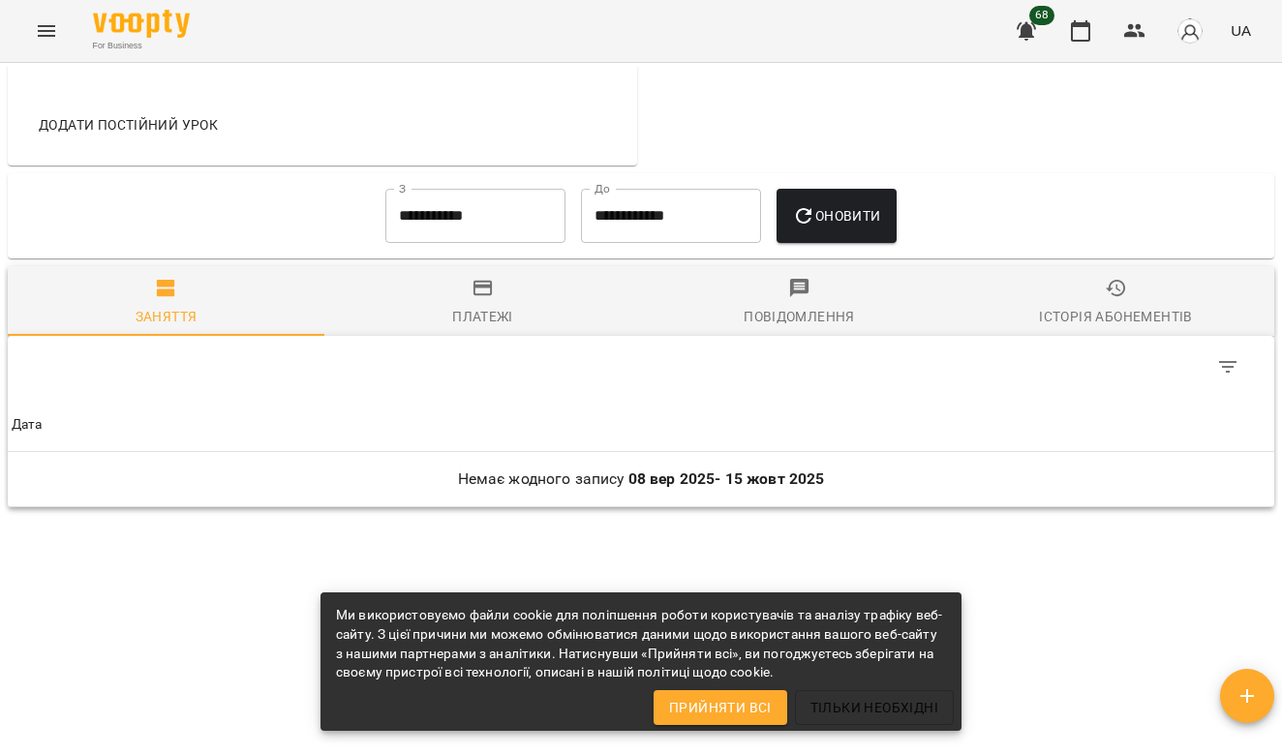
scroll to position [897, 0]
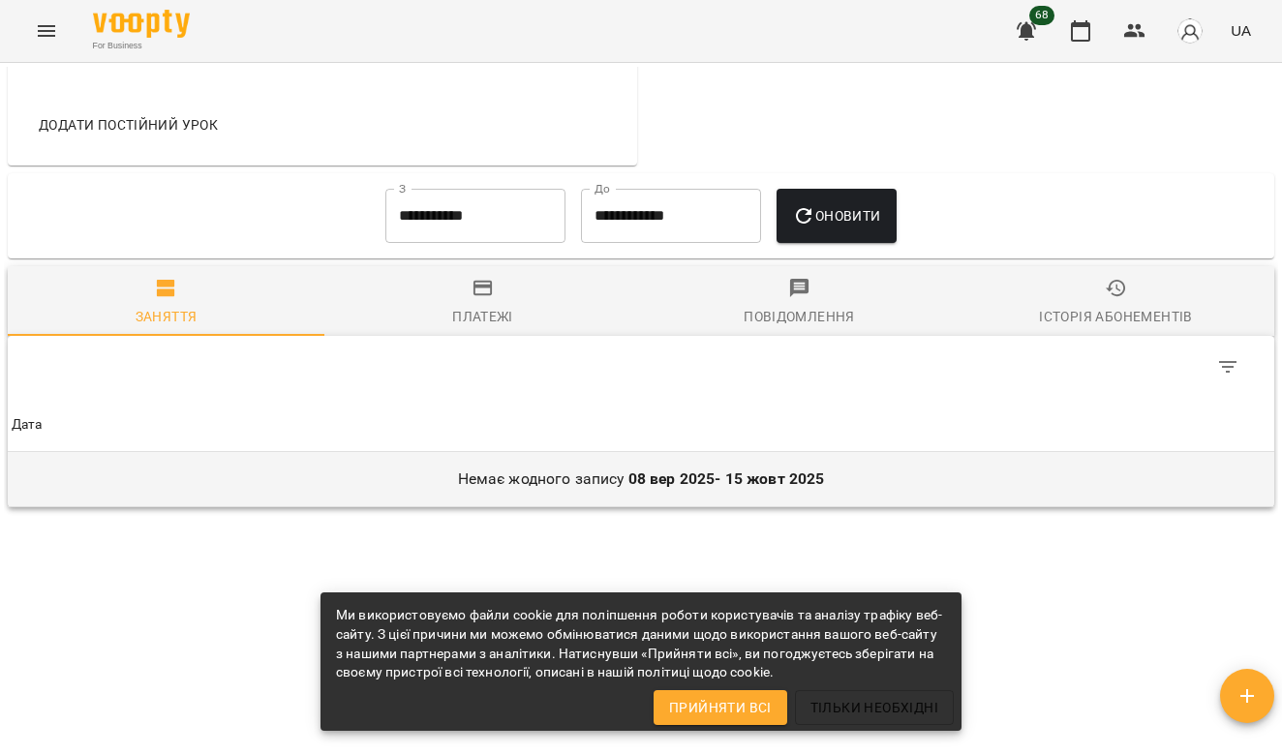
click at [873, 484] on p "Немає жодного запису [DATE] - [DATE]" at bounding box center [641, 479] width 1259 height 23
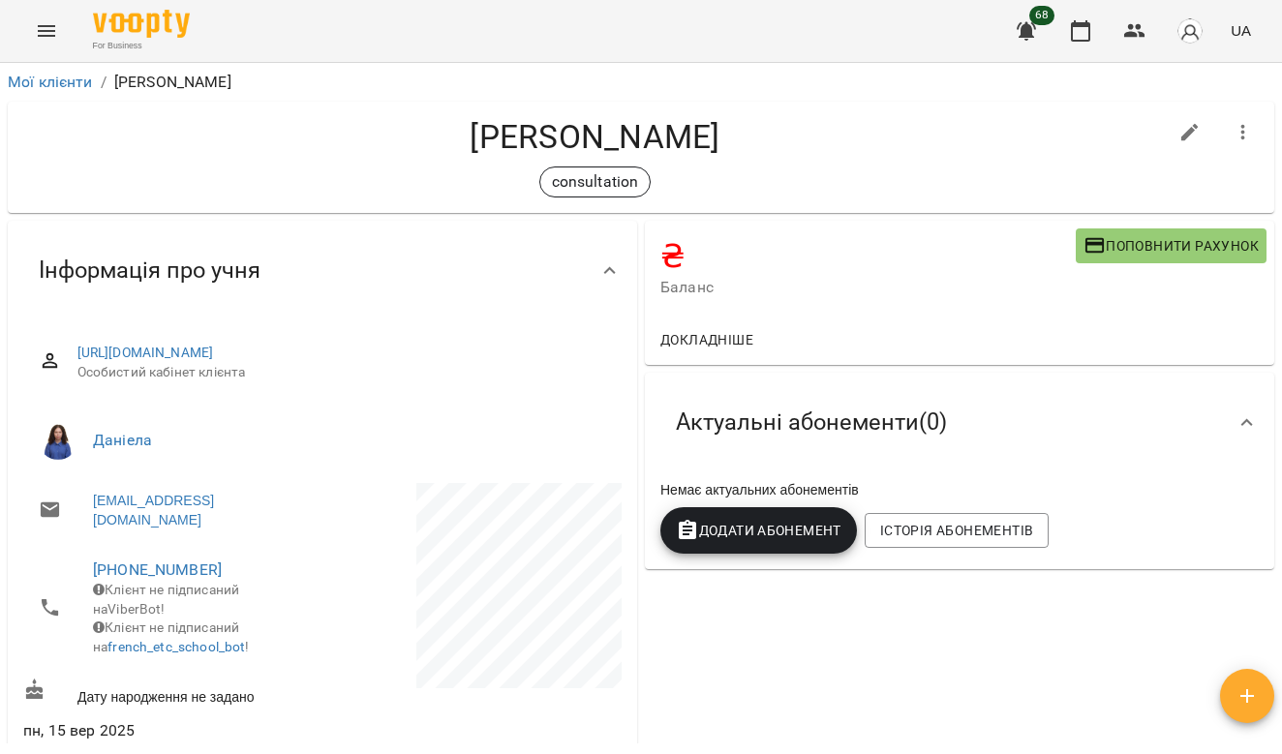
scroll to position [0, 0]
click at [1253, 126] on icon "button" at bounding box center [1243, 132] width 23 height 23
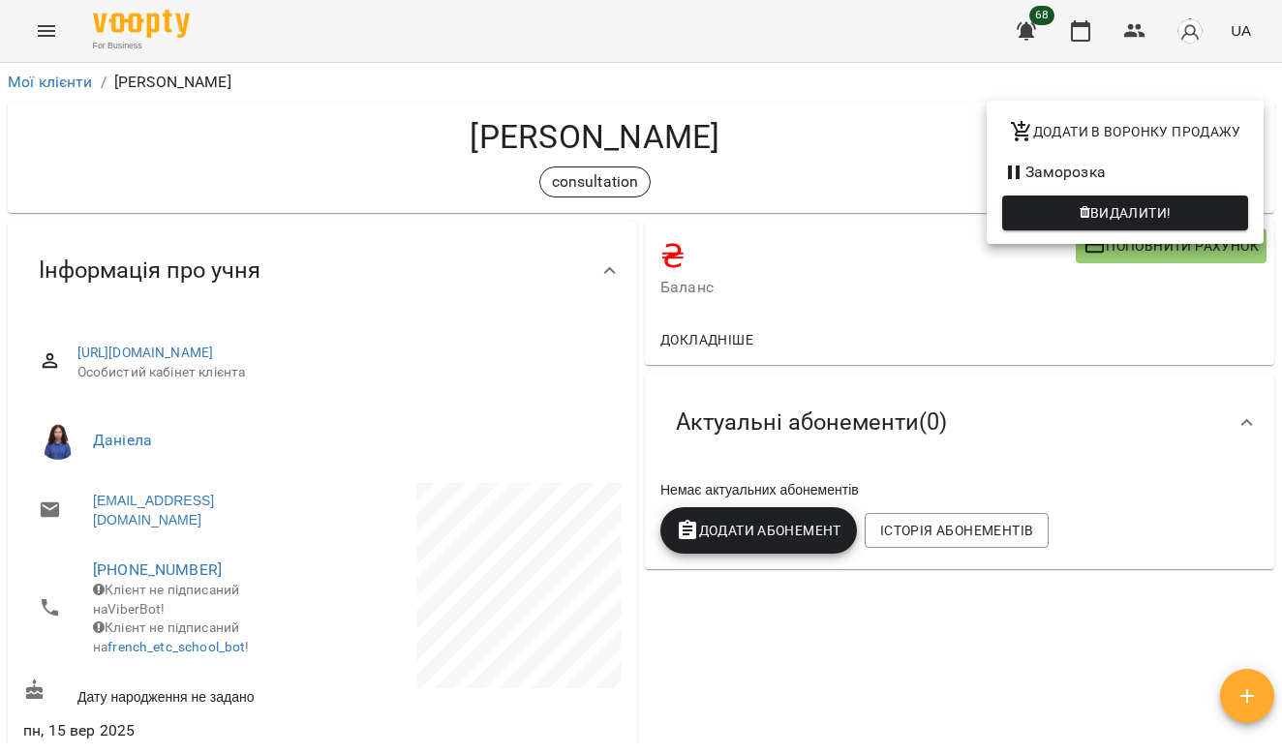
click at [909, 658] on div at bounding box center [641, 377] width 1282 height 754
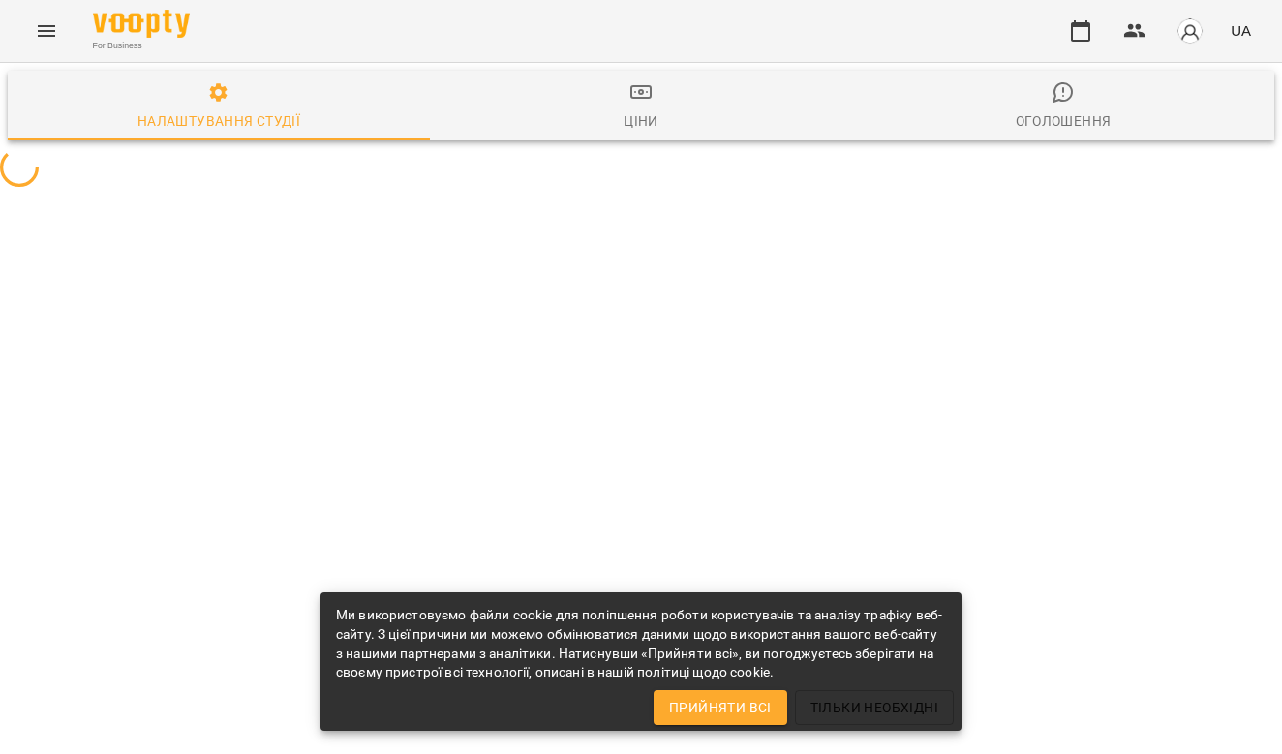
select select "**"
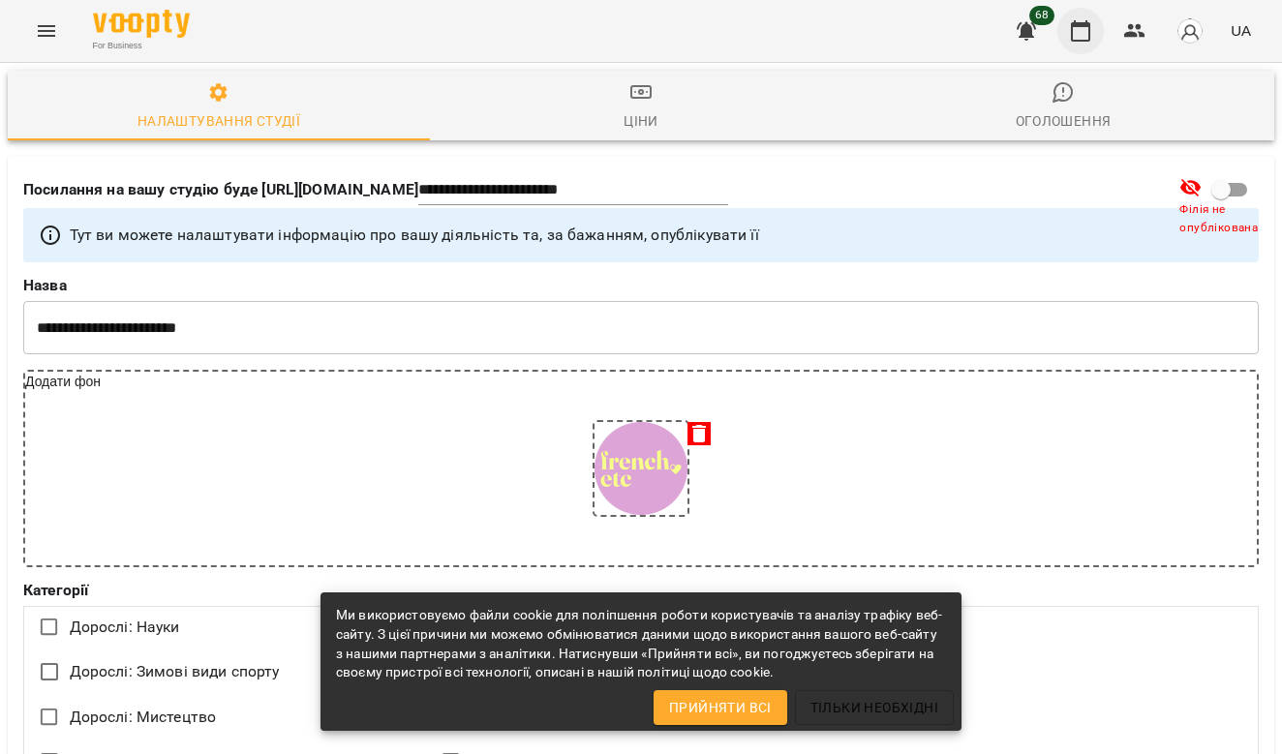
click at [1090, 36] on icon "button" at bounding box center [1080, 30] width 19 height 21
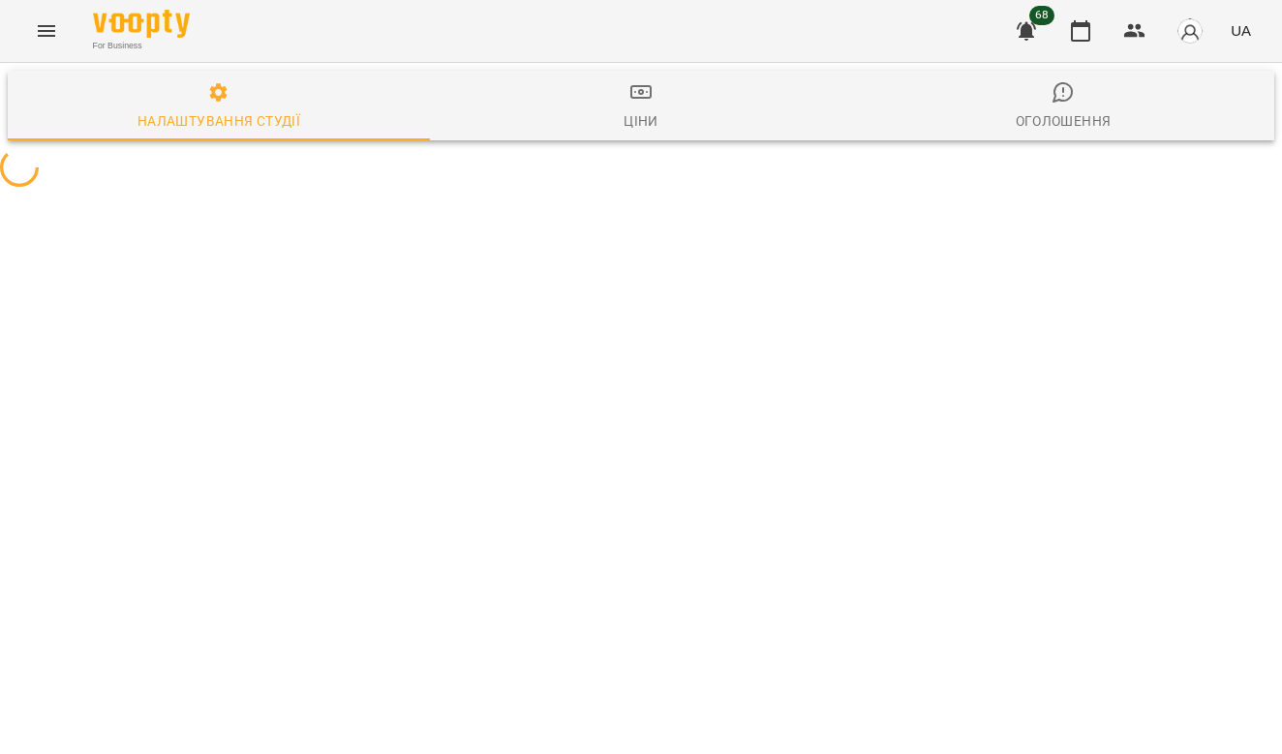
select select "**"
